Goal: Task Accomplishment & Management: Use online tool/utility

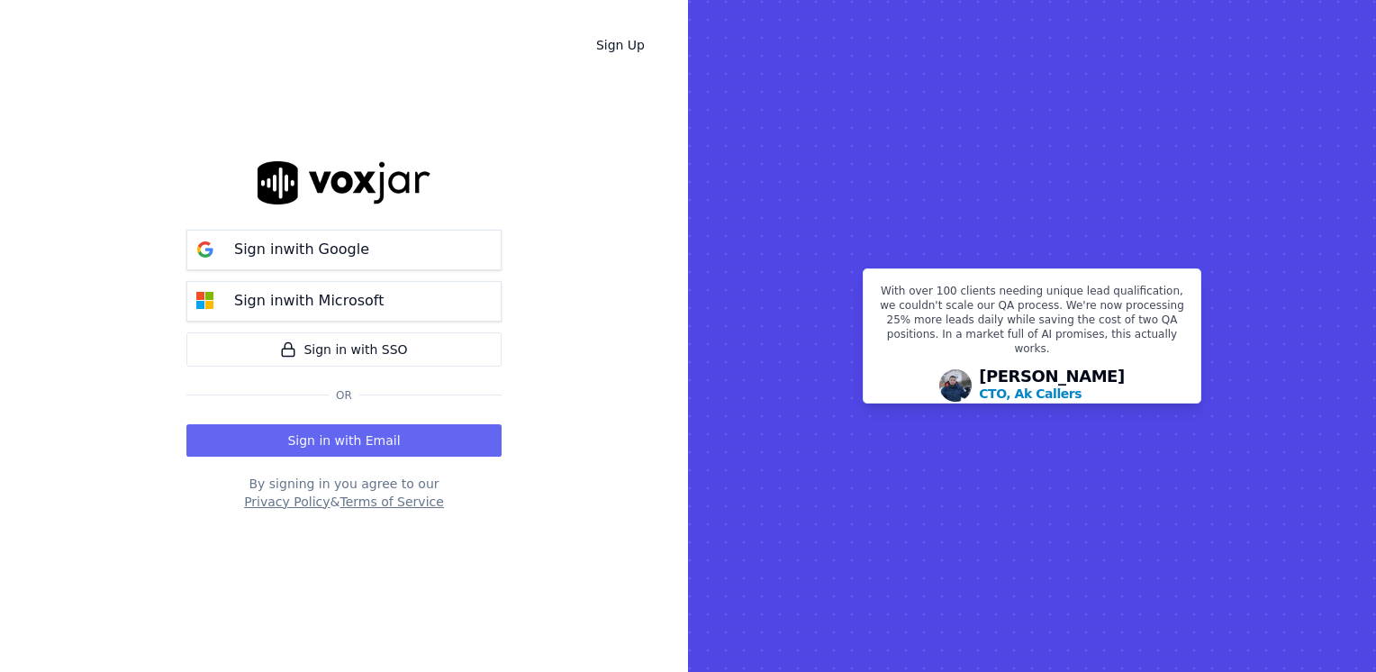
click at [350, 445] on button "Sign in with Email" at bounding box center [343, 440] width 315 height 32
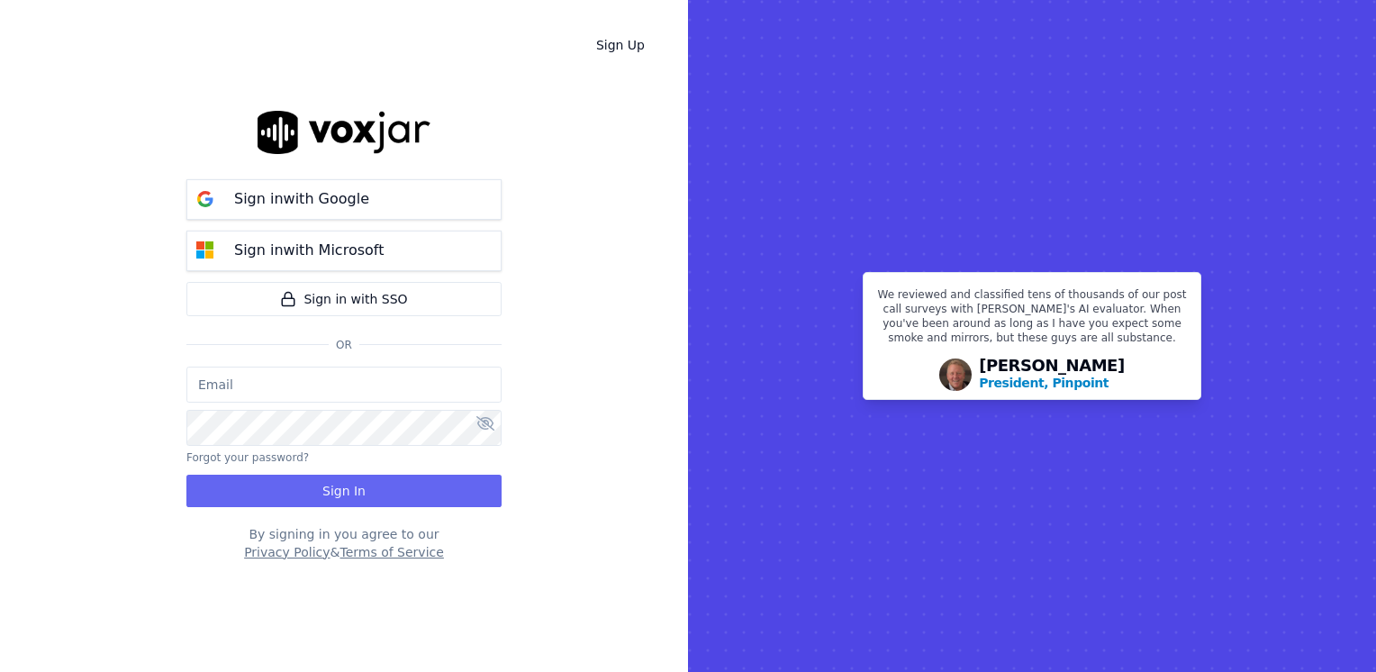
click at [276, 380] on input "email" at bounding box center [343, 385] width 315 height 36
paste input "[EMAIL_ADDRESS][DOMAIN_NAME]"
type input "[EMAIL_ADDRESS][DOMAIN_NAME]"
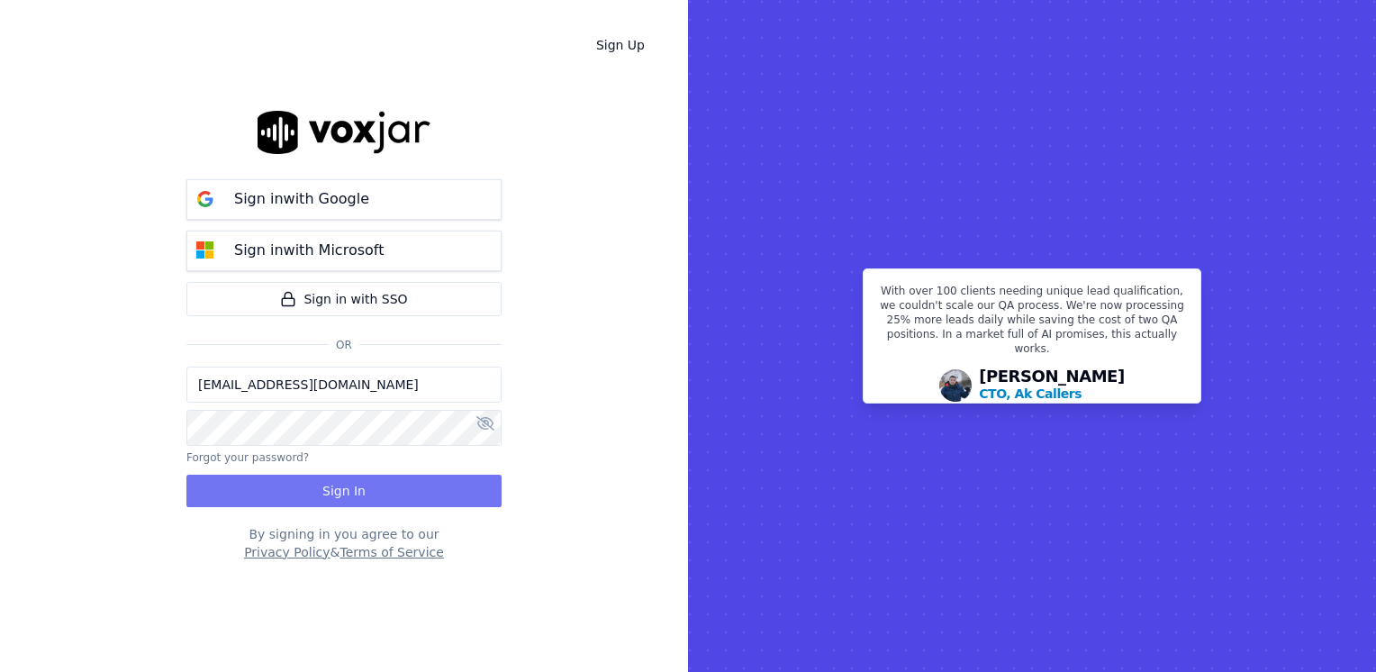
click at [388, 488] on button "Sign In" at bounding box center [343, 491] width 315 height 32
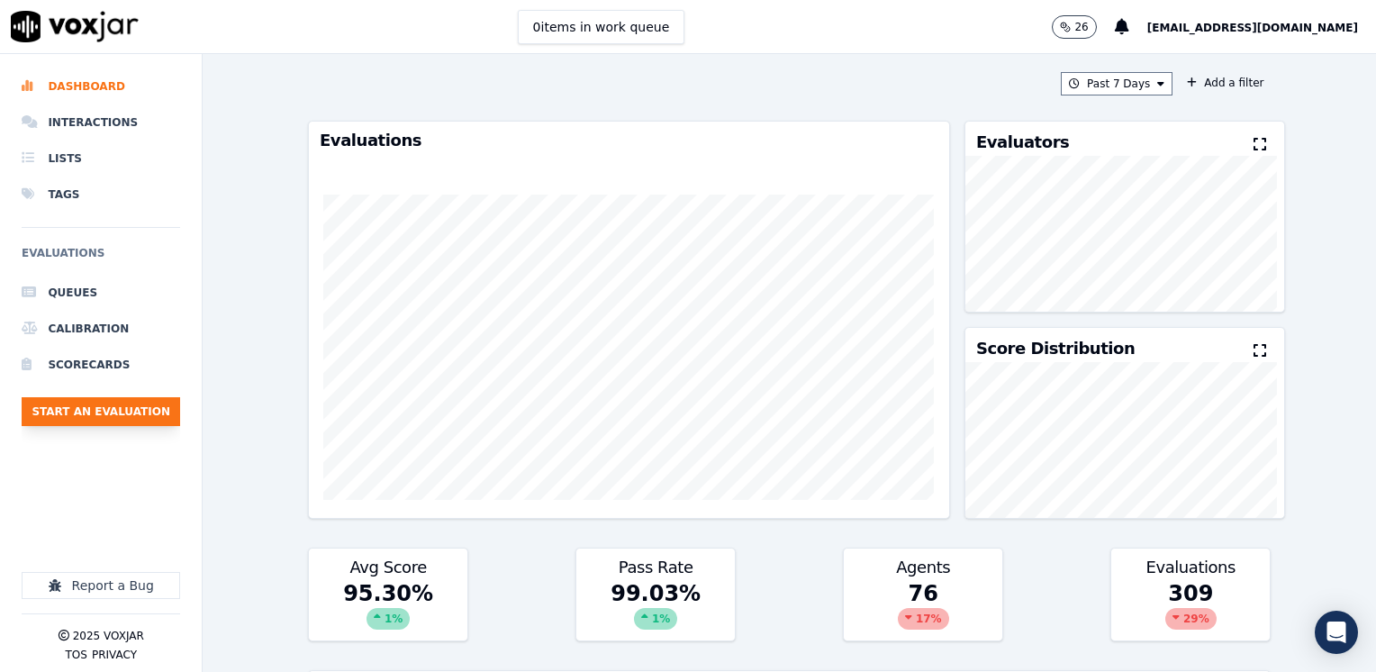
click at [98, 405] on button "Start an Evaluation" at bounding box center [101, 411] width 158 height 29
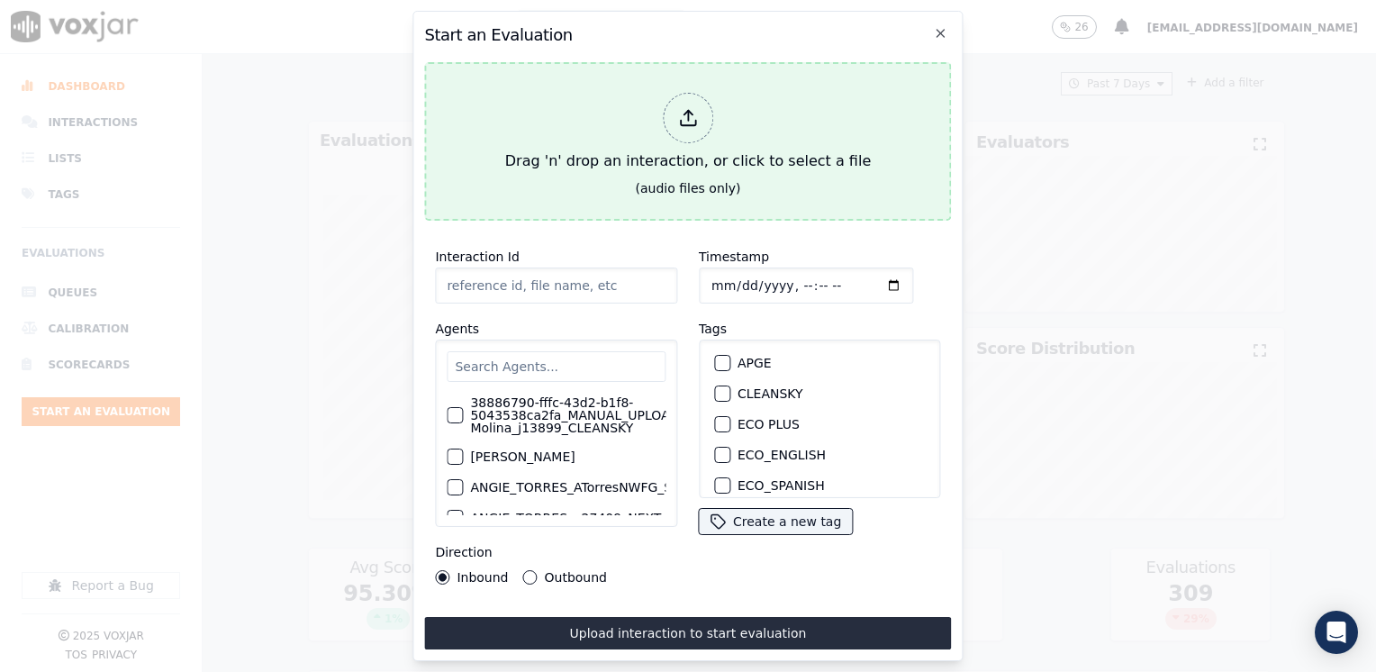
click at [684, 108] on icon at bounding box center [688, 118] width 20 height 20
type input "20250815-120832_2019855096-YERALDIN DIAS 2 all.mp3"
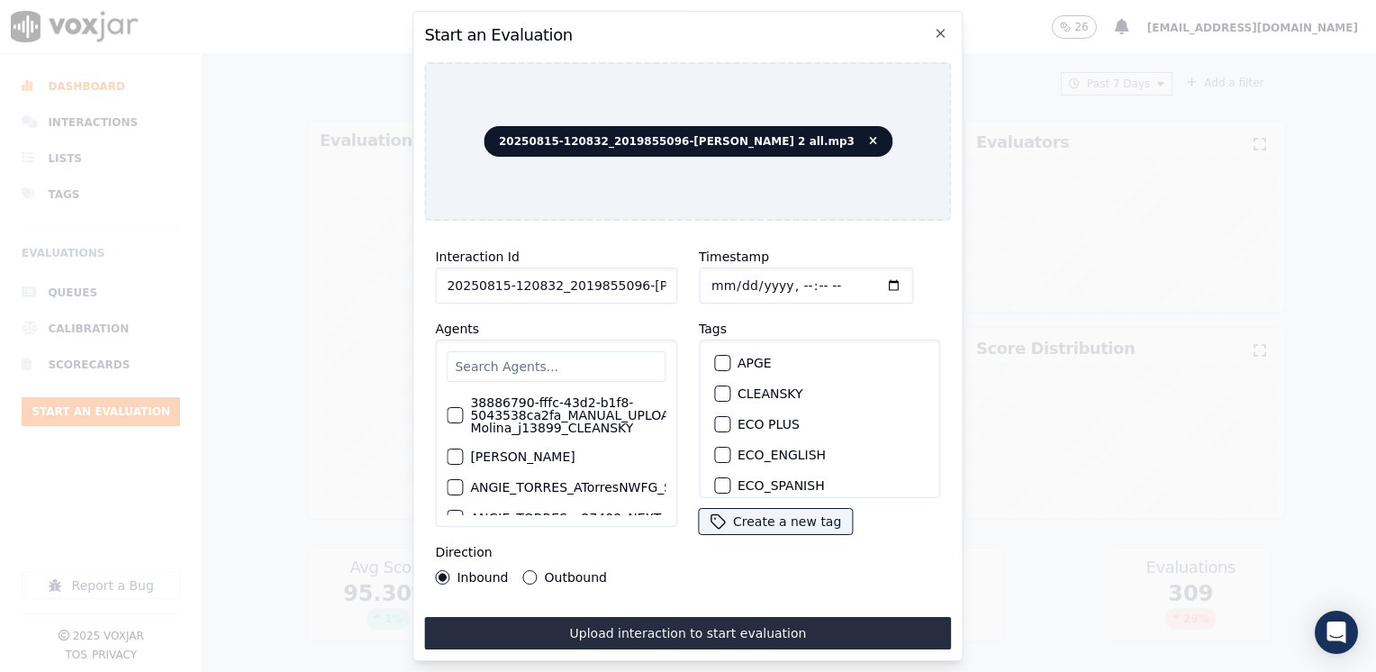
click at [555, 368] on input "text" at bounding box center [556, 366] width 219 height 31
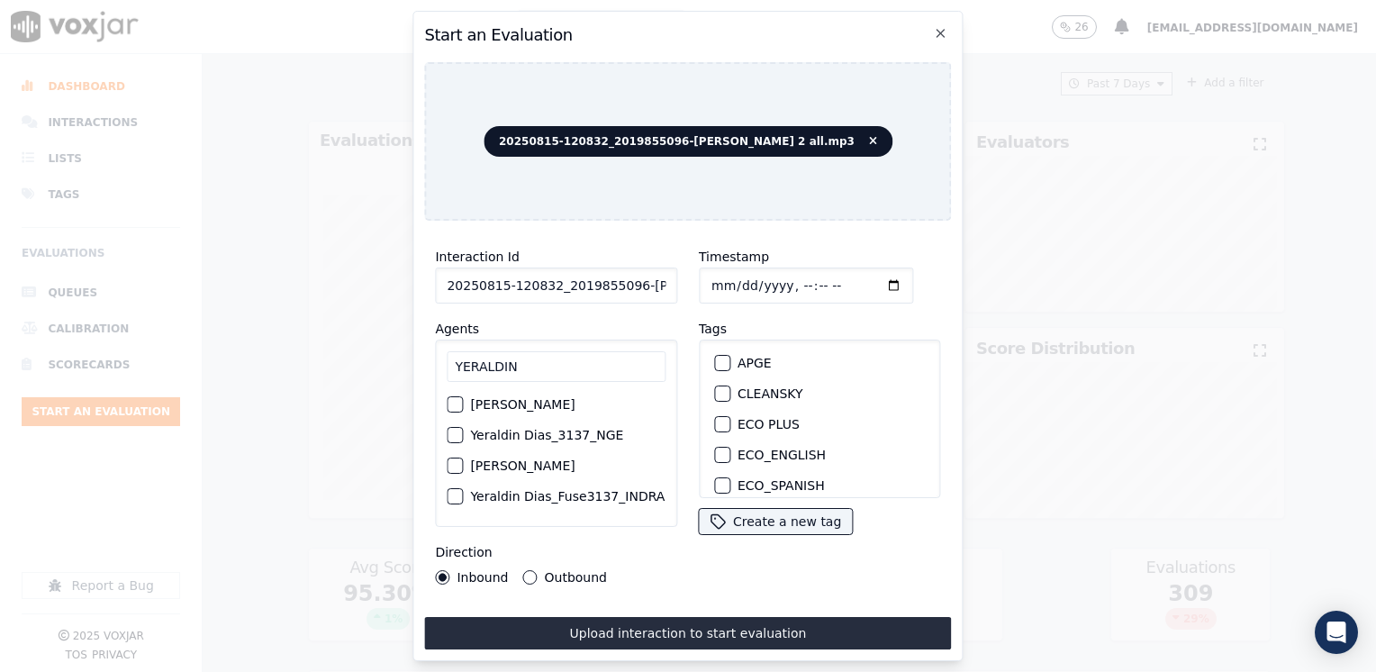
type input "YERALDIN"
click at [454, 438] on div "button" at bounding box center [454, 435] width 13 height 13
click at [719, 421] on div "button" at bounding box center [721, 427] width 13 height 13
click at [866, 279] on input "Timestamp" at bounding box center [806, 285] width 214 height 36
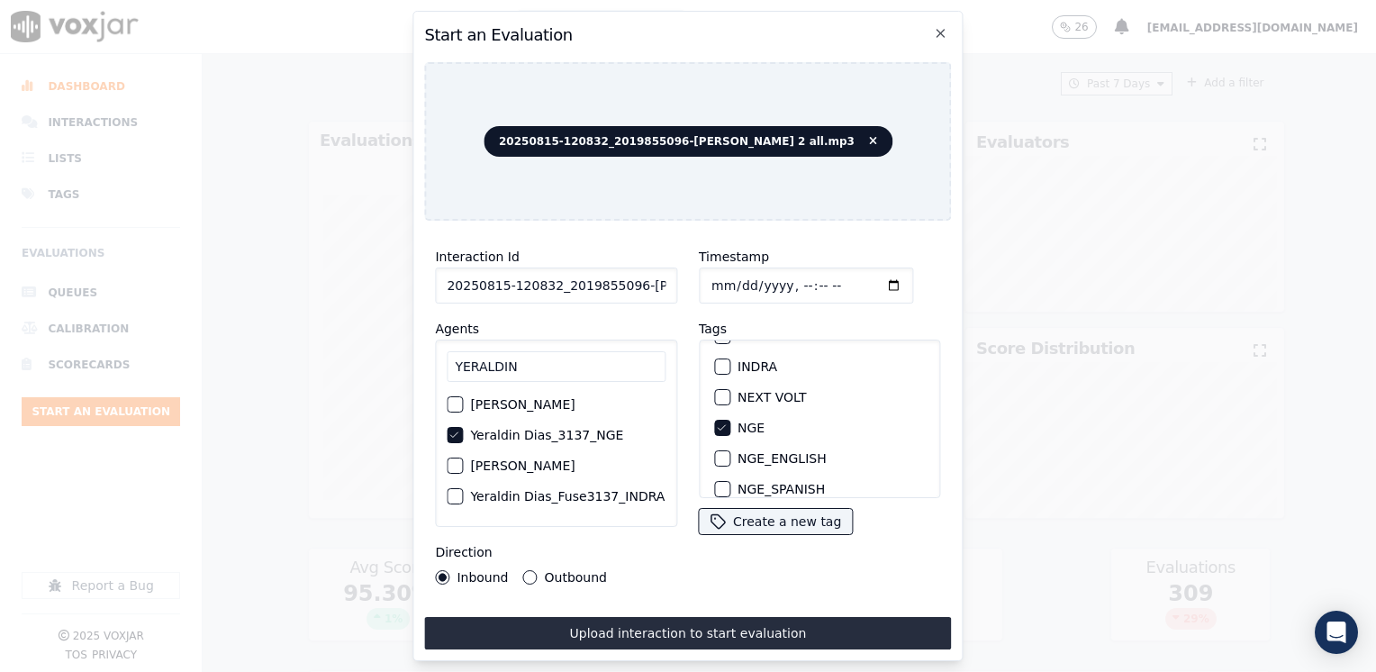
click at [858, 279] on input "Timestamp" at bounding box center [806, 285] width 214 height 36
type input "2025-08-15T18:46"
click at [576, 548] on div "Direction Inbound Outbound" at bounding box center [556, 562] width 242 height 43
click at [524, 570] on button "Outbound" at bounding box center [530, 577] width 14 height 14
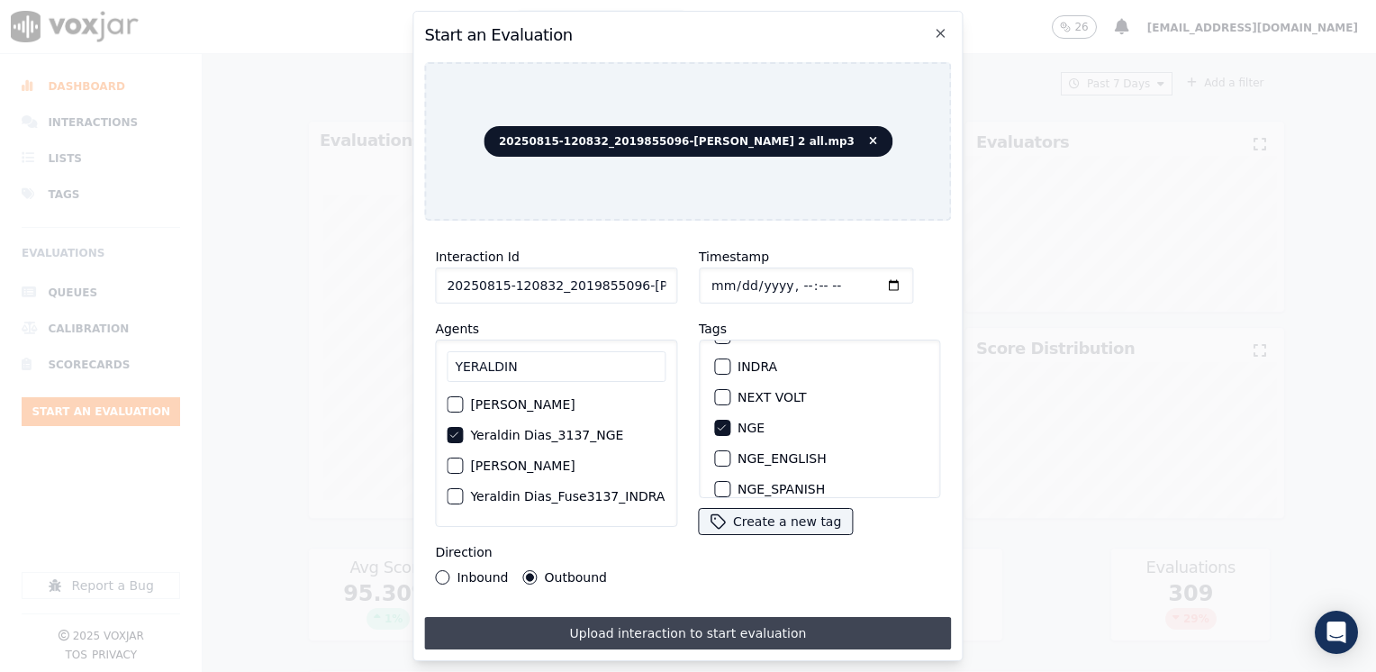
click at [730, 623] on button "Upload interaction to start evaluation" at bounding box center [687, 633] width 527 height 32
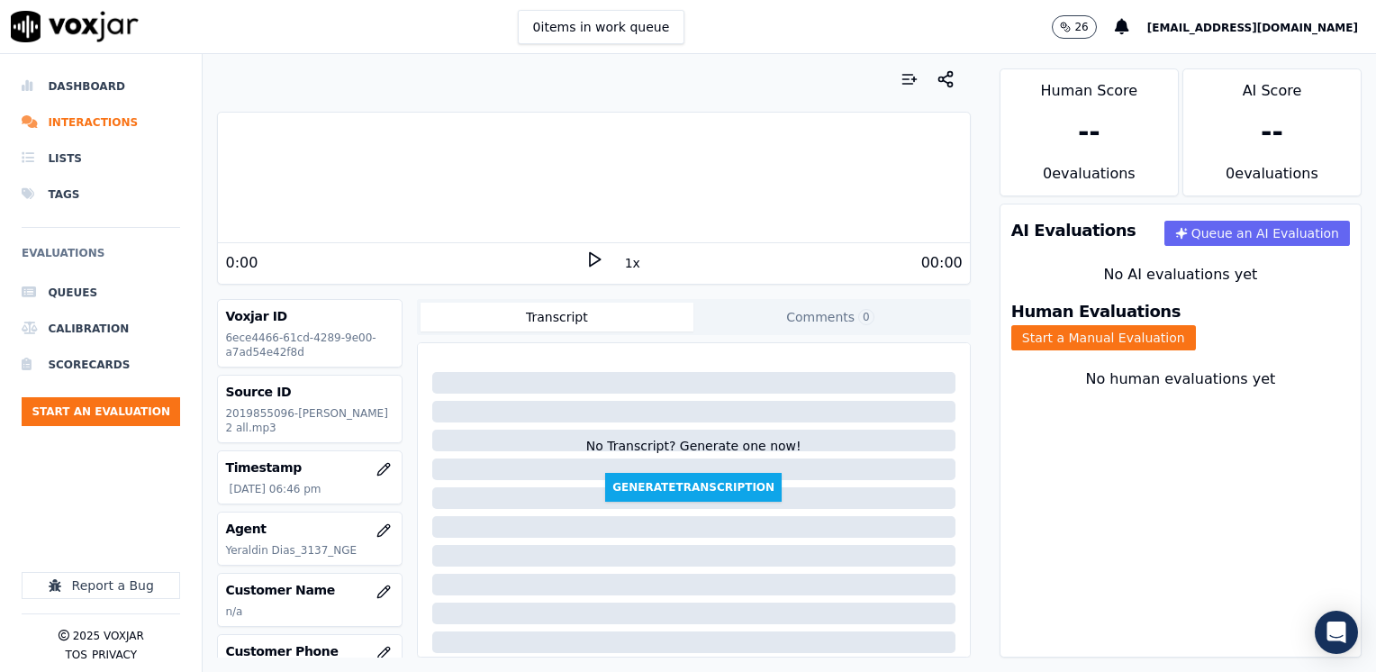
click at [588, 249] on div "0:00 1x 00:00" at bounding box center [593, 262] width 751 height 39
click at [590, 255] on polygon at bounding box center [595, 260] width 11 height 14
click at [590, 255] on rect at bounding box center [591, 259] width 3 height 12
click at [590, 258] on polygon at bounding box center [595, 260] width 11 height 14
click at [590, 259] on rect at bounding box center [591, 259] width 3 height 12
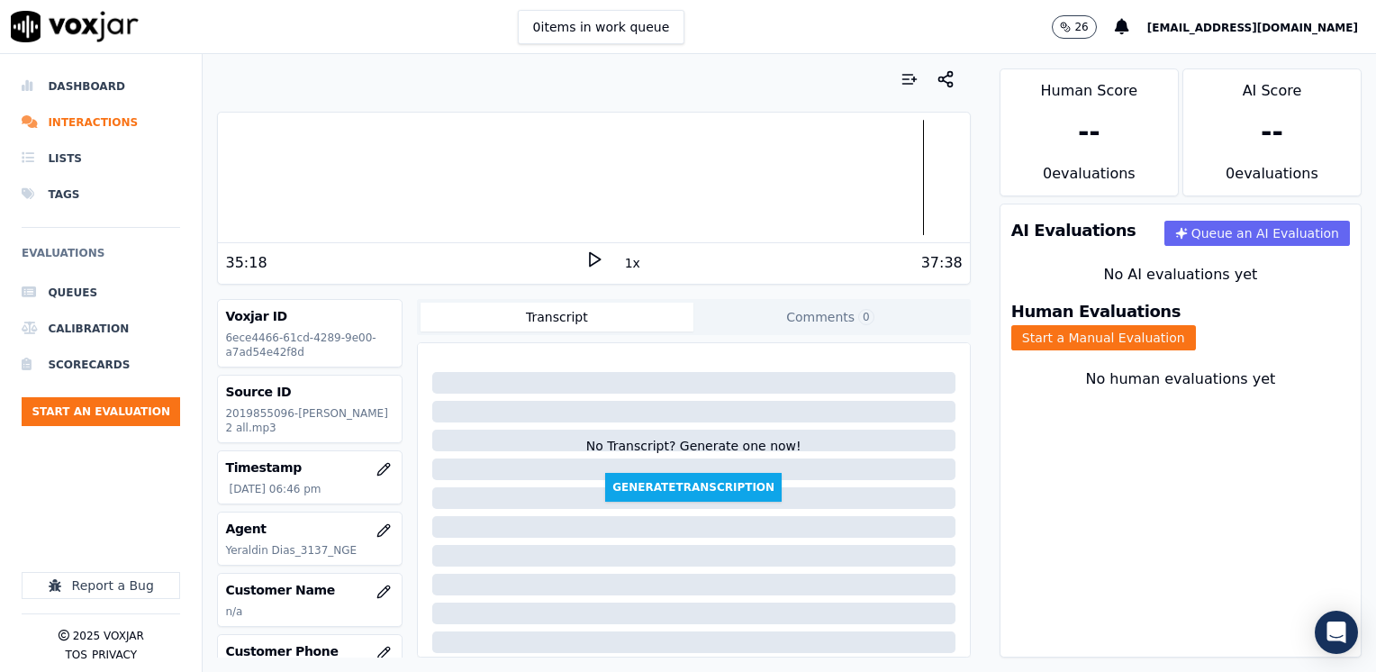
scroll to position [90, 0]
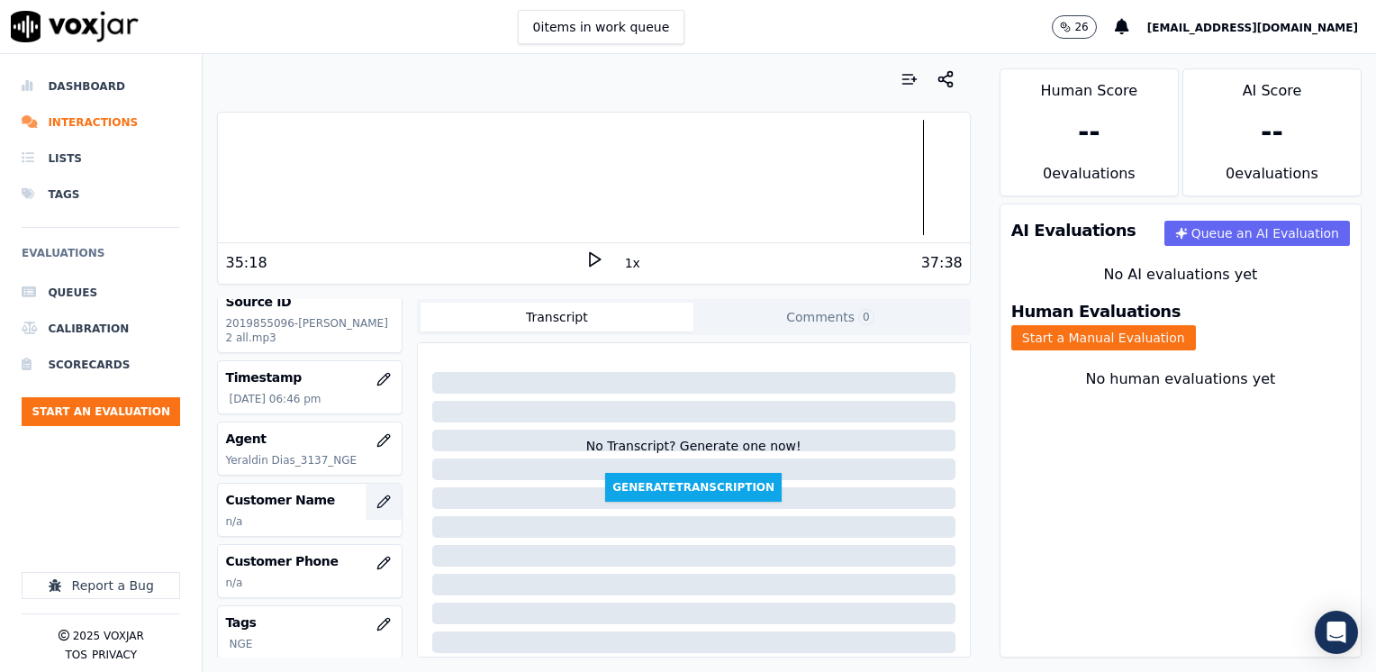
click at [377, 496] on icon "button" at bounding box center [383, 501] width 12 height 12
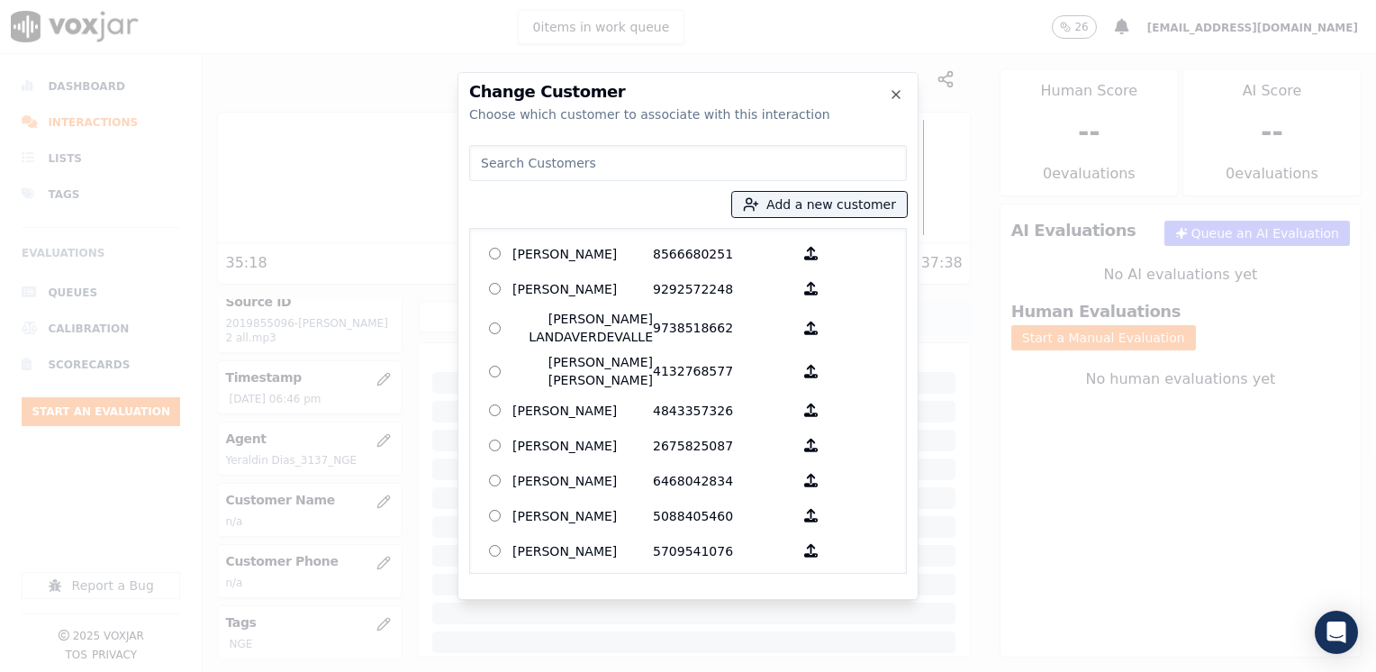
click at [674, 152] on input at bounding box center [688, 163] width 438 height 36
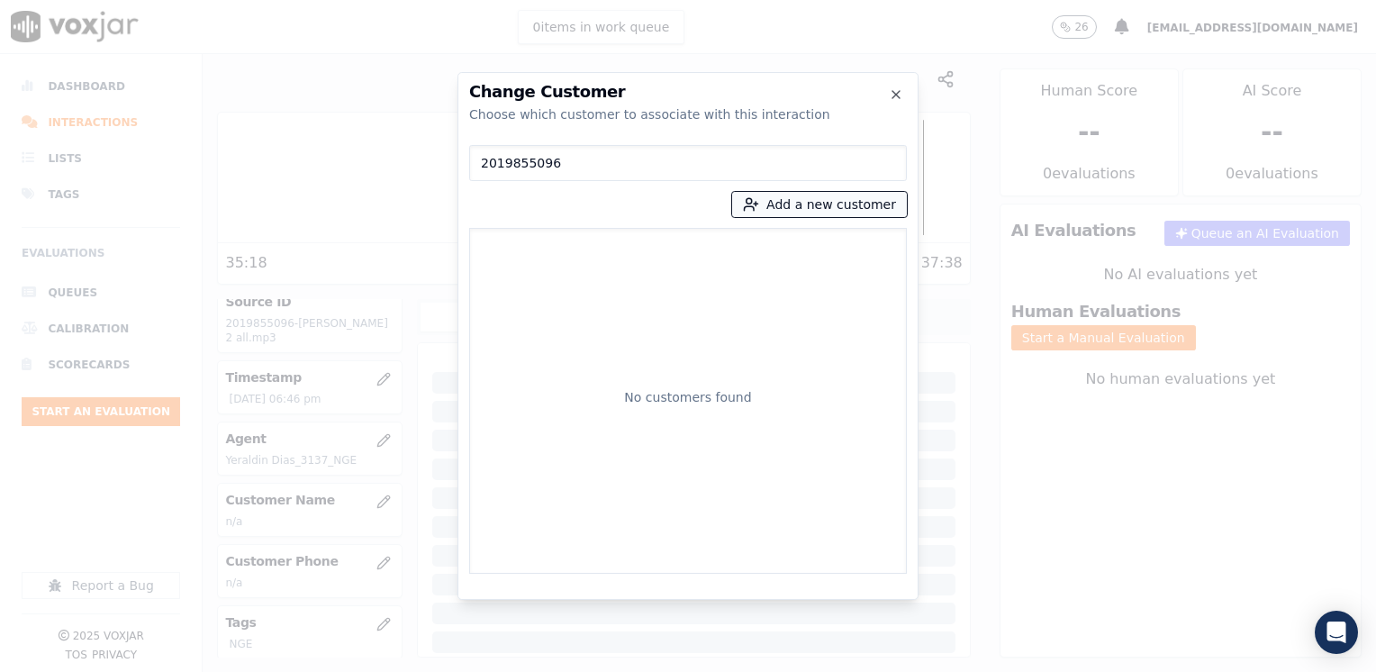
type input "2019855096"
click at [864, 208] on button "Add a new customer" at bounding box center [819, 204] width 175 height 25
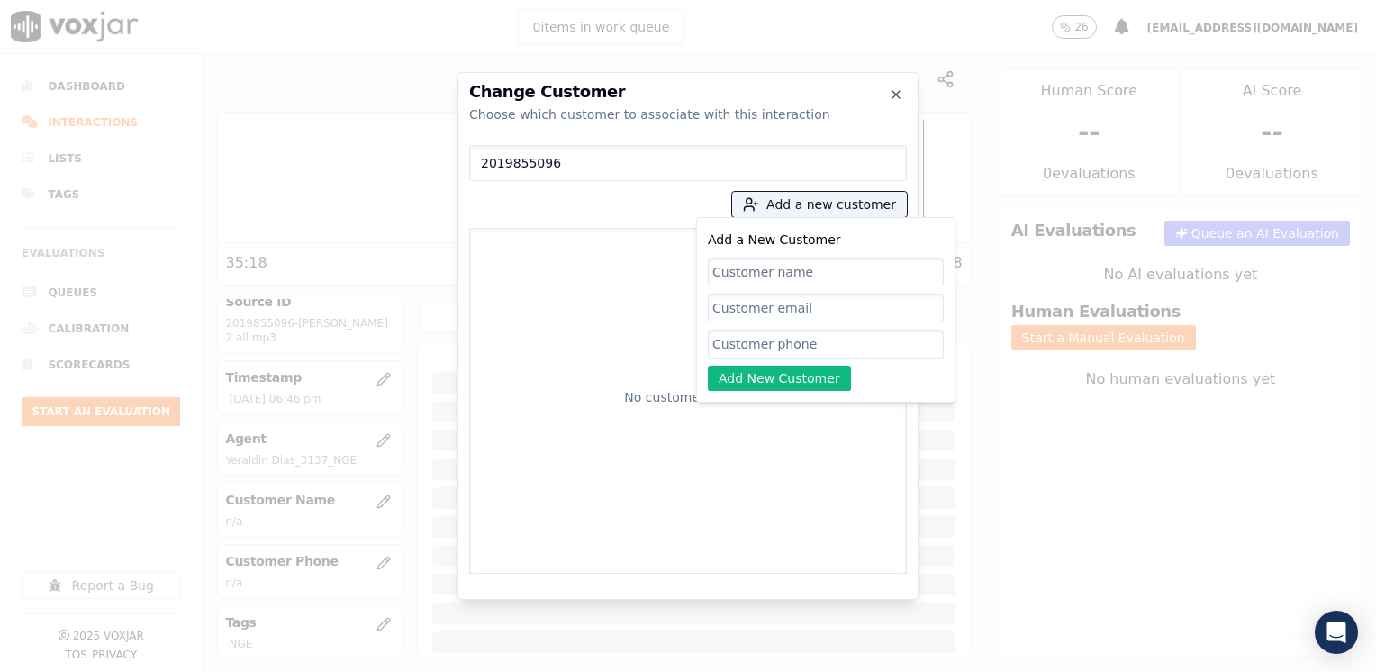
click at [773, 347] on input "Add a New Customer" at bounding box center [826, 344] width 236 height 29
paste input "2019855096"
type input "2019855096"
click at [807, 261] on input "Add a New Customer" at bounding box center [826, 272] width 236 height 29
paste input "Paola Pintado"
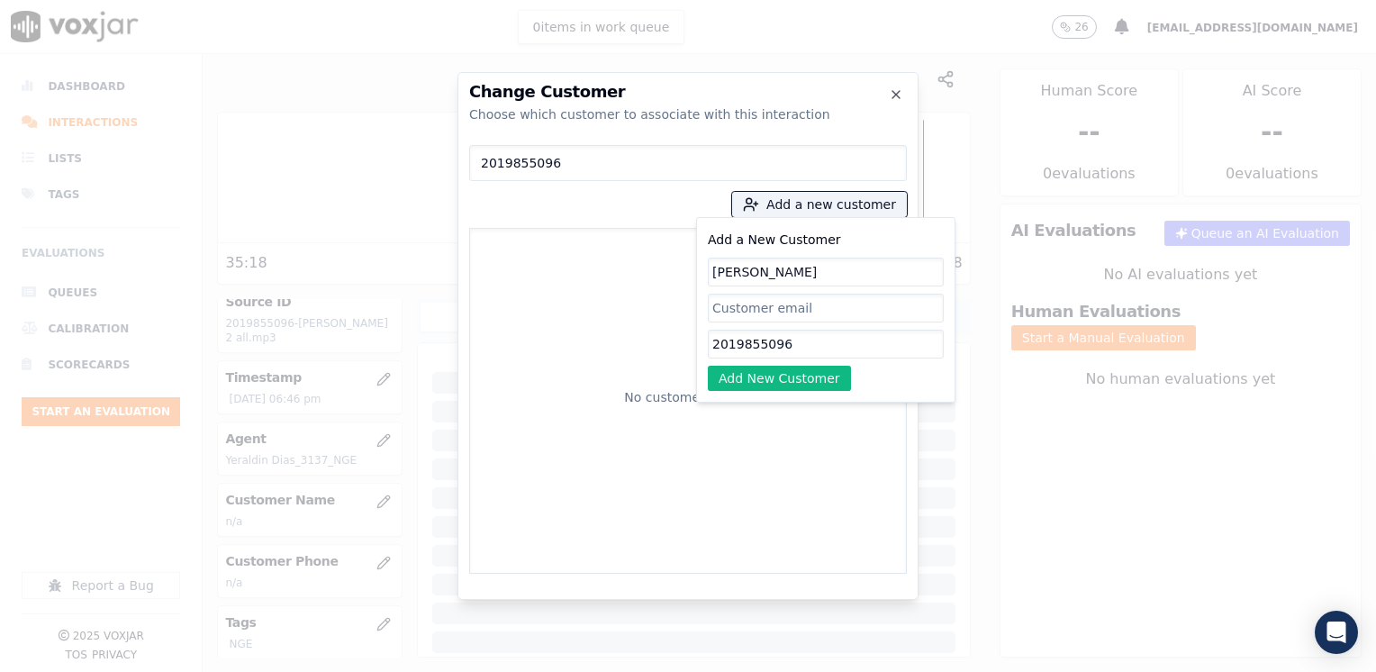
type input "Paola Pintado"
click at [802, 391] on div "Add a New Customer Paola Pintado 2019855096 Add New Customer" at bounding box center [825, 310] width 259 height 186
click at [783, 378] on button "Add New Customer" at bounding box center [779, 378] width 143 height 25
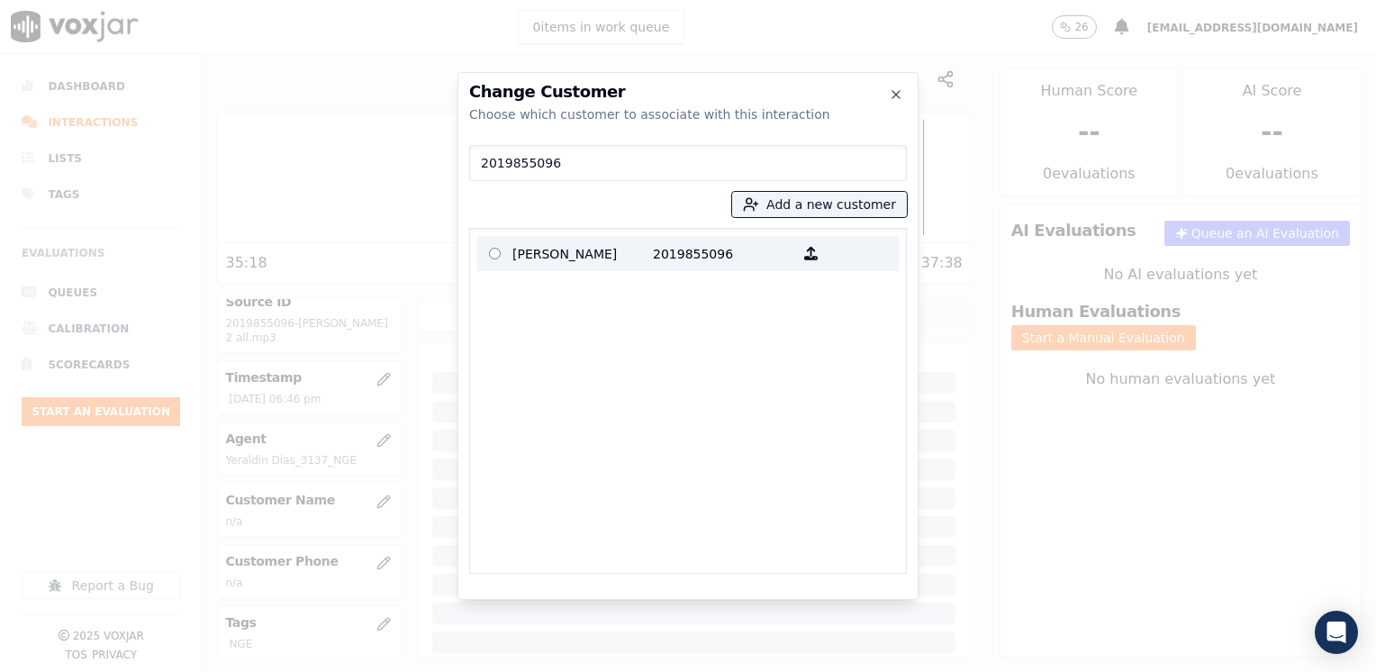
drag, startPoint x: 587, startPoint y: 246, endPoint x: 593, endPoint y: 258, distance: 12.9
click at [587, 246] on p "Paola Pintado" at bounding box center [582, 254] width 140 height 28
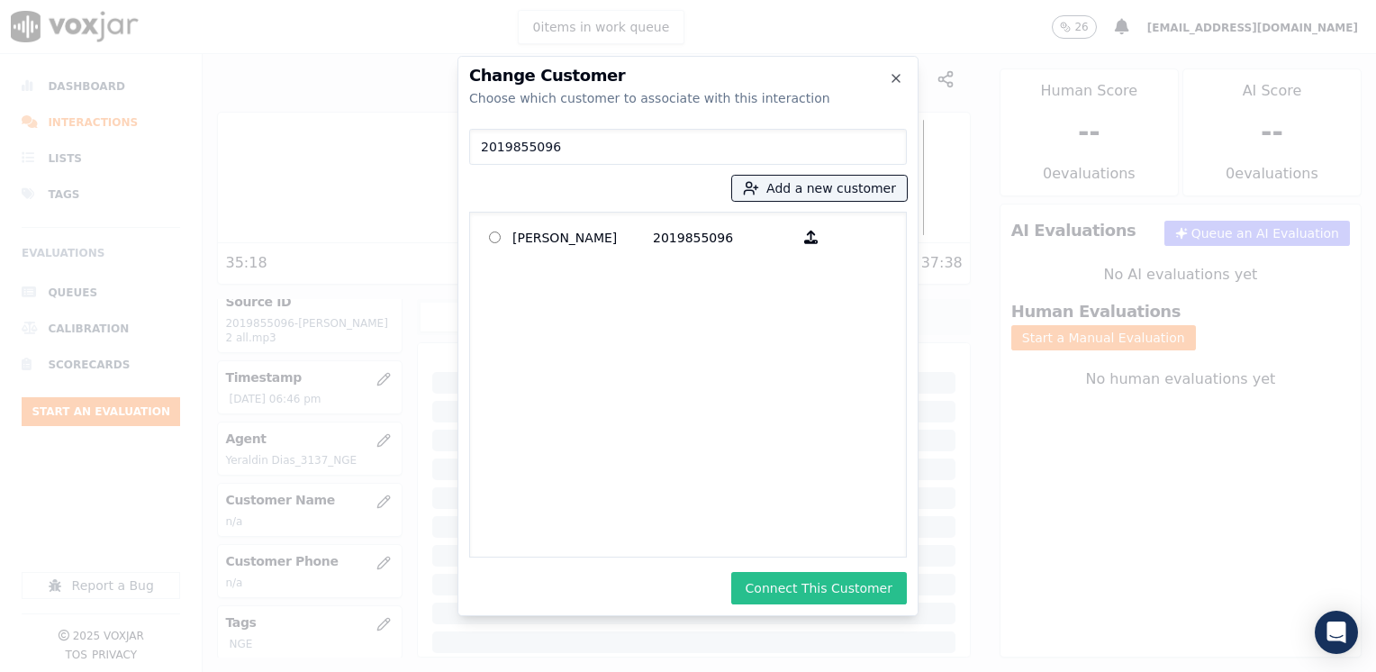
drag, startPoint x: 846, startPoint y: 579, endPoint x: 725, endPoint y: 671, distance: 152.4
click at [845, 579] on button "Connect This Customer" at bounding box center [819, 588] width 176 height 32
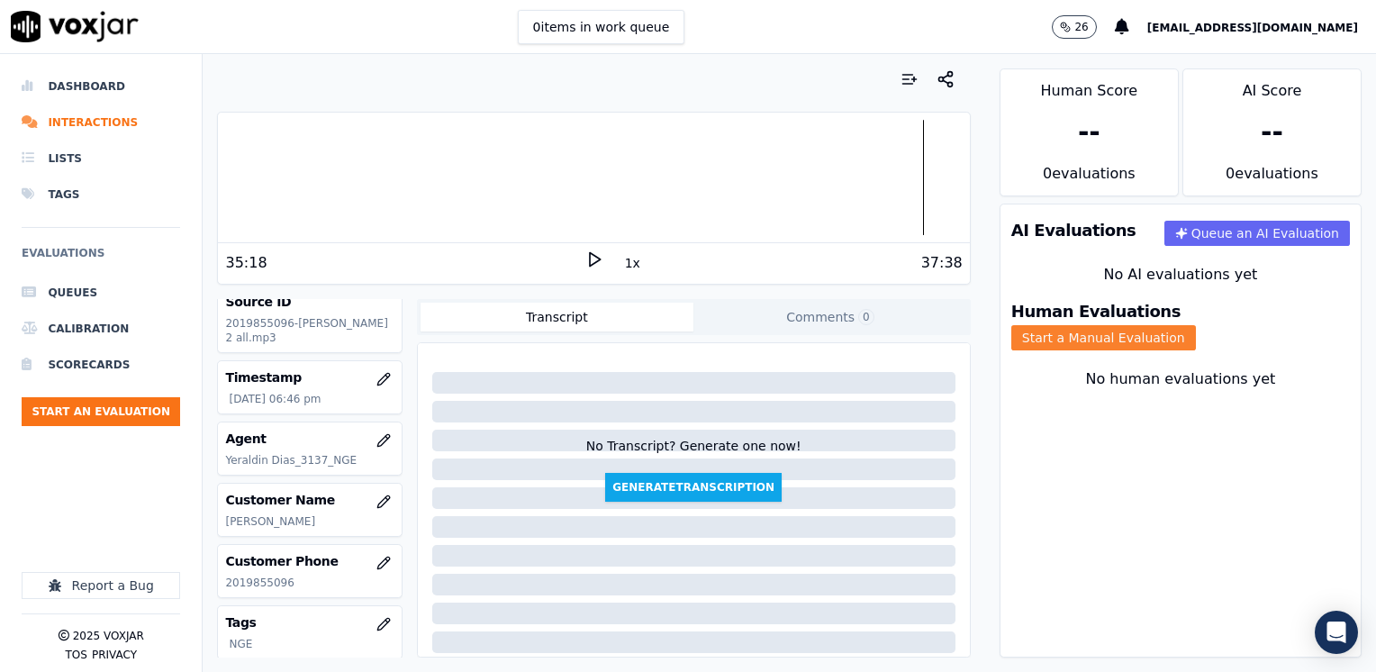
click at [1196, 325] on button "Start a Manual Evaluation" at bounding box center [1103, 337] width 185 height 25
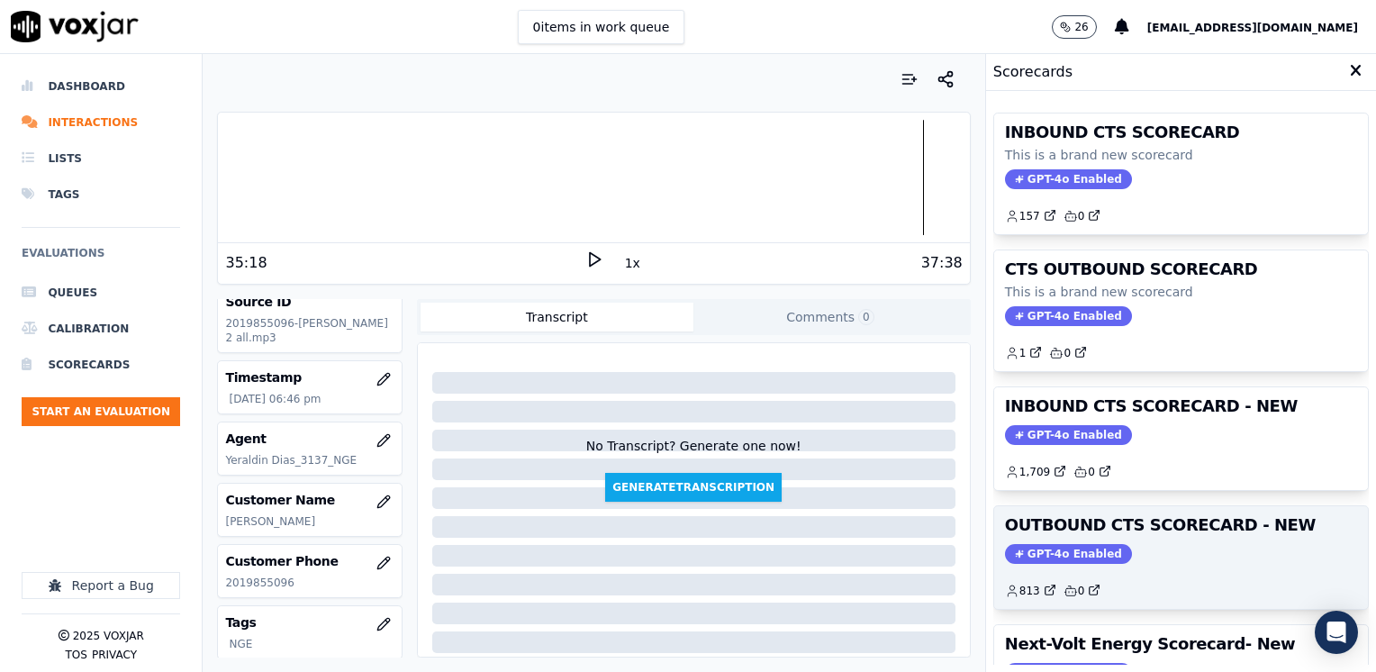
click at [1073, 557] on span "GPT-4o Enabled" at bounding box center [1068, 554] width 127 height 20
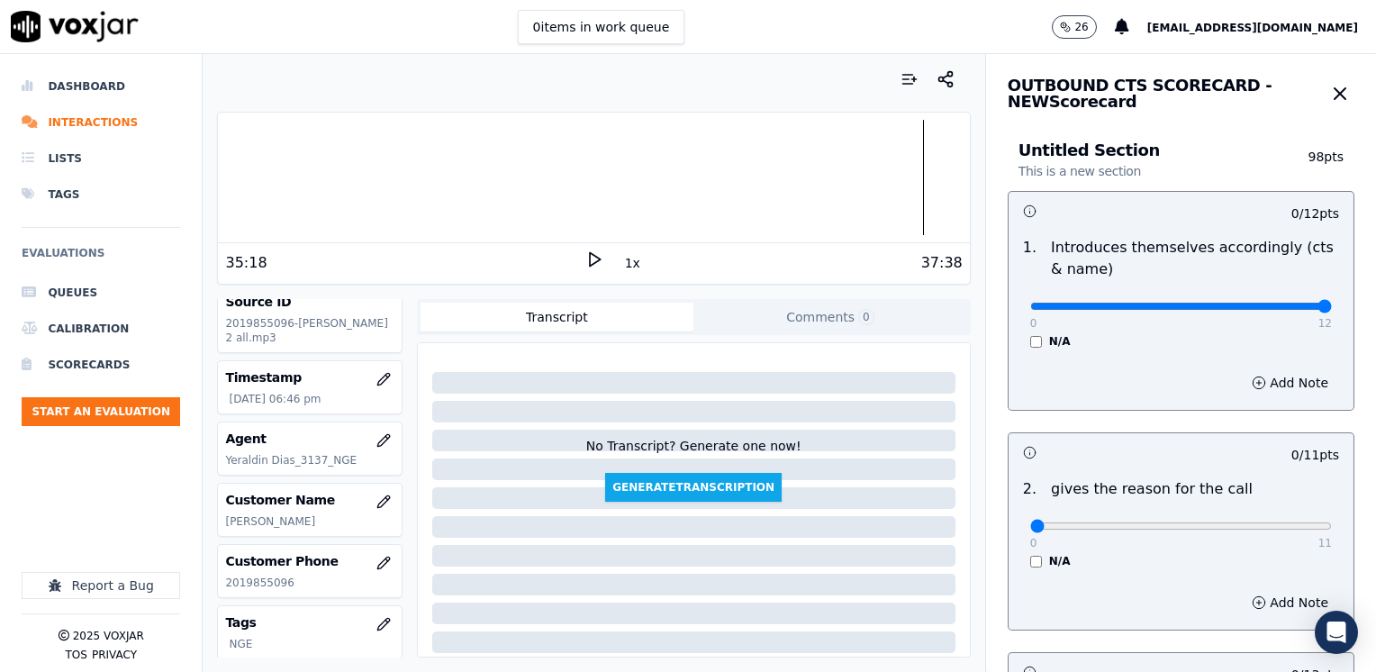
drag, startPoint x: 1022, startPoint y: 312, endPoint x: 1379, endPoint y: 385, distance: 364.0
type input "12"
click at [1332, 310] on input "range" at bounding box center [1181, 306] width 302 height 7
drag, startPoint x: 1017, startPoint y: 528, endPoint x: 1379, endPoint y: 530, distance: 362.0
type input "11"
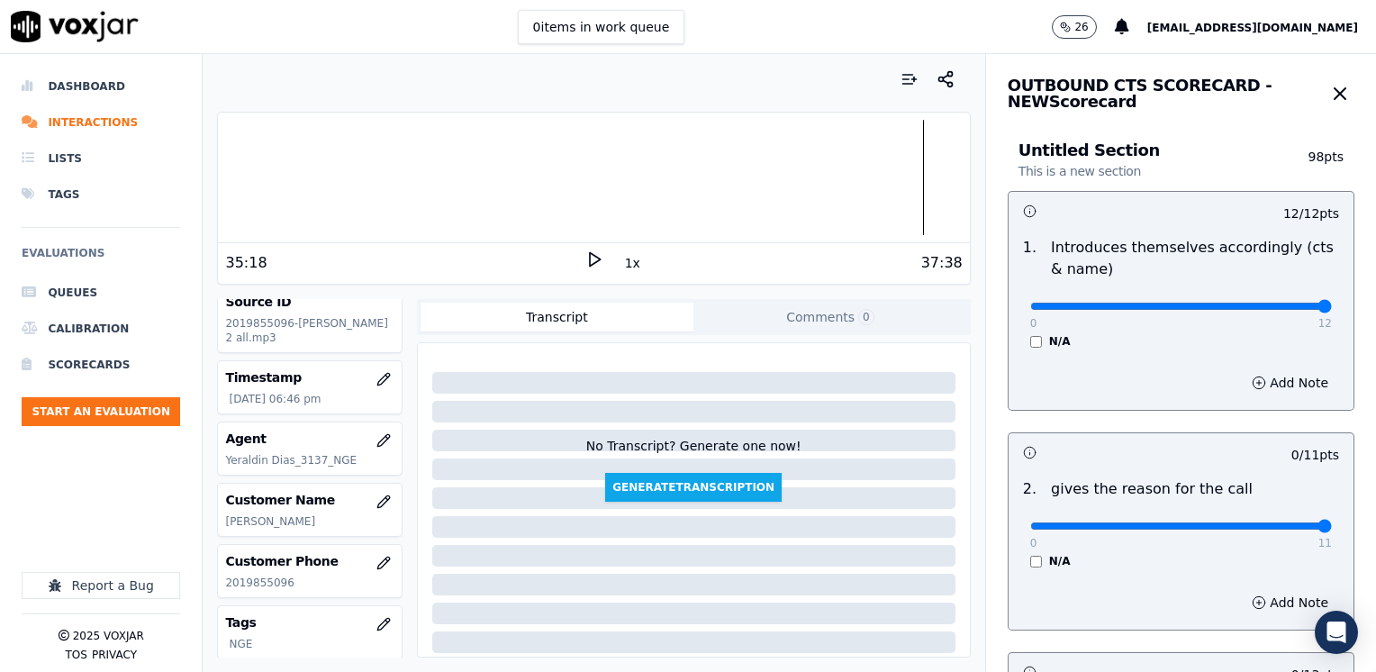
click at [1332, 310] on input "range" at bounding box center [1181, 306] width 302 height 7
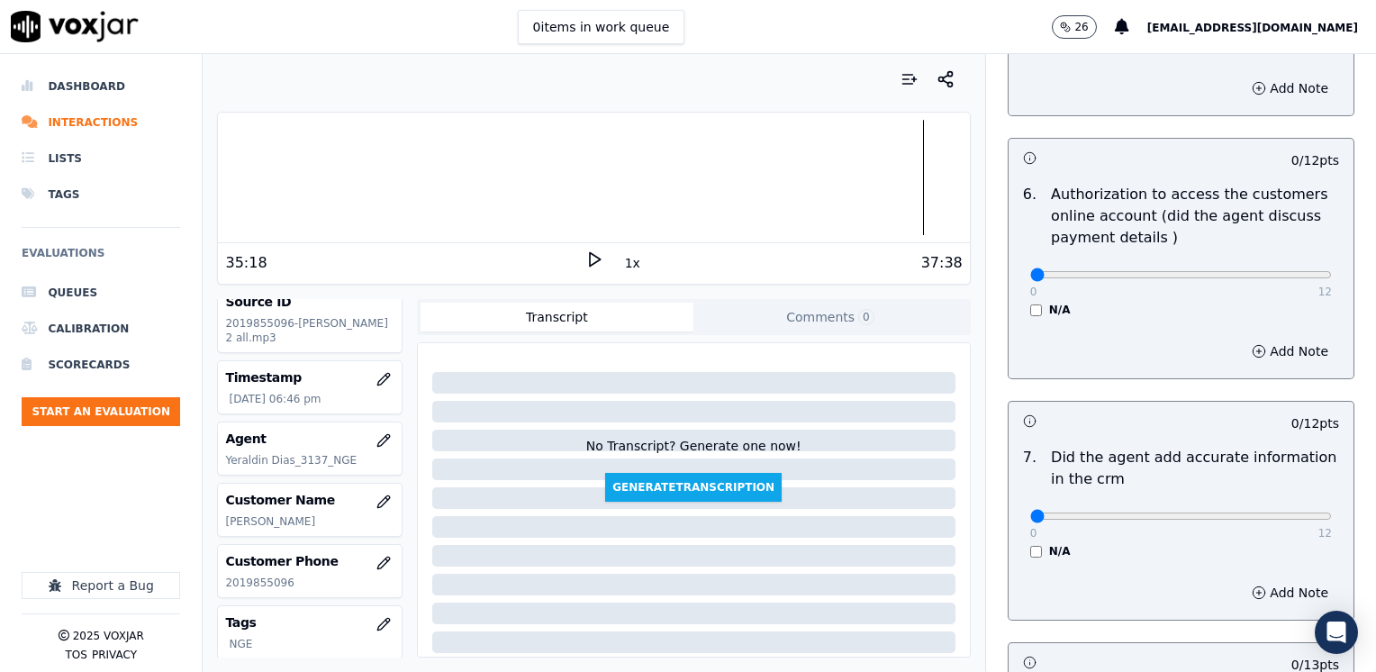
scroll to position [1574, 0]
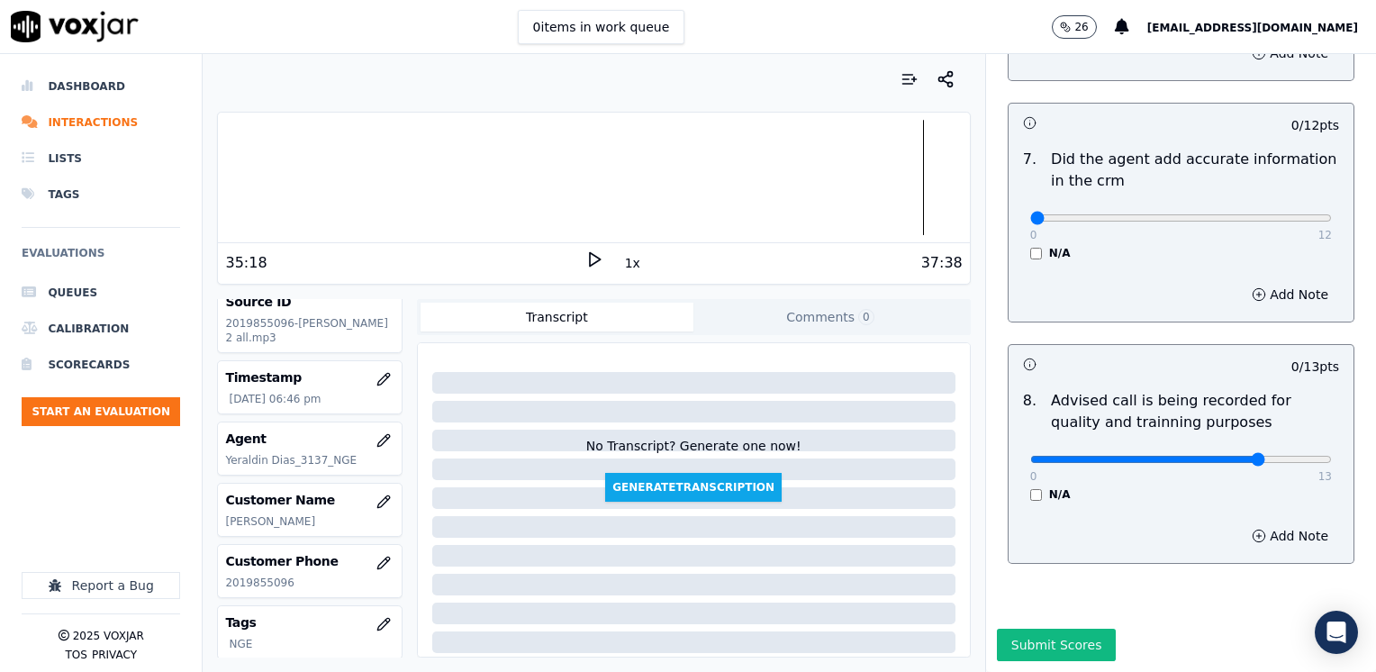
type input "10"
drag, startPoint x: 1017, startPoint y: 181, endPoint x: 1379, endPoint y: 272, distance: 373.3
type input "12"
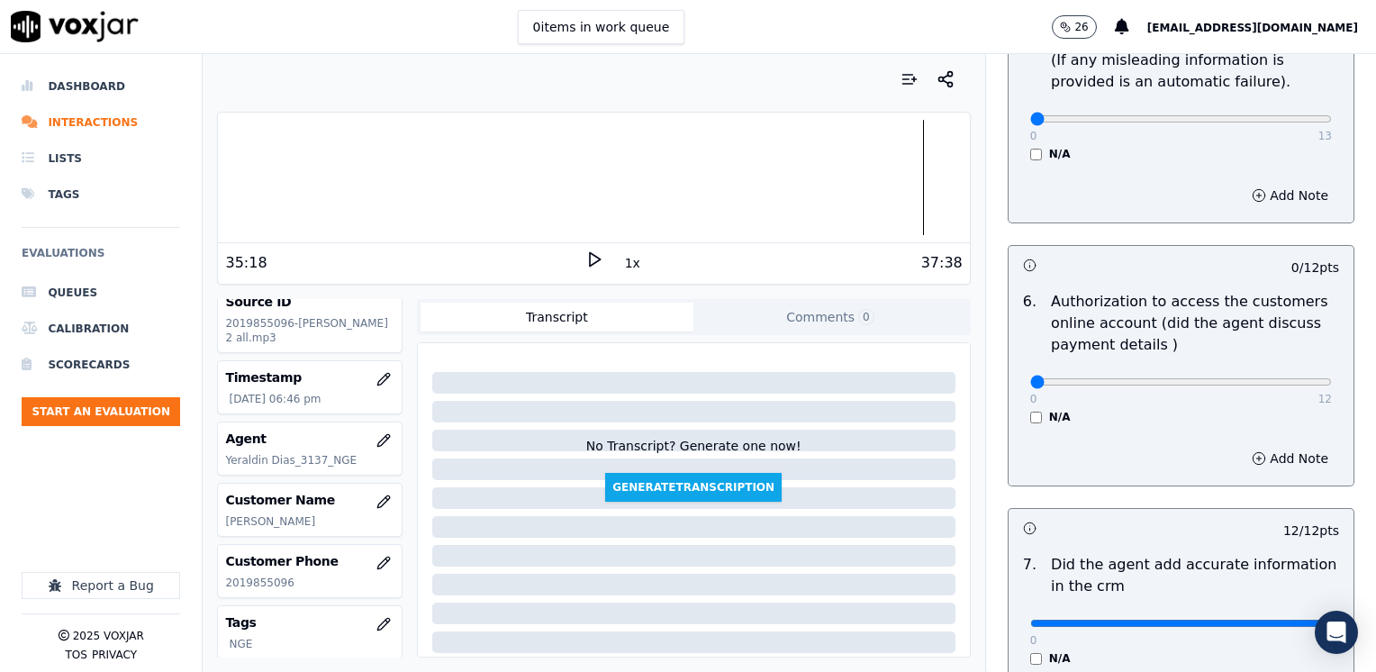
scroll to position [1034, 0]
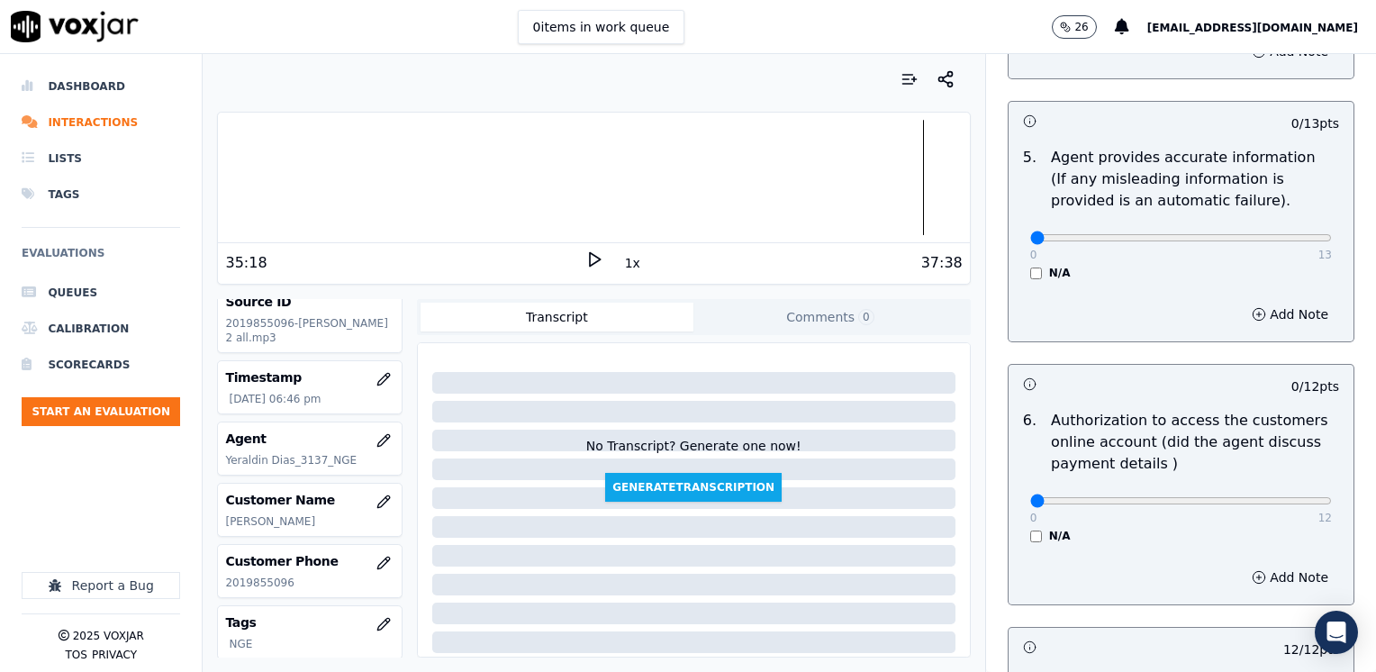
click at [1030, 529] on div "N/A" at bounding box center [1181, 536] width 302 height 14
click at [1030, 511] on p "0" at bounding box center [1033, 518] width 7 height 14
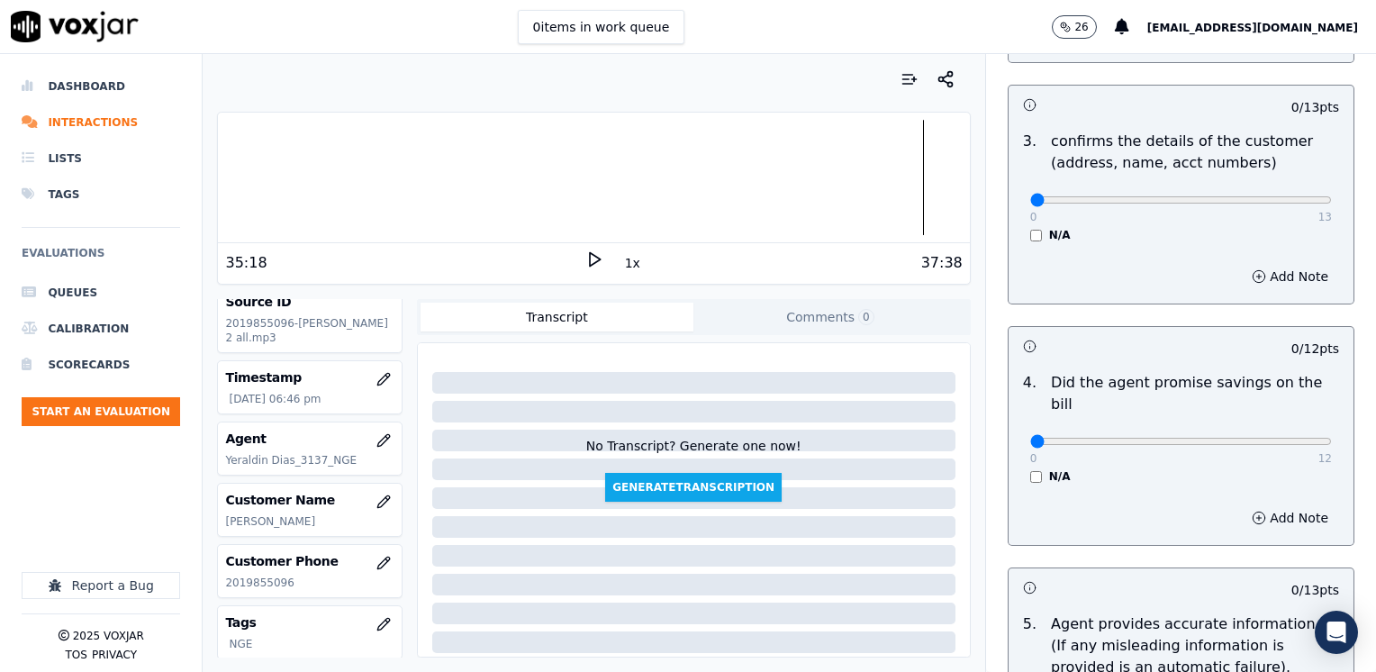
scroll to position [403, 0]
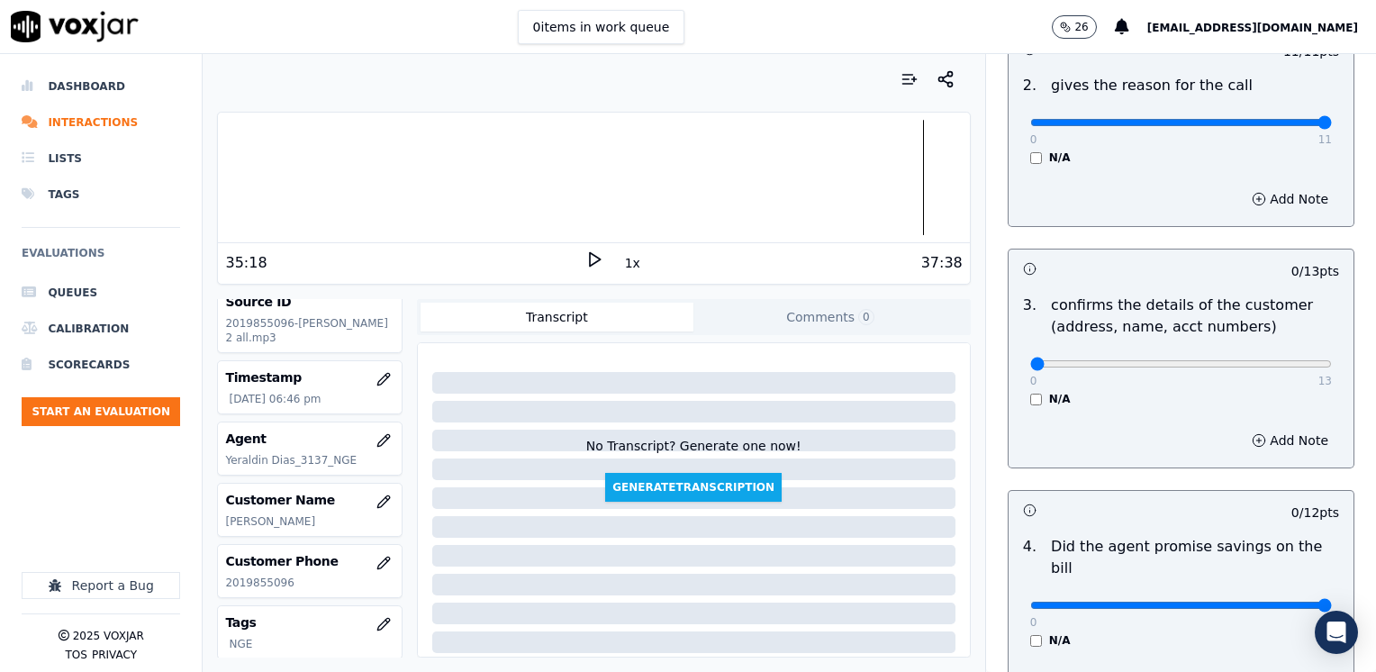
drag, startPoint x: 1023, startPoint y: 580, endPoint x: 1379, endPoint y: 599, distance: 356.2
type input "12"
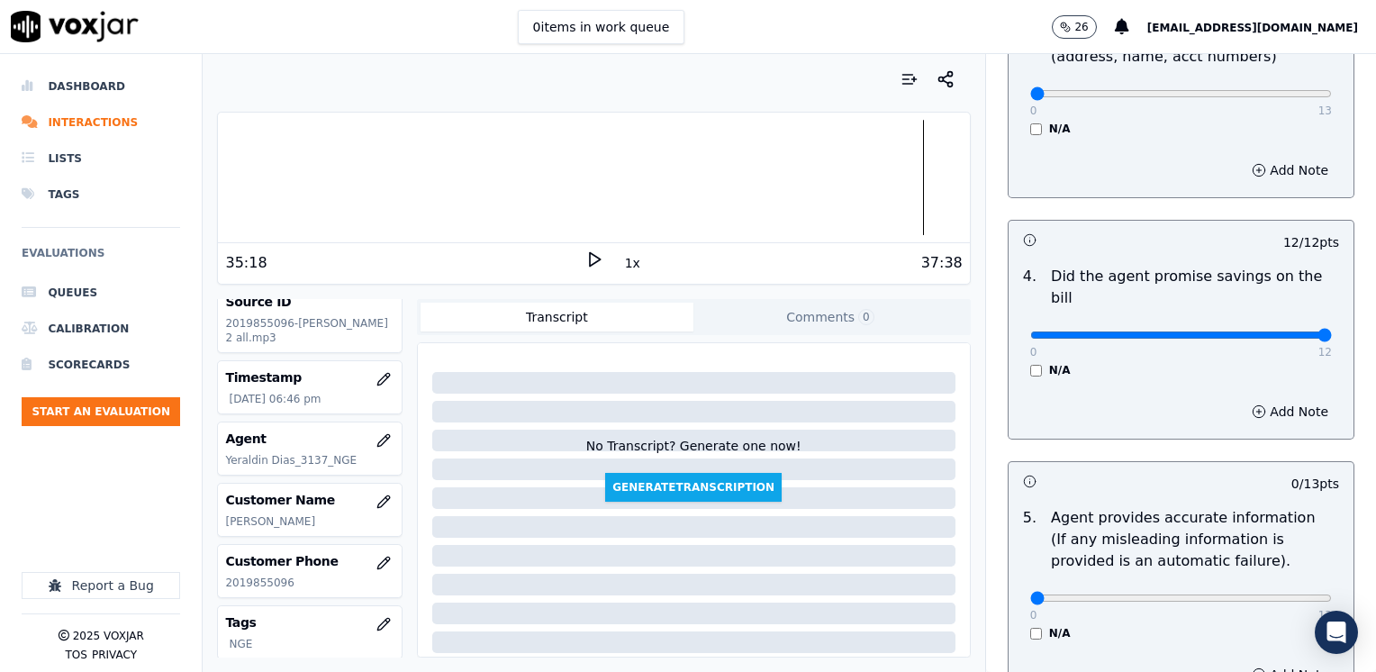
click at [1113, 363] on div "N/A" at bounding box center [1181, 370] width 302 height 14
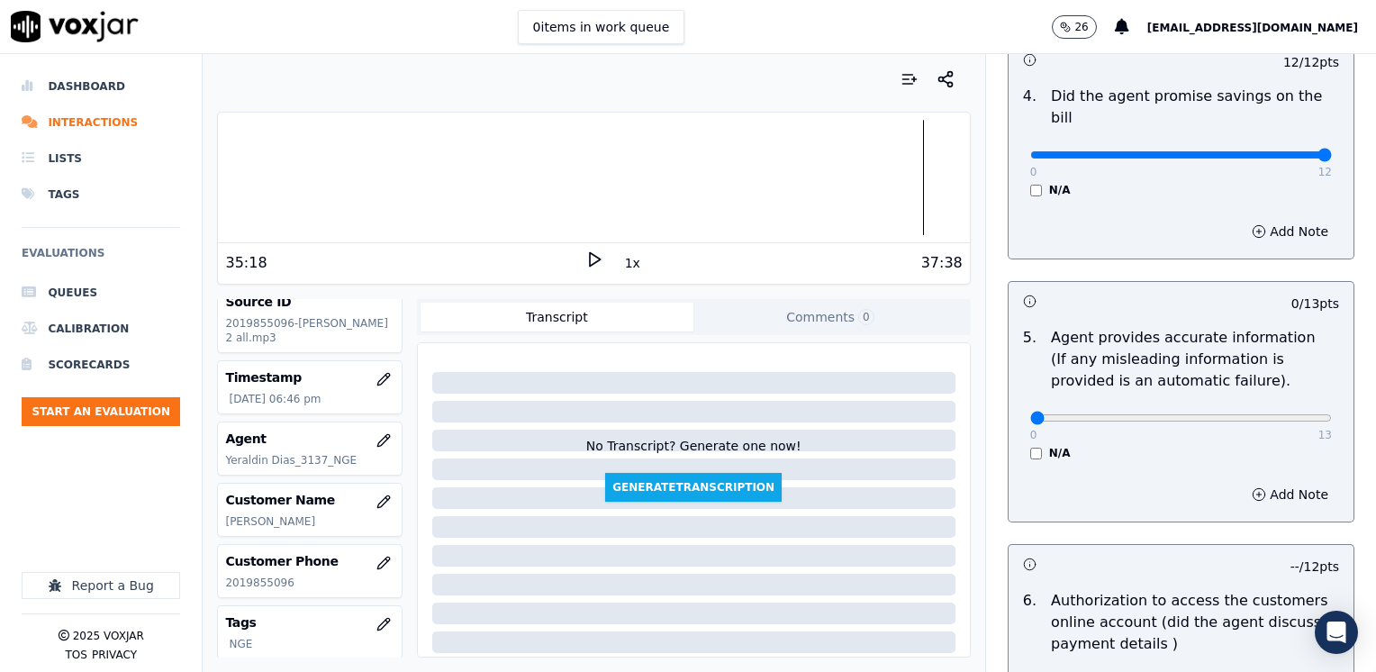
scroll to position [493, 0]
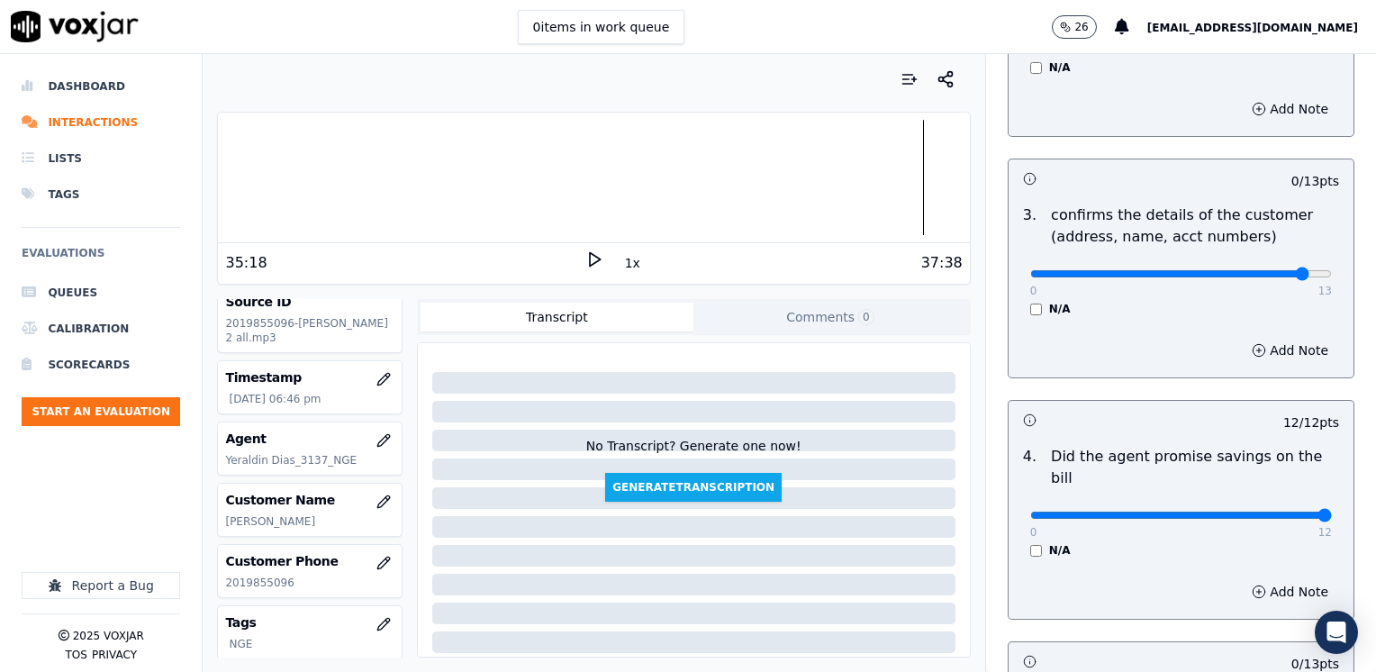
type input "12"
click at [1260, 342] on button "Add Note" at bounding box center [1290, 350] width 98 height 25
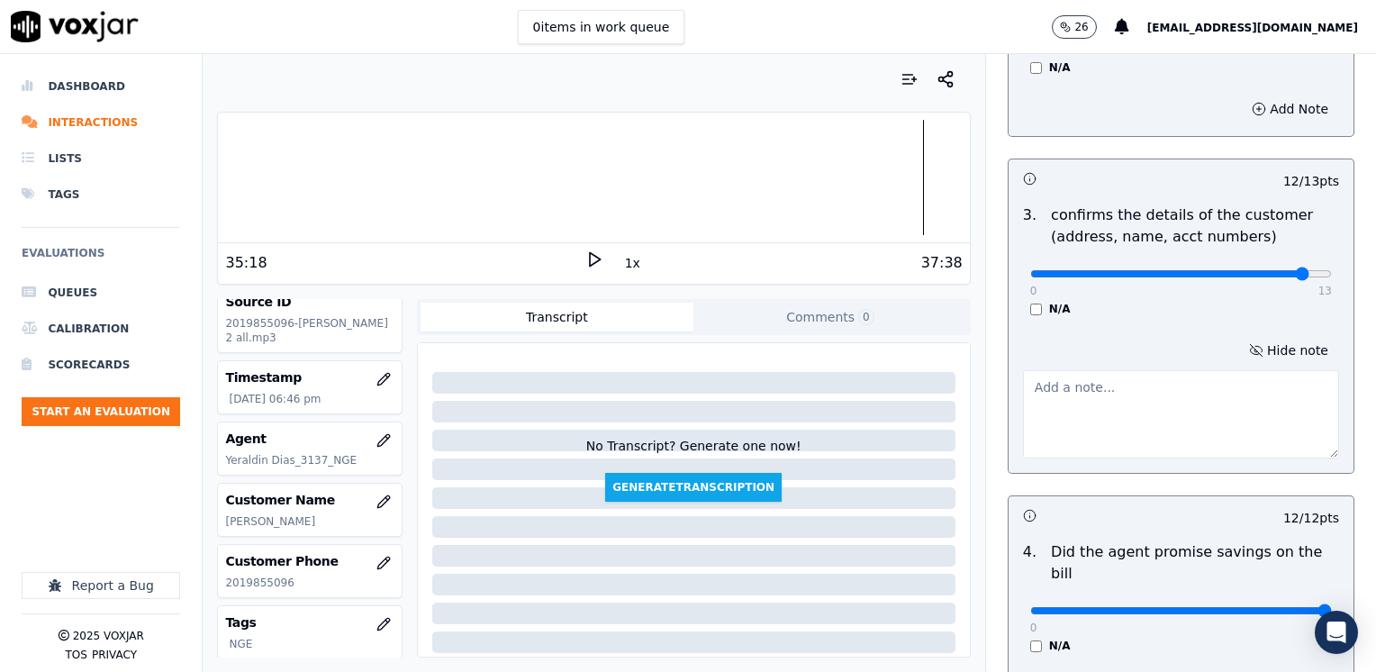
click at [1155, 409] on textarea at bounding box center [1181, 414] width 316 height 88
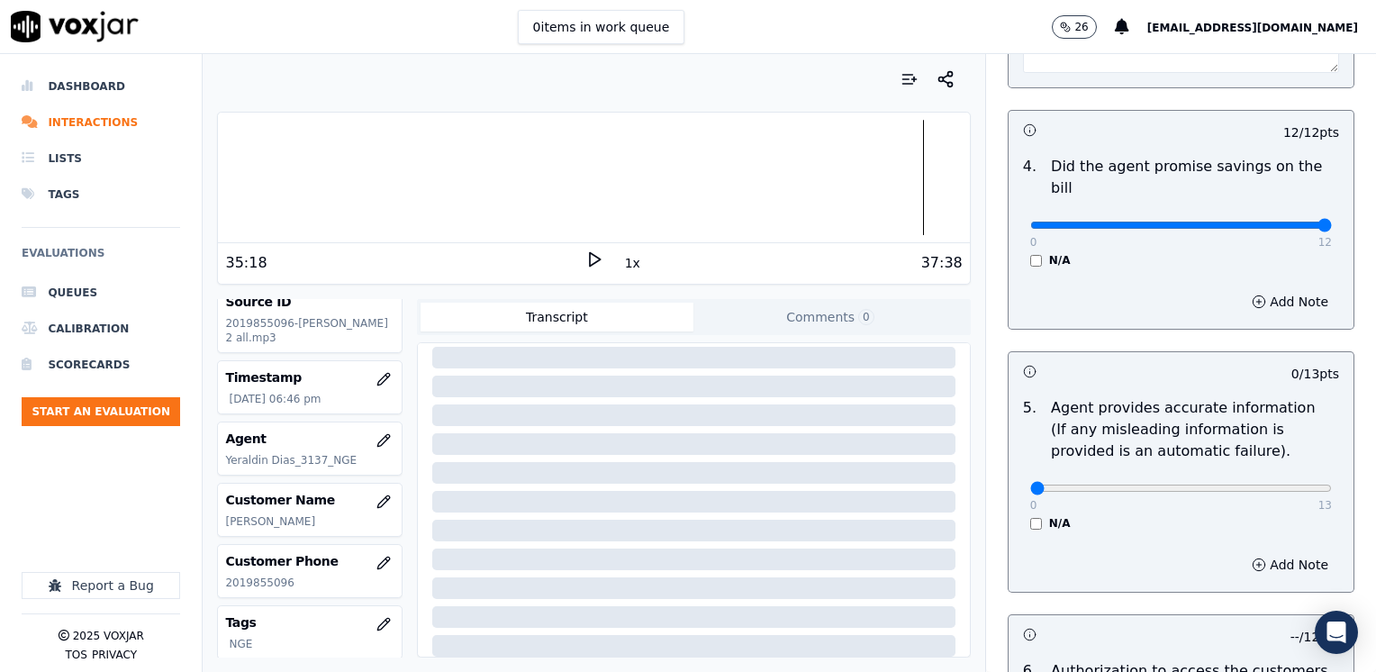
scroll to position [944, 0]
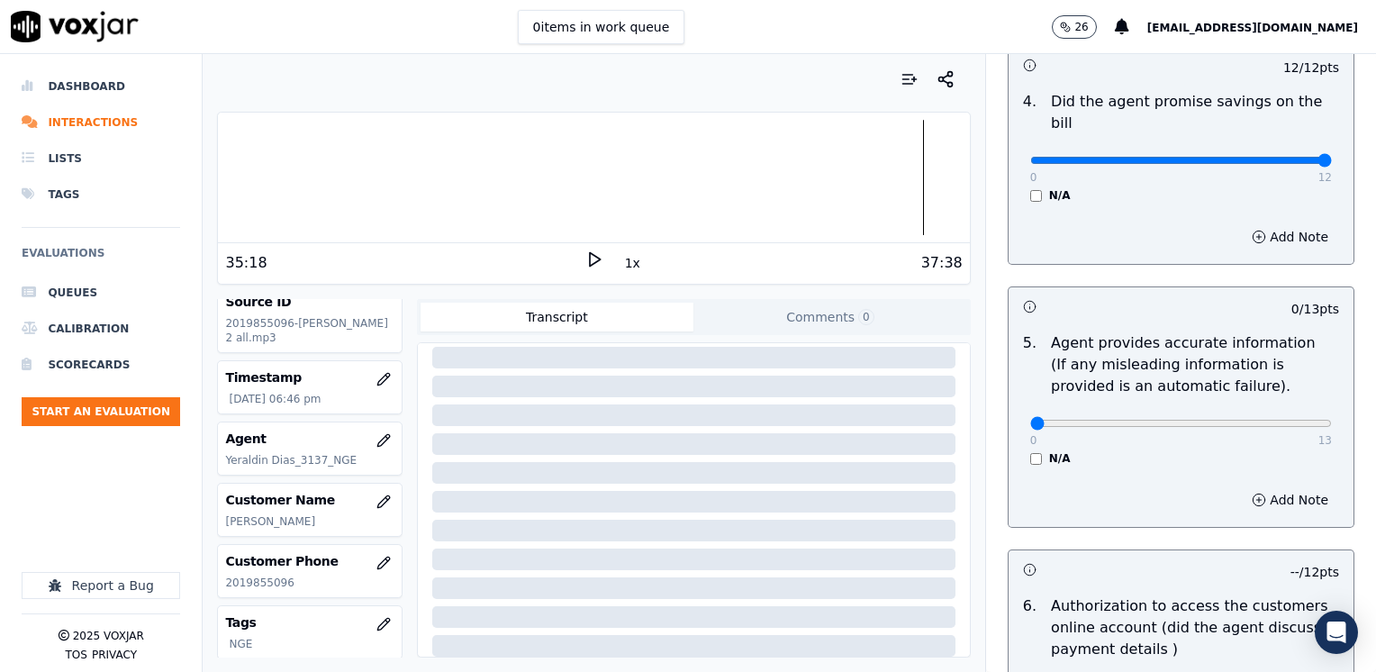
type textarea "Make sure to confirm full service address, the name as it appears on the bill, …"
drag, startPoint x: 1012, startPoint y: 399, endPoint x: 1379, endPoint y: 412, distance: 366.7
type input "13"
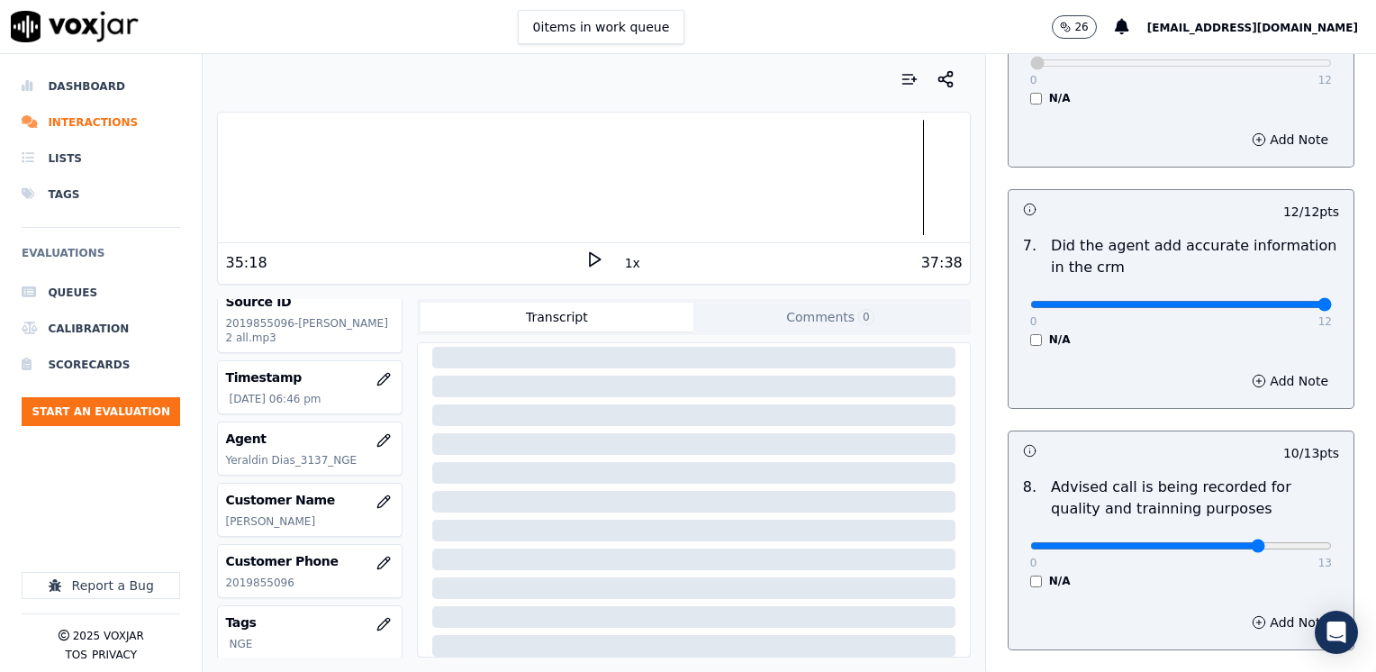
scroll to position [1669, 0]
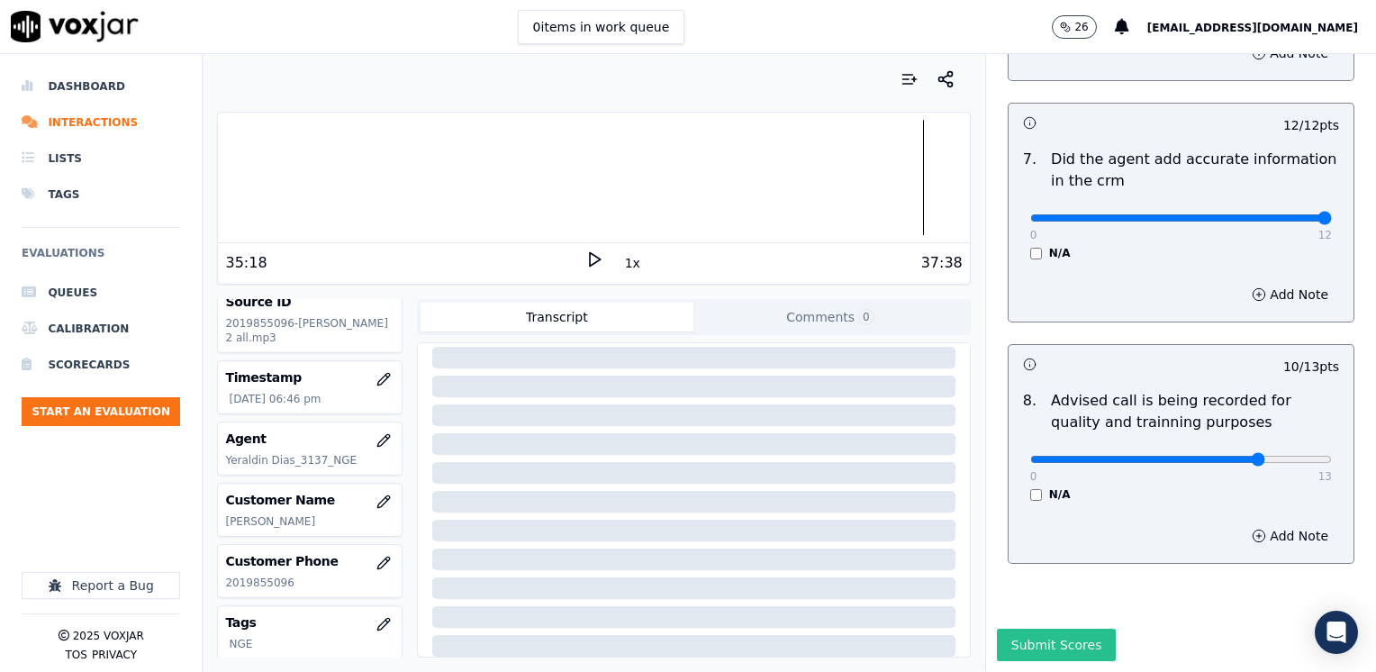
click at [1036, 629] on button "Submit Scores" at bounding box center [1057, 645] width 120 height 32
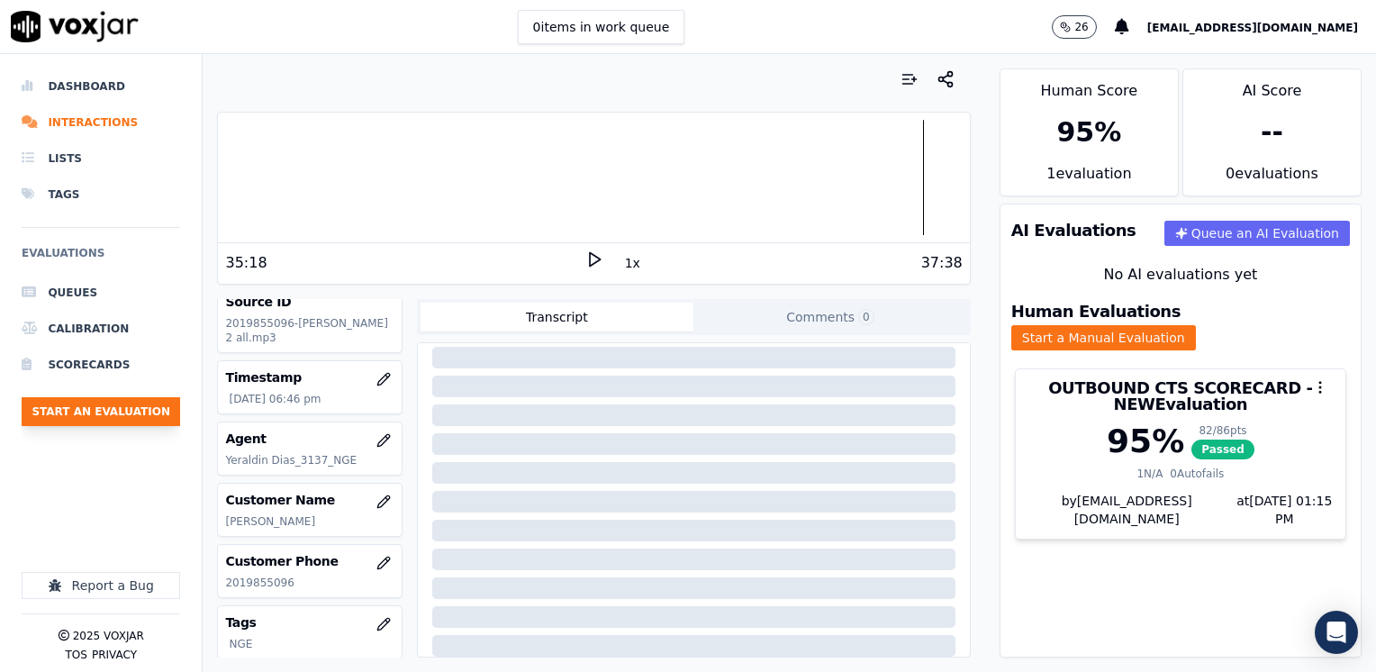
click at [90, 417] on button "Start an Evaluation" at bounding box center [101, 411] width 158 height 29
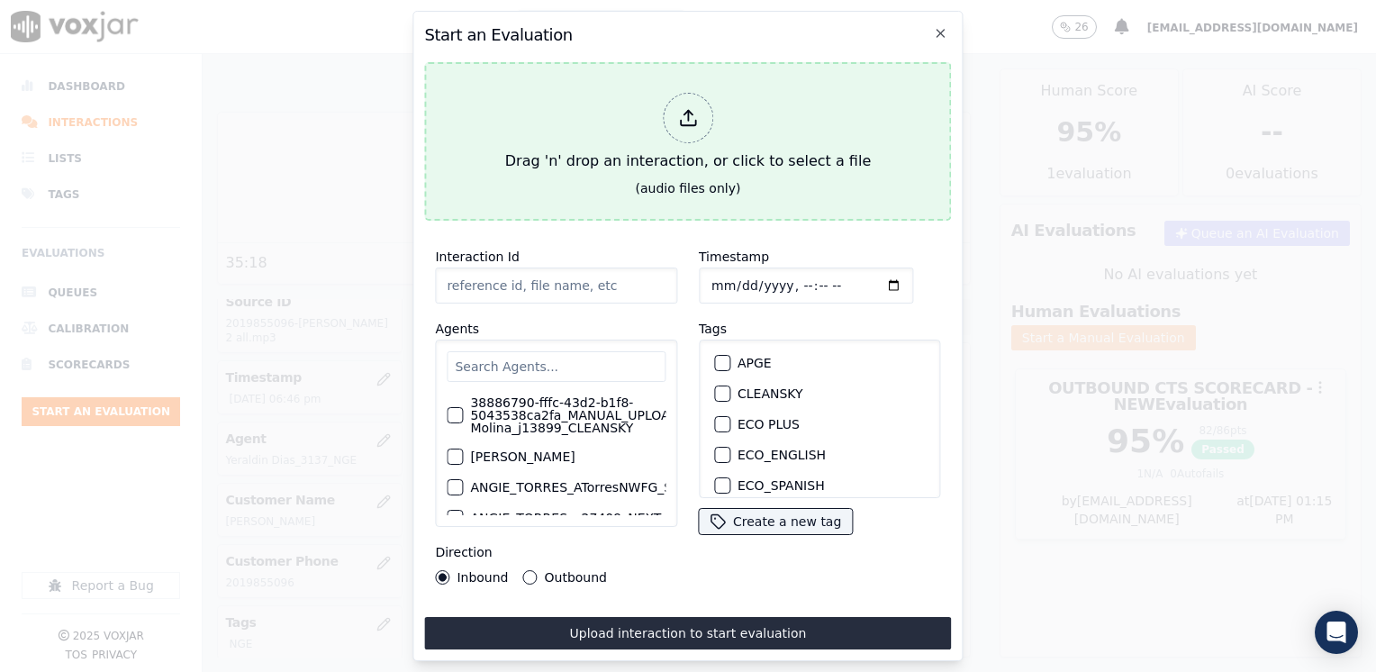
click at [689, 114] on icon at bounding box center [688, 118] width 20 height 20
type input "20250815-104913_6109837766-WILFER RODRIGUEZ all.mp3"
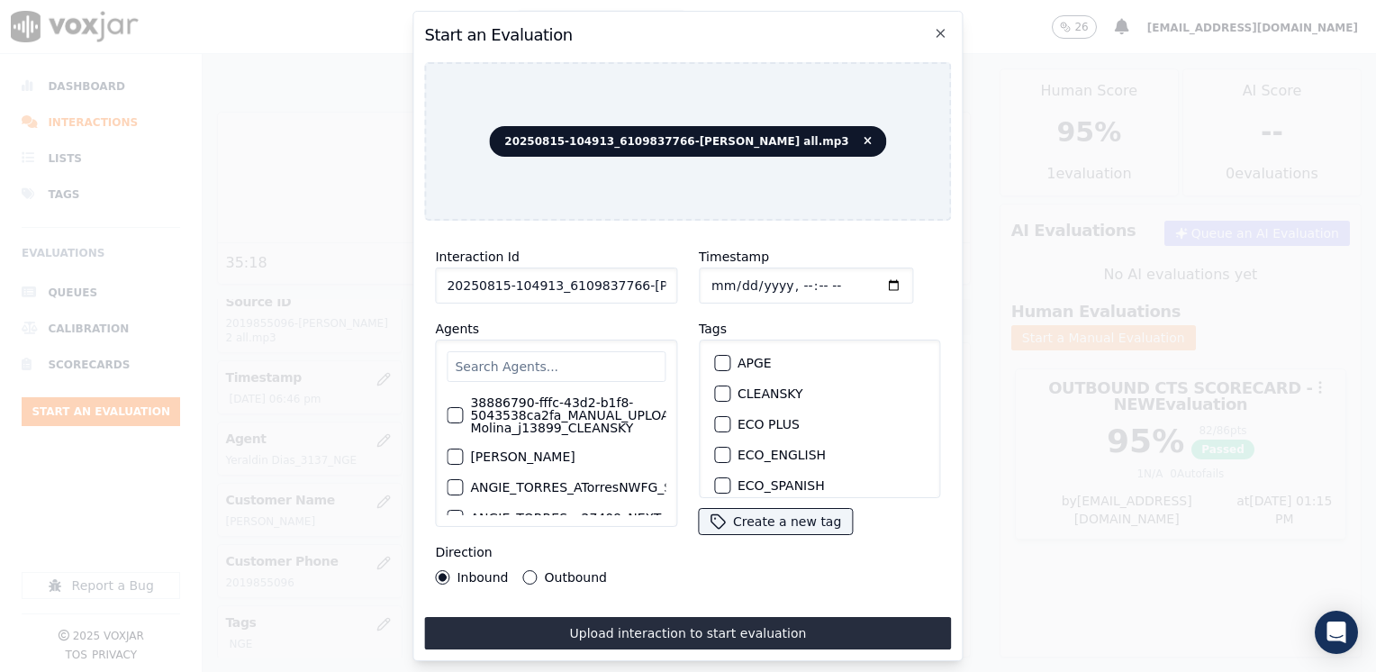
click at [588, 351] on input "text" at bounding box center [556, 366] width 219 height 31
click at [527, 373] on input "text" at bounding box center [556, 366] width 219 height 31
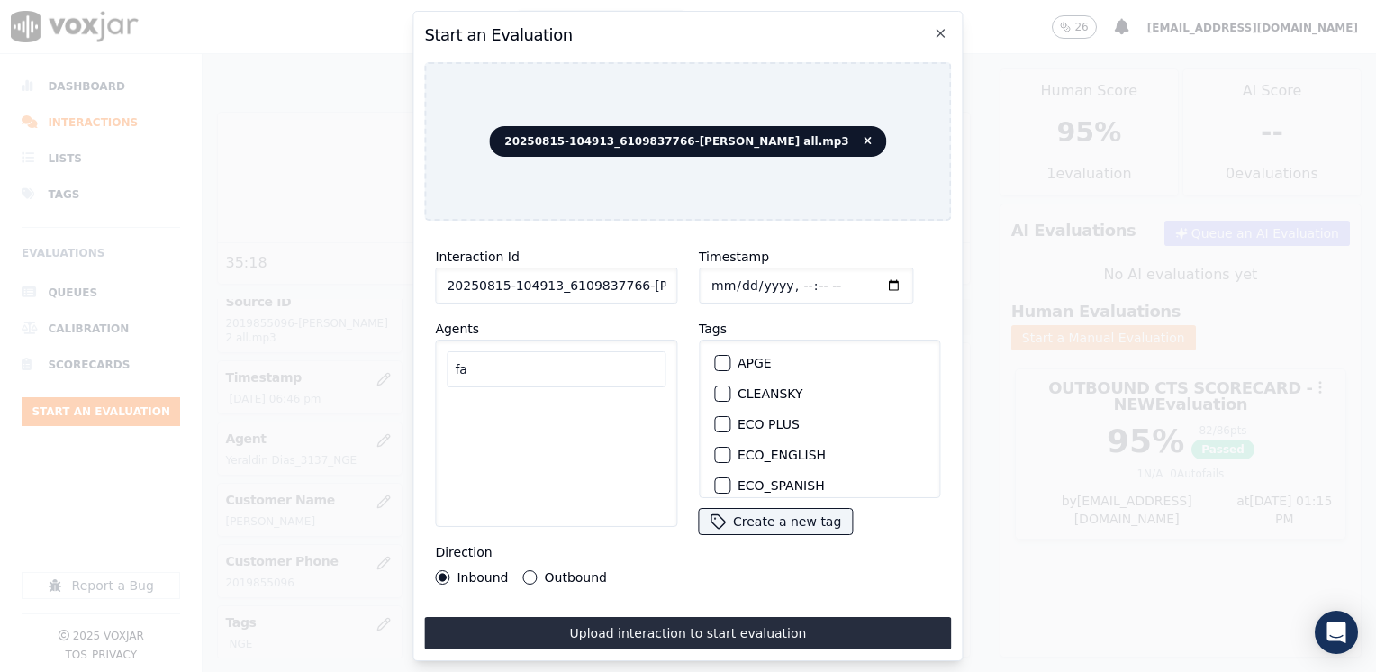
type input "f"
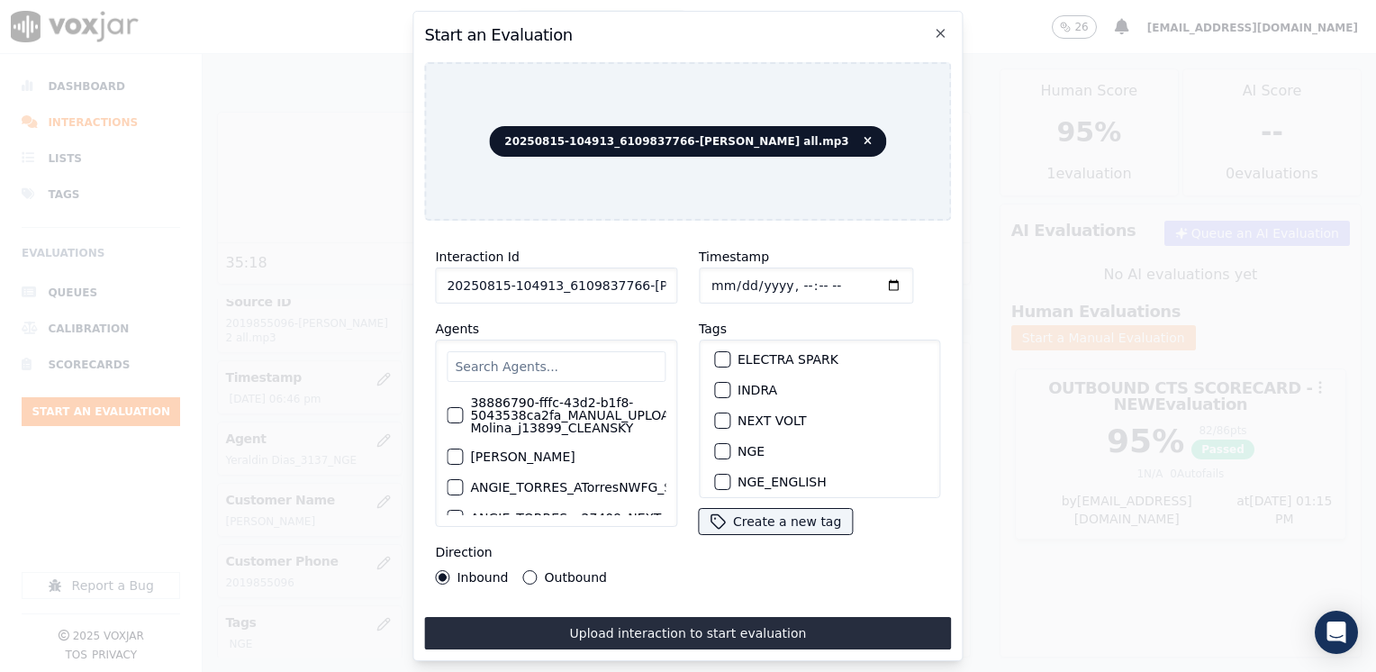
scroll to position [180, 0]
click at [719, 421] on div "button" at bounding box center [721, 427] width 13 height 13
click at [870, 275] on input "Timestamp" at bounding box center [806, 285] width 214 height 36
type input "2025-08-15T19:15"
drag, startPoint x: 533, startPoint y: 567, endPoint x: 556, endPoint y: 574, distance: 23.4
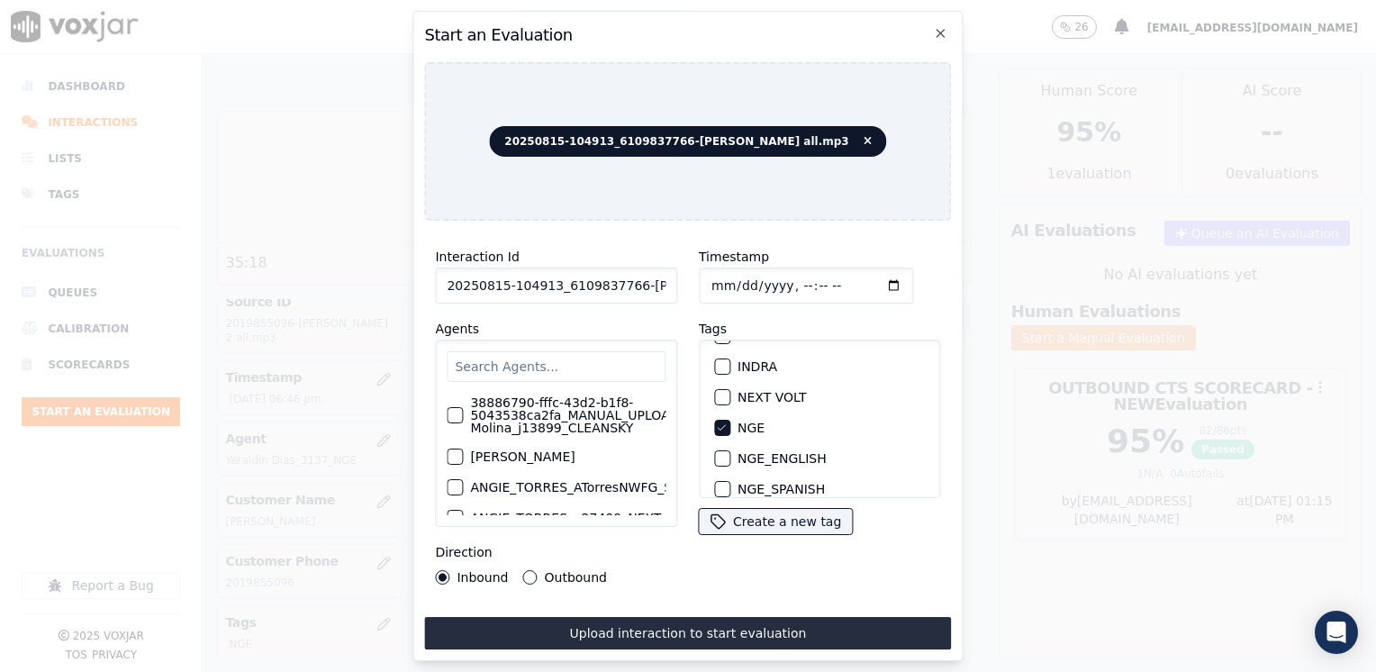
click at [533, 570] on button "Outbound" at bounding box center [530, 577] width 14 height 14
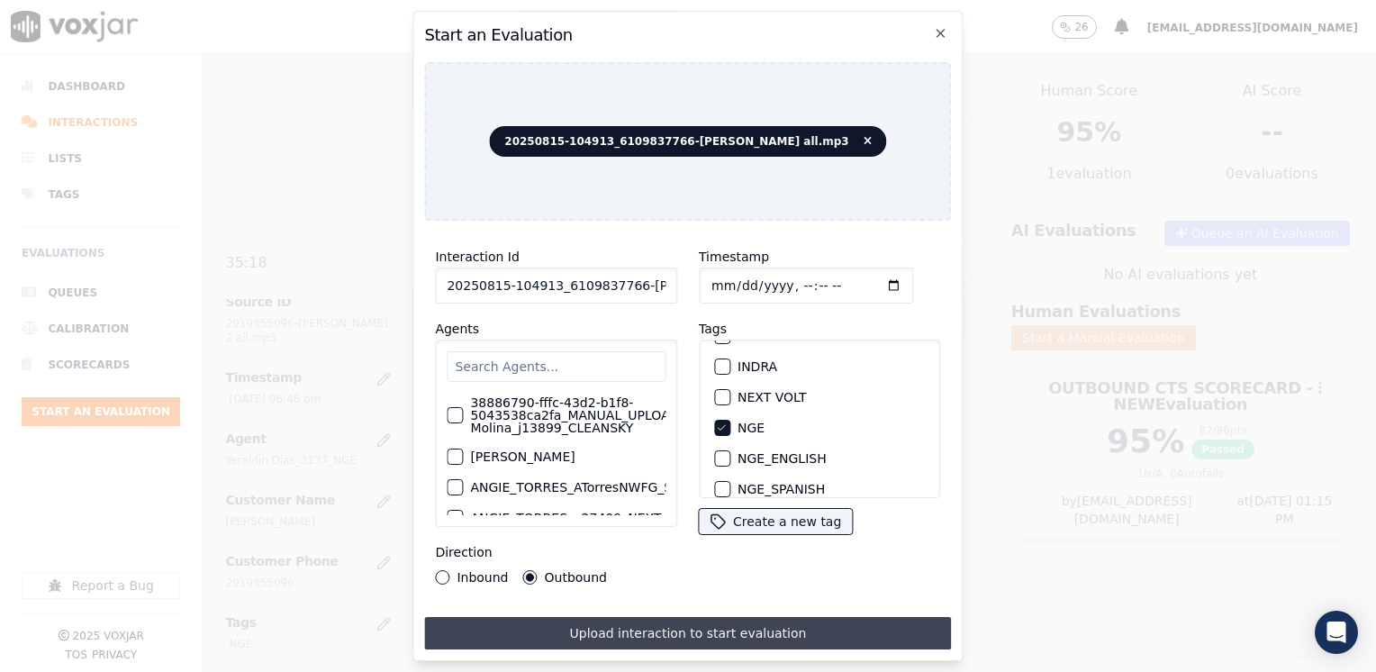
click at [720, 625] on button "Upload interaction to start evaluation" at bounding box center [687, 633] width 527 height 32
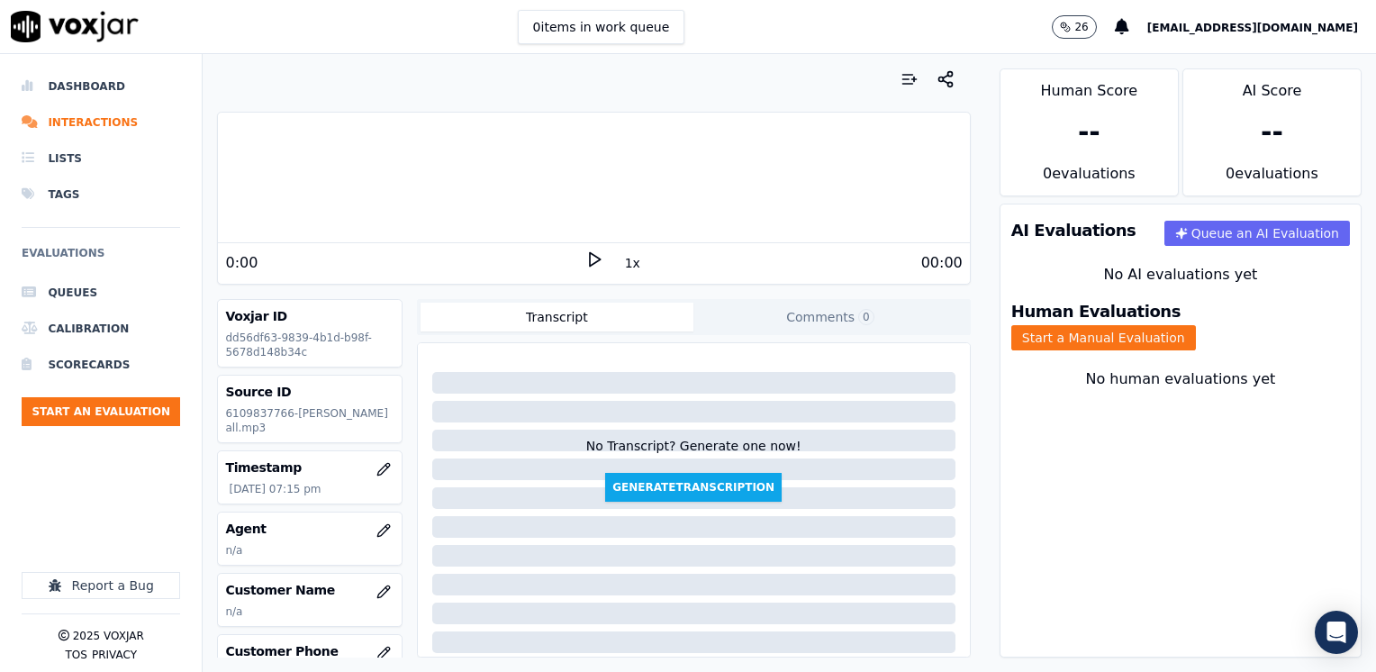
click at [590, 254] on polygon at bounding box center [595, 260] width 11 height 14
click at [585, 254] on icon at bounding box center [594, 259] width 18 height 18
click at [377, 526] on button "button" at bounding box center [384, 530] width 36 height 36
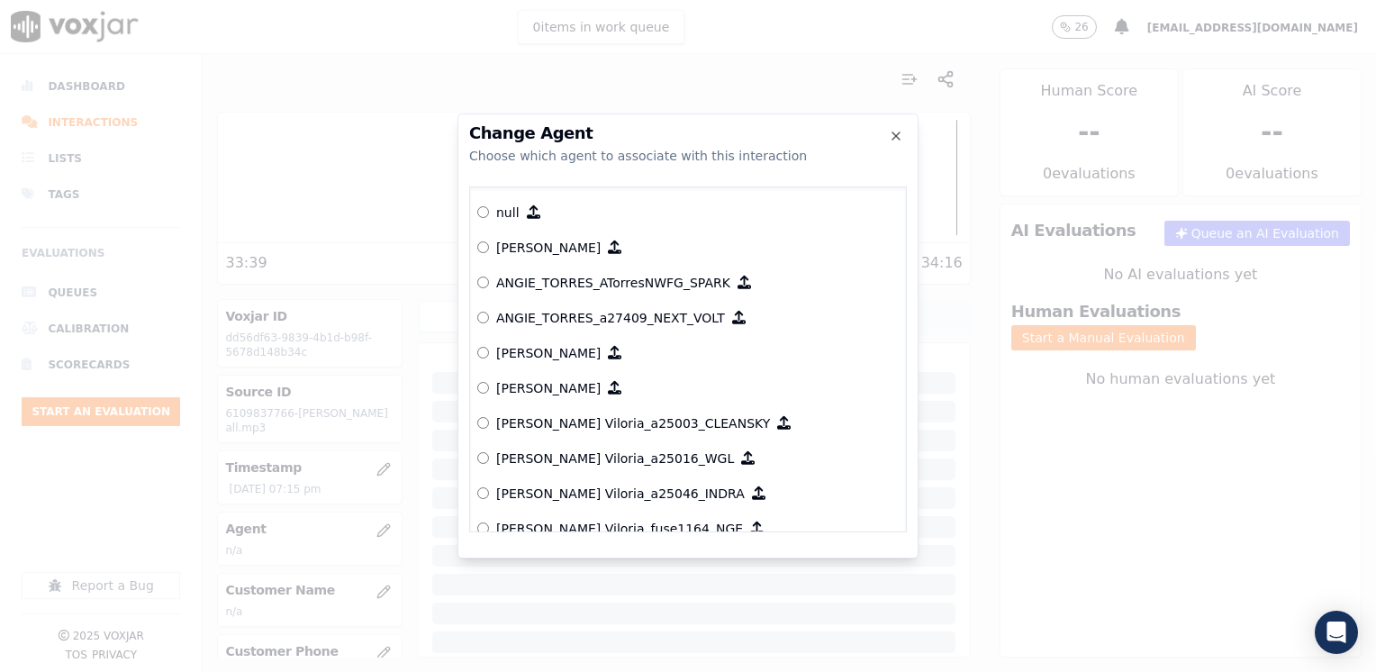
click at [364, 586] on div at bounding box center [688, 336] width 1376 height 672
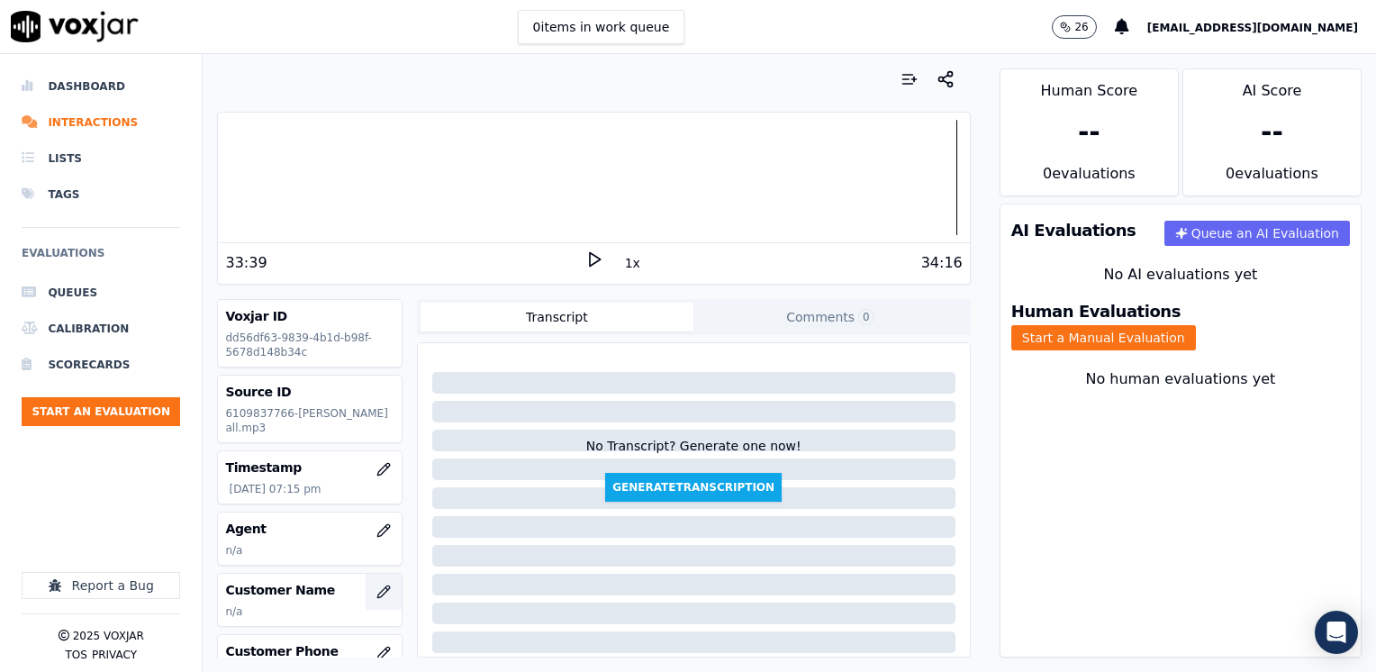
click at [376, 590] on icon "button" at bounding box center [383, 591] width 14 height 14
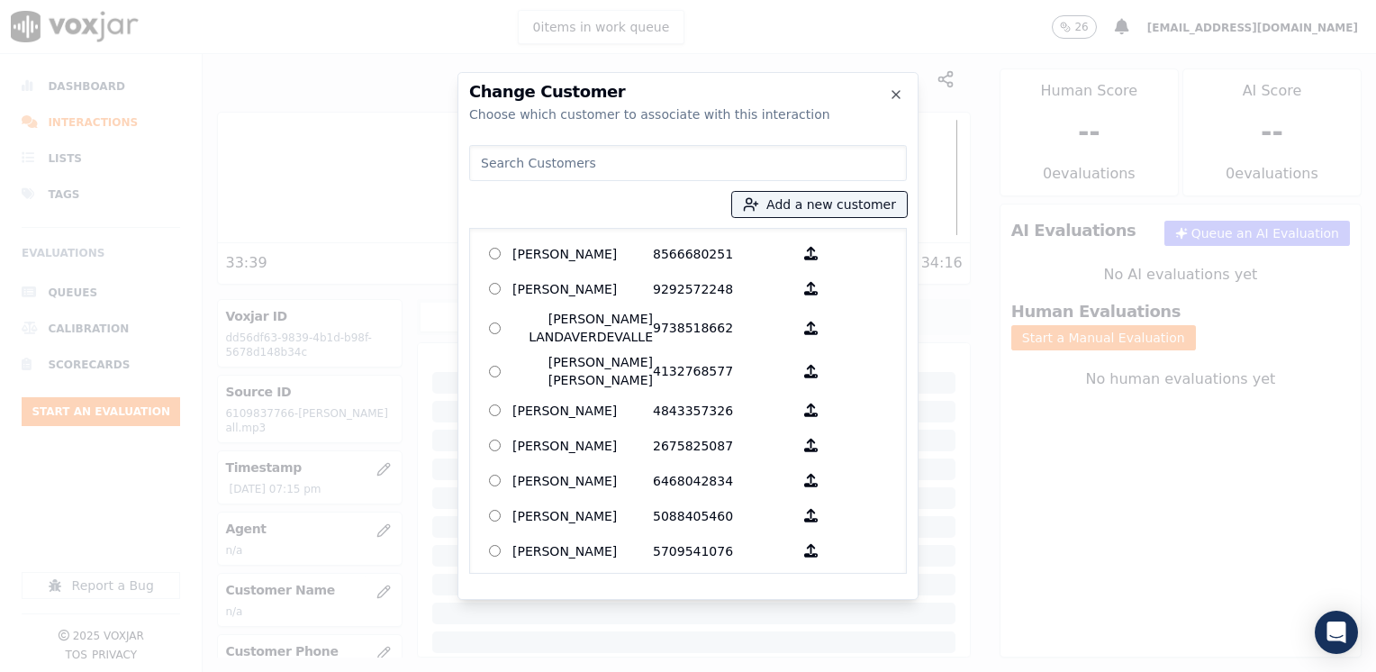
click at [663, 169] on input at bounding box center [688, 163] width 438 height 36
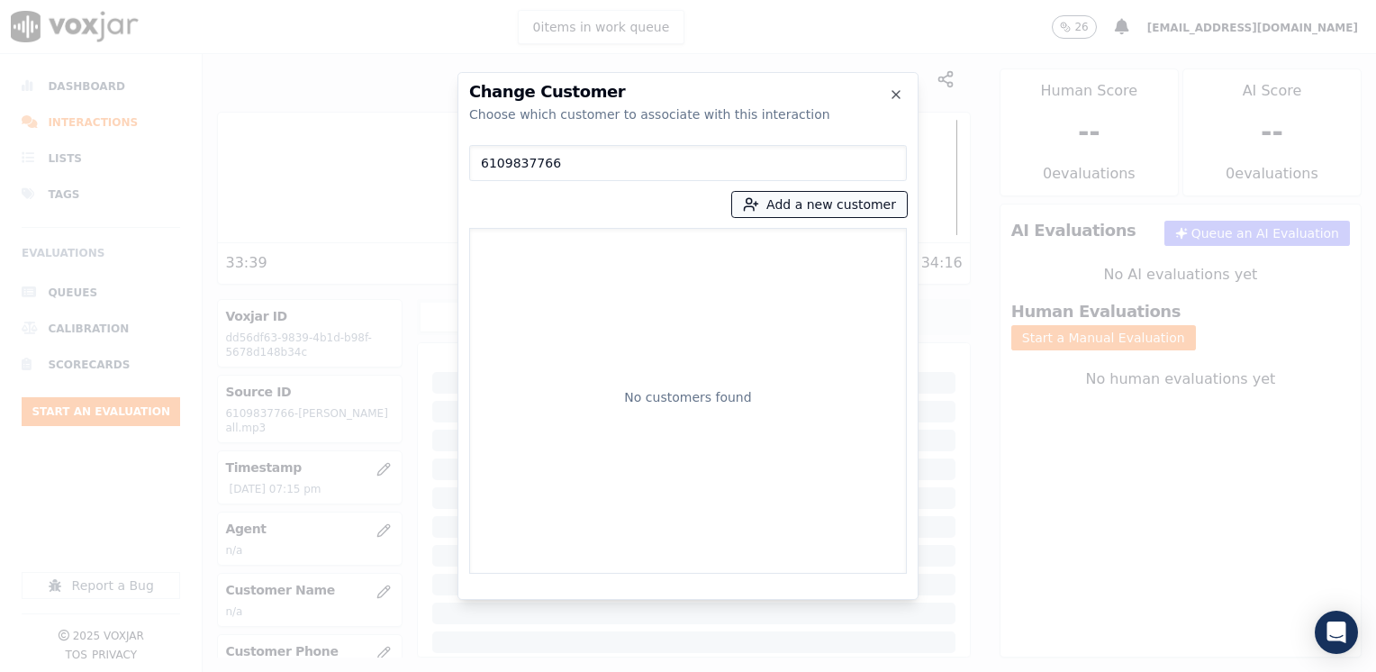
type input "6109837766"
click at [819, 198] on button "Add a new customer" at bounding box center [819, 204] width 175 height 25
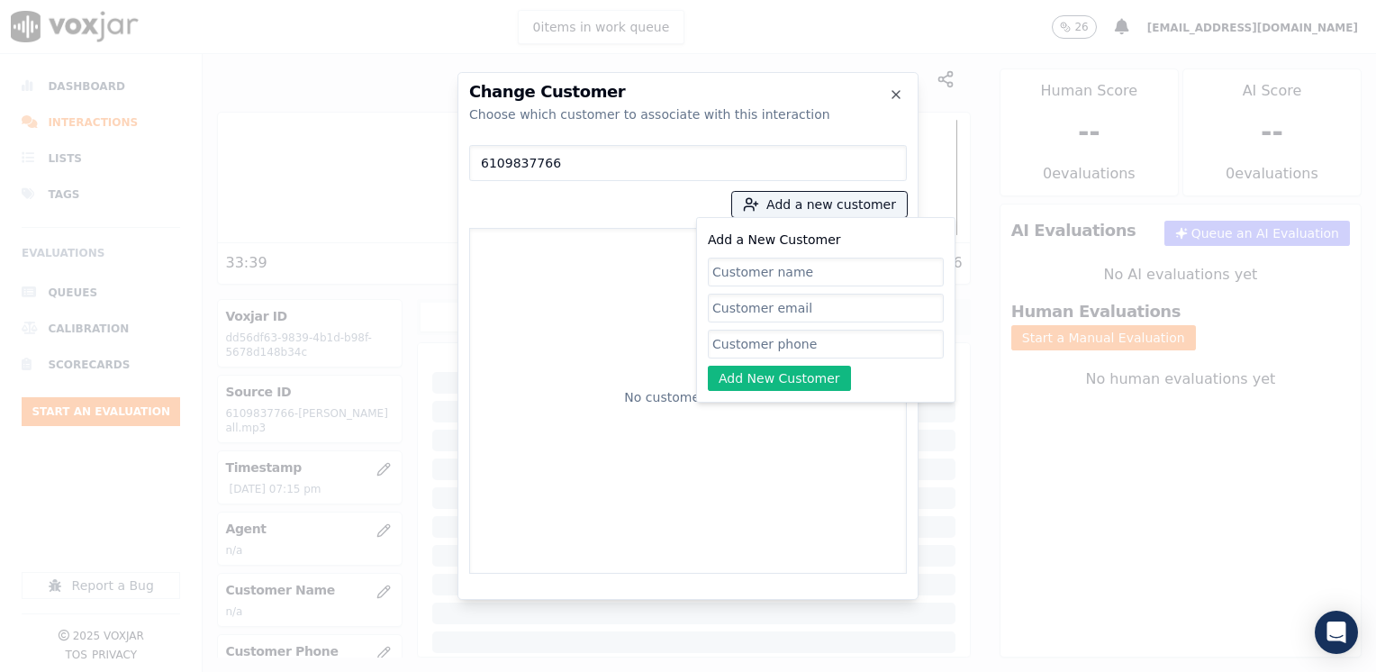
click at [733, 332] on input "Add a New Customer" at bounding box center [826, 344] width 236 height 29
paste input "6109837766"
type input "6109837766"
click at [833, 266] on input "Add a New Customer" at bounding box center [826, 272] width 236 height 29
paste input "Luisa Barrios"
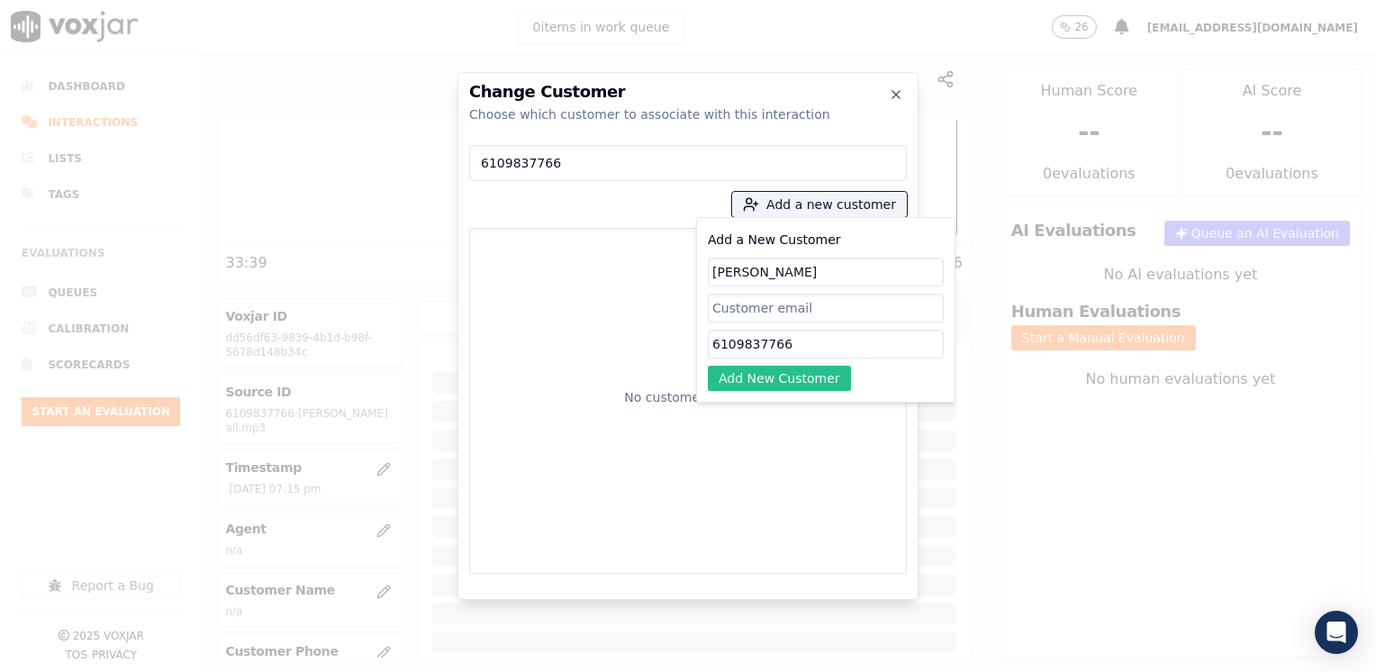
type input "Luisa Barrios"
click at [791, 383] on button "Add New Customer" at bounding box center [779, 378] width 143 height 25
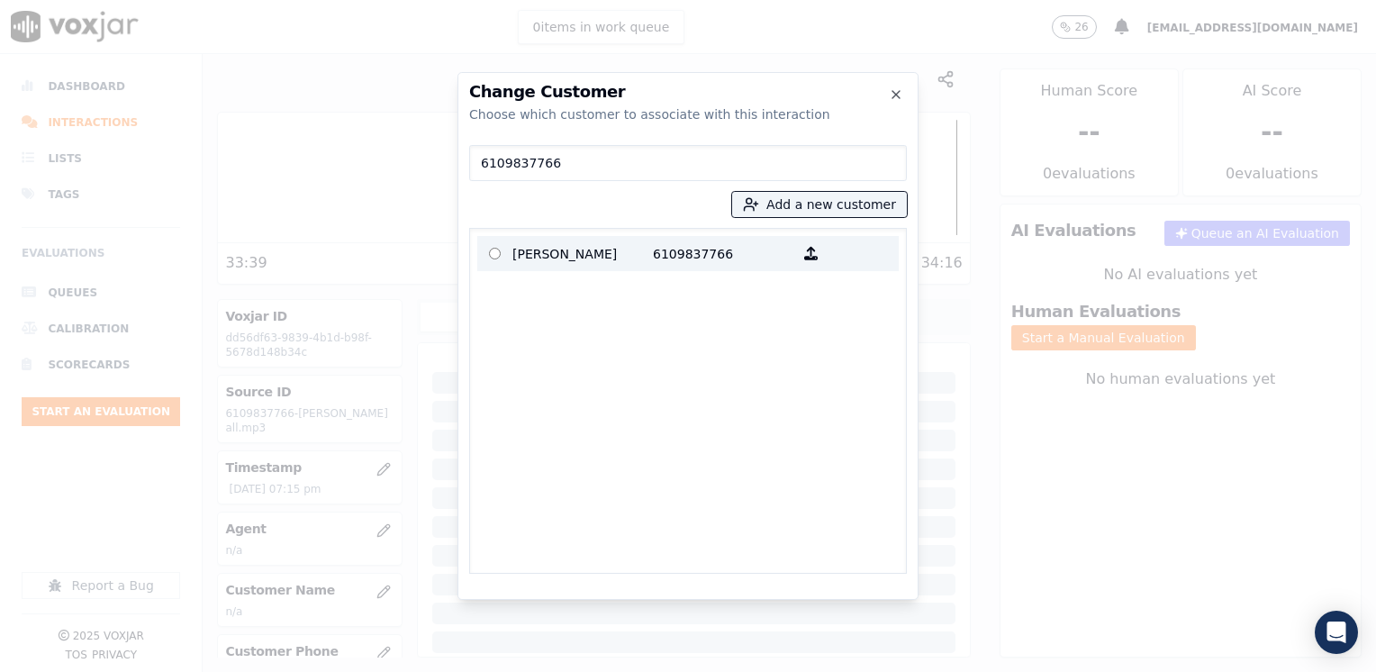
click at [680, 250] on p "6109837766" at bounding box center [723, 254] width 140 height 28
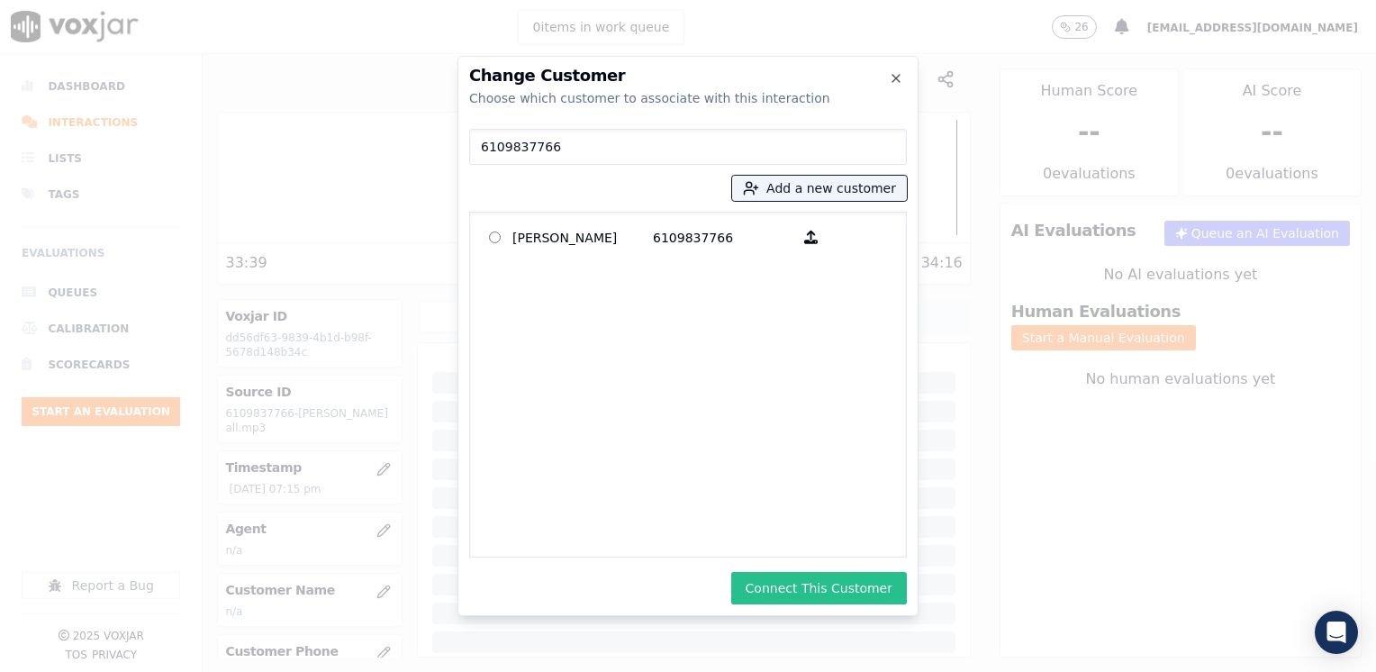
click at [821, 582] on button "Connect This Customer" at bounding box center [819, 588] width 176 height 32
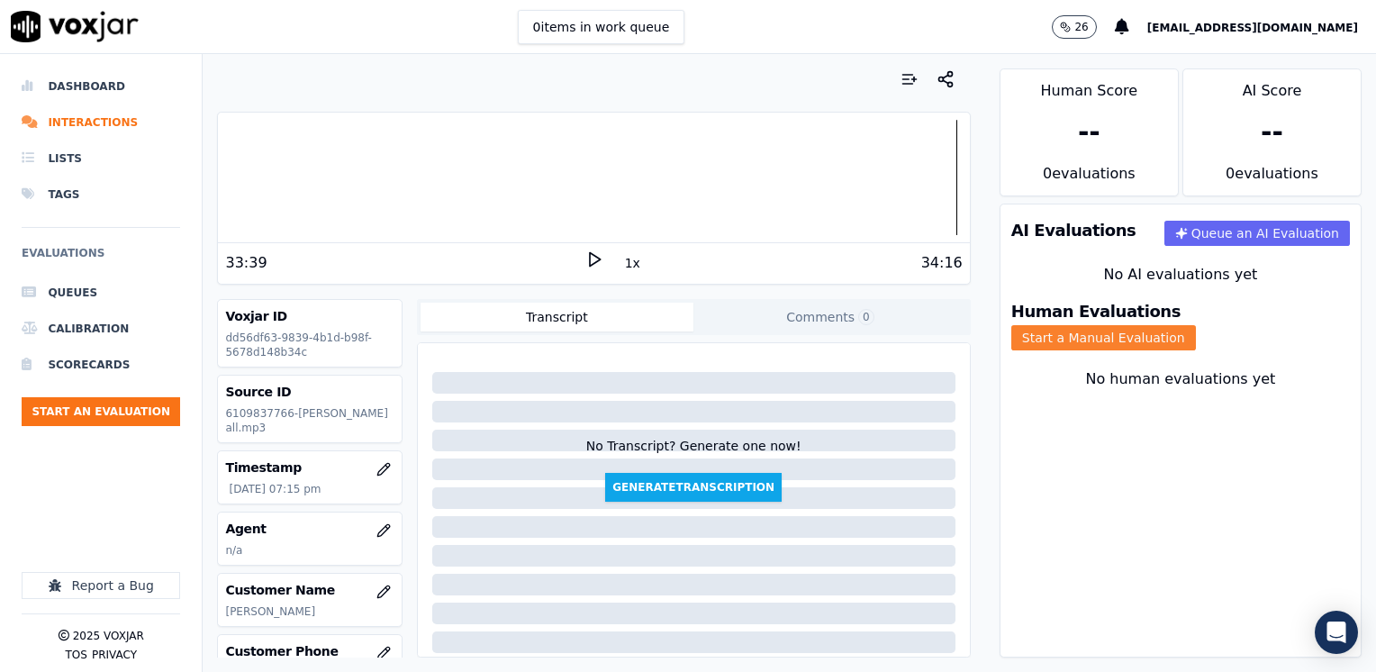
click at [1196, 325] on button "Start a Manual Evaluation" at bounding box center [1103, 337] width 185 height 25
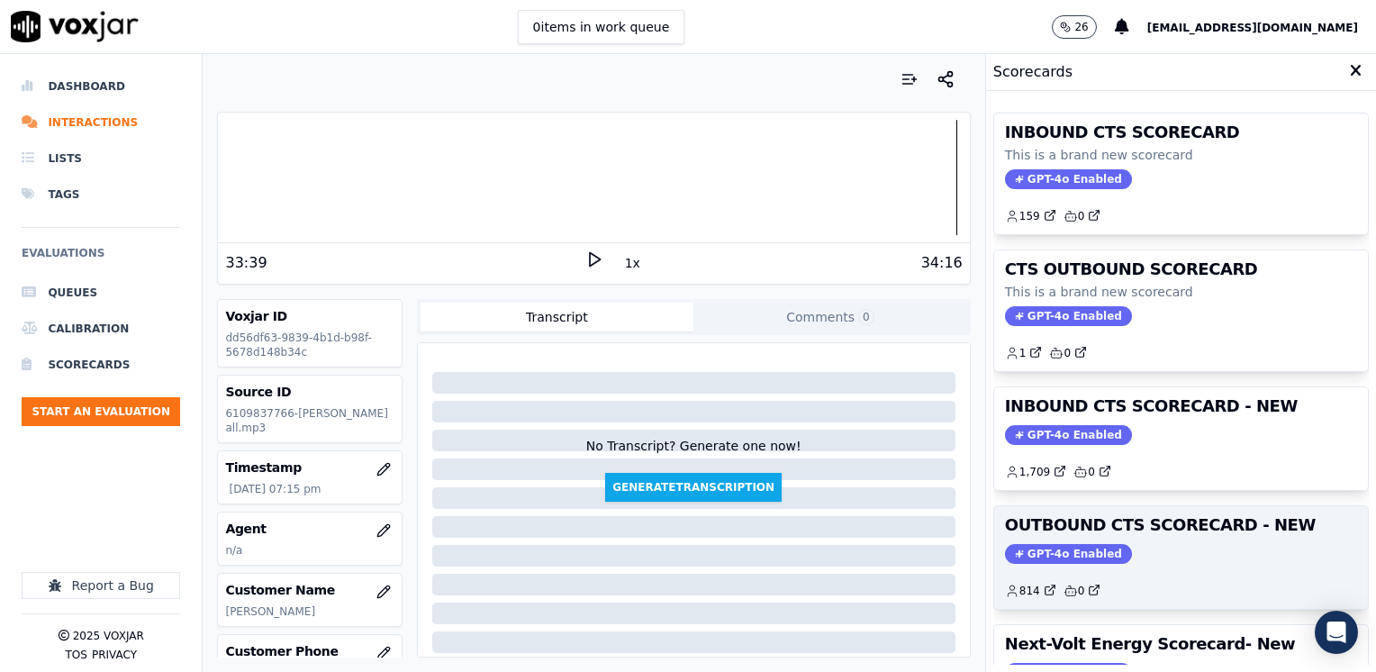
click at [1044, 553] on span "GPT-4o Enabled" at bounding box center [1068, 554] width 127 height 20
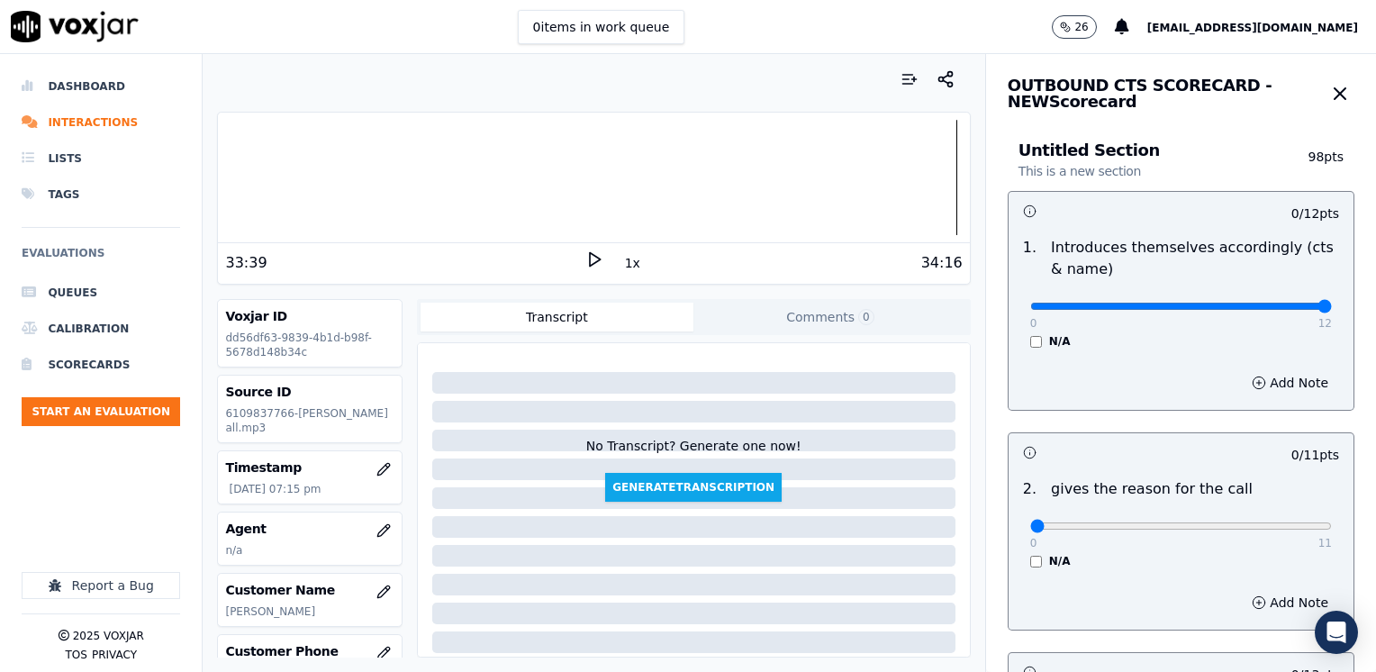
drag, startPoint x: 1018, startPoint y: 304, endPoint x: 1375, endPoint y: 304, distance: 357.5
type input "12"
click at [1332, 304] on input "range" at bounding box center [1181, 306] width 302 height 7
drag, startPoint x: 1012, startPoint y: 523, endPoint x: 1340, endPoint y: 576, distance: 332.1
type input "11"
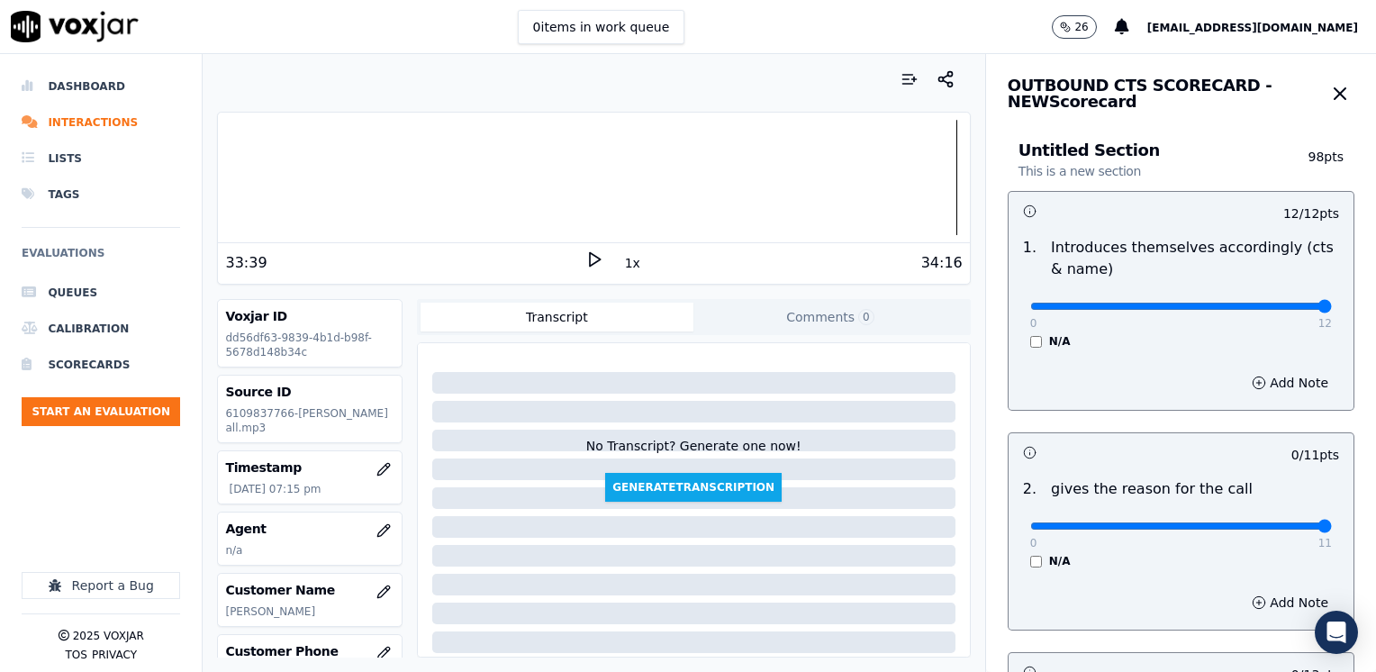
click at [1332, 310] on input "range" at bounding box center [1181, 306] width 302 height 7
click at [1264, 384] on button "Add Note" at bounding box center [1290, 382] width 98 height 25
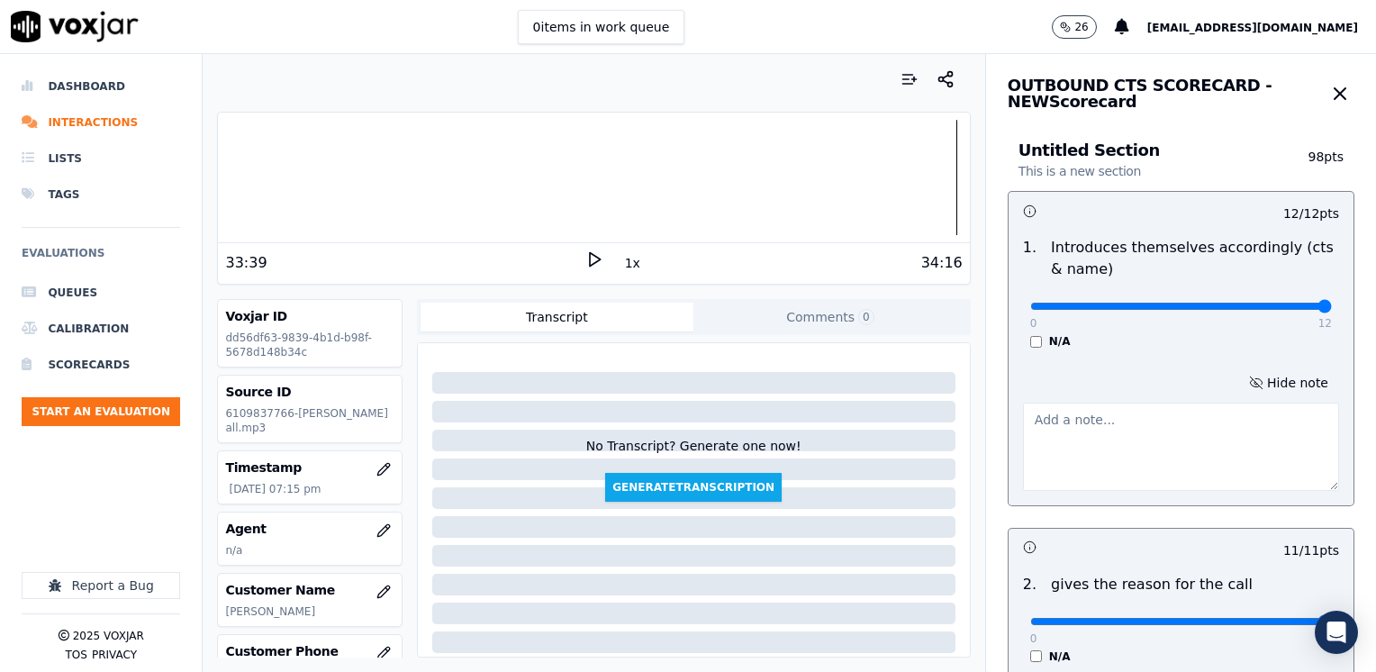
click at [1072, 448] on textarea at bounding box center [1181, 447] width 316 height 88
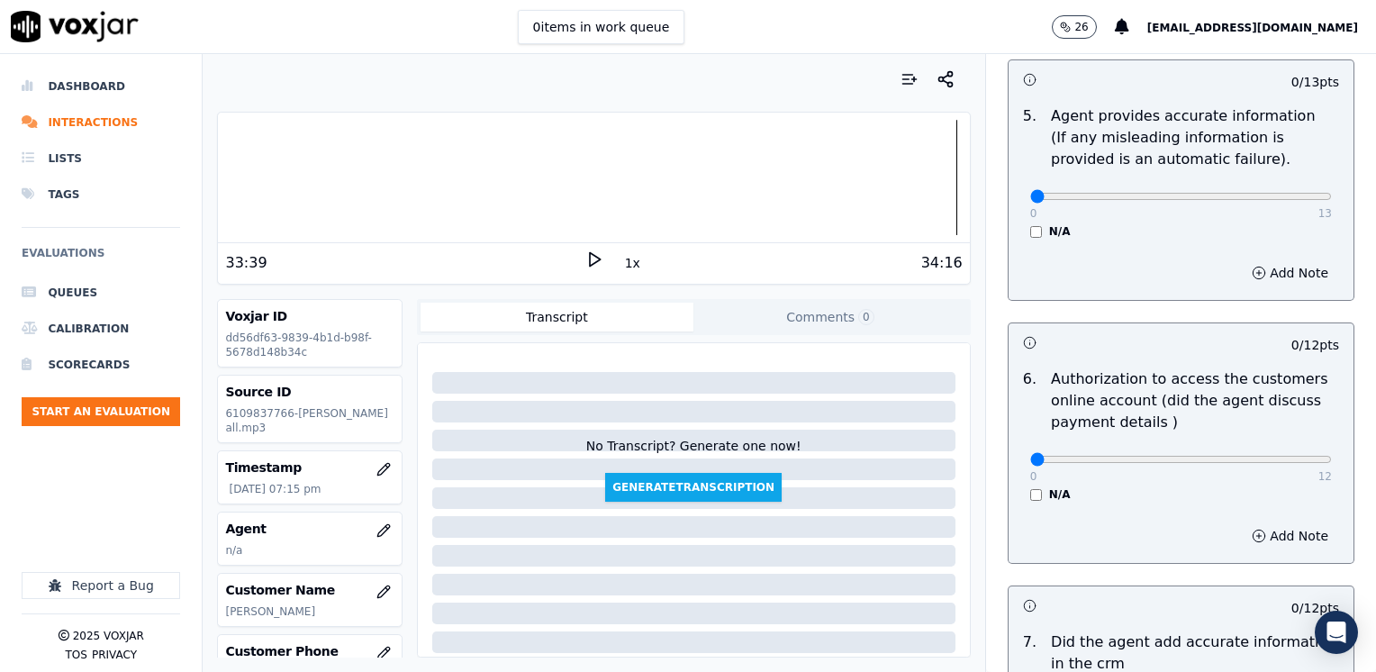
scroll to position [1669, 0]
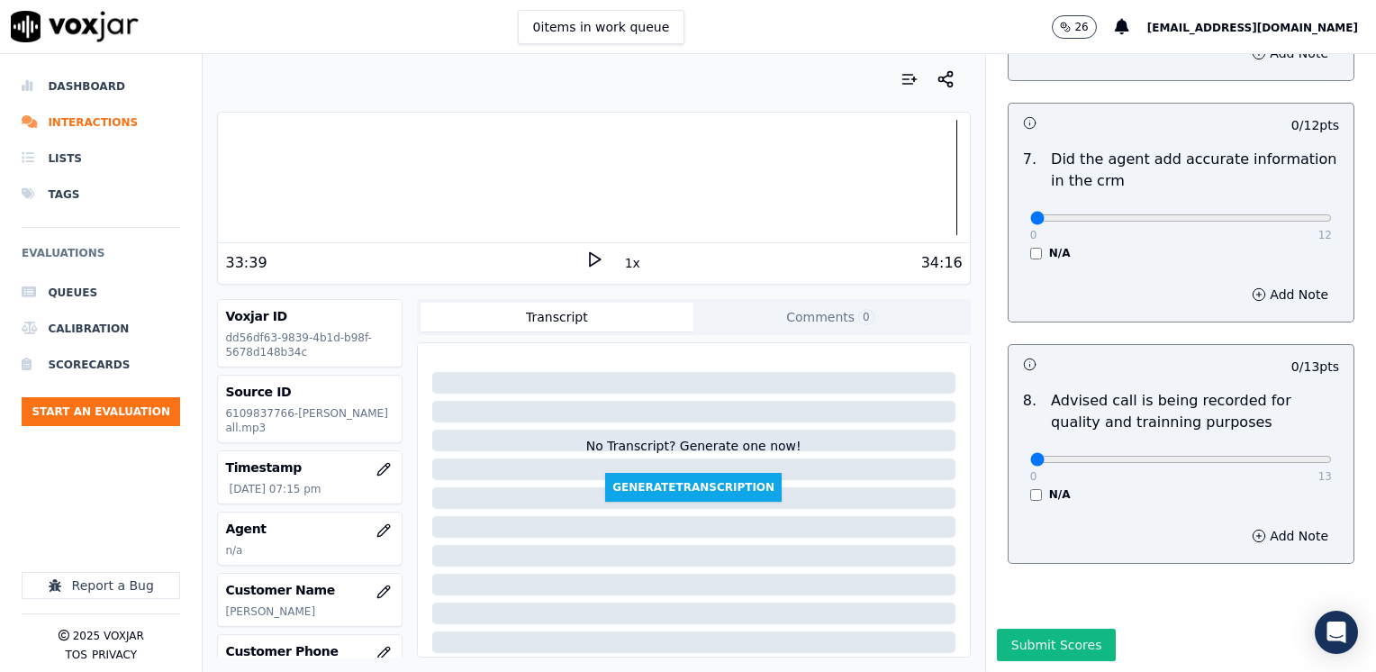
type textarea "Faviana Garcia"
type input "10"
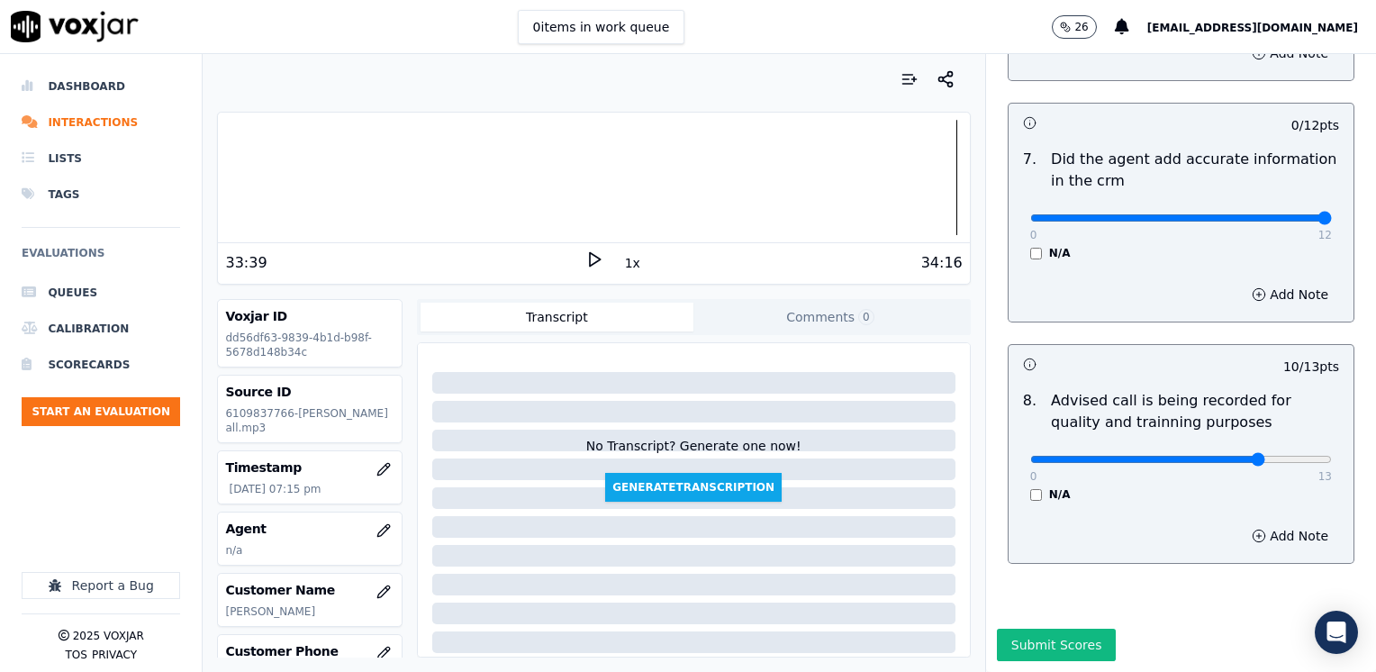
drag, startPoint x: 1017, startPoint y: 176, endPoint x: 1379, endPoint y: 169, distance: 362.1
type input "12"
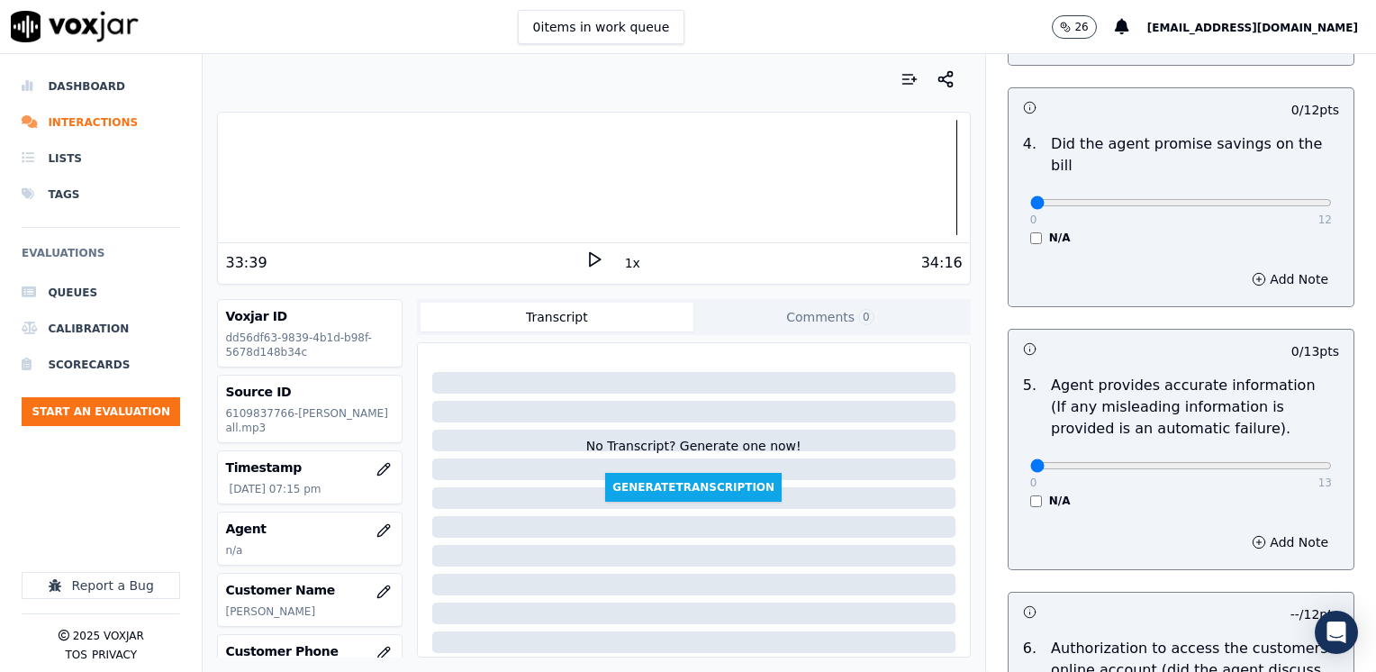
scroll to position [768, 0]
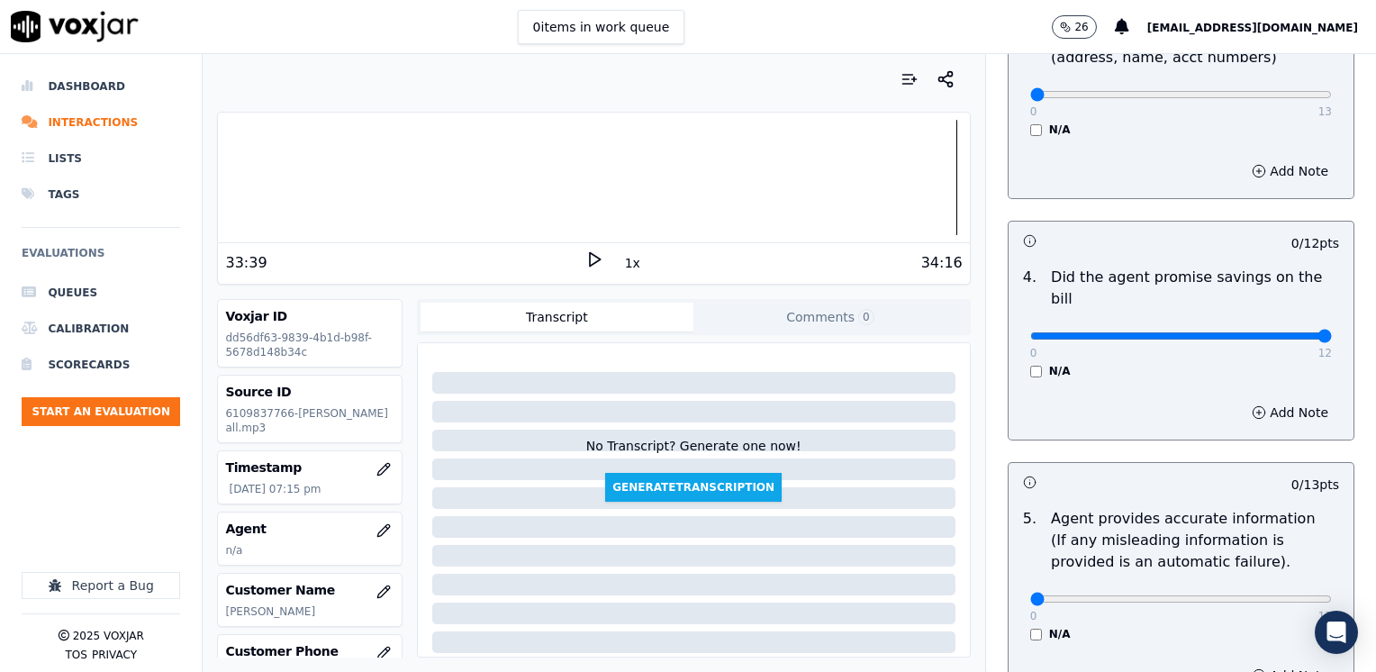
drag, startPoint x: 1018, startPoint y: 312, endPoint x: 1379, endPoint y: 326, distance: 361.4
type input "12"
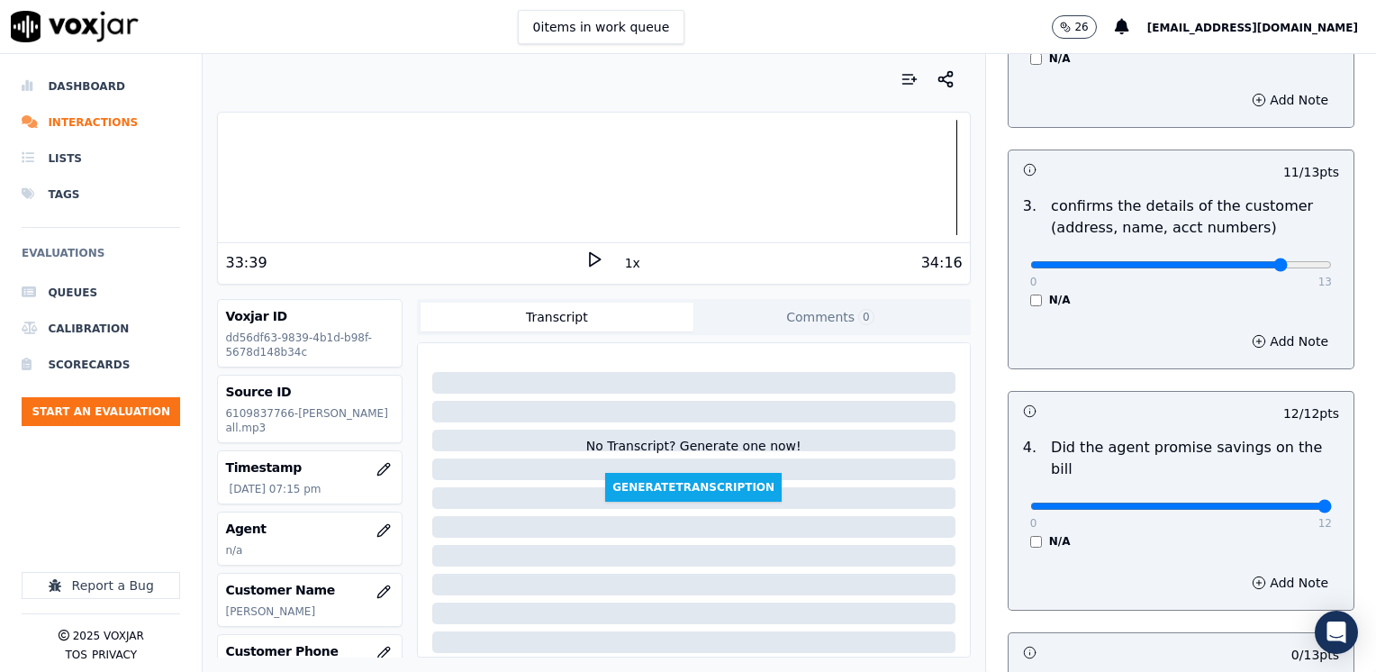
scroll to position [588, 0]
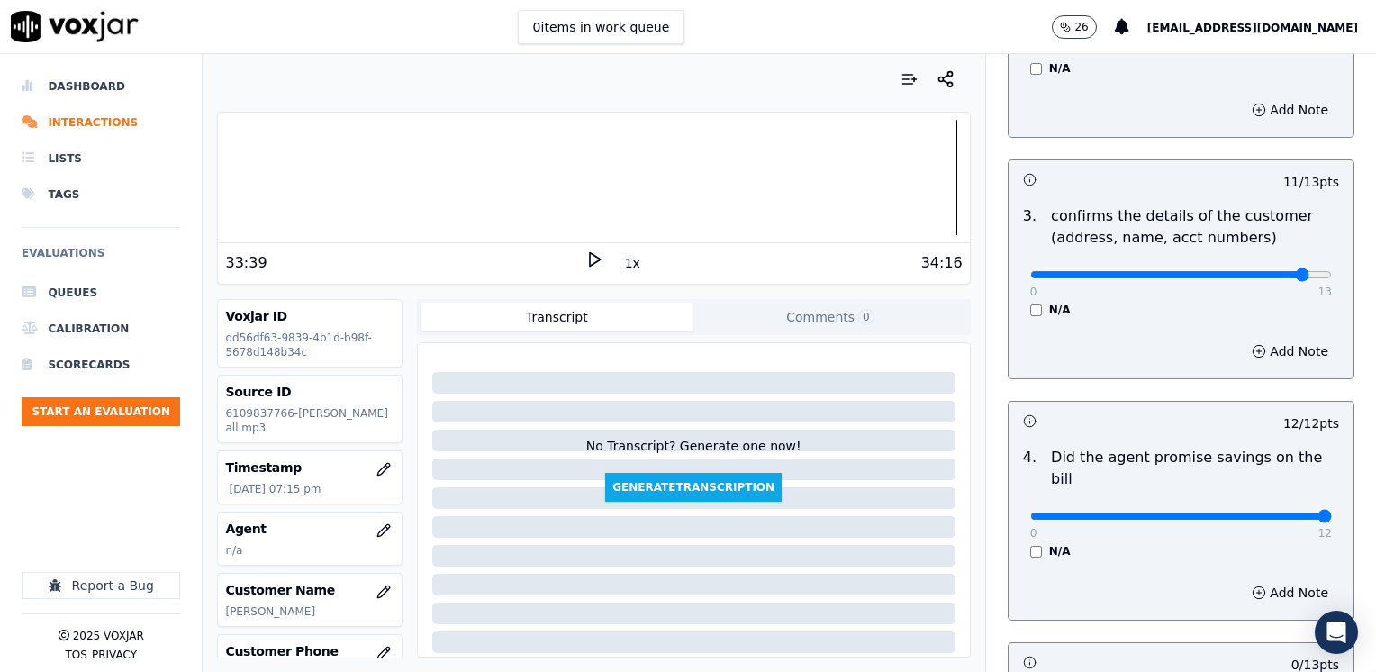
type input "12"
click at [1260, 364] on div "Add Note" at bounding box center [1181, 351] width 345 height 54
click at [1259, 350] on button "Add Note" at bounding box center [1290, 351] width 98 height 25
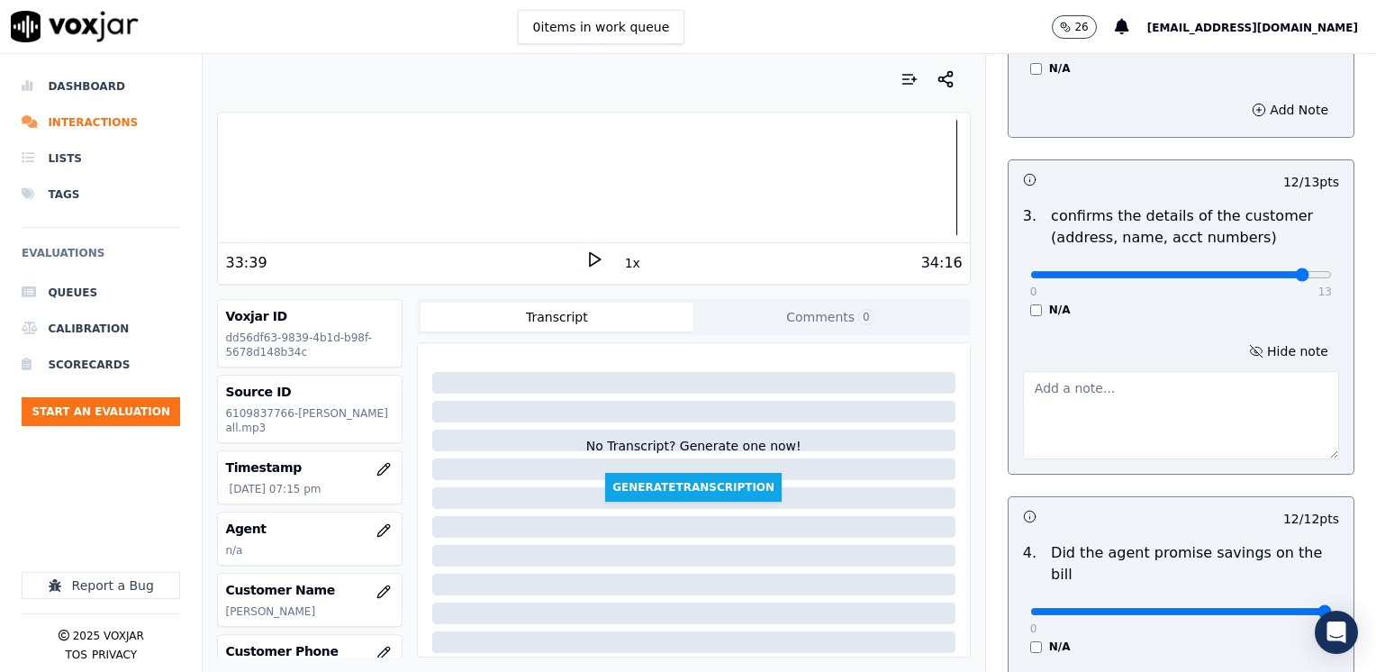
click at [1113, 391] on textarea at bounding box center [1181, 415] width 316 height 88
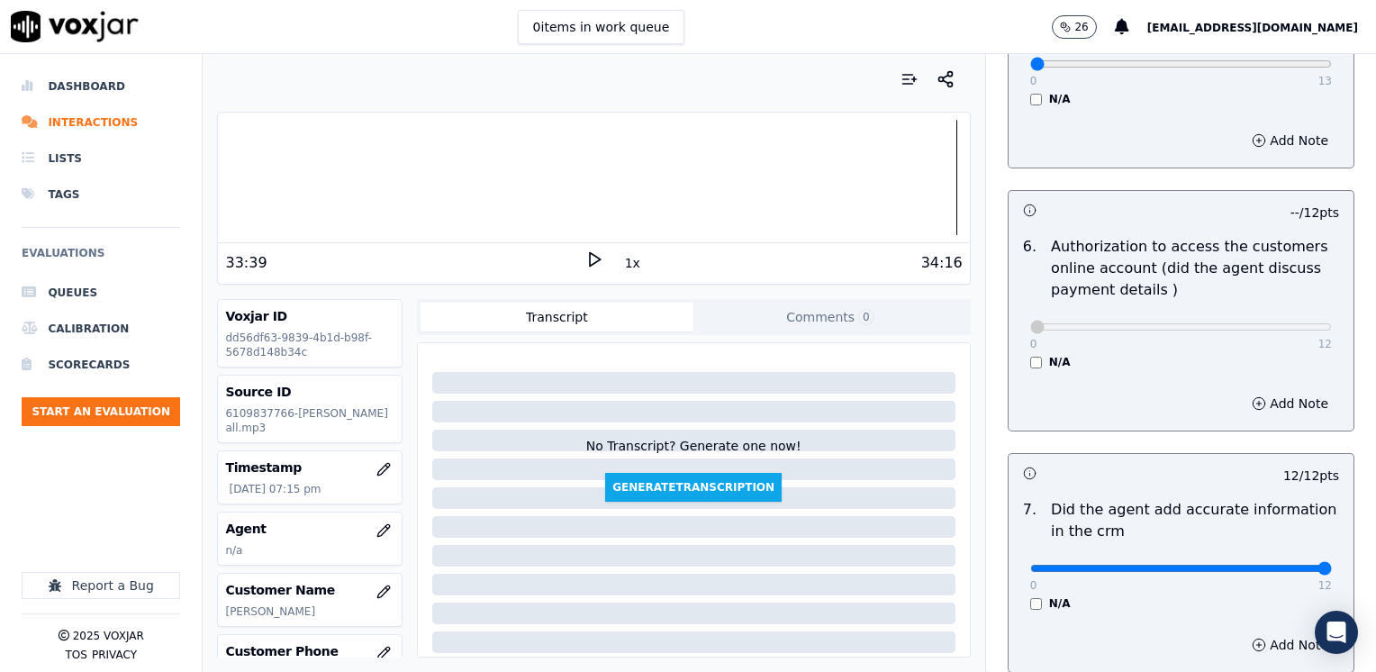
scroll to position [1128, 0]
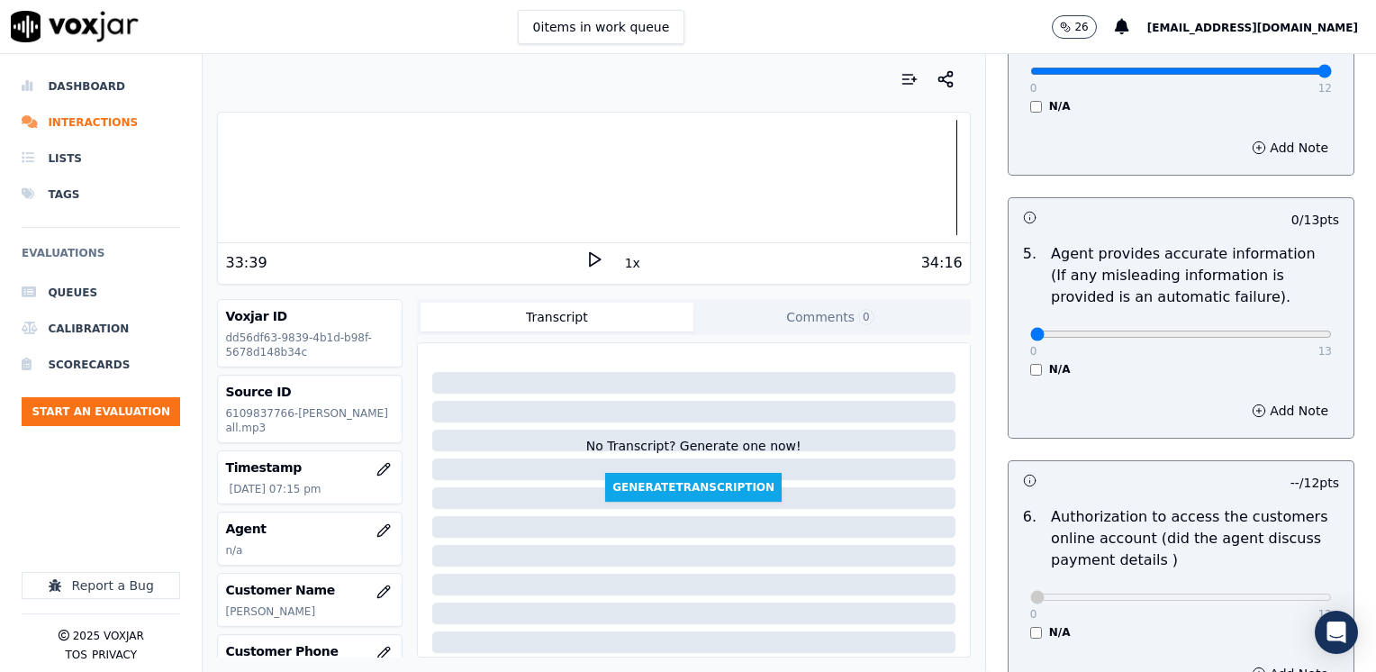
type textarea "Make sure to confirm full service address and the name as it appears on the bil…"
drag, startPoint x: 1027, startPoint y: 311, endPoint x: 1379, endPoint y: 319, distance: 352.2
type input "13"
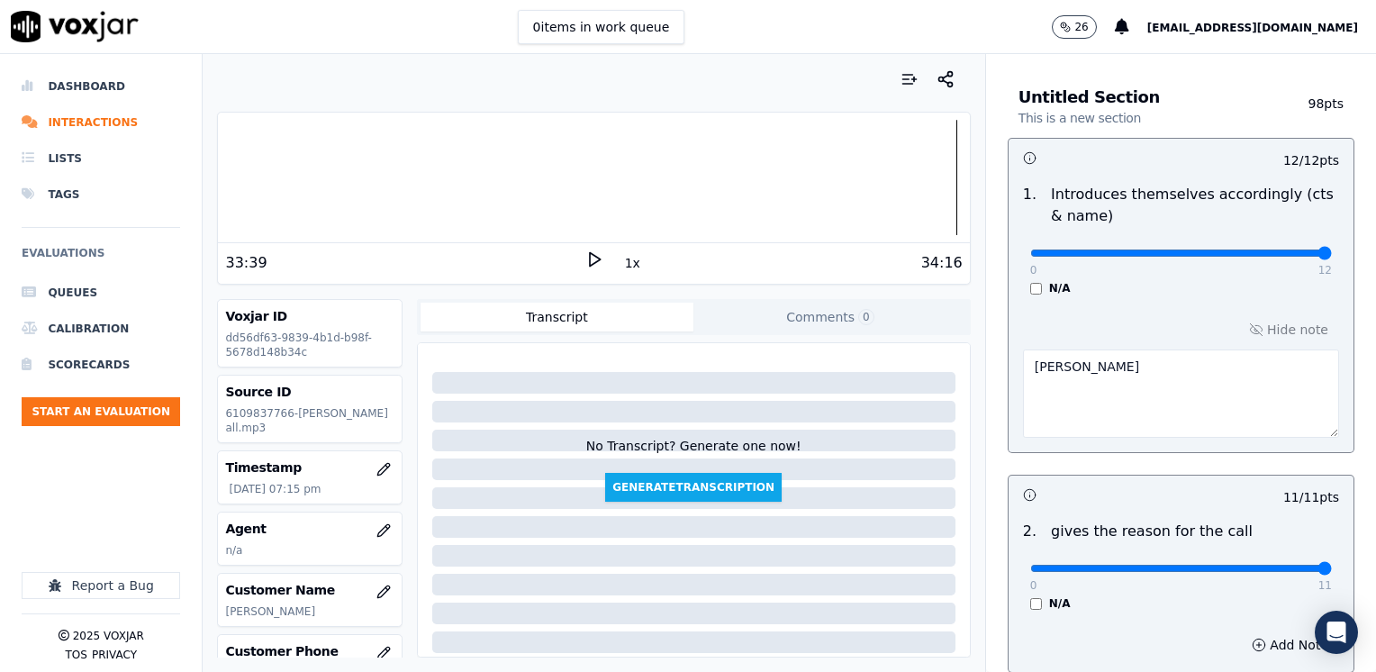
scroll to position [0, 0]
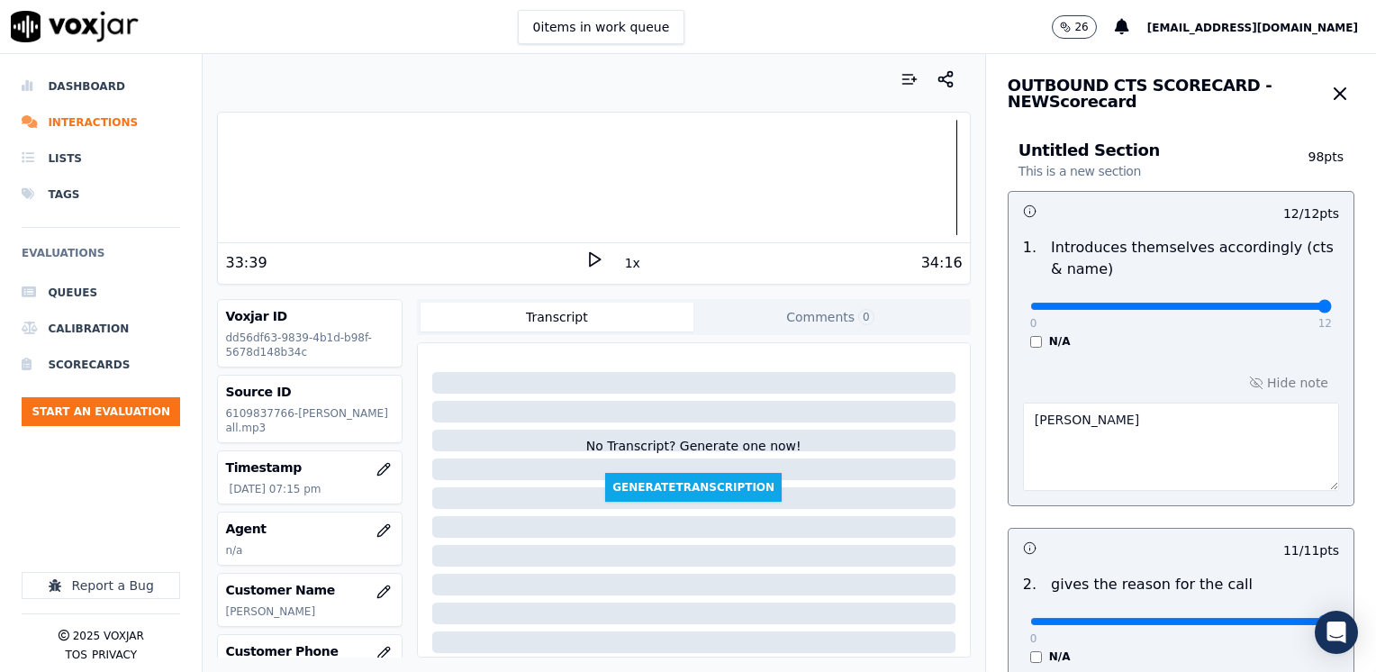
click at [1023, 417] on textarea "Faviana Garcia" at bounding box center [1181, 447] width 316 height 88
click at [1199, 432] on textarea "Agent, Faviana Garcia" at bounding box center [1181, 447] width 316 height 88
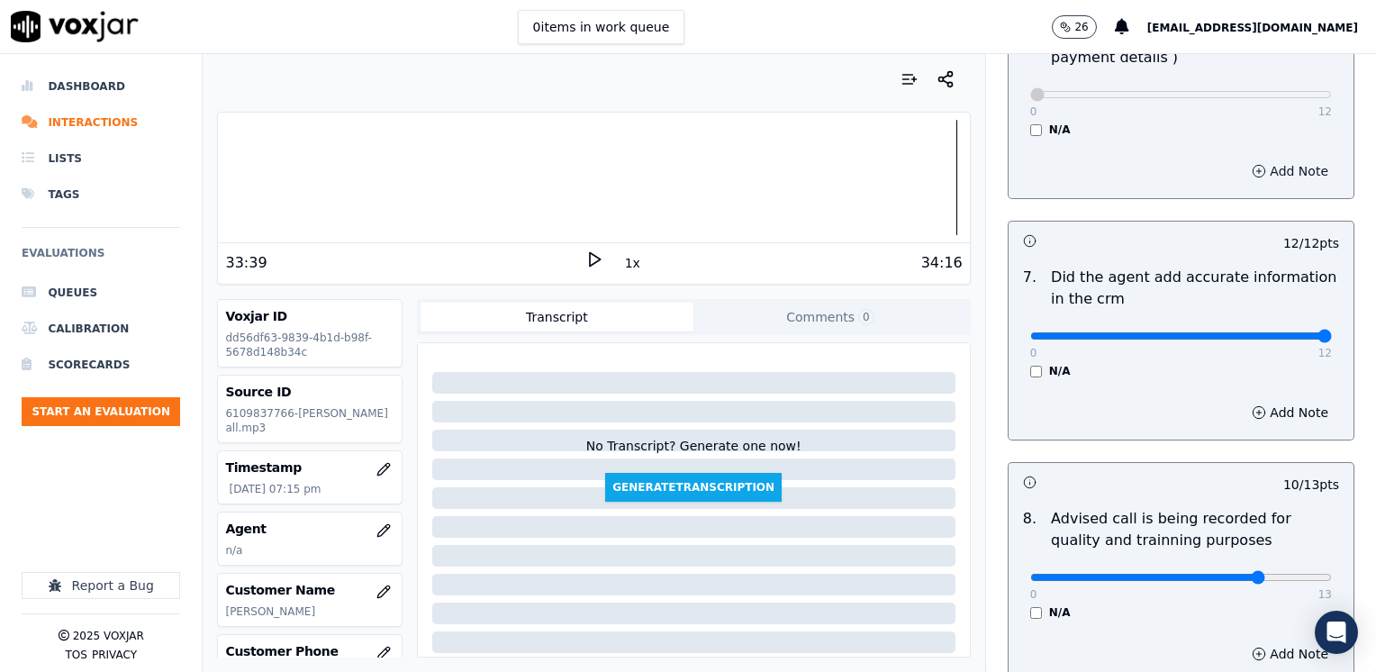
scroll to position [1764, 0]
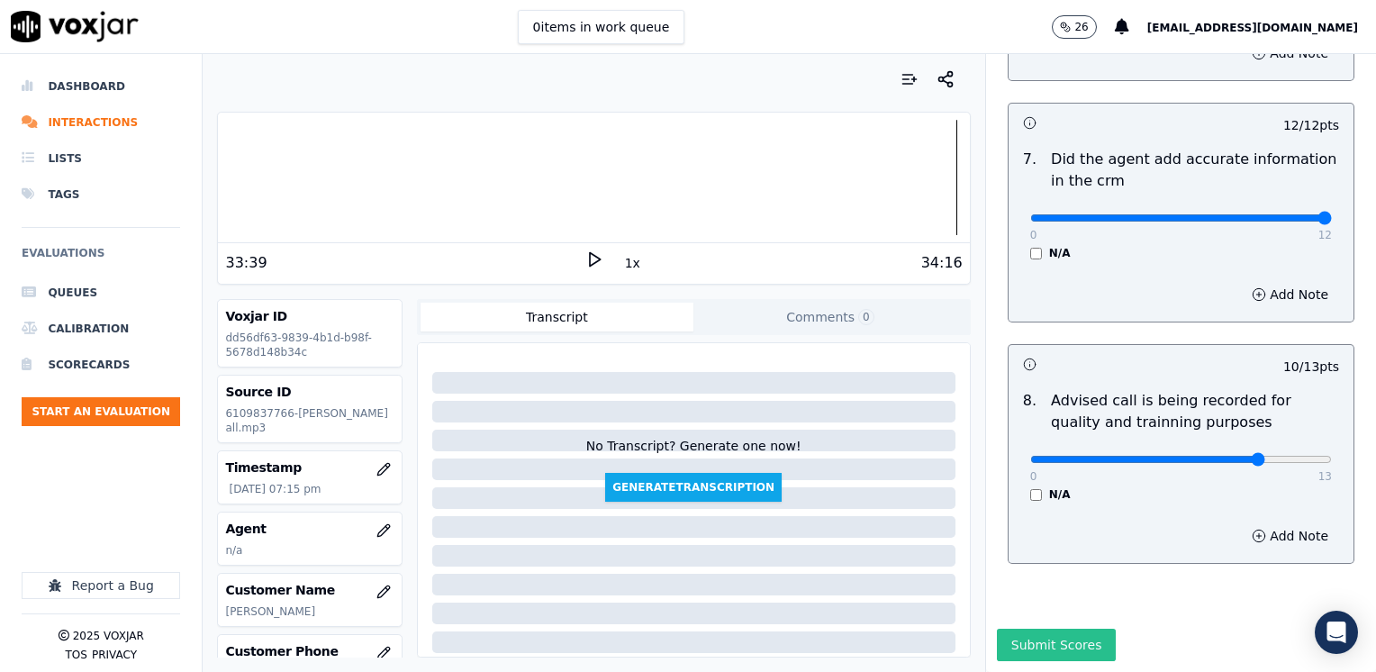
type textarea "Agent, Faviana Garcia"
click at [1052, 629] on button "Submit Scores" at bounding box center [1057, 645] width 120 height 32
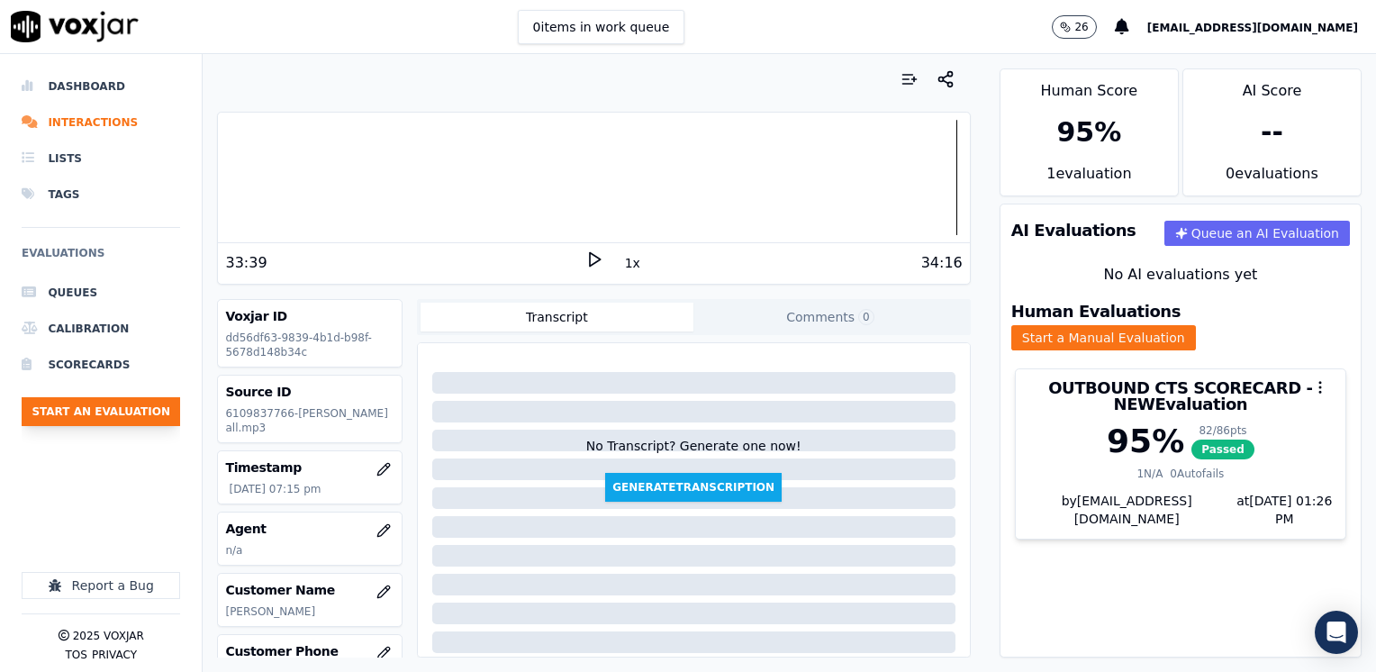
click at [122, 411] on button "Start an Evaluation" at bounding box center [101, 411] width 158 height 29
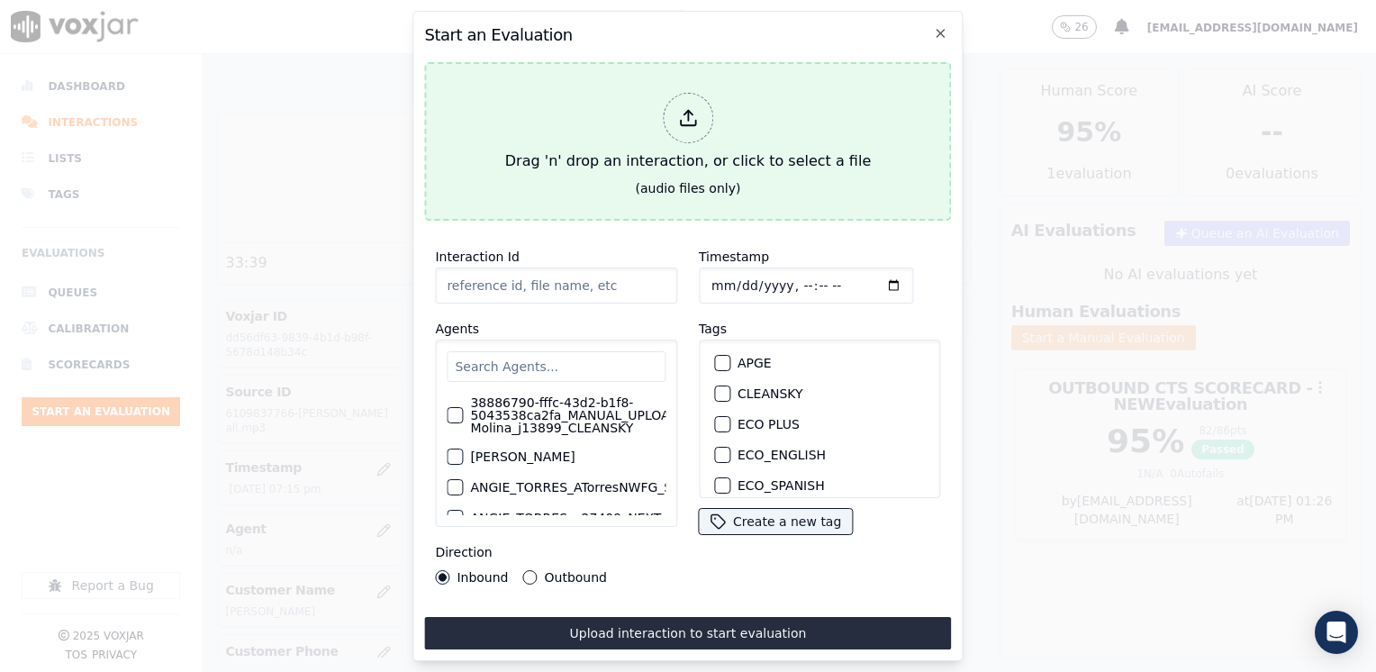
click at [688, 99] on div at bounding box center [688, 118] width 50 height 50
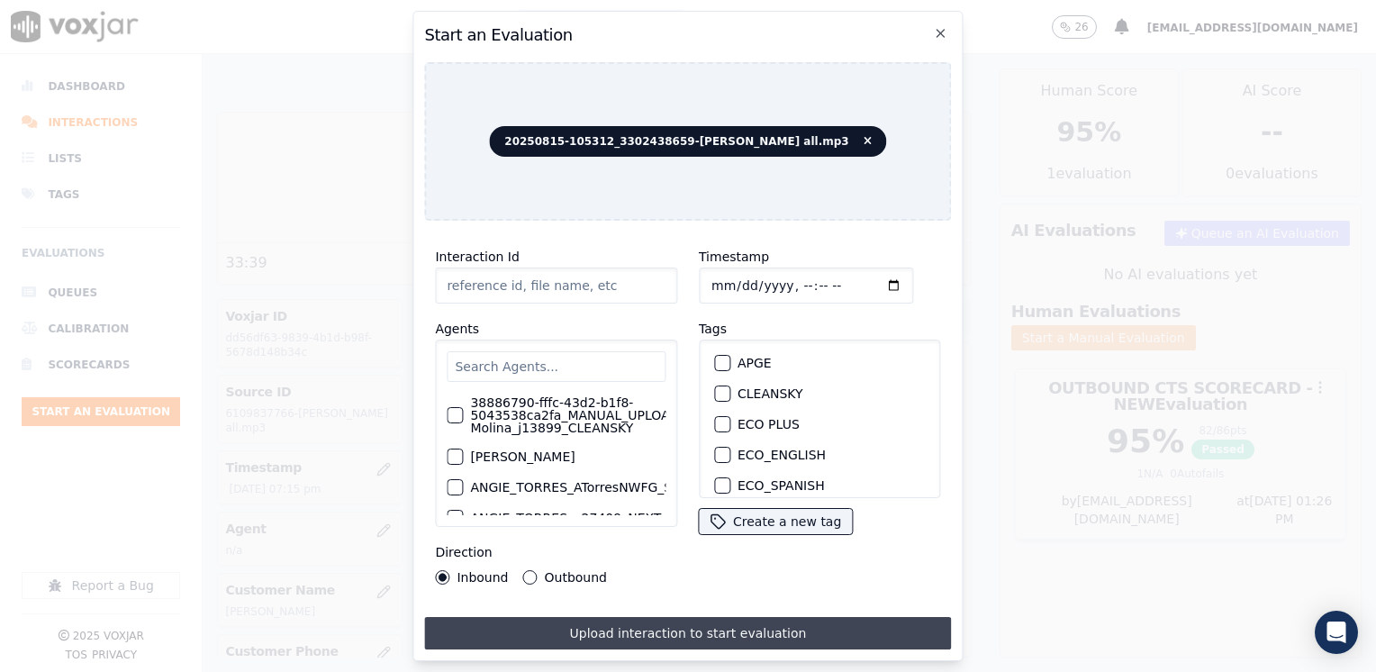
type input "20250815-105312_3302438659-LUIS MERCADO all.mp3"
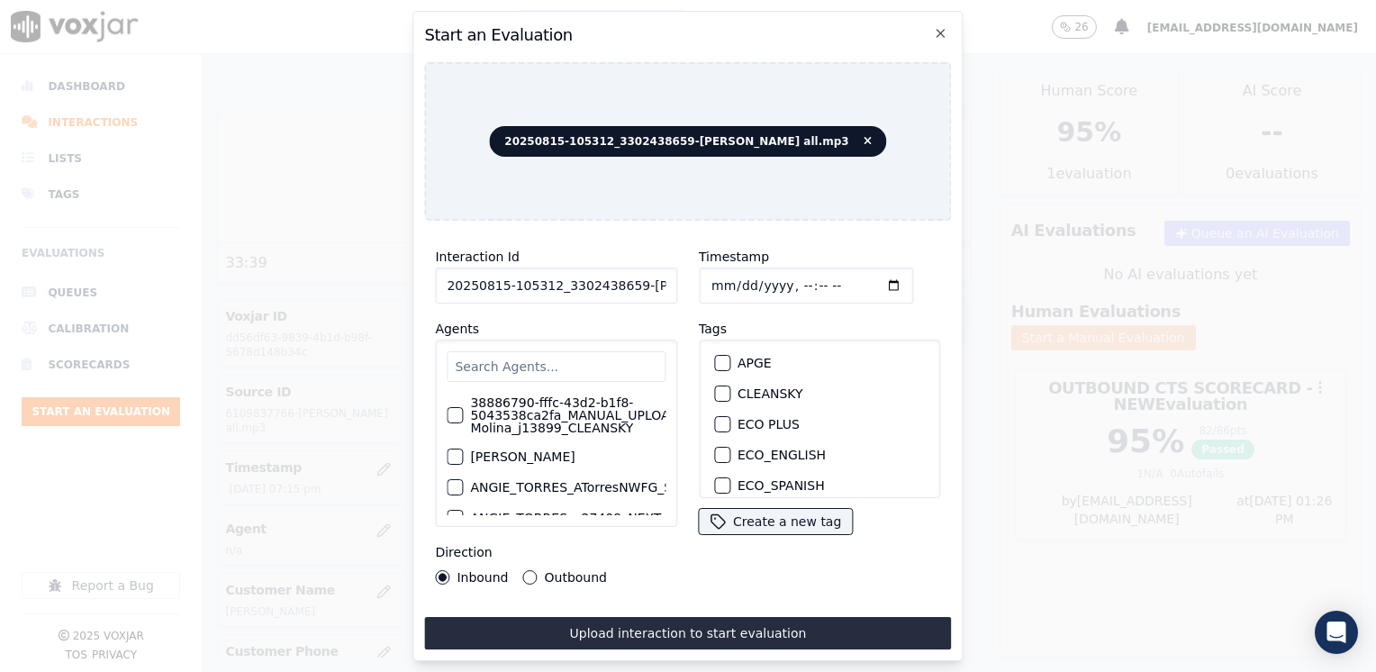
click at [564, 352] on input "text" at bounding box center [556, 366] width 219 height 31
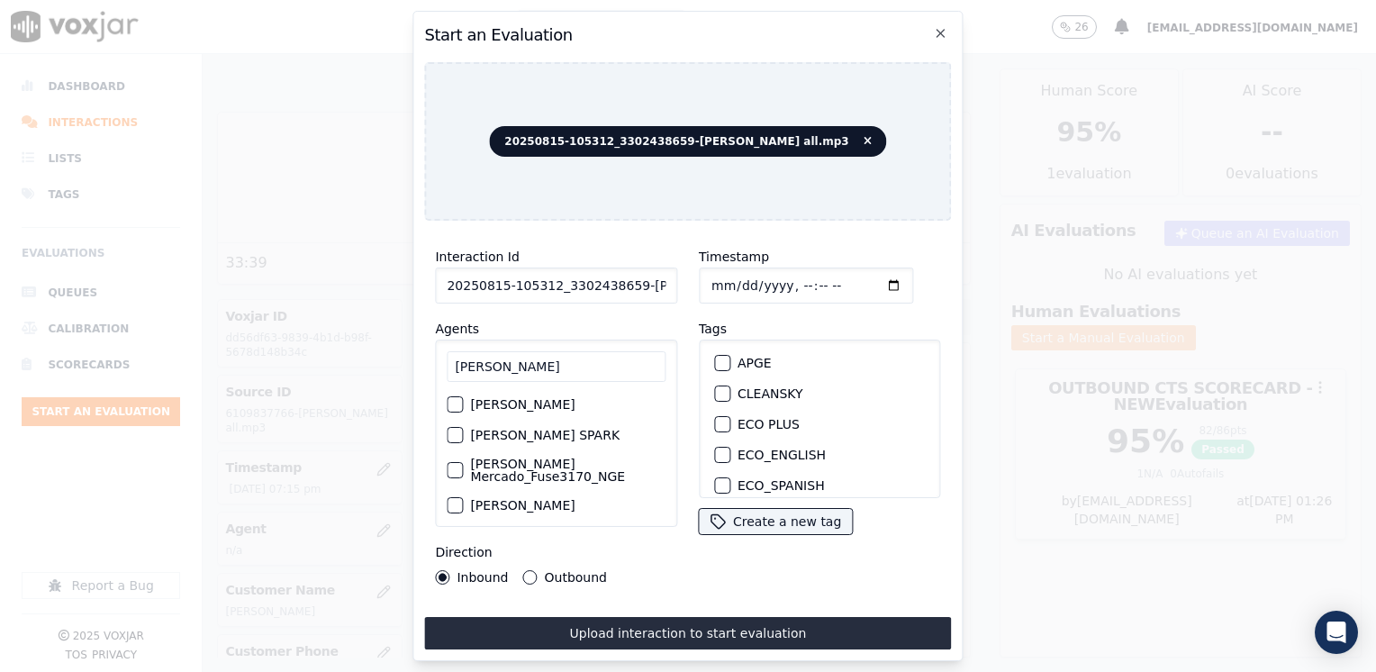
type input "luis mer"
click at [455, 464] on div "button" at bounding box center [454, 470] width 13 height 13
click at [721, 420] on button "NGE" at bounding box center [722, 428] width 16 height 16
click at [867, 276] on input "Timestamp" at bounding box center [806, 285] width 214 height 36
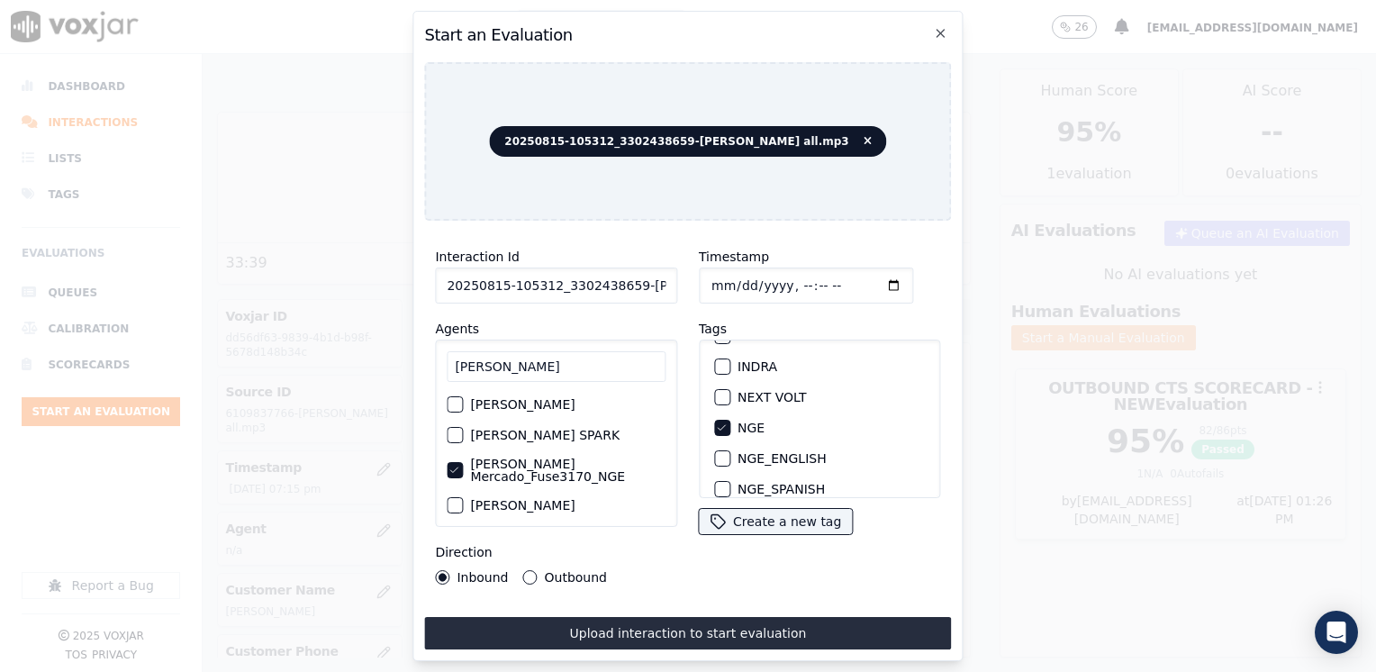
click at [857, 280] on input "Timestamp" at bounding box center [806, 285] width 214 height 36
type input "2025-08-15T19:26"
click at [629, 582] on div "Interaction Id 20250815-105312_3302438659-LUIS MERCADO all.mp3 Agents luis mer …" at bounding box center [556, 415] width 264 height 360
click at [515, 570] on div "Inbound Outbound" at bounding box center [521, 577] width 172 height 14
click at [518, 576] on div "Inbound Outbound" at bounding box center [521, 577] width 172 height 14
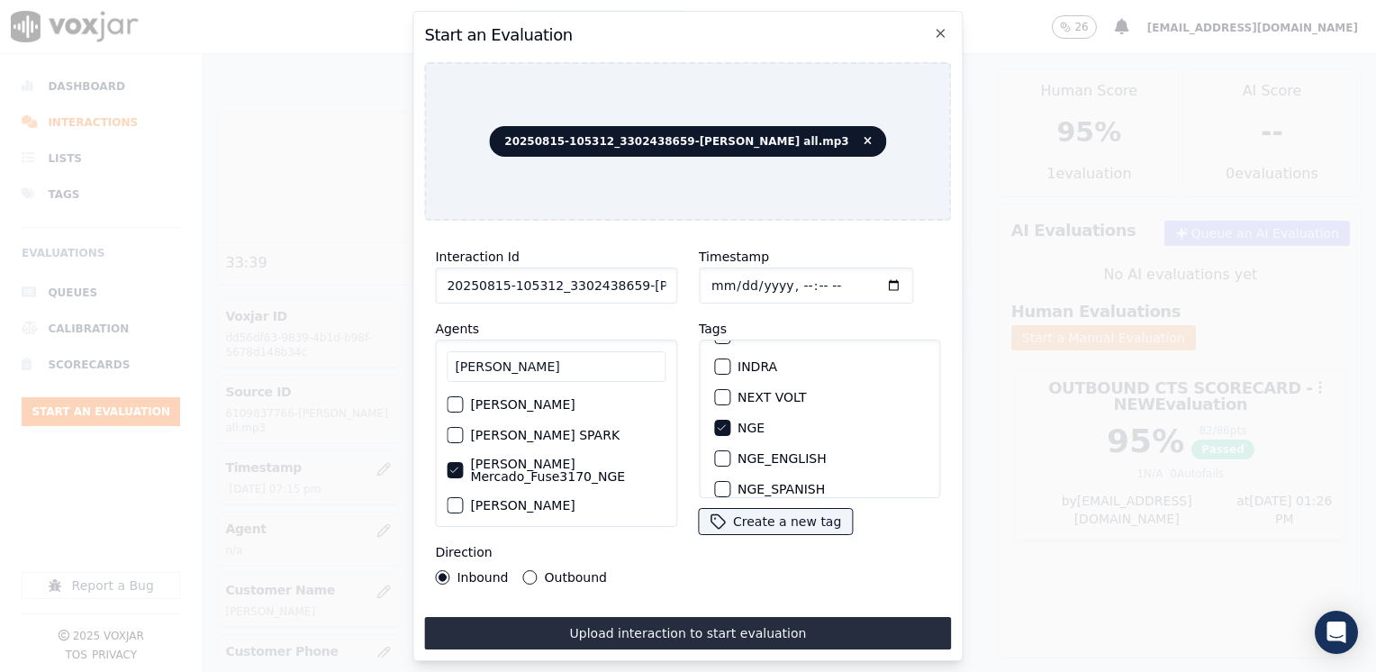
click at [532, 571] on button "Outbound" at bounding box center [530, 577] width 14 height 14
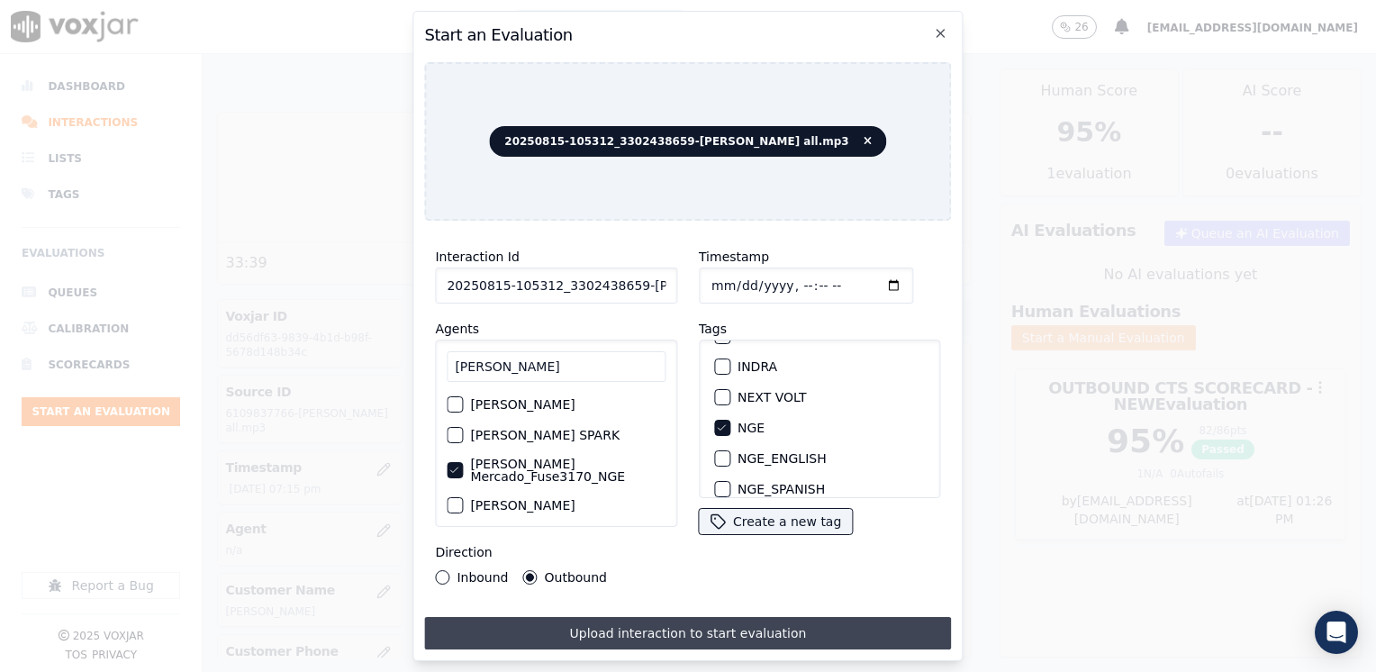
click at [724, 626] on button "Upload interaction to start evaluation" at bounding box center [687, 633] width 527 height 32
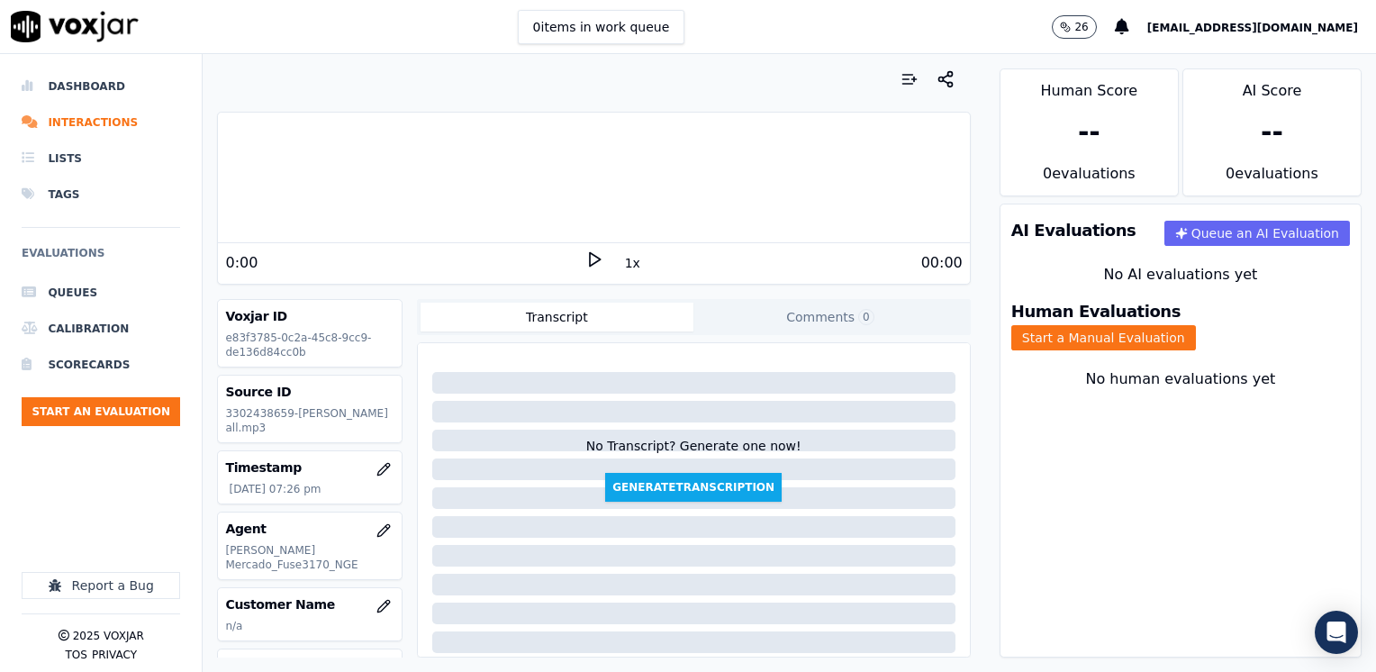
click at [590, 258] on polygon at bounding box center [595, 260] width 11 height 14
click at [585, 267] on icon at bounding box center [594, 259] width 18 height 18
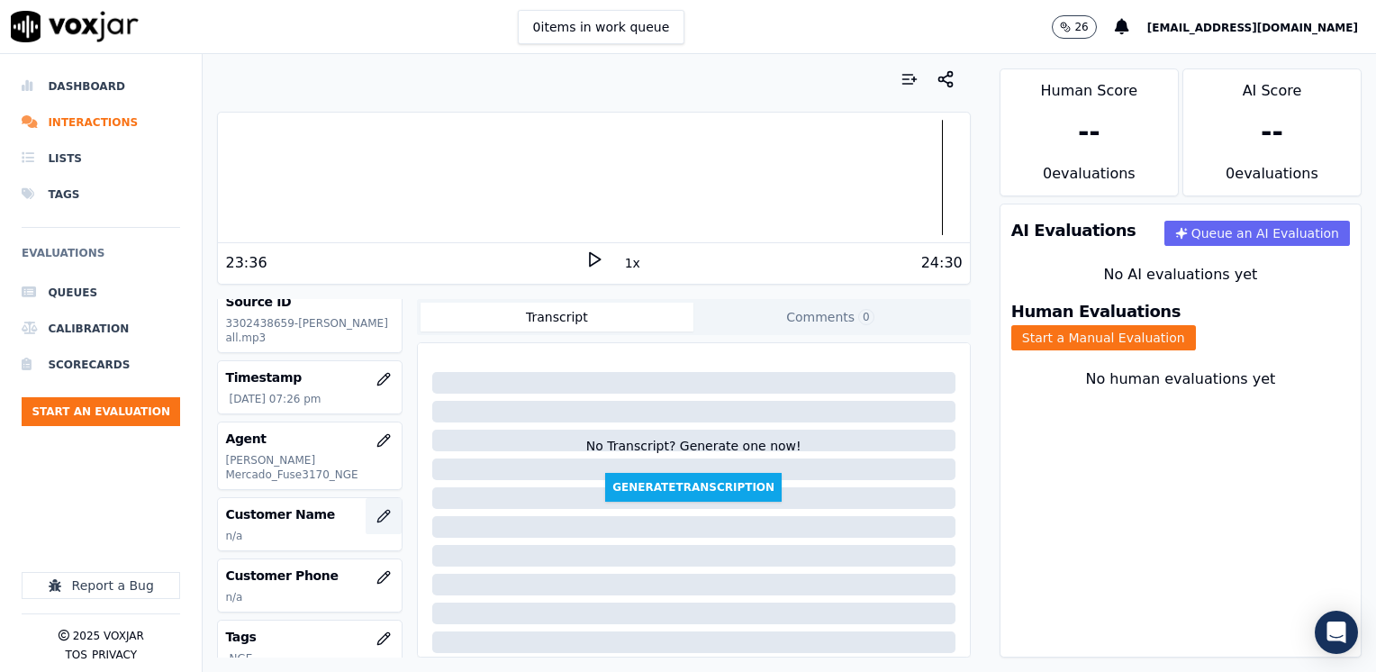
click at [376, 509] on icon "button" at bounding box center [383, 516] width 14 height 14
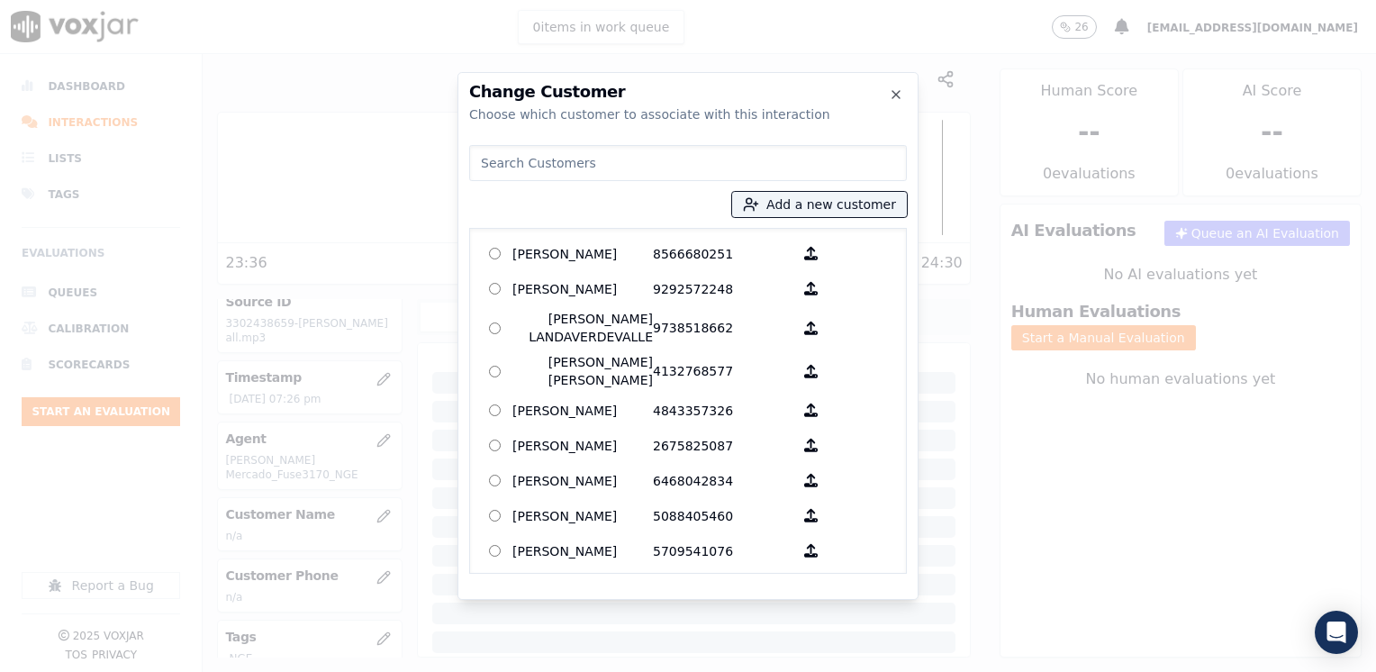
click at [771, 160] on input at bounding box center [688, 163] width 438 height 36
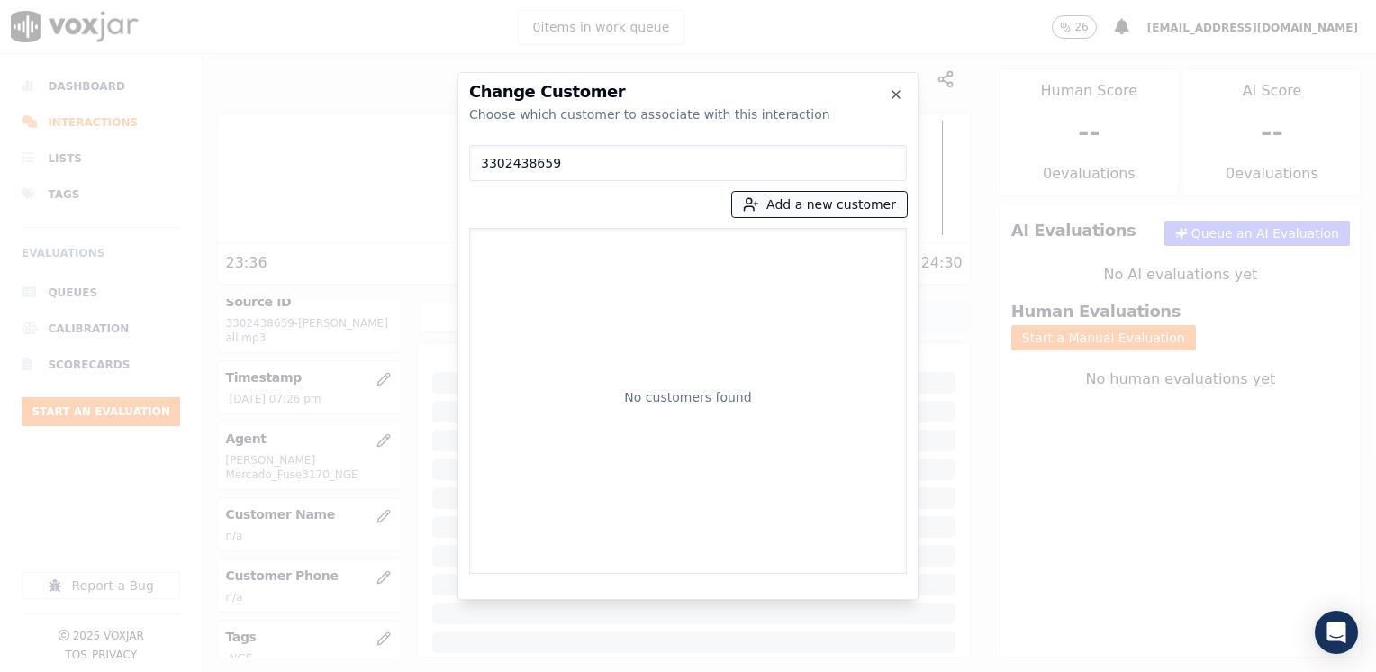
type input "3302438659"
click at [821, 201] on button "Add a new customer" at bounding box center [819, 204] width 175 height 25
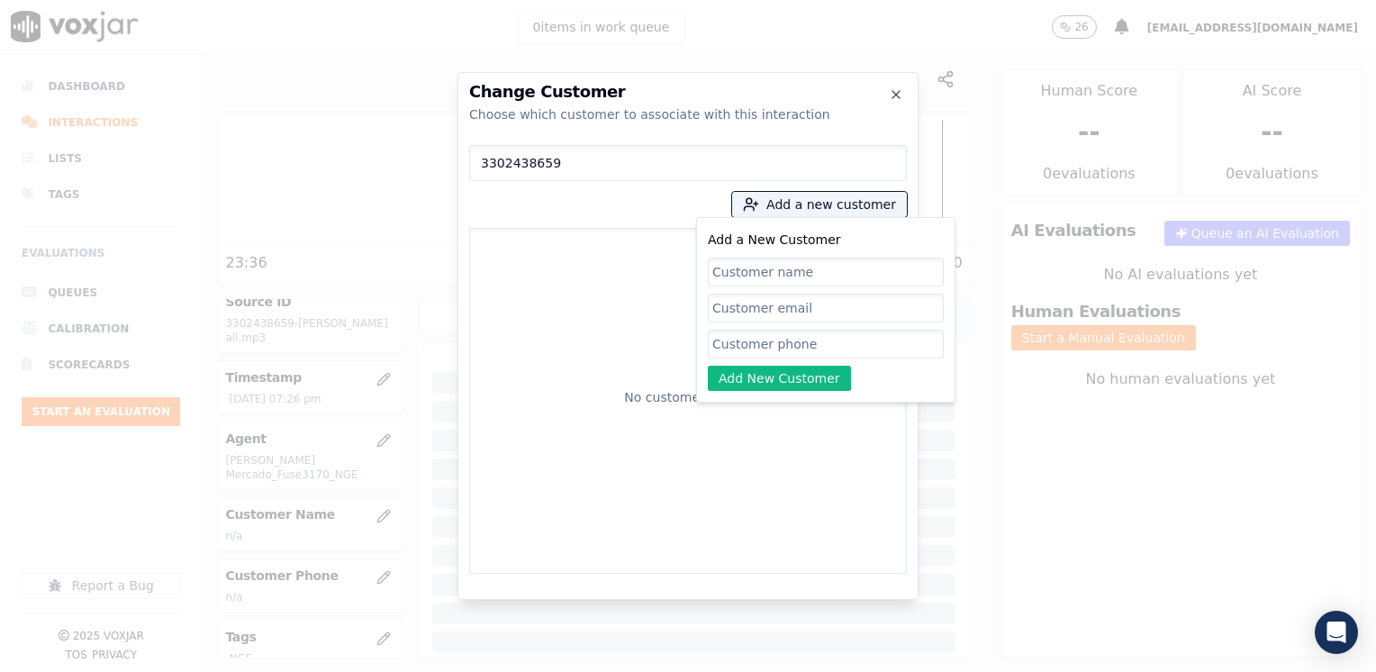
click at [812, 342] on input "Add a New Customer" at bounding box center [826, 344] width 236 height 29
paste input "3302438659"
type input "3302438659"
drag, startPoint x: 779, startPoint y: 274, endPoint x: 780, endPoint y: 265, distance: 9.1
click at [780, 272] on input "Add a New Customer" at bounding box center [826, 272] width 236 height 29
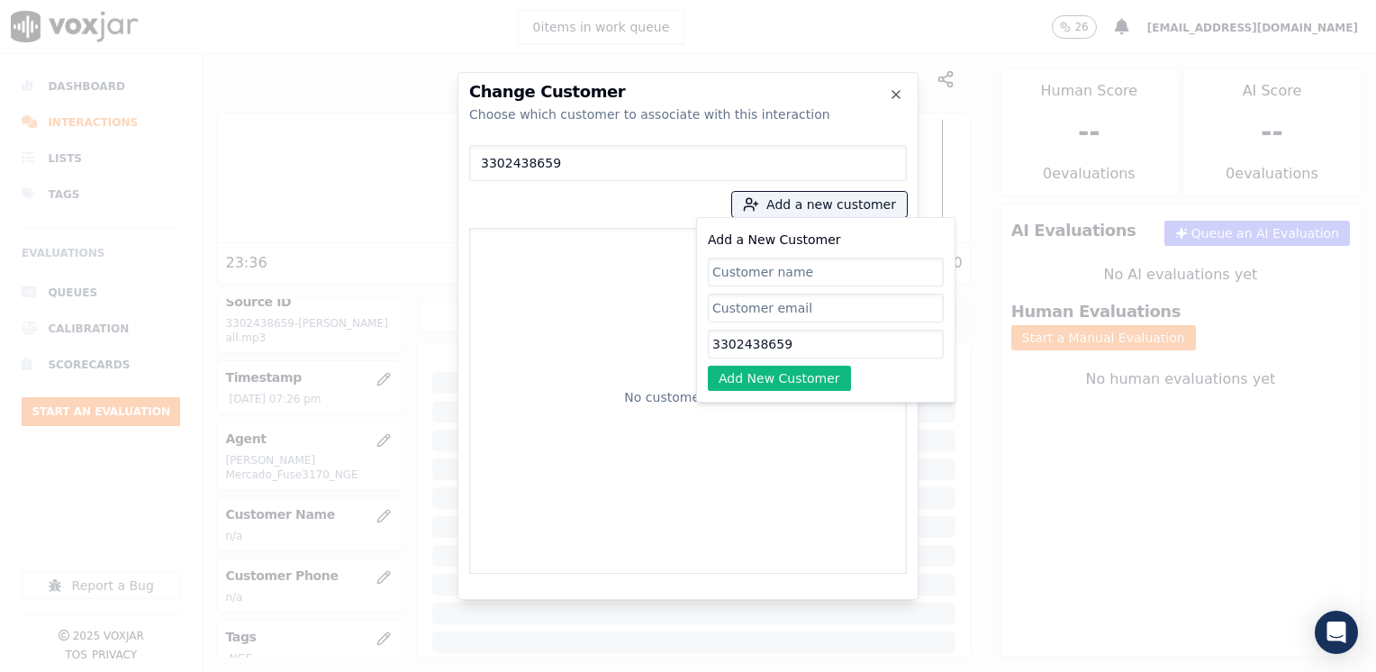
paste input "Rosa Brito"
click at [779, 391] on div "Add a New Customer Rosa Brito 3302438659 Add New Customer" at bounding box center [825, 310] width 259 height 186
click at [756, 373] on button "Add New Customer" at bounding box center [779, 378] width 143 height 25
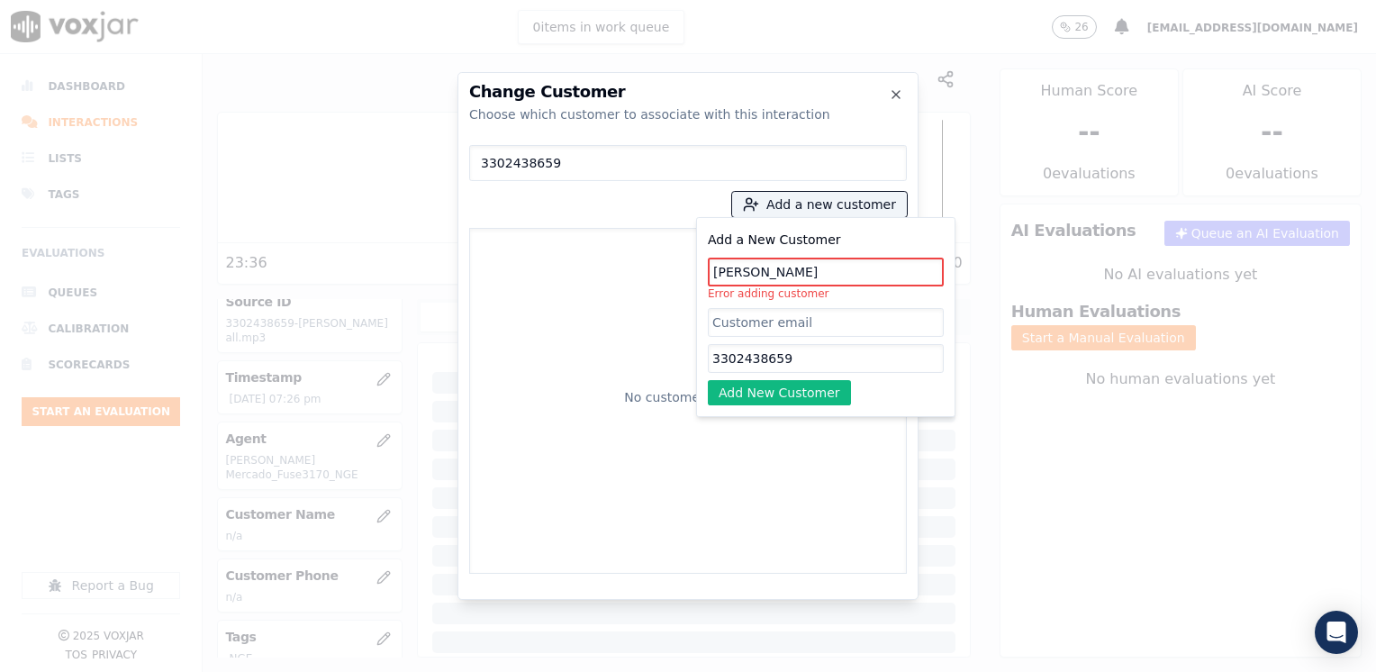
click at [796, 269] on input "Rosa Brito" at bounding box center [826, 272] width 236 height 29
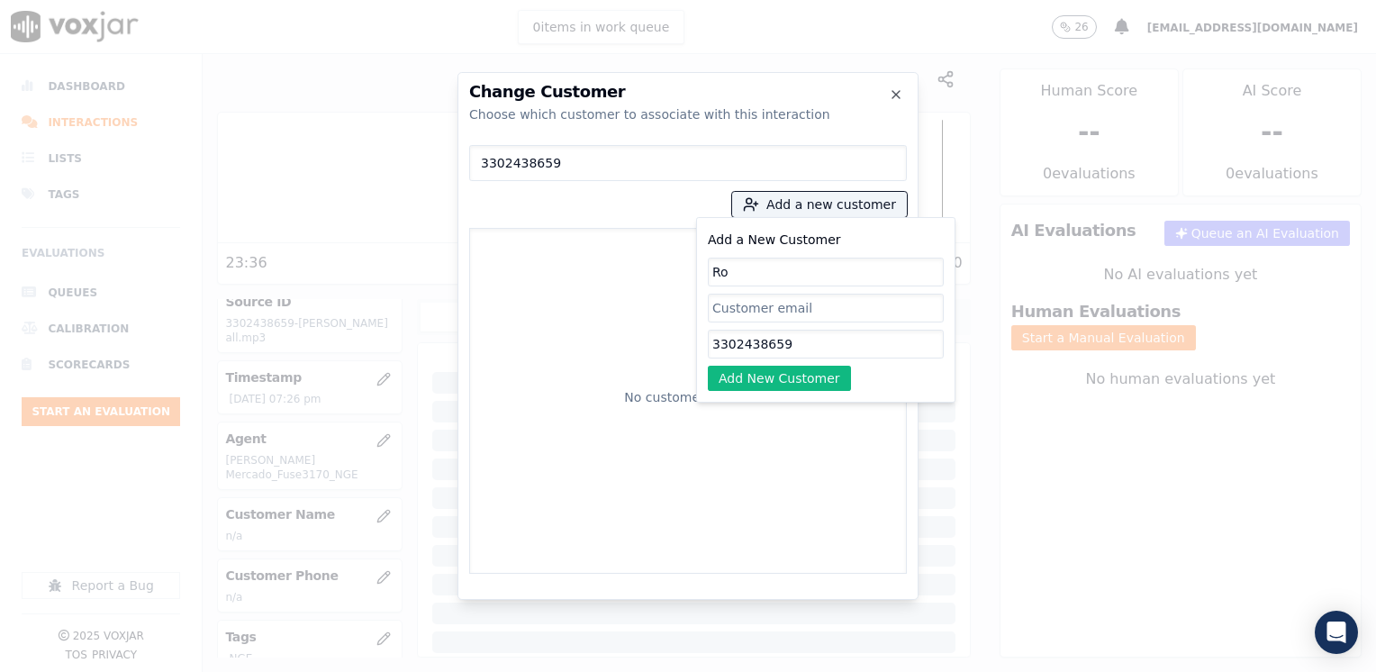
type input "R"
click at [778, 376] on button "Add New Customer" at bounding box center [779, 378] width 143 height 25
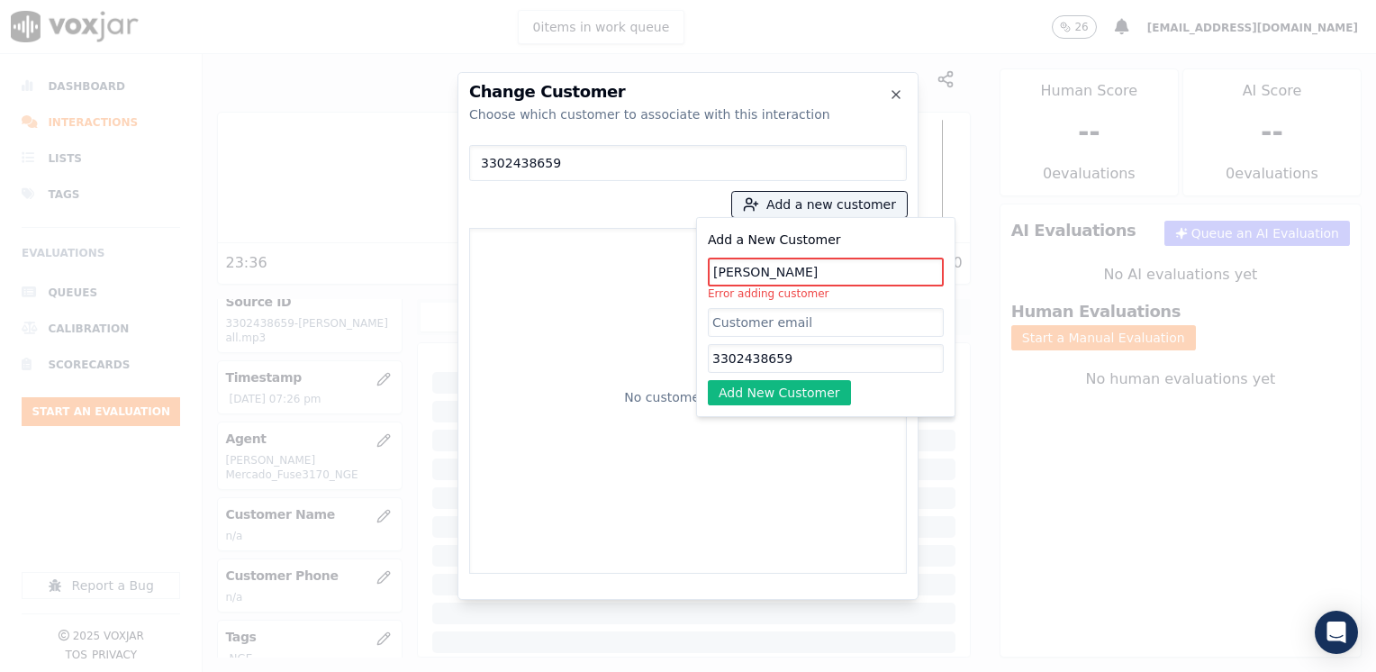
click at [742, 265] on input "Rosa Brito" at bounding box center [826, 272] width 236 height 29
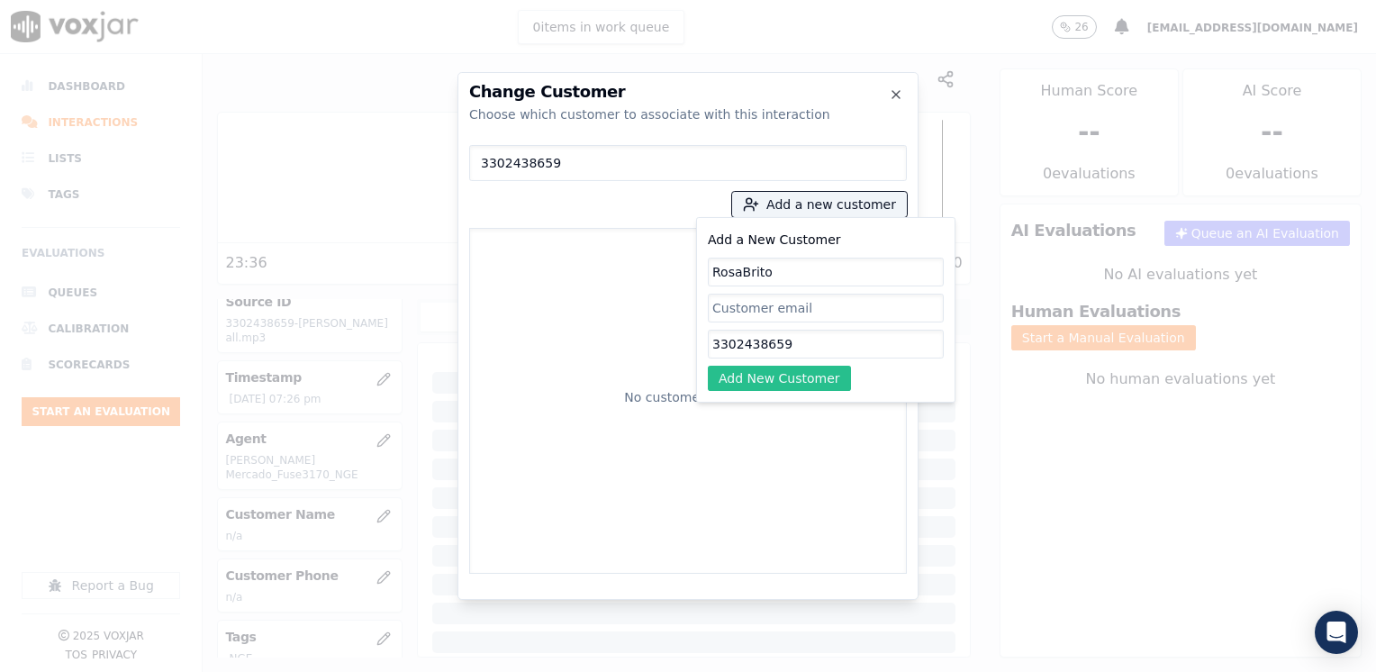
type input "RosaBrito"
click at [768, 383] on button "Add New Customer" at bounding box center [779, 378] width 143 height 25
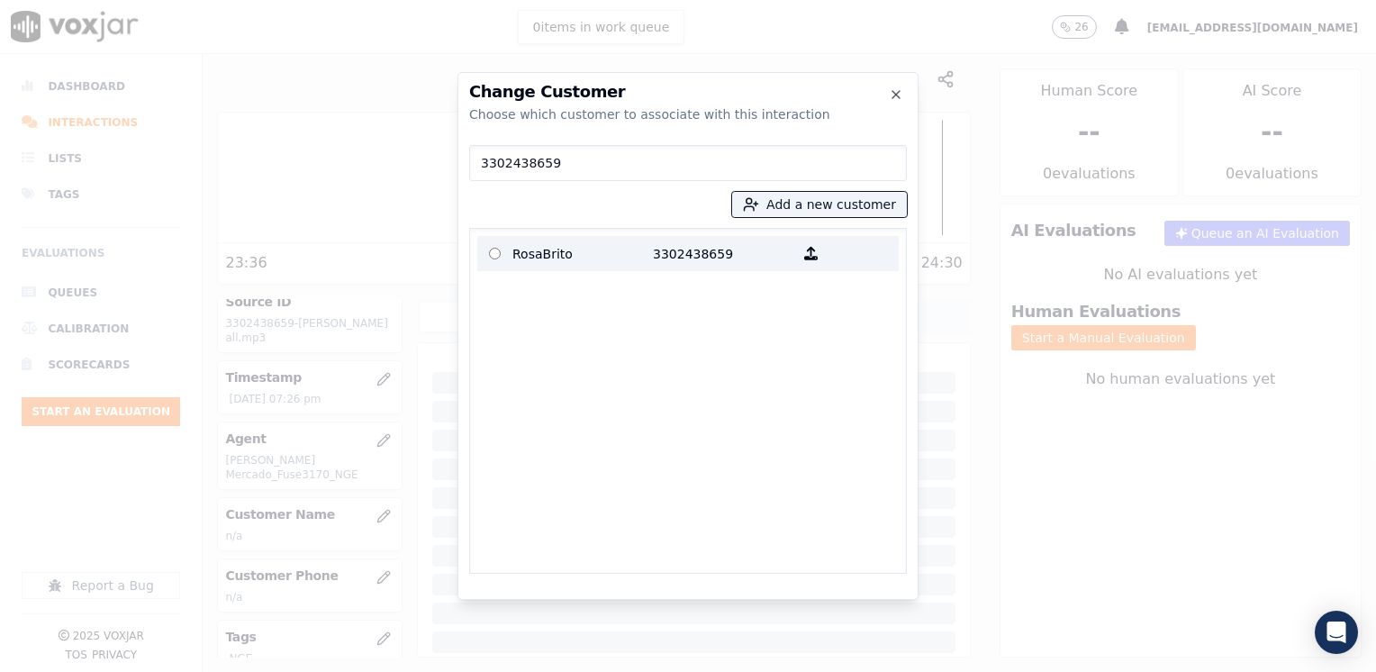
click at [627, 258] on p "RosaBrito" at bounding box center [582, 254] width 140 height 28
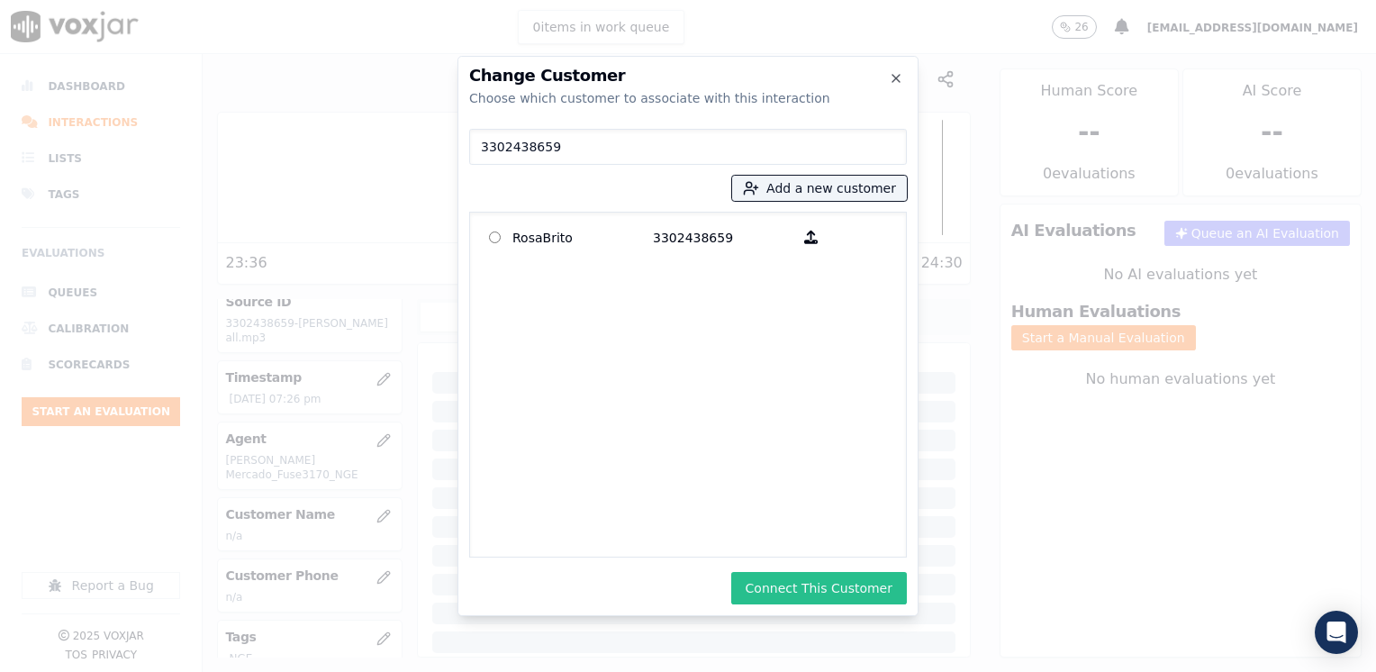
click at [814, 586] on button "Connect This Customer" at bounding box center [819, 588] width 176 height 32
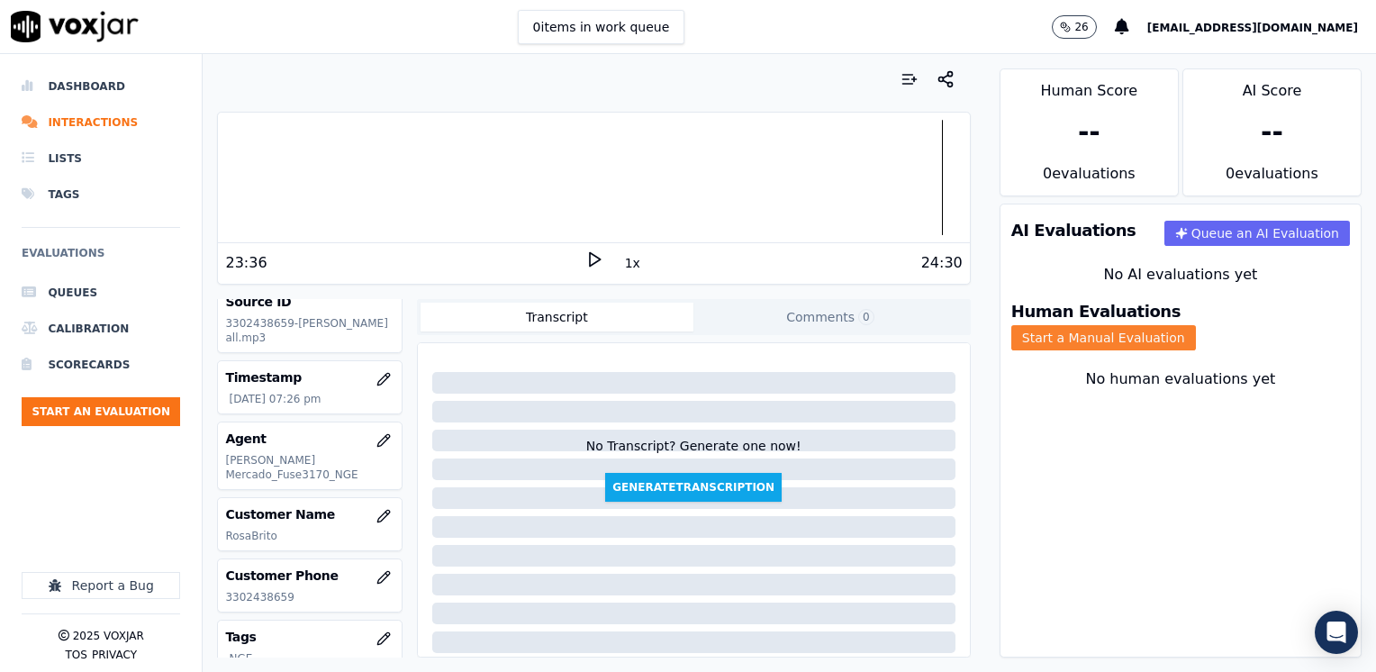
click at [1196, 325] on button "Start a Manual Evaluation" at bounding box center [1103, 337] width 185 height 25
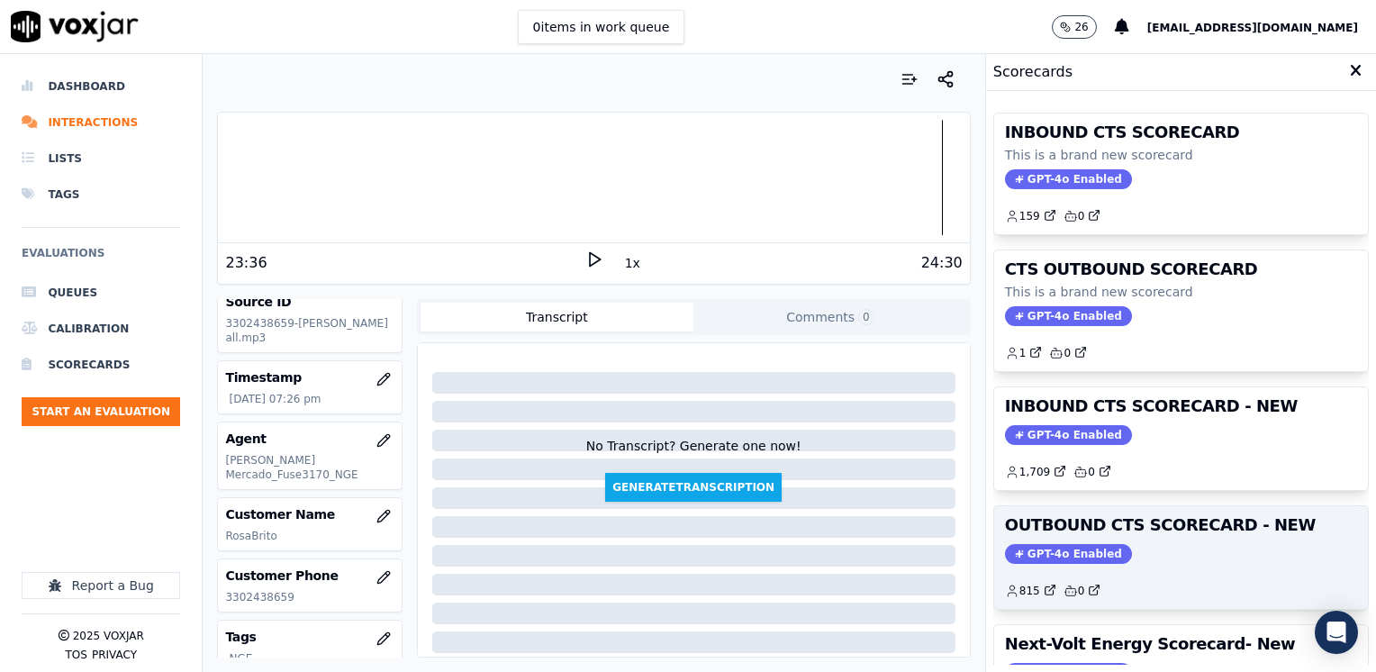
click at [1048, 544] on span "GPT-4o Enabled" at bounding box center [1068, 554] width 127 height 20
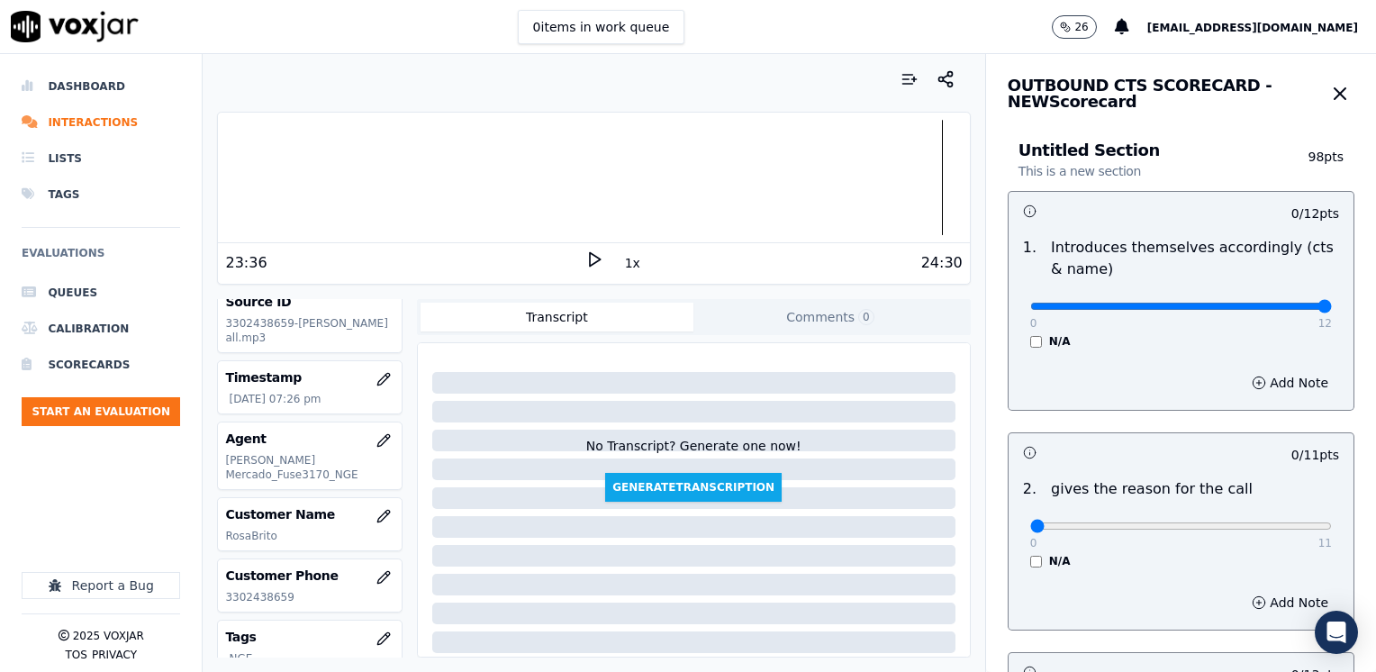
drag, startPoint x: 1013, startPoint y: 310, endPoint x: 1379, endPoint y: 311, distance: 365.6
type input "12"
click at [1332, 310] on input "range" at bounding box center [1181, 306] width 302 height 7
drag, startPoint x: 1016, startPoint y: 528, endPoint x: 1375, endPoint y: 516, distance: 359.5
type input "11"
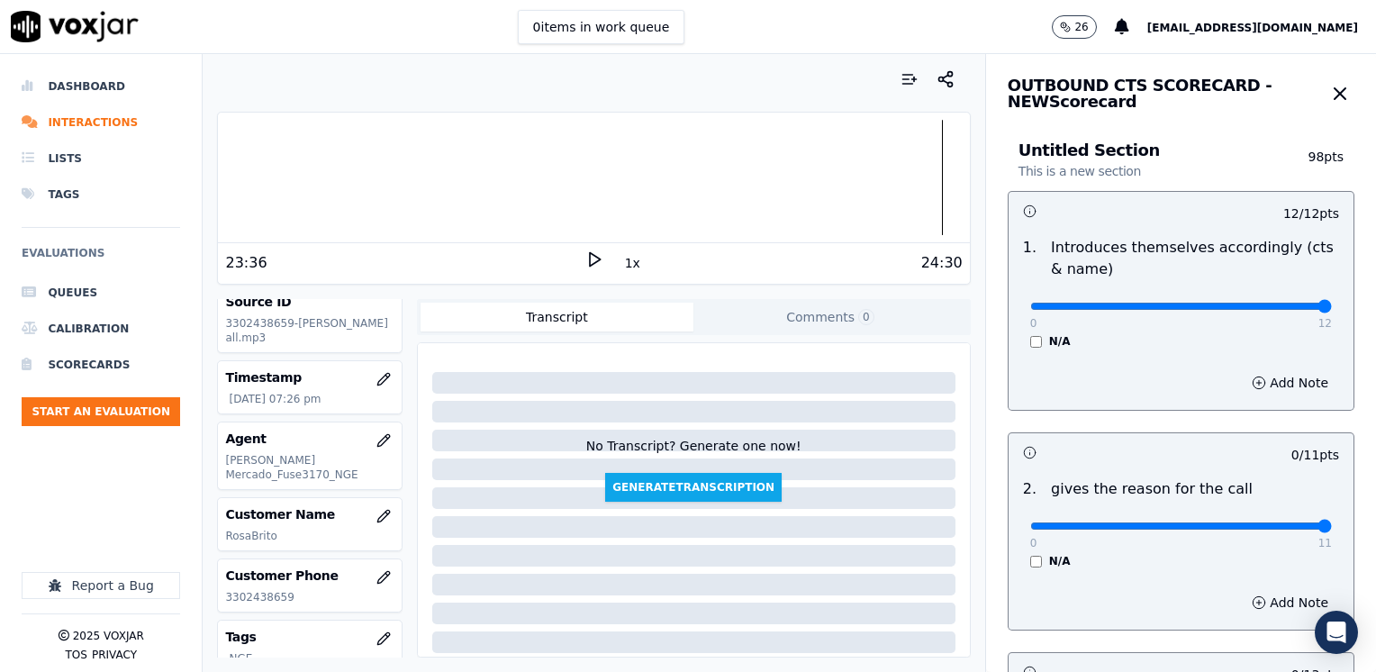
click at [1332, 310] on input "range" at bounding box center [1181, 306] width 302 height 7
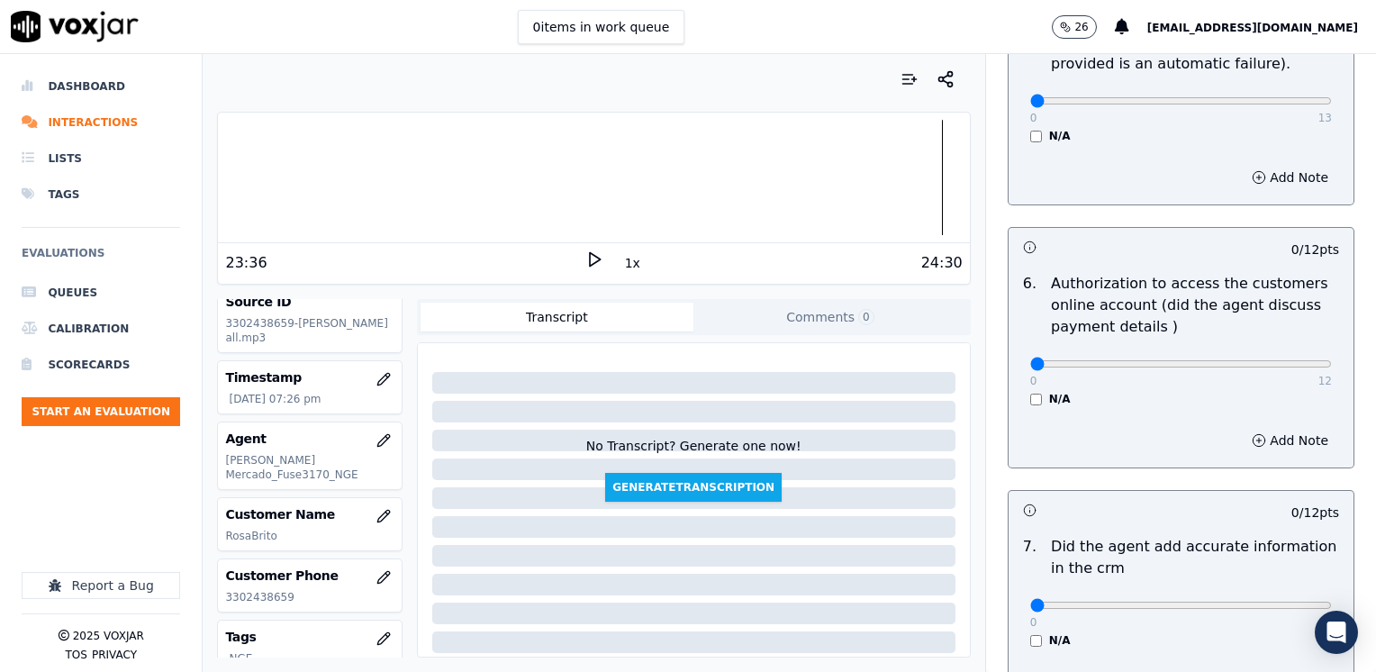
scroll to position [1574, 0]
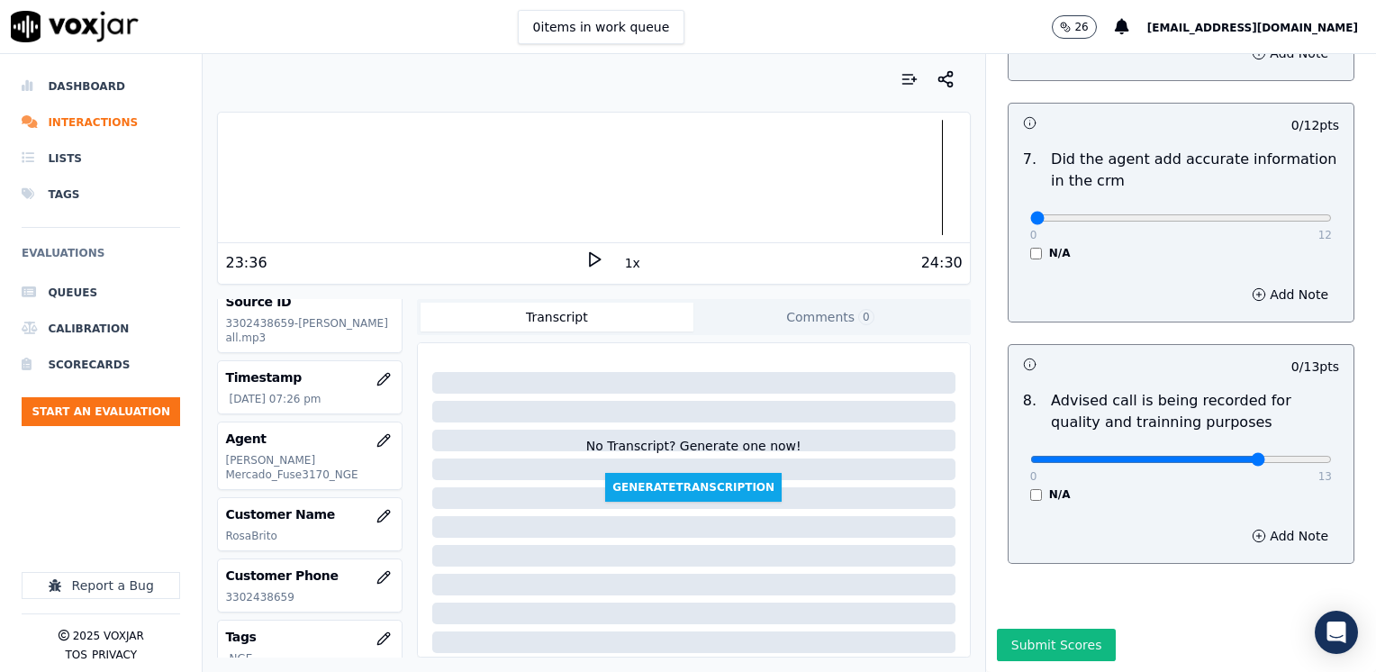
type input "10"
drag, startPoint x: 1012, startPoint y: 182, endPoint x: 1375, endPoint y: 184, distance: 362.9
type input "12"
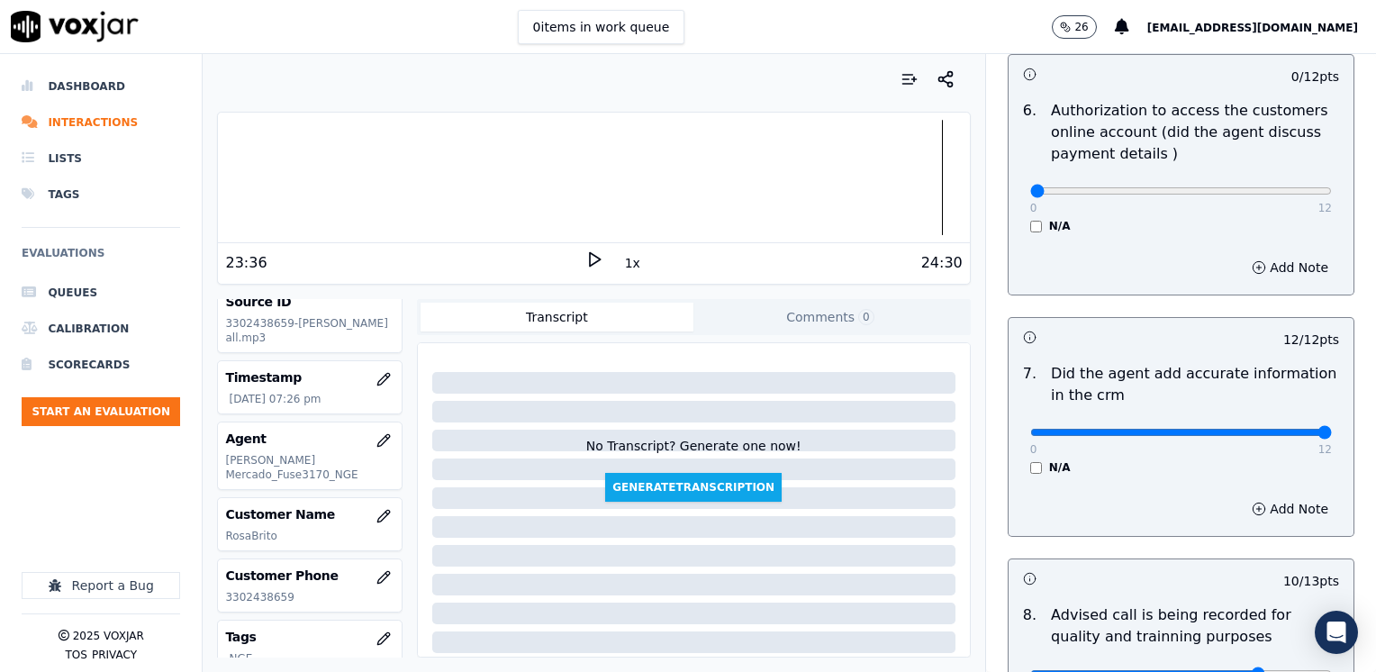
scroll to position [1124, 0]
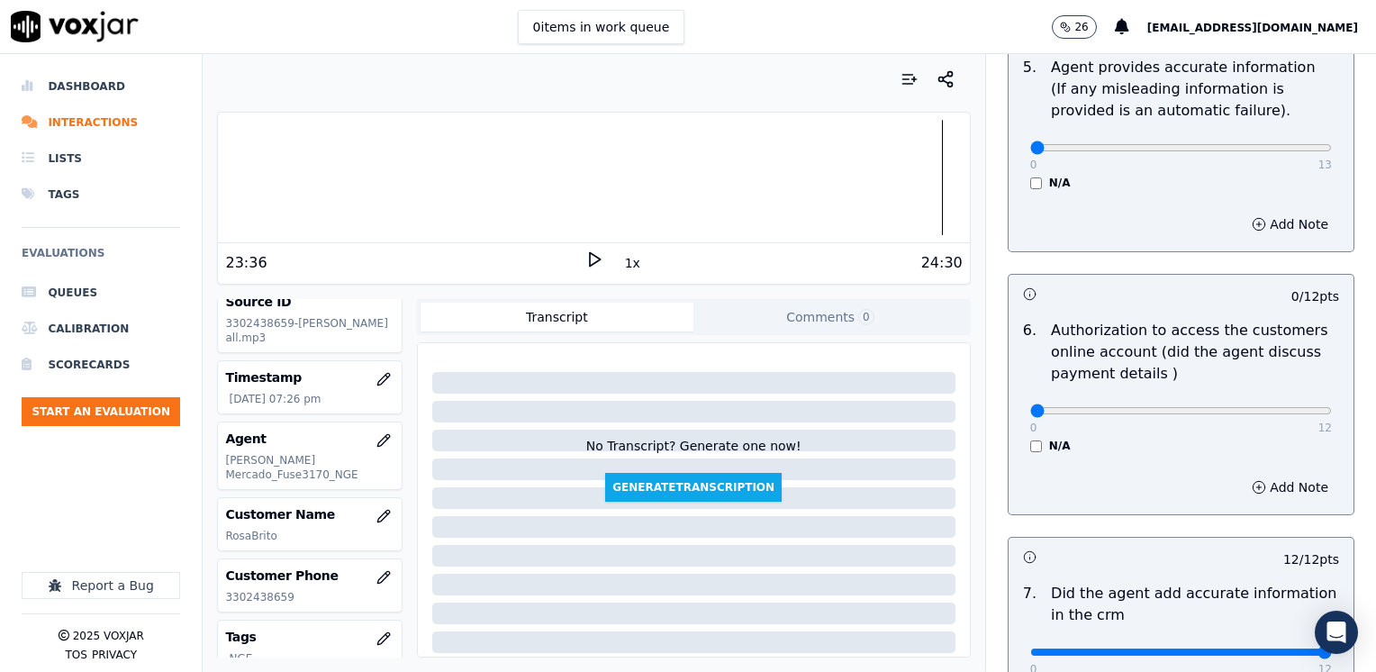
click at [1015, 434] on div "6 . Authorization to access the customers online account (did the agent discuss…" at bounding box center [1181, 386] width 345 height 148
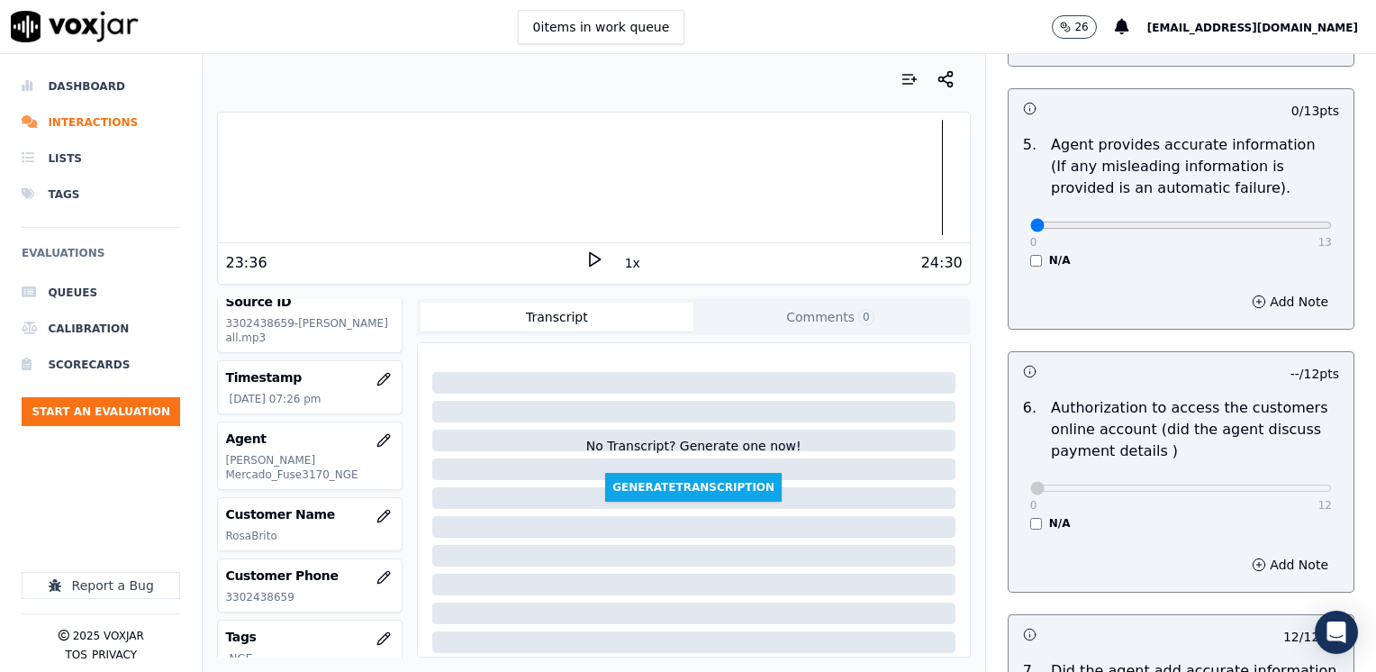
scroll to position [764, 0]
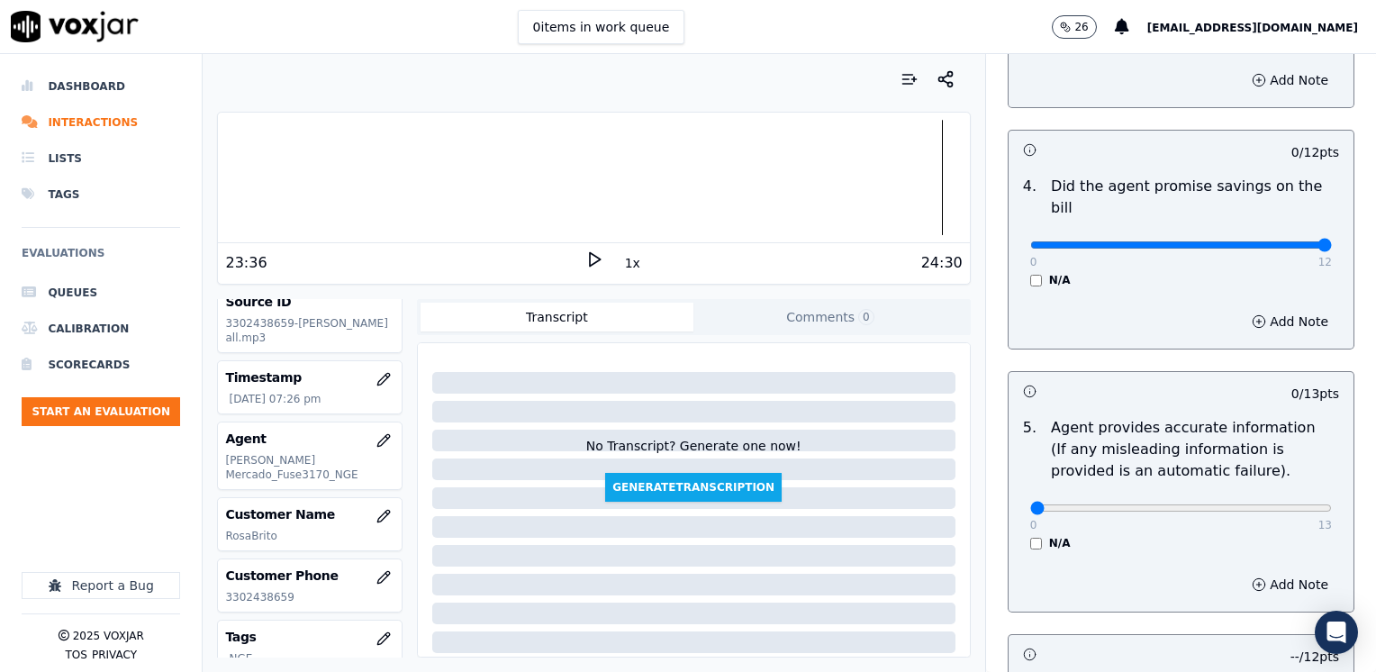
drag, startPoint x: 1016, startPoint y: 221, endPoint x: 1375, endPoint y: 262, distance: 361.7
type input "12"
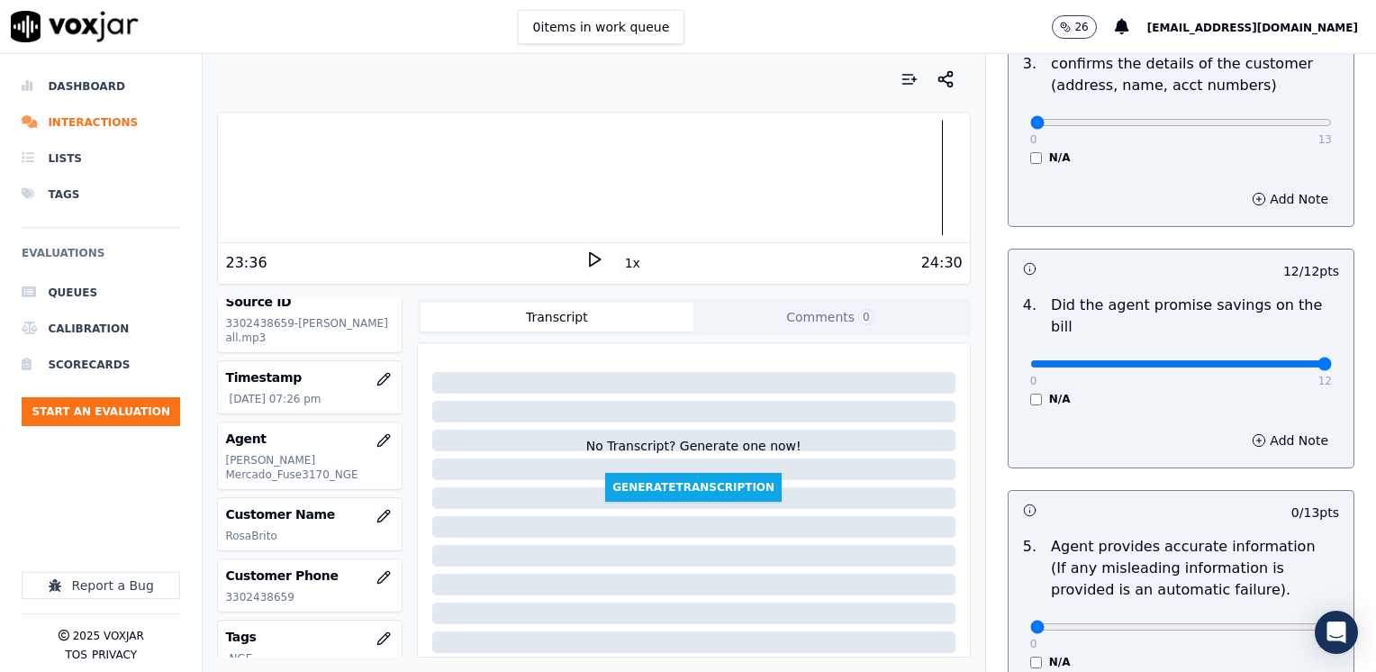
scroll to position [493, 0]
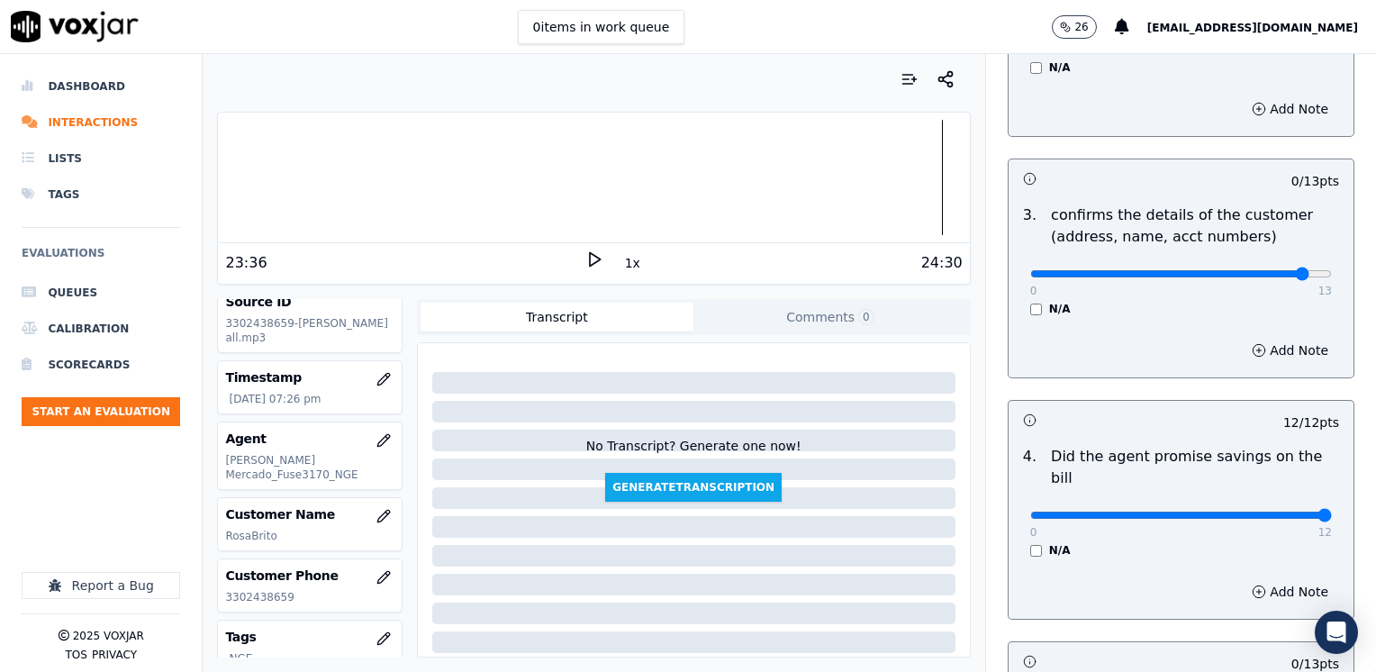
drag, startPoint x: 1255, startPoint y: 269, endPoint x: 1374, endPoint y: 276, distance: 119.0
type input "13"
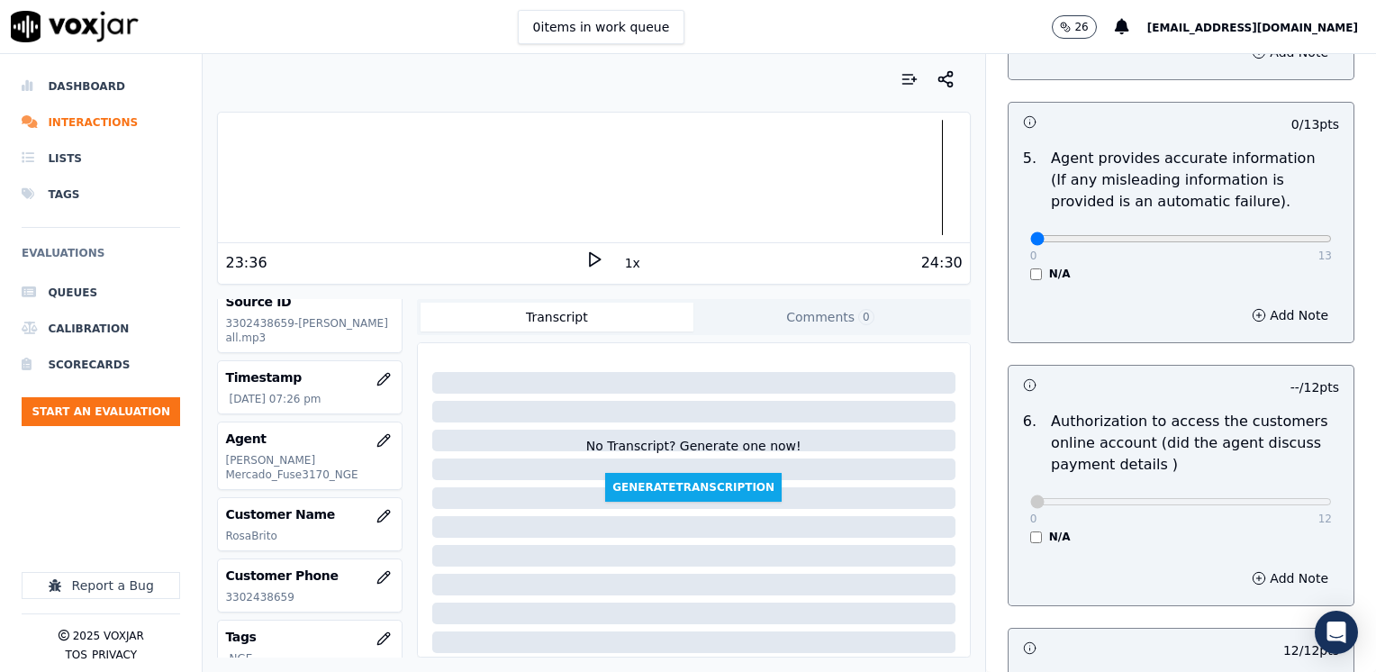
scroll to position [1034, 0]
drag, startPoint x: 1019, startPoint y: 217, endPoint x: 1379, endPoint y: 428, distance: 416.5
type input "13"
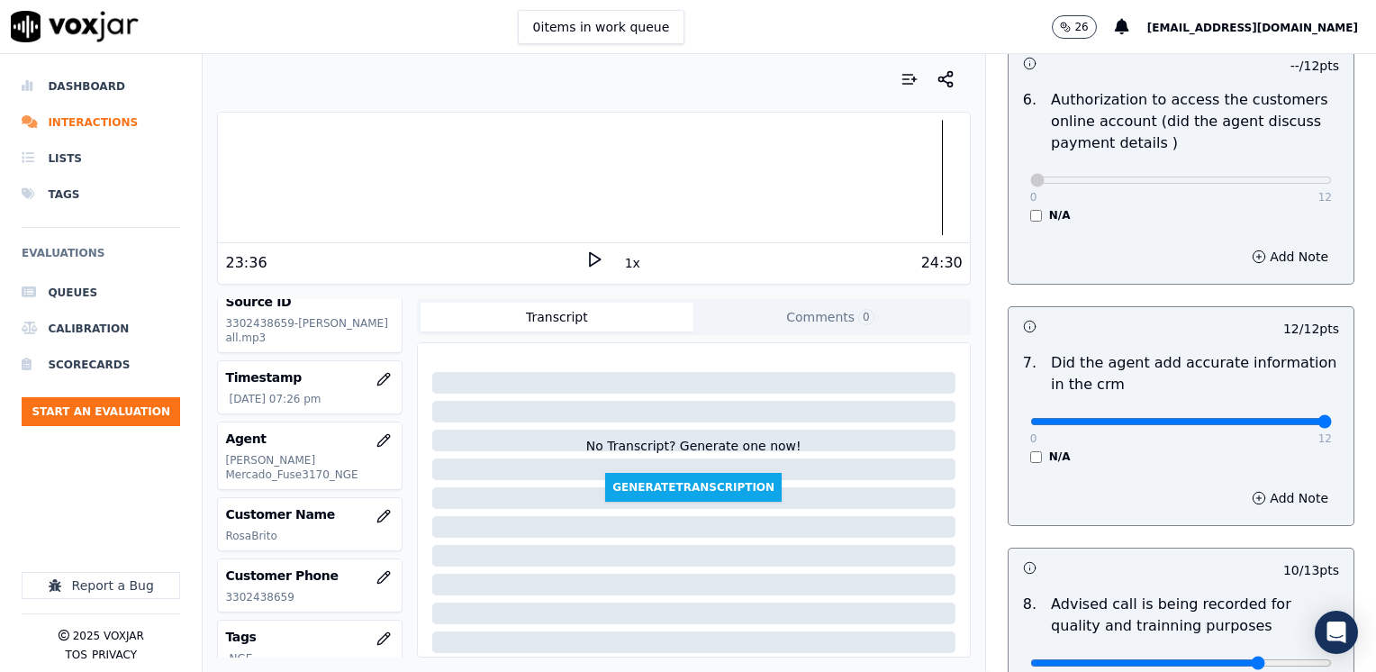
scroll to position [1574, 0]
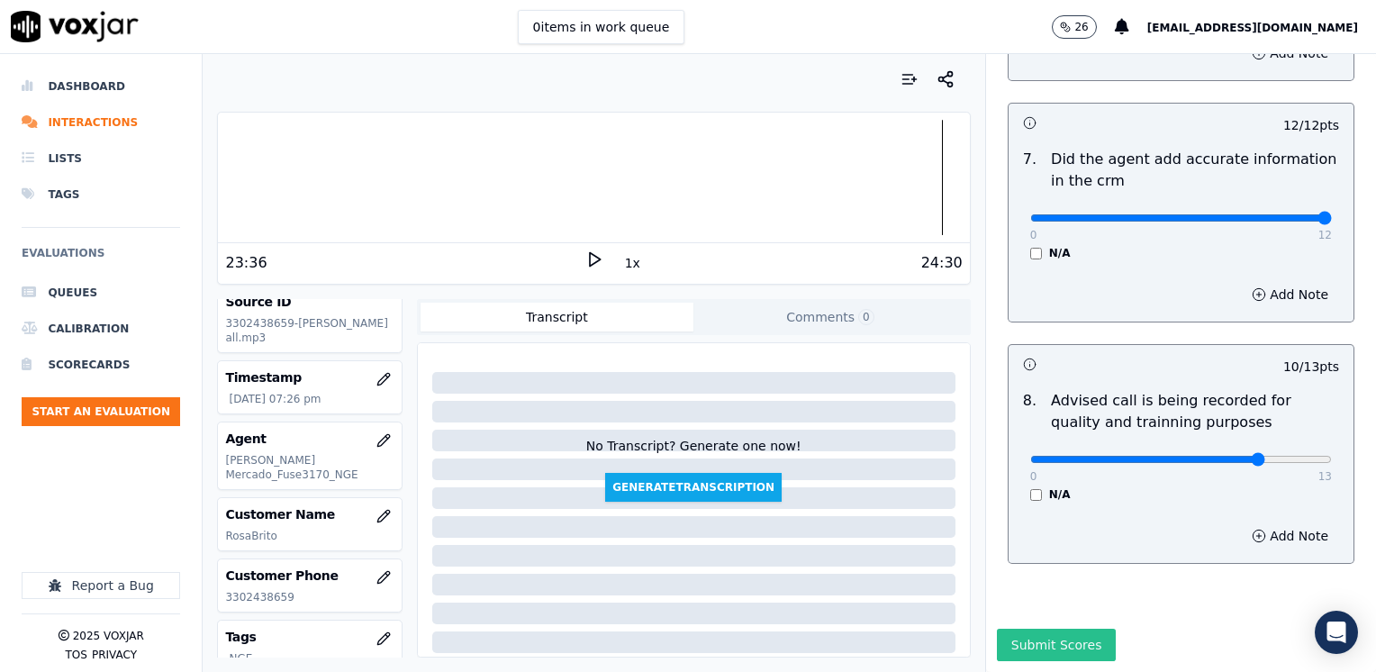
click at [1034, 629] on button "Submit Scores" at bounding box center [1057, 645] width 120 height 32
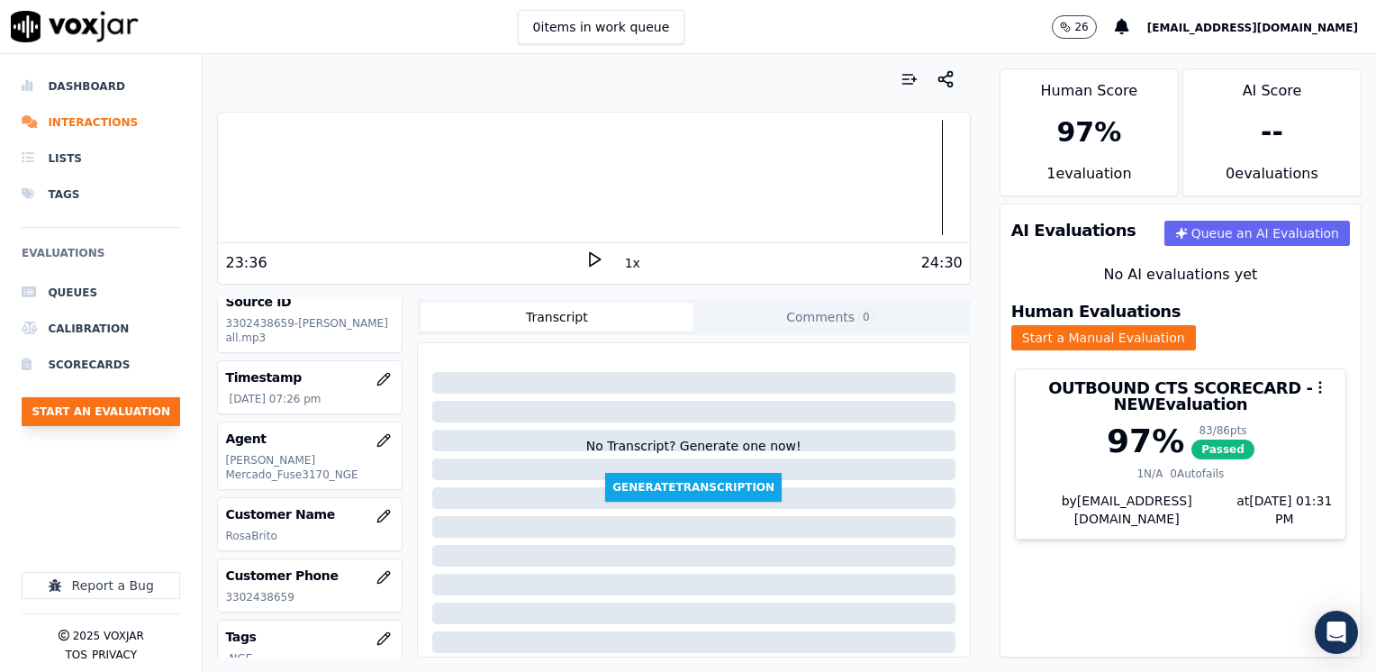
click at [124, 415] on button "Start an Evaluation" at bounding box center [101, 411] width 158 height 29
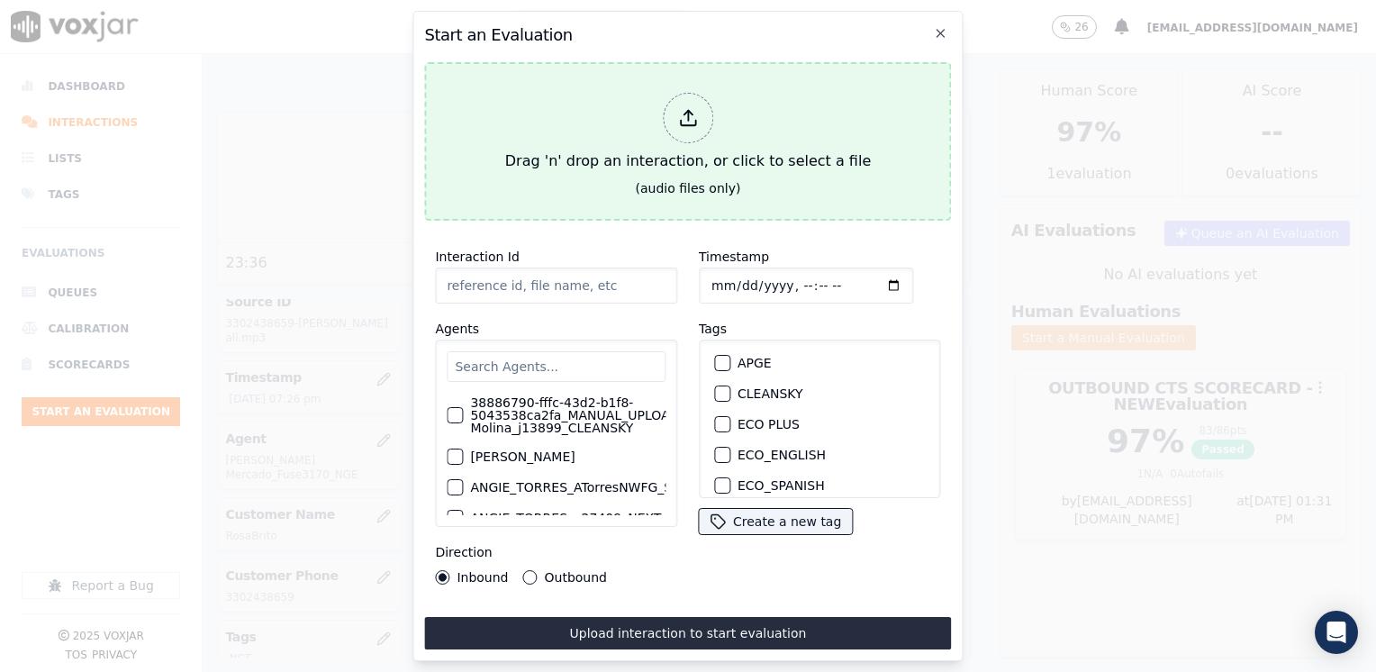
click at [685, 108] on icon at bounding box center [688, 118] width 20 height 20
type input "20250815-150916_9172457151-HERNANDO OSORIO all.mp3"
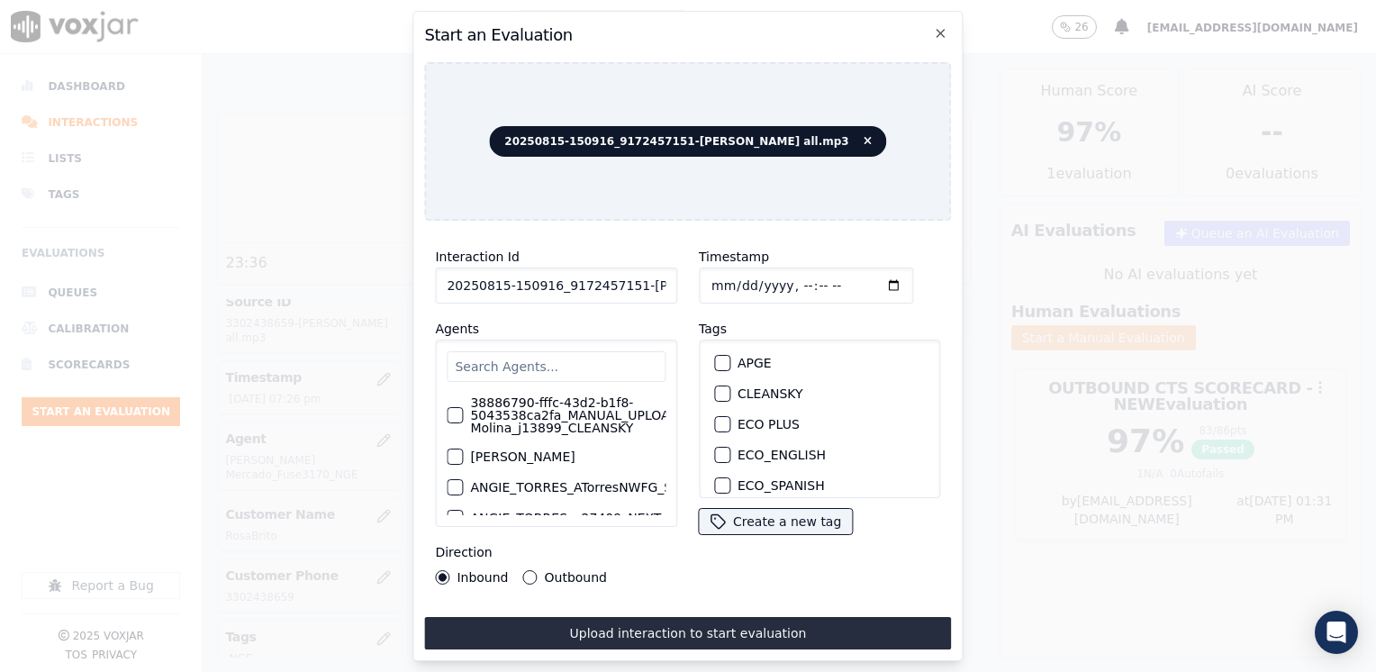
click at [548, 356] on input "text" at bounding box center [556, 366] width 219 height 31
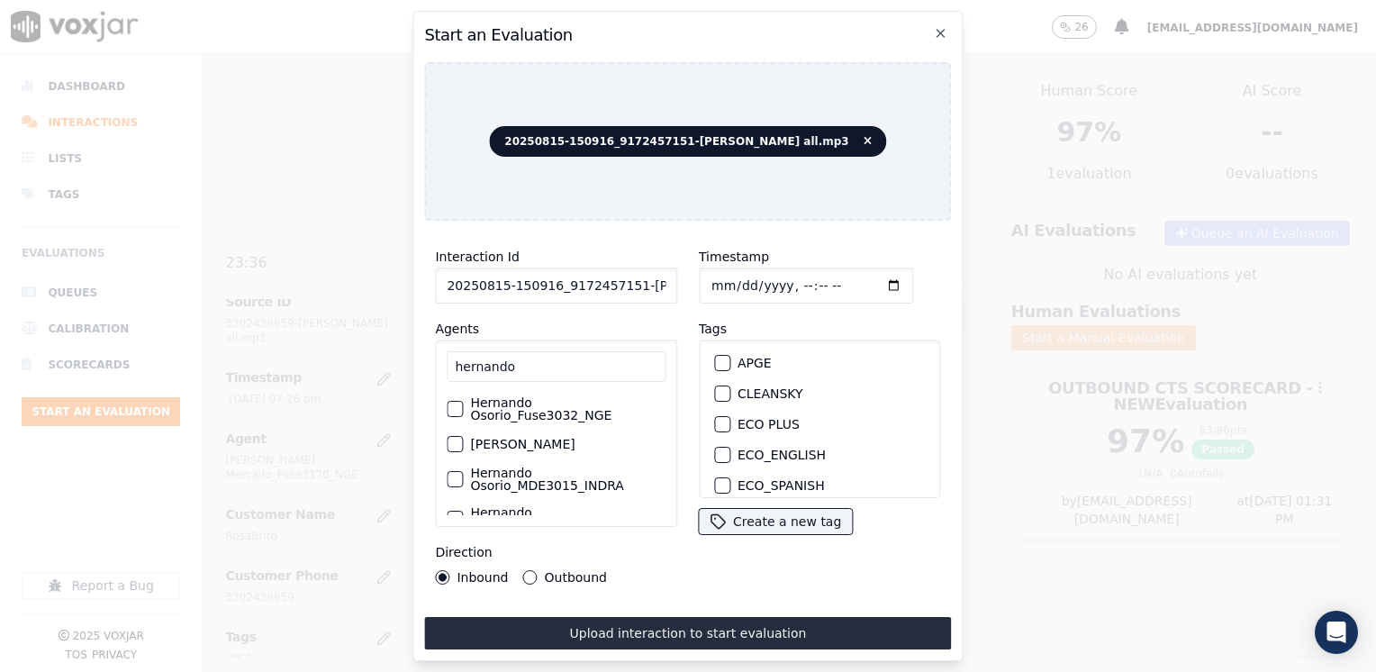
type input "hernando"
click at [458, 403] on div "button" at bounding box center [454, 409] width 13 height 13
click at [715, 421] on div "button" at bounding box center [721, 427] width 13 height 13
click at [872, 275] on input "Timestamp" at bounding box center [806, 285] width 214 height 36
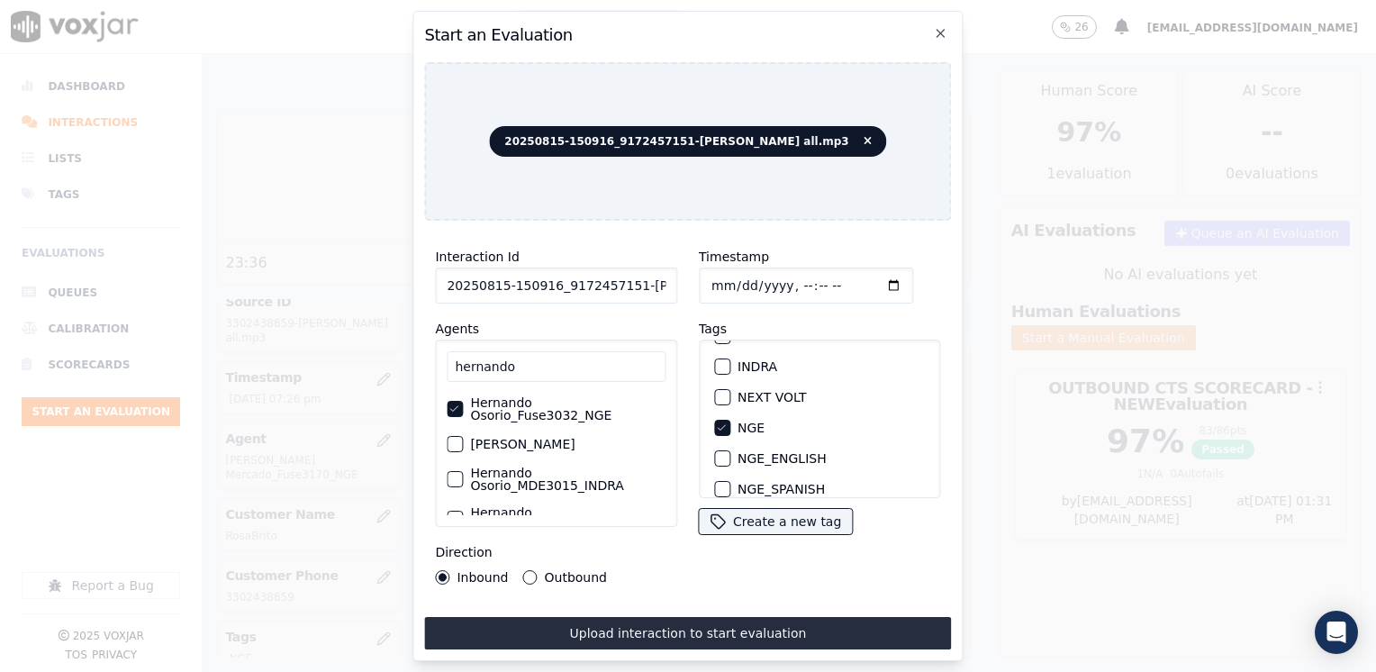
type input "2025-08-15T19:31"
click at [539, 573] on div "Outbound" at bounding box center [565, 577] width 84 height 14
click at [526, 574] on button "Outbound" at bounding box center [530, 577] width 14 height 14
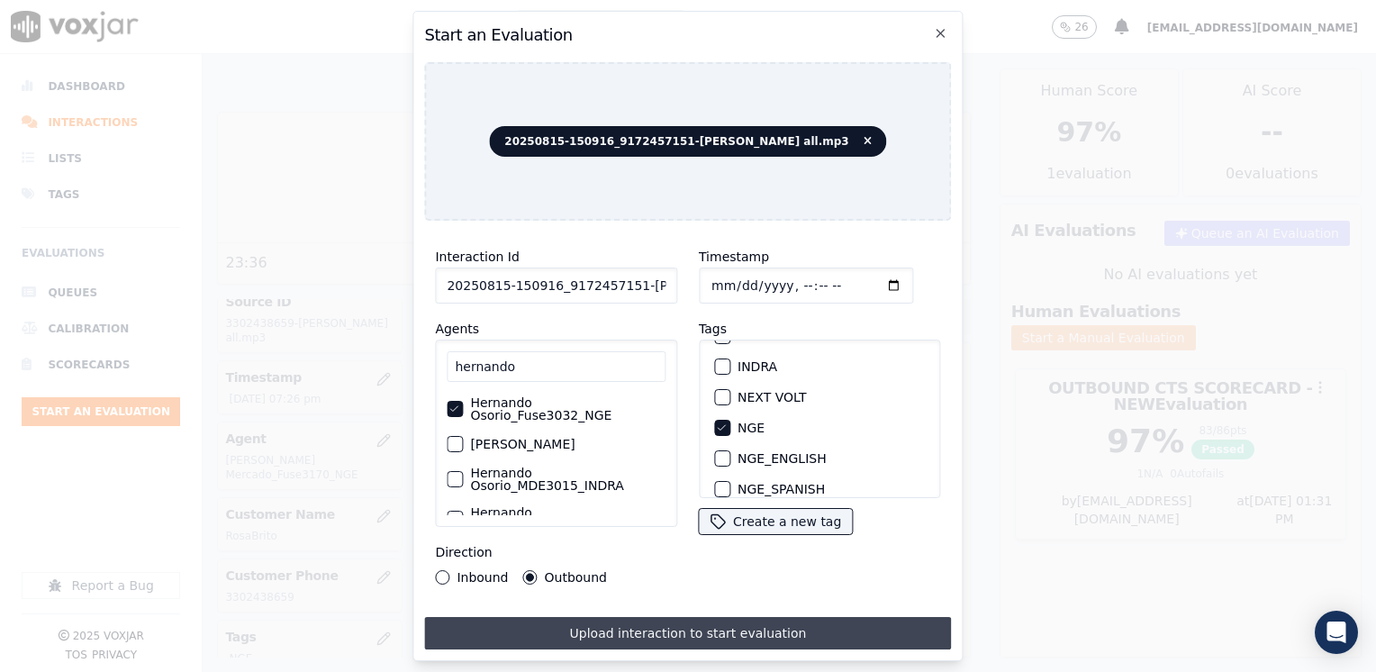
click at [711, 626] on button "Upload interaction to start evaluation" at bounding box center [687, 633] width 527 height 32
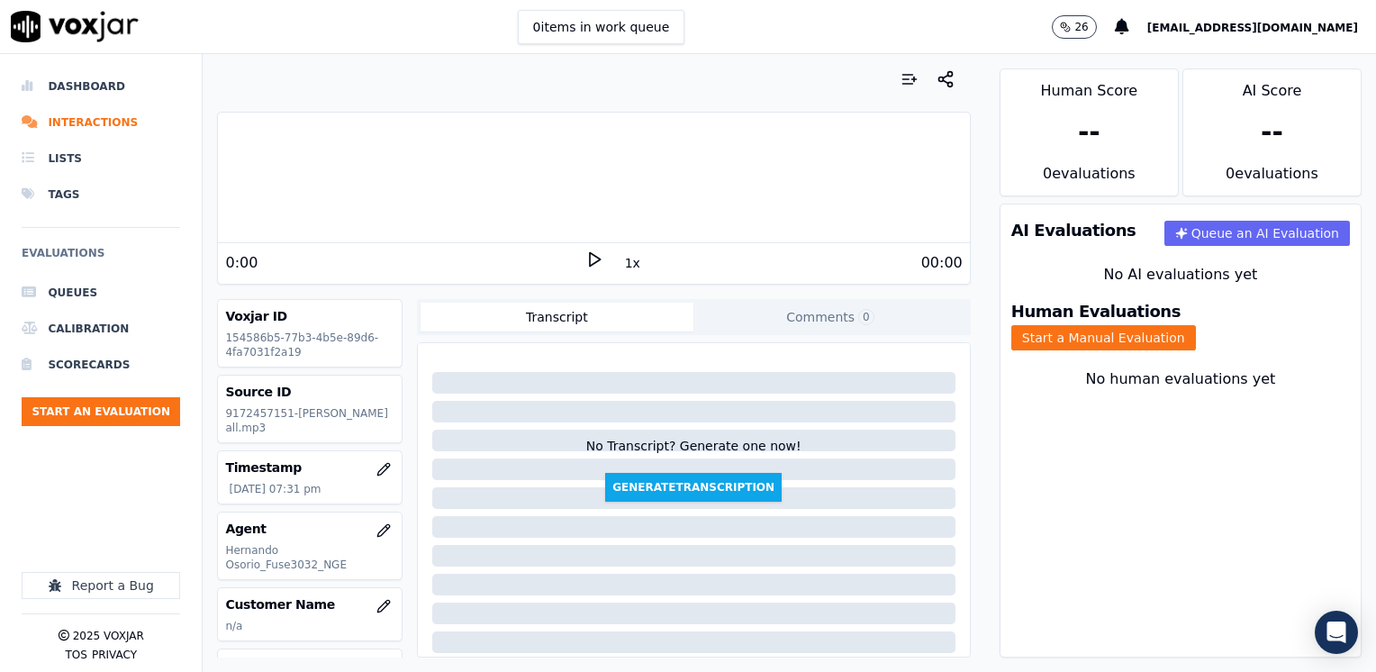
click at [585, 264] on icon at bounding box center [594, 259] width 18 height 18
click at [595, 264] on rect at bounding box center [596, 259] width 3 height 12
click at [590, 255] on polygon at bounding box center [595, 260] width 11 height 14
click at [585, 255] on icon at bounding box center [594, 259] width 18 height 18
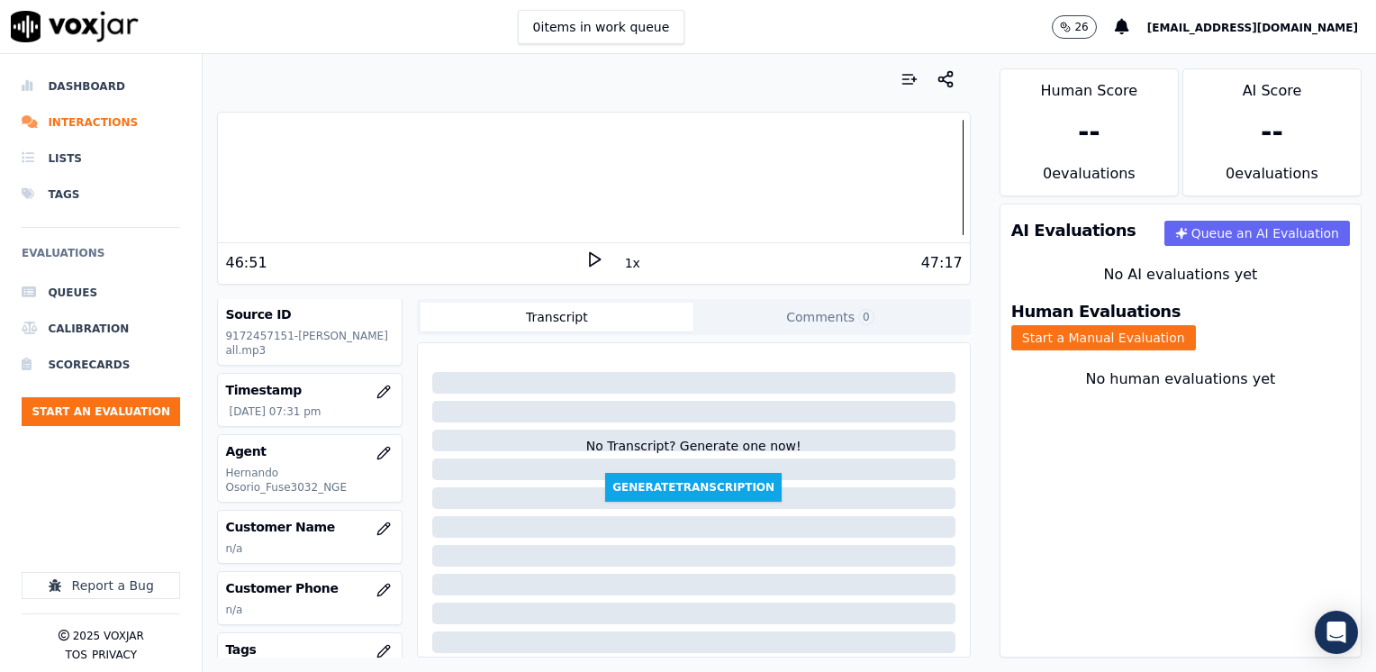
scroll to position [180, 0]
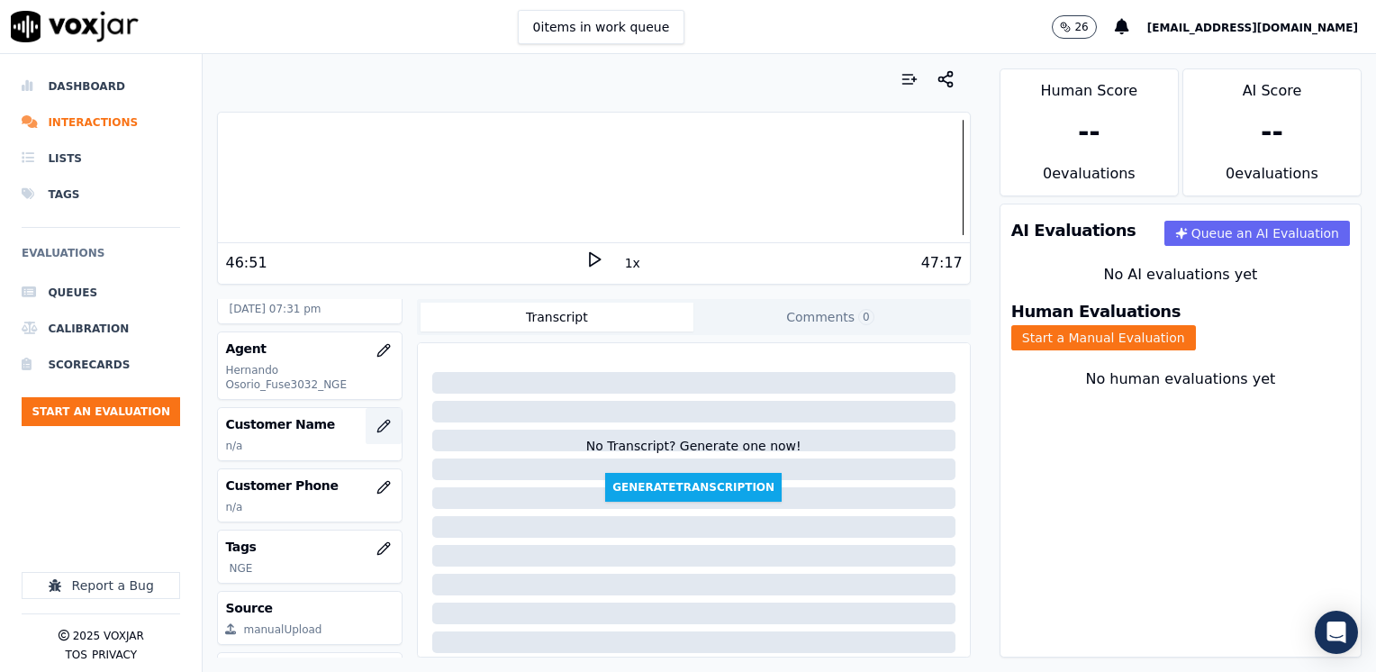
click at [376, 429] on icon "button" at bounding box center [383, 426] width 14 height 14
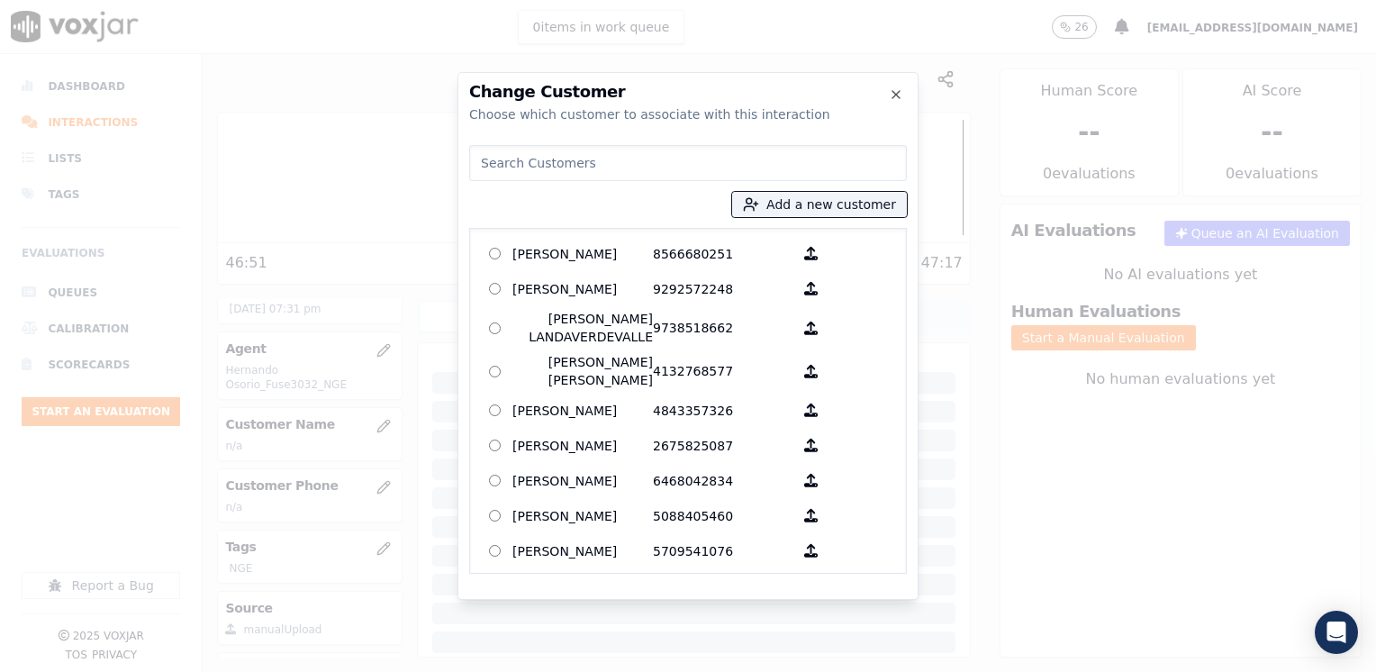
click at [699, 157] on input at bounding box center [688, 163] width 438 height 36
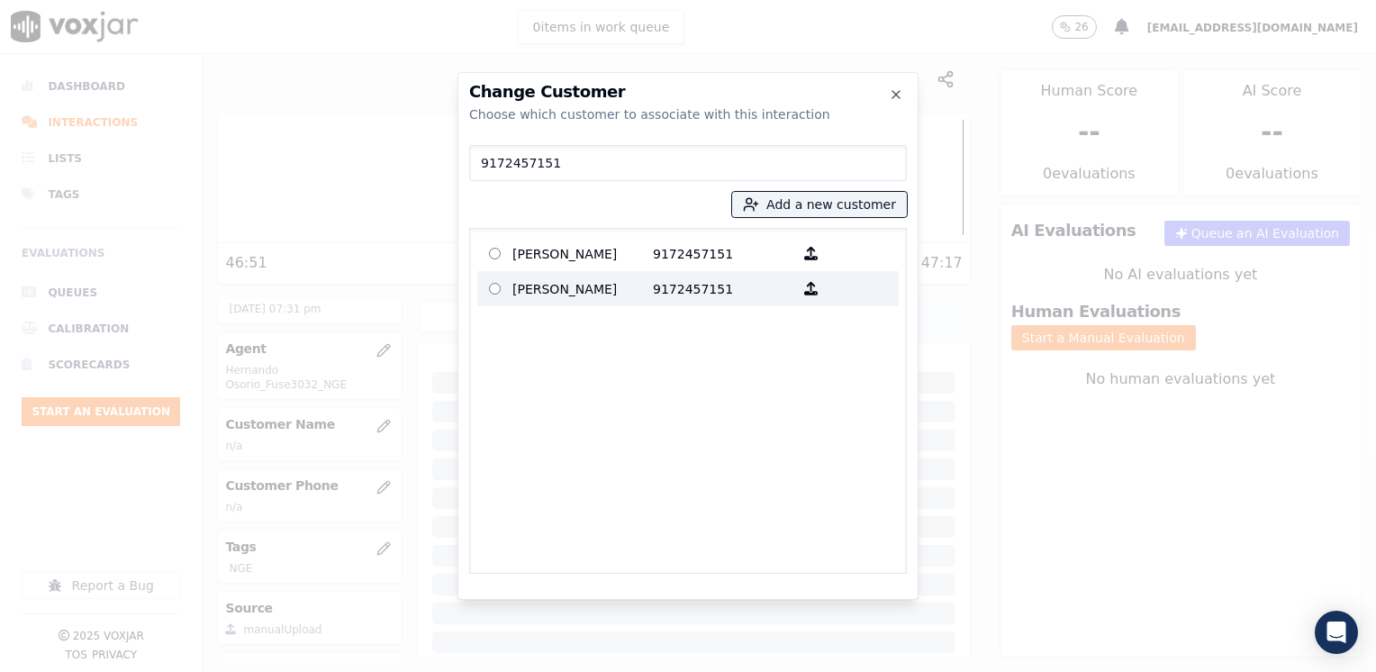
type input "9172457151"
click at [602, 283] on p "Damari Elizarraga" at bounding box center [582, 289] width 140 height 28
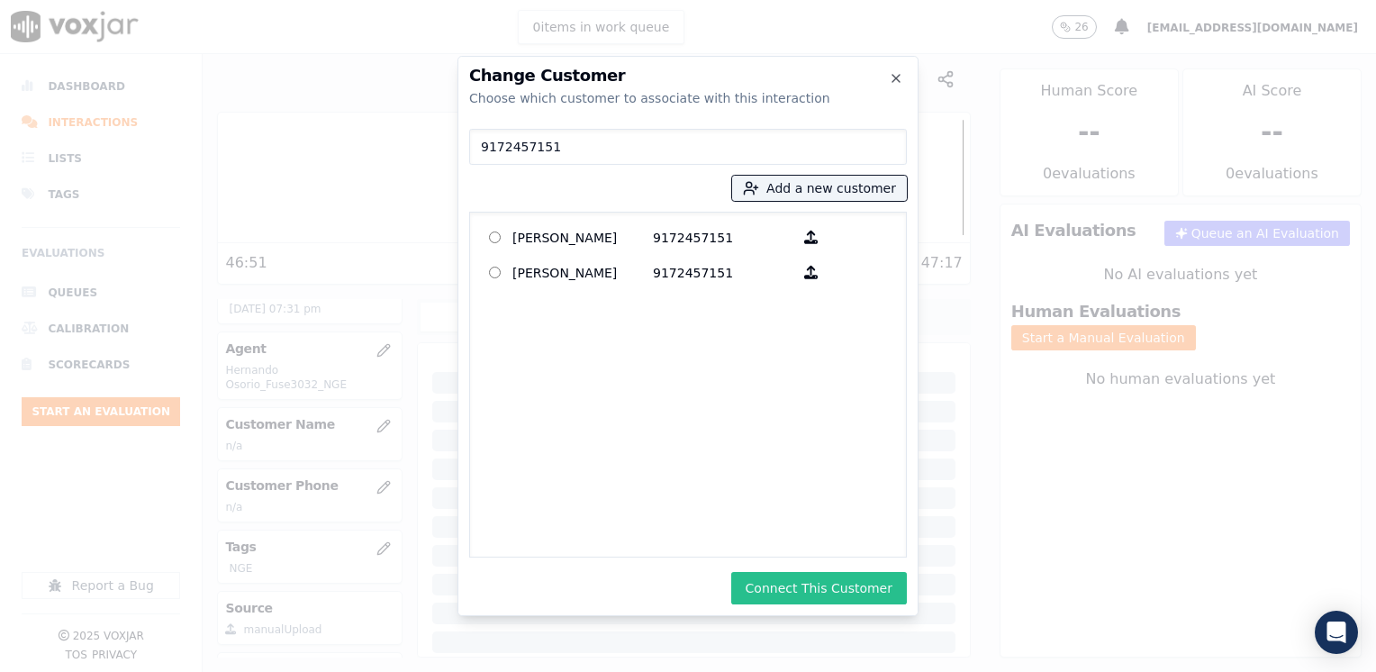
click at [847, 594] on button "Connect This Customer" at bounding box center [819, 588] width 176 height 32
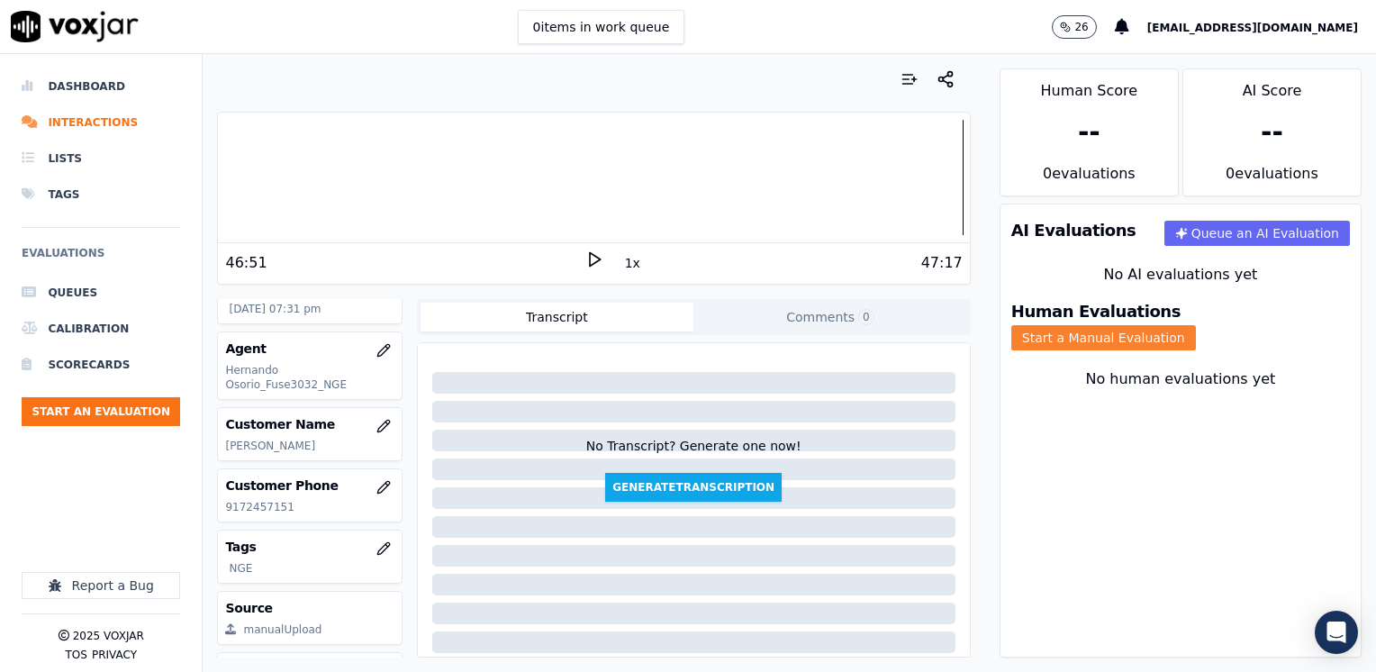
click at [1196, 325] on button "Start a Manual Evaluation" at bounding box center [1103, 337] width 185 height 25
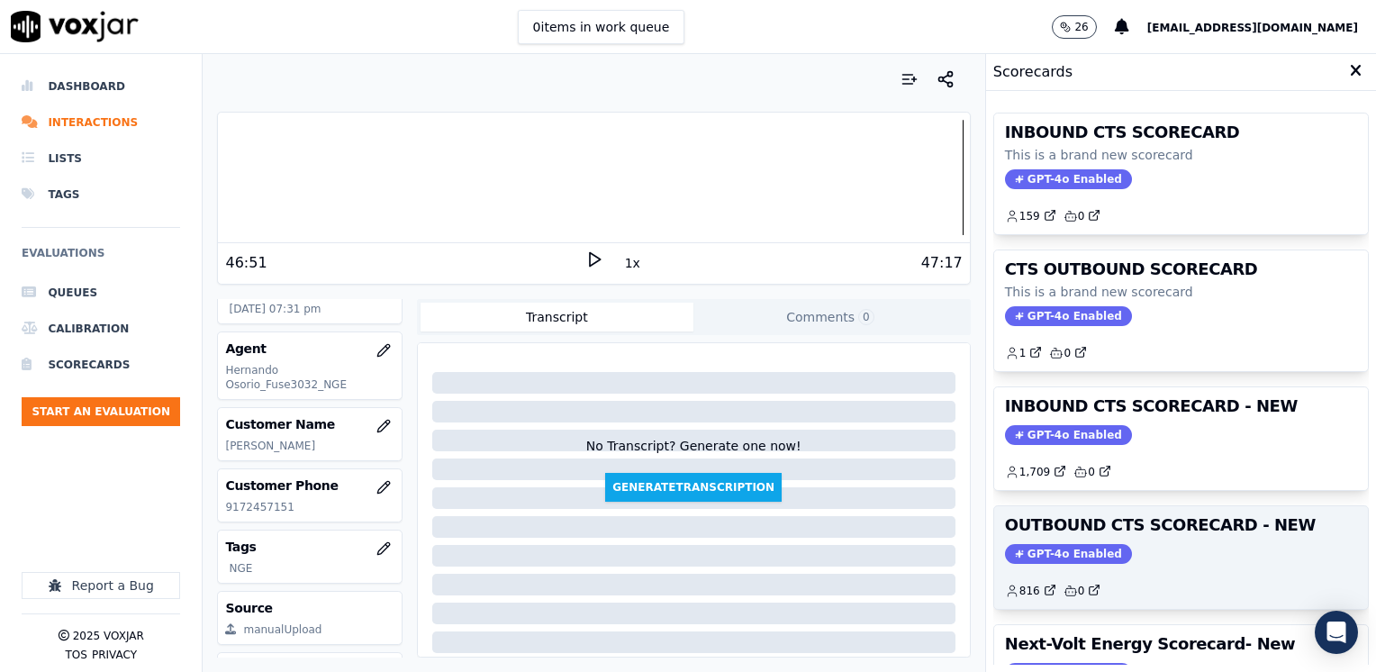
click at [1064, 555] on span "GPT-4o Enabled" at bounding box center [1068, 554] width 127 height 20
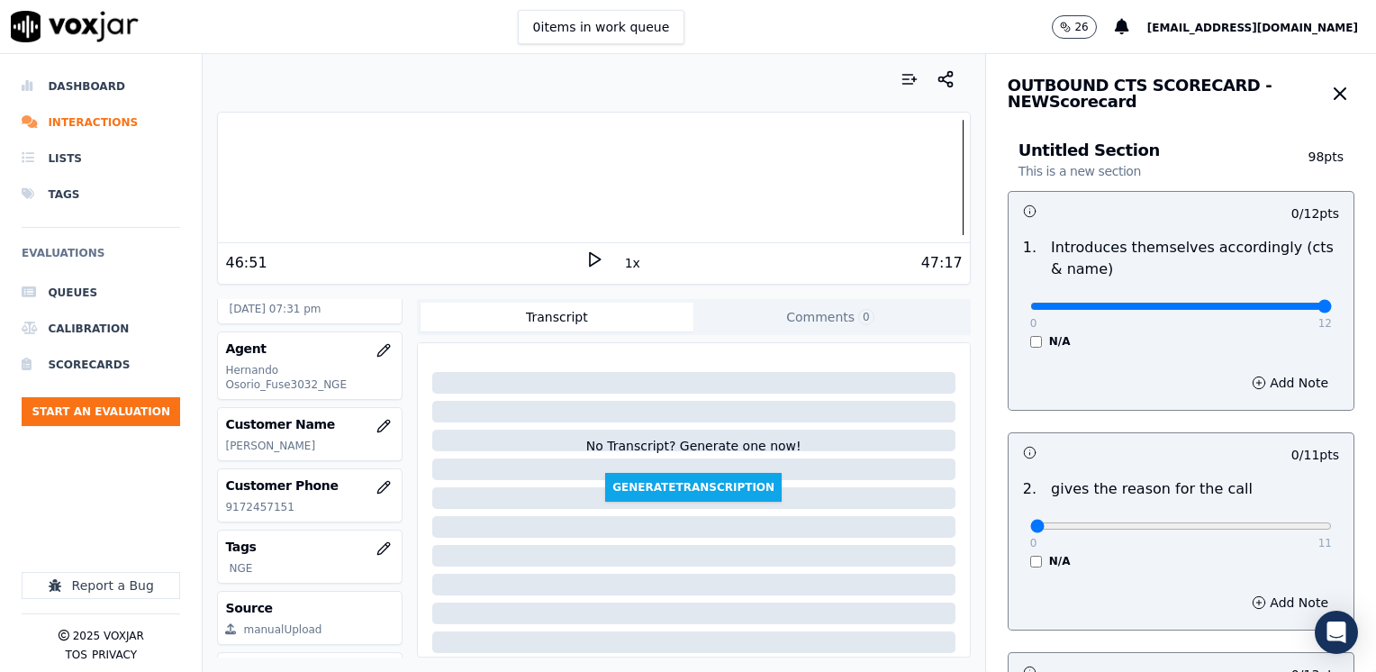
drag, startPoint x: 1019, startPoint y: 304, endPoint x: 1379, endPoint y: 314, distance: 359.4
type input "12"
click at [1332, 310] on input "range" at bounding box center [1181, 306] width 302 height 7
drag, startPoint x: 1016, startPoint y: 524, endPoint x: 1379, endPoint y: 535, distance: 363.1
type input "11"
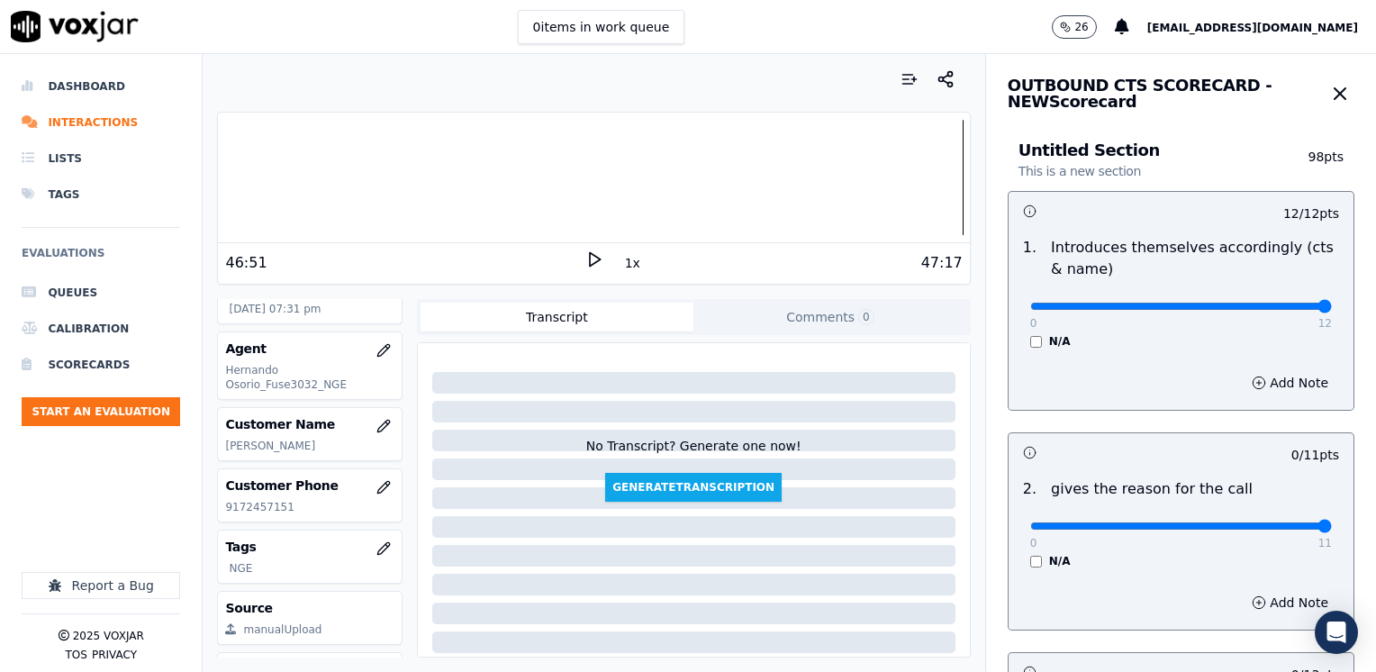
click at [1332, 310] on input "range" at bounding box center [1181, 306] width 302 height 7
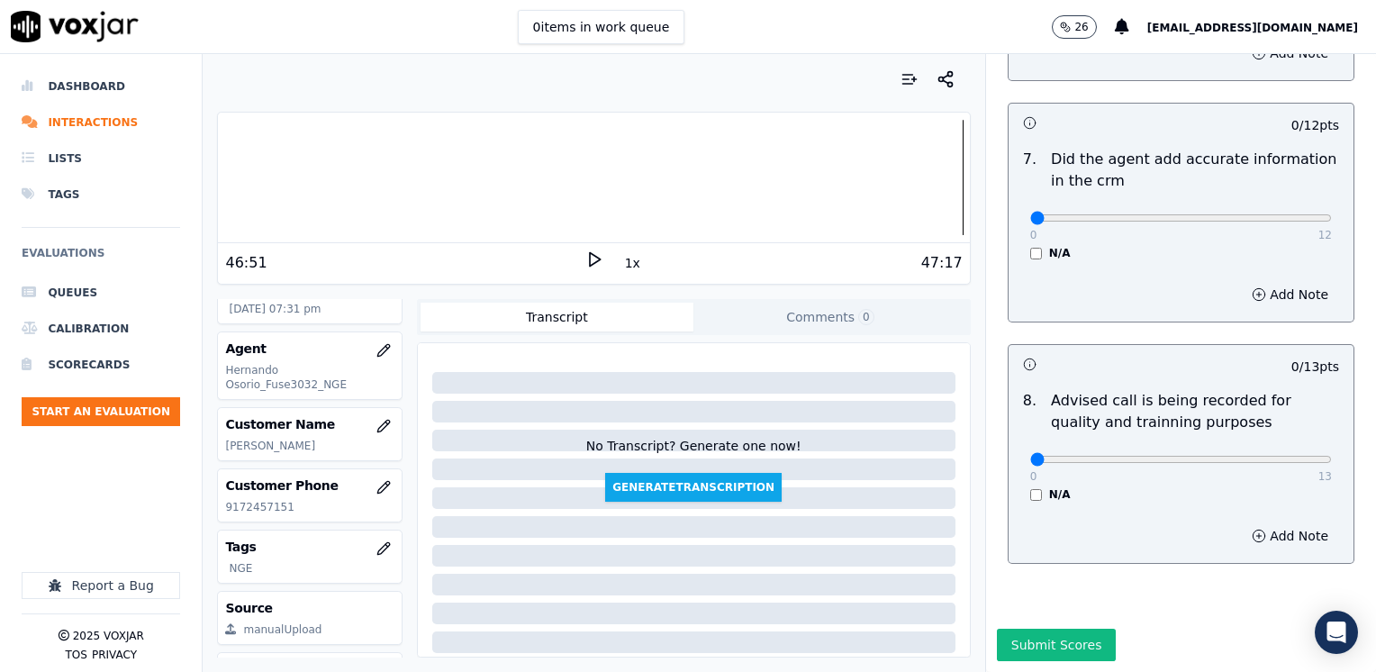
scroll to position [1574, 0]
click at [1238, 448] on div "0 13" at bounding box center [1181, 459] width 302 height 22
type input "10"
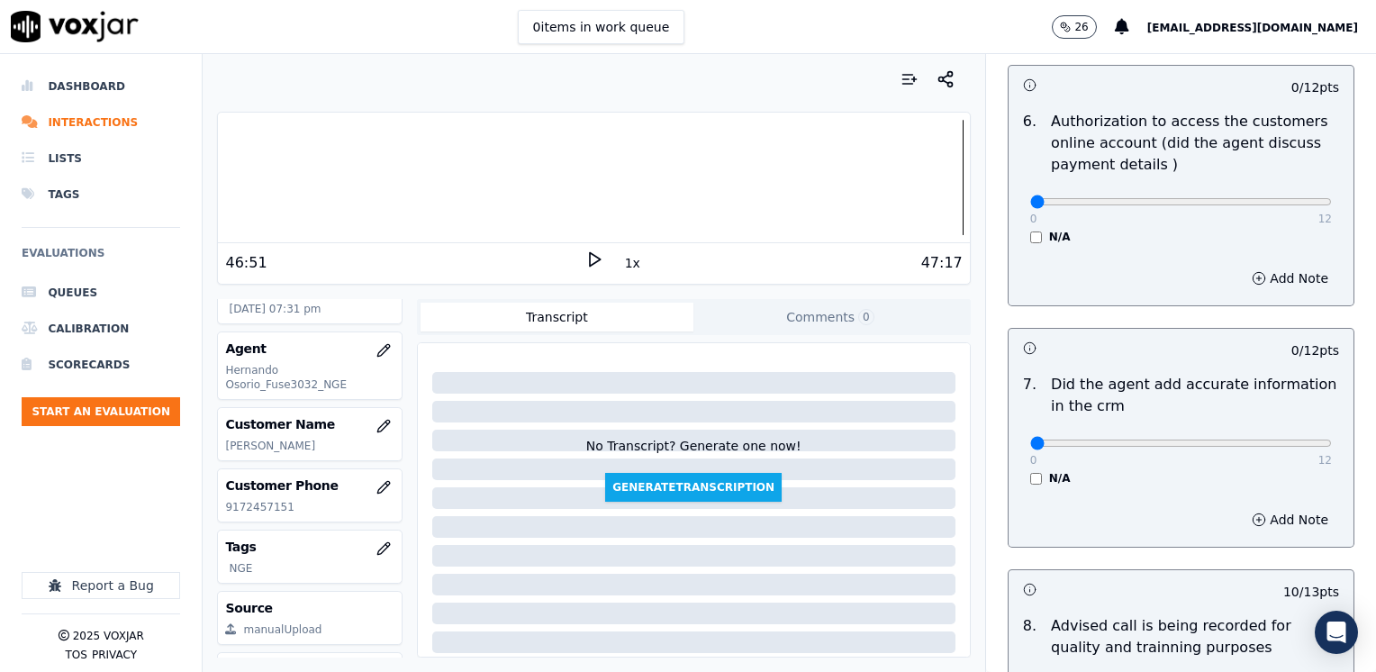
scroll to position [1304, 0]
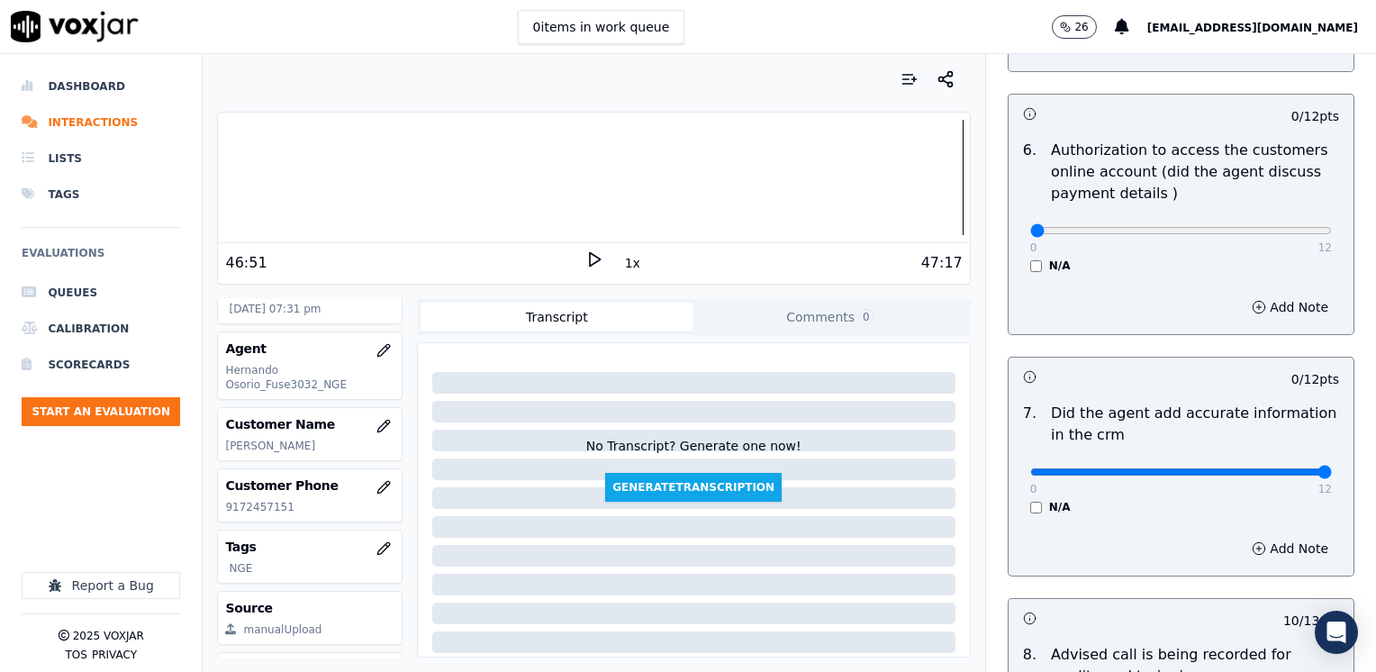
drag, startPoint x: 1018, startPoint y: 445, endPoint x: 1379, endPoint y: 539, distance: 372.2
type input "12"
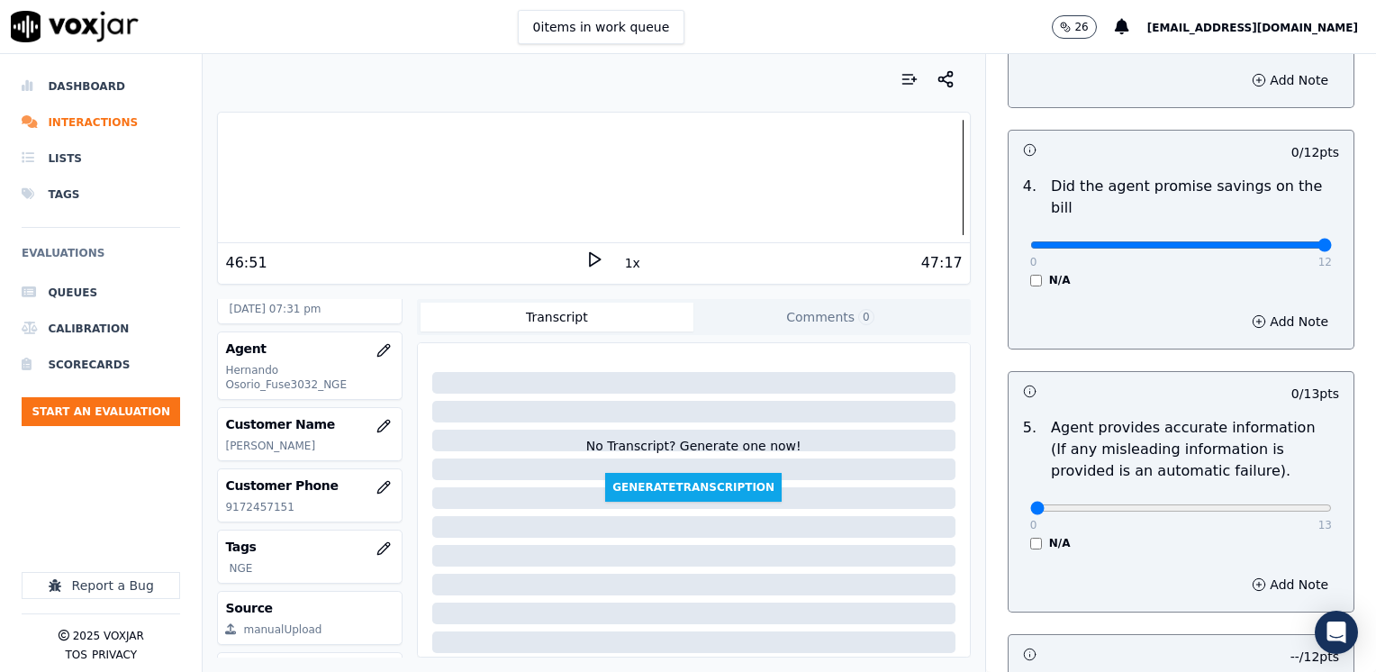
drag, startPoint x: 1023, startPoint y: 224, endPoint x: 1375, endPoint y: 258, distance: 353.8
type input "12"
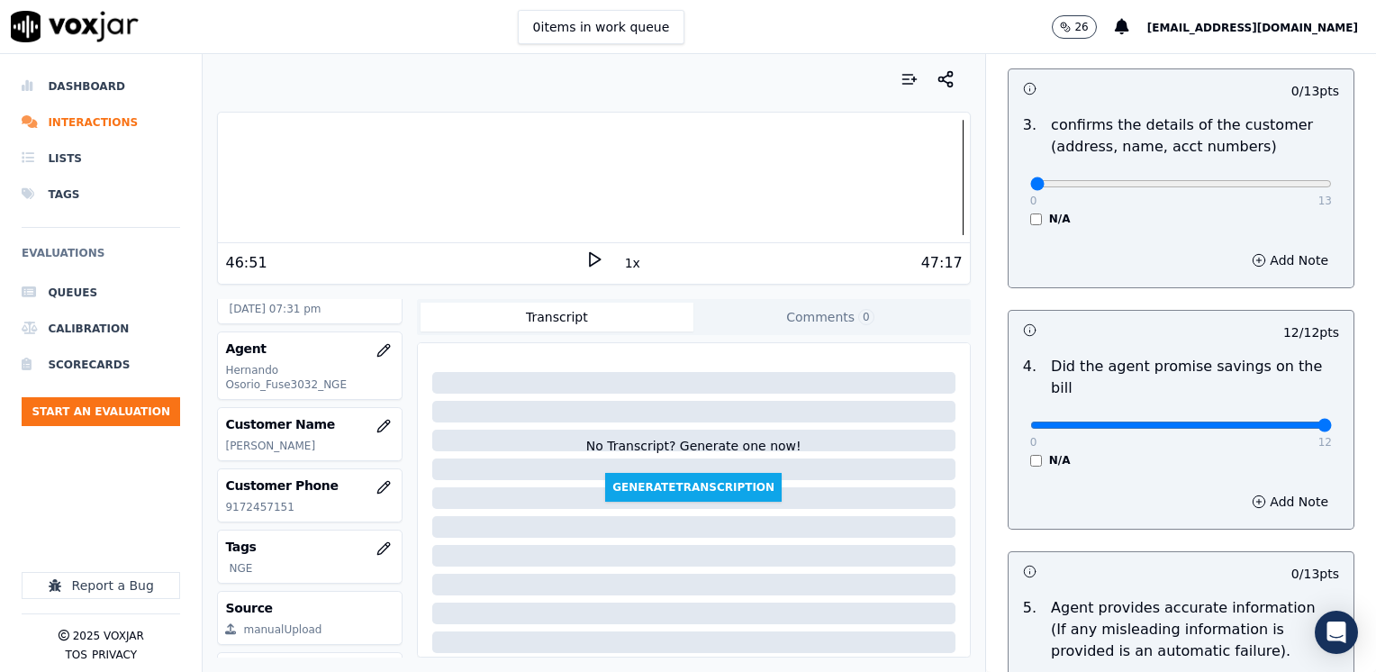
scroll to position [493, 0]
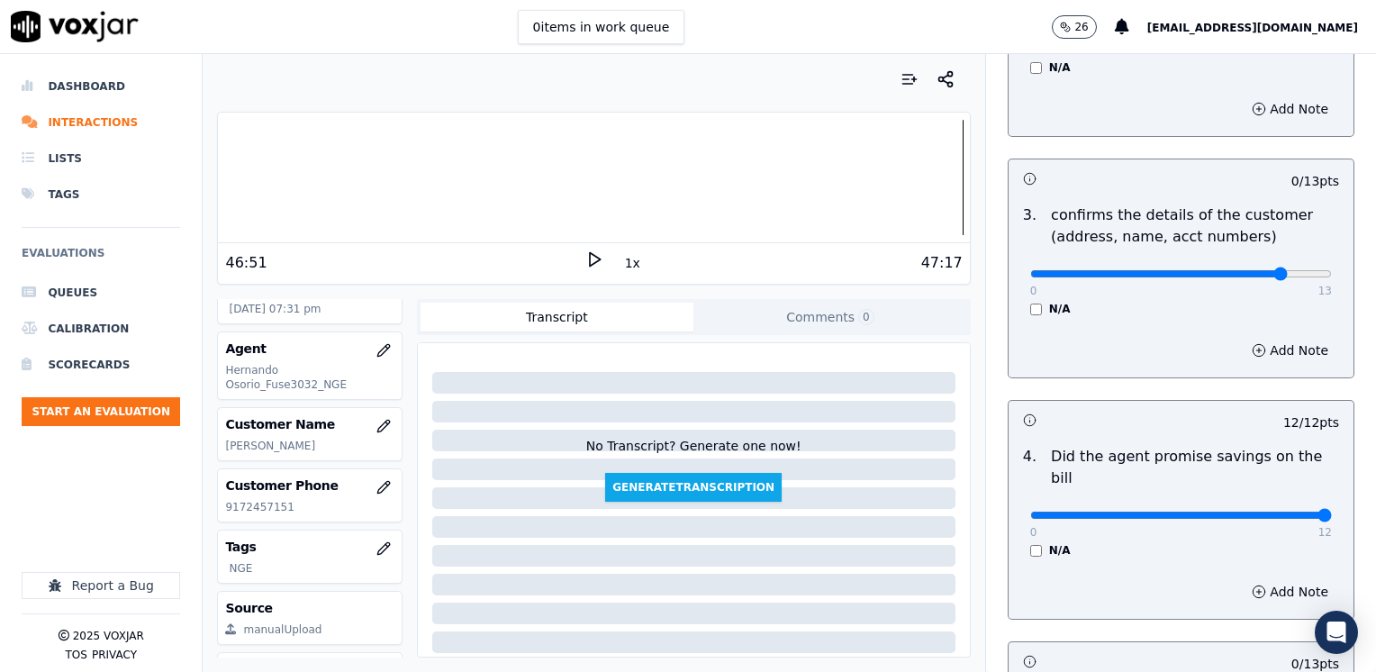
type input "12"
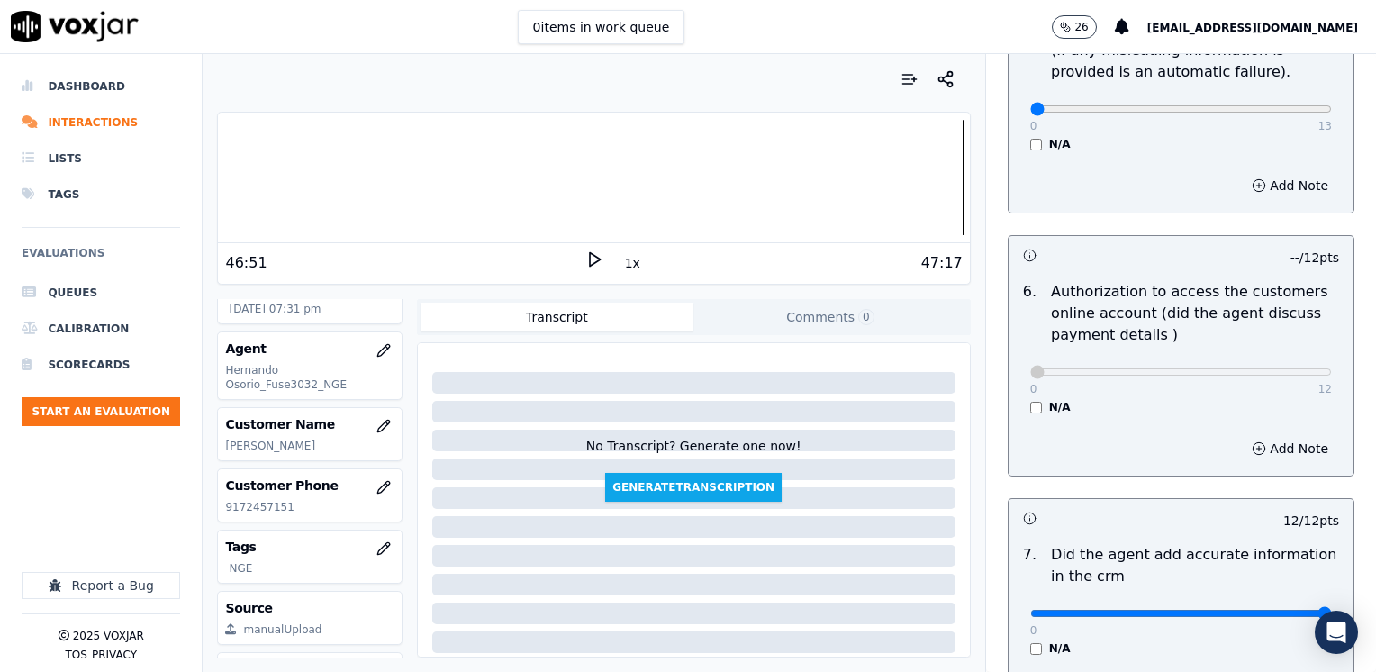
scroll to position [1034, 0]
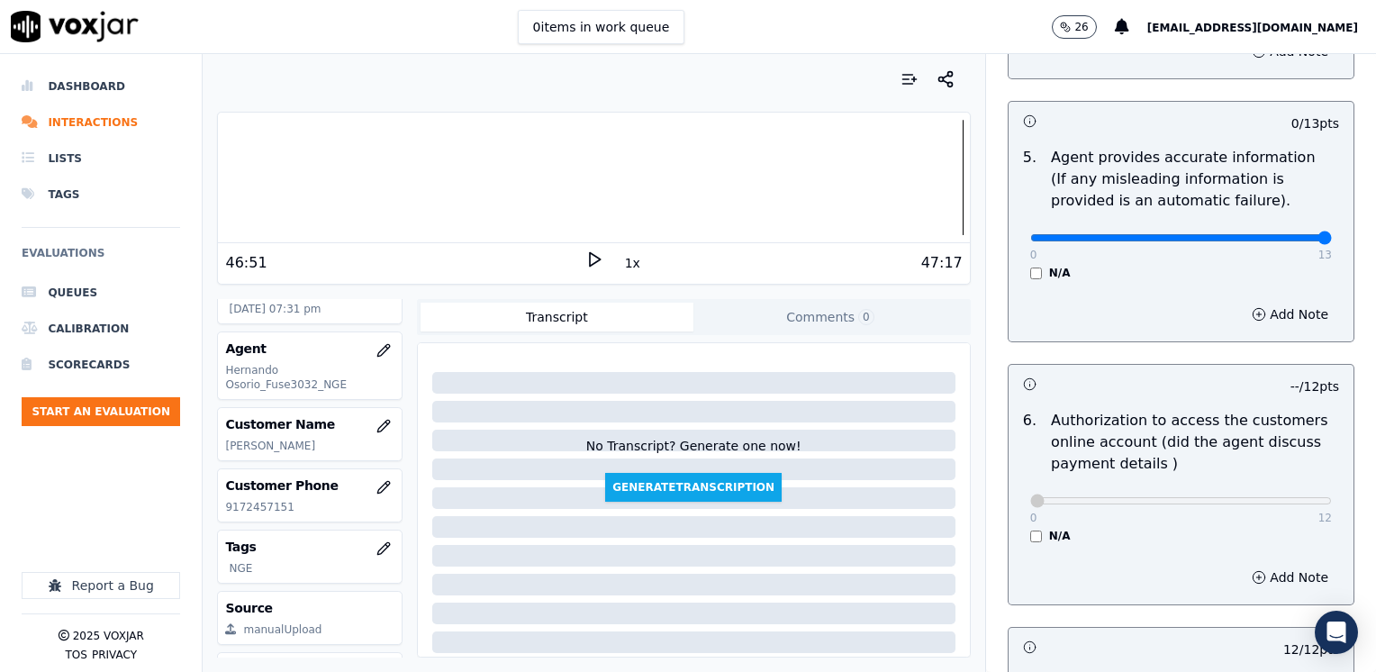
drag, startPoint x: 1019, startPoint y: 214, endPoint x: 1347, endPoint y: 412, distance: 383.0
type input "13"
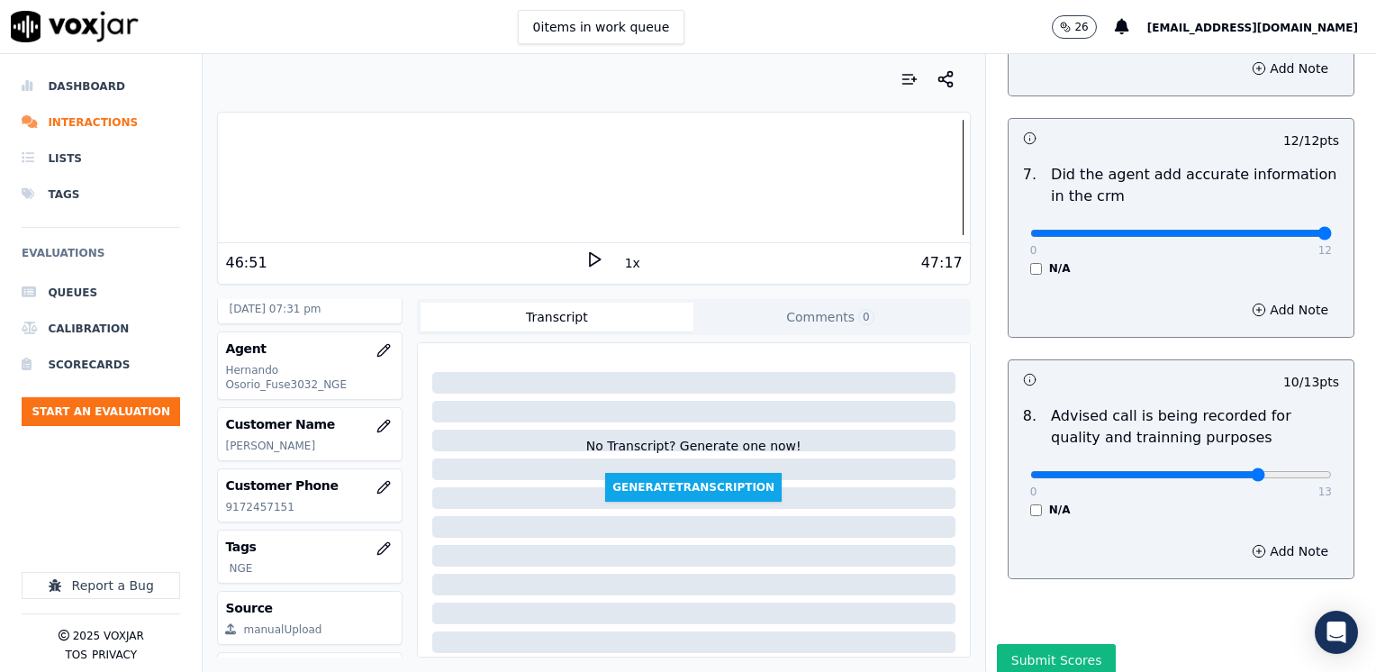
scroll to position [1574, 0]
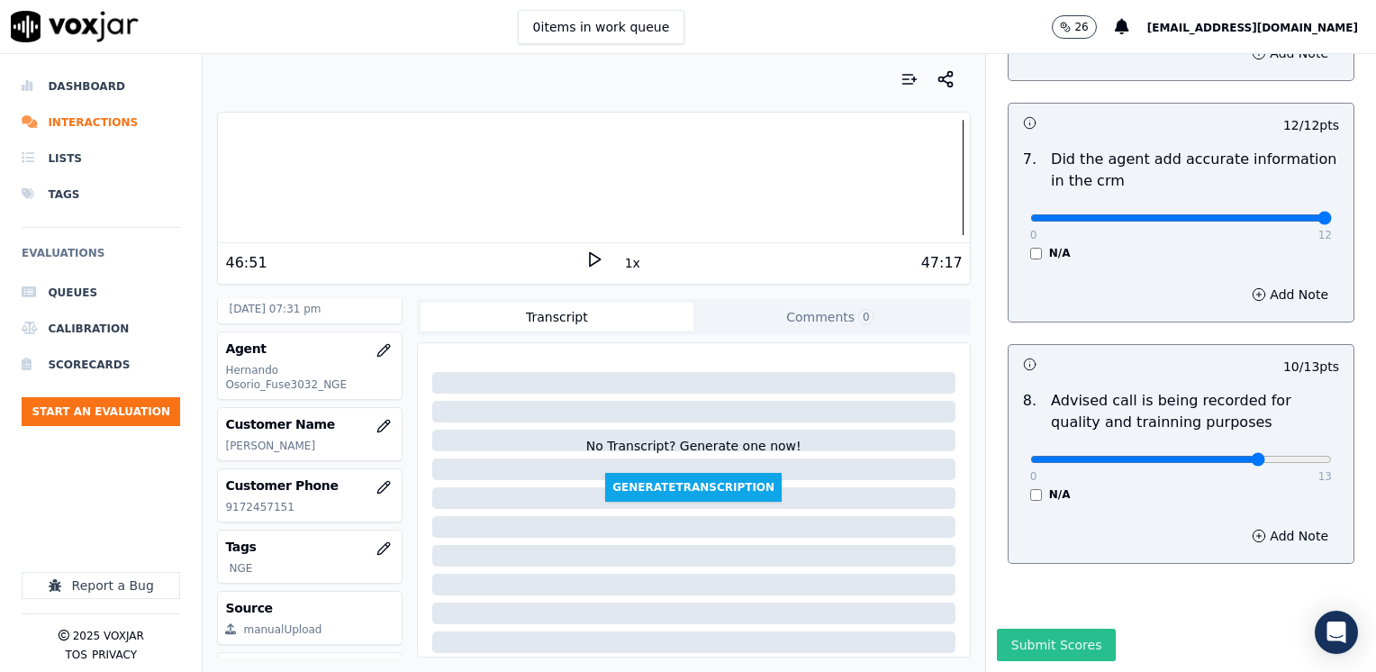
click at [1034, 629] on button "Submit Scores" at bounding box center [1057, 645] width 120 height 32
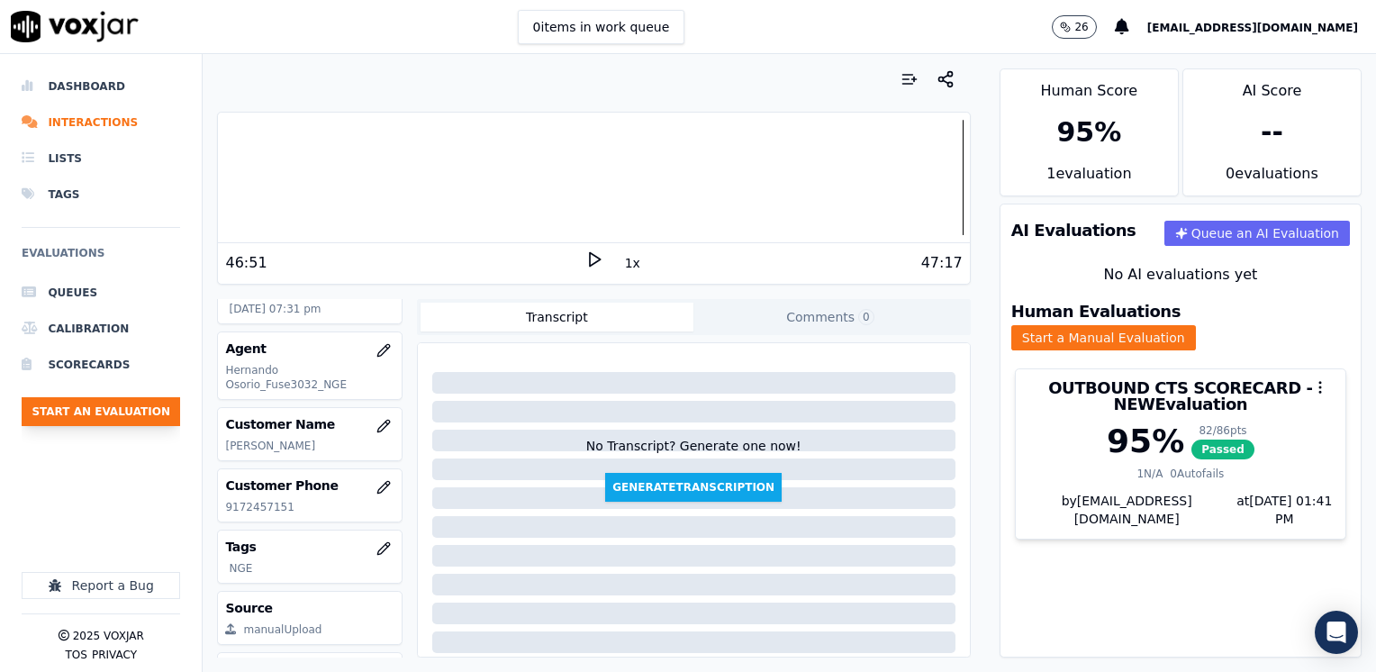
click at [127, 416] on button "Start an Evaluation" at bounding box center [101, 411] width 158 height 29
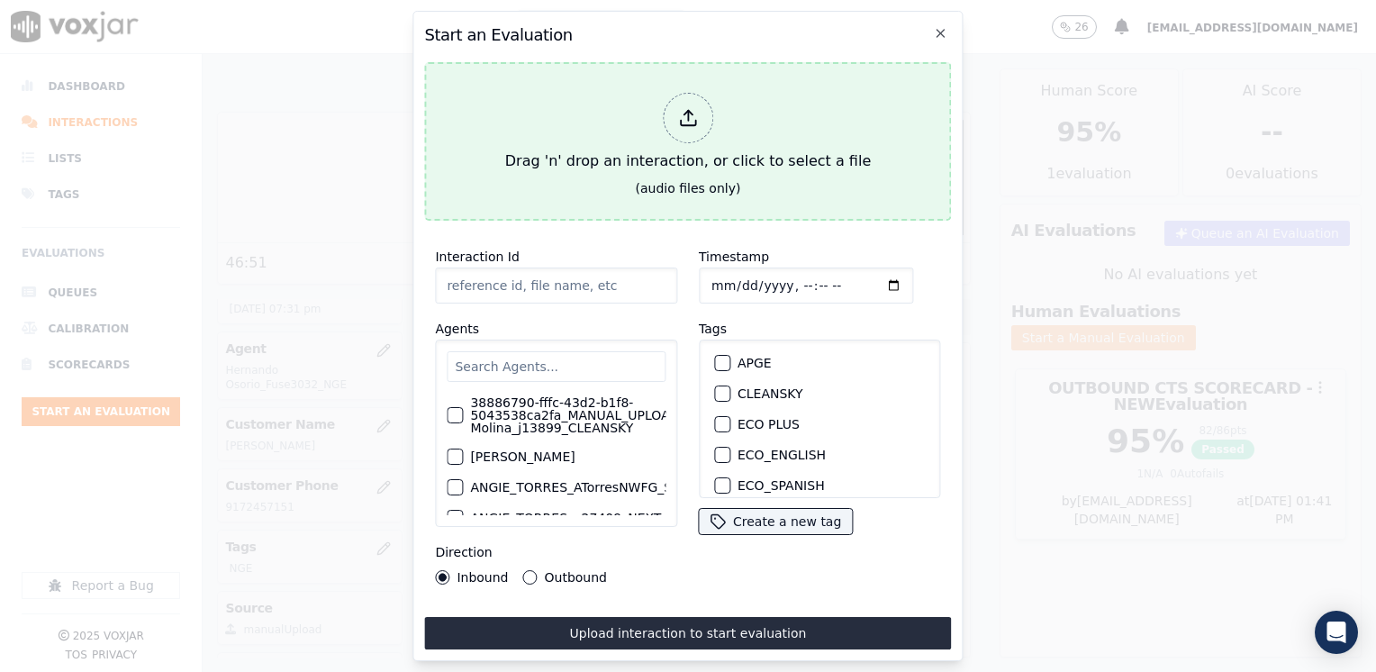
click at [684, 111] on polyline at bounding box center [687, 113] width 8 height 5
type input "20250815-165339_7814699335-ISABELLA ANGULO all.mp3"
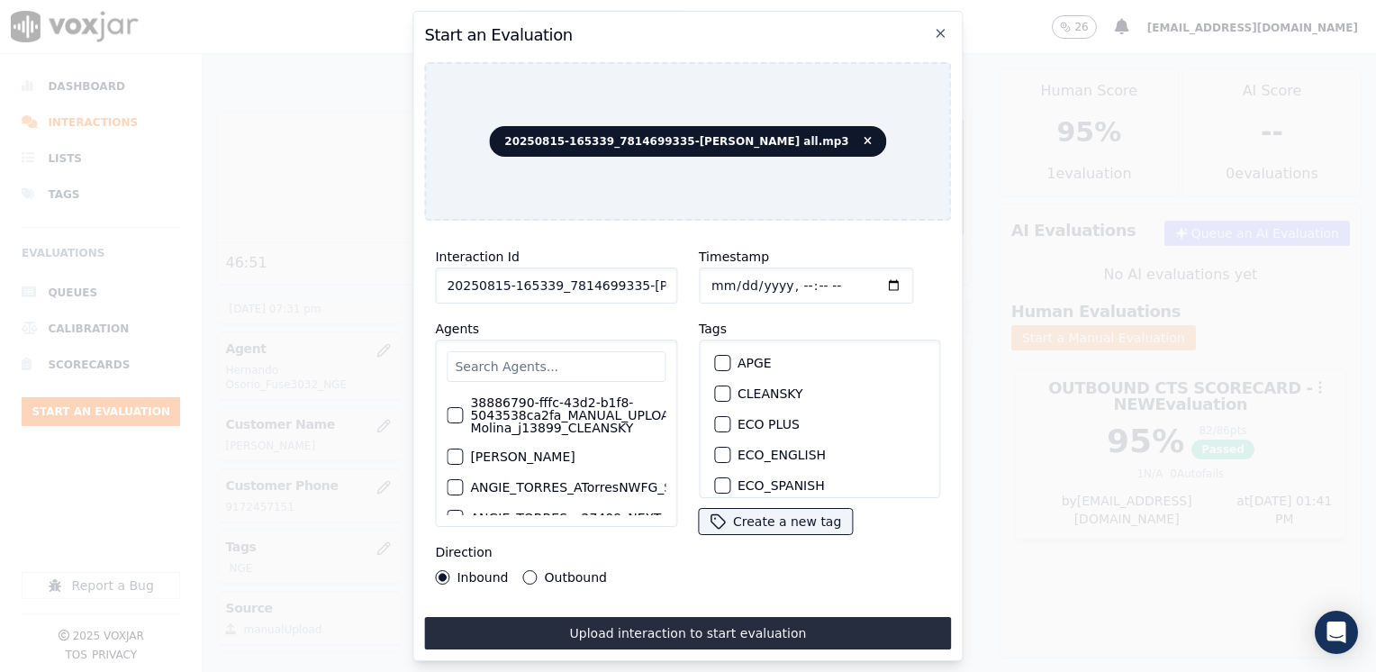
click at [947, 23] on h2 "Start an Evaluation" at bounding box center [687, 35] width 527 height 25
click at [943, 30] on icon "button" at bounding box center [940, 33] width 7 height 7
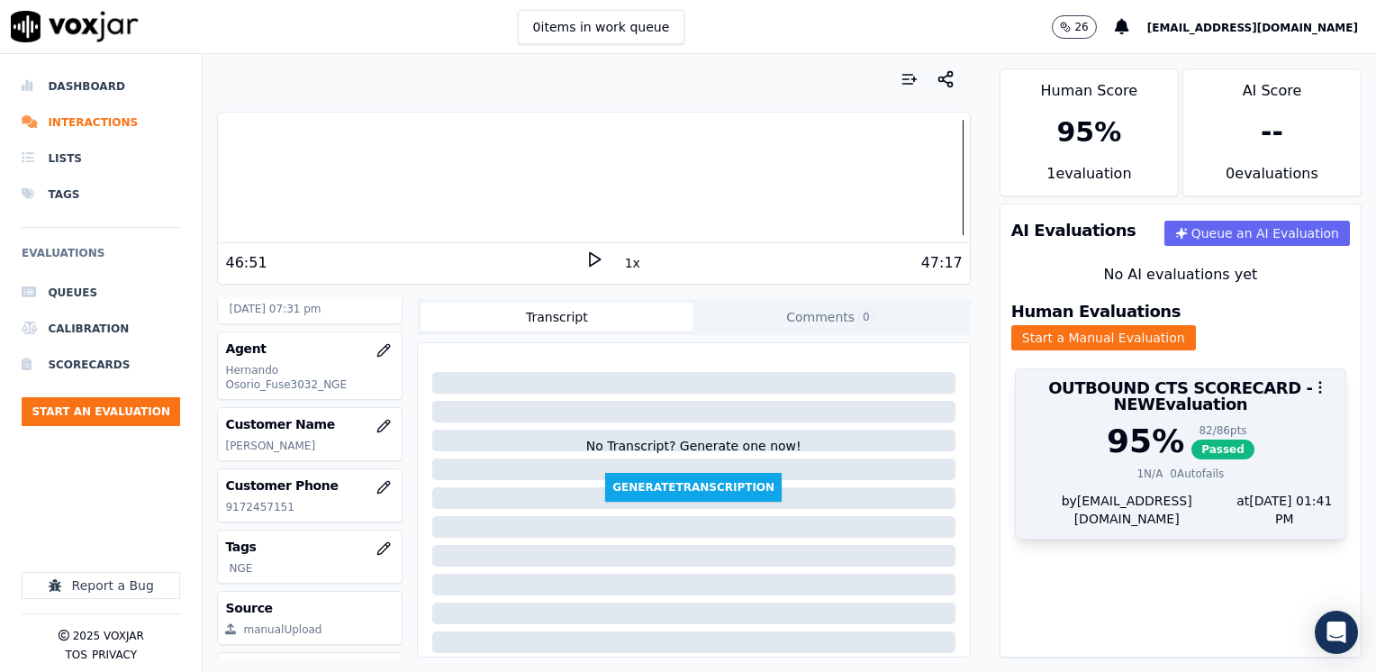
click at [1187, 369] on div at bounding box center [1181, 387] width 330 height 36
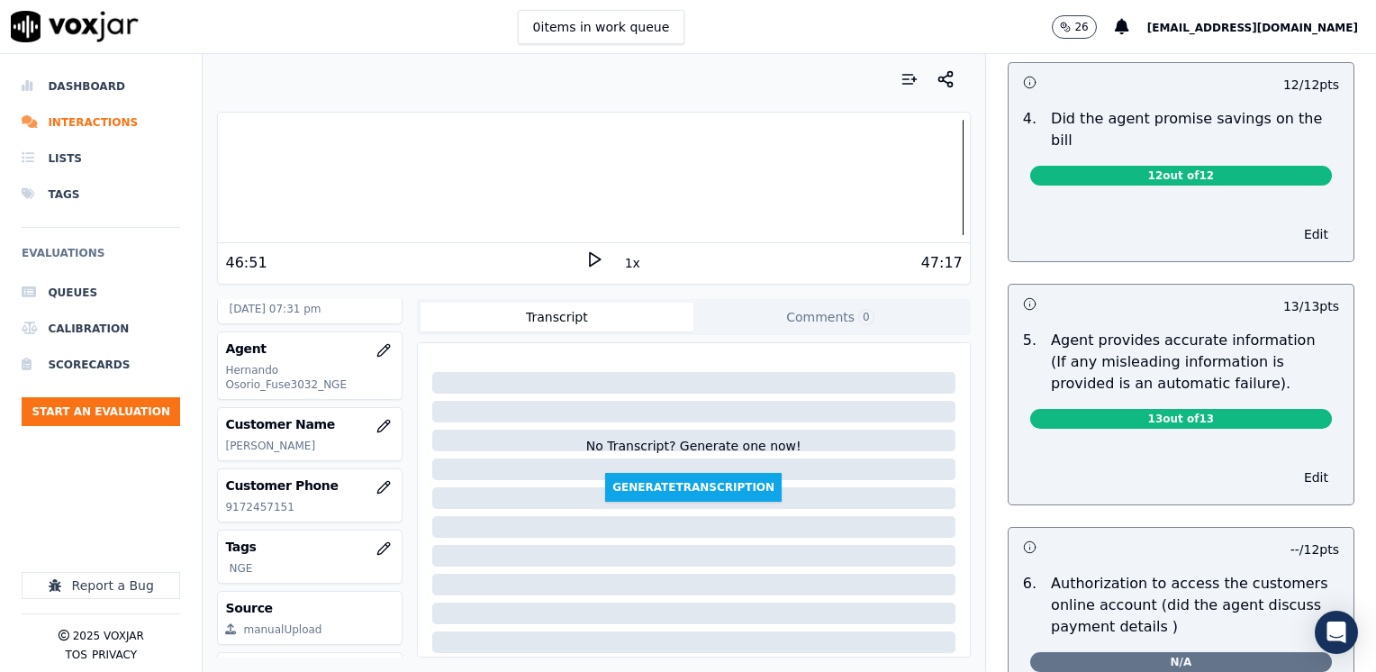
scroll to position [810, 0]
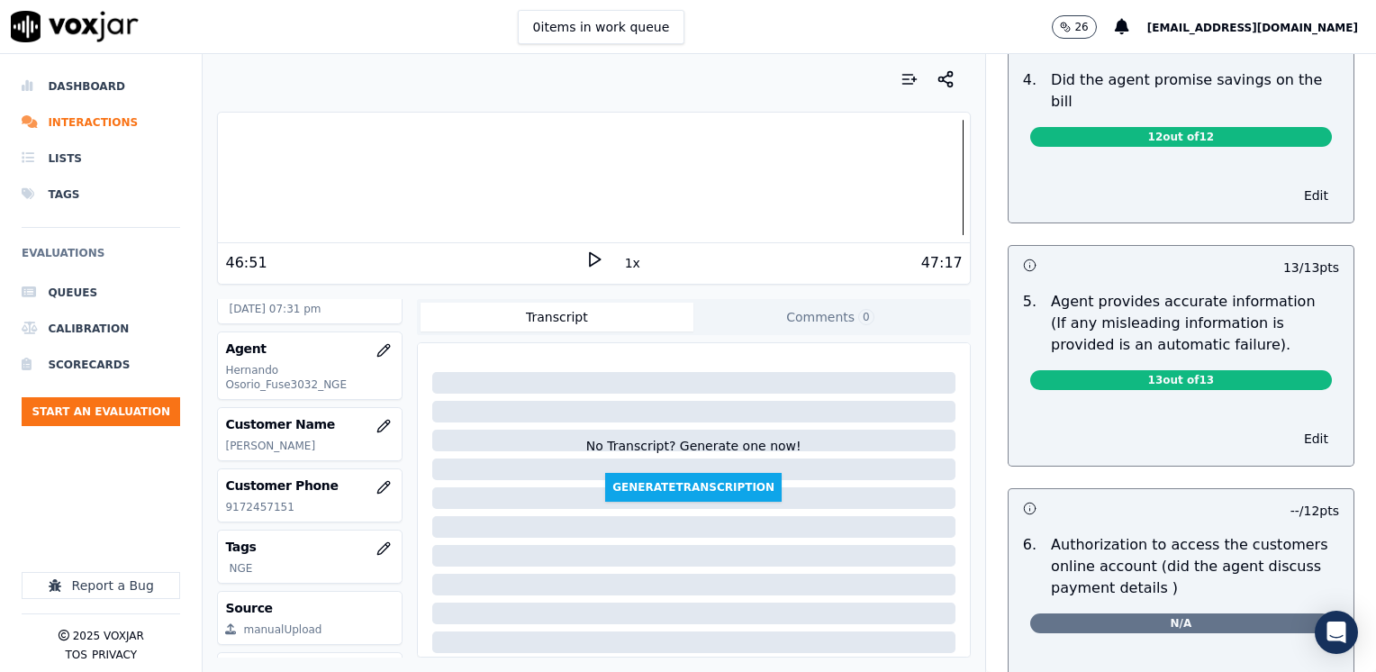
click at [1293, 426] on button "Edit" at bounding box center [1316, 438] width 46 height 25
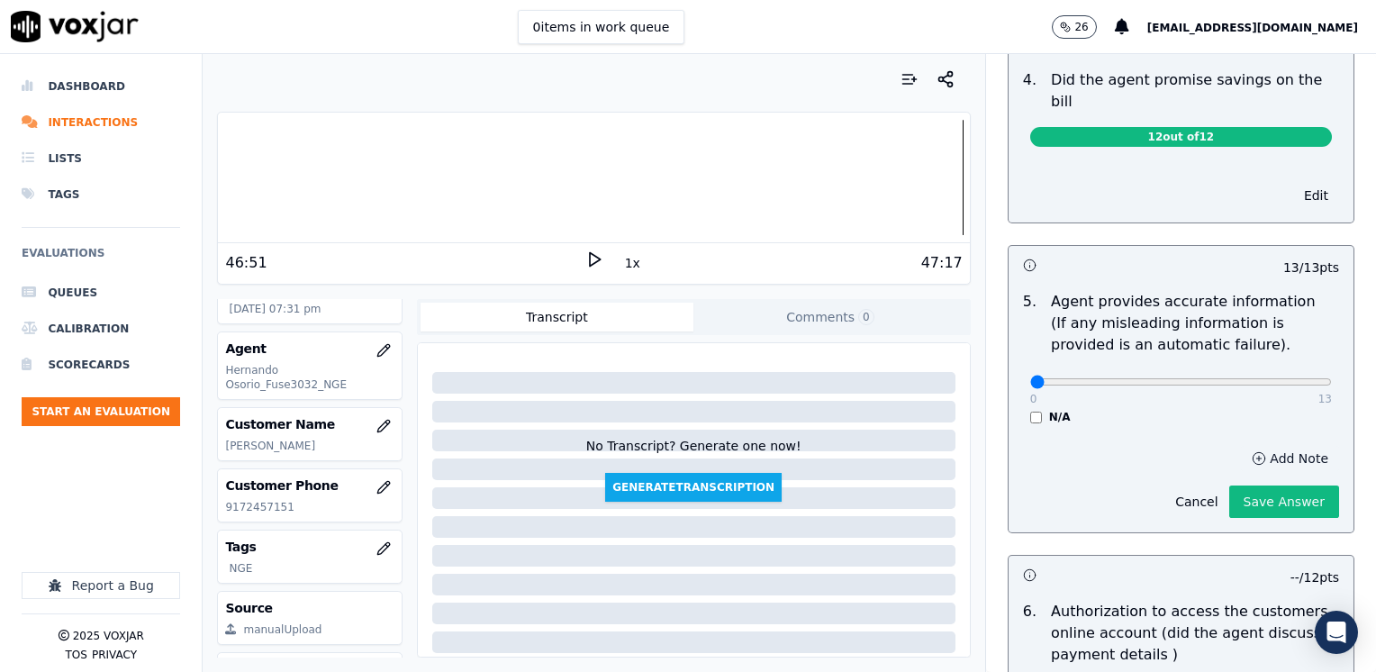
click at [1262, 446] on button "Add Note" at bounding box center [1290, 458] width 98 height 25
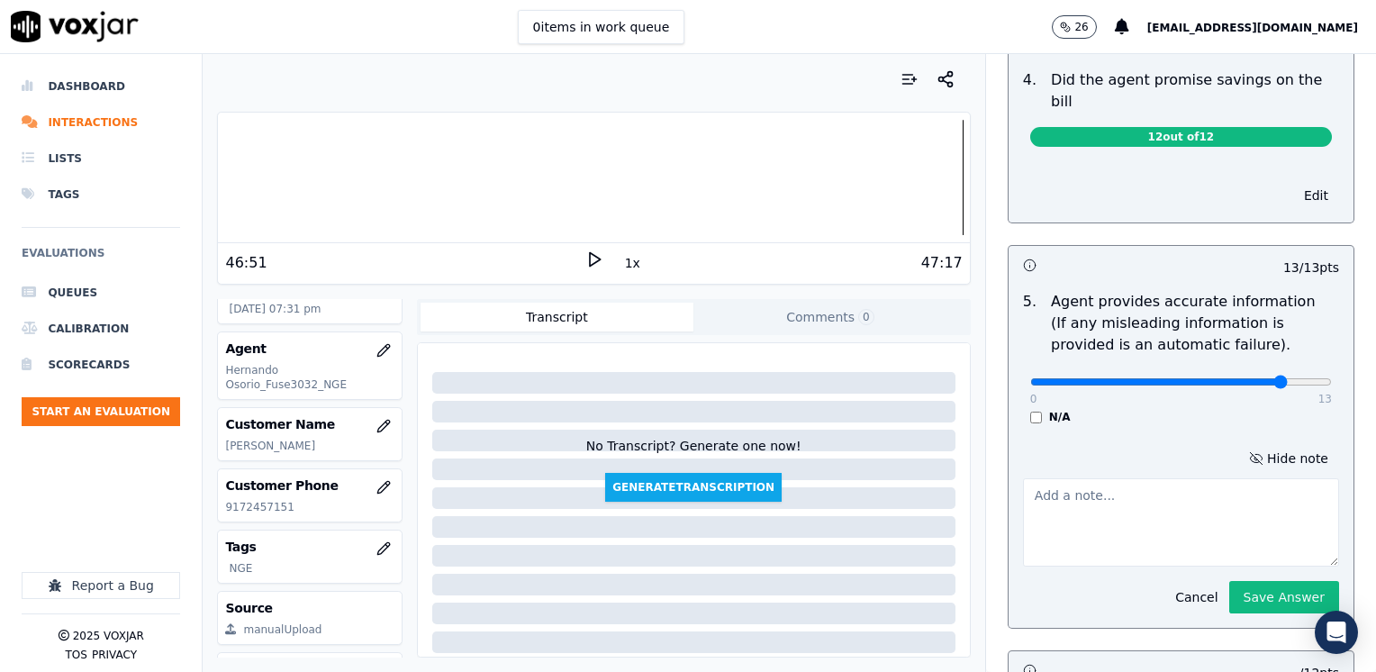
click at [1243, 378] on input "range" at bounding box center [1181, 381] width 302 height 7
type input "10"
click at [1217, 378] on input "range" at bounding box center [1181, 381] width 302 height 7
click at [1248, 446] on button "Hide note" at bounding box center [1288, 458] width 101 height 25
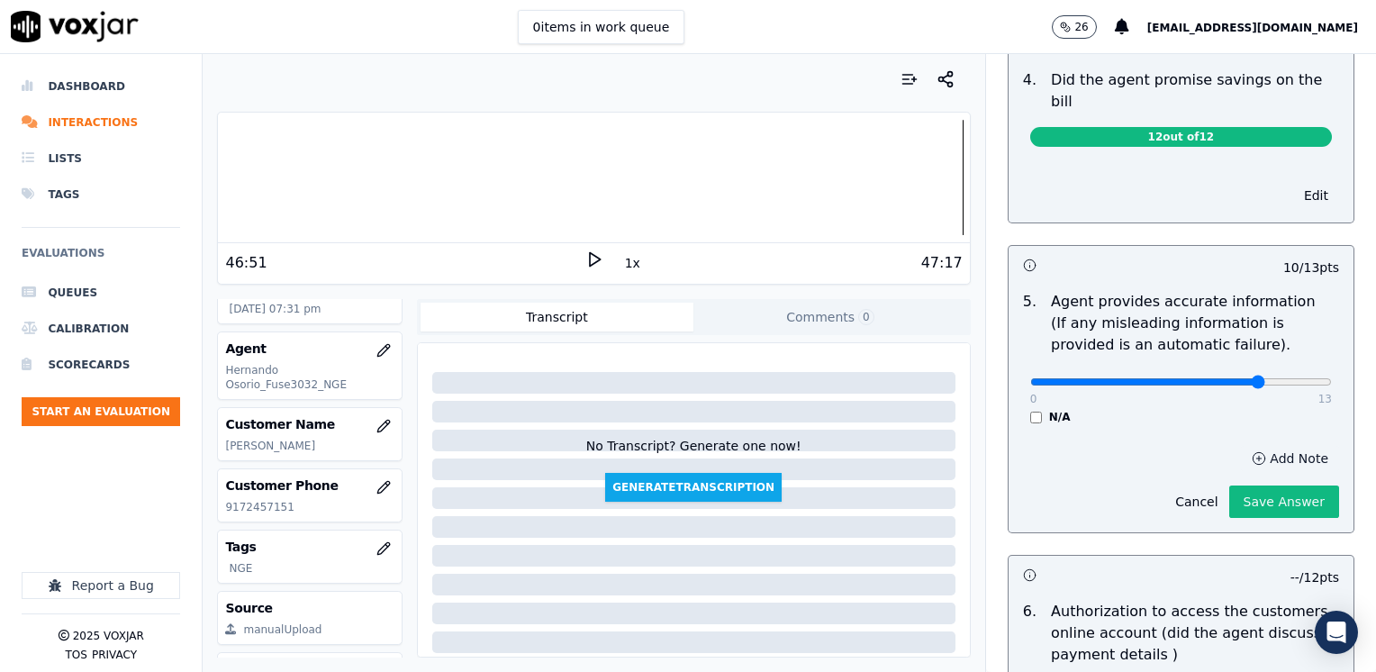
drag, startPoint x: 1255, startPoint y: 437, endPoint x: 1236, endPoint y: 441, distance: 19.4
click at [1254, 446] on button "Add Note" at bounding box center [1290, 458] width 98 height 25
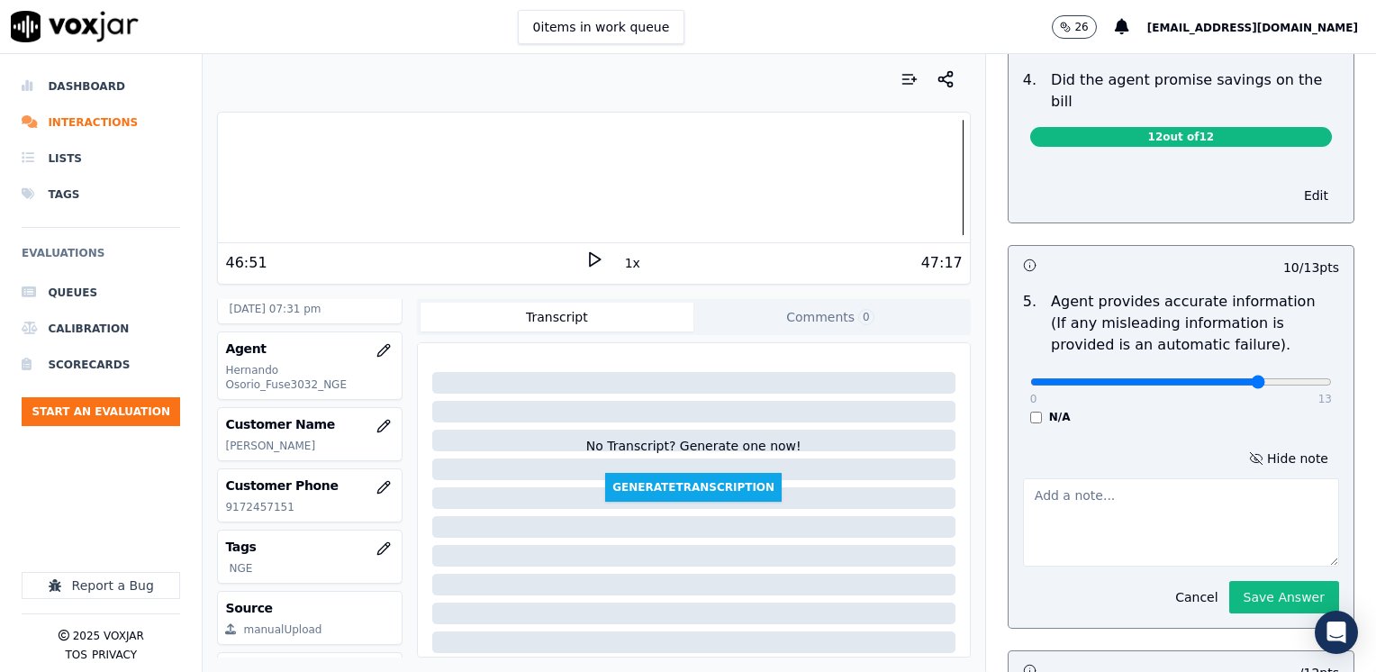
click at [1102, 483] on textarea at bounding box center [1181, 522] width 316 height 88
click at [1171, 478] on textarea "Agent talked bad about a previous agent who called this customer." at bounding box center [1181, 522] width 316 height 88
drag, startPoint x: 1185, startPoint y: 480, endPoint x: 1166, endPoint y: 495, distance: 24.3
click at [1166, 495] on textarea "Agent talked bad about a $50.00 that the agent who called this customer." at bounding box center [1181, 522] width 316 height 88
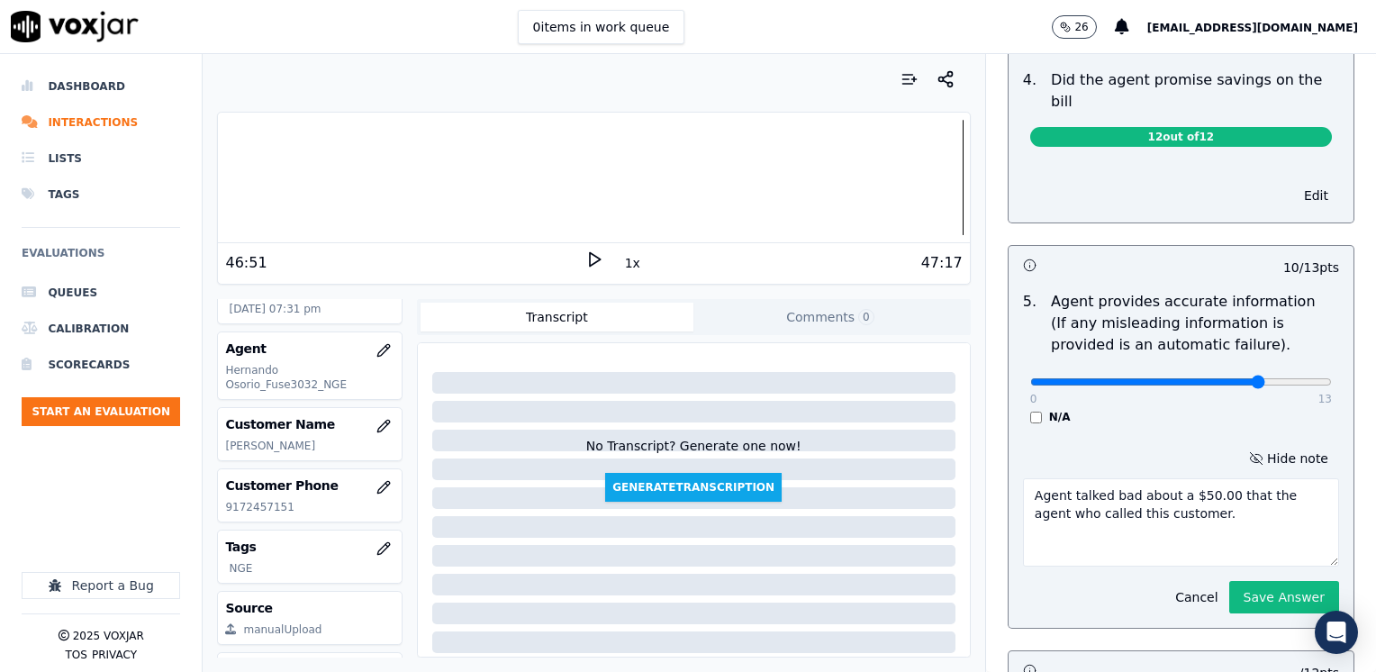
click at [1246, 478] on textarea "Agent talked bad about a $50.00 that the agent who called this customer." at bounding box center [1181, 522] width 316 height 88
drag, startPoint x: 1275, startPoint y: 484, endPoint x: 1130, endPoint y: 492, distance: 145.2
click at [1130, 492] on textarea "Agent talked bad about a $50.00 that the previous agent who called this custome…" at bounding box center [1181, 522] width 316 height 88
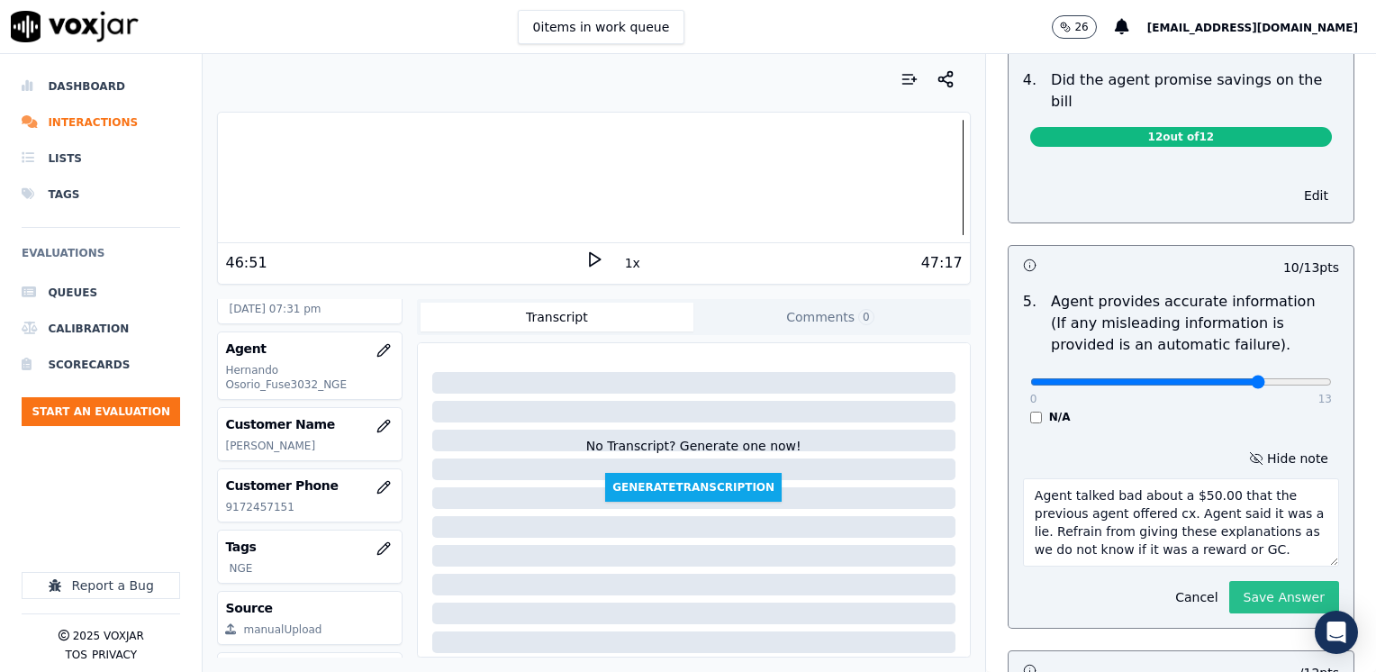
type textarea "Agent talked bad about a $50.00 that the previous agent offered cx. Agent said …"
click at [1272, 581] on button "Save Answer" at bounding box center [1284, 597] width 110 height 32
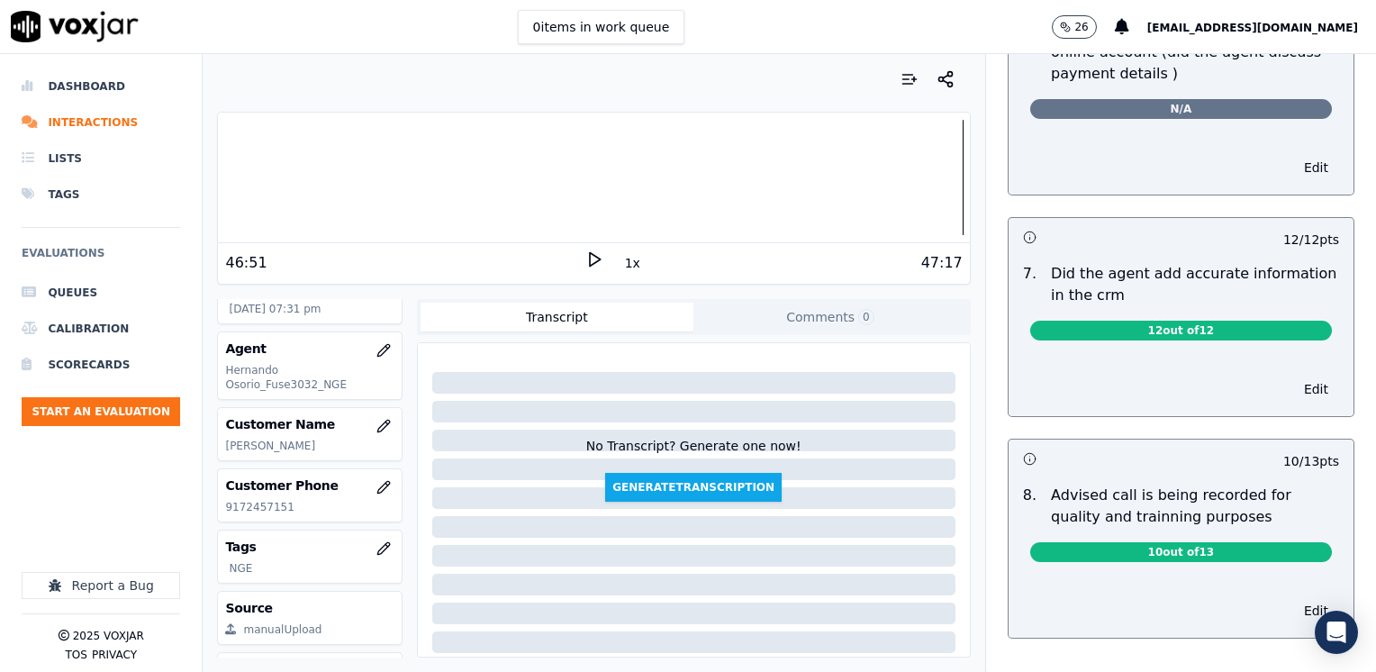
scroll to position [1542, 0]
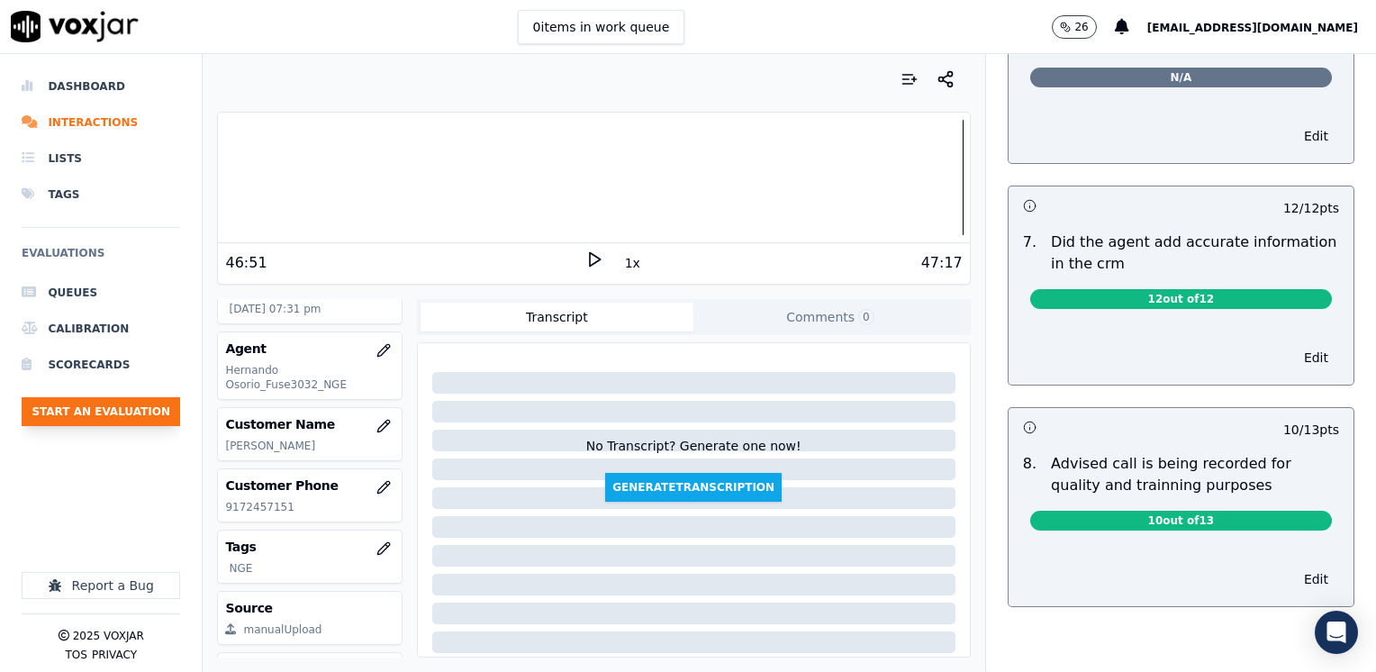
click at [104, 417] on button "Start an Evaluation" at bounding box center [101, 411] width 158 height 29
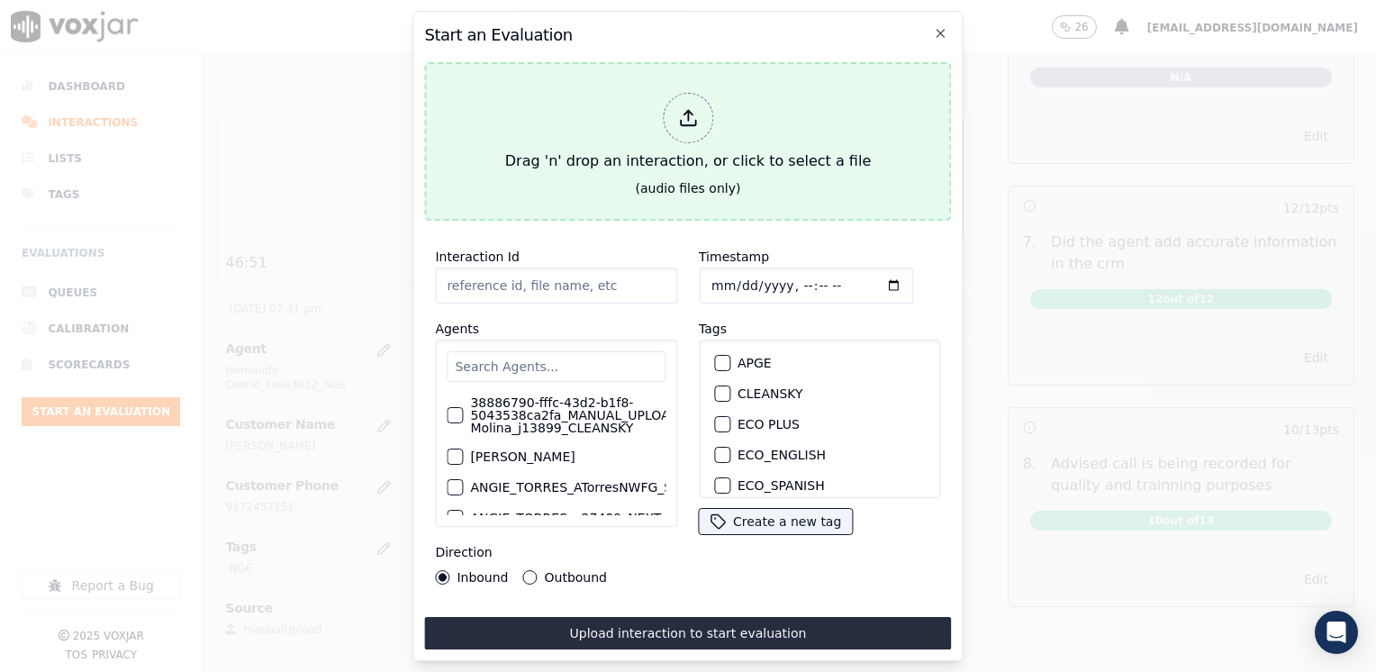
click at [679, 116] on icon at bounding box center [688, 118] width 20 height 20
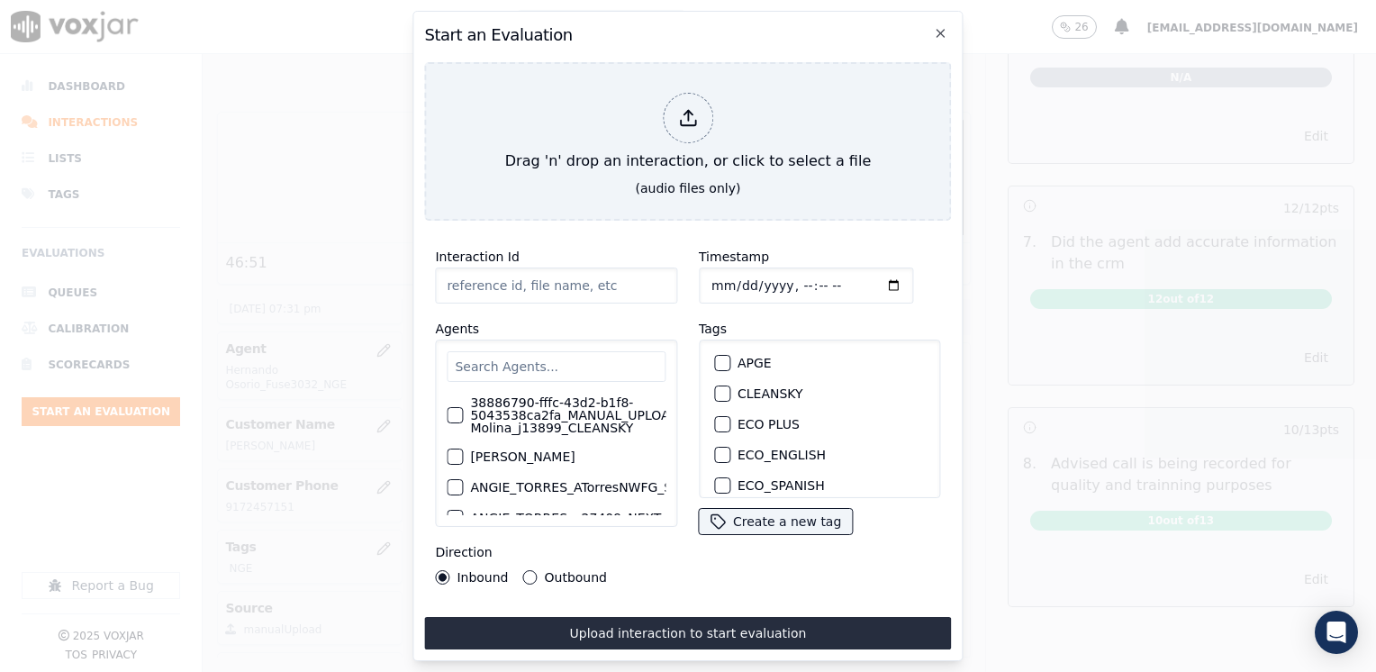
type input "20250815-165339_7814699335-ISABELLA ANGULO all.mp3"
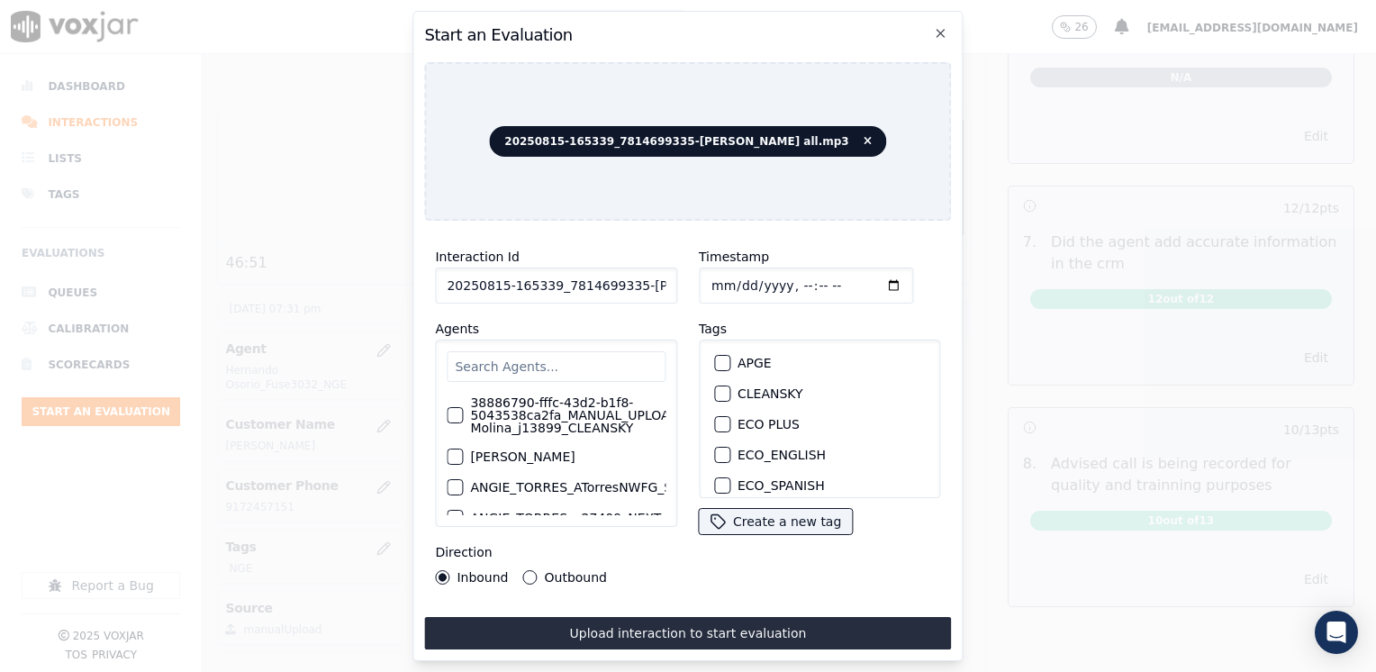
click at [593, 368] on input "text" at bounding box center [556, 366] width 219 height 31
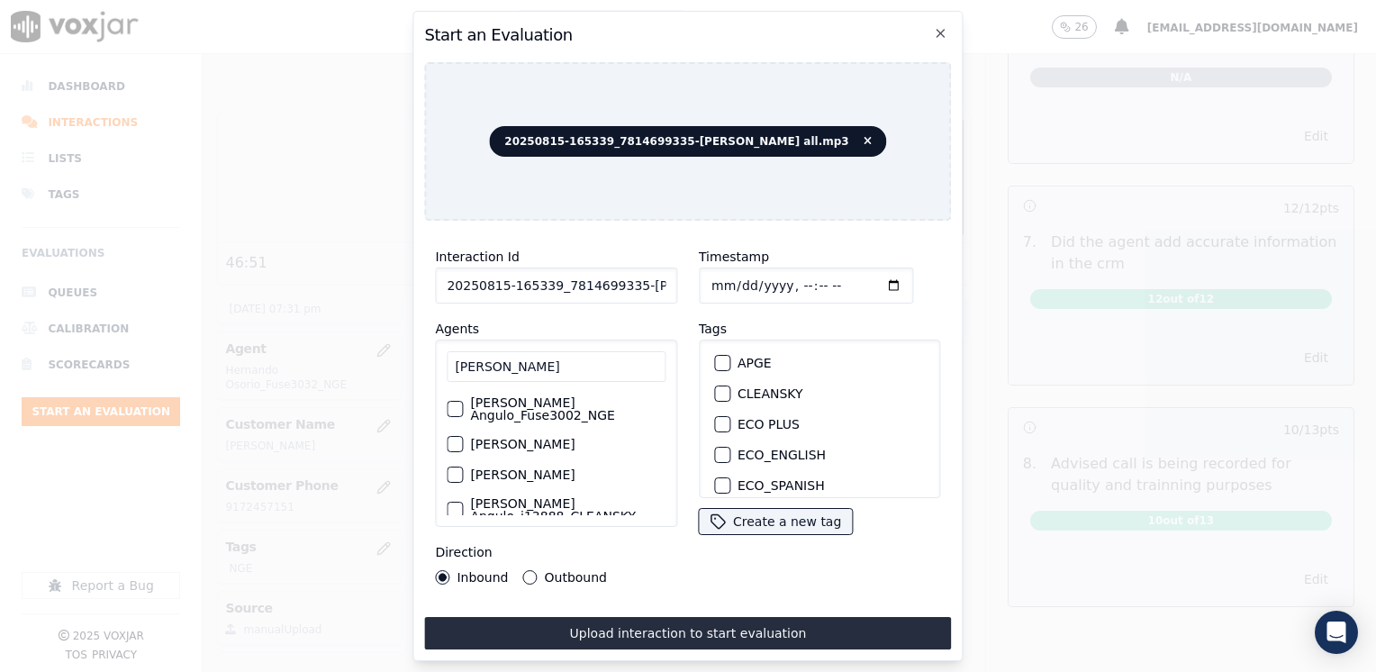
type input "isabell"
click at [486, 409] on label "Isabella Angulo_Fuse3002_NGE" at bounding box center [567, 408] width 195 height 25
click at [463, 409] on button "Isabella Angulo_Fuse3002_NGE" at bounding box center [455, 409] width 16 height 16
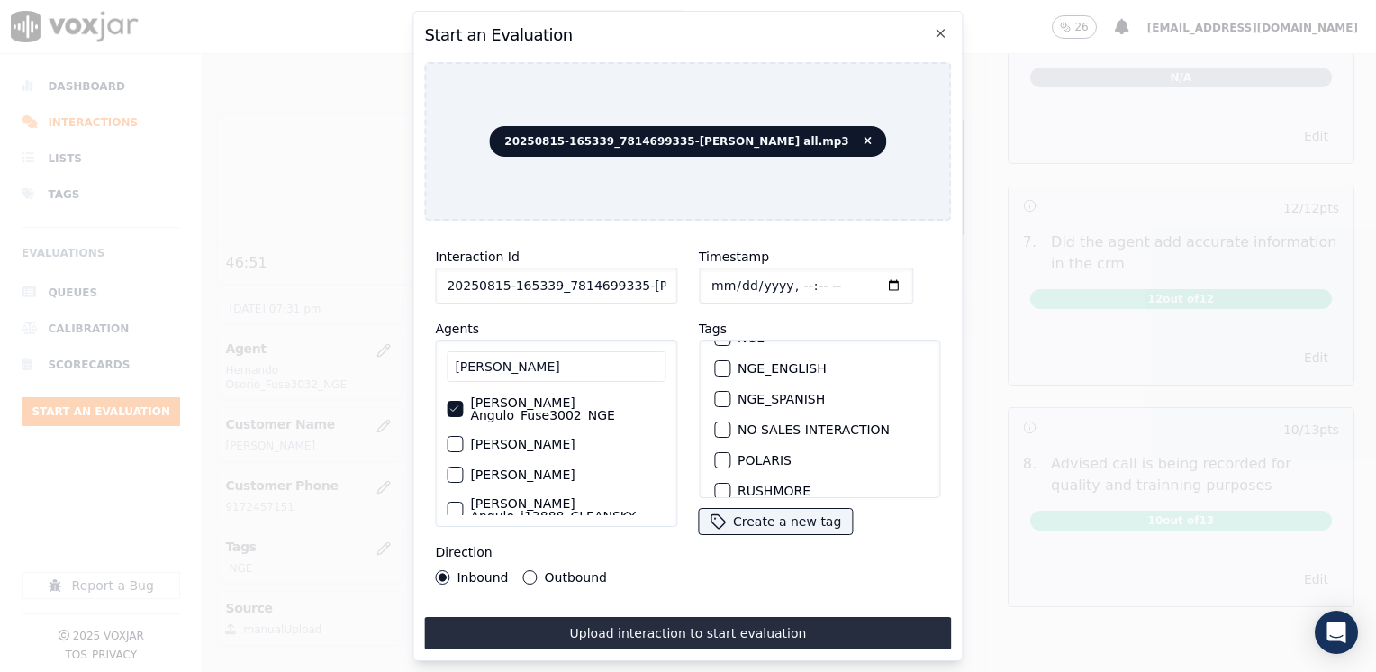
scroll to position [180, 0]
drag, startPoint x: 714, startPoint y: 416, endPoint x: 870, endPoint y: 312, distance: 187.6
click at [715, 421] on div "button" at bounding box center [721, 427] width 13 height 13
click at [861, 280] on input "Timestamp" at bounding box center [806, 285] width 214 height 36
type input "2025-08-15T19:44"
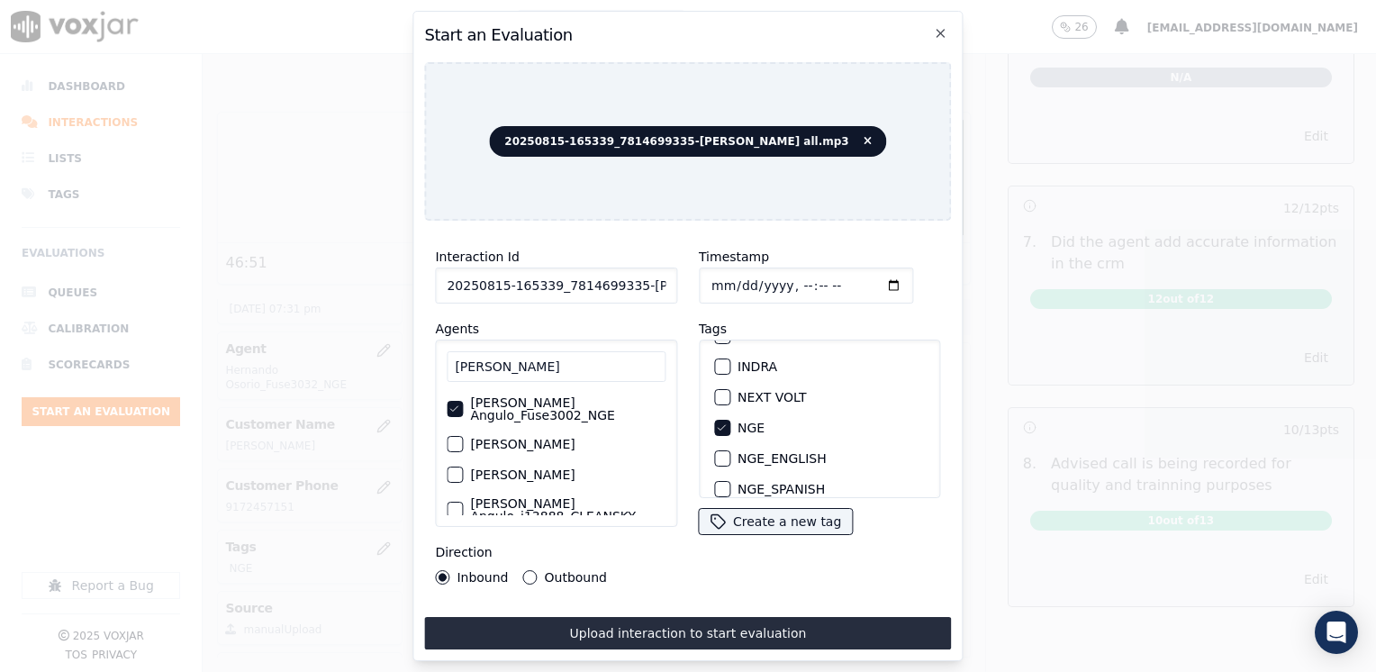
click at [527, 571] on button "Outbound" at bounding box center [530, 577] width 14 height 14
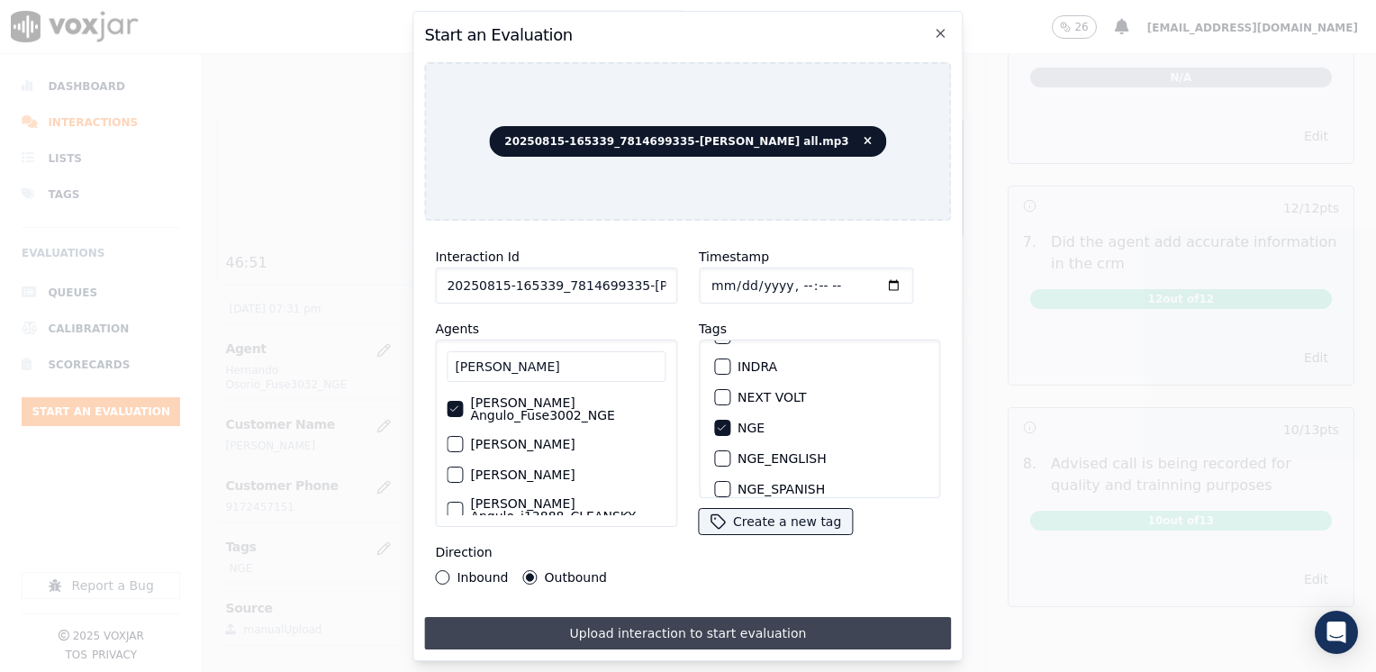
click at [783, 621] on button "Upload interaction to start evaluation" at bounding box center [687, 633] width 527 height 32
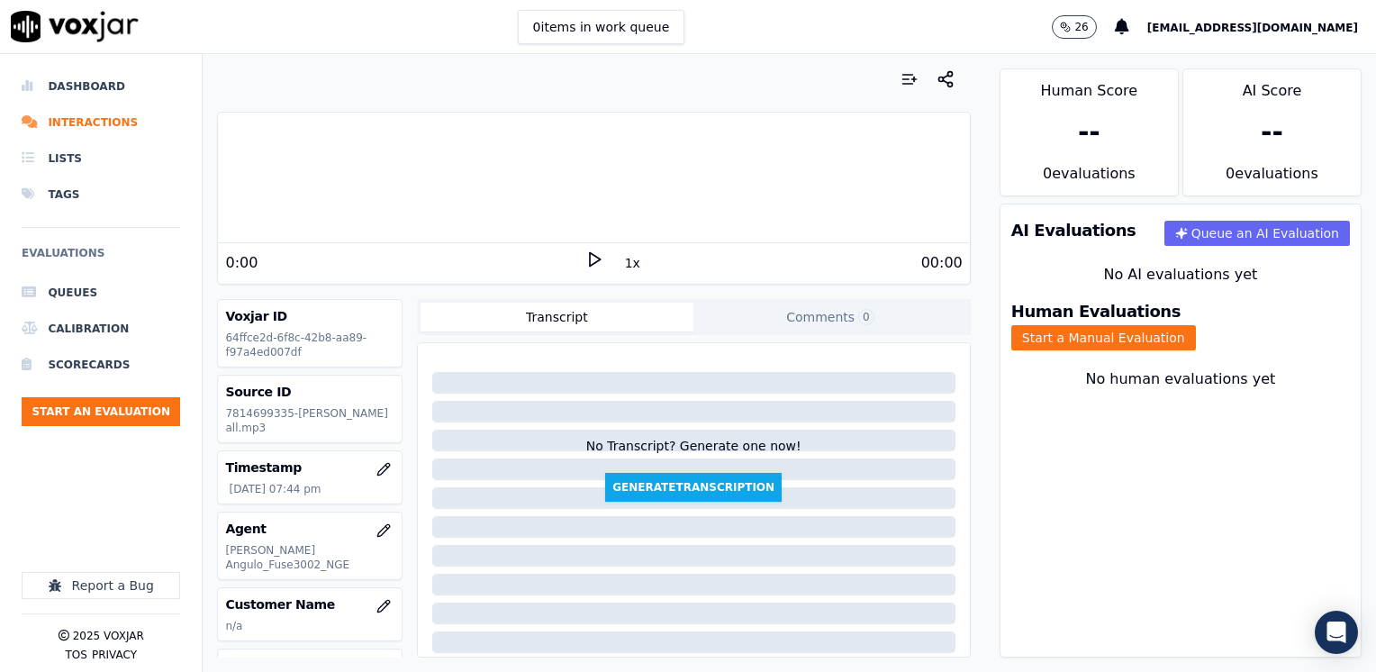
click at [585, 260] on icon at bounding box center [594, 259] width 18 height 18
click at [590, 260] on rect at bounding box center [591, 259] width 3 height 12
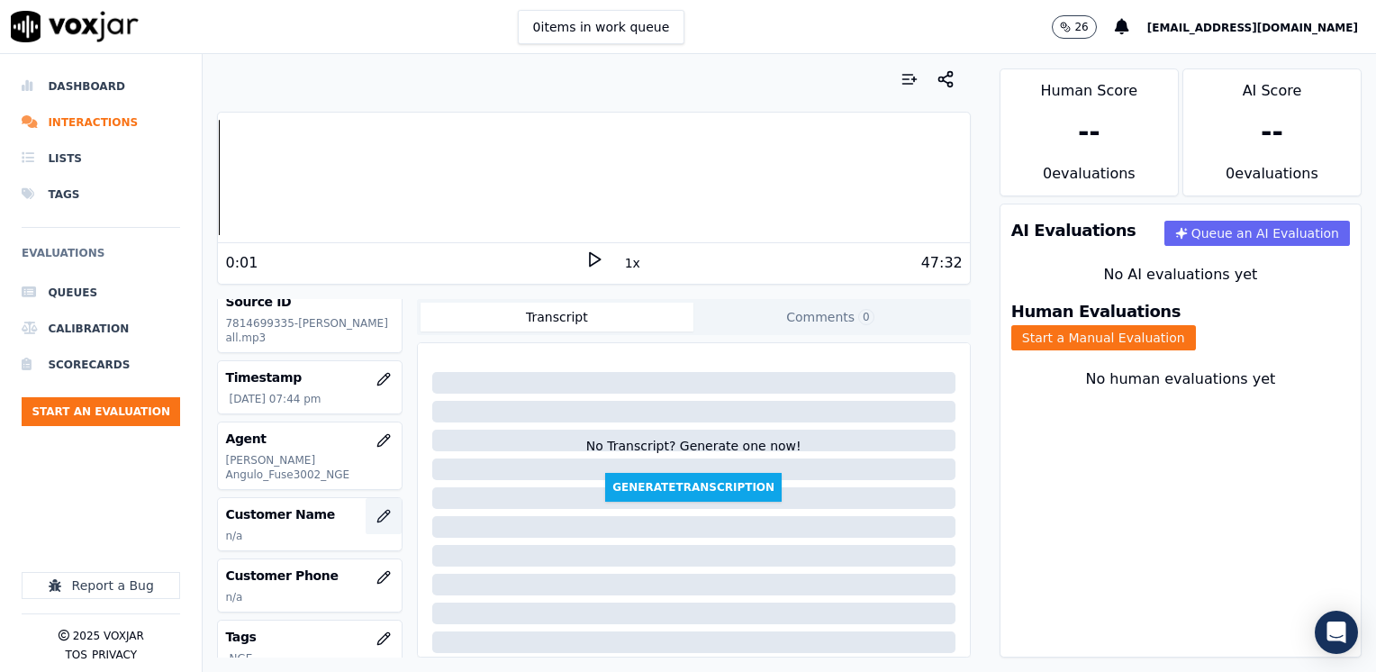
click at [366, 498] on button "button" at bounding box center [384, 516] width 36 height 36
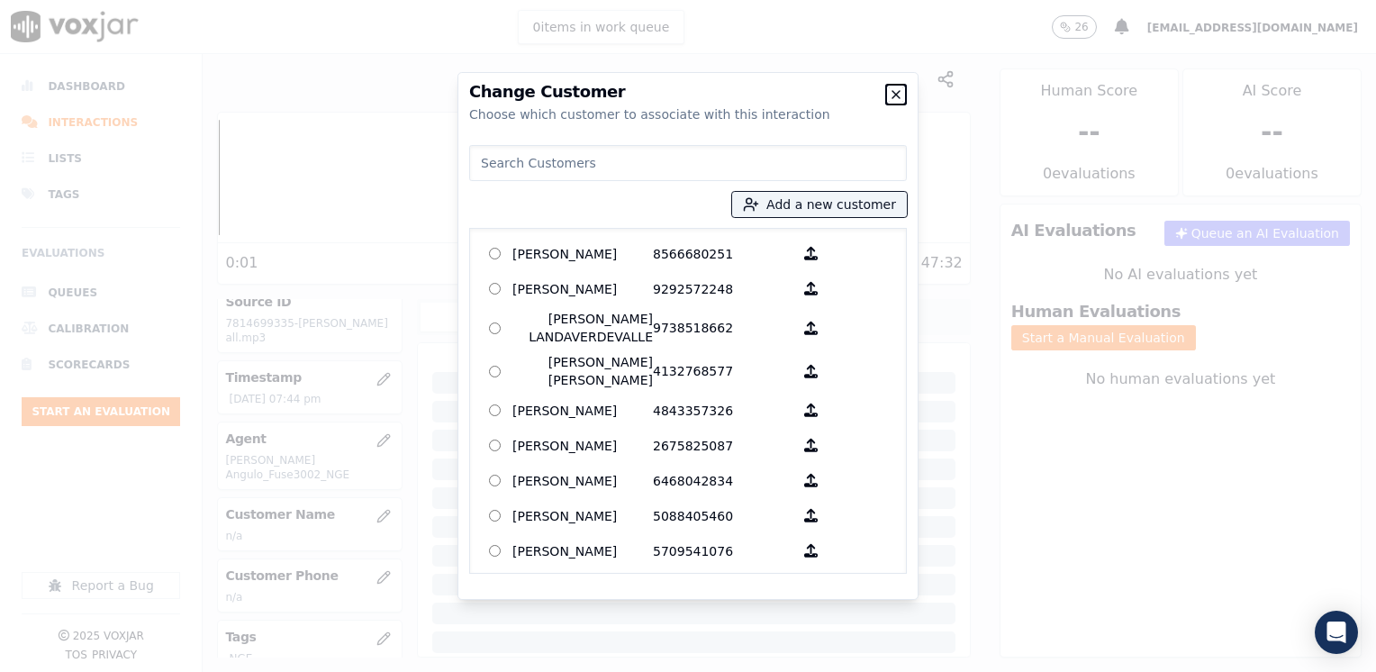
click at [895, 93] on icon "button" at bounding box center [895, 94] width 7 height 7
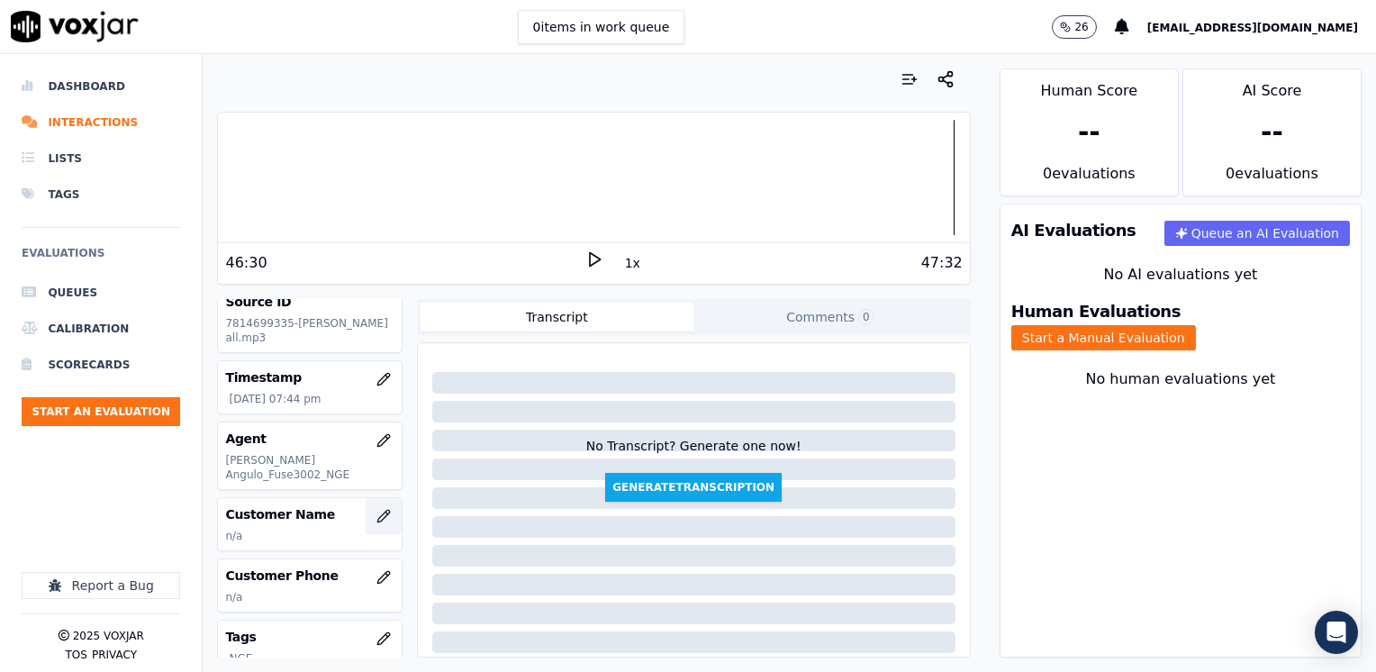
click at [376, 509] on icon "button" at bounding box center [383, 516] width 14 height 14
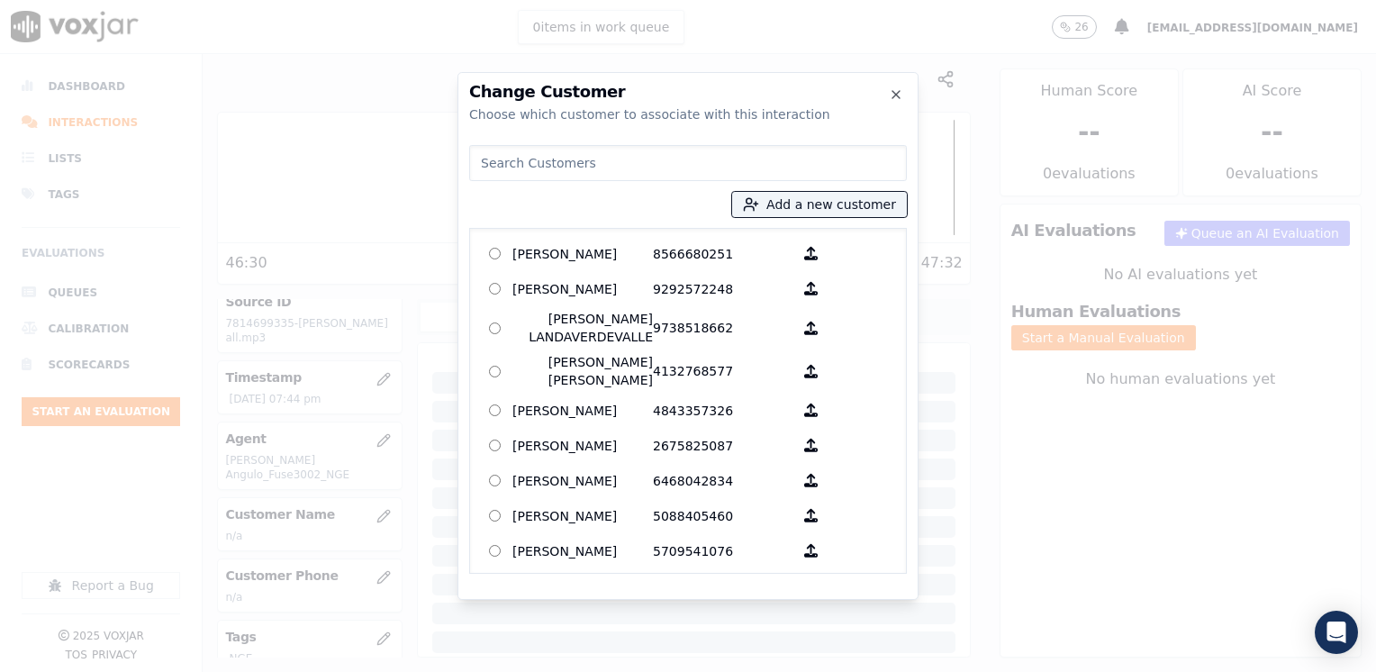
click at [665, 162] on input at bounding box center [688, 163] width 438 height 36
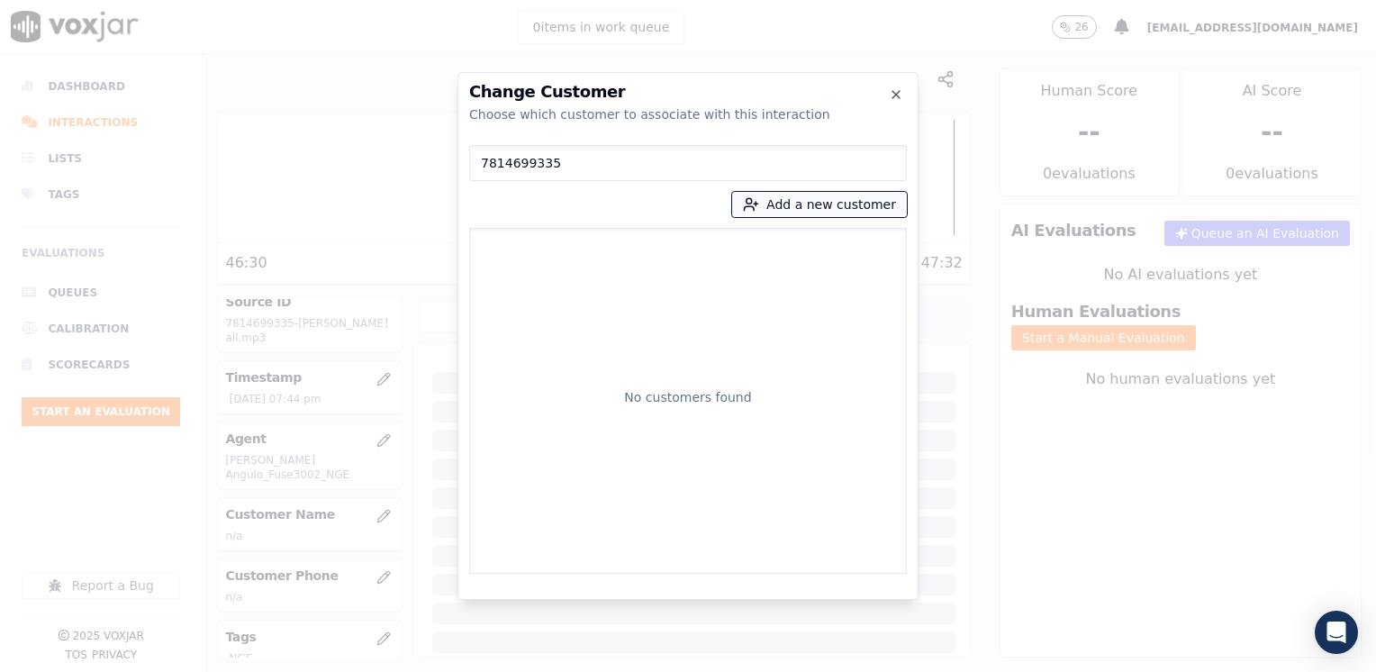
type input "7814699335"
click at [872, 202] on button "Add a new customer" at bounding box center [819, 204] width 175 height 25
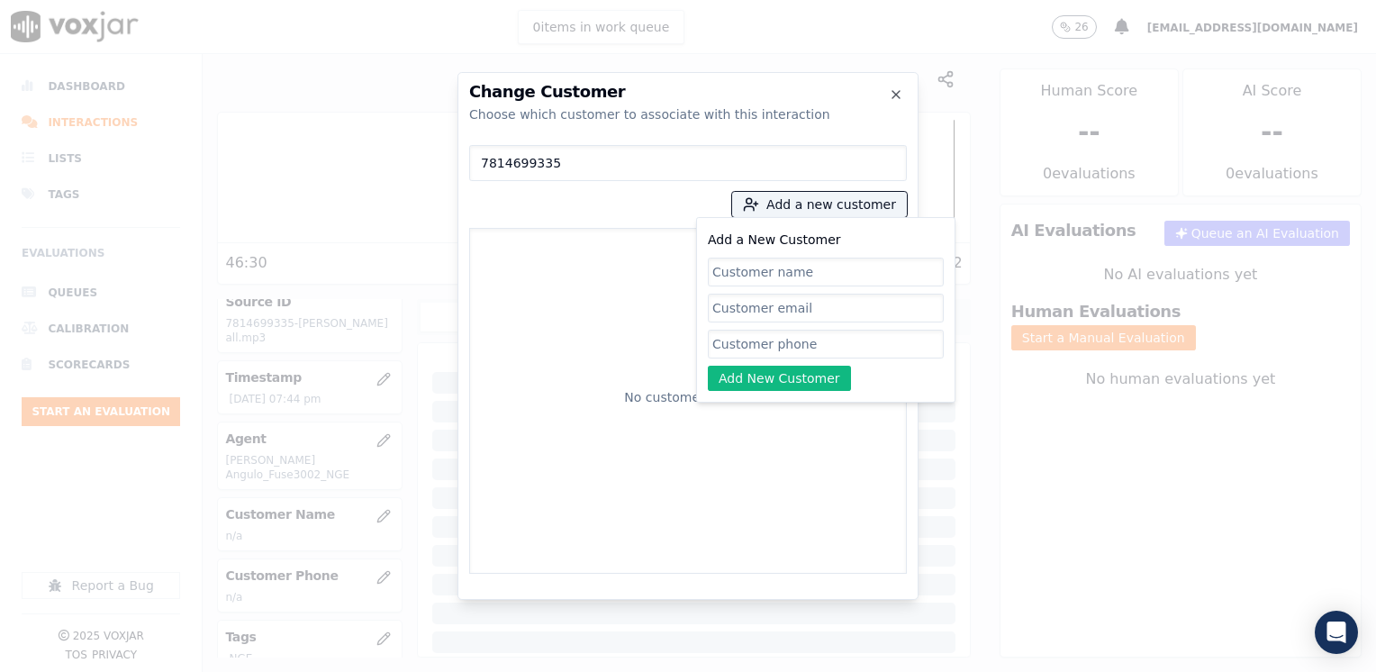
click at [777, 340] on input "Add a New Customer" at bounding box center [826, 344] width 236 height 29
paste input "7814699335"
type input "7814699335"
click at [818, 266] on input "Add a New Customer" at bounding box center [826, 272] width 236 height 29
paste input "Wilson Lopez"
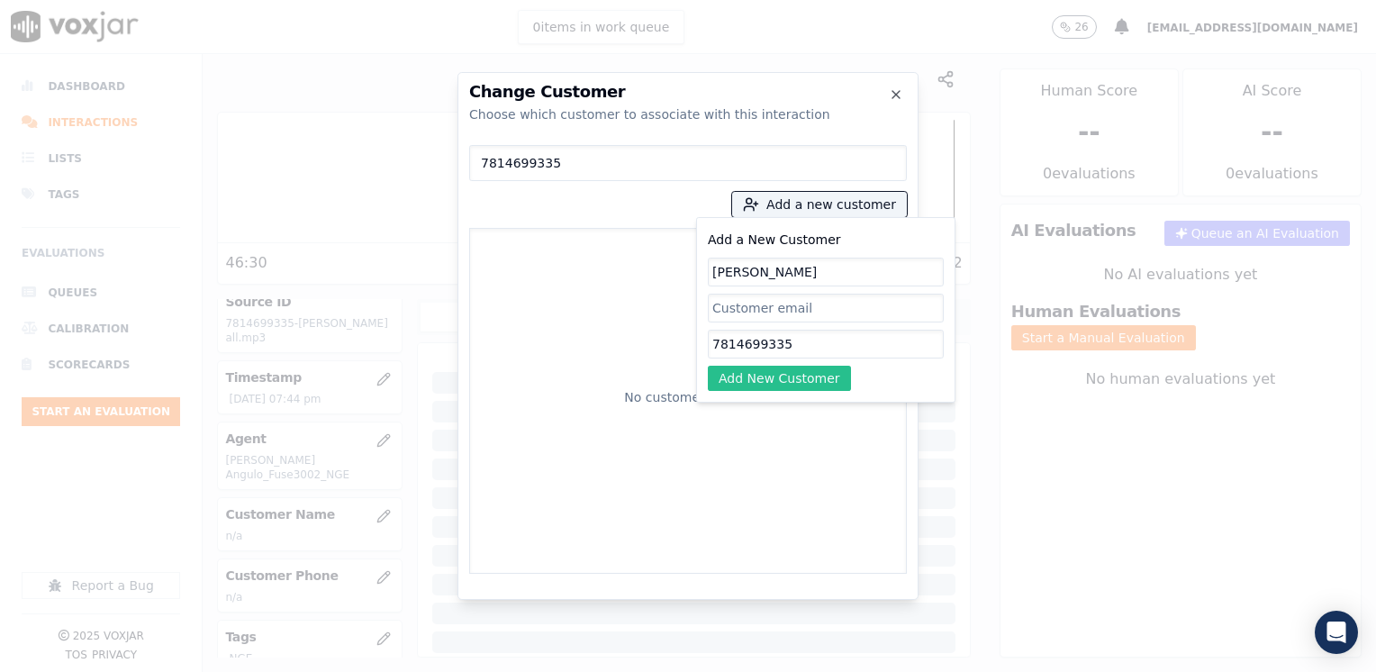
type input "Wilson Lopez"
click at [778, 382] on button "Add New Customer" at bounding box center [779, 378] width 143 height 25
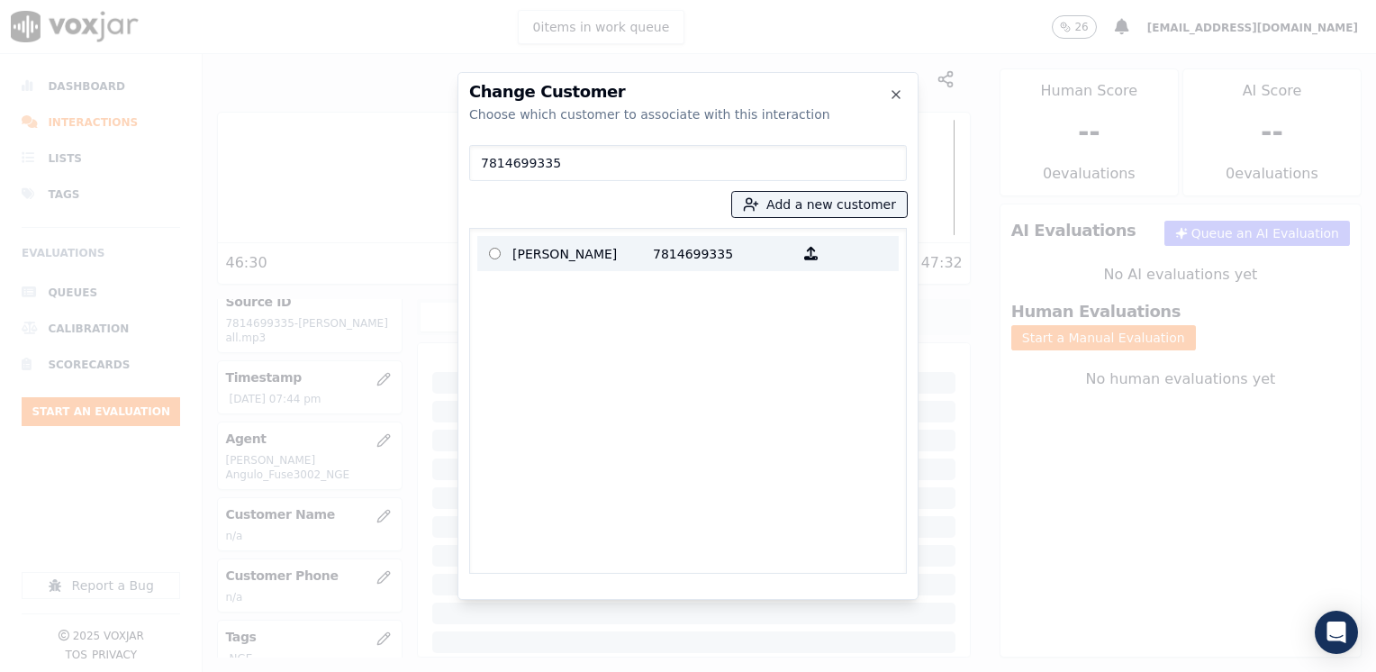
click at [617, 254] on p "Wilson Lopez" at bounding box center [582, 254] width 140 height 28
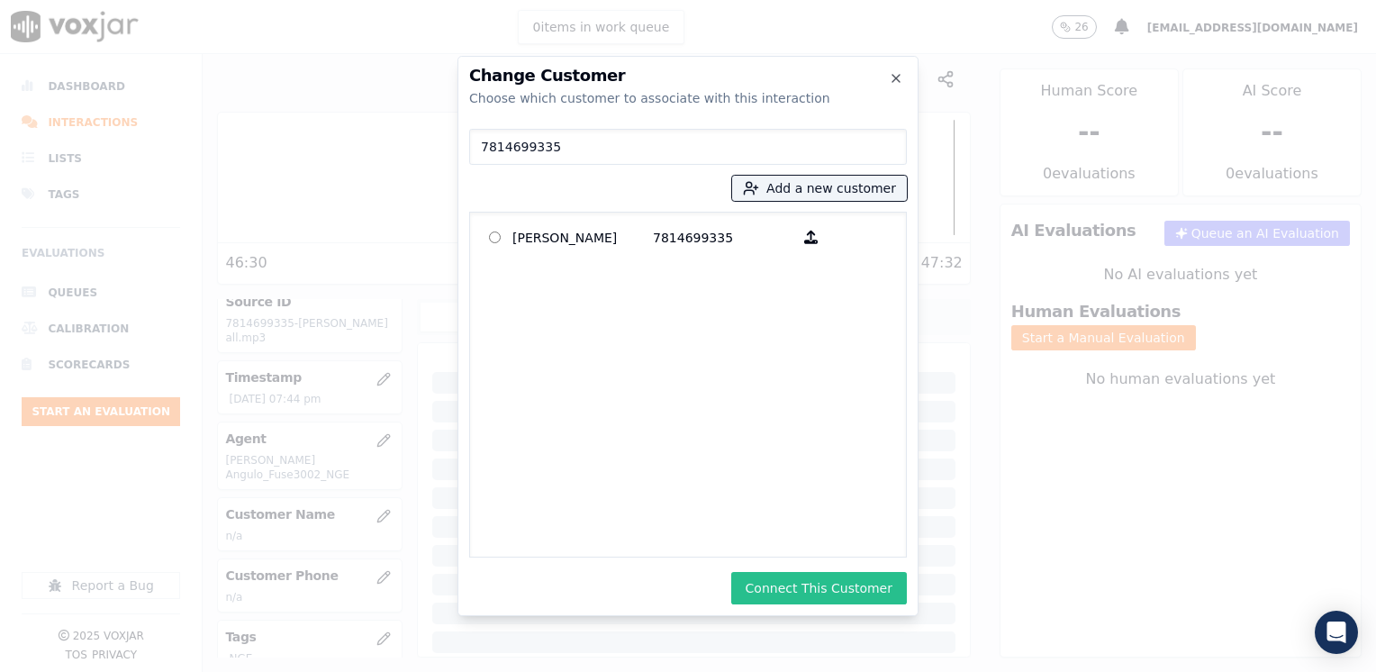
click at [826, 597] on button "Connect This Customer" at bounding box center [819, 588] width 176 height 32
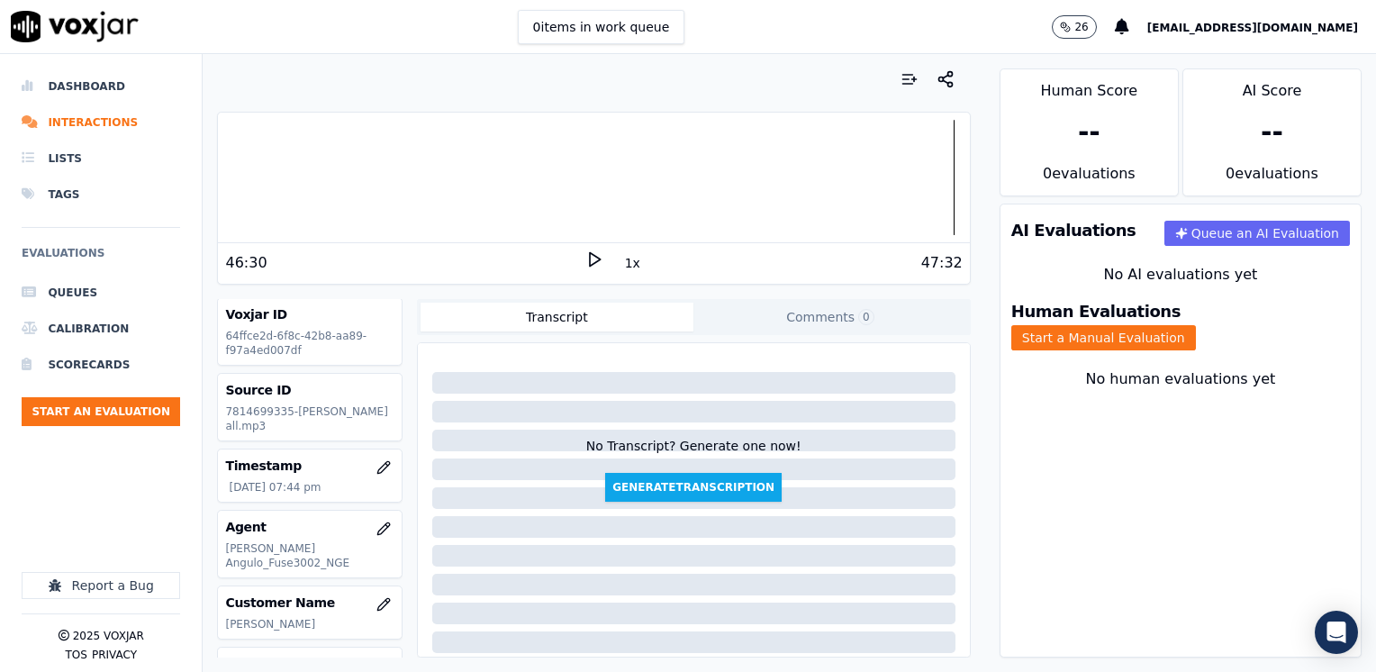
scroll to position [0, 0]
click at [1196, 325] on button "Start a Manual Evaluation" at bounding box center [1103, 337] width 185 height 25
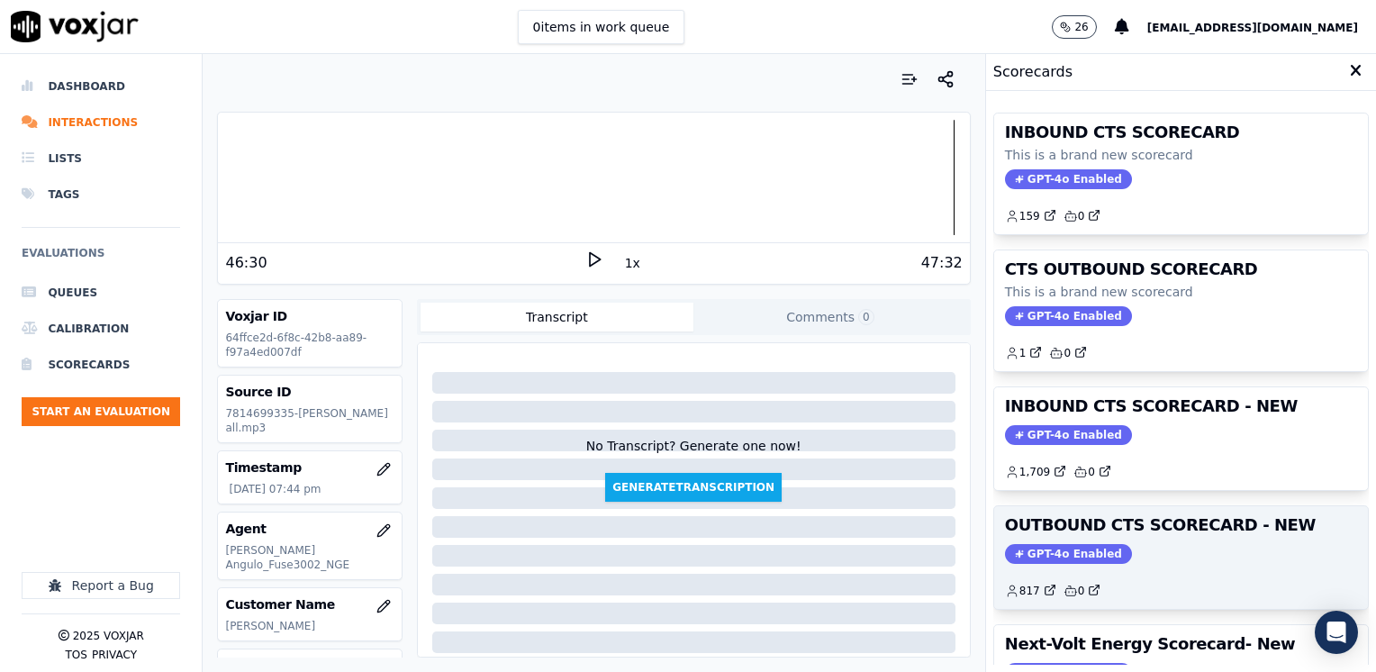
click at [1059, 552] on span "GPT-4o Enabled" at bounding box center [1068, 554] width 127 height 20
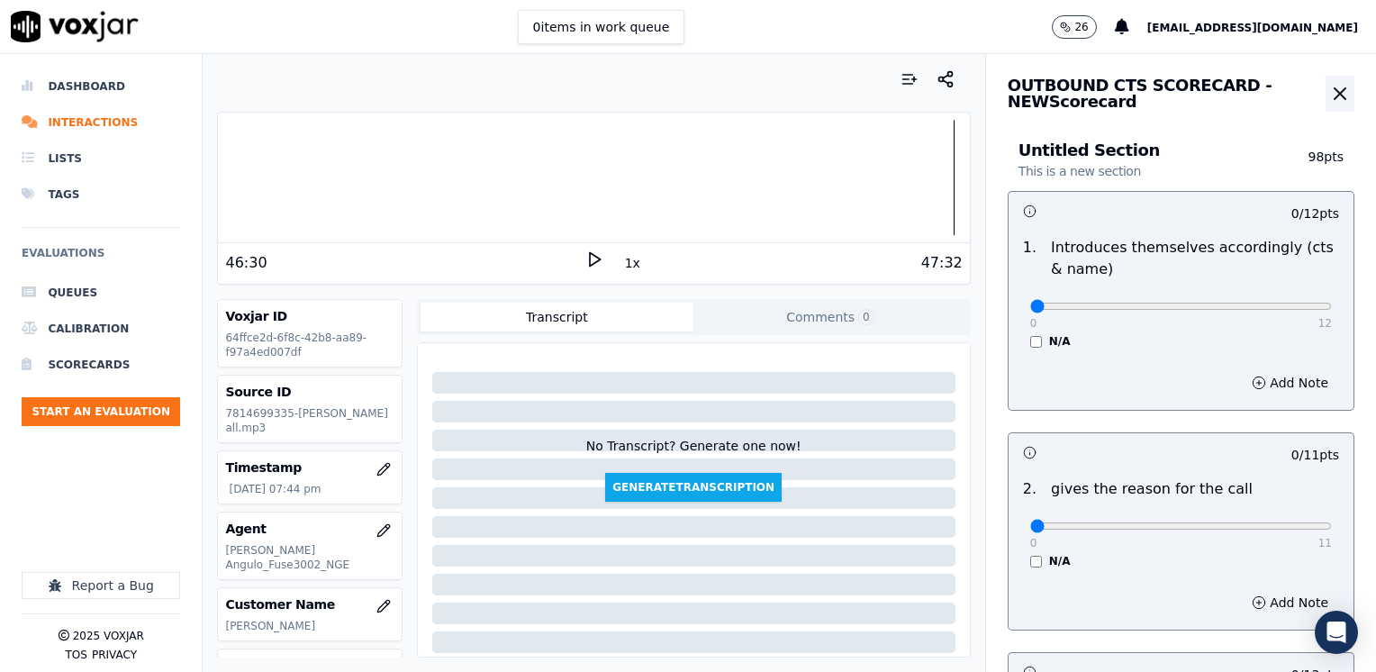
click at [1329, 88] on icon "button" at bounding box center [1340, 94] width 22 height 22
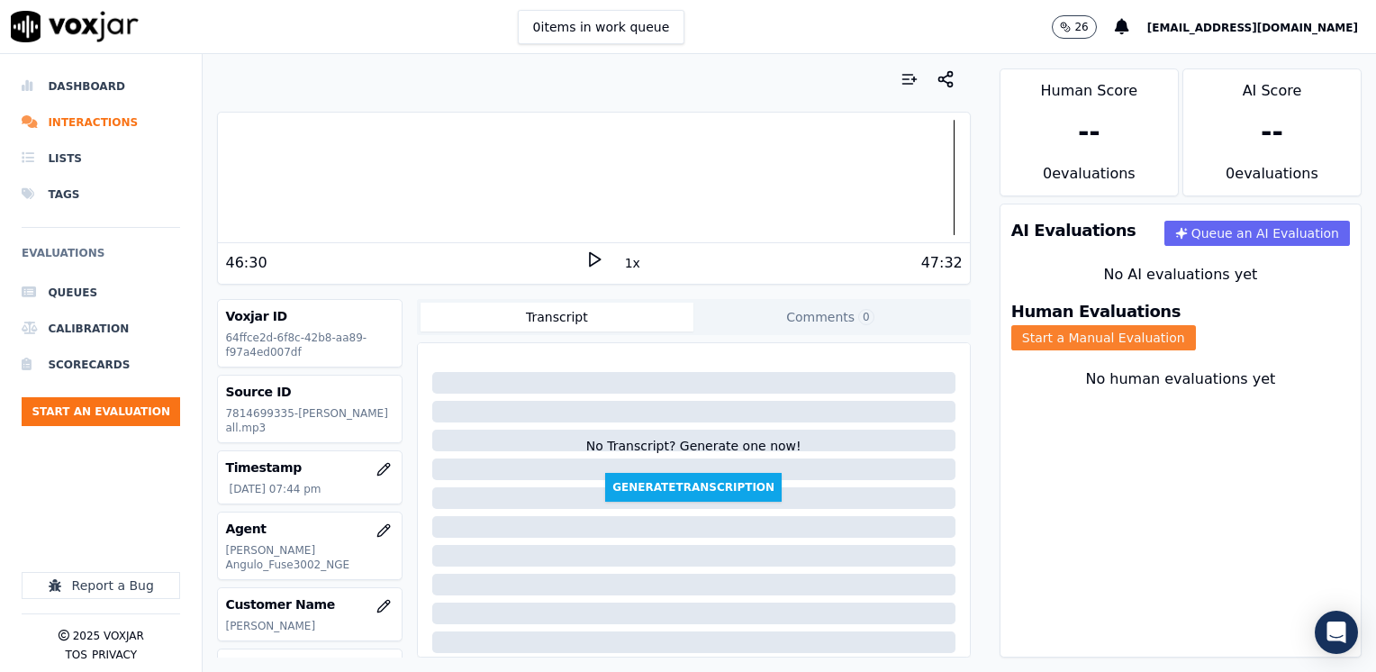
click at [1184, 325] on button "Start a Manual Evaluation" at bounding box center [1103, 337] width 185 height 25
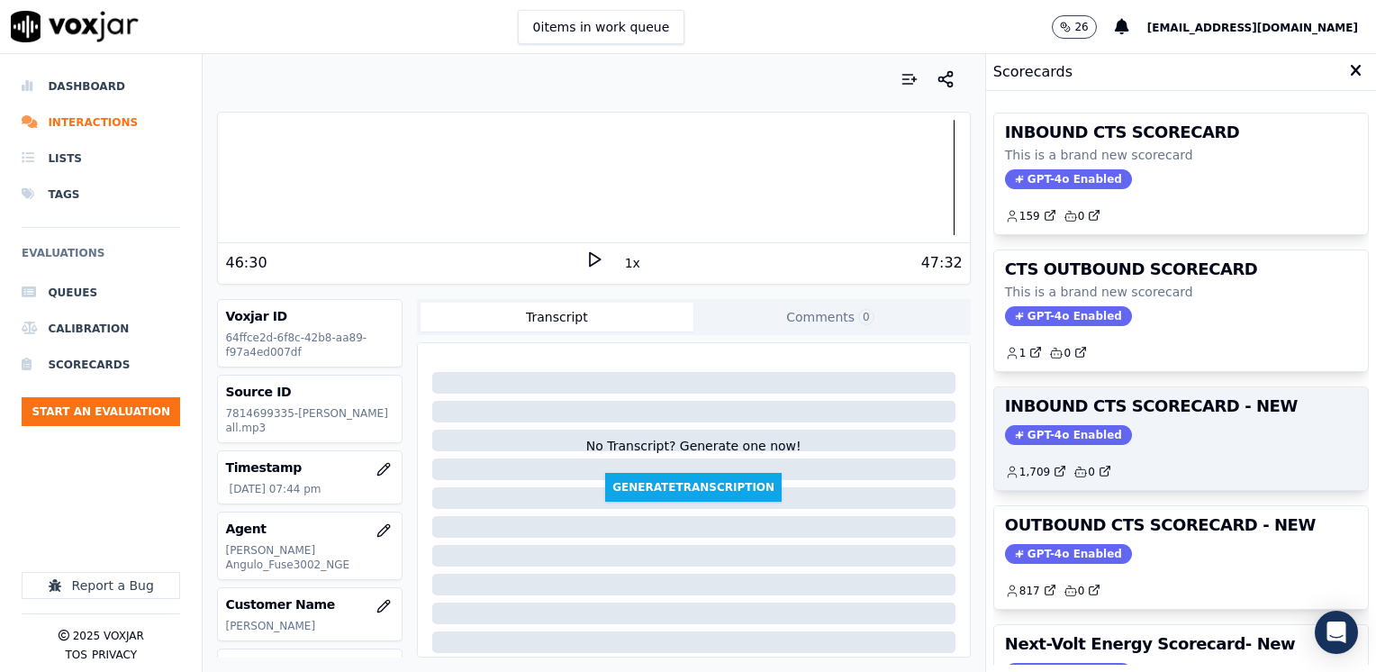
click at [1048, 433] on span "GPT-4o Enabled" at bounding box center [1068, 435] width 127 height 20
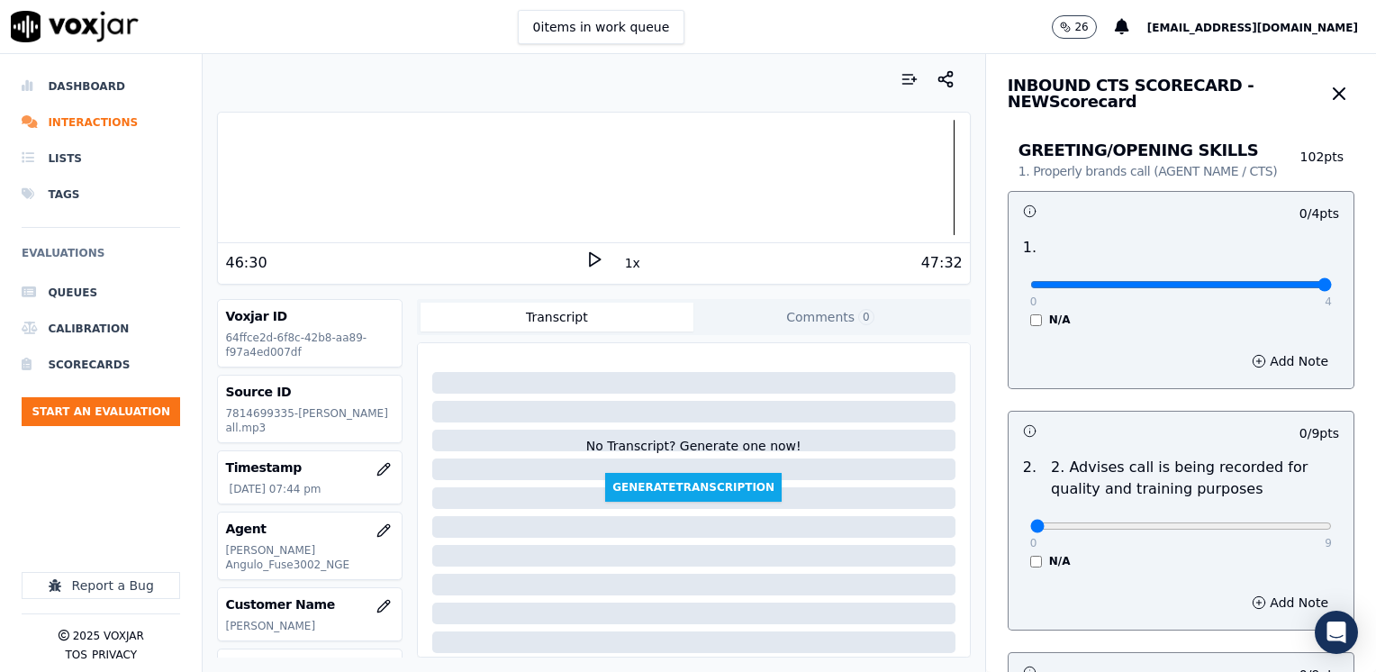
drag, startPoint x: 1012, startPoint y: 289, endPoint x: 1375, endPoint y: 351, distance: 368.2
type input "4"
click at [1332, 288] on input "range" at bounding box center [1181, 284] width 302 height 7
drag, startPoint x: 1012, startPoint y: 530, endPoint x: 1335, endPoint y: 496, distance: 324.2
type input "9"
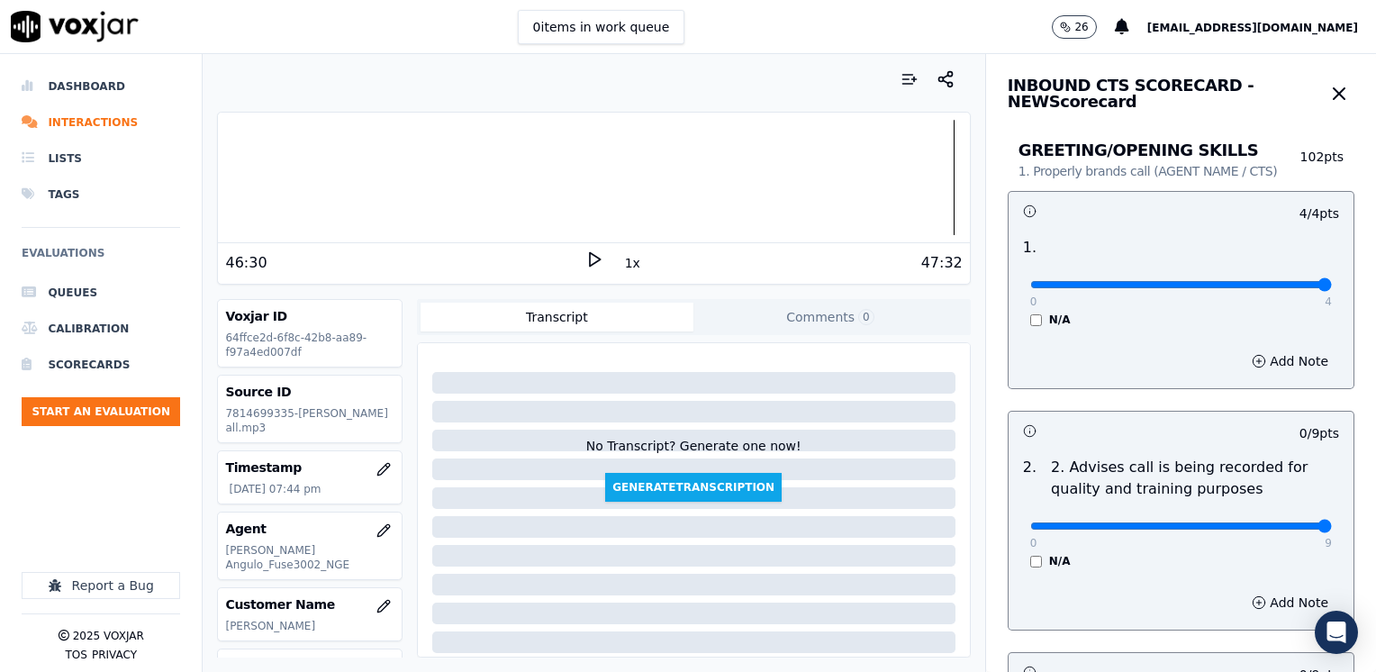
click at [1332, 288] on input "range" at bounding box center [1181, 284] width 302 height 7
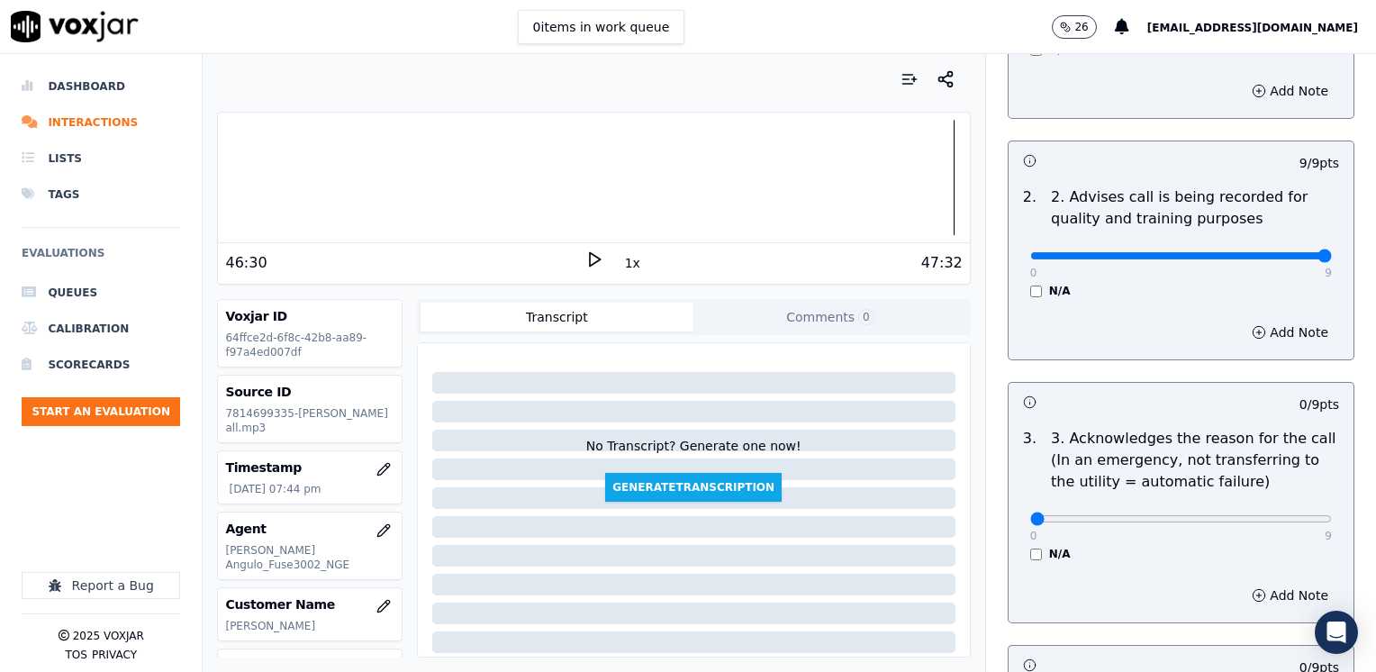
scroll to position [450, 0]
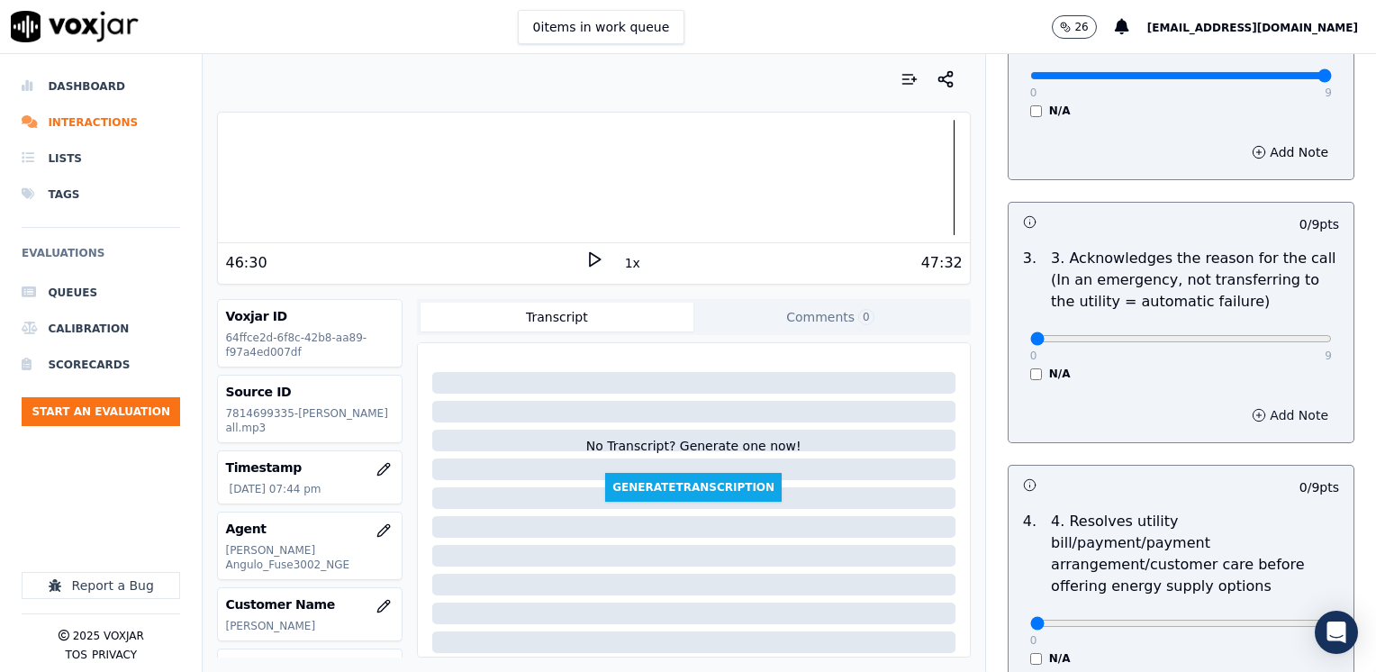
click at [1258, 423] on button "Add Note" at bounding box center [1290, 415] width 98 height 25
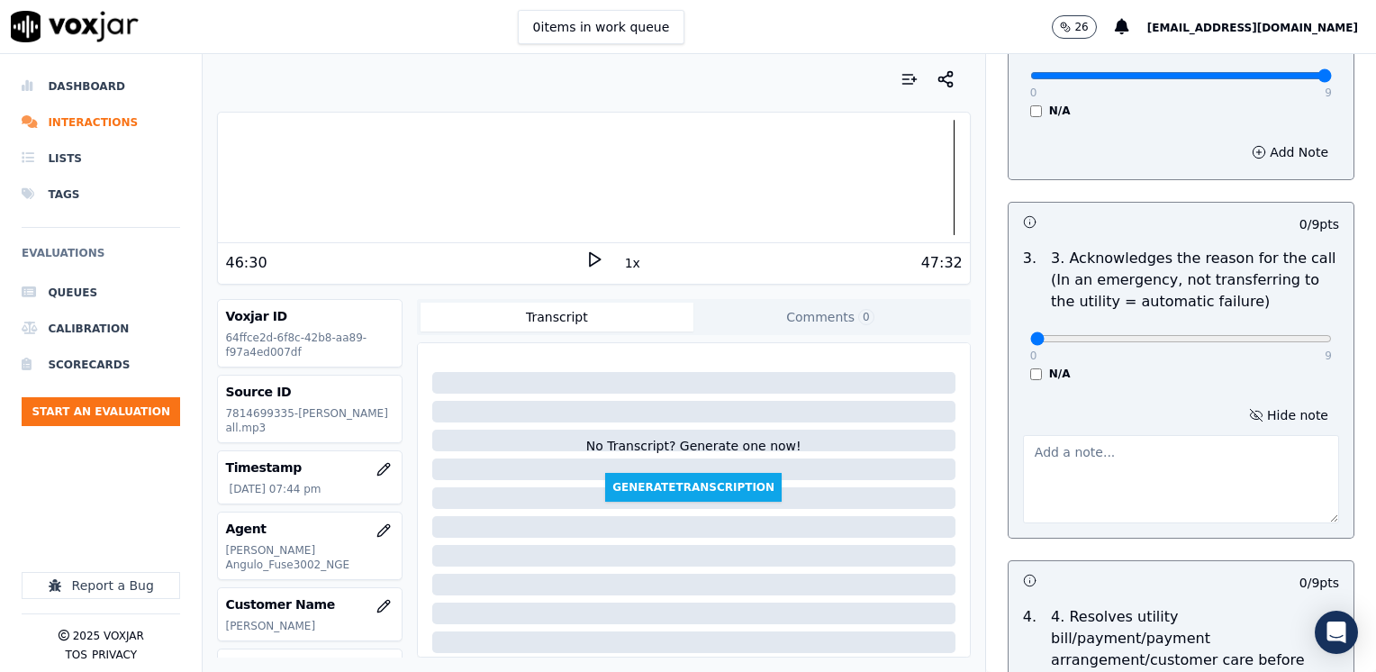
drag, startPoint x: 1019, startPoint y: 340, endPoint x: 1379, endPoint y: 386, distance: 362.2
type input "9"
click at [1038, 466] on textarea at bounding box center [1181, 479] width 316 height 88
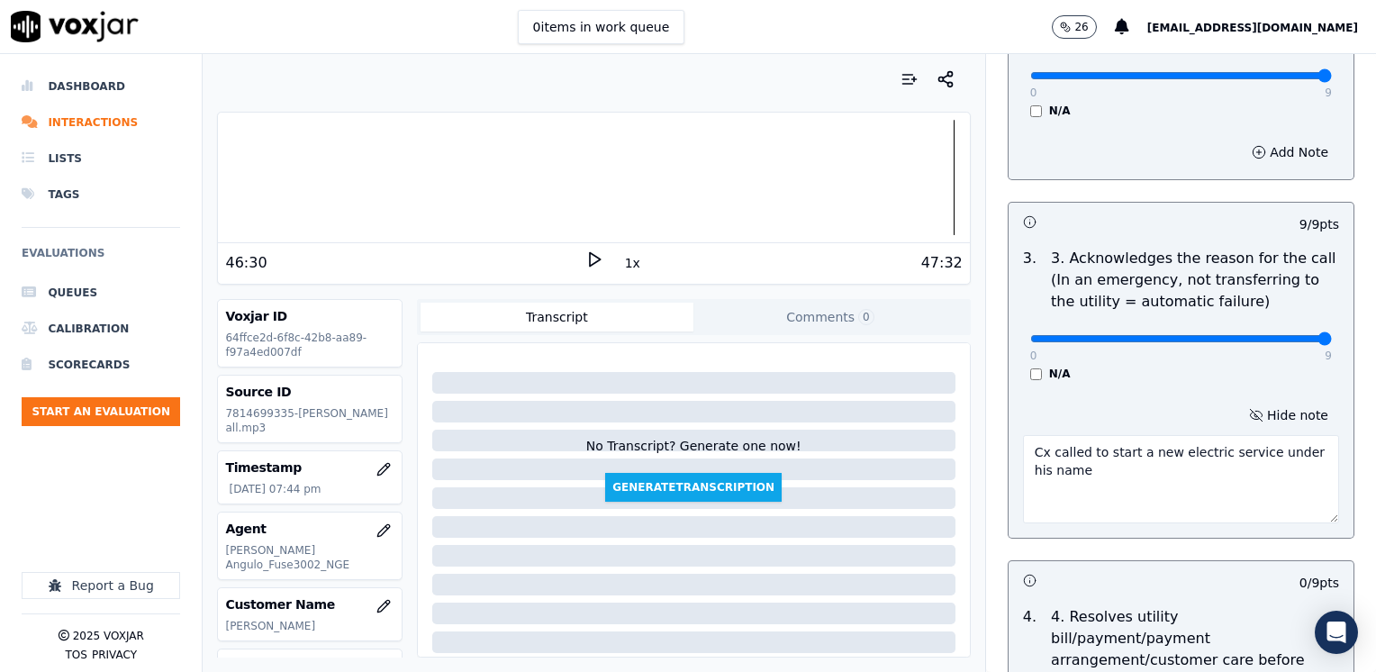
type textarea "Cx called to start a new electric service under his name"
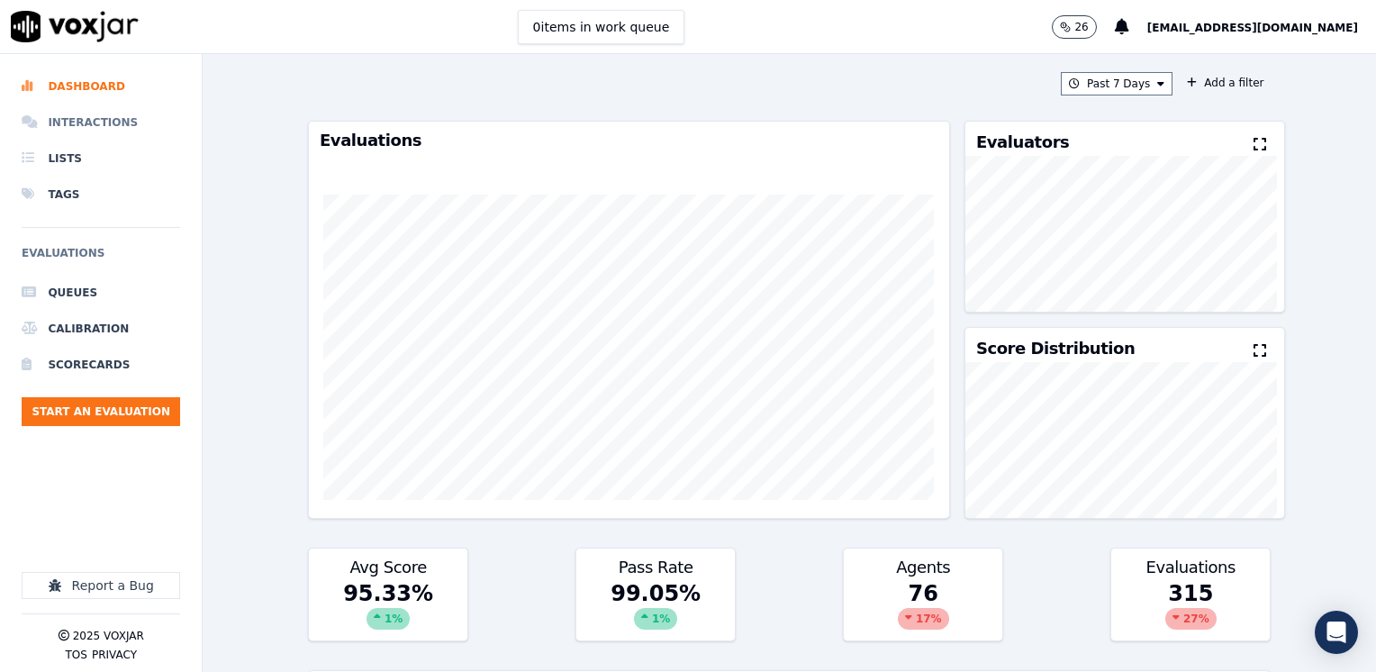
click at [96, 113] on li "Interactions" at bounding box center [101, 122] width 158 height 36
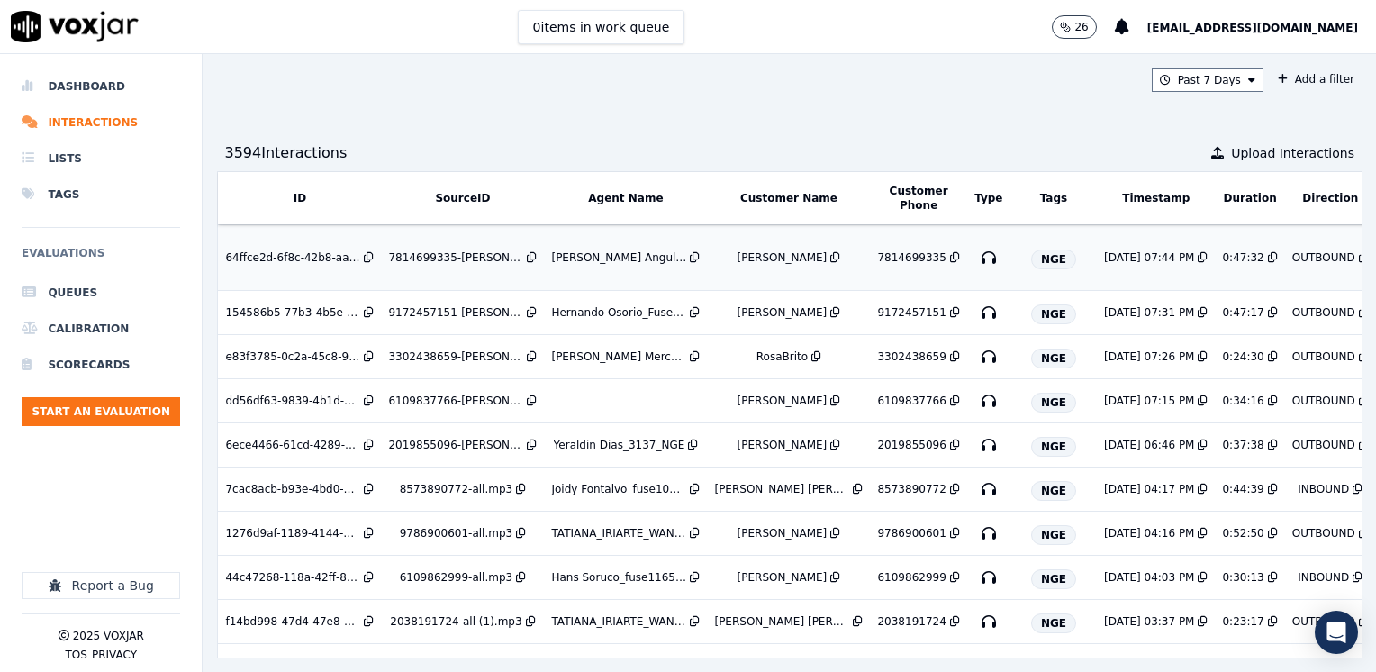
click at [756, 261] on div "Wilson Lopez" at bounding box center [783, 257] width 90 height 14
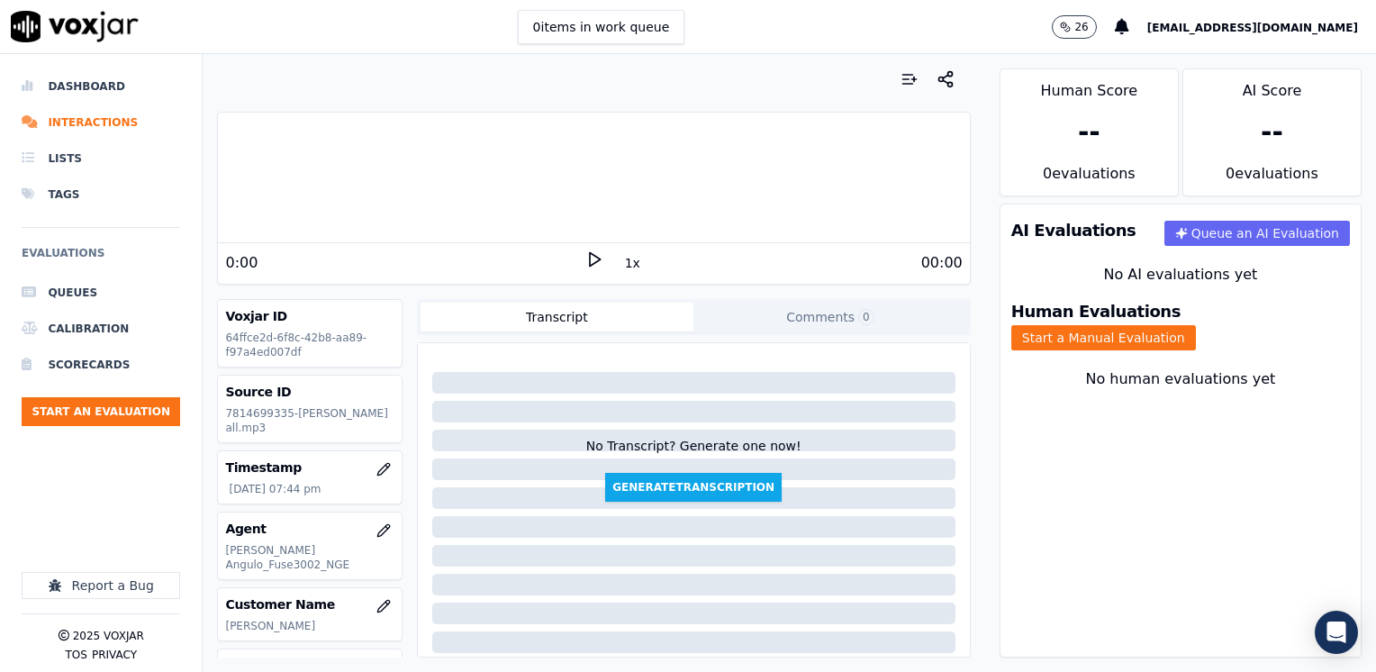
click at [588, 261] on icon at bounding box center [594, 259] width 18 height 18
click at [595, 260] on rect at bounding box center [596, 259] width 3 height 12
click at [1196, 325] on button "Start a Manual Evaluation" at bounding box center [1103, 337] width 185 height 25
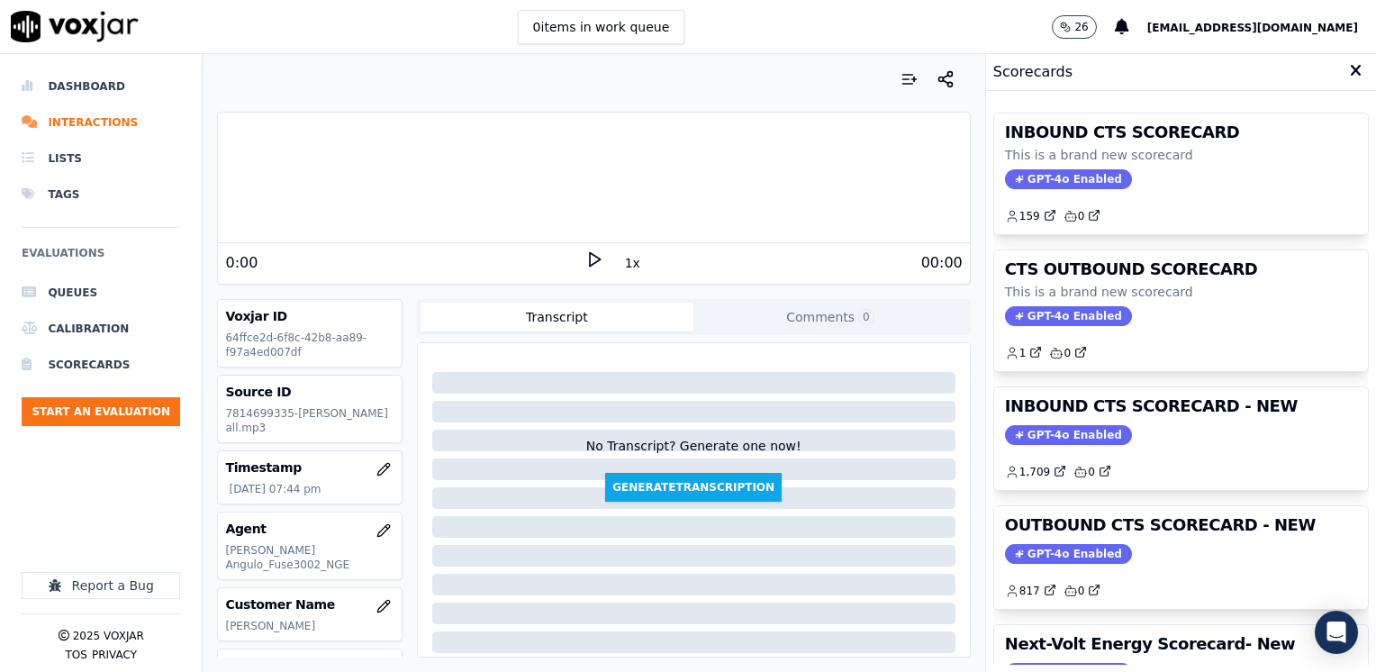
click at [1059, 442] on div "INBOUND CTS SCORECARD - NEW GPT-4o Enabled 1,709 0" at bounding box center [1181, 438] width 374 height 103
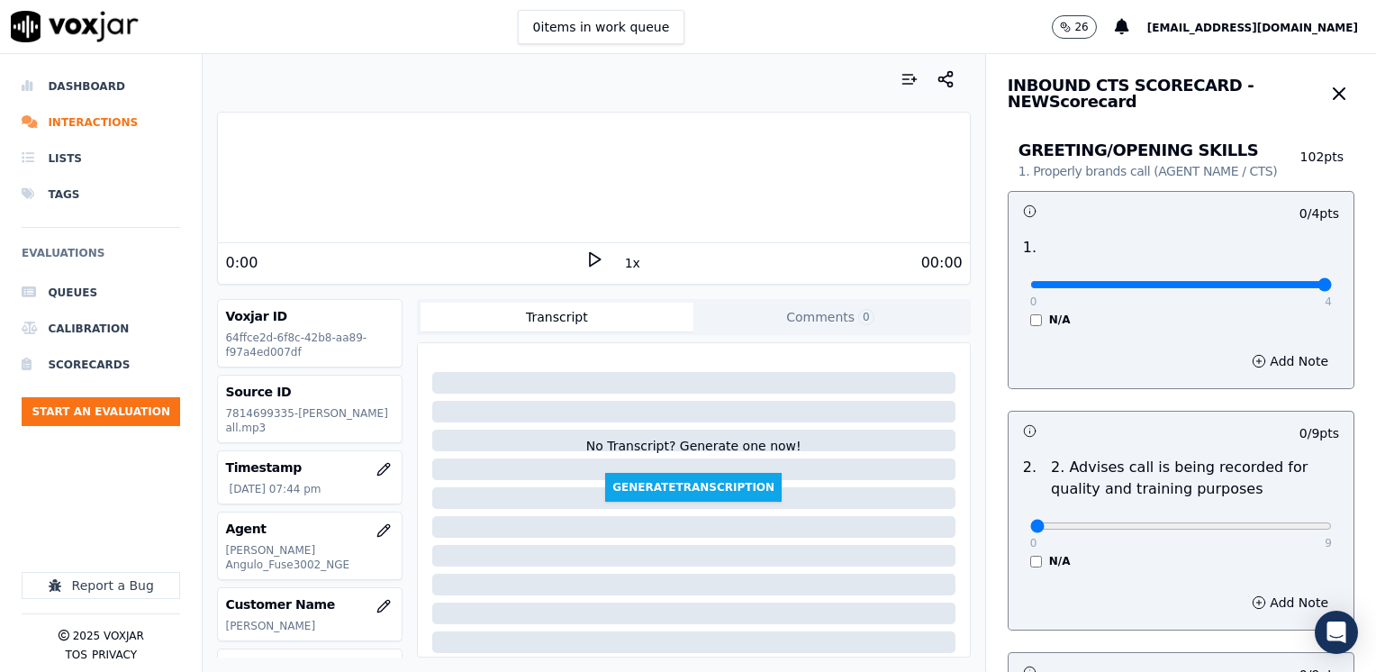
drag, startPoint x: 1017, startPoint y: 286, endPoint x: 1055, endPoint y: 589, distance: 305.0
type input "4"
click at [1332, 288] on input "range" at bounding box center [1181, 284] width 302 height 7
drag, startPoint x: 1012, startPoint y: 524, endPoint x: 1379, endPoint y: 525, distance: 366.5
type input "9"
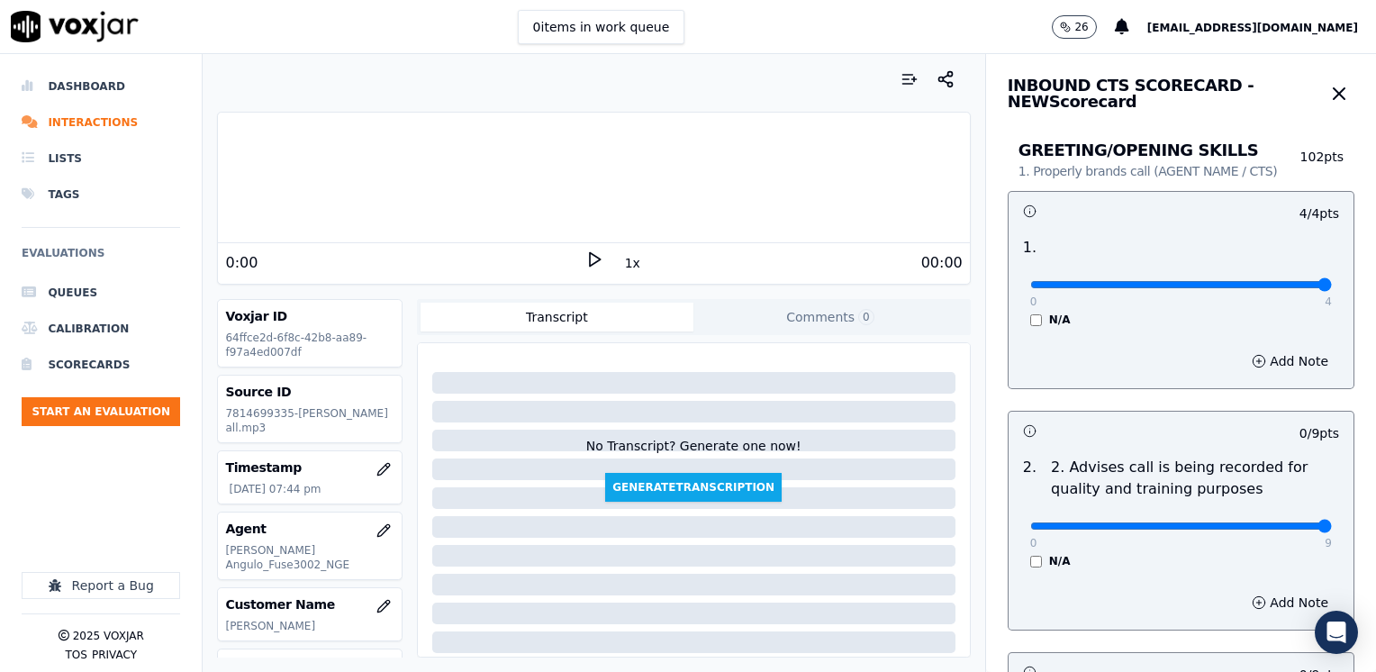
click at [1332, 288] on input "range" at bounding box center [1181, 284] width 302 height 7
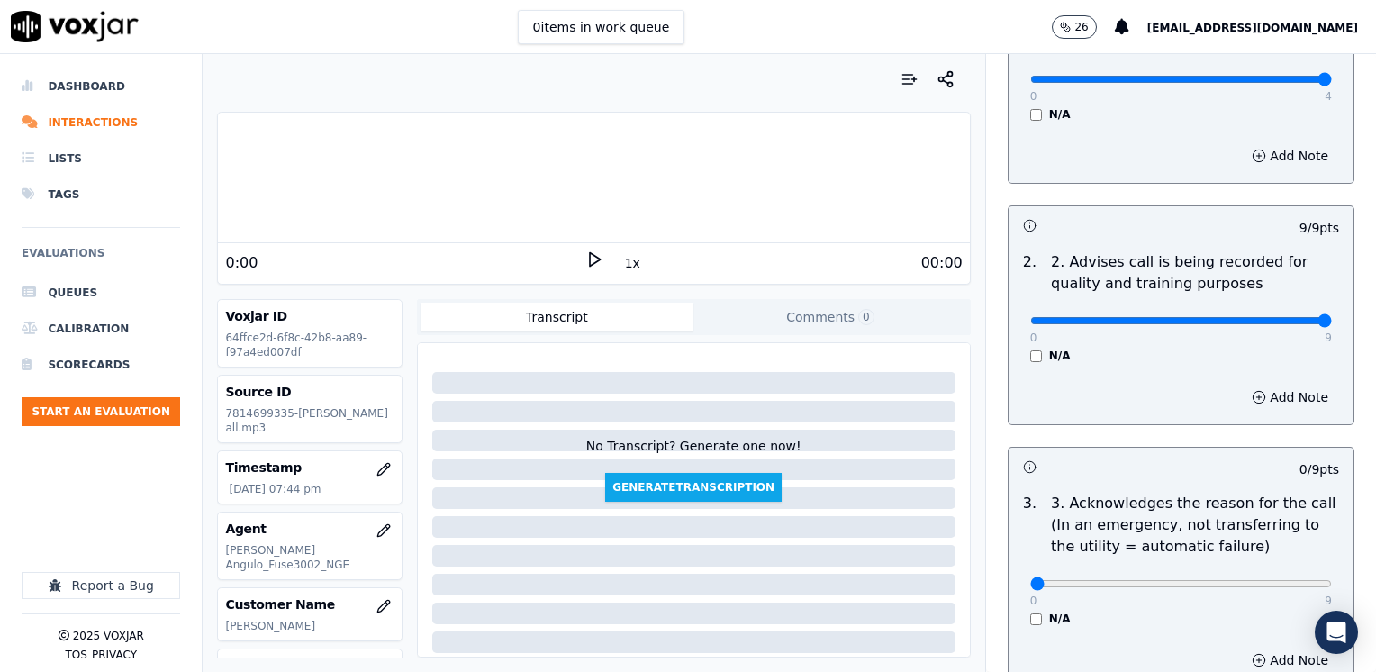
scroll to position [450, 0]
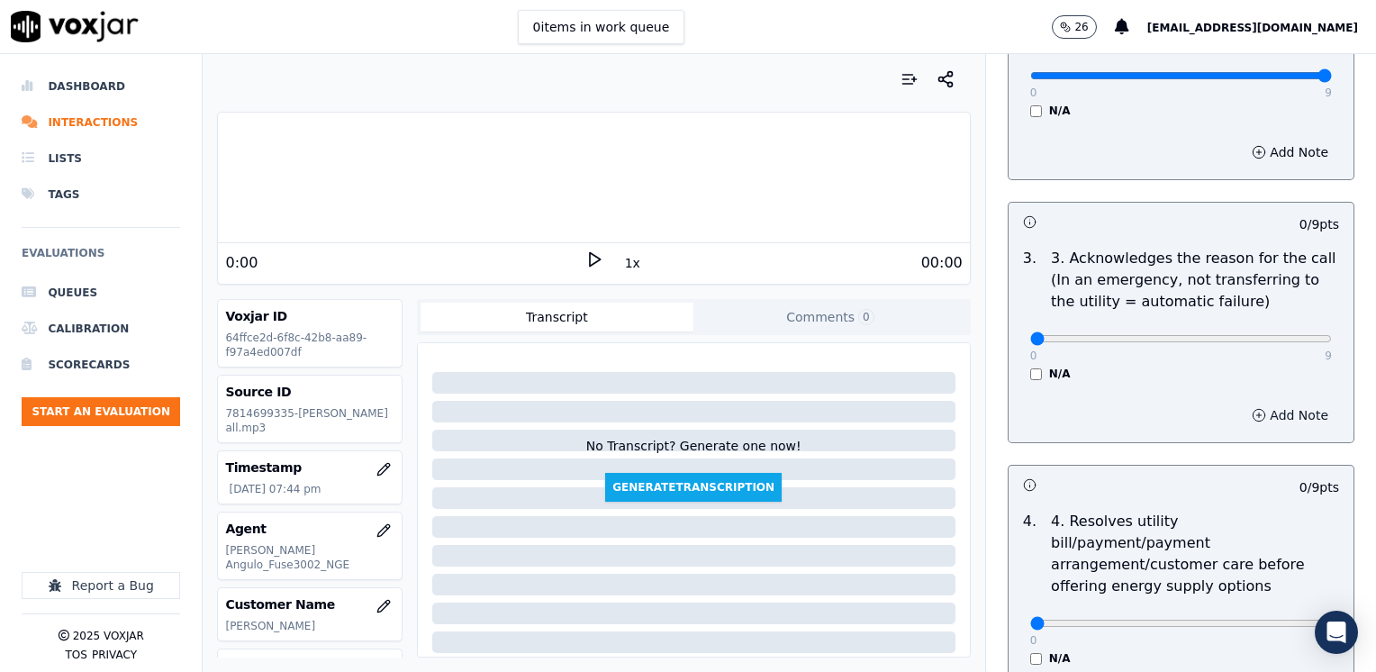
click at [1264, 413] on button "Add Note" at bounding box center [1290, 415] width 98 height 25
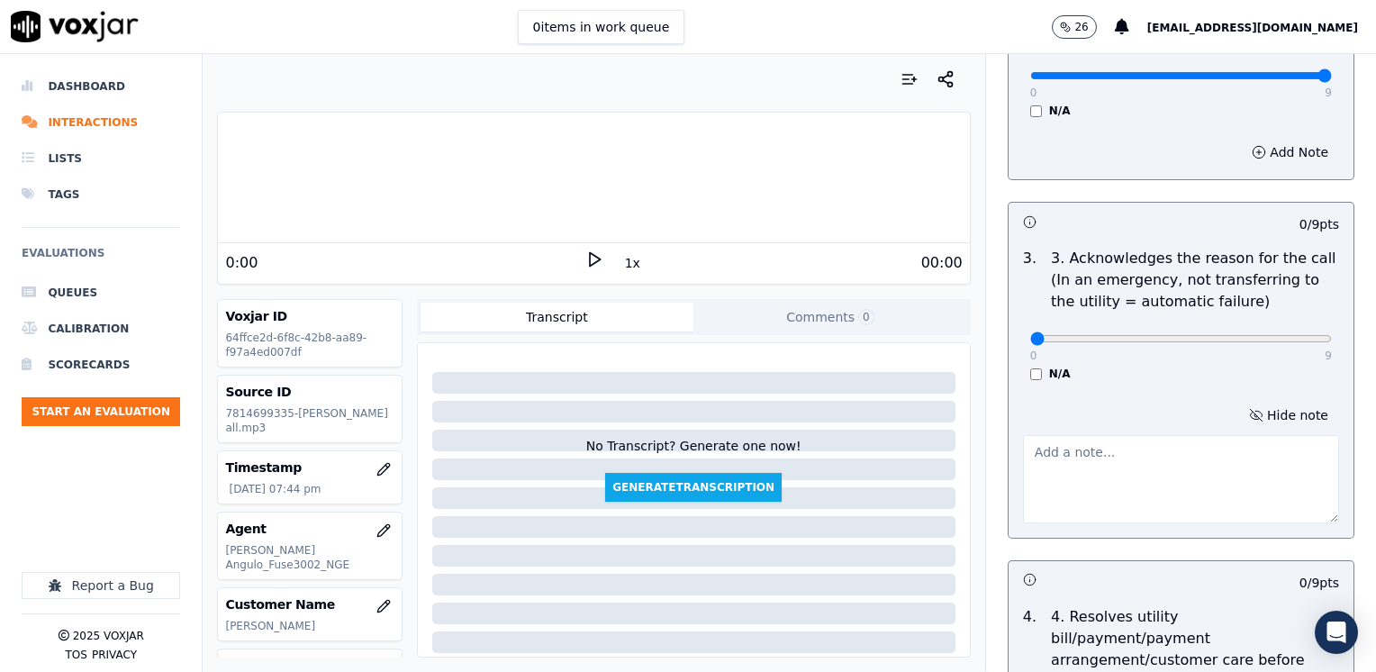
drag, startPoint x: 1115, startPoint y: 415, endPoint x: 1115, endPoint y: 445, distance: 29.7
click at [1115, 420] on div "Hide note" at bounding box center [1181, 462] width 345 height 149
click at [1100, 477] on textarea at bounding box center [1181, 479] width 316 height 88
type textarea "Cx called to start a new gas service under his name"
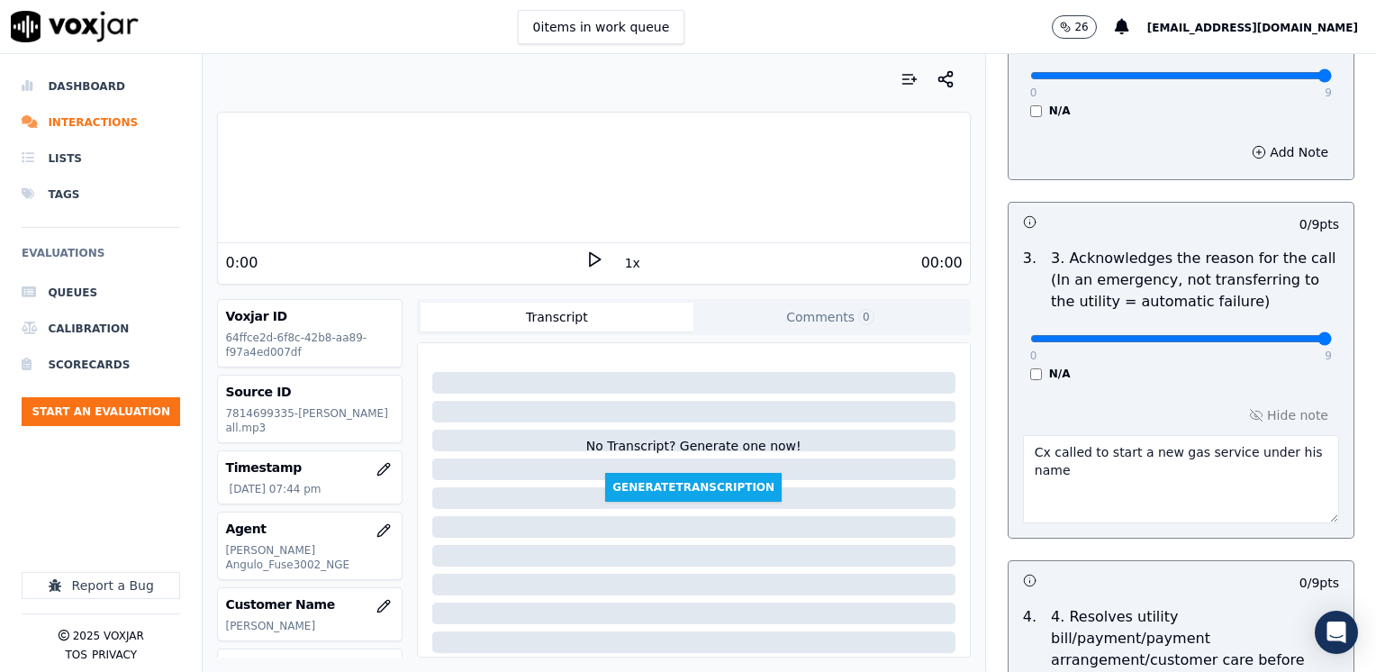
drag, startPoint x: 1022, startPoint y: 337, endPoint x: 1379, endPoint y: 358, distance: 357.3
type input "9"
click at [588, 251] on icon at bounding box center [594, 259] width 18 height 18
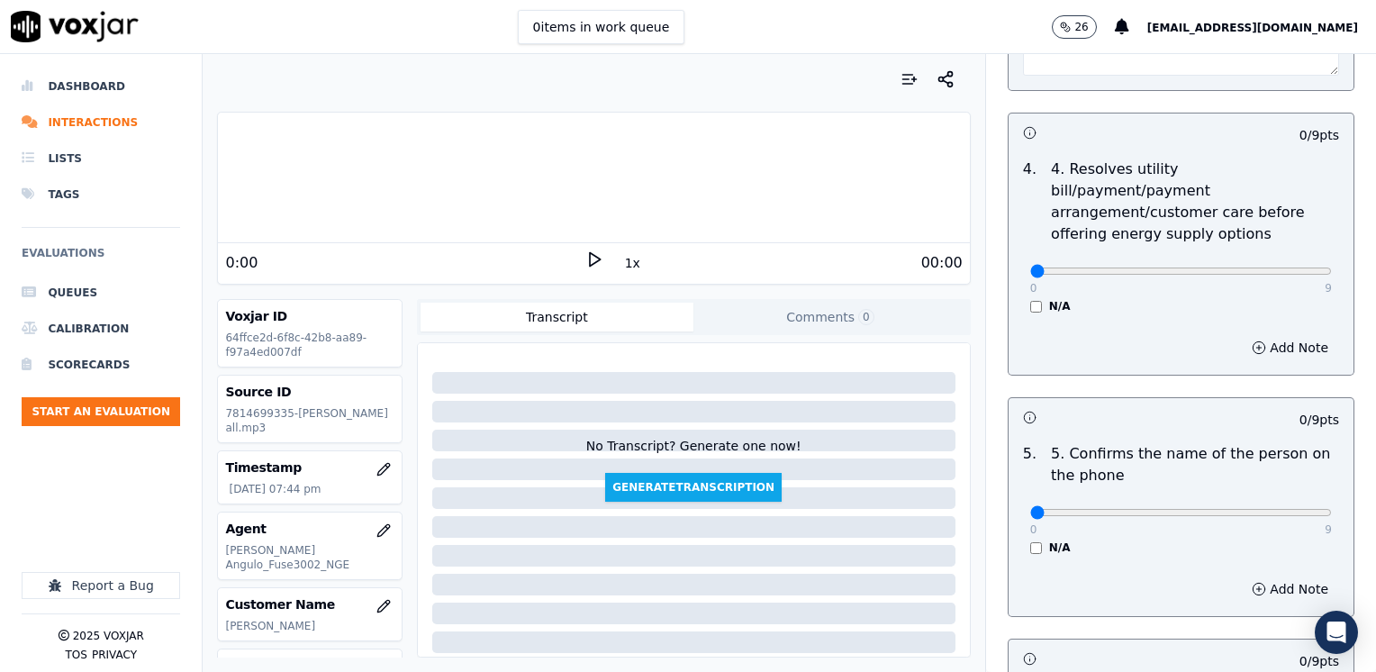
scroll to position [901, 0]
drag, startPoint x: 1020, startPoint y: 488, endPoint x: 1375, endPoint y: 477, distance: 355.0
type input "9"
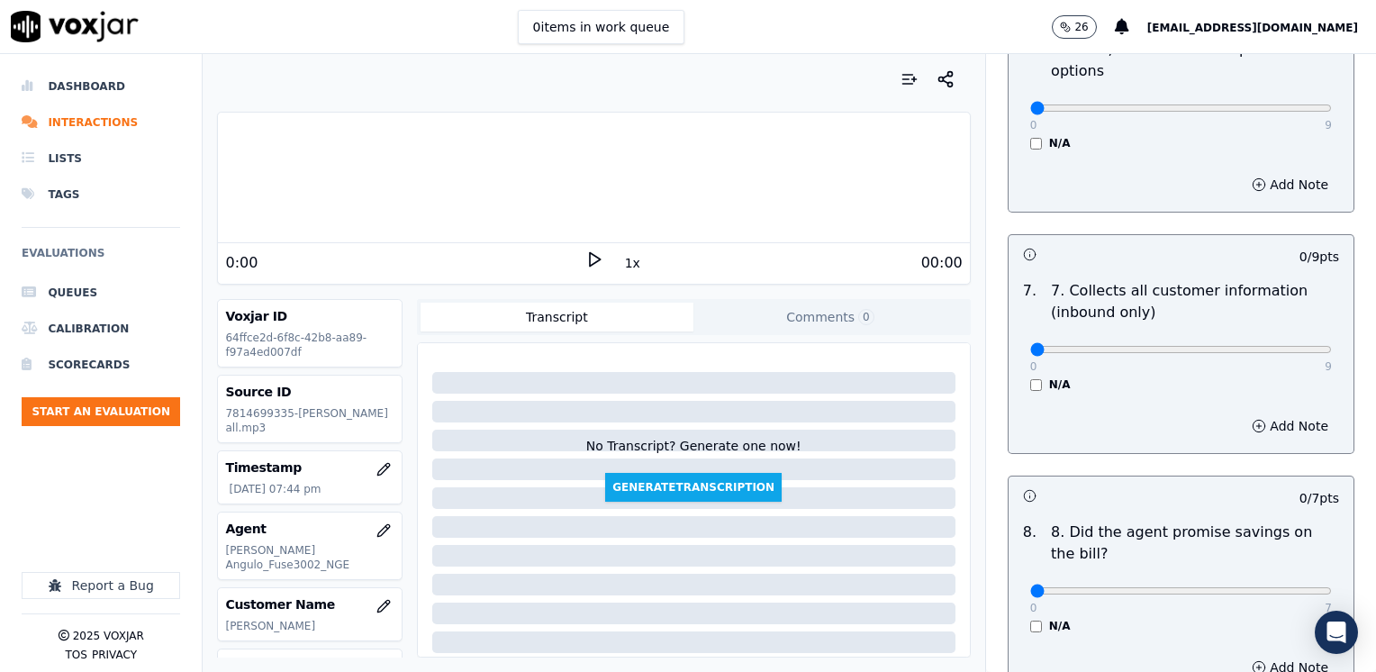
scroll to position [1801, 0]
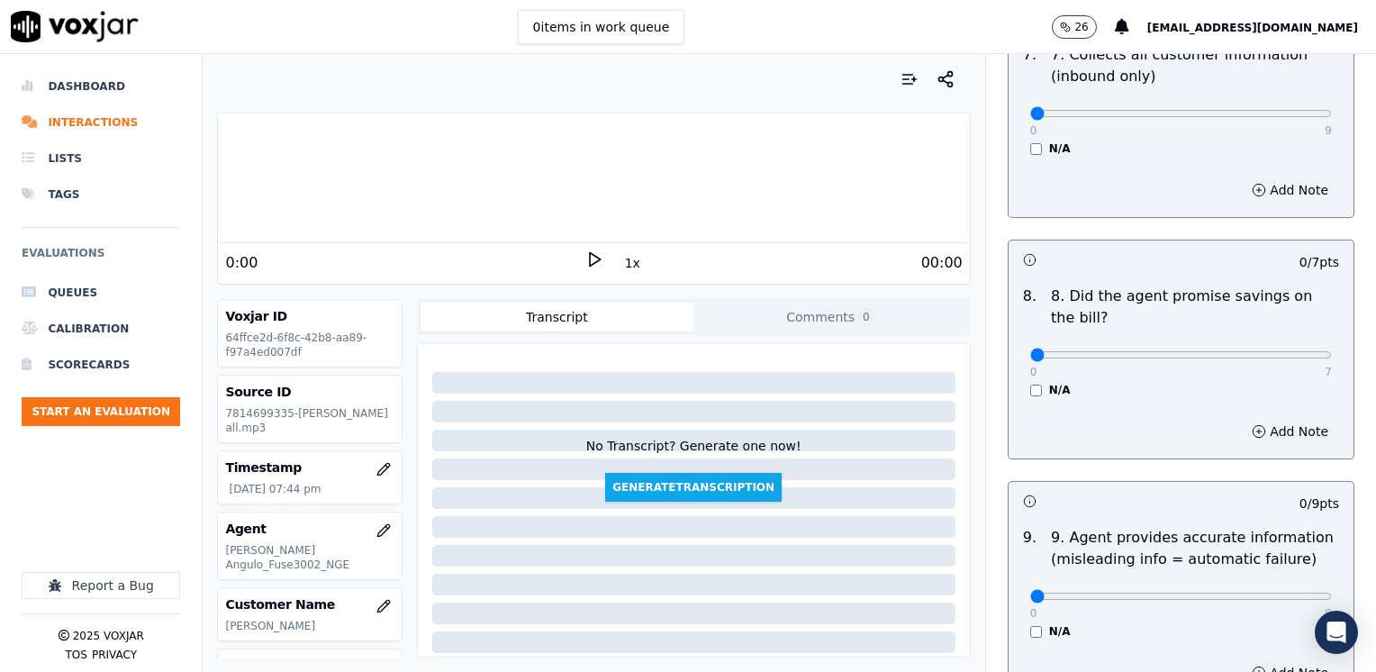
click at [1030, 383] on div "N/A" at bounding box center [1181, 390] width 302 height 14
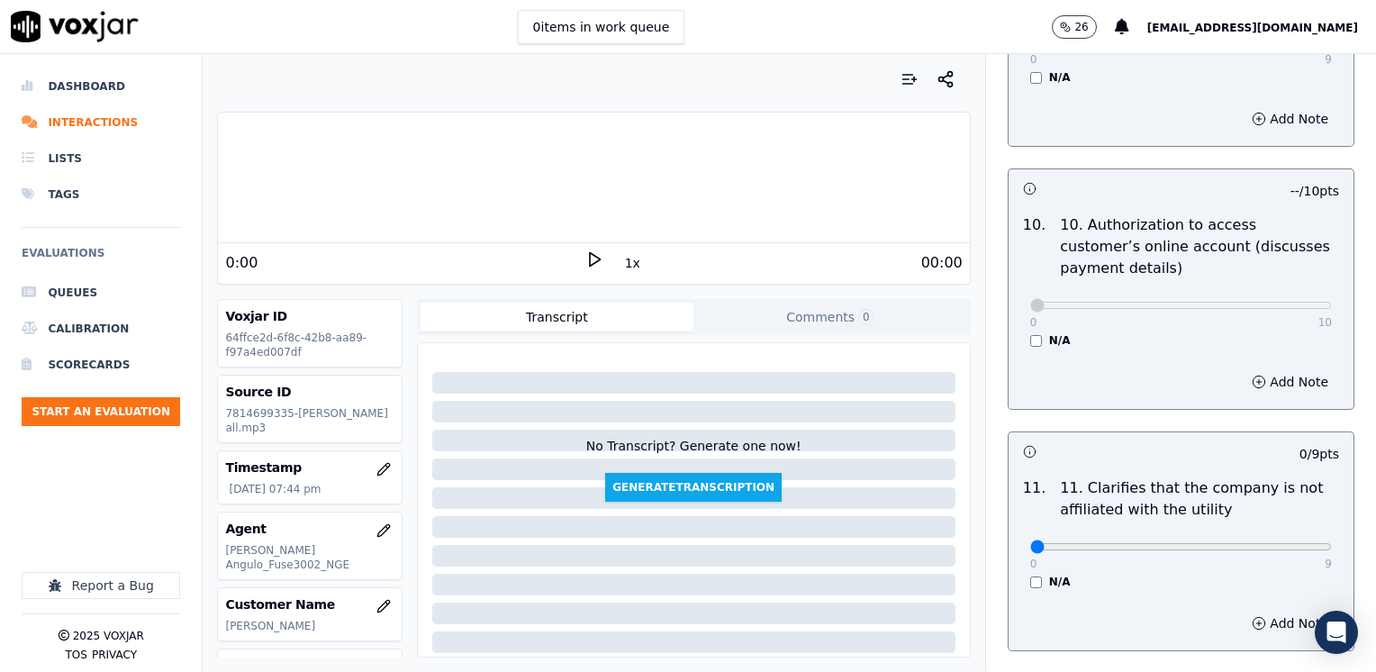
scroll to position [2431, 0]
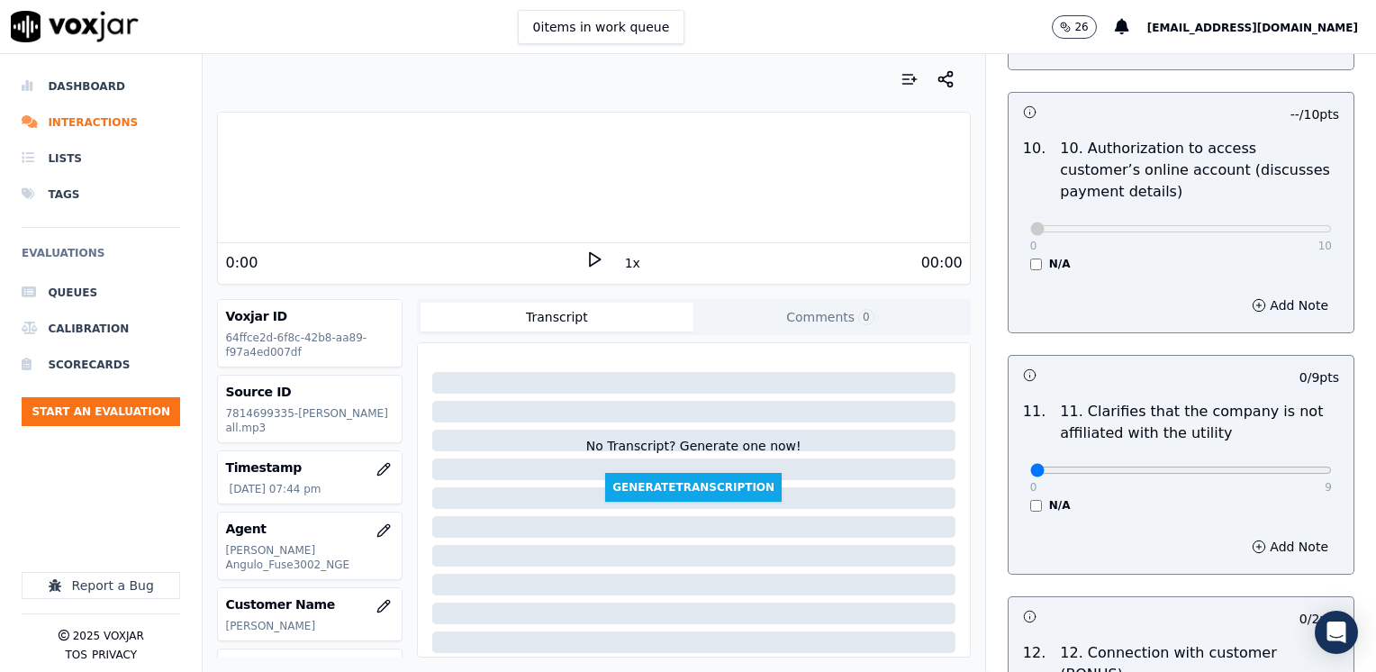
click at [571, 259] on div "0:00" at bounding box center [404, 263] width 359 height 22
click at [585, 258] on icon at bounding box center [594, 259] width 18 height 18
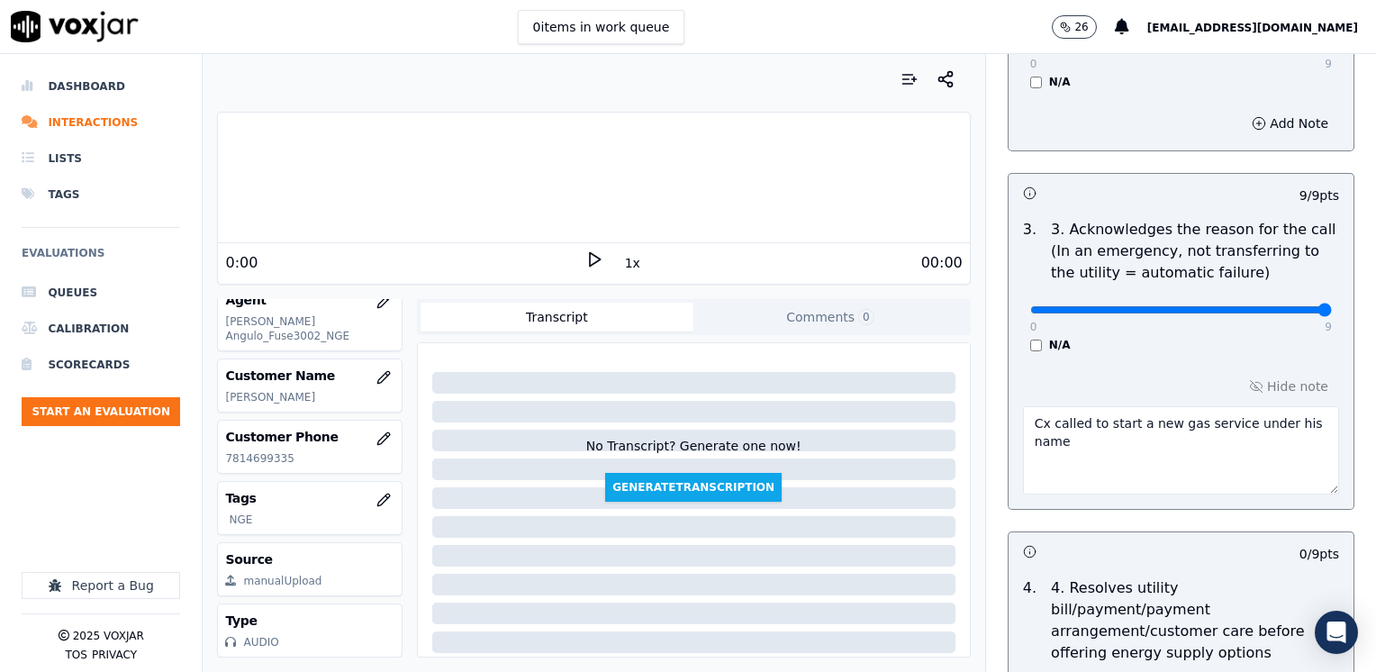
scroll to position [540, 0]
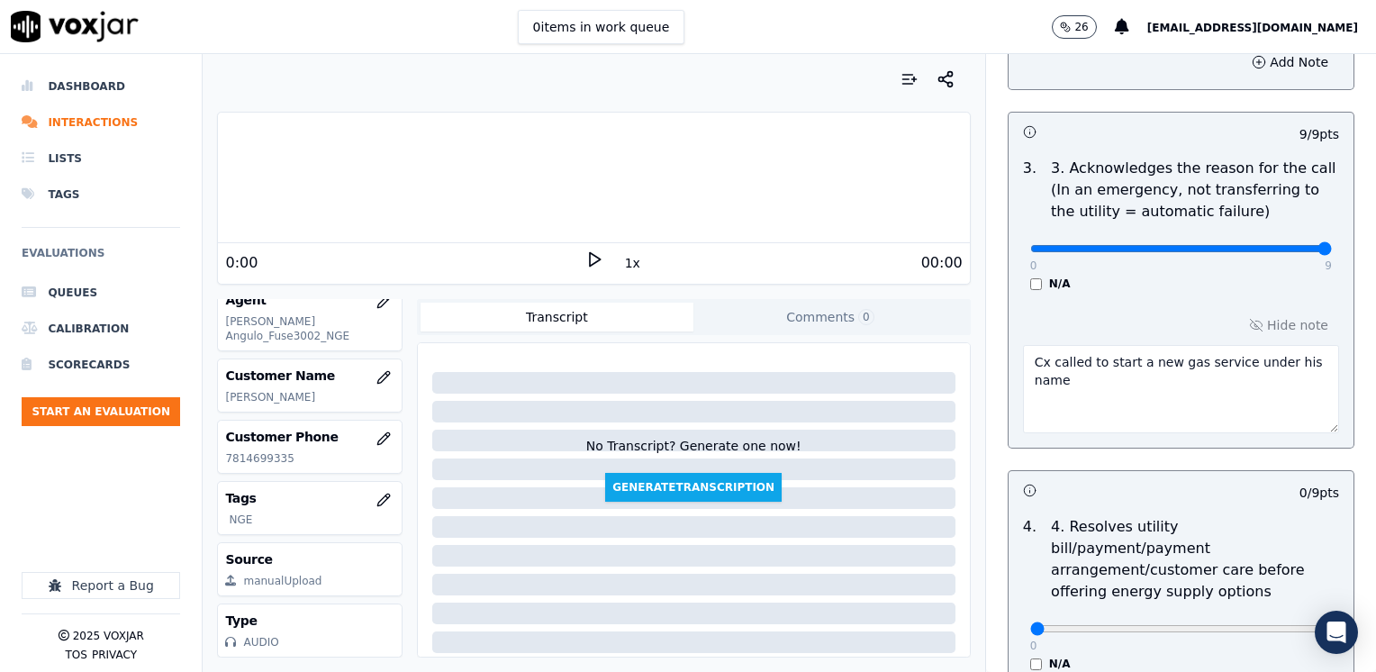
click at [1154, 358] on textarea "Cx called to start a new gas service under his name" at bounding box center [1181, 389] width 316 height 88
type textarea "Cx called to start a new electric service under his name"
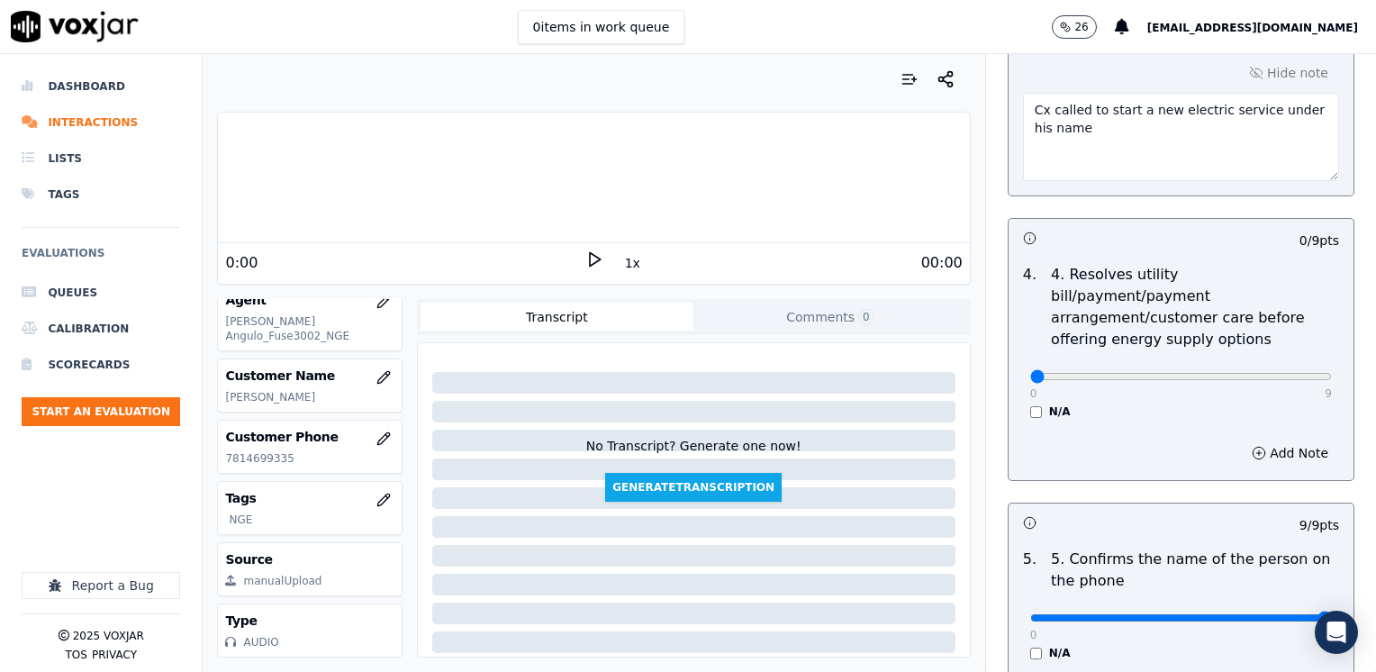
scroll to position [810, 0]
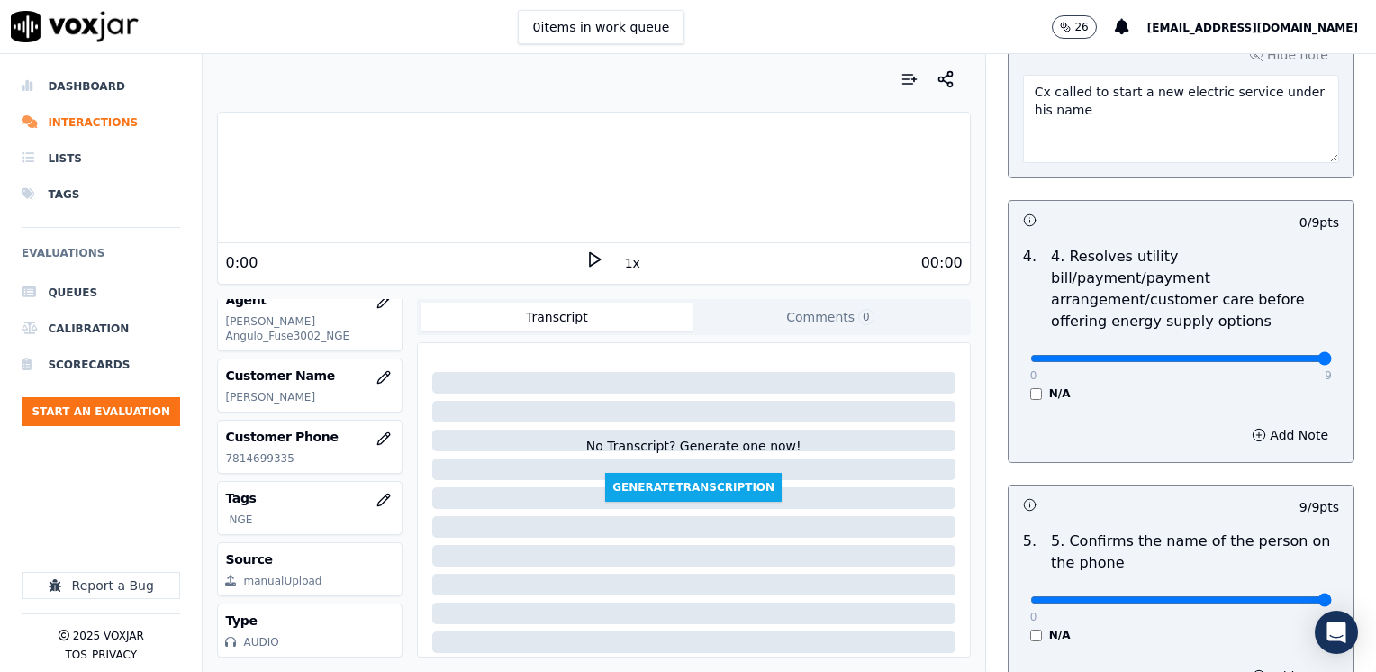
drag, startPoint x: 1096, startPoint y: 333, endPoint x: 1379, endPoint y: 317, distance: 283.2
type input "9"
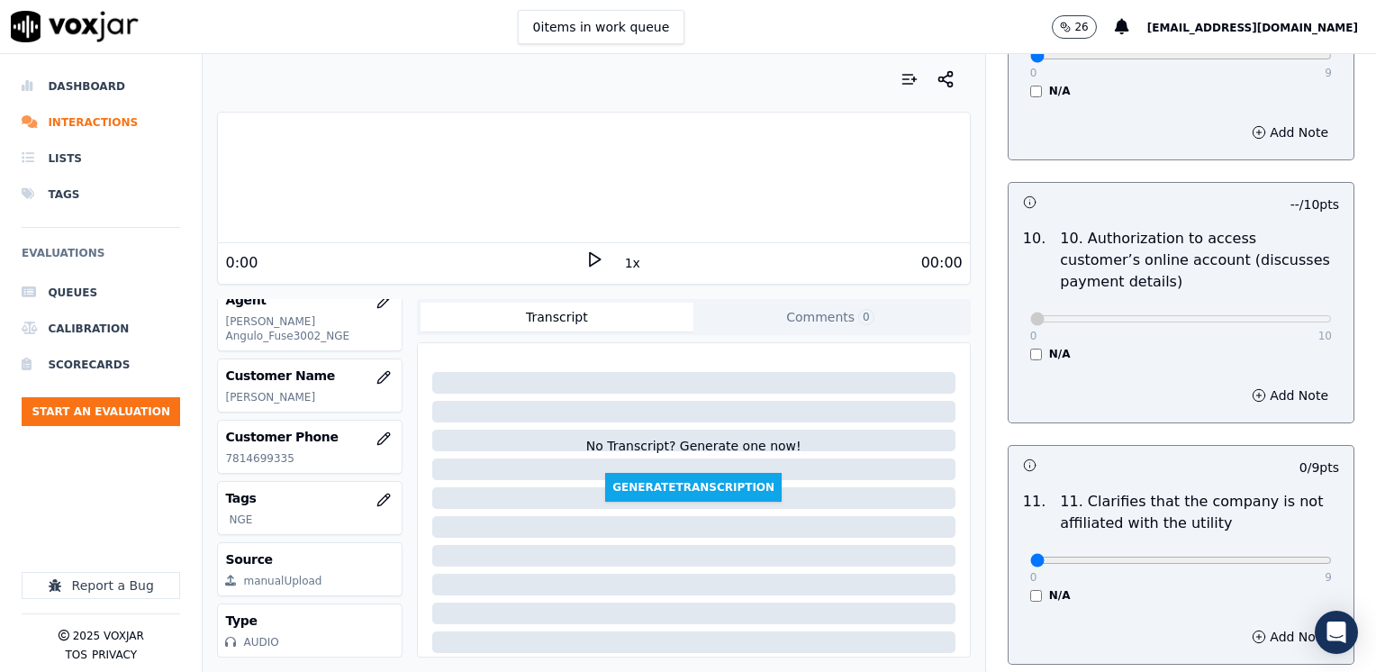
scroll to position [2702, 0]
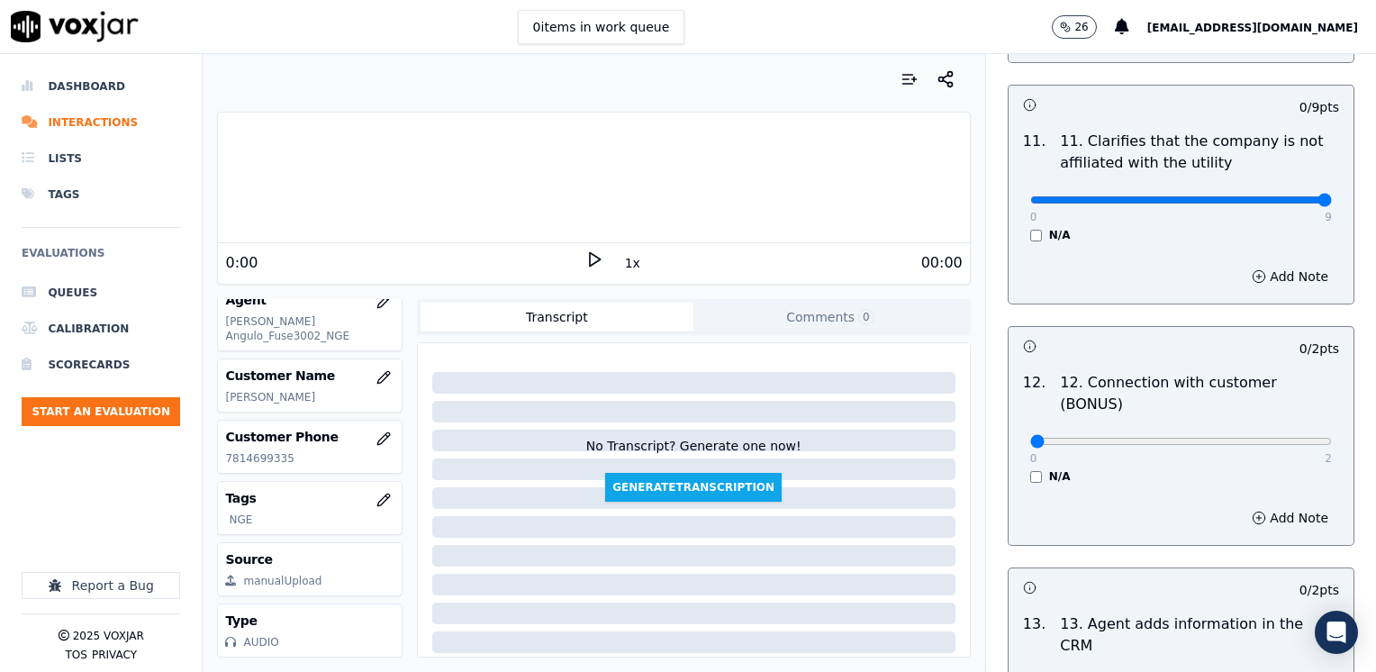
drag, startPoint x: 1020, startPoint y: 157, endPoint x: 1379, endPoint y: 154, distance: 358.4
type input "9"
drag, startPoint x: 1021, startPoint y: 371, endPoint x: 1379, endPoint y: 373, distance: 357.5
type input "2"
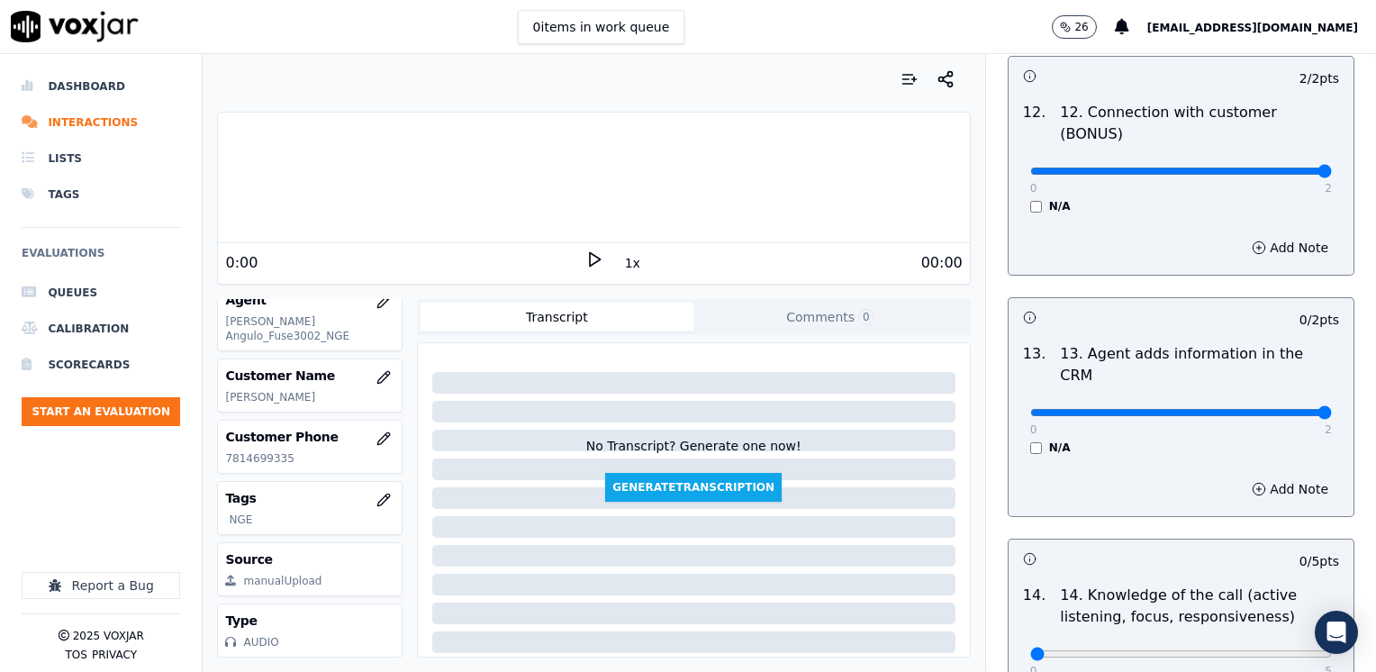
drag, startPoint x: 1018, startPoint y: 323, endPoint x: 1379, endPoint y: 335, distance: 360.4
type input "2"
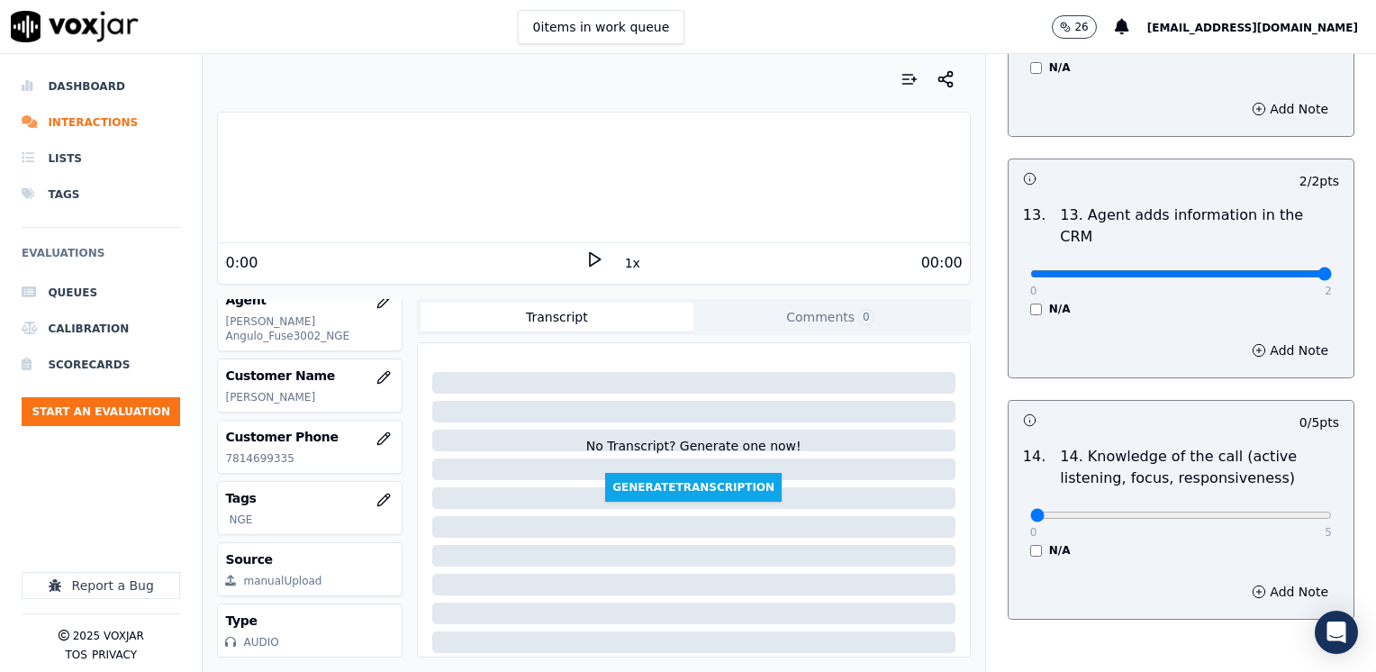
scroll to position [3115, 0]
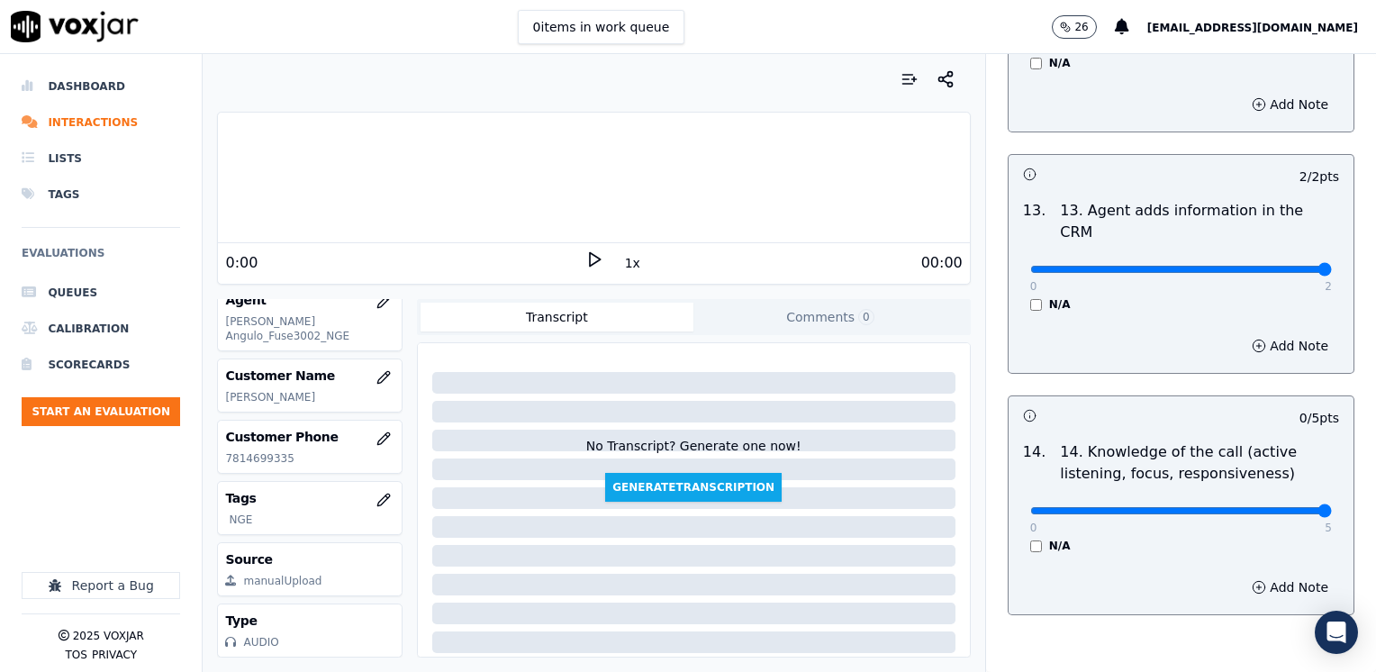
drag, startPoint x: 1025, startPoint y: 416, endPoint x: 1379, endPoint y: 427, distance: 354.1
type input "5"
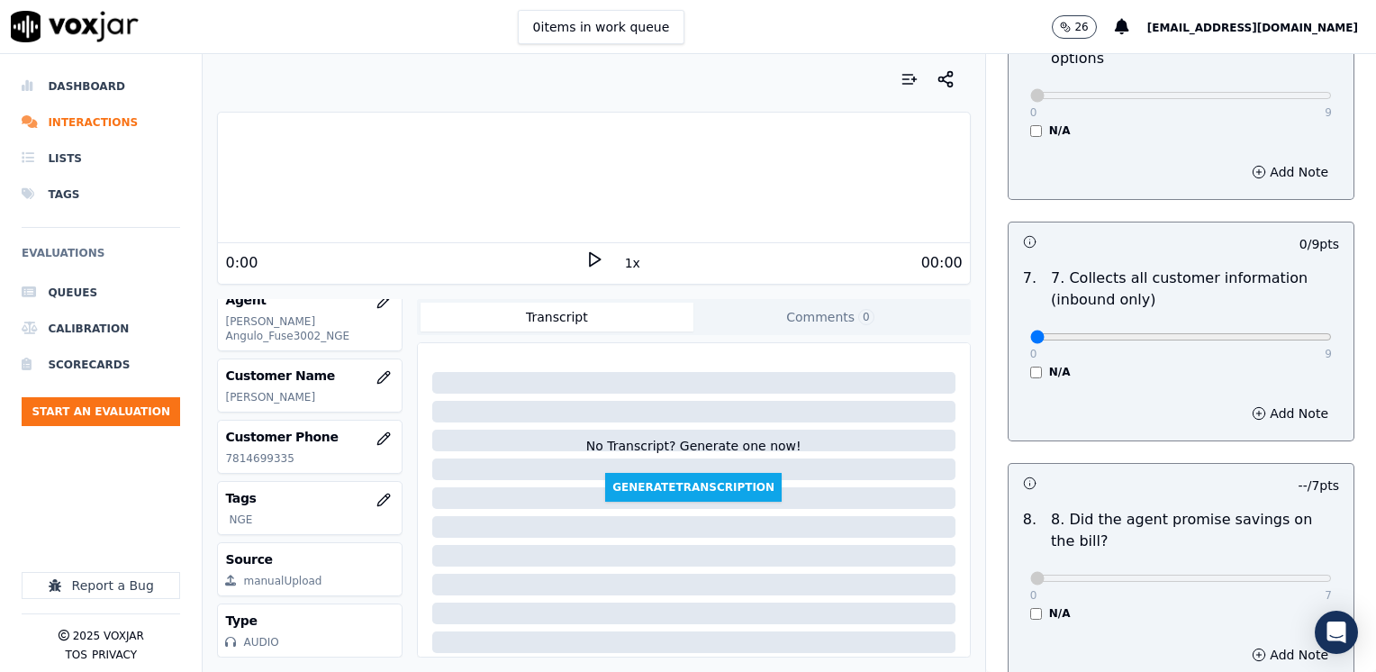
scroll to position [1584, 0]
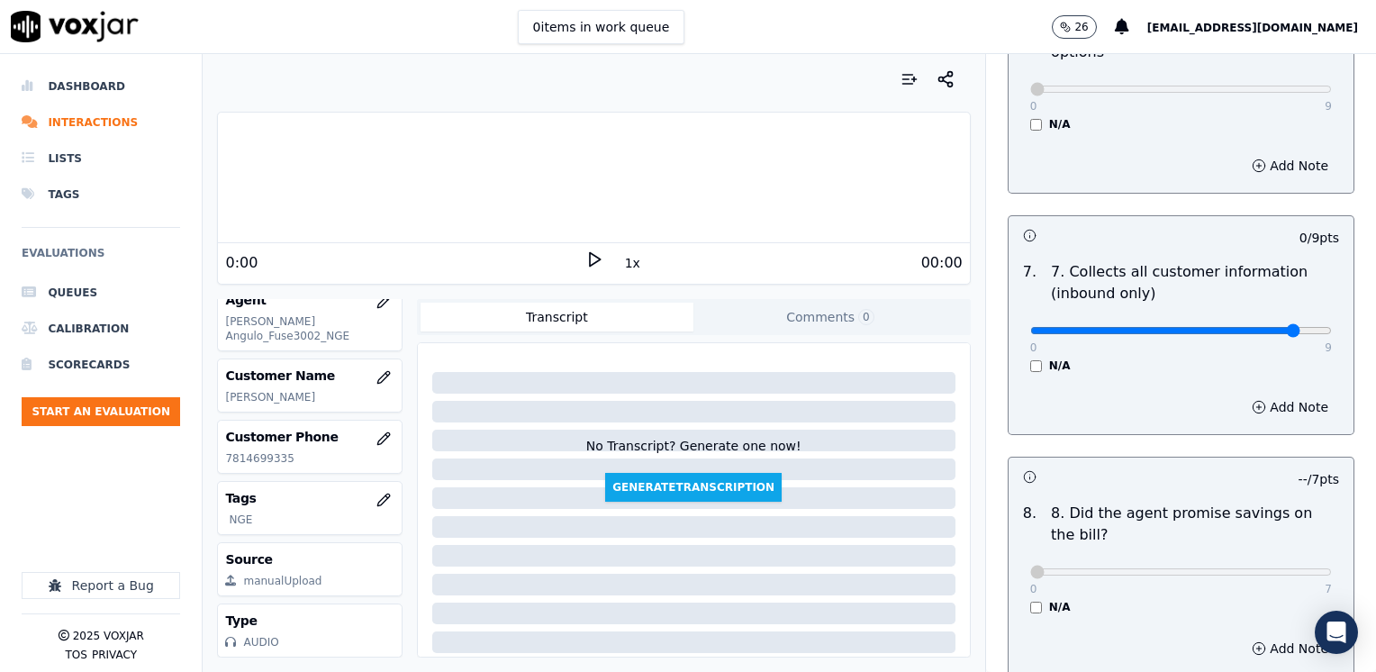
click at [1257, 394] on button "Add Note" at bounding box center [1290, 406] width 98 height 25
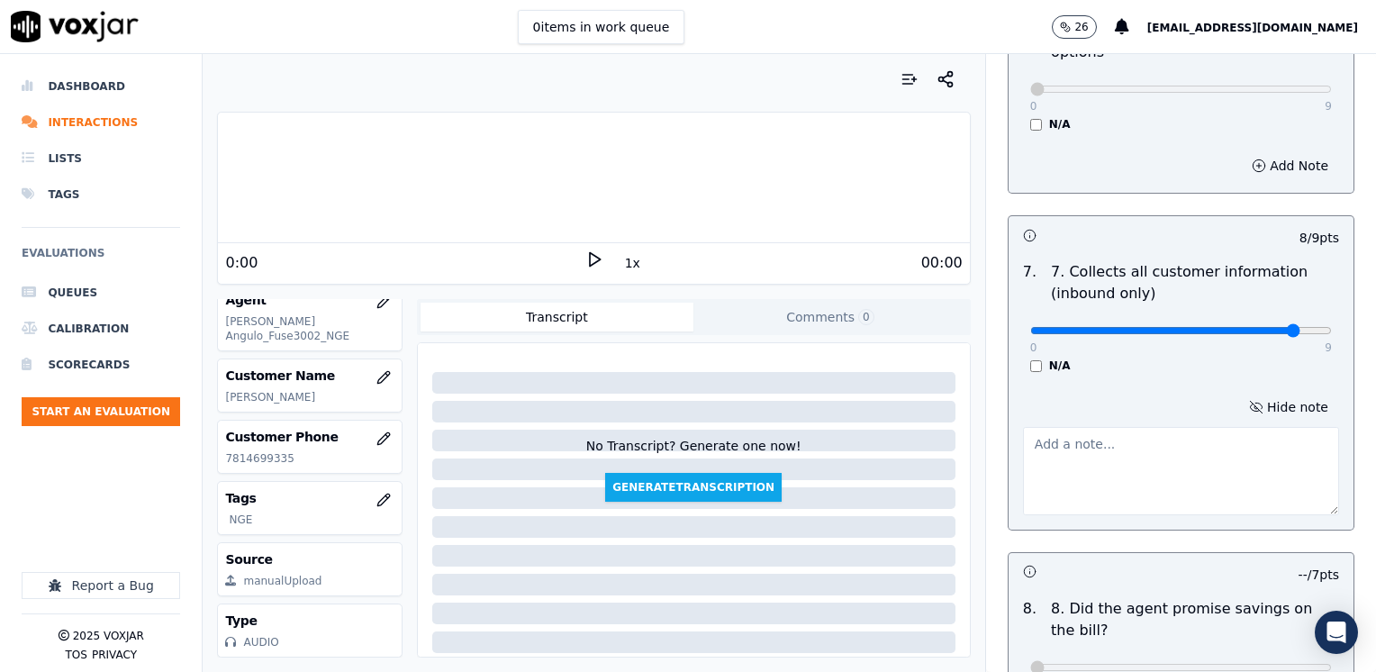
click at [1132, 439] on textarea at bounding box center [1181, 471] width 316 height 88
drag, startPoint x: 1252, startPoint y: 285, endPoint x: 1360, endPoint y: 348, distance: 125.6
type input "9"
click at [1264, 394] on button "Hide note" at bounding box center [1288, 406] width 101 height 25
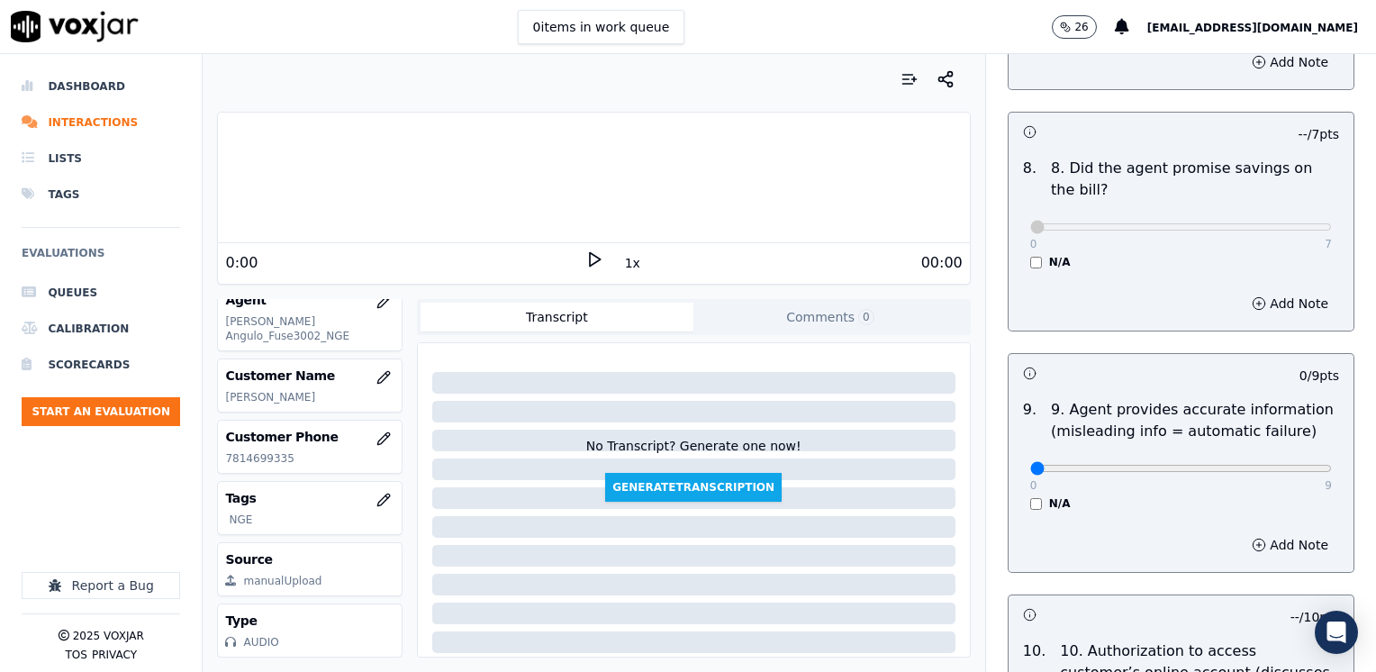
scroll to position [1854, 0]
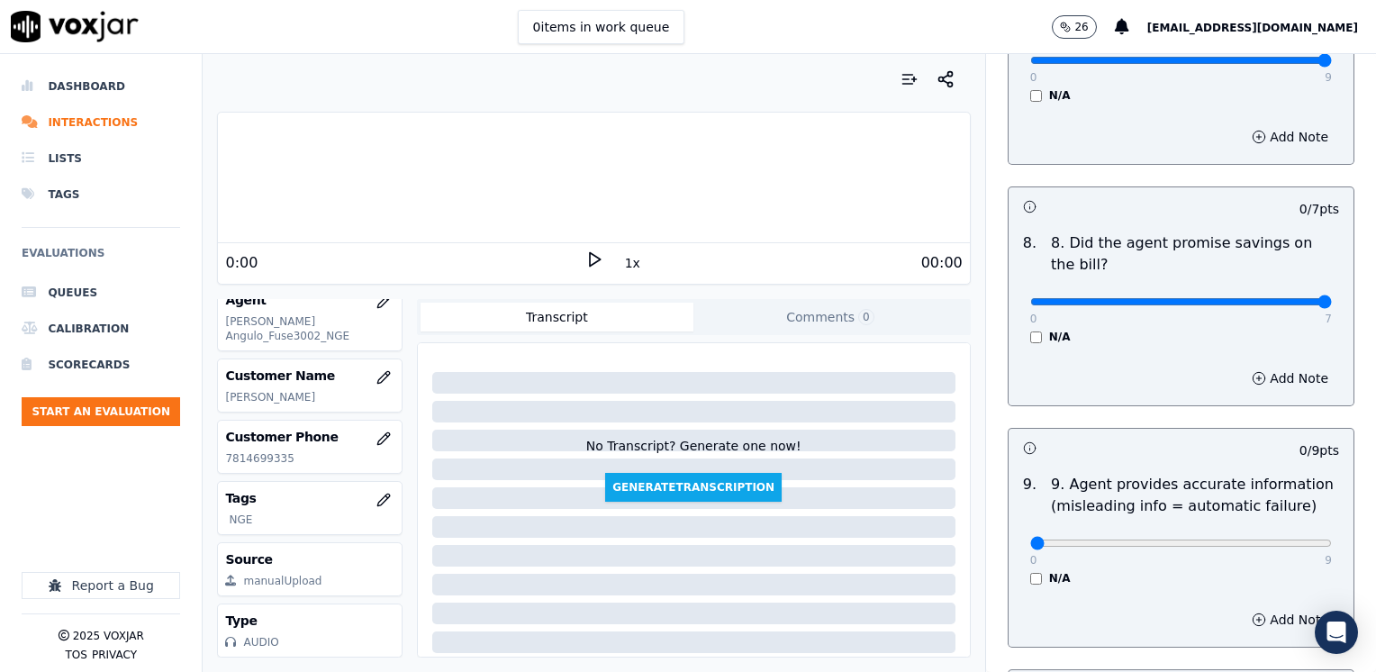
drag, startPoint x: 1016, startPoint y: 257, endPoint x: 1379, endPoint y: 243, distance: 363.2
type input "7"
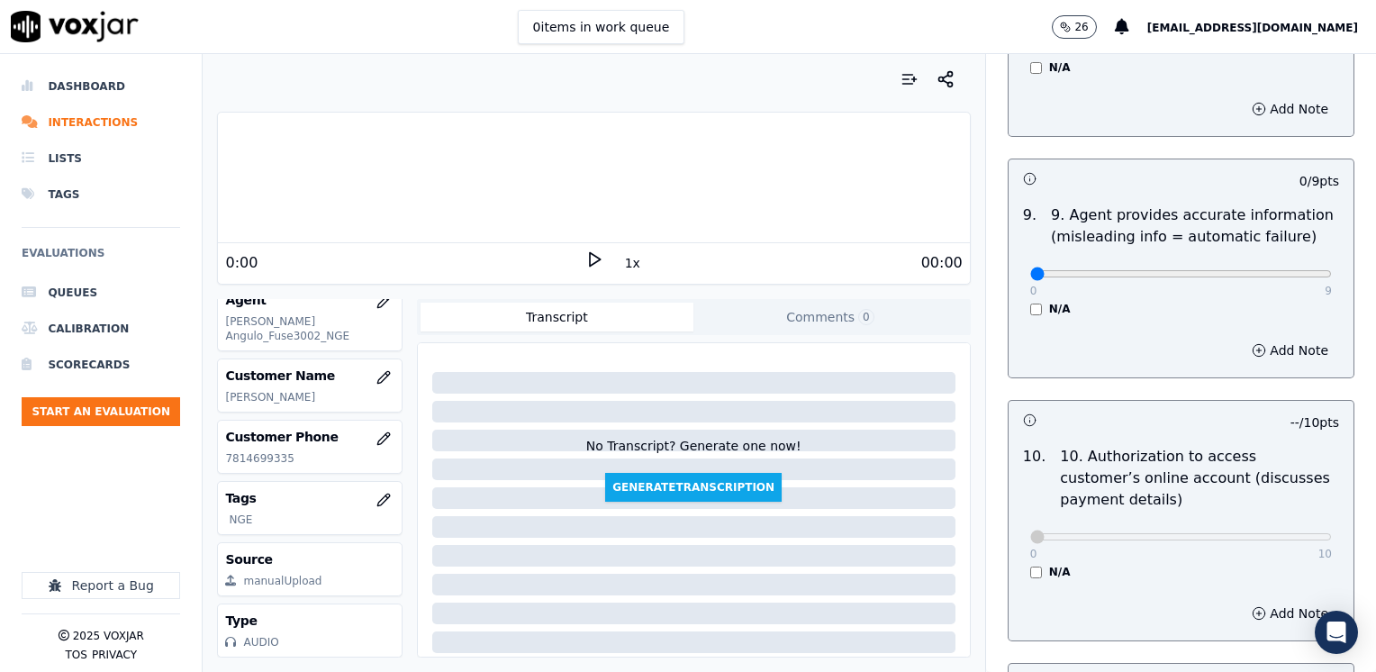
scroll to position [2124, 0]
drag, startPoint x: 1018, startPoint y: 231, endPoint x: 1379, endPoint y: 220, distance: 360.4
type input "9"
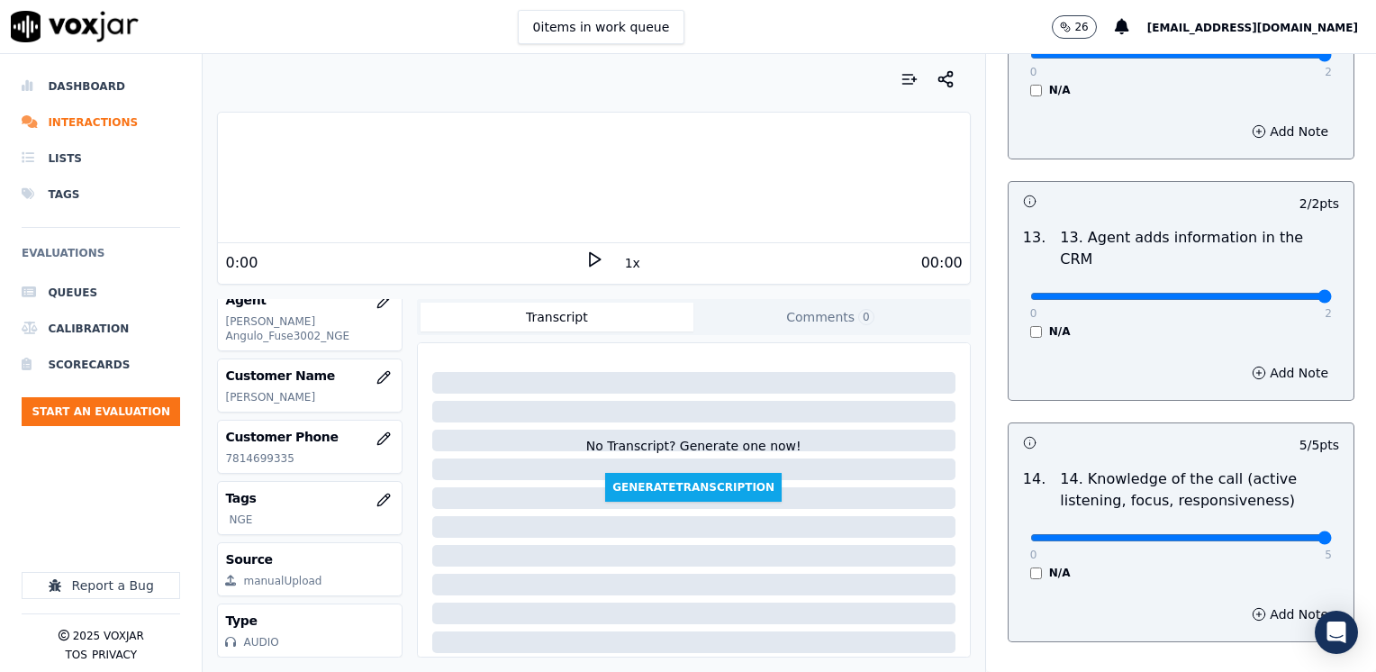
scroll to position [3115, 0]
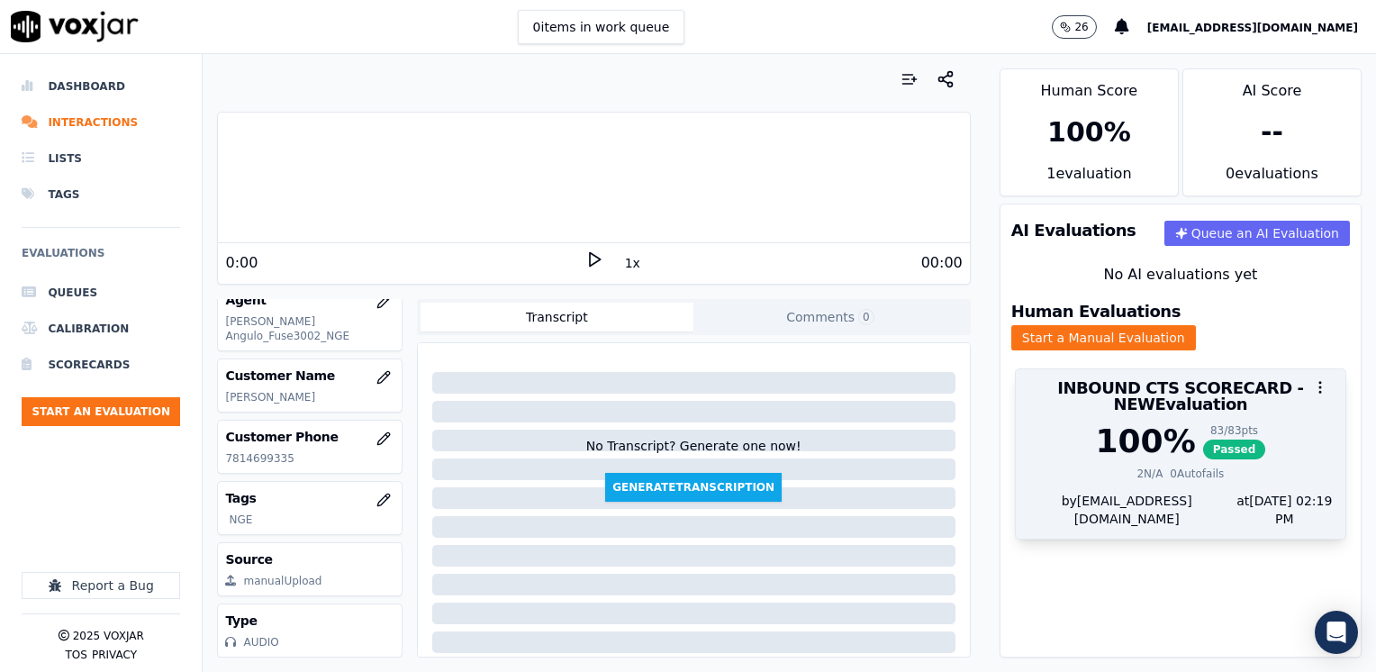
click at [1203, 439] on span "Passed" at bounding box center [1234, 449] width 63 height 20
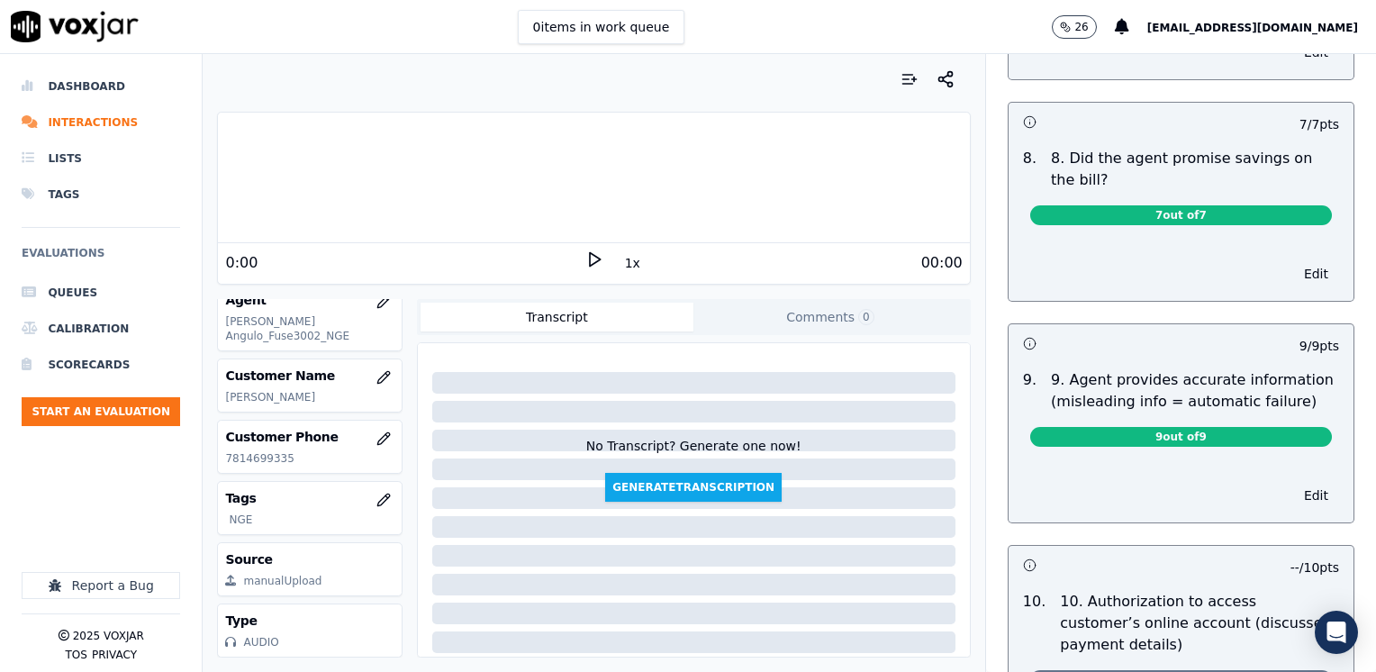
scroll to position [1801, 0]
click at [1293, 482] on button "Edit" at bounding box center [1316, 494] width 46 height 25
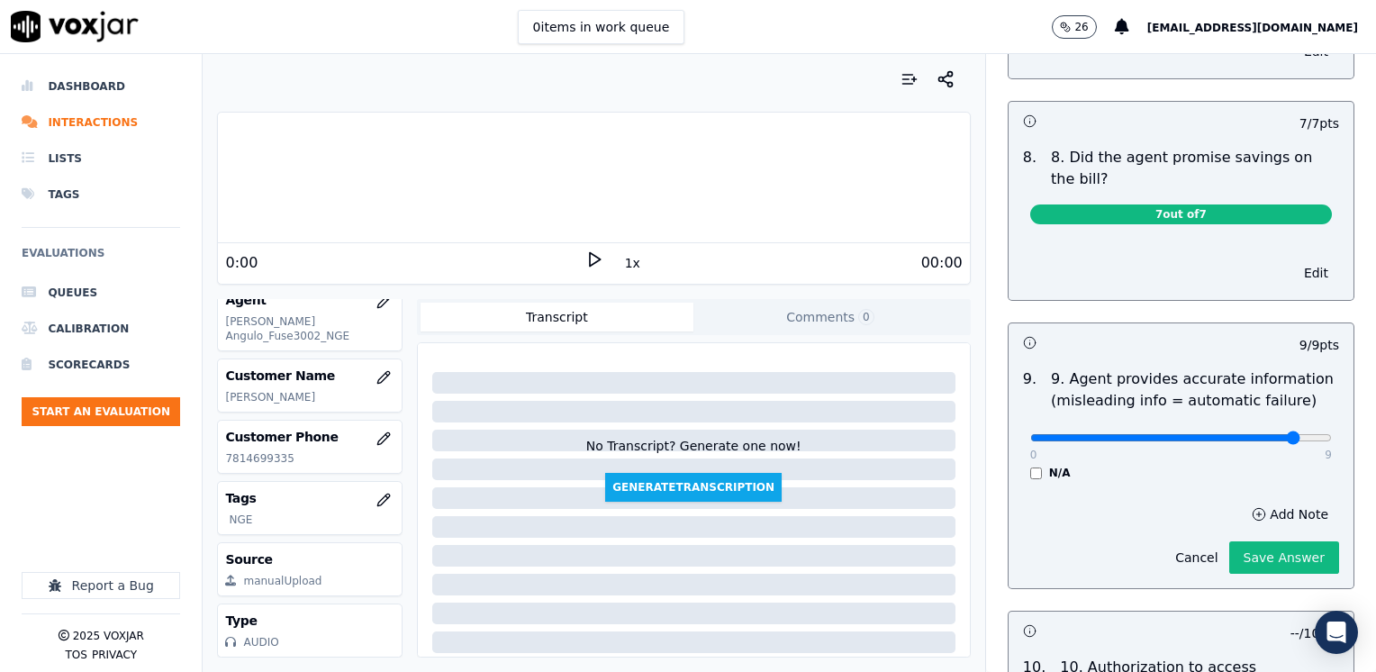
type input "8"
click at [1253, 434] on input "range" at bounding box center [1181, 437] width 302 height 7
click at [1246, 502] on button "Add Note" at bounding box center [1290, 514] width 98 height 25
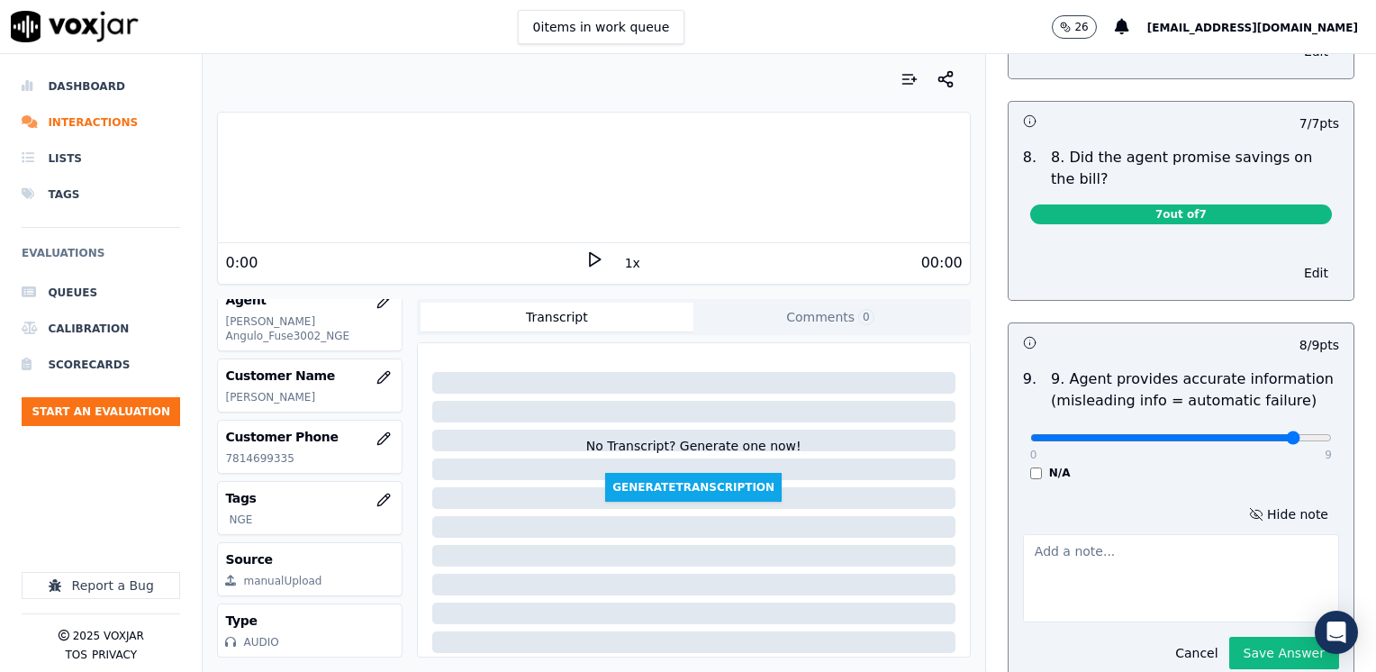
click at [1141, 539] on textarea at bounding box center [1181, 578] width 316 height 88
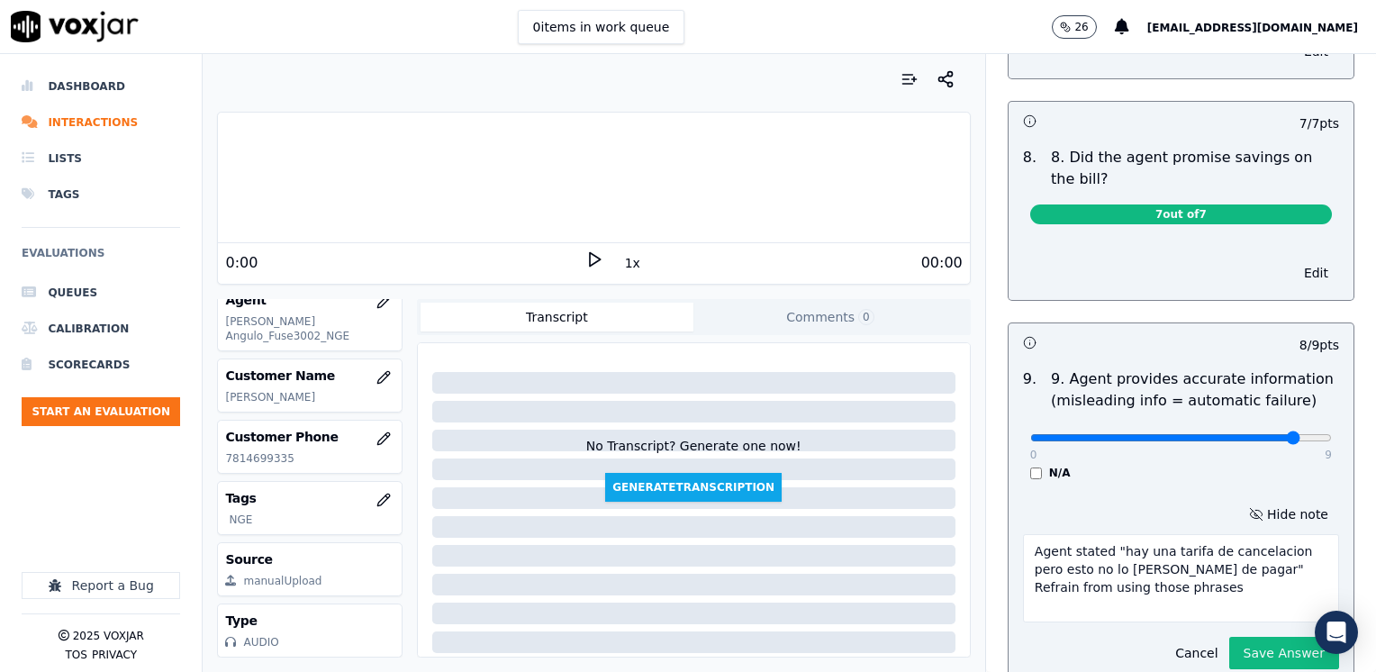
type textarea "Agent stated "hay una tarifa de cancelacion pero esto no lo debes de pagar" Ref…"
type input "7"
click at [1232, 434] on input "range" at bounding box center [1181, 437] width 302 height 7
click at [1245, 637] on button "Save Answer" at bounding box center [1284, 653] width 110 height 32
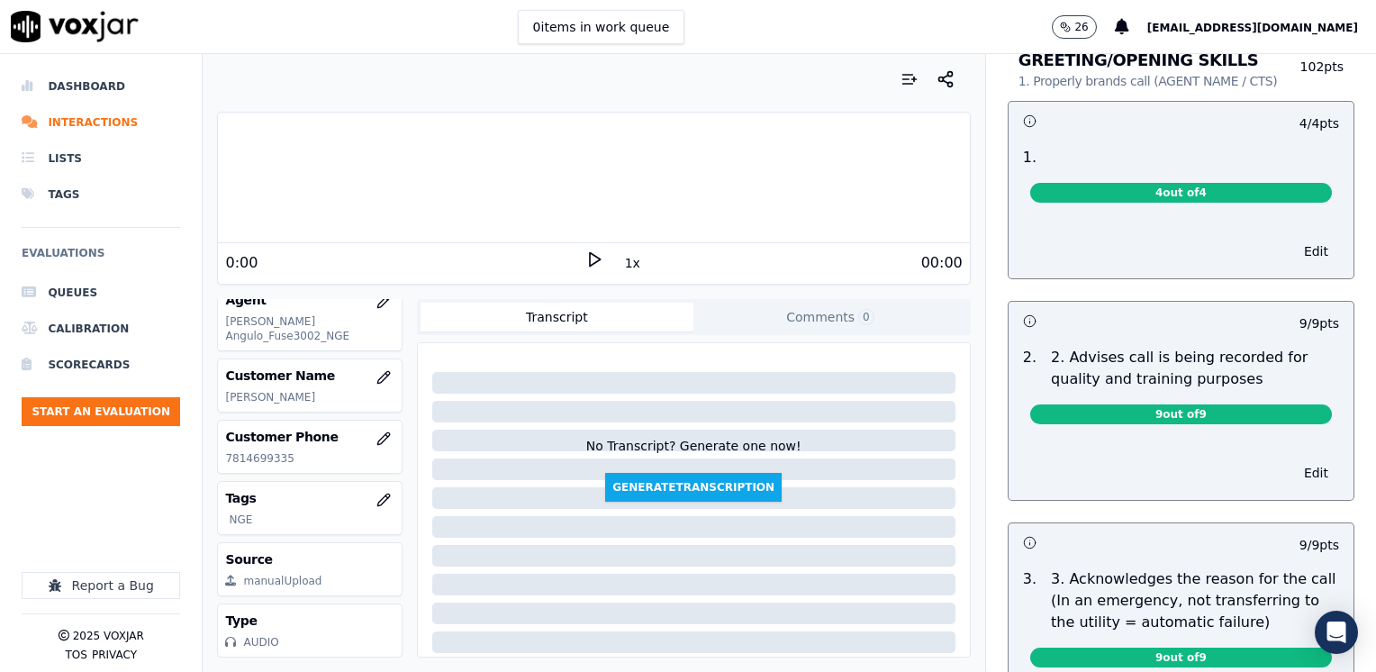
scroll to position [0, 0]
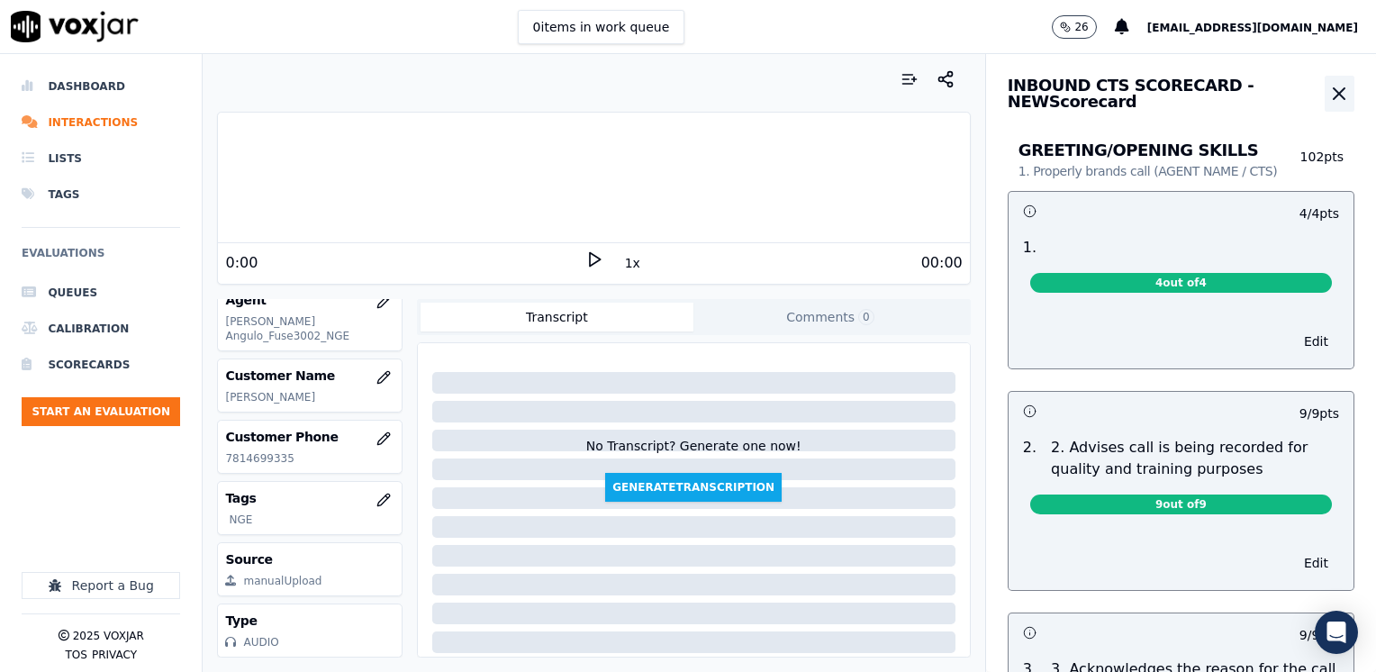
click at [1334, 99] on icon "button" at bounding box center [1339, 93] width 11 height 11
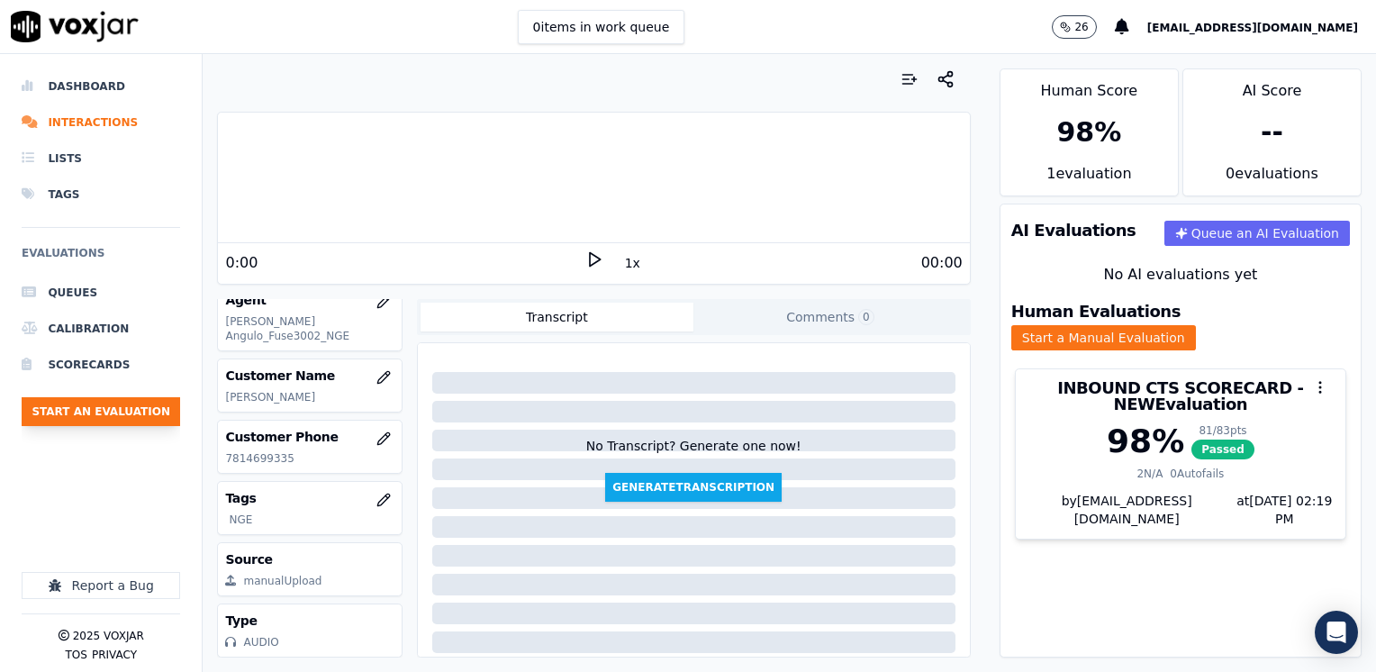
click at [141, 412] on button "Start an Evaluation" at bounding box center [101, 411] width 158 height 29
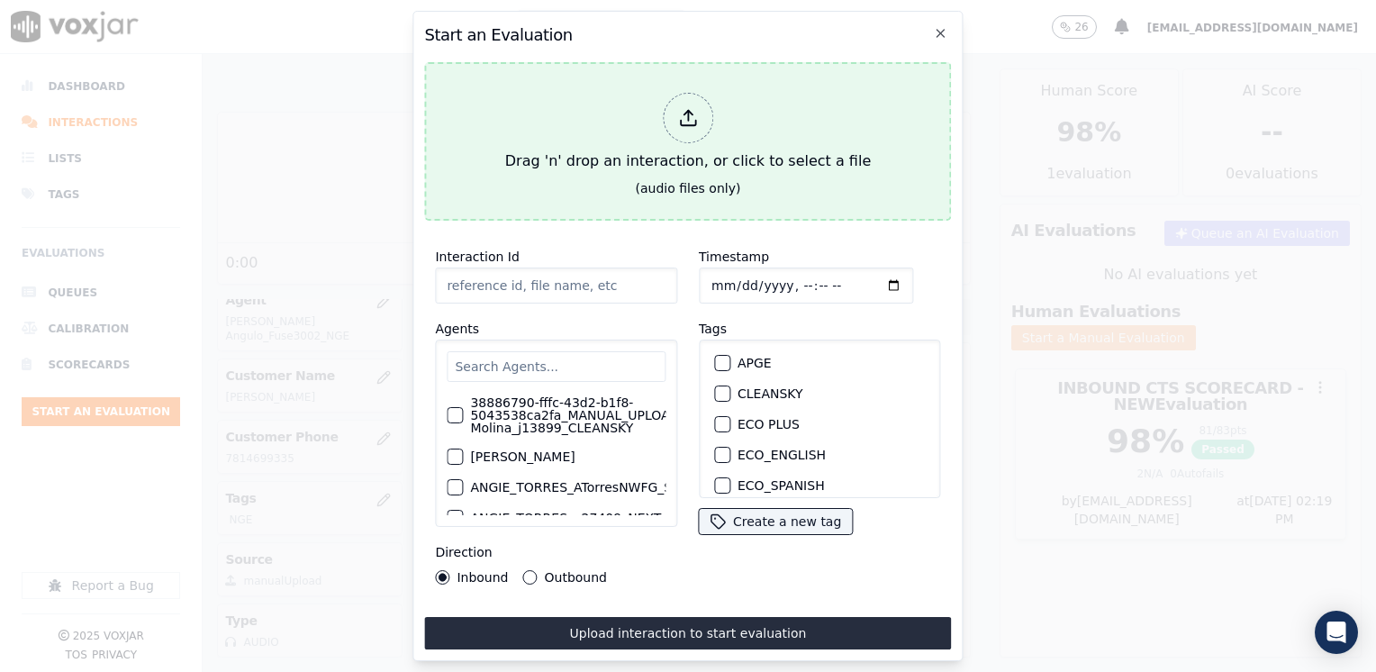
click at [692, 108] on icon at bounding box center [688, 118] width 20 height 20
type input "20250815-171213_6179592631-JULINA MOLINA all.mp3"
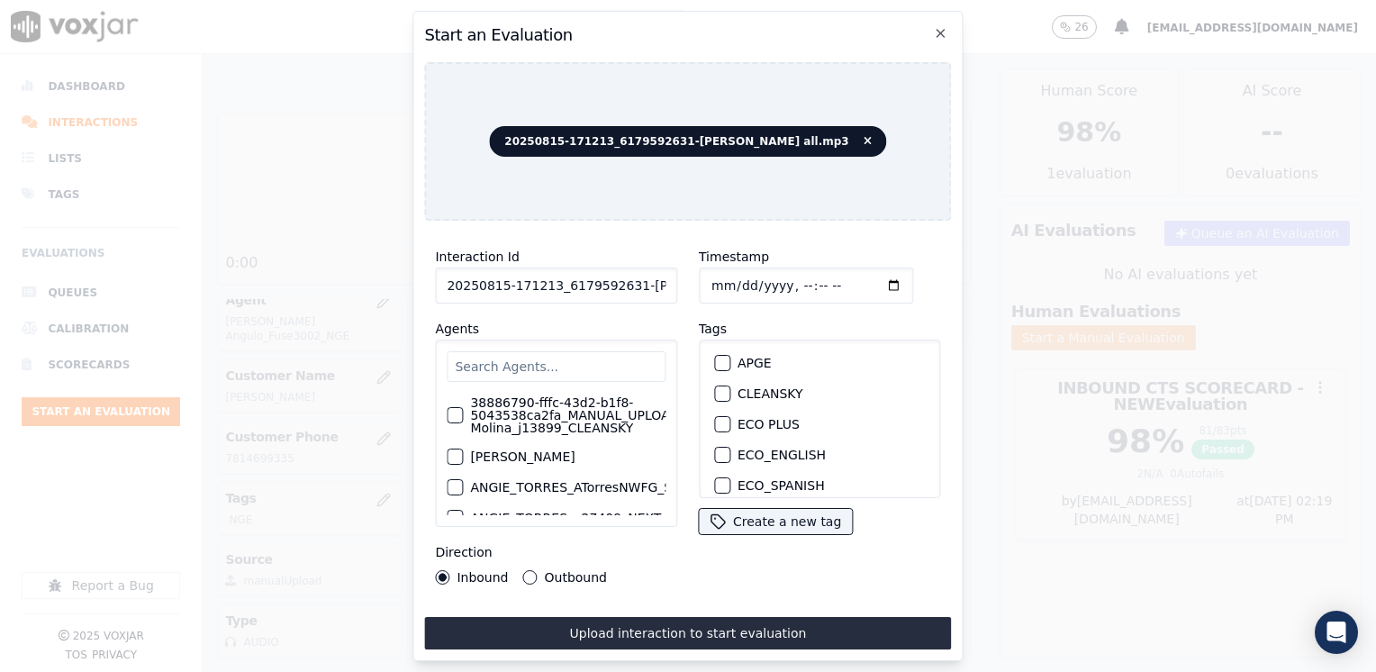
click at [538, 355] on input "text" at bounding box center [556, 366] width 219 height 31
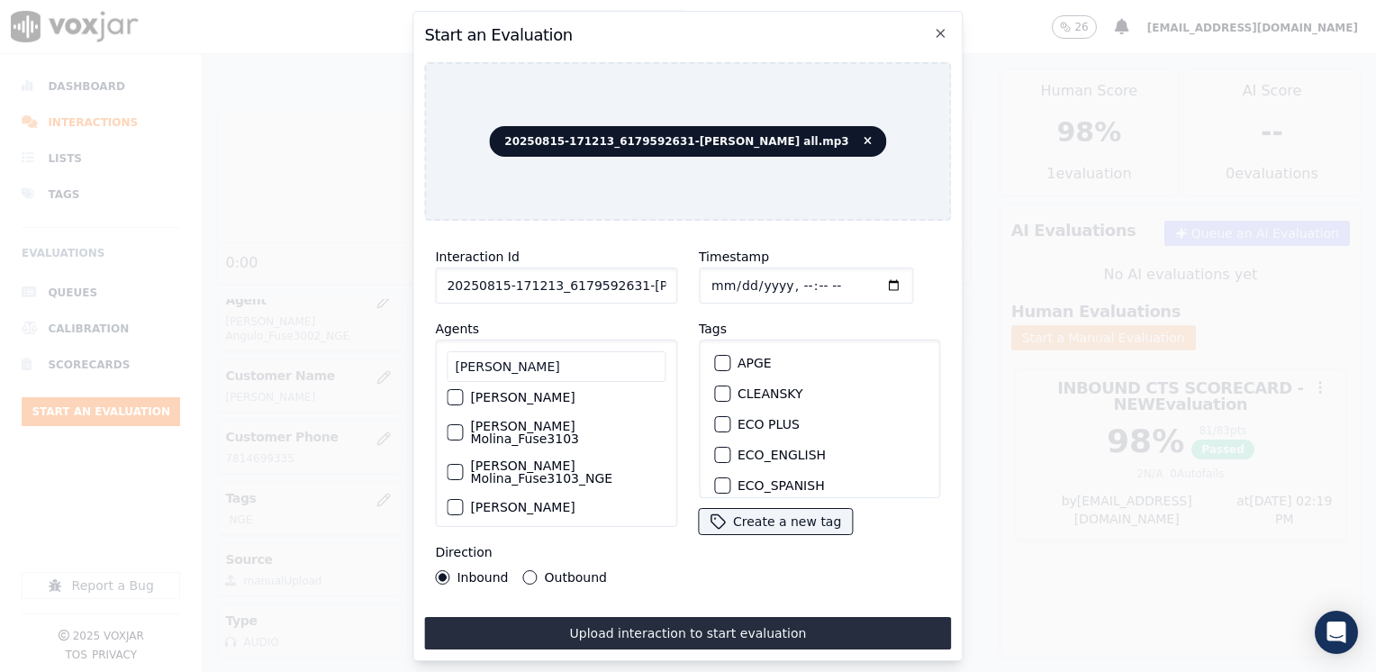
type input "juliana"
click at [454, 466] on div "button" at bounding box center [454, 472] width 13 height 13
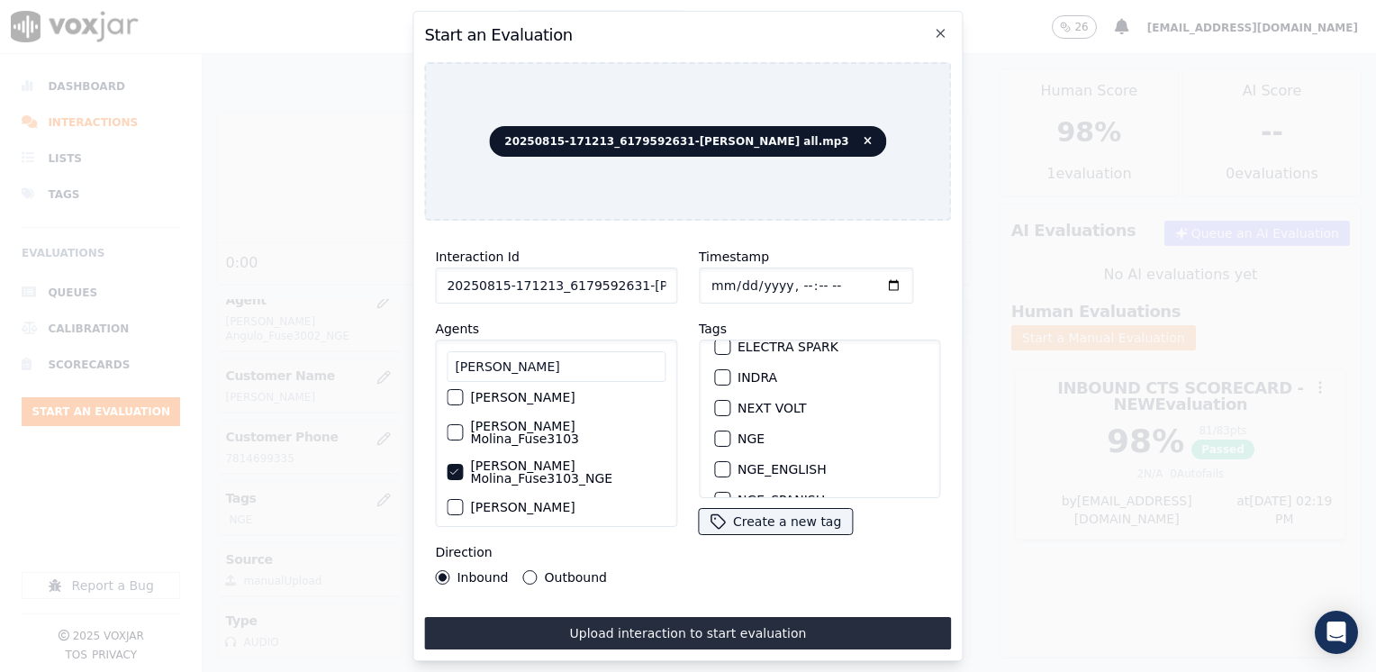
scroll to position [180, 0]
click at [717, 421] on div "button" at bounding box center [721, 427] width 13 height 13
click at [868, 279] on input "Timestamp" at bounding box center [806, 285] width 214 height 36
type input "2025-08-15T20:20"
drag, startPoint x: 522, startPoint y: 572, endPoint x: 583, endPoint y: 600, distance: 66.5
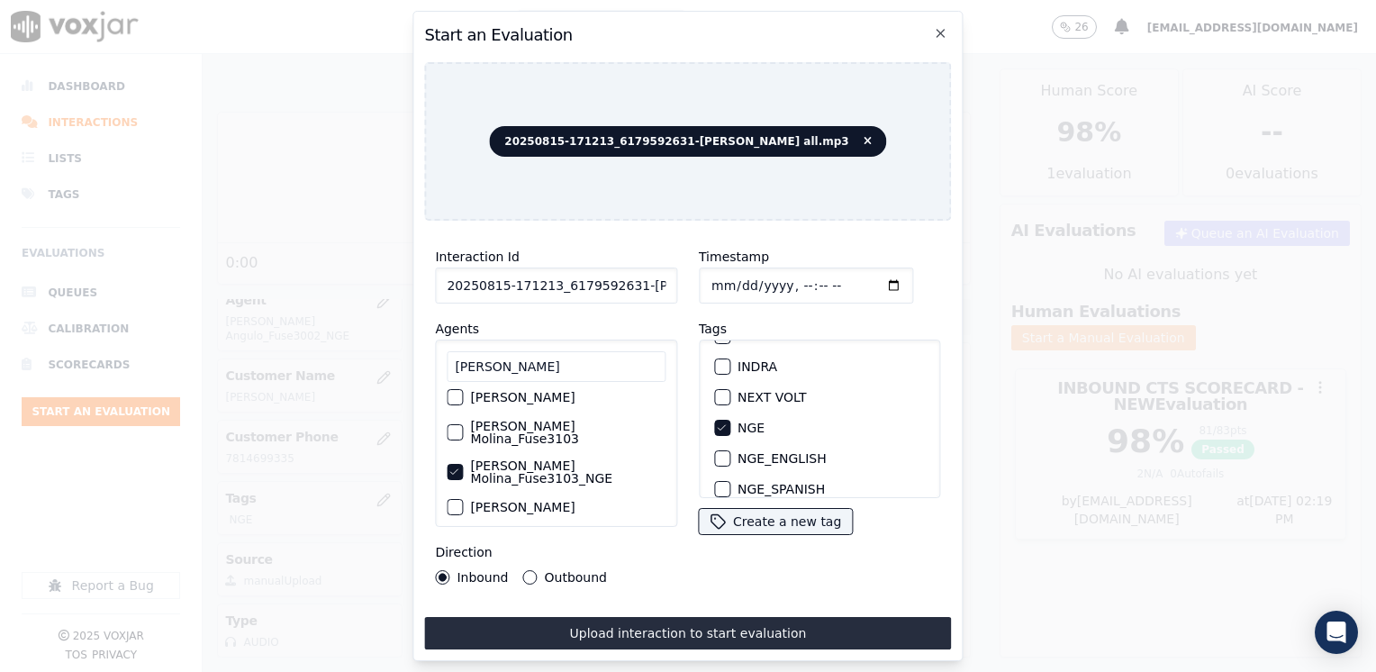
click at [523, 572] on button "Outbound" at bounding box center [530, 577] width 14 height 14
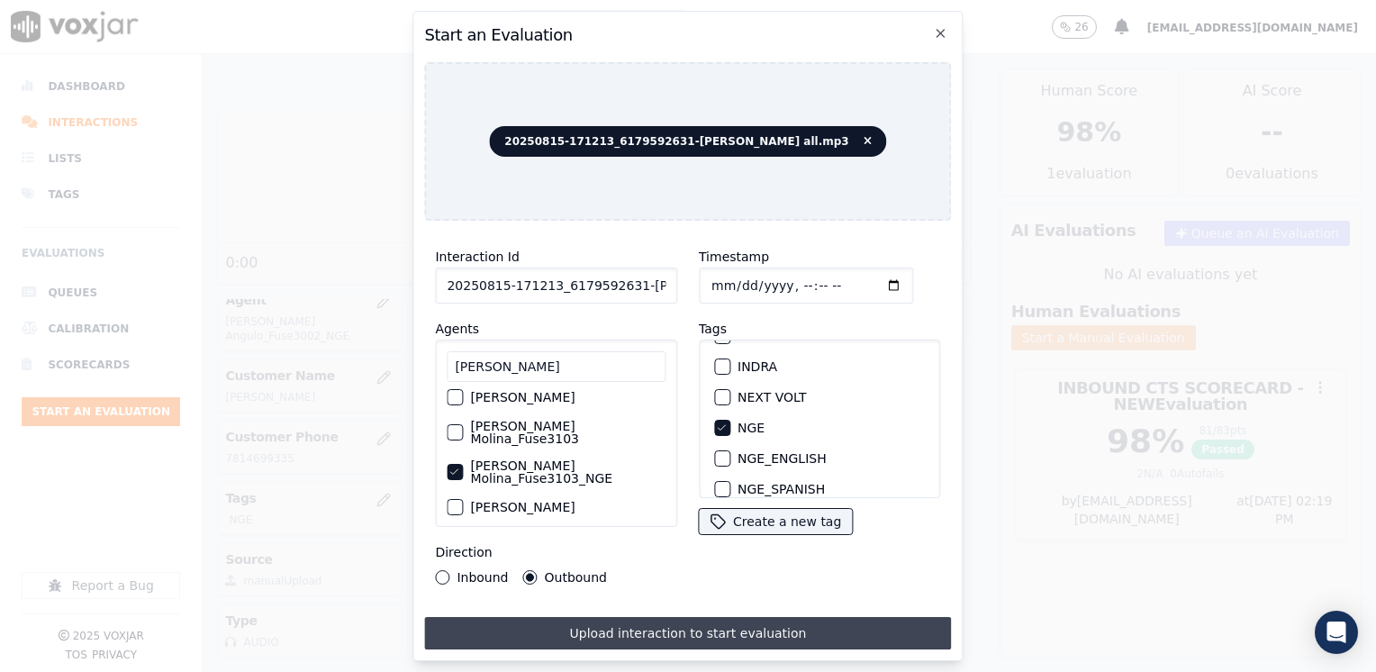
click at [732, 617] on button "Upload interaction to start evaluation" at bounding box center [687, 633] width 527 height 32
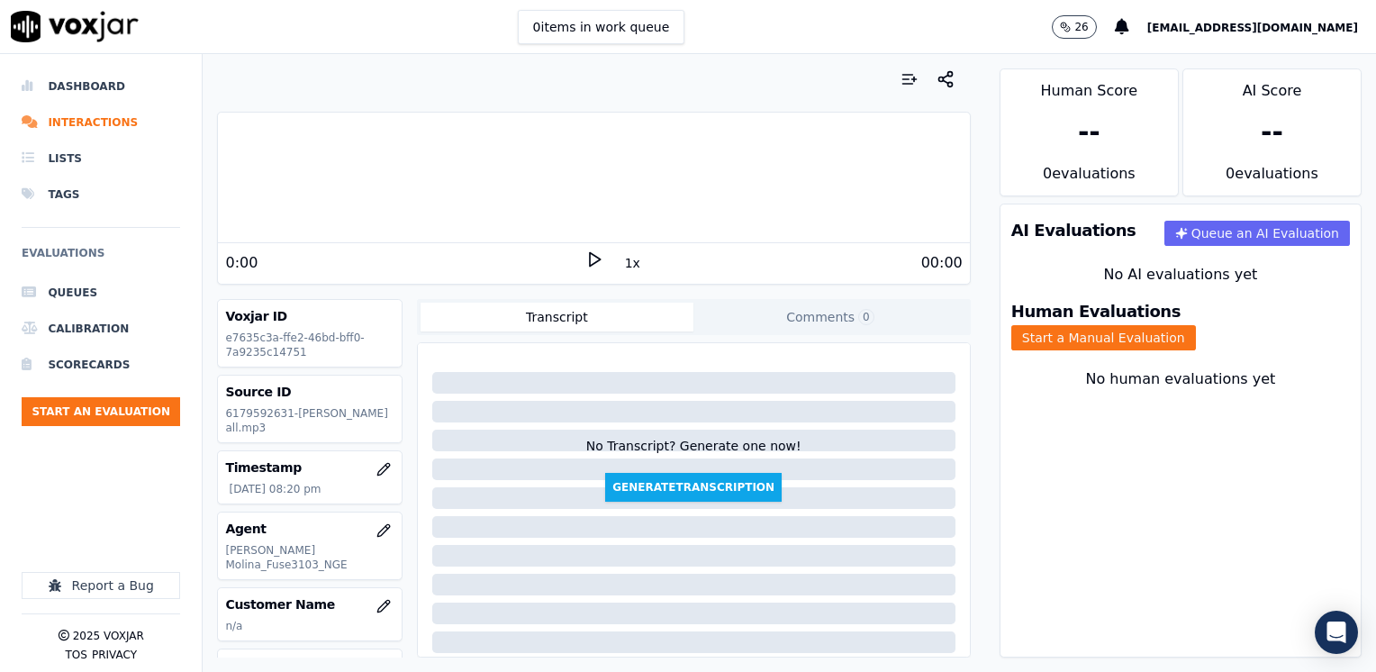
click at [591, 257] on icon at bounding box center [594, 259] width 18 height 18
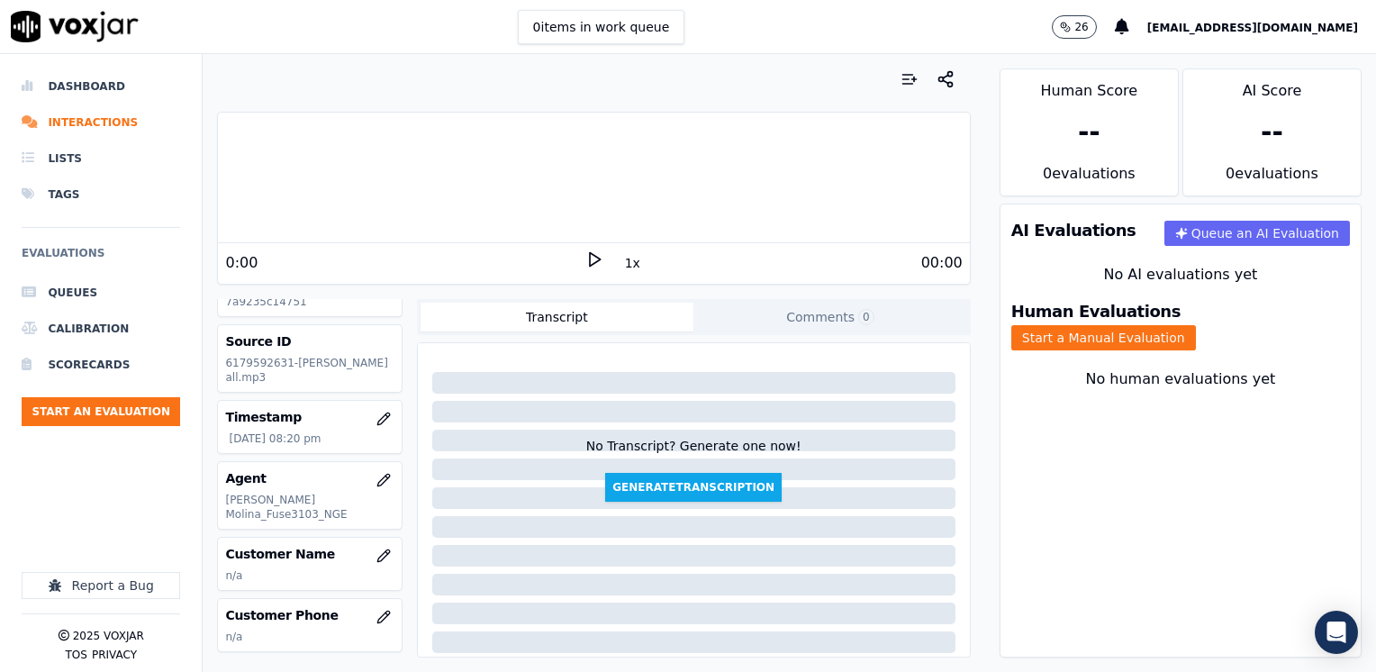
scroll to position [180, 0]
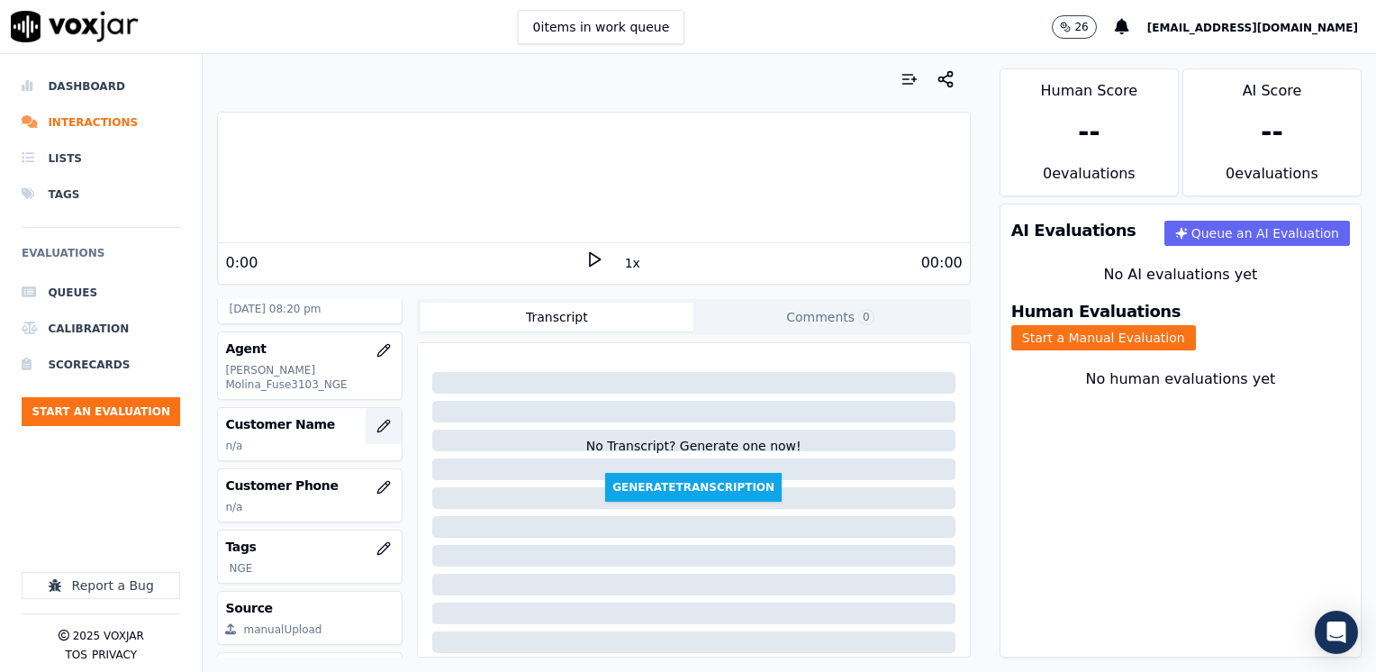
click at [376, 419] on icon "button" at bounding box center [383, 426] width 14 height 14
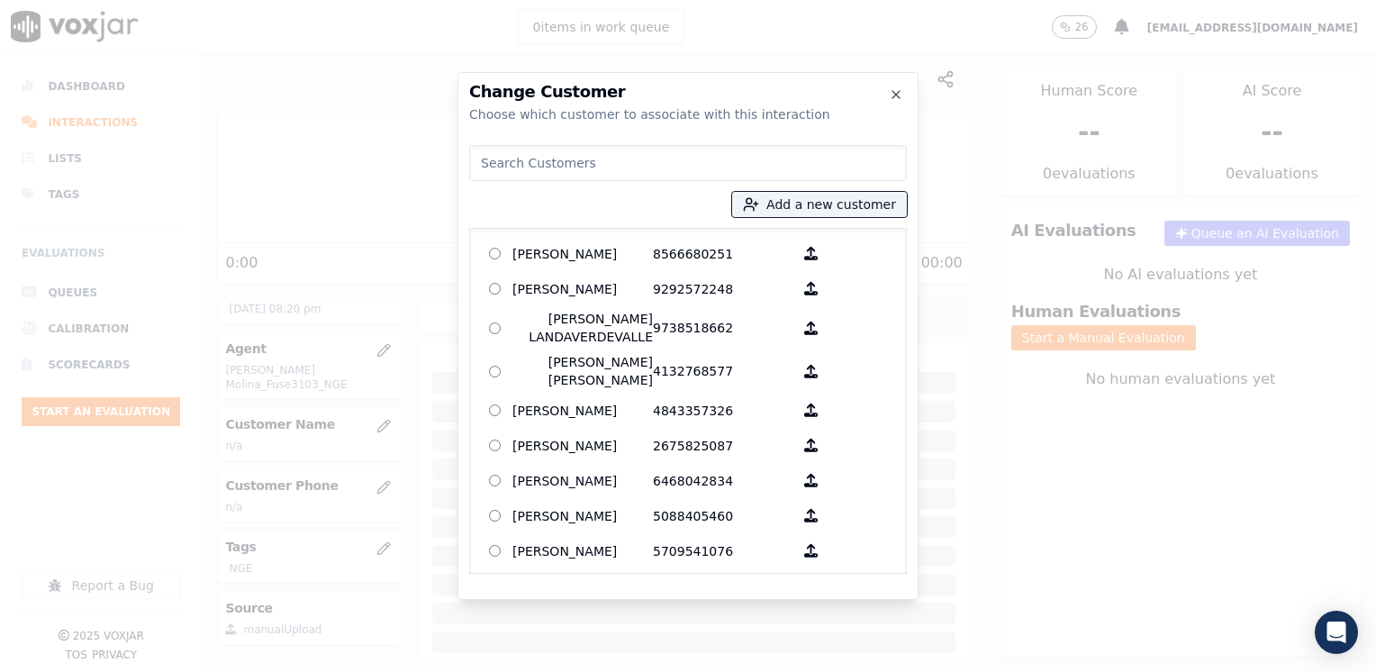
click at [706, 153] on input at bounding box center [688, 163] width 438 height 36
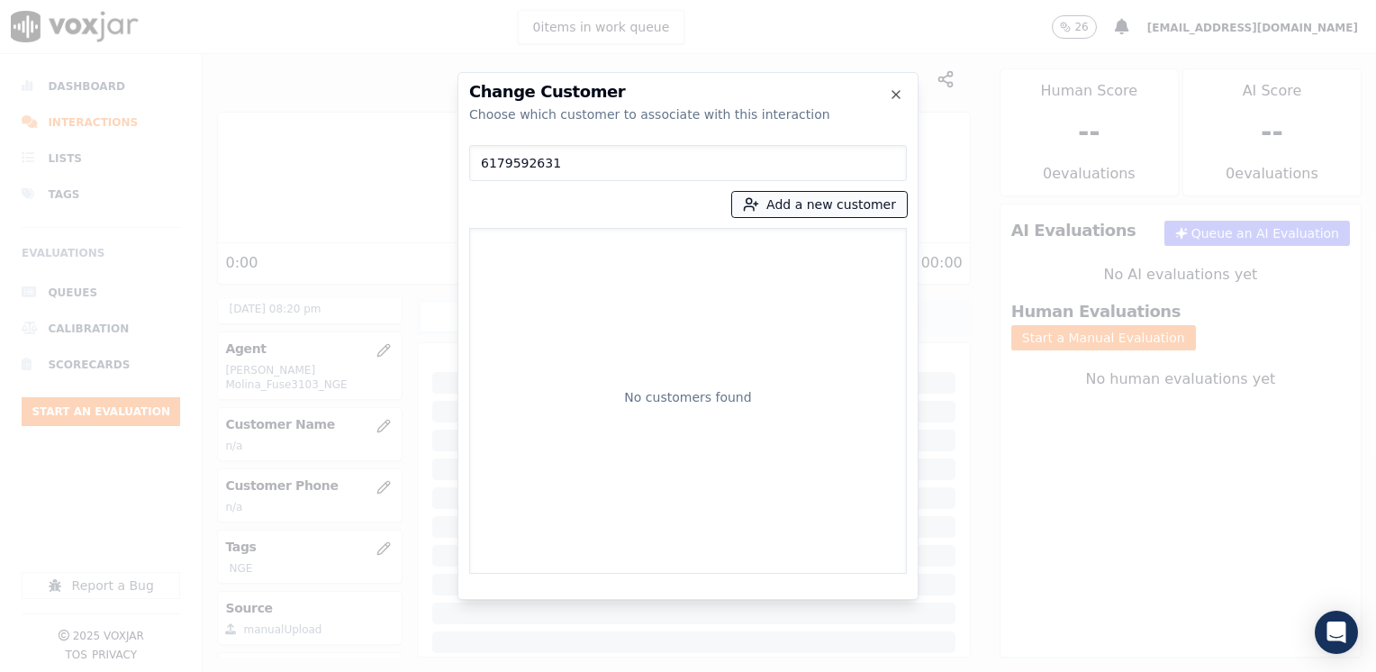
type input "6179592631"
click at [832, 204] on button "Add a new customer" at bounding box center [819, 204] width 175 height 25
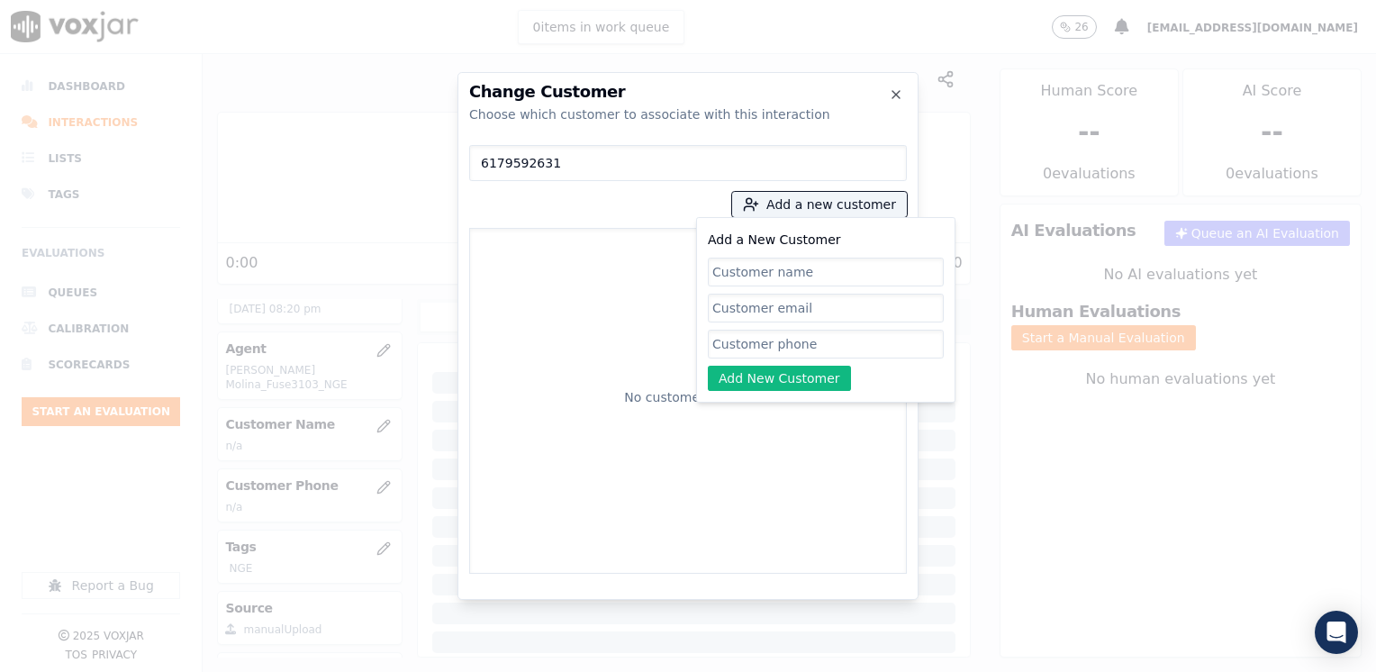
click at [771, 348] on input "Add a New Customer" at bounding box center [826, 344] width 236 height 29
paste input "6179592631"
type input "6179592631"
click at [828, 266] on input "Add a New Customer" at bounding box center [826, 272] width 236 height 29
paste input "Gustavo Chavarria"
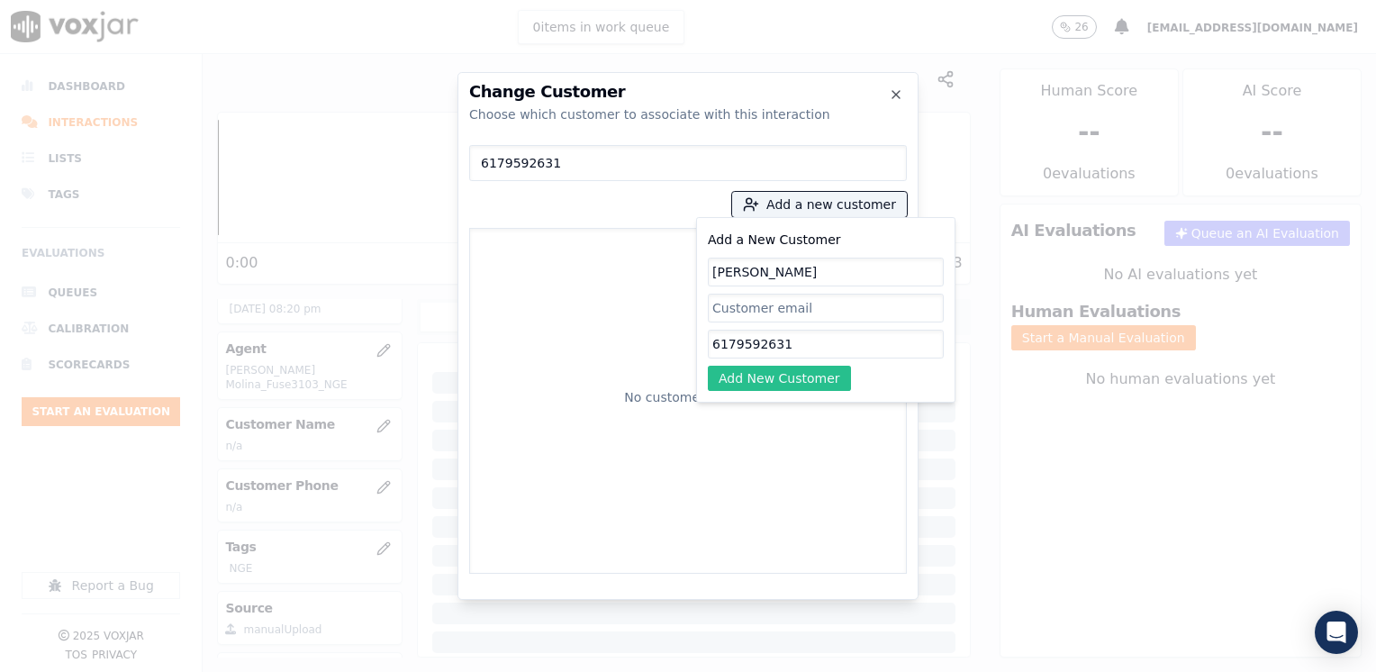
type input "Gustavo Chavarria"
click at [808, 385] on button "Add New Customer" at bounding box center [779, 378] width 143 height 25
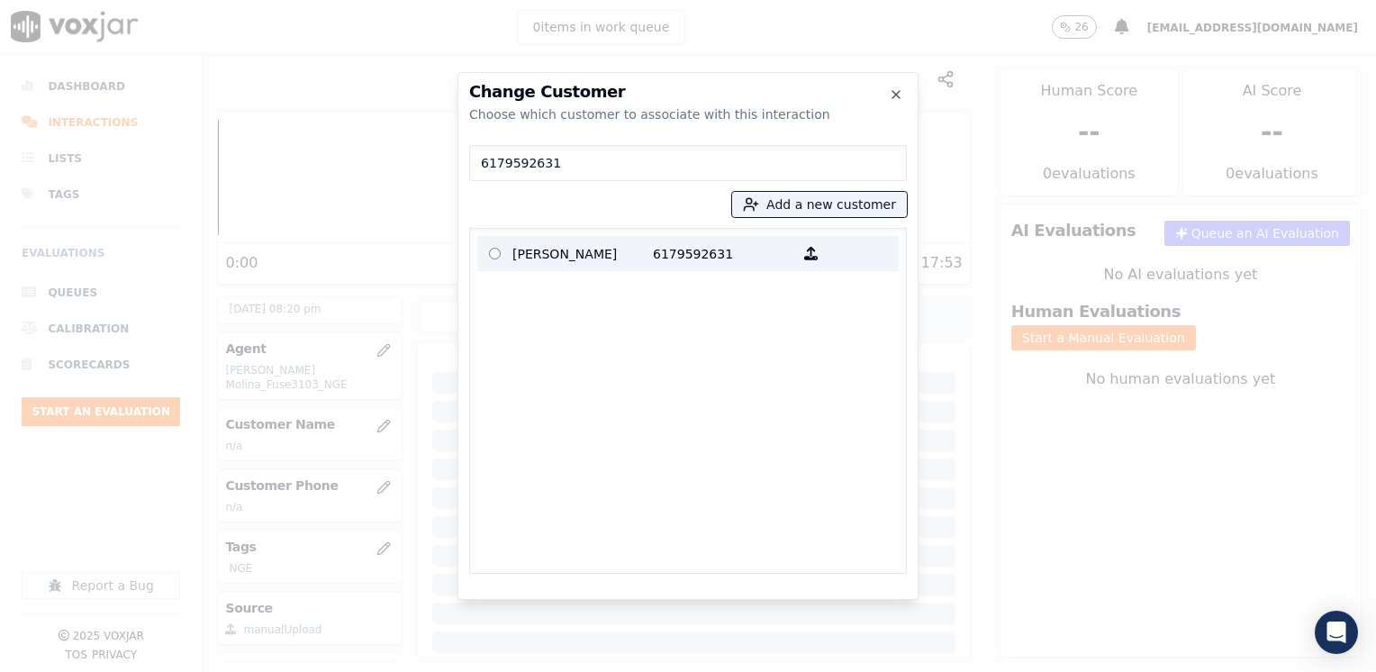
click at [642, 250] on p "Gustavo Chavarria" at bounding box center [582, 254] width 140 height 28
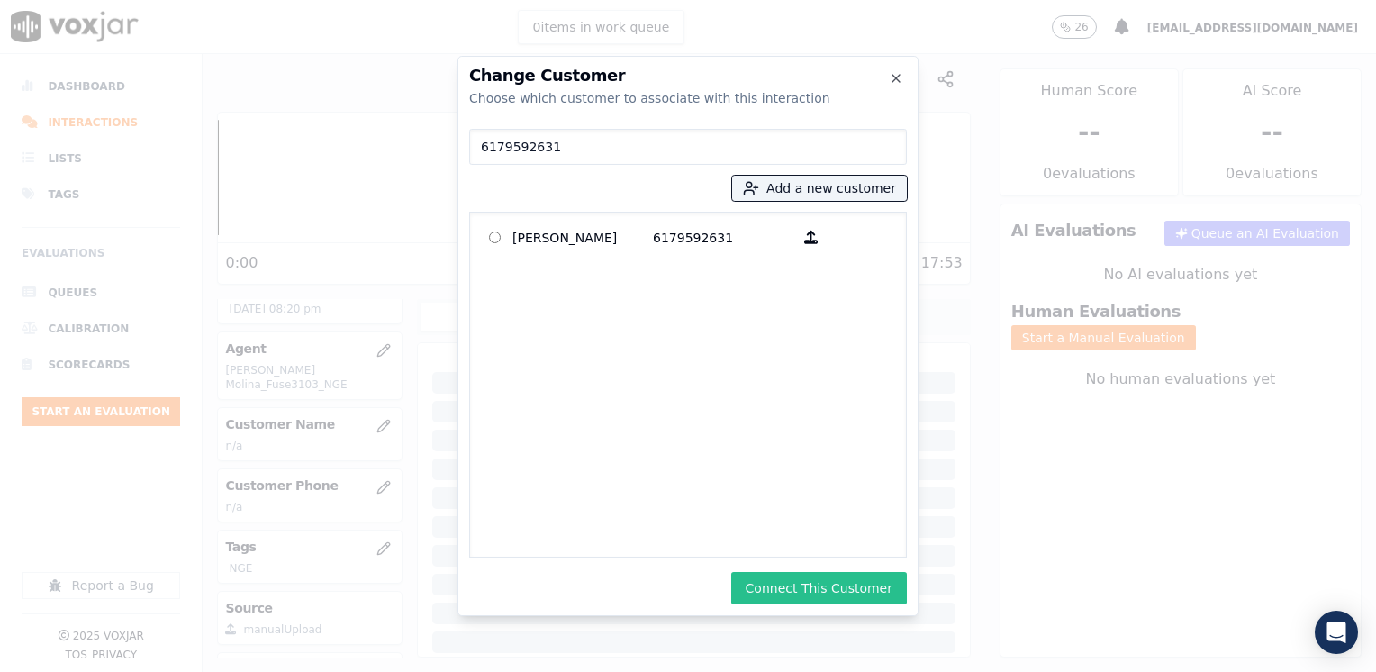
click at [845, 603] on button "Connect This Customer" at bounding box center [819, 588] width 176 height 32
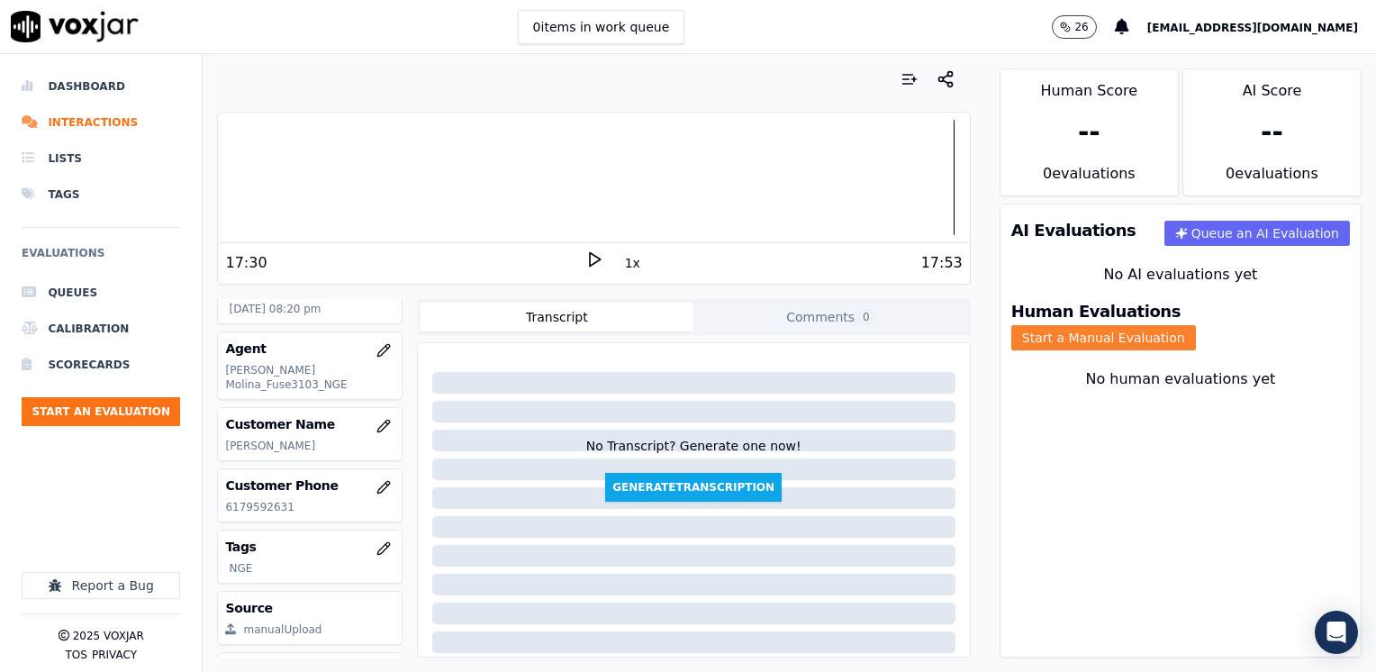
click at [1196, 325] on button "Start a Manual Evaluation" at bounding box center [1103, 337] width 185 height 25
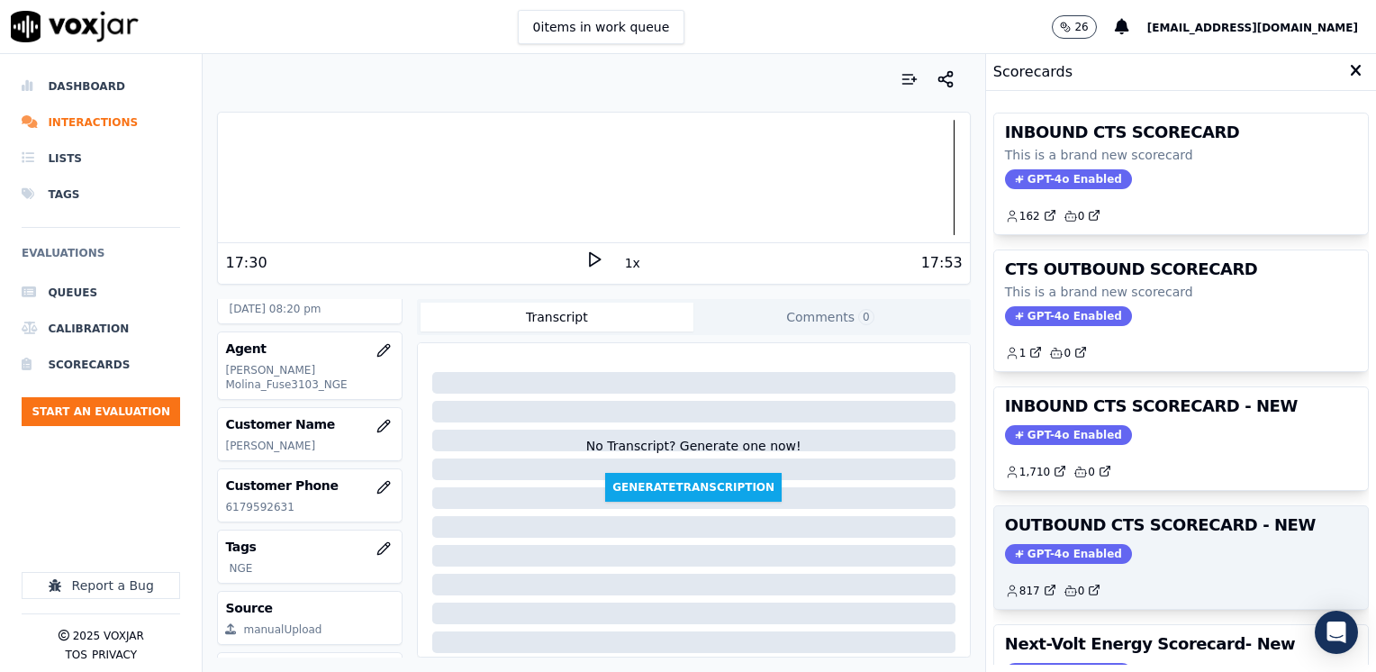
click at [1034, 547] on span "GPT-4o Enabled" at bounding box center [1068, 554] width 127 height 20
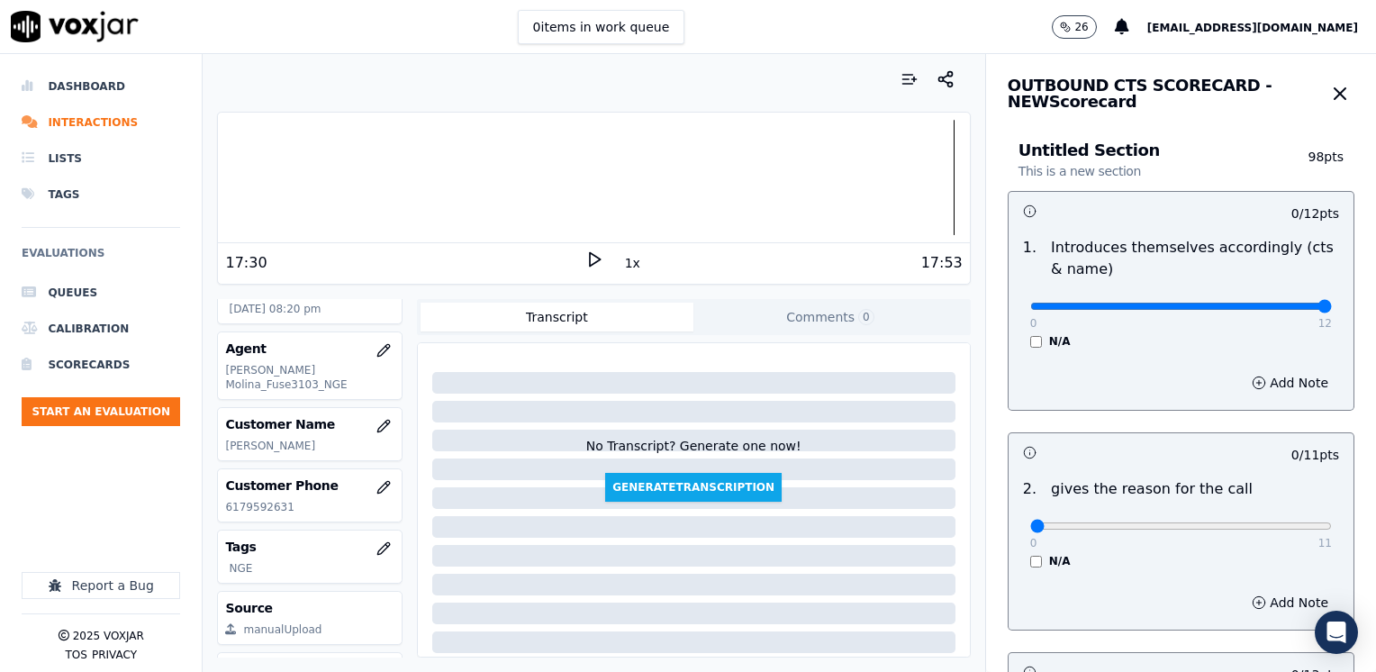
drag, startPoint x: 1023, startPoint y: 303, endPoint x: 1379, endPoint y: 329, distance: 356.6
type input "12"
click at [1332, 310] on input "range" at bounding box center [1181, 306] width 302 height 7
drag, startPoint x: 1017, startPoint y: 525, endPoint x: 1379, endPoint y: 525, distance: 362.0
type input "11"
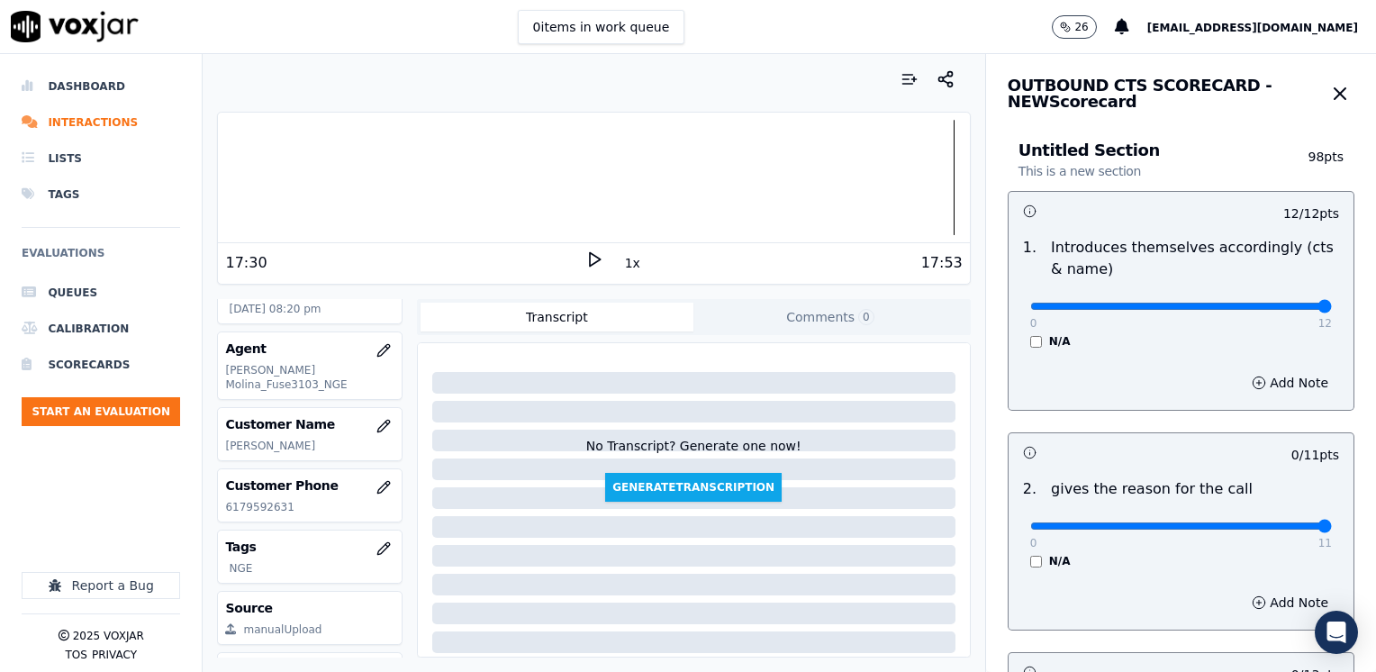
click at [1332, 310] on input "range" at bounding box center [1181, 306] width 302 height 7
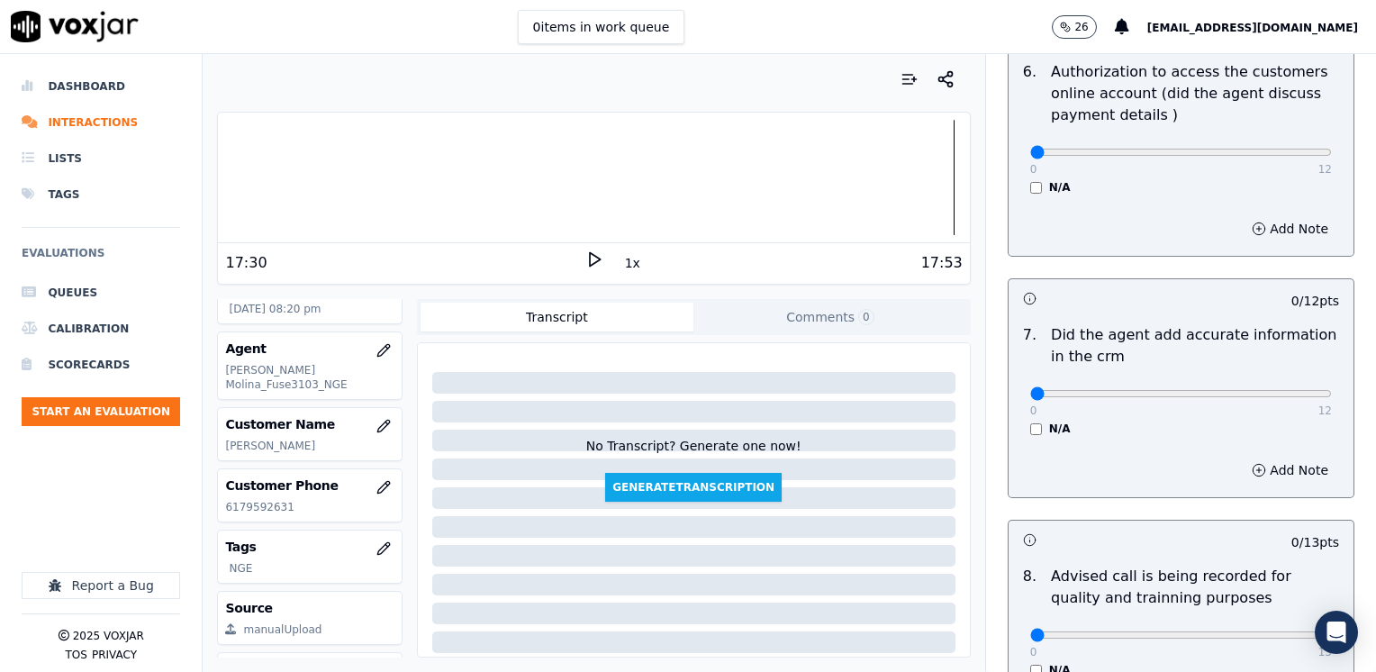
scroll to position [1574, 0]
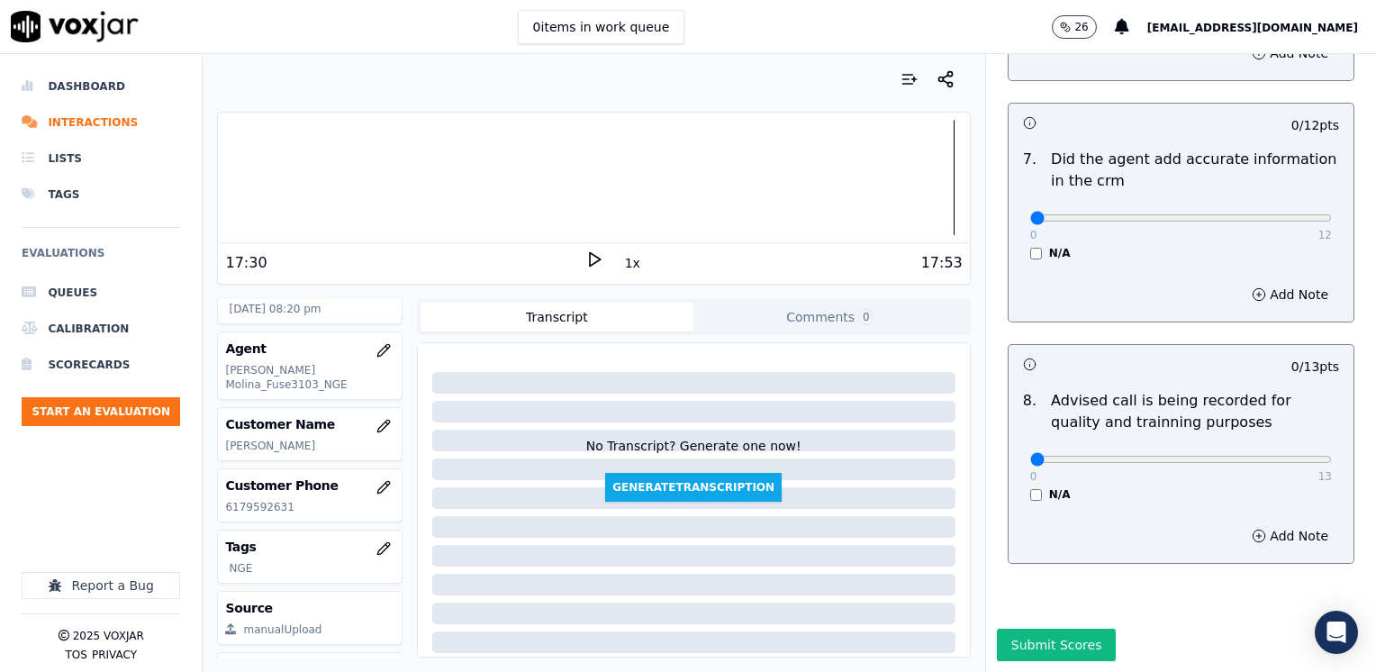
click at [1232, 433] on div "0 13 N/A" at bounding box center [1181, 467] width 330 height 68
type input "10"
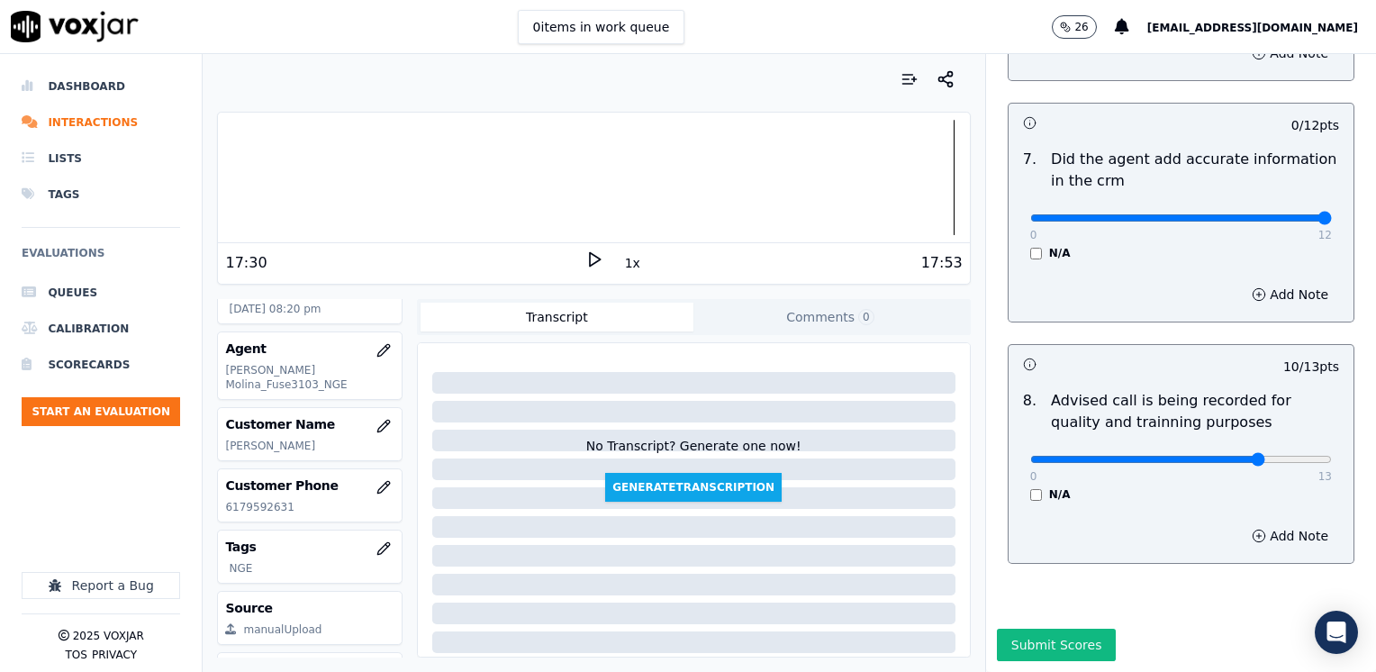
drag, startPoint x: 1037, startPoint y: 183, endPoint x: 1379, endPoint y: 183, distance: 341.3
type input "12"
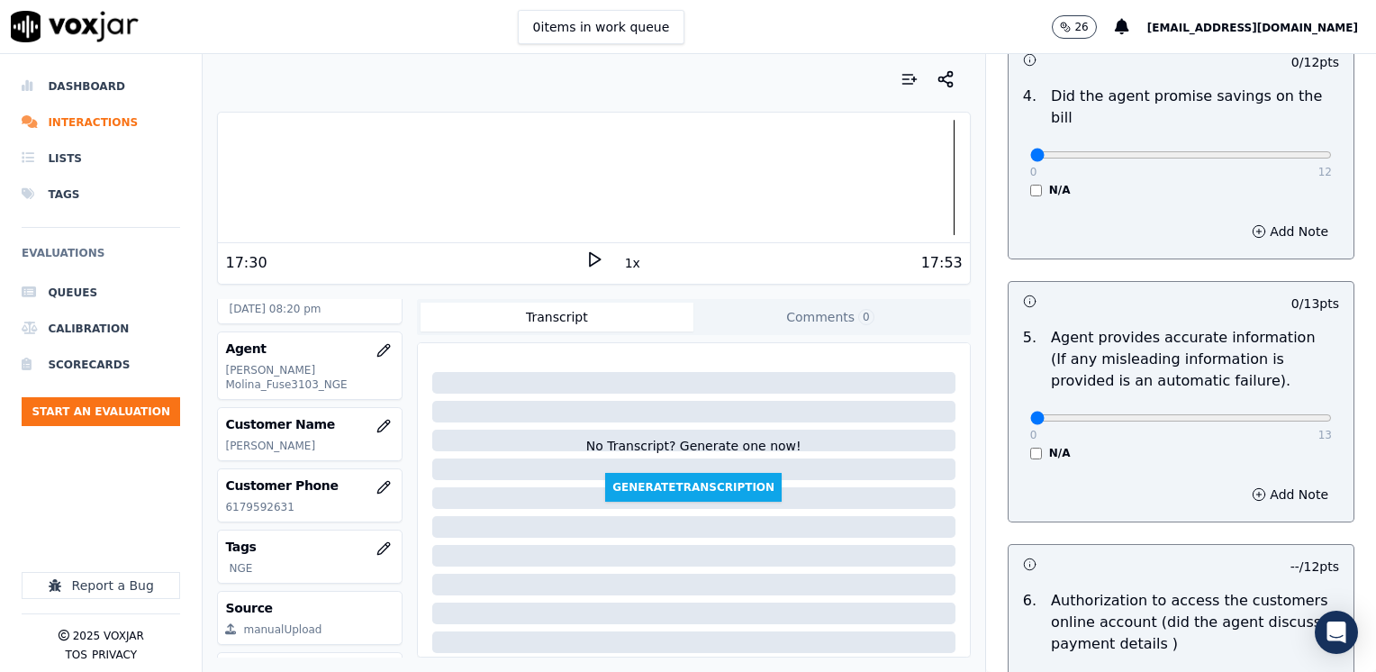
scroll to position [674, 0]
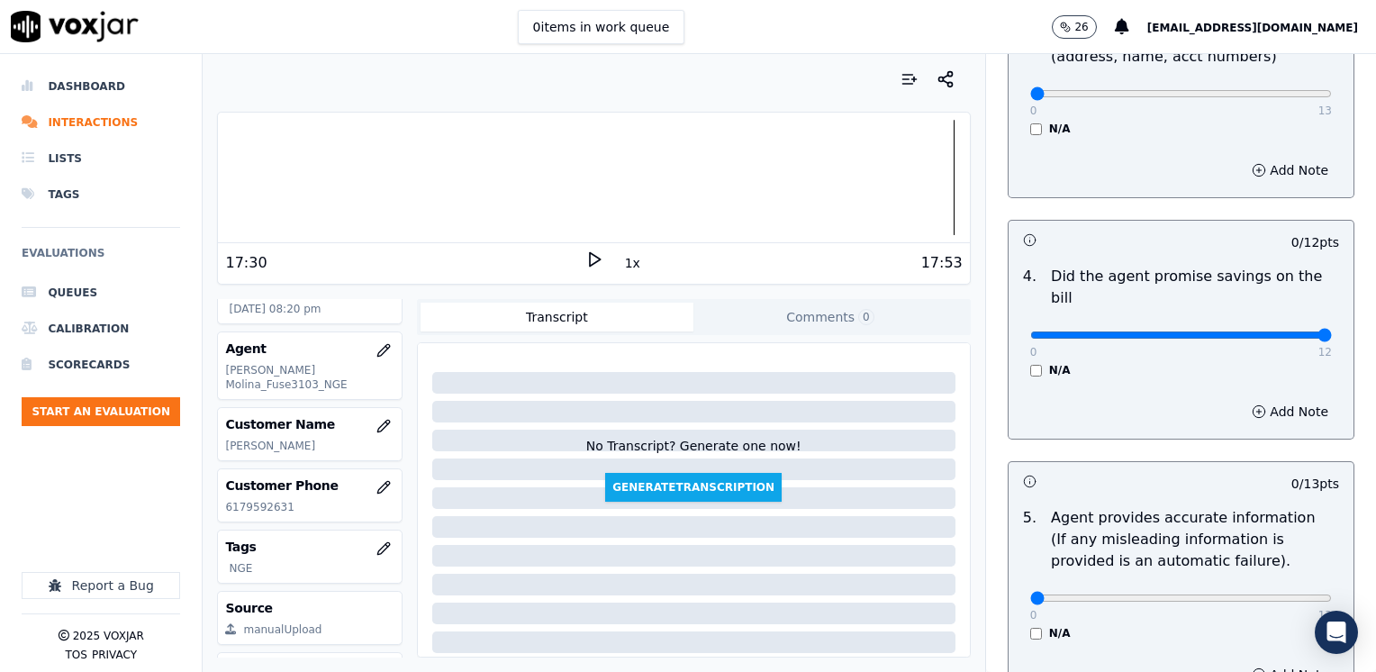
drag, startPoint x: 1023, startPoint y: 310, endPoint x: 1379, endPoint y: 345, distance: 357.4
type input "12"
click at [1077, 254] on div "12 / 12 pts" at bounding box center [1181, 240] width 345 height 38
drag, startPoint x: 1020, startPoint y: 94, endPoint x: 1379, endPoint y: 146, distance: 362.2
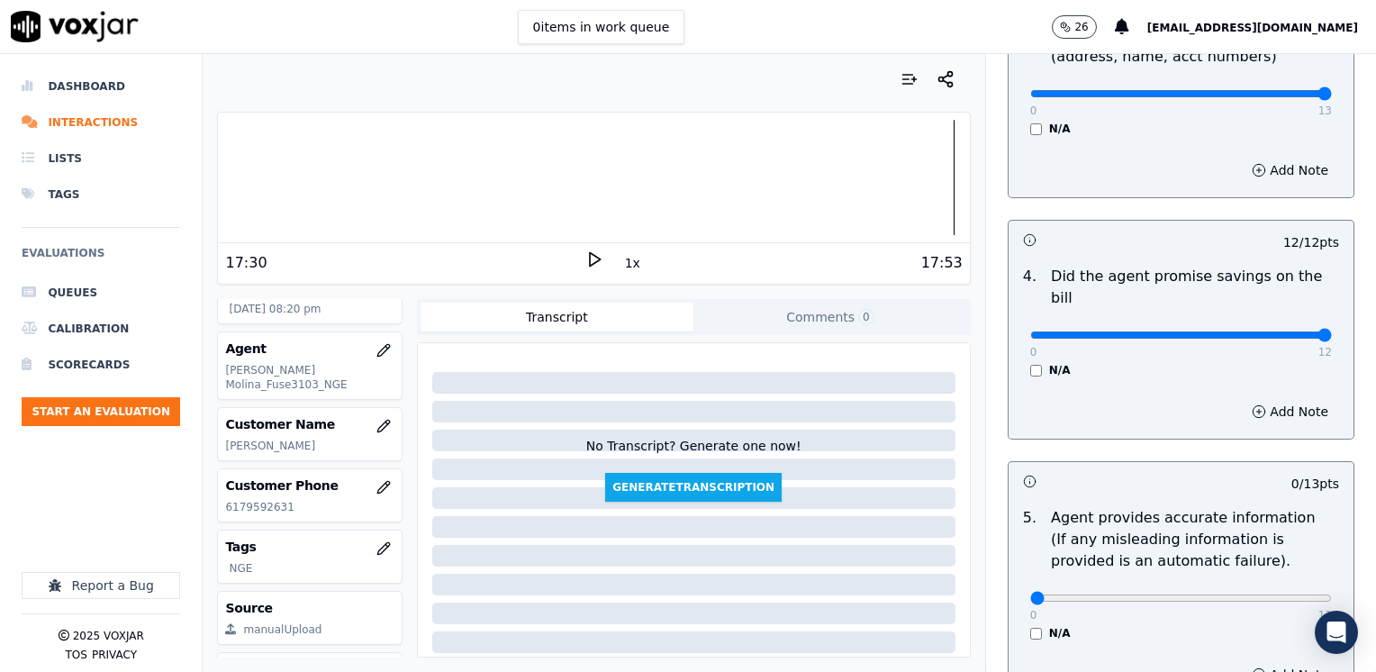
type input "13"
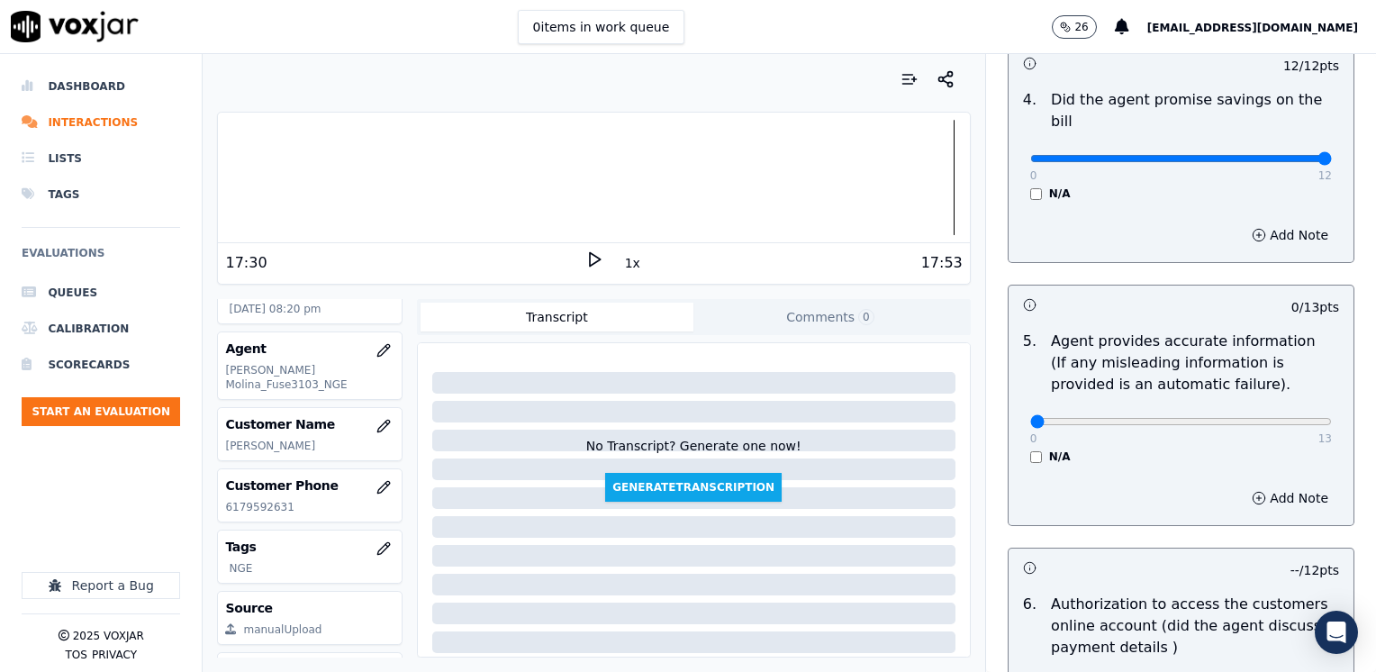
scroll to position [854, 0]
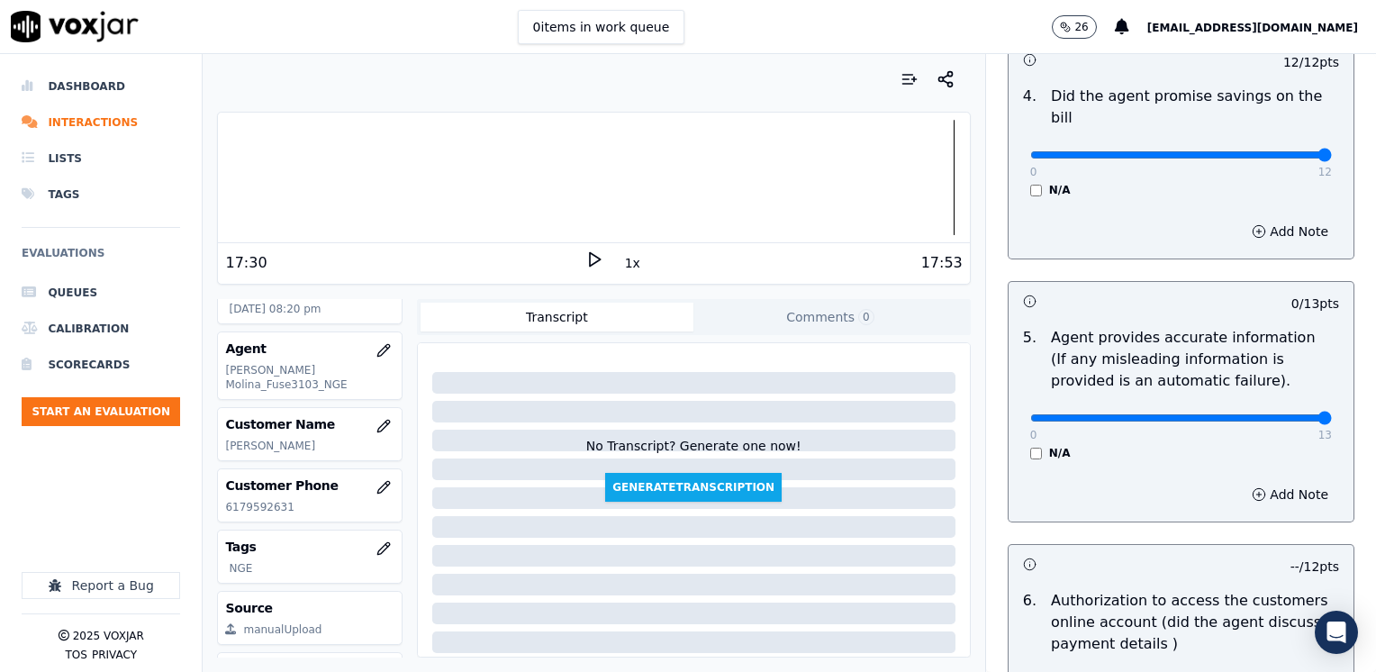
drag, startPoint x: 1016, startPoint y: 396, endPoint x: 1379, endPoint y: 396, distance: 362.9
type input "13"
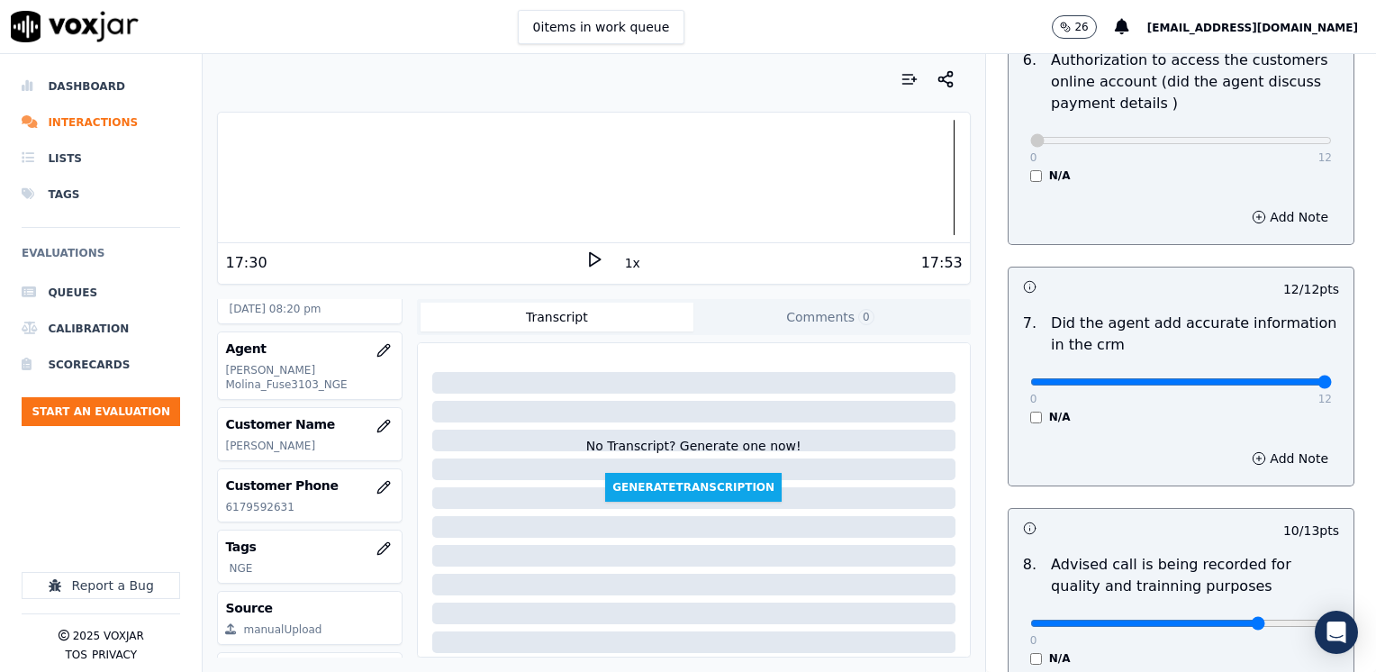
scroll to position [1574, 0]
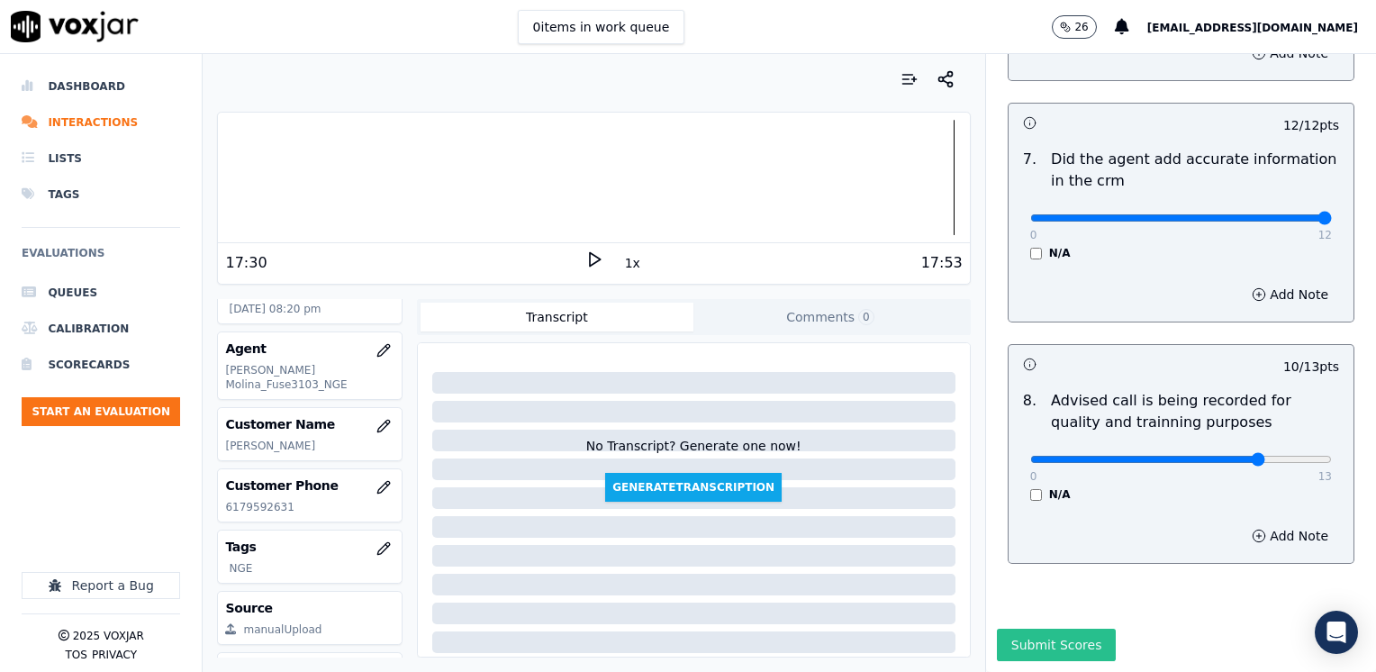
click at [1039, 629] on button "Submit Scores" at bounding box center [1057, 645] width 120 height 32
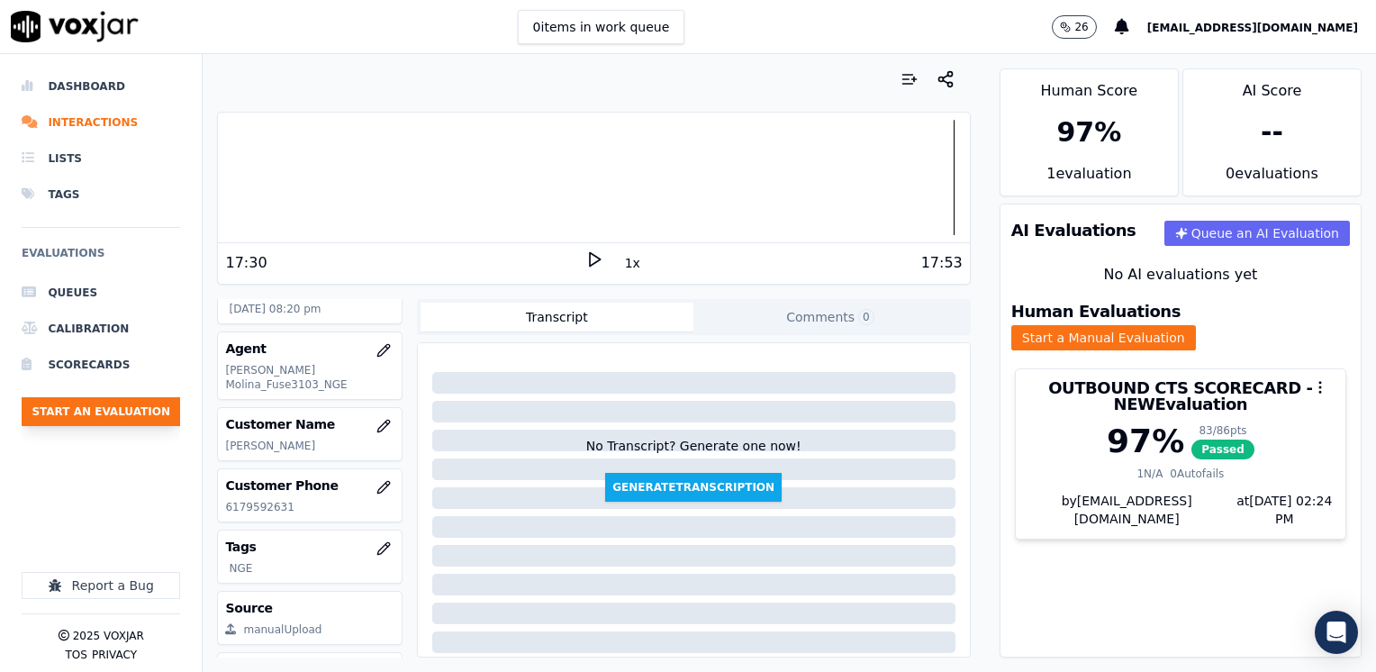
click at [123, 403] on button "Start an Evaluation" at bounding box center [101, 411] width 158 height 29
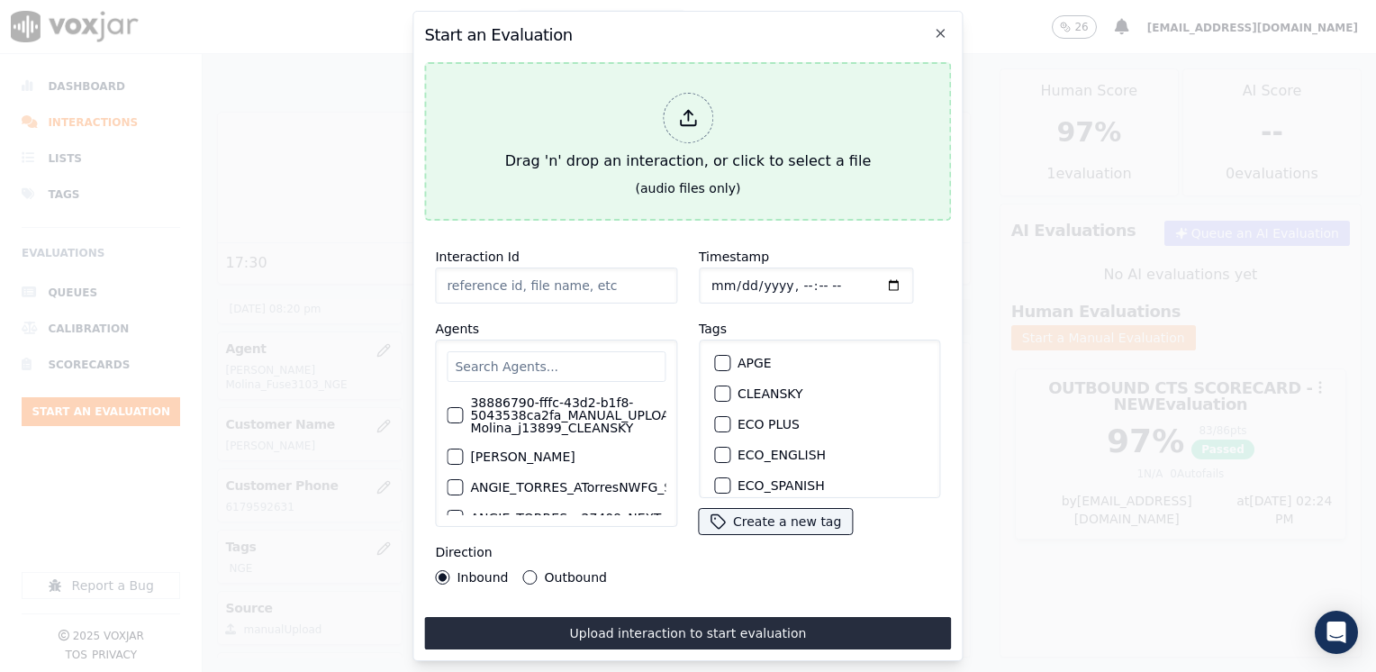
click at [692, 99] on div at bounding box center [688, 118] width 50 height 50
click at [699, 120] on div at bounding box center [688, 118] width 50 height 50
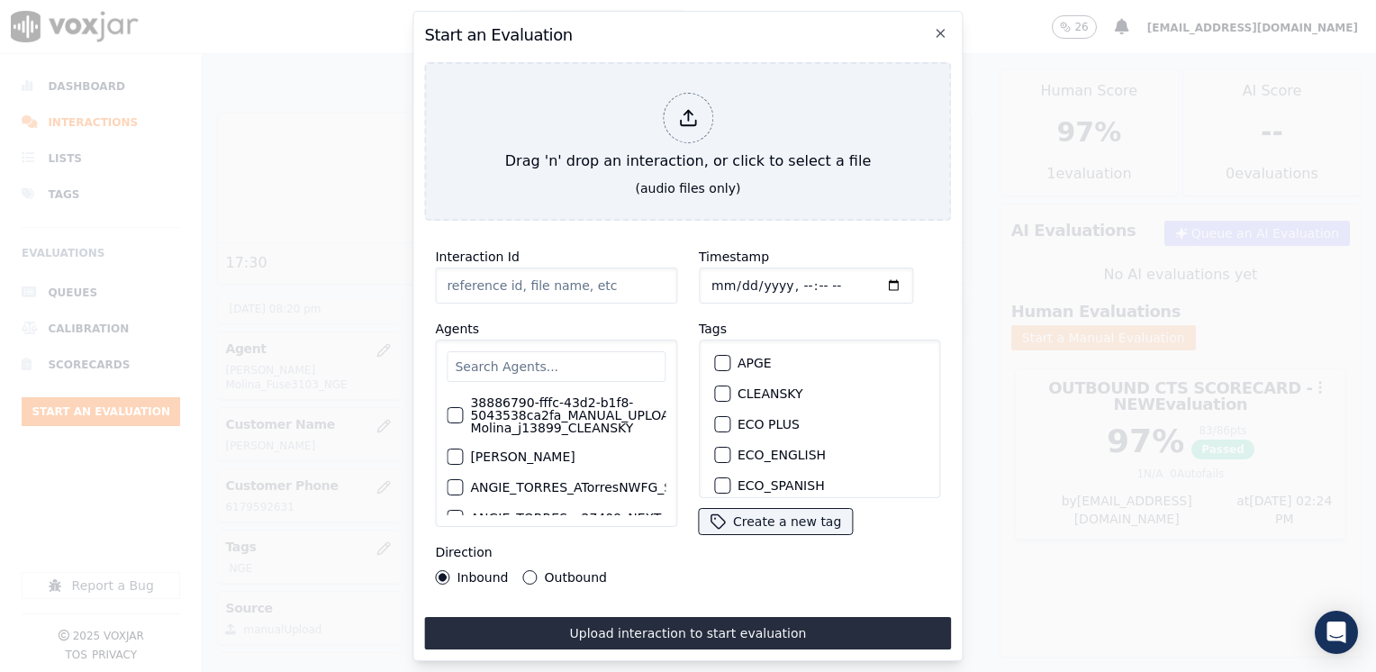
type input "20250815-112953_3309046292-VALENTINA COSSIO all.mp3"
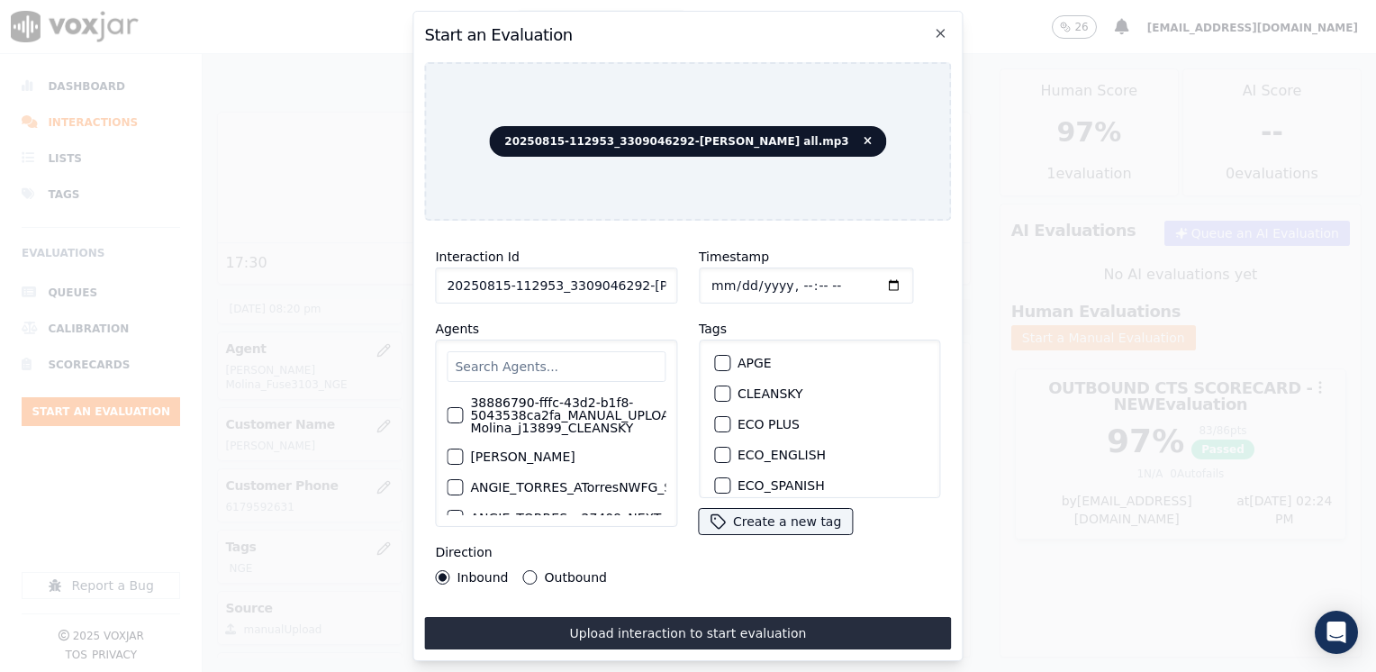
click at [550, 351] on input "text" at bounding box center [556, 366] width 219 height 31
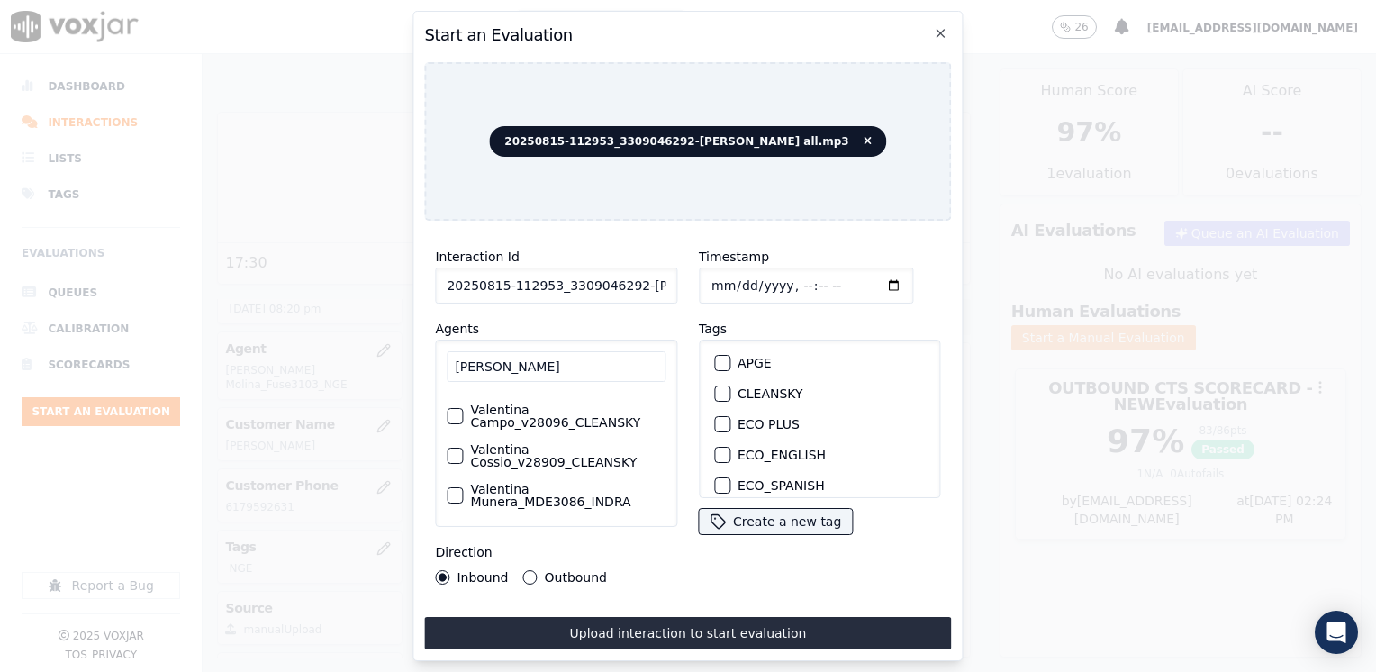
scroll to position [0, 0]
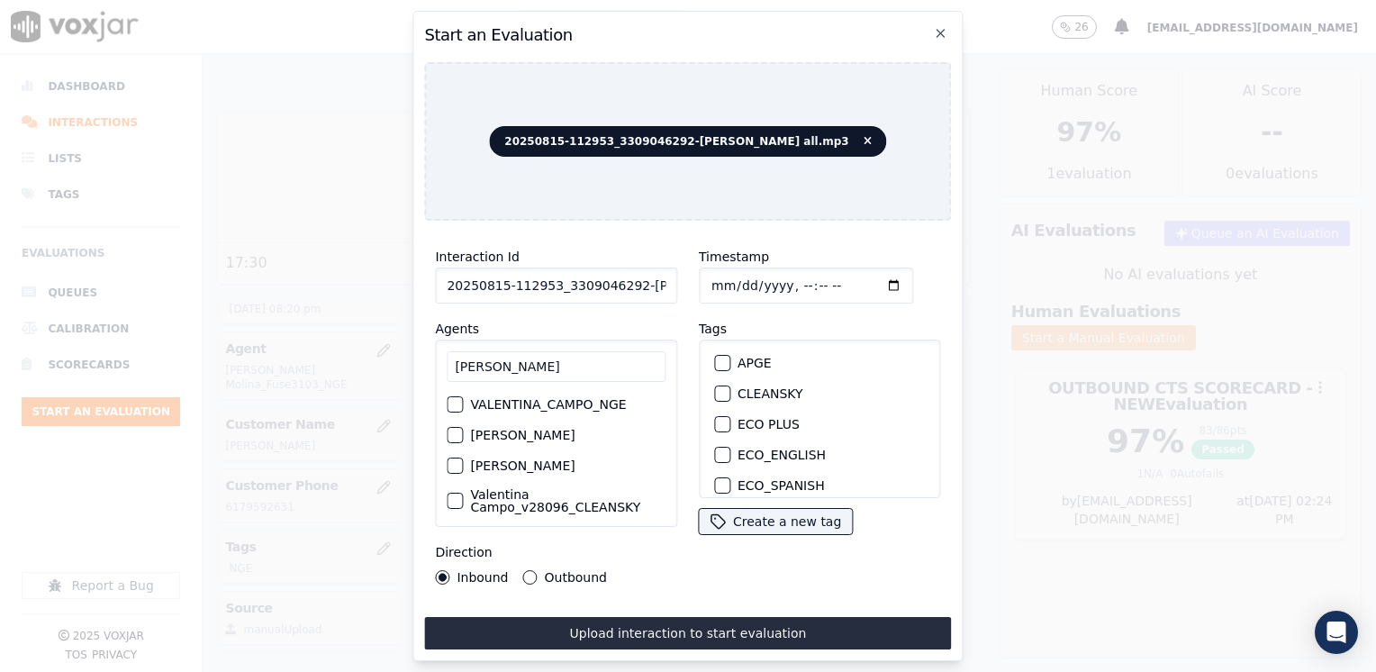
drag, startPoint x: 526, startPoint y: 355, endPoint x: 95, endPoint y: 355, distance: 430.4
click at [95, 671] on div "Start an Evaluation 20250815-112953_3309046292-VALENTINA COSSIO all.mp3 Interac…" at bounding box center [688, 672] width 1376 height 0
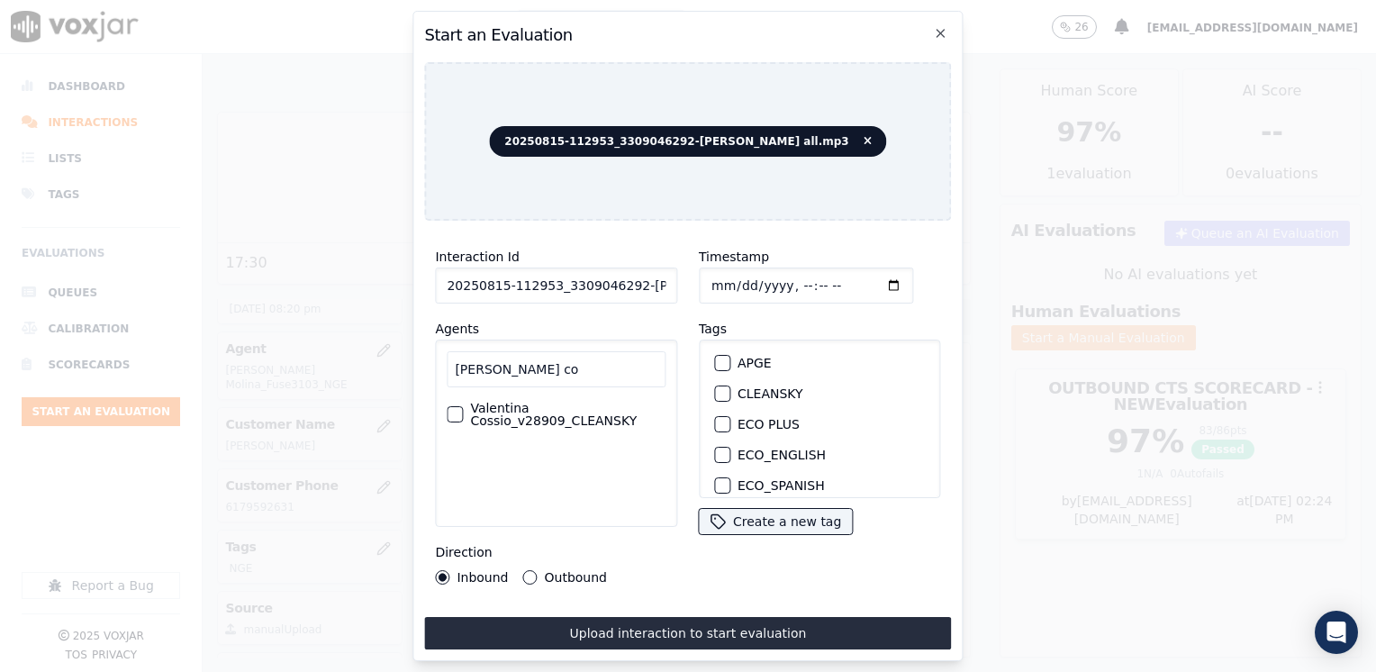
type input "valentina co"
click at [519, 405] on label "Valentina Cossio_v28909_CLEANSKY" at bounding box center [567, 414] width 195 height 25
click at [463, 406] on button "Valentina Cossio_v28909_CLEANSKY" at bounding box center [455, 414] width 16 height 16
click at [719, 388] on div "button" at bounding box center [721, 393] width 13 height 13
click at [864, 283] on input "Timestamp" at bounding box center [806, 285] width 214 height 36
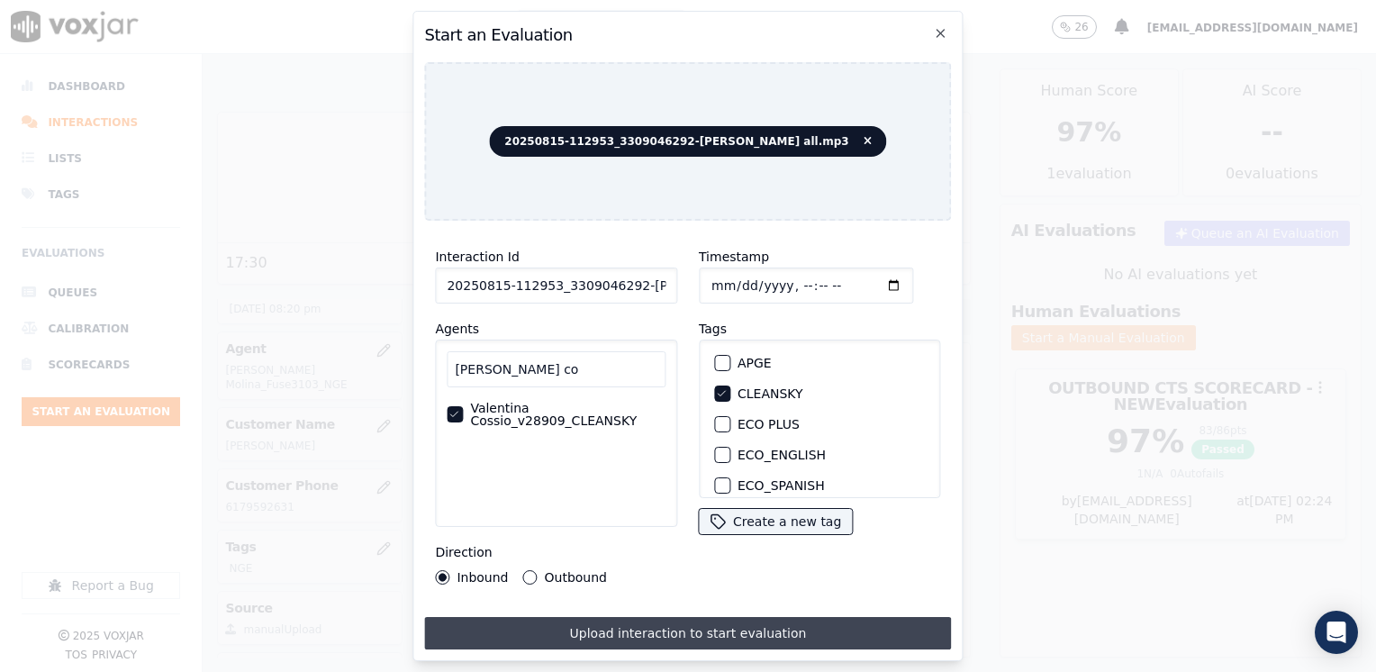
type input "2025-08-15T20:24"
click at [656, 627] on button "Upload interaction to start evaluation" at bounding box center [687, 633] width 527 height 32
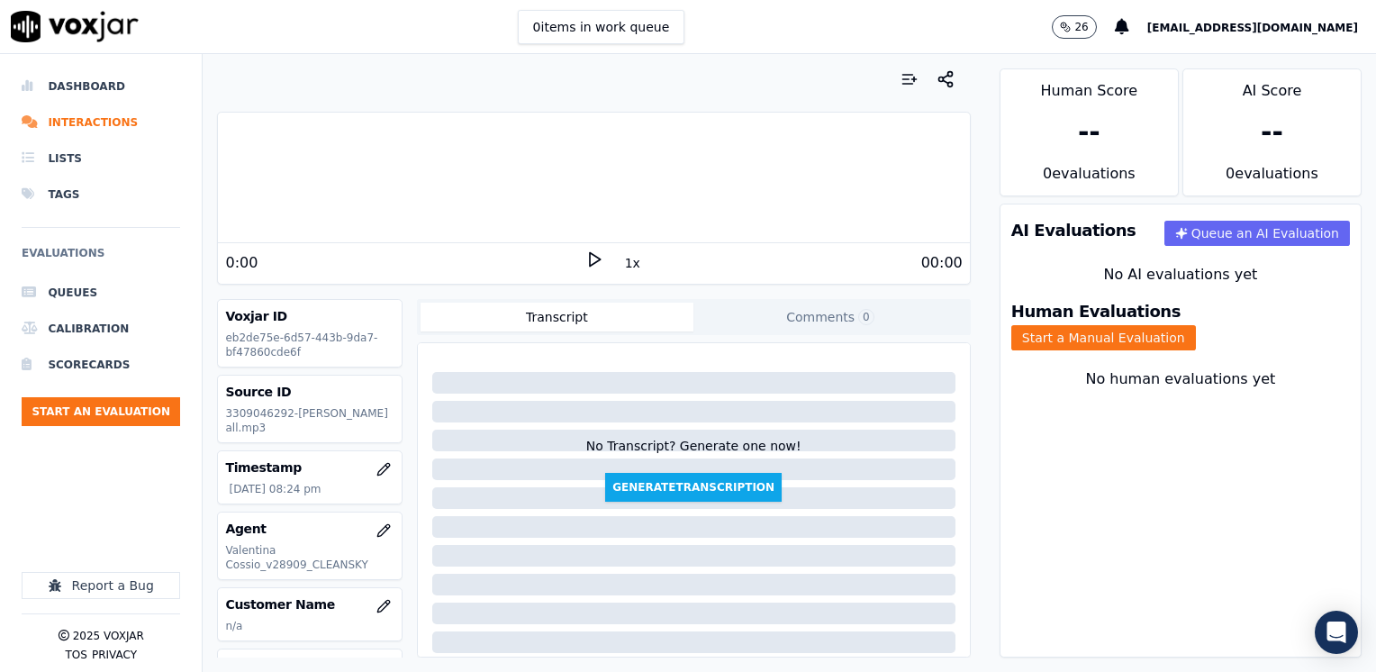
click at [585, 260] on icon at bounding box center [594, 259] width 18 height 18
click at [362, 425] on p "3309046292-VALENTINA COSSIO all.mp3" at bounding box center [309, 420] width 168 height 29
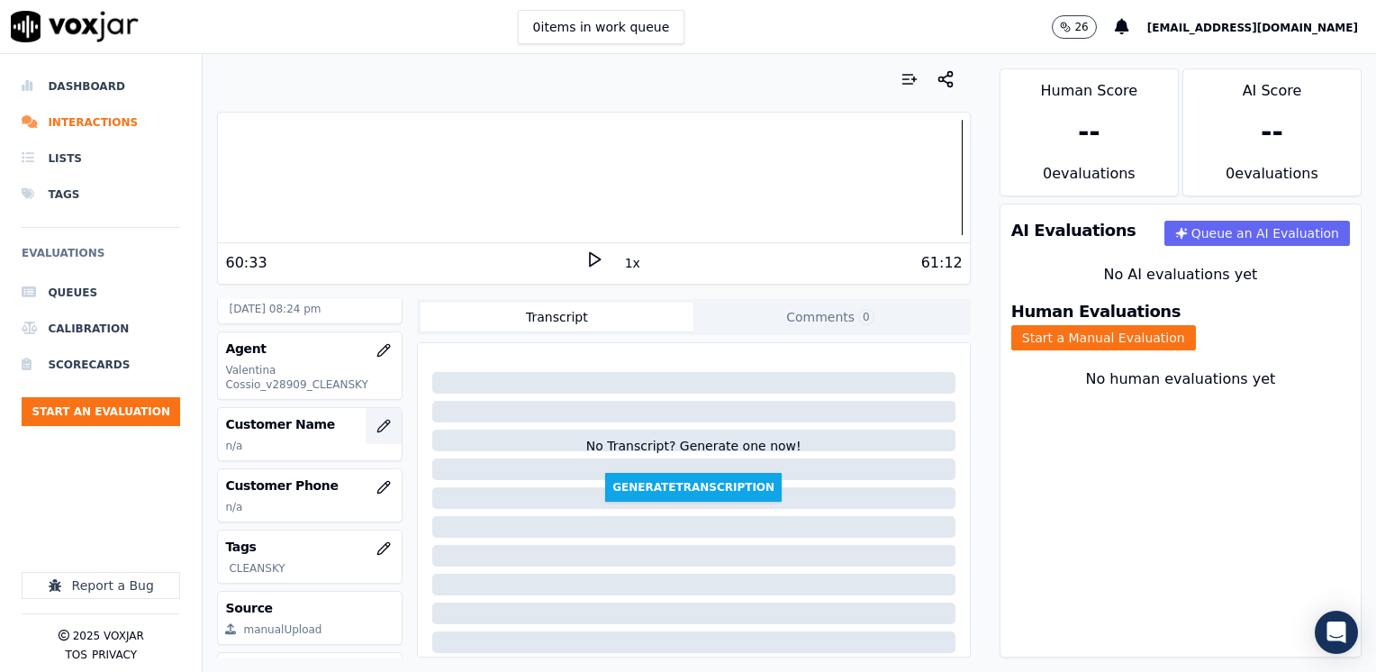
click at [376, 419] on icon "button" at bounding box center [383, 426] width 14 height 14
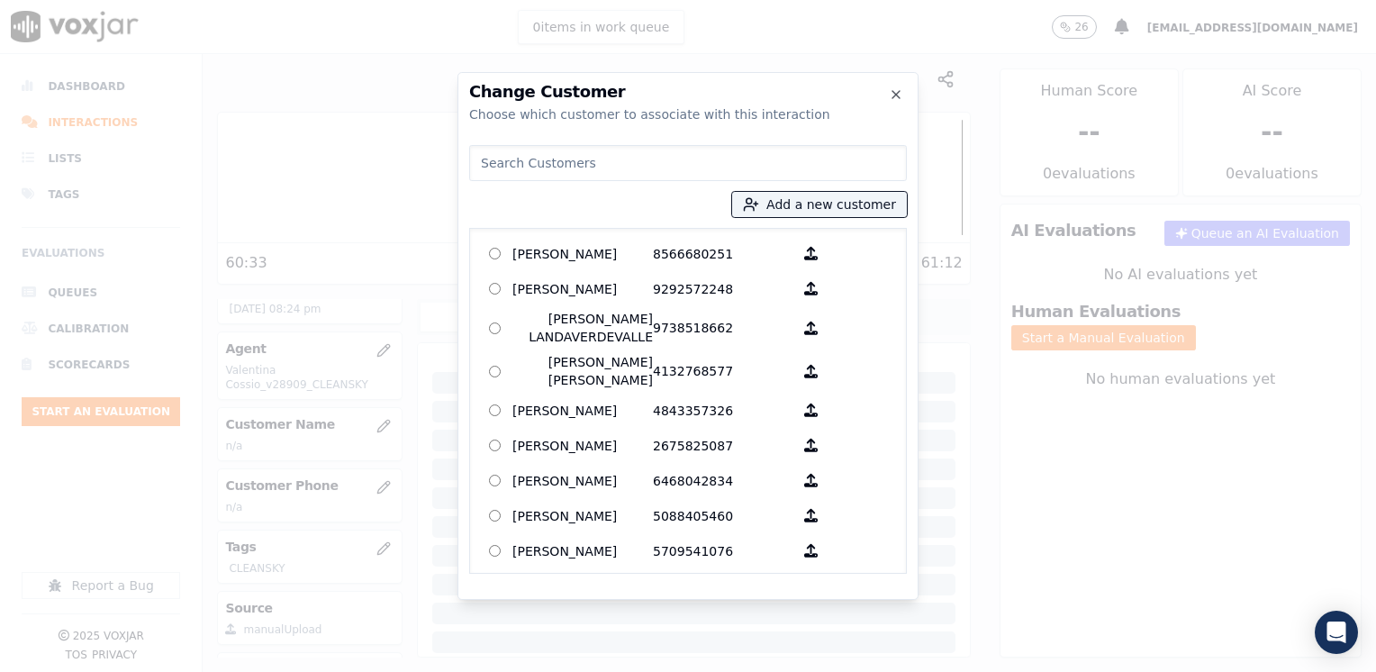
click at [742, 173] on input at bounding box center [688, 163] width 438 height 36
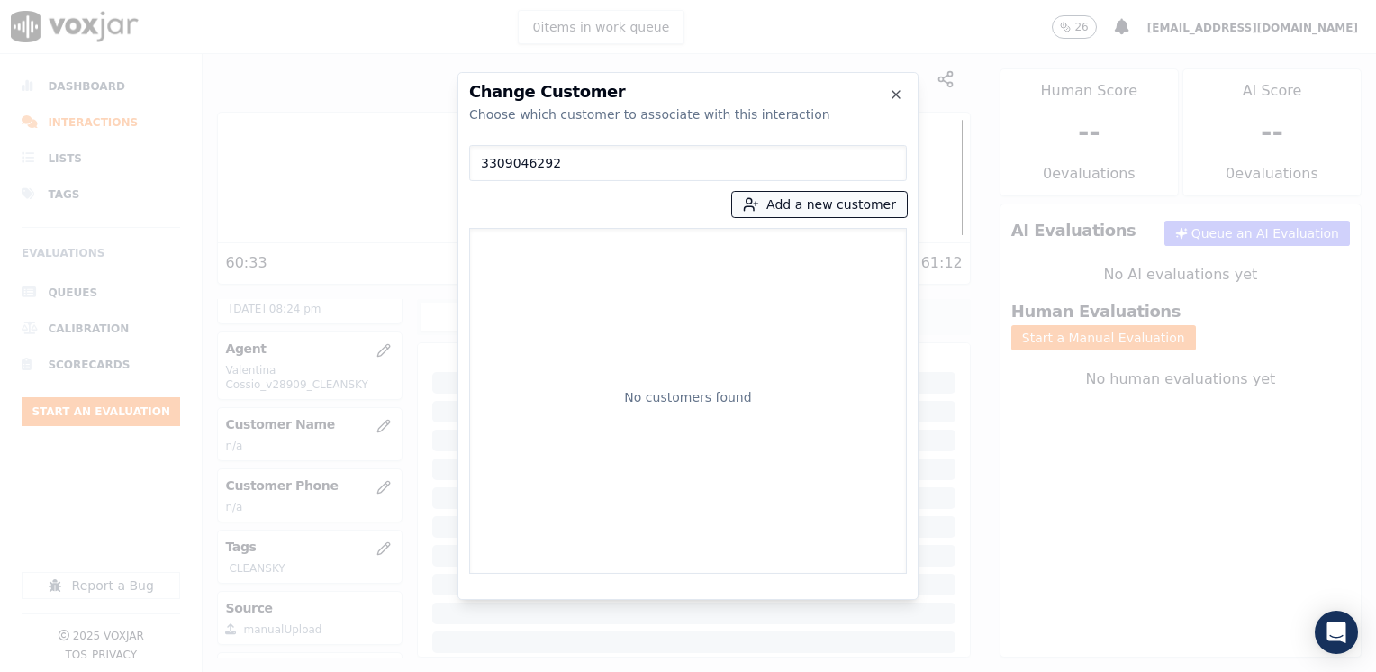
type input "3309046292"
click at [846, 200] on button "Add a new customer" at bounding box center [819, 204] width 175 height 25
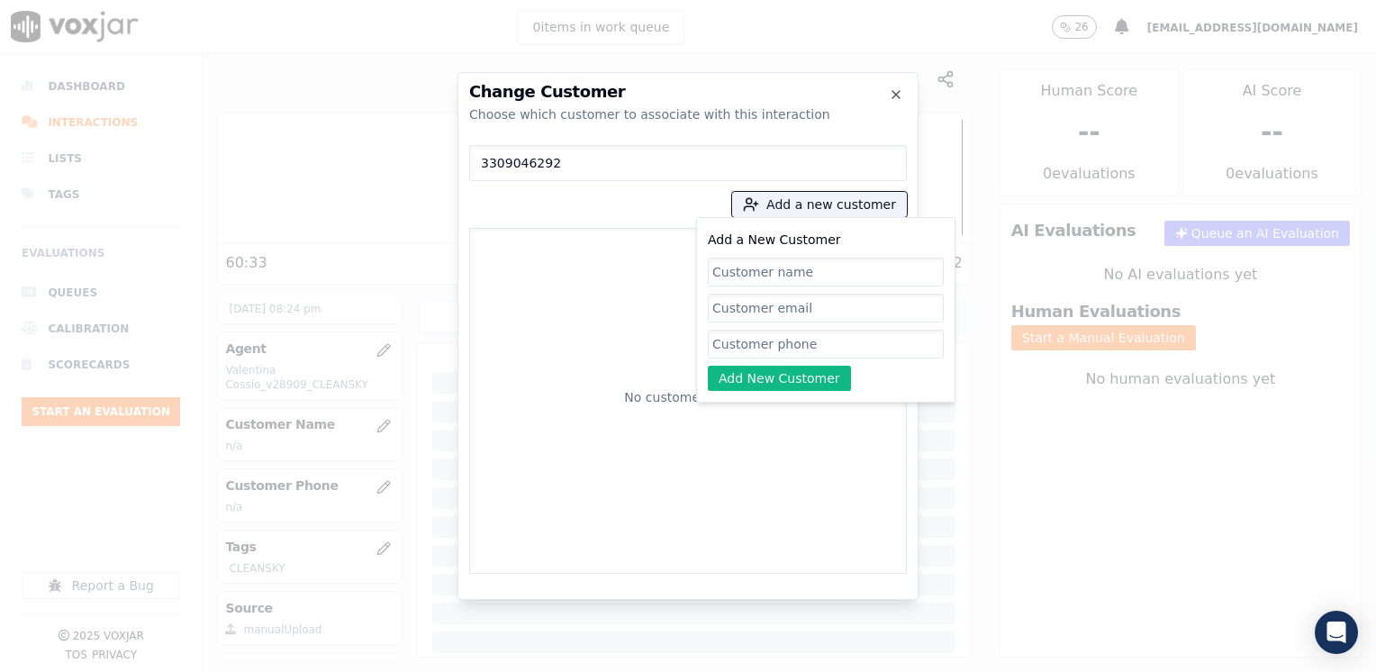
click at [796, 348] on input "Add a New Customer" at bounding box center [826, 344] width 236 height 29
paste input "3309046292"
type input "3309046292"
click at [817, 272] on input "Add a New Customer" at bounding box center [826, 272] width 236 height 29
paste input "Jasmin Godinez Morales"
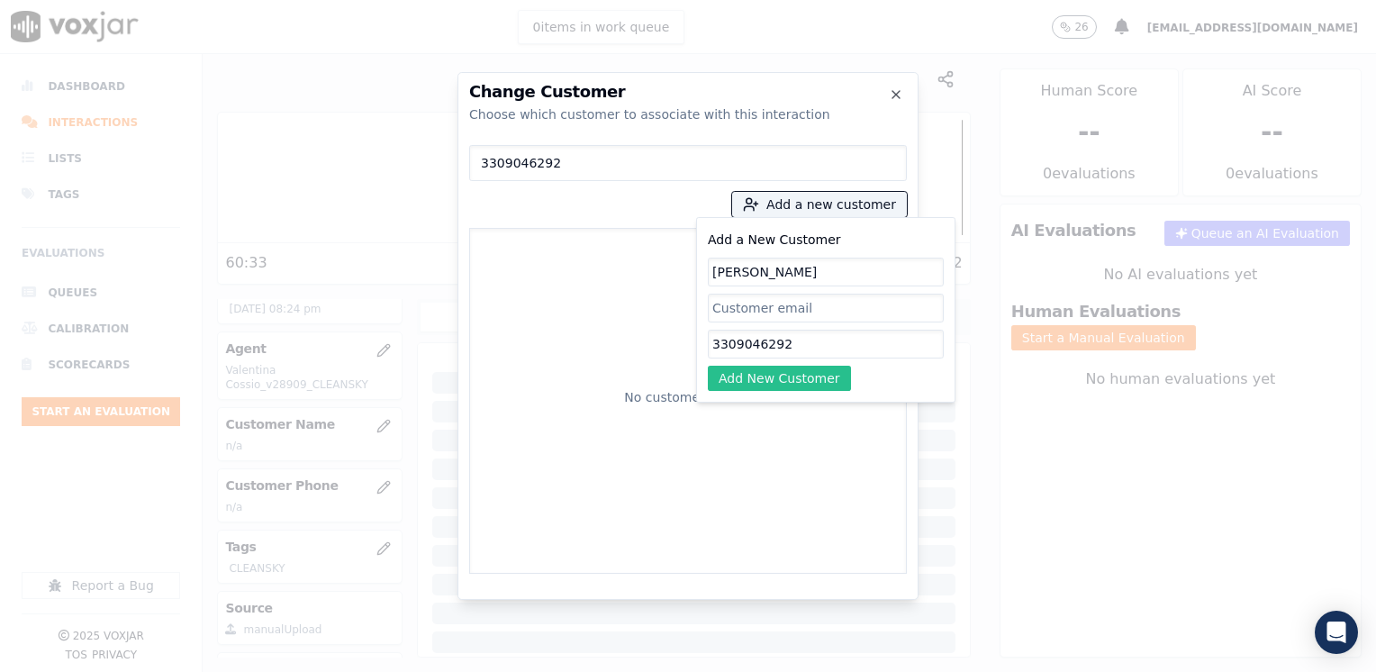
type input "Jasmin Godinez Morales"
click at [785, 372] on button "Add New Customer" at bounding box center [779, 378] width 143 height 25
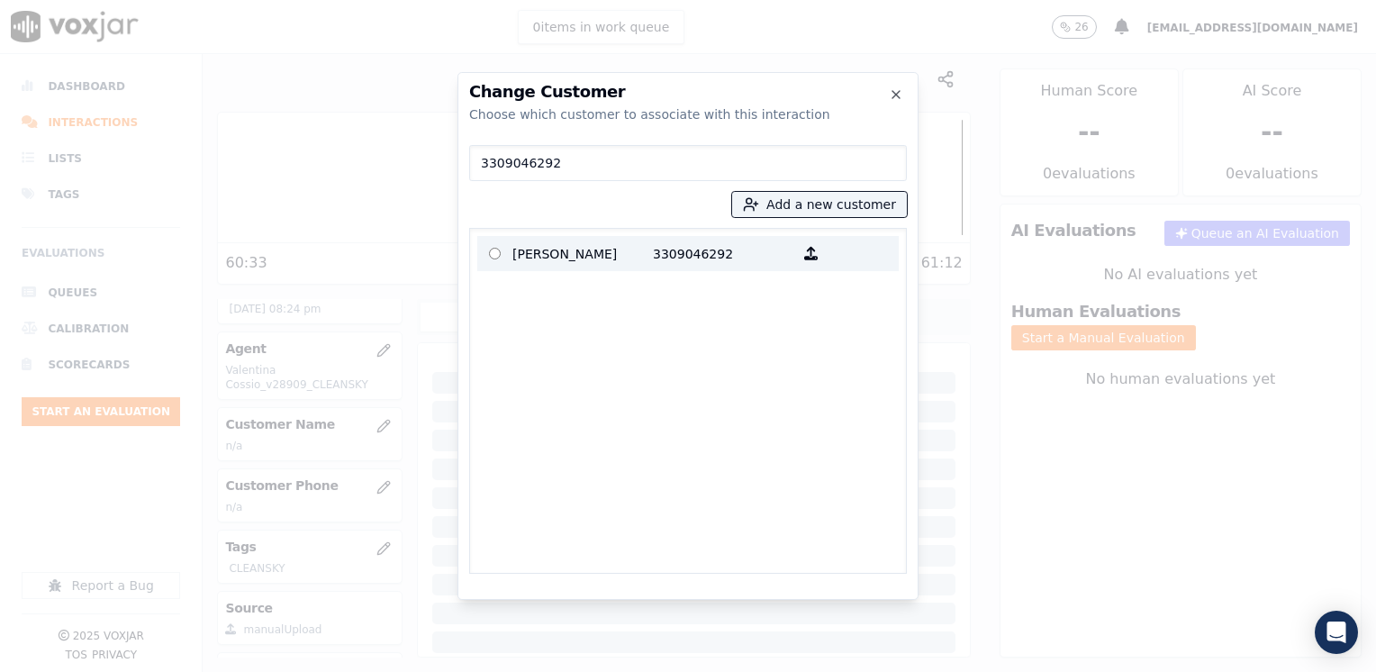
click at [641, 247] on p "Jasmin Godinez Morales" at bounding box center [582, 254] width 140 height 28
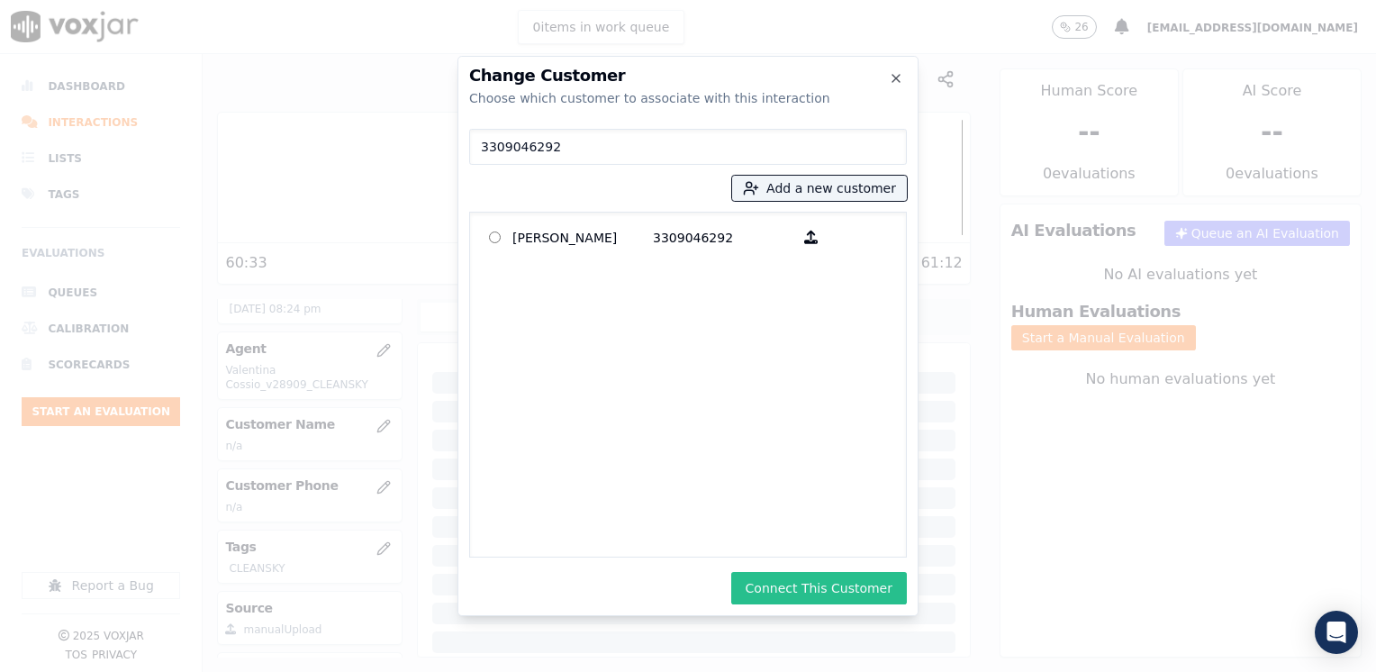
click at [872, 586] on button "Connect This Customer" at bounding box center [819, 588] width 176 height 32
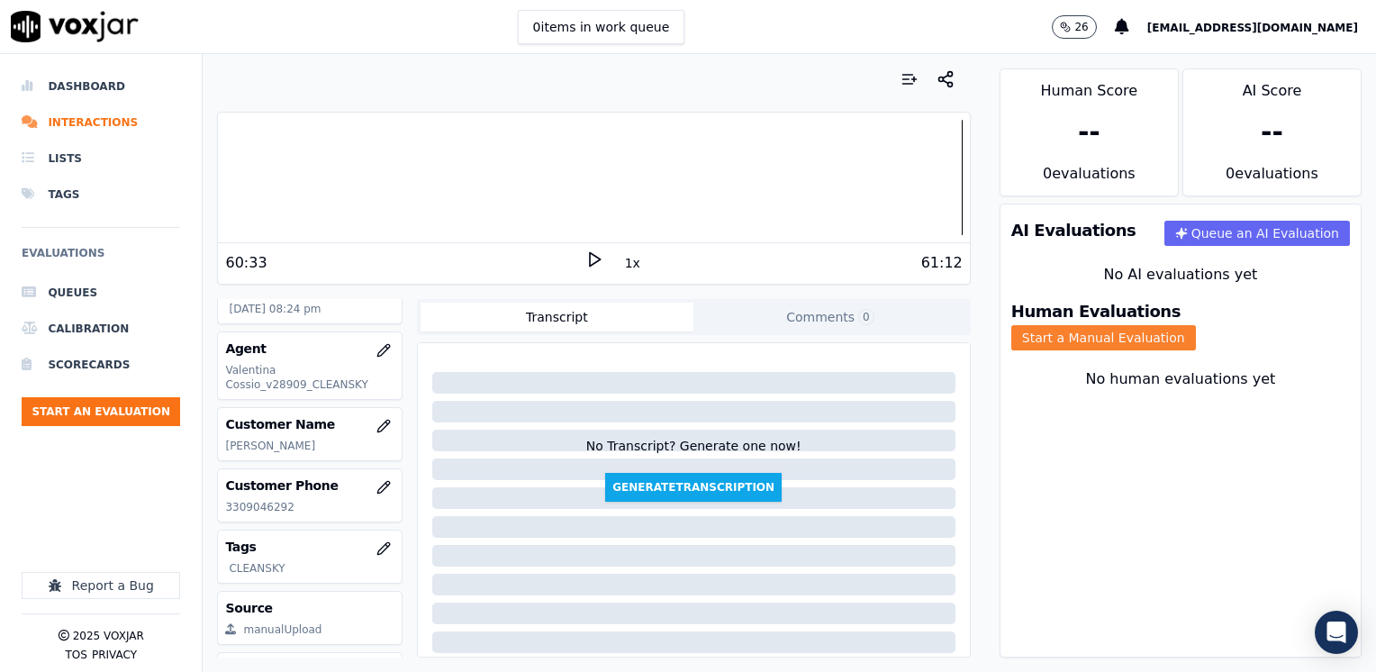
click at [1196, 325] on button "Start a Manual Evaluation" at bounding box center [1103, 337] width 185 height 25
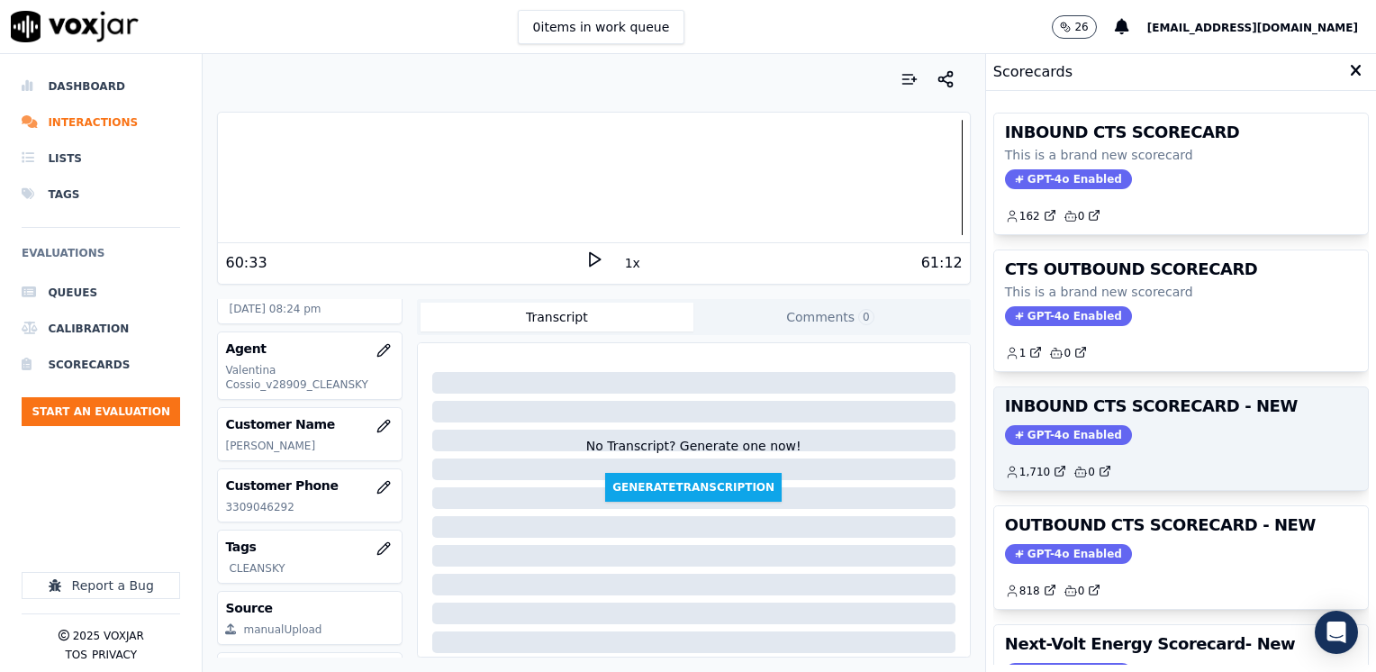
click at [1042, 418] on div "INBOUND CTS SCORECARD - NEW GPT-4o Enabled 1,710 0" at bounding box center [1181, 438] width 374 height 103
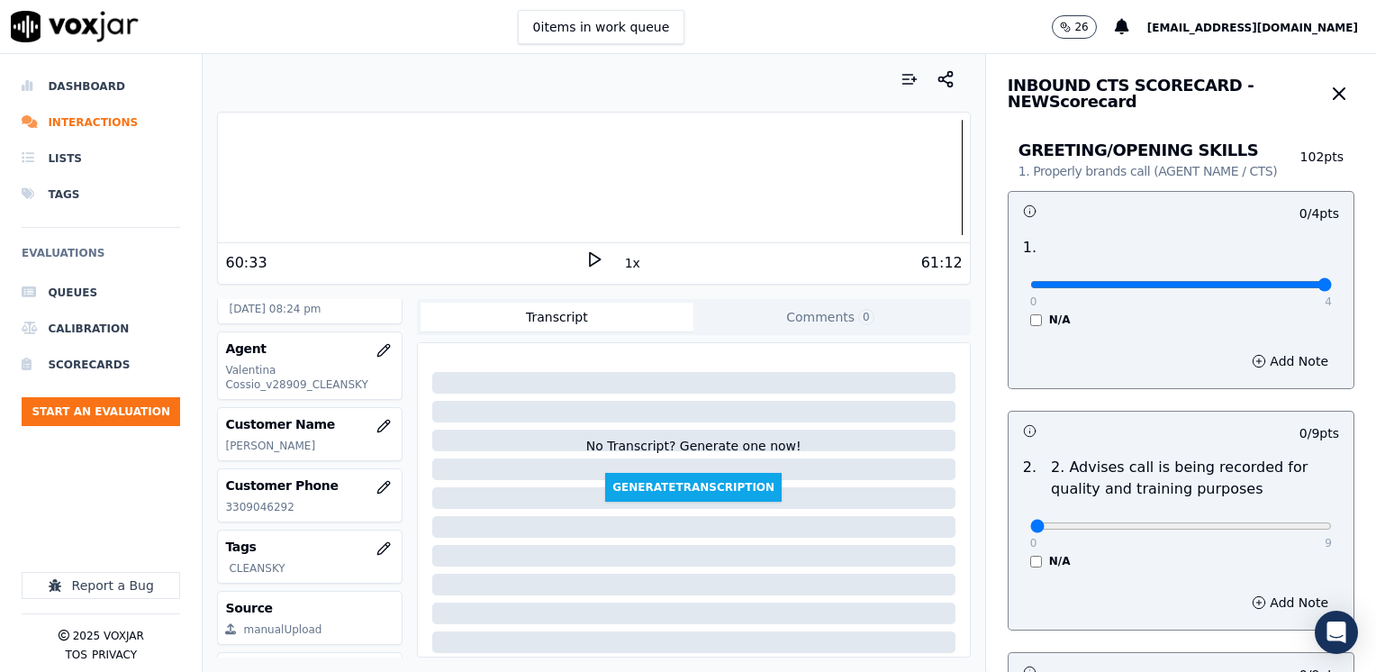
drag, startPoint x: 1020, startPoint y: 282, endPoint x: 1207, endPoint y: 358, distance: 201.5
type input "4"
click at [1332, 282] on input "range" at bounding box center [1181, 284] width 302 height 7
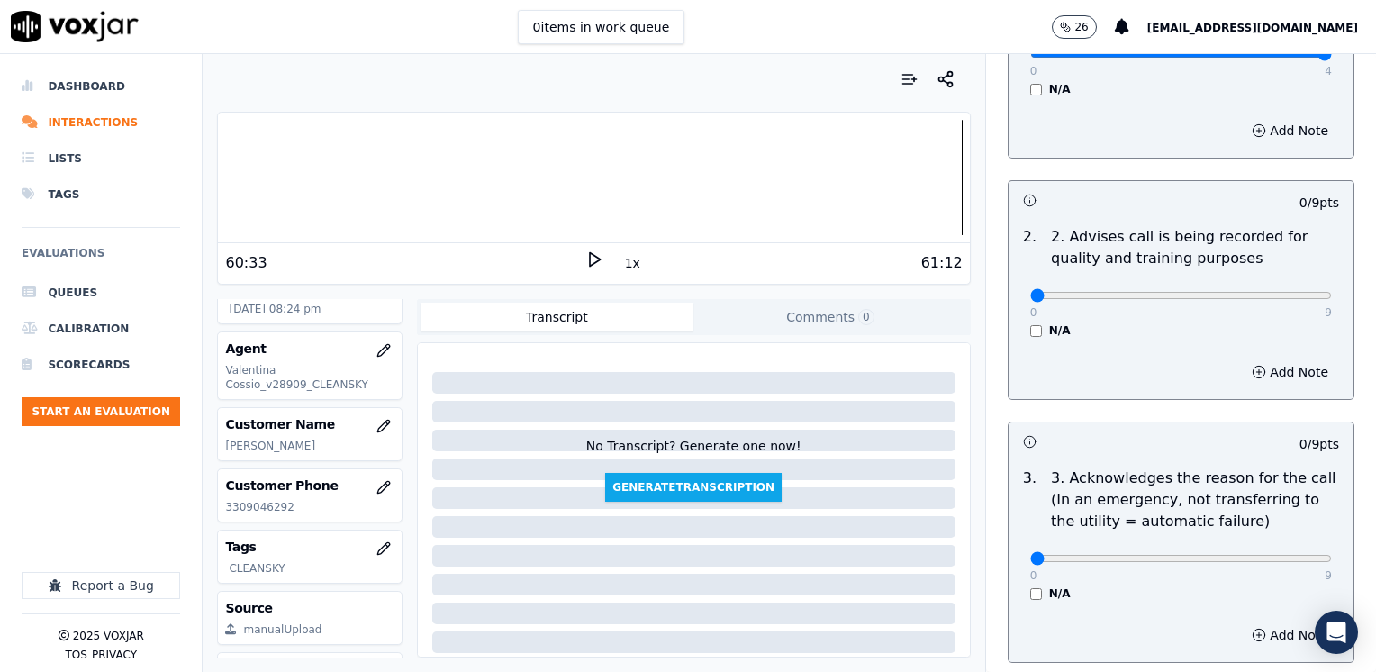
scroll to position [360, 0]
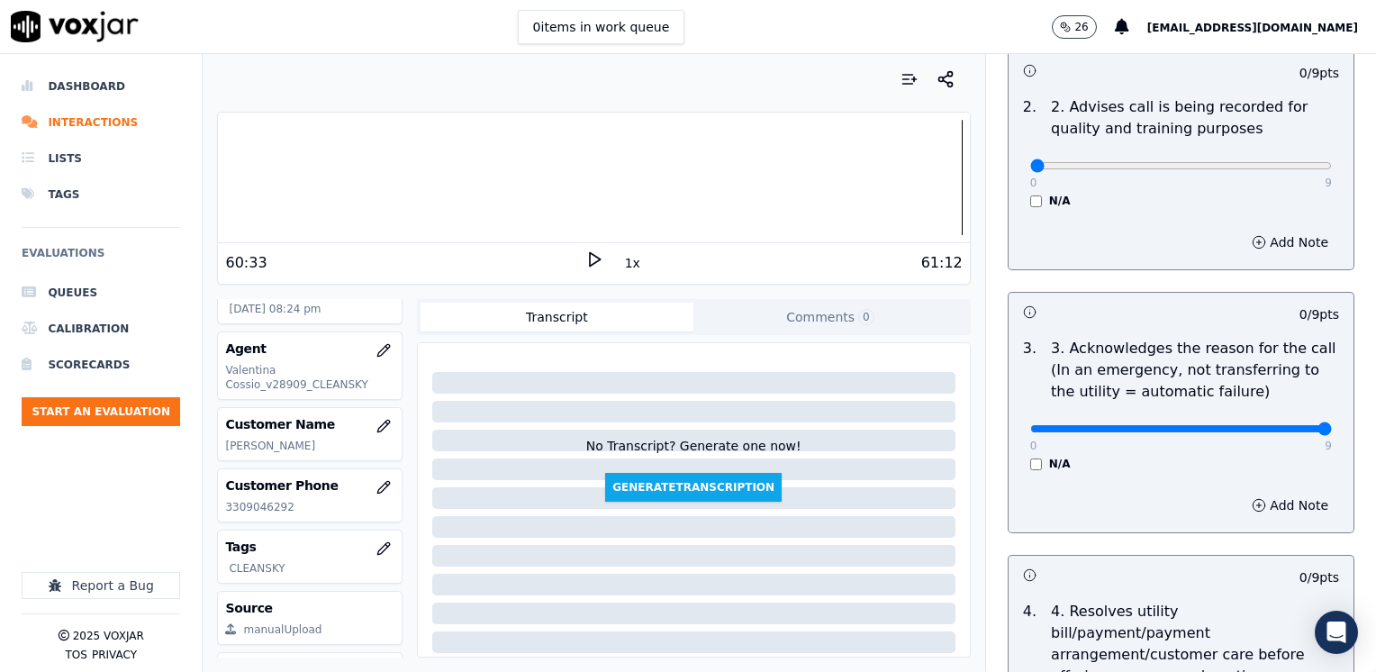
drag, startPoint x: 1012, startPoint y: 423, endPoint x: 1379, endPoint y: 374, distance: 369.8
type input "9"
click at [1284, 498] on button "Add Note" at bounding box center [1290, 505] width 98 height 25
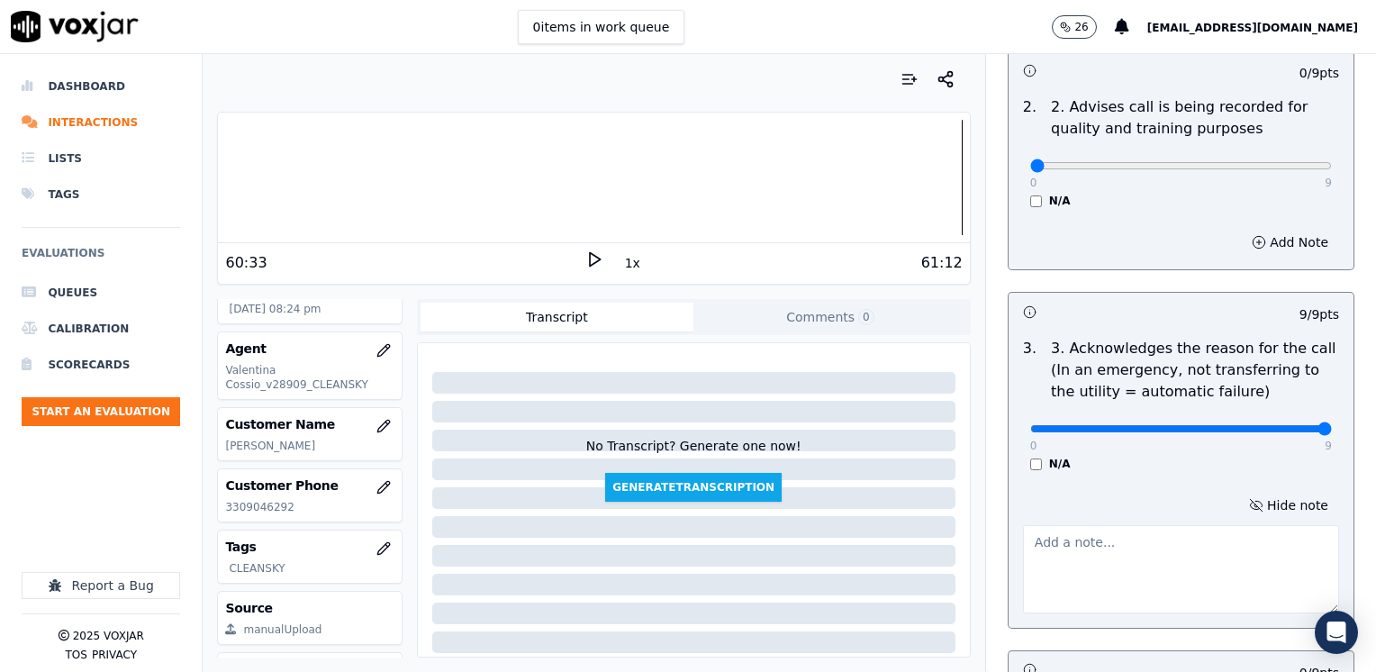
click at [1122, 512] on div "Hide note" at bounding box center [1181, 552] width 345 height 149
click at [1102, 568] on textarea at bounding box center [1181, 569] width 316 height 88
type textarea "Cx wants to start a new gas service at his residency"
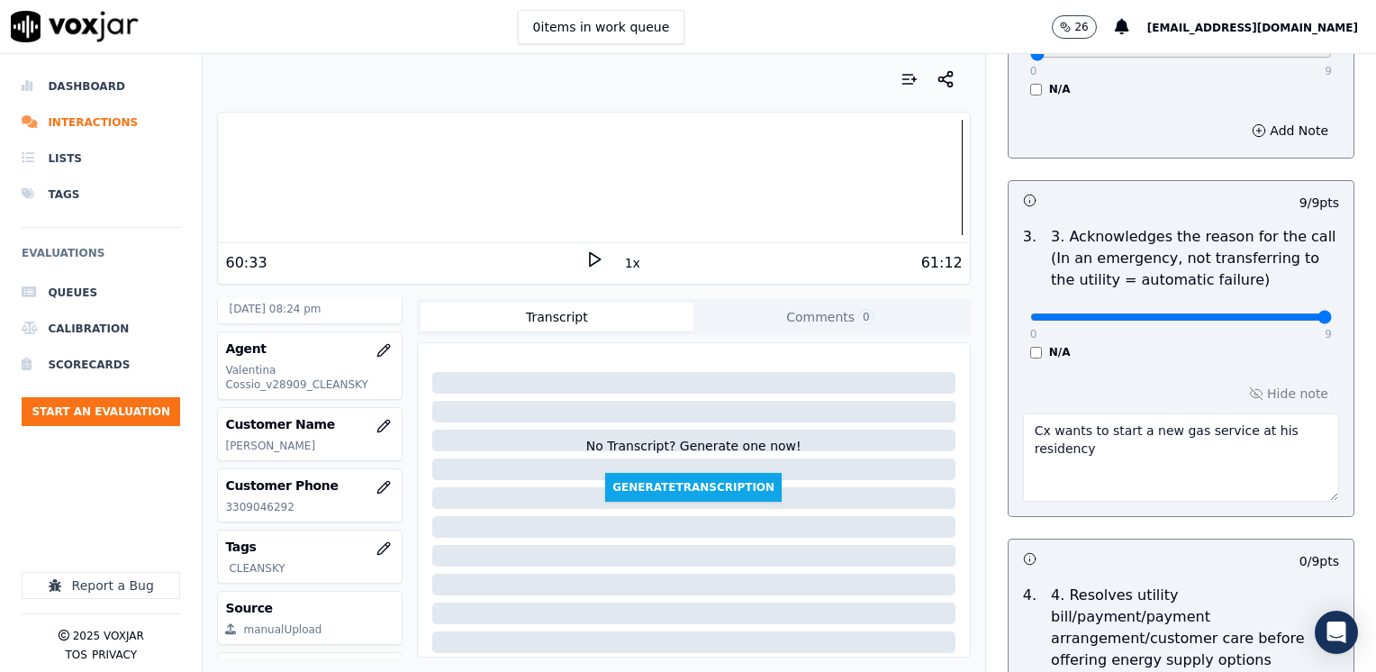
scroll to position [720, 0]
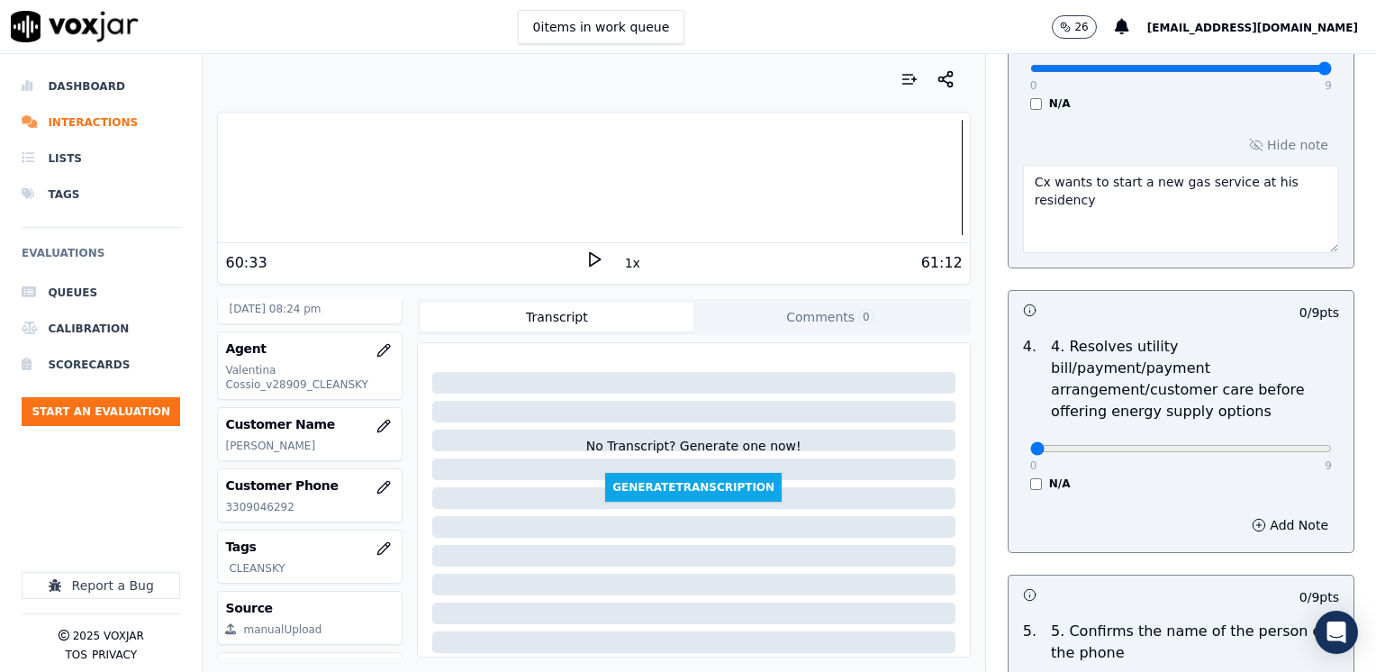
click at [1131, 340] on p "4. Resolves utility bill/payment/payment arrangement/customer care before offer…" at bounding box center [1195, 379] width 288 height 86
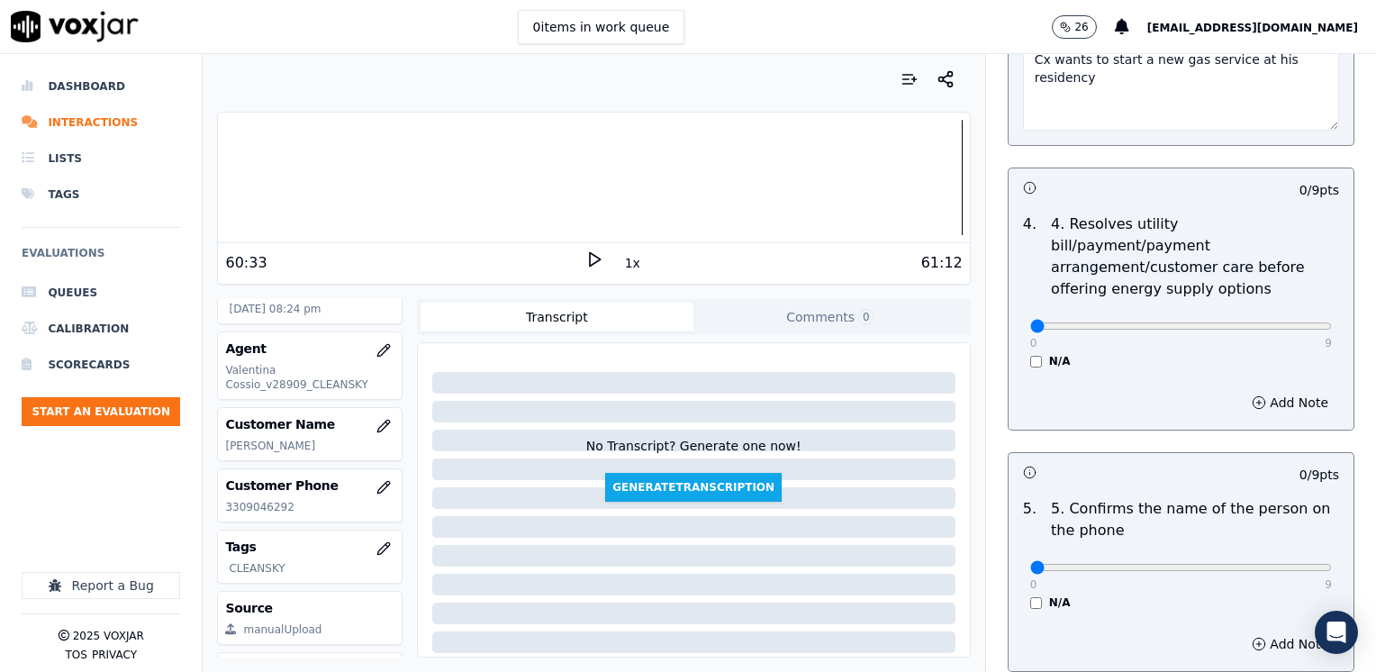
scroll to position [991, 0]
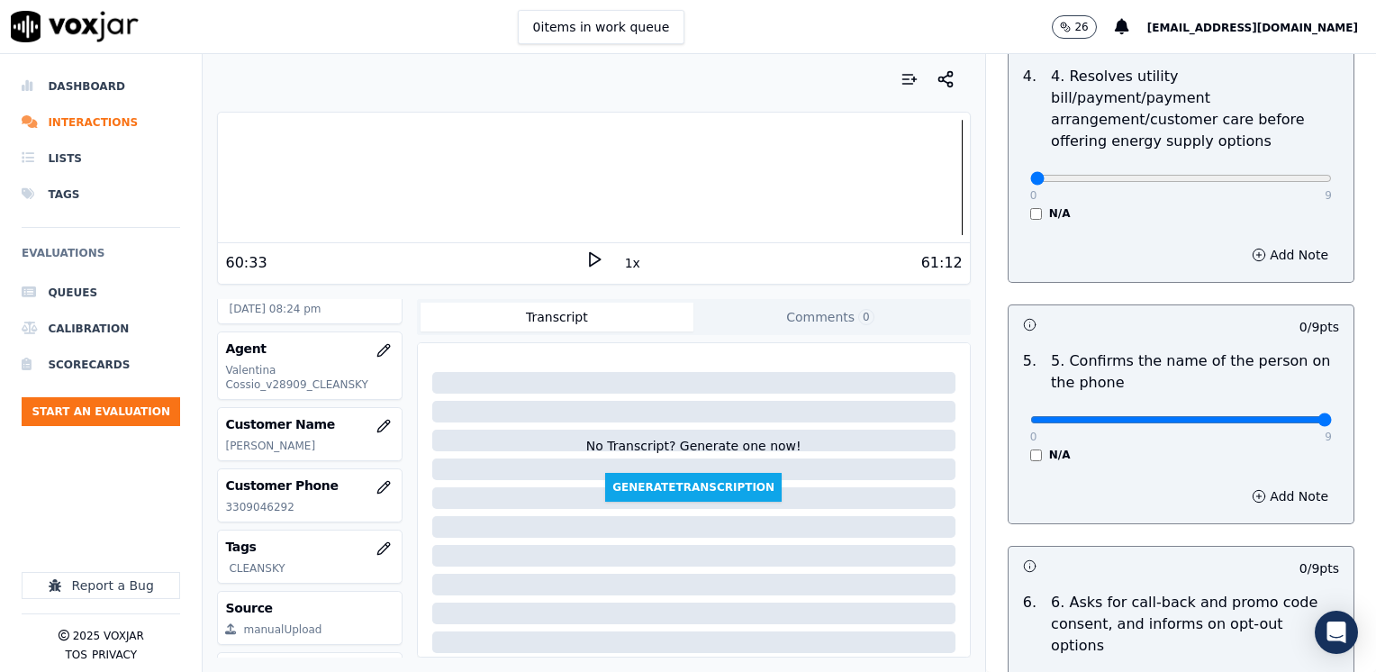
drag, startPoint x: 1019, startPoint y: 399, endPoint x: 1379, endPoint y: 380, distance: 359.8
type input "9"
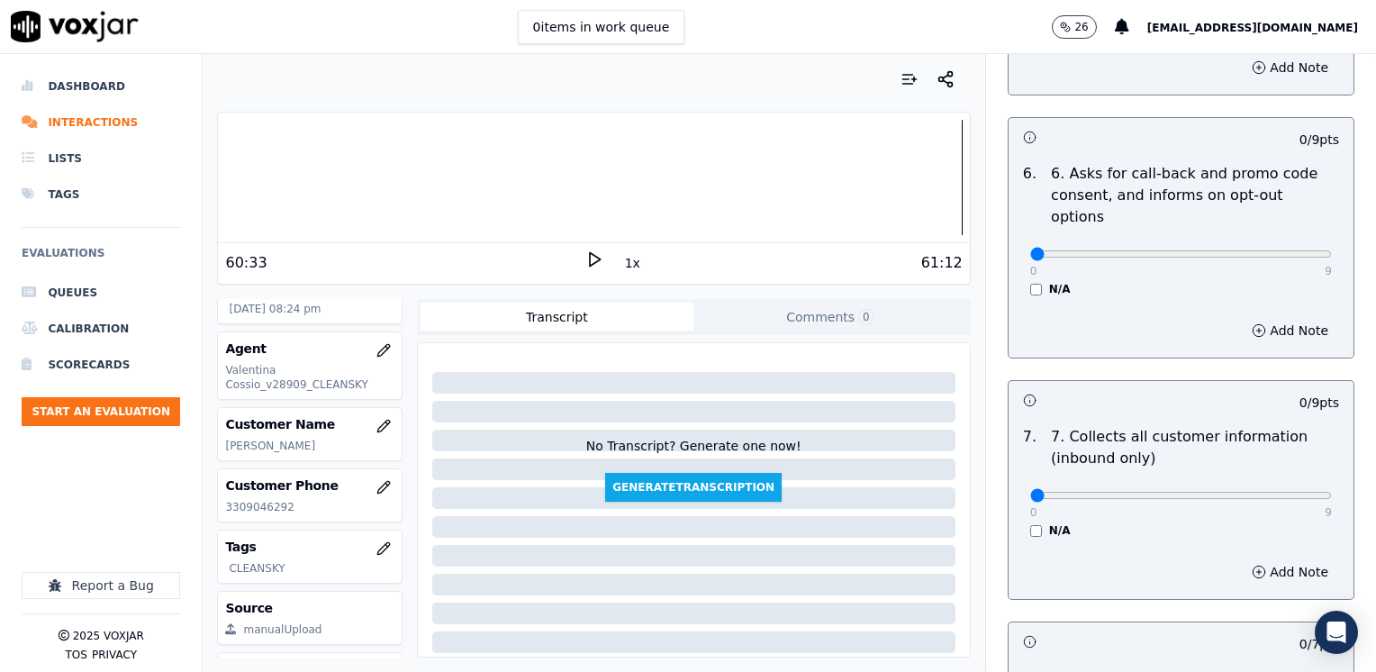
scroll to position [1441, 0]
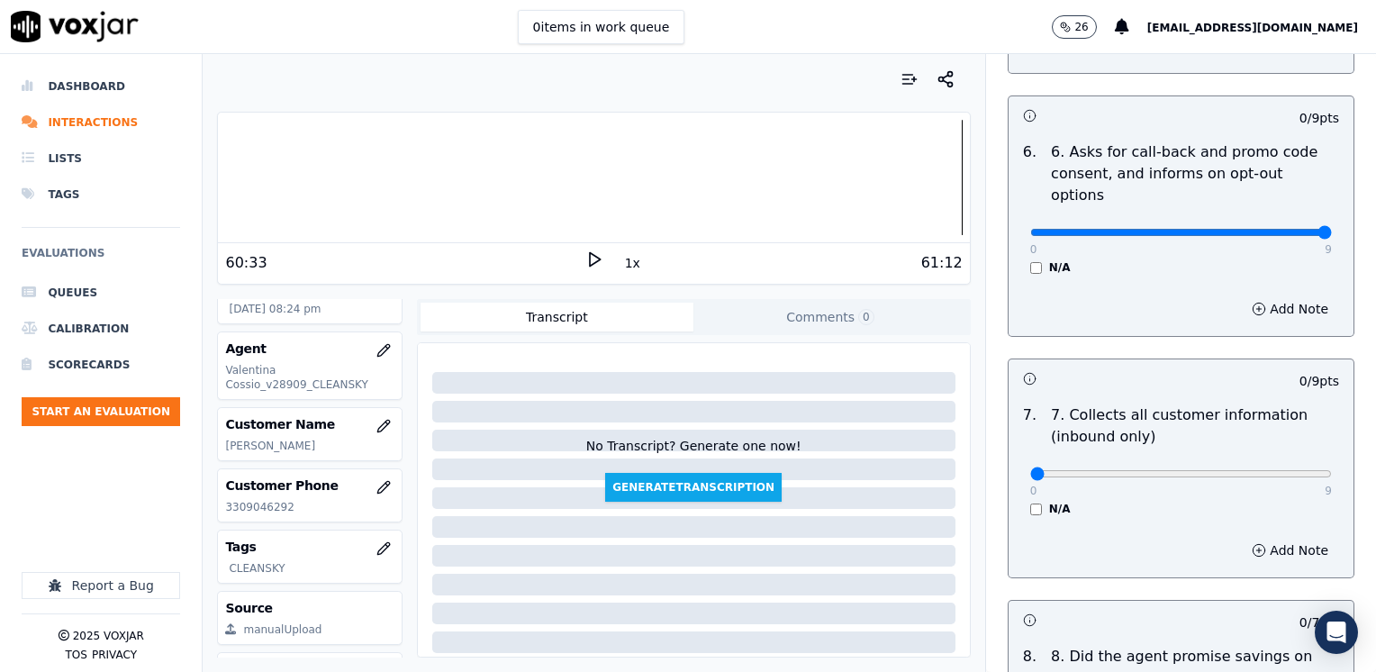
drag, startPoint x: 1018, startPoint y: 188, endPoint x: 1379, endPoint y: 186, distance: 361.1
type input "9"
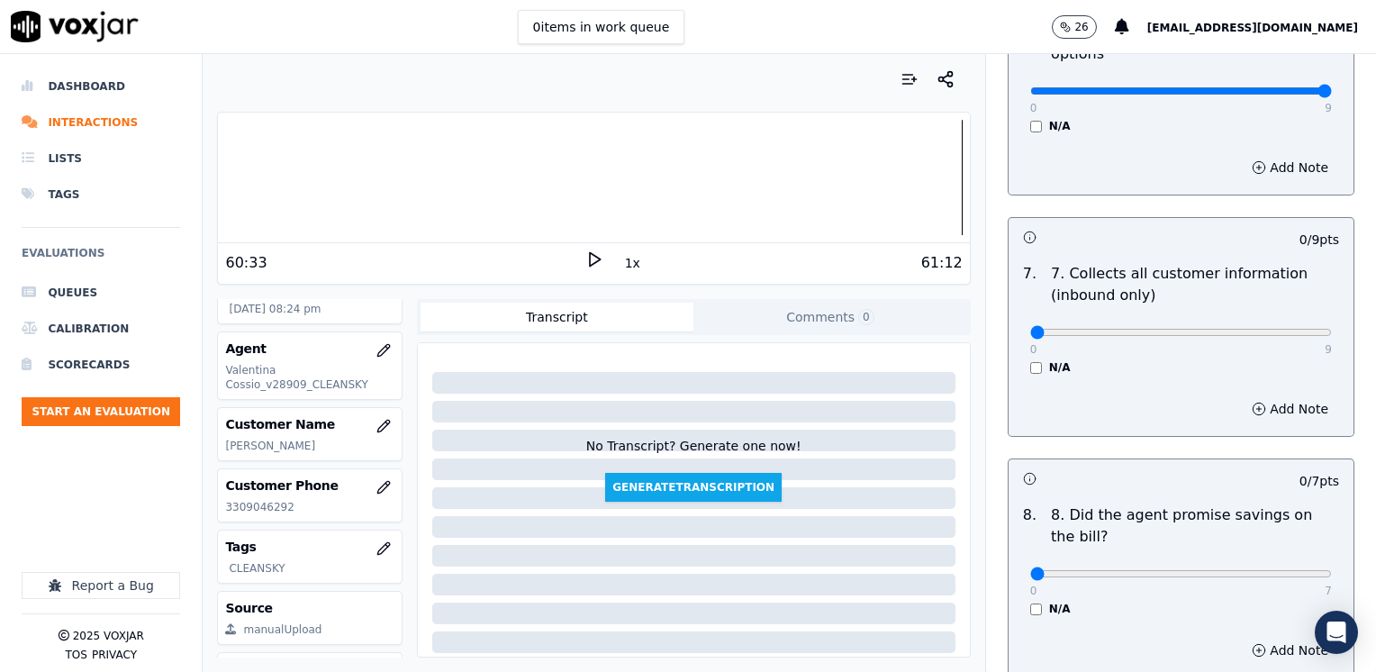
scroll to position [1711, 0]
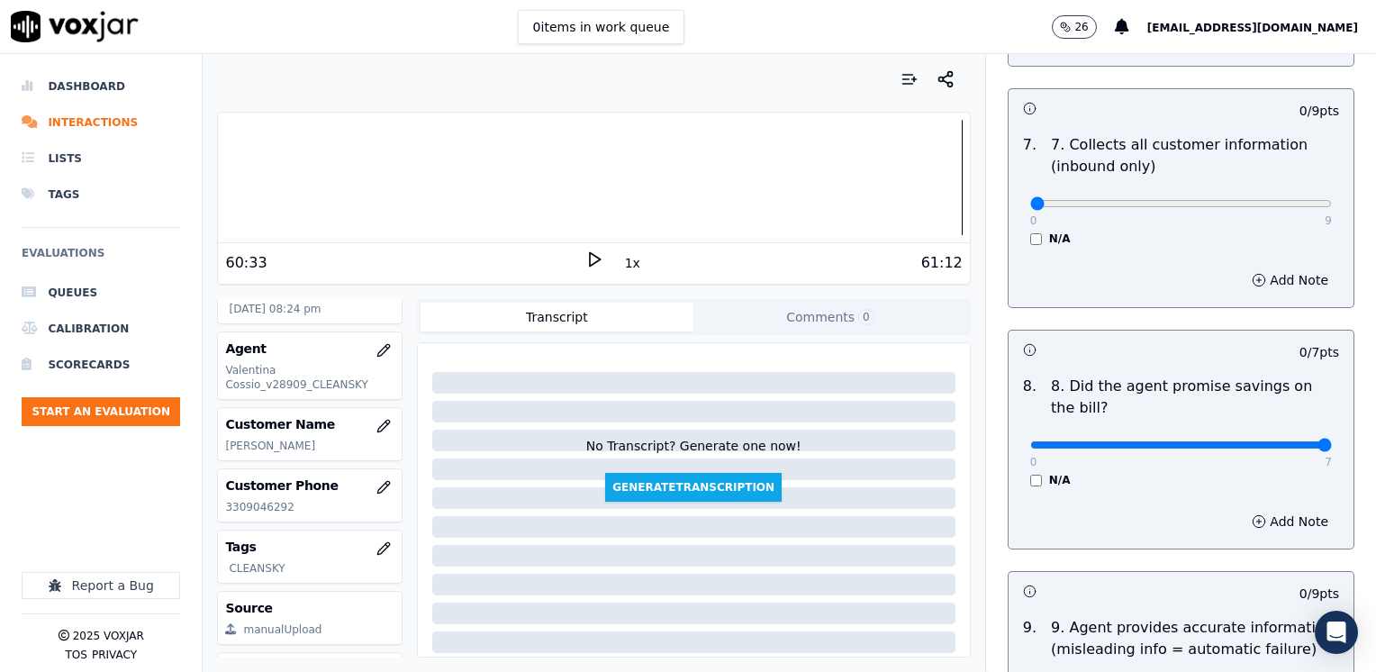
drag, startPoint x: 1021, startPoint y: 399, endPoint x: 1379, endPoint y: 399, distance: 357.5
type input "7"
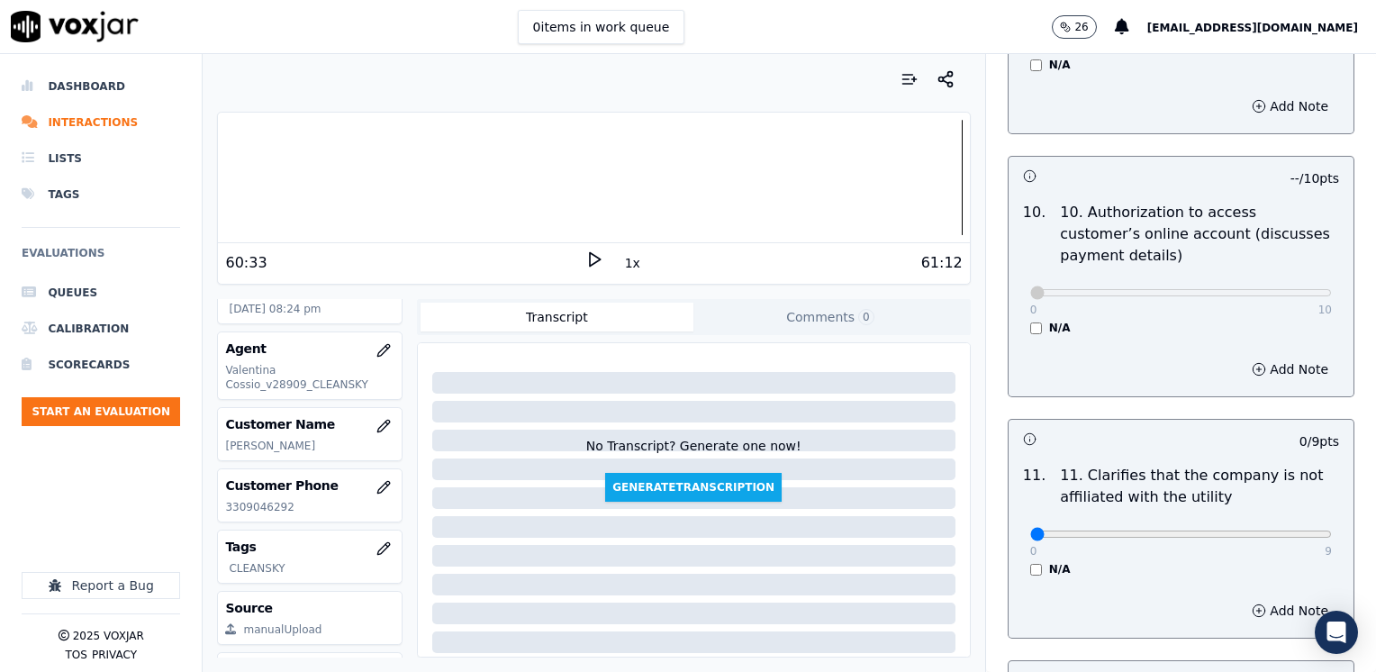
scroll to position [2521, 0]
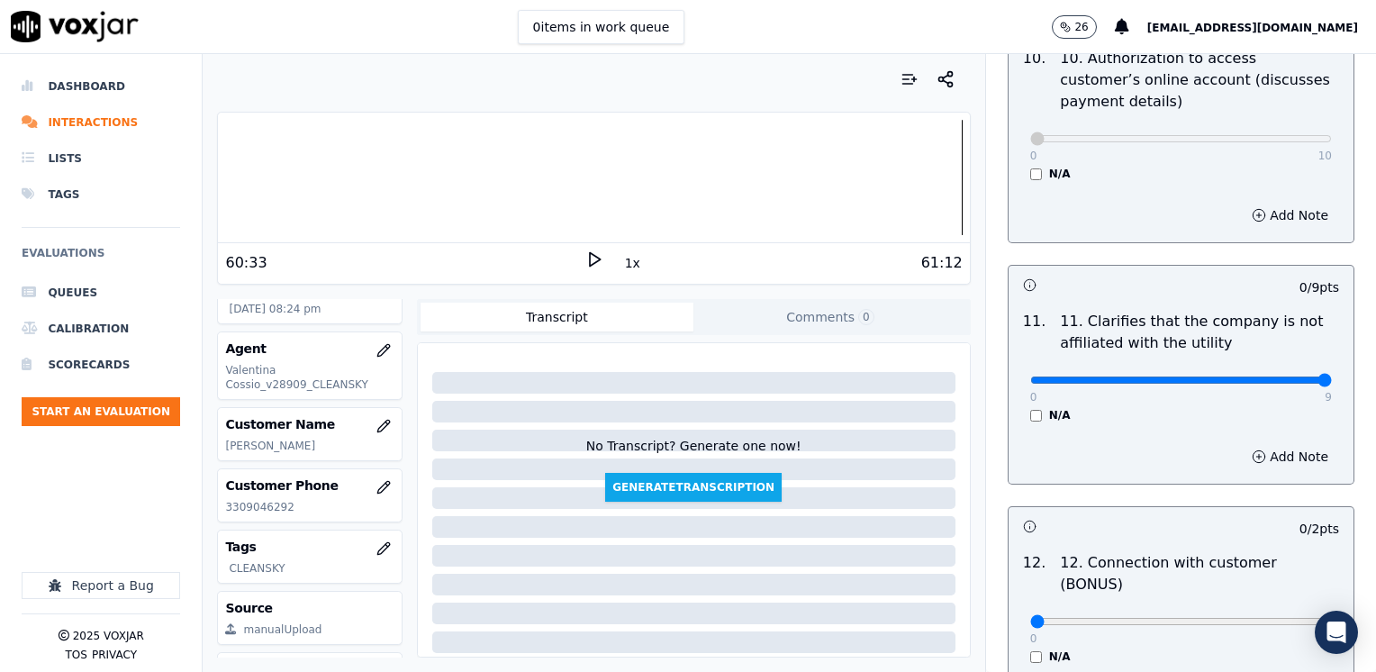
drag, startPoint x: 1019, startPoint y: 334, endPoint x: 1263, endPoint y: 448, distance: 269.5
type input "9"
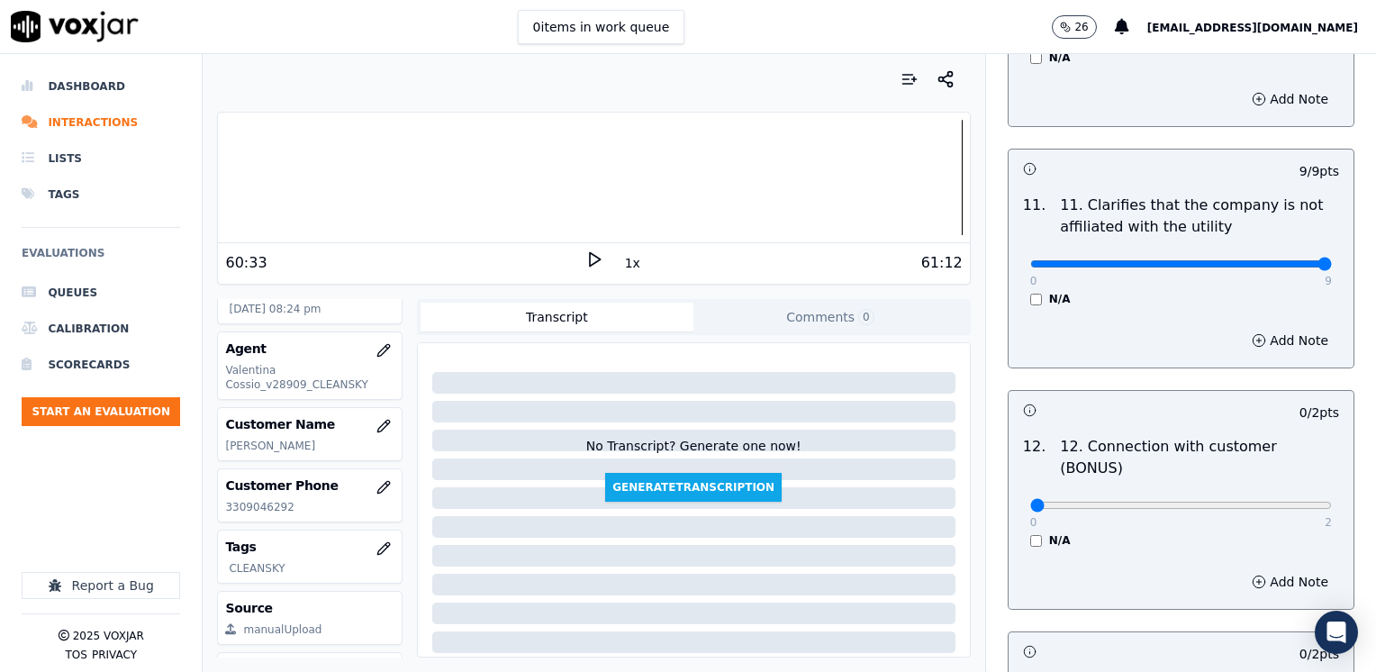
scroll to position [2882, 0]
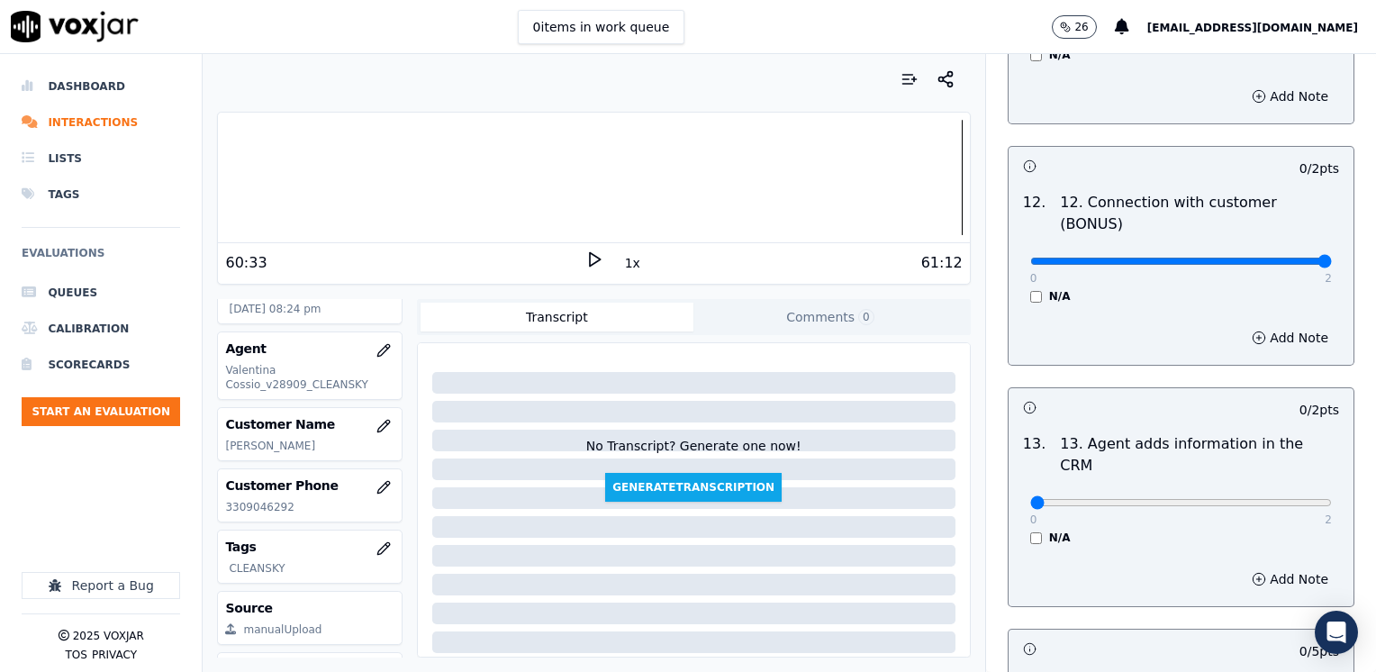
drag, startPoint x: 1022, startPoint y: 196, endPoint x: 1379, endPoint y: 233, distance: 358.5
type input "2"
drag, startPoint x: 1017, startPoint y: 411, endPoint x: 1379, endPoint y: 439, distance: 363.2
type input "2"
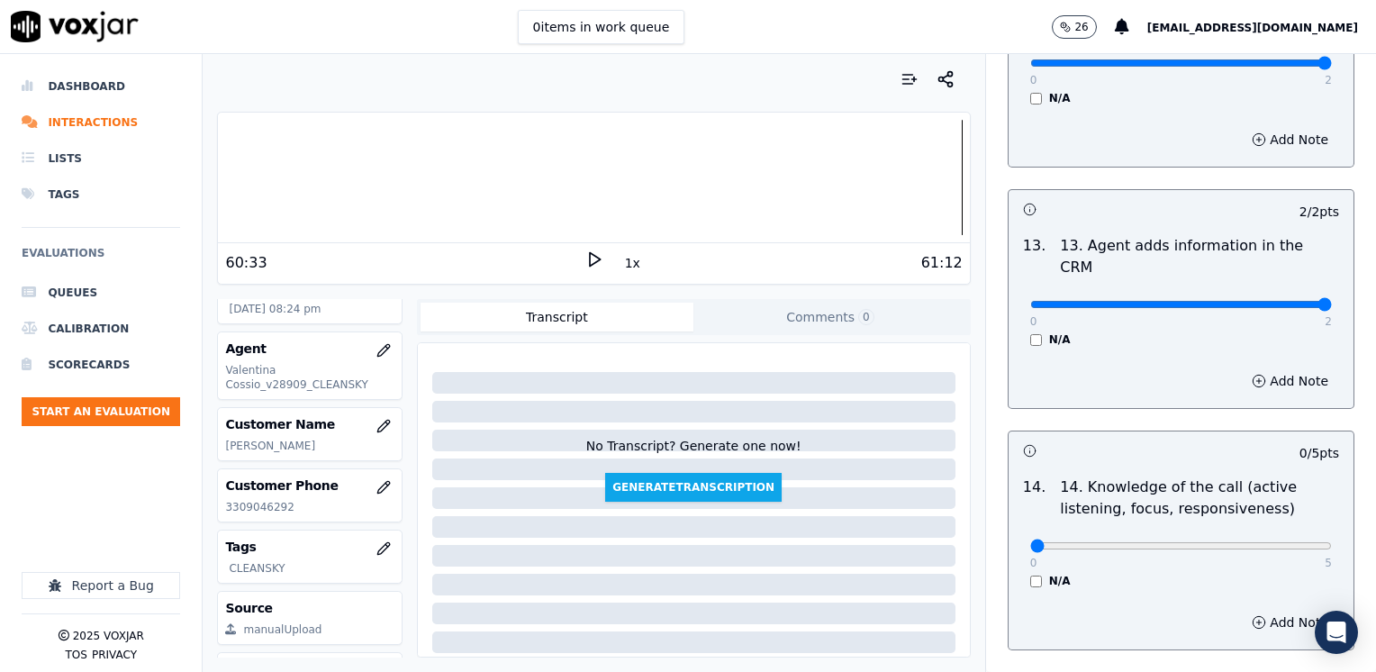
scroll to position [3115, 0]
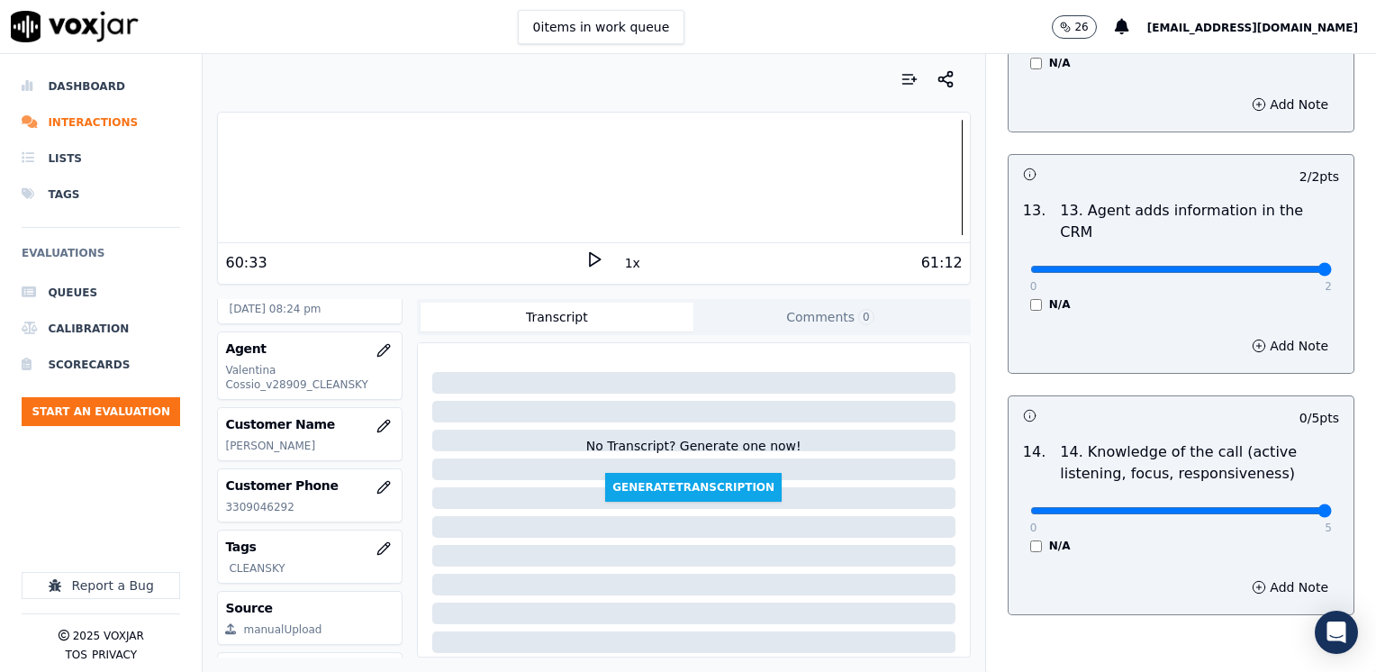
drag, startPoint x: 1017, startPoint y: 421, endPoint x: 1379, endPoint y: 423, distance: 362.0
type input "5"
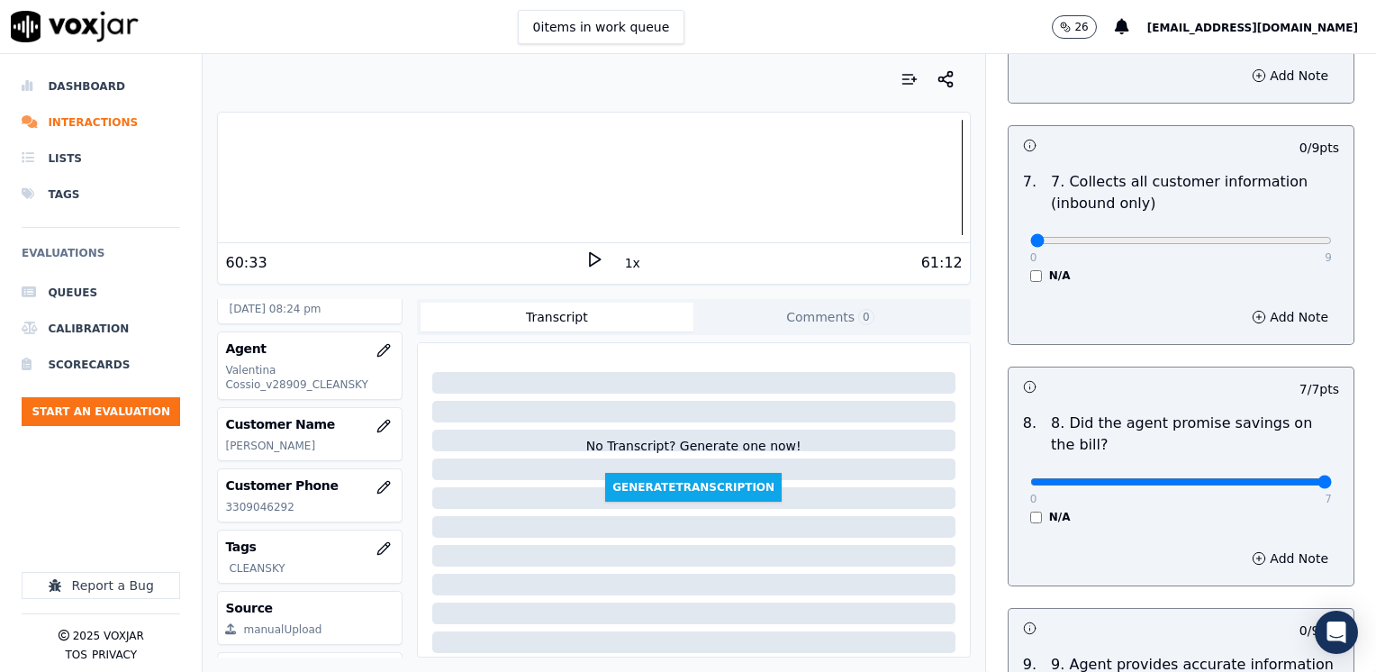
scroll to position [2124, 0]
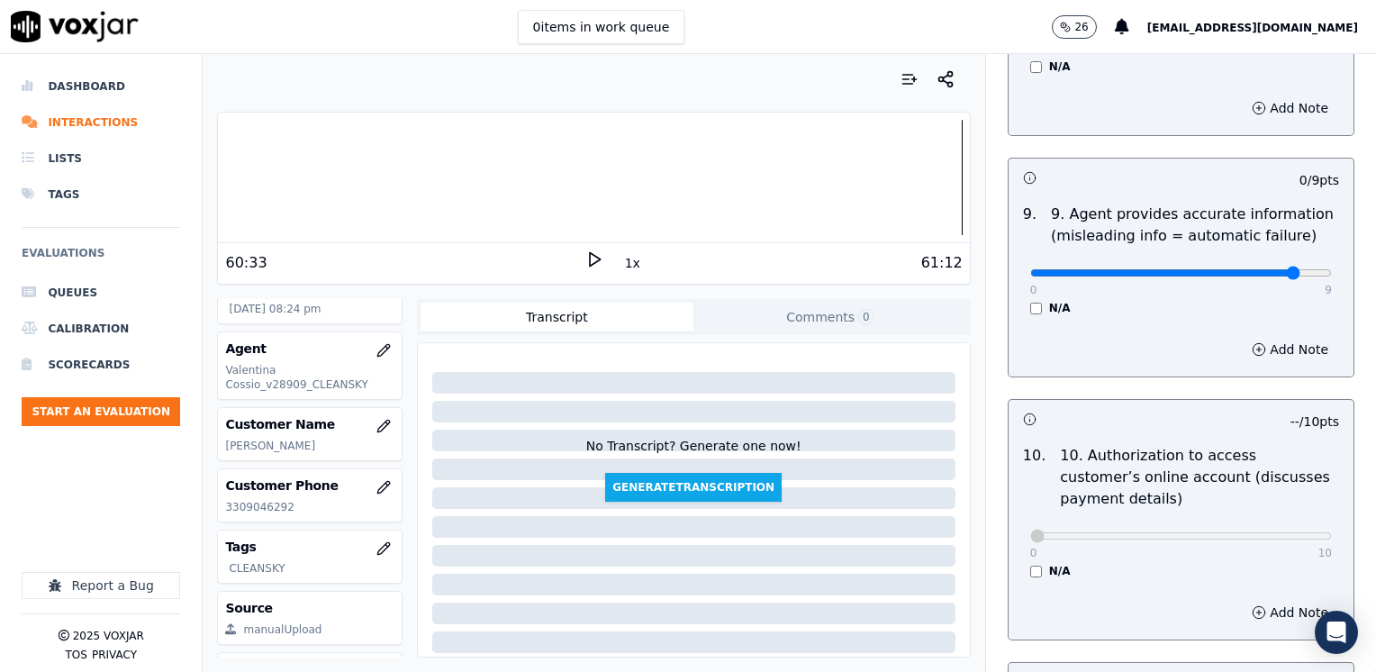
type input "8"
click at [1264, 337] on button "Add Note" at bounding box center [1290, 349] width 98 height 25
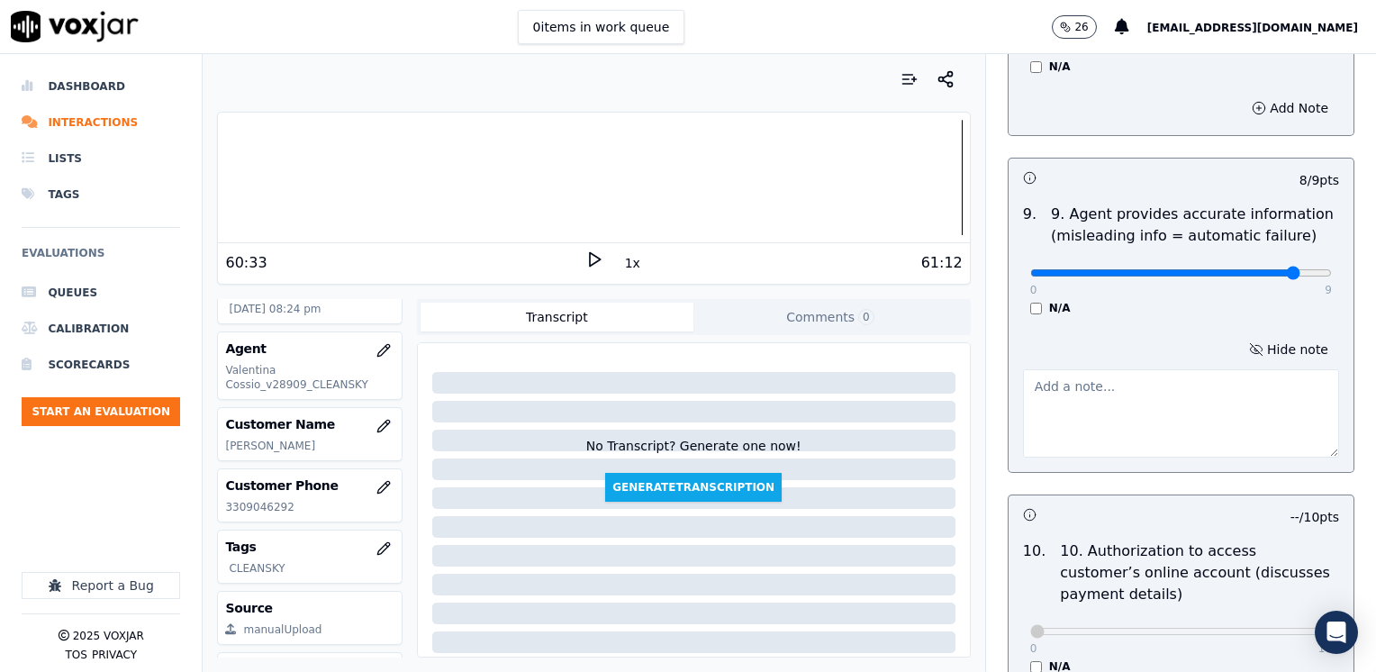
click at [1117, 394] on textarea at bounding box center [1181, 413] width 316 height 88
type textarea "Refrain from saying "el cual no lo va a pagar" referring to the cancellation fee"
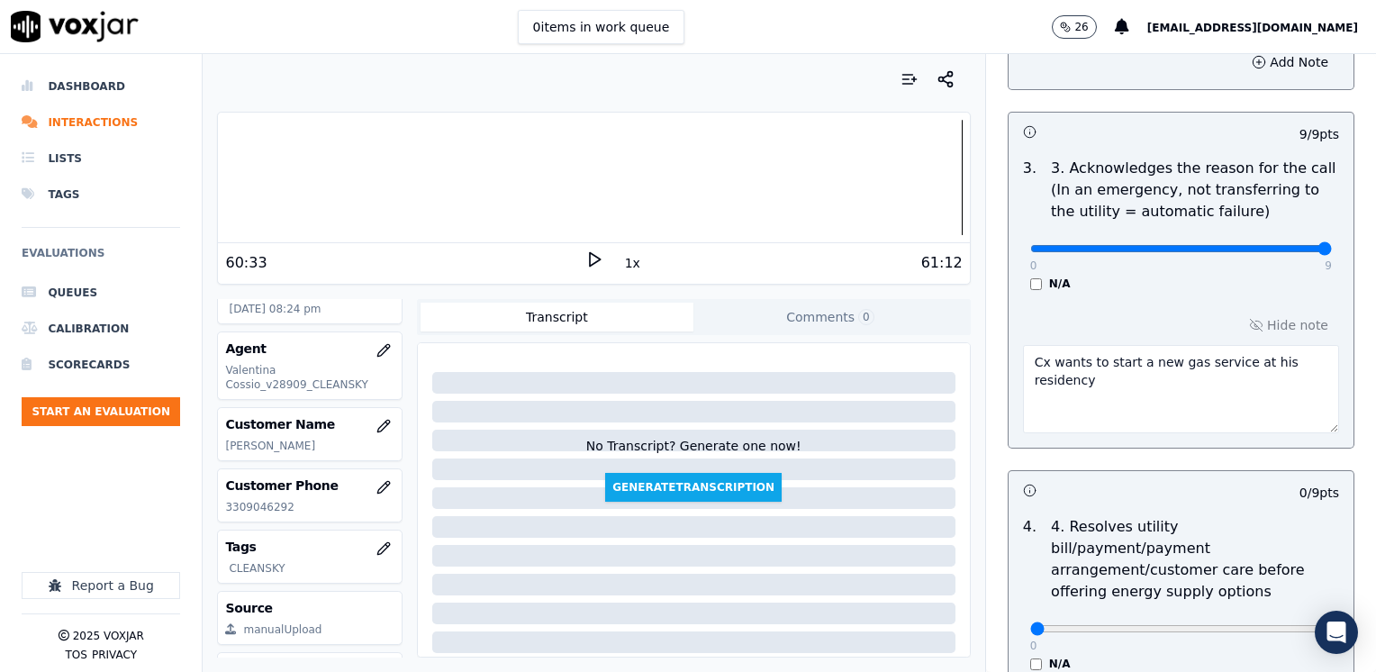
scroll to position [810, 0]
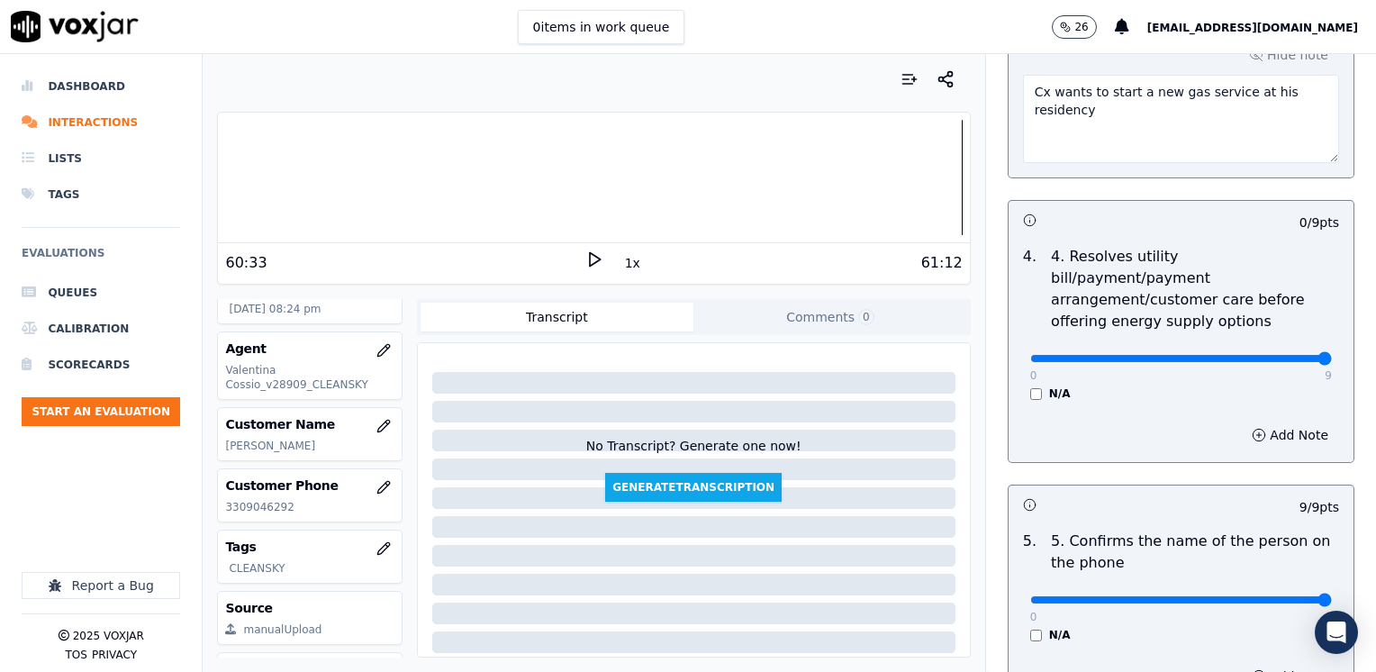
drag, startPoint x: 1011, startPoint y: 332, endPoint x: 1375, endPoint y: 356, distance: 364.6
type input "9"
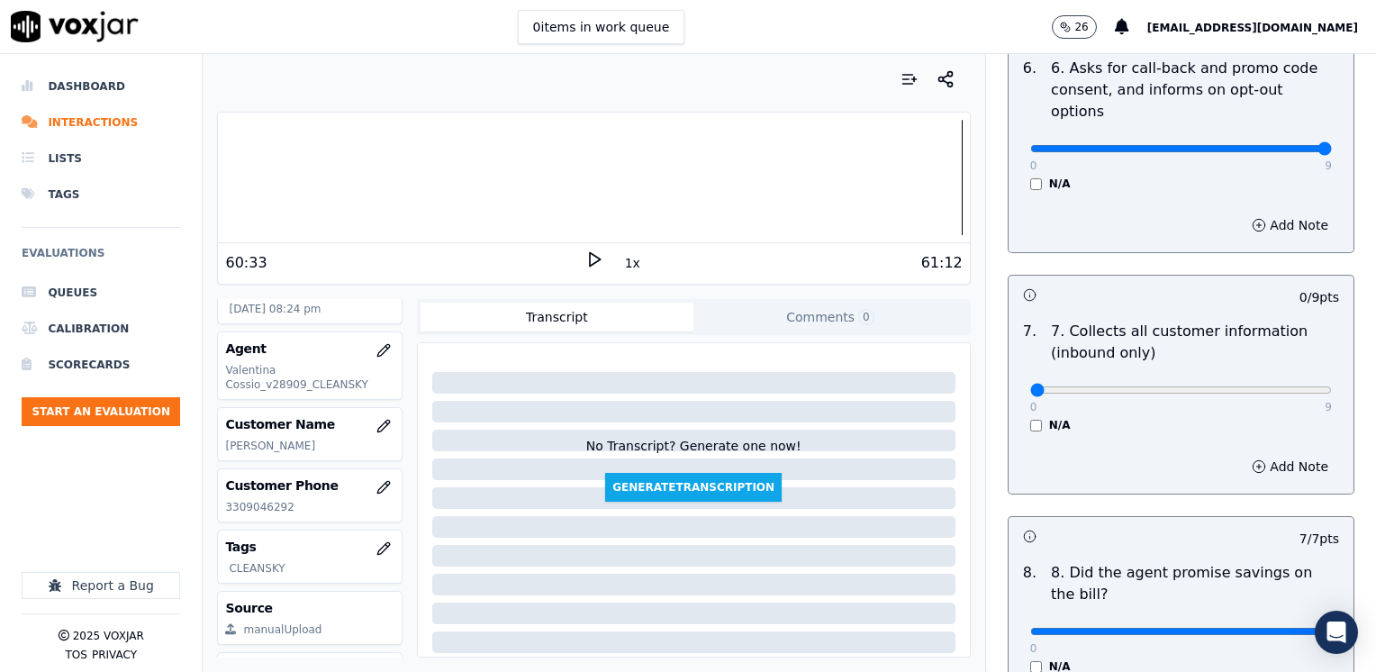
scroll to position [1711, 0]
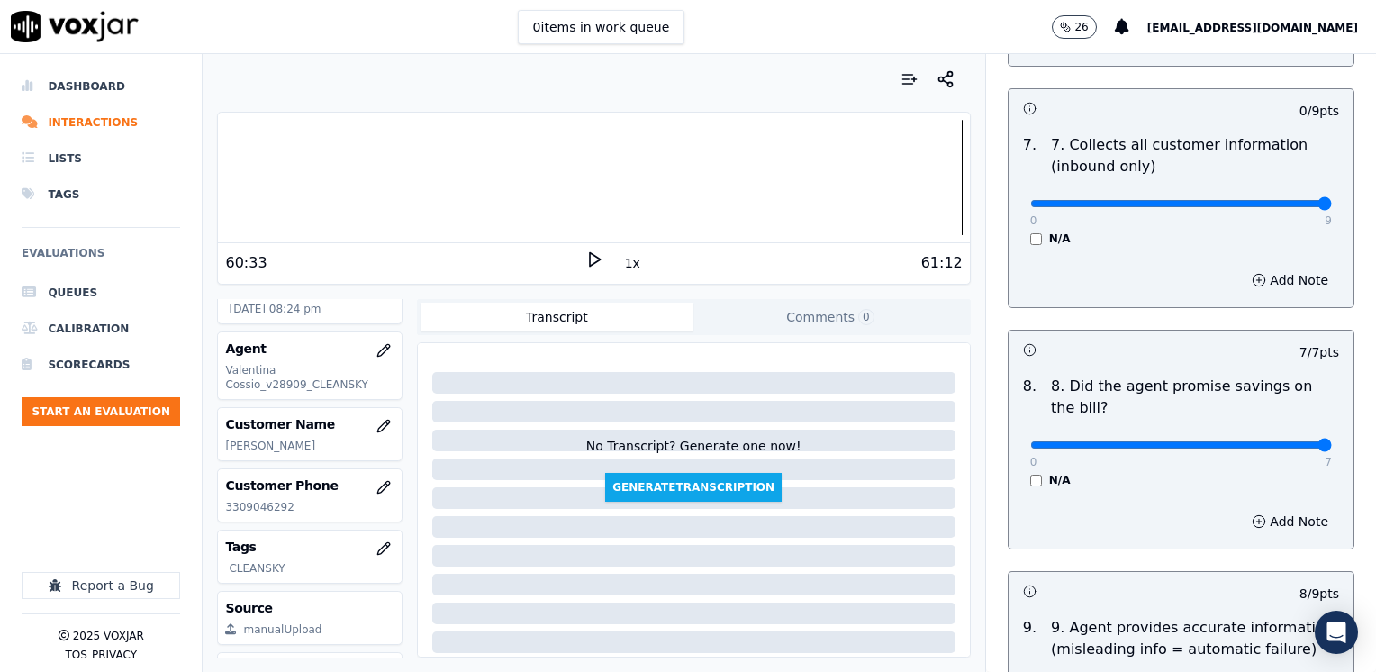
drag, startPoint x: 1019, startPoint y: 157, endPoint x: 1379, endPoint y: 189, distance: 360.8
type input "9"
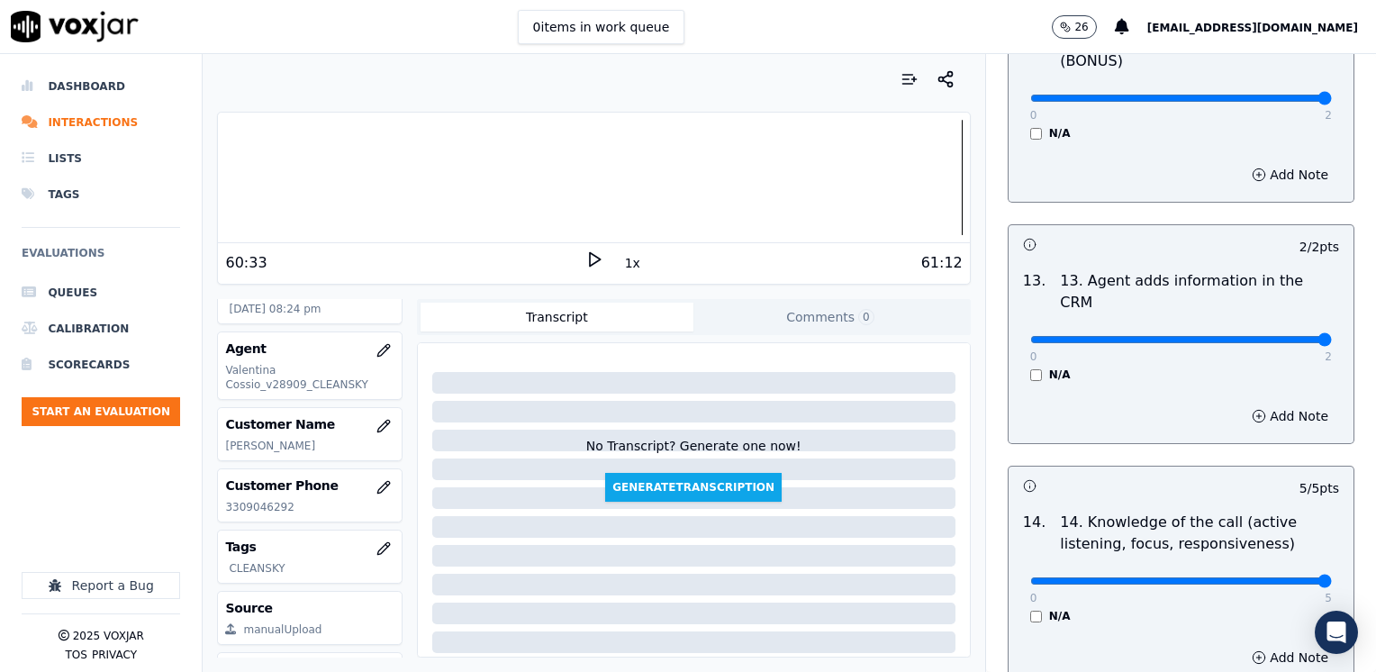
scroll to position [3209, 0]
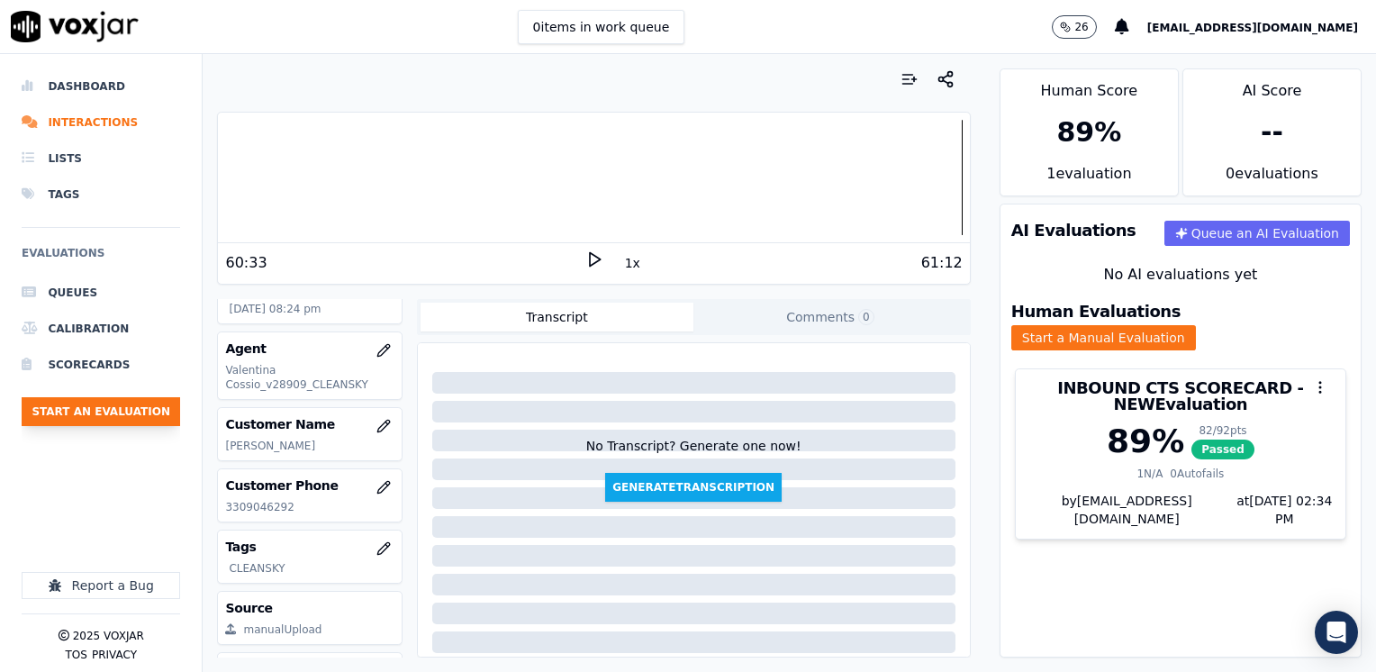
click at [149, 406] on button "Start an Evaluation" at bounding box center [101, 411] width 158 height 29
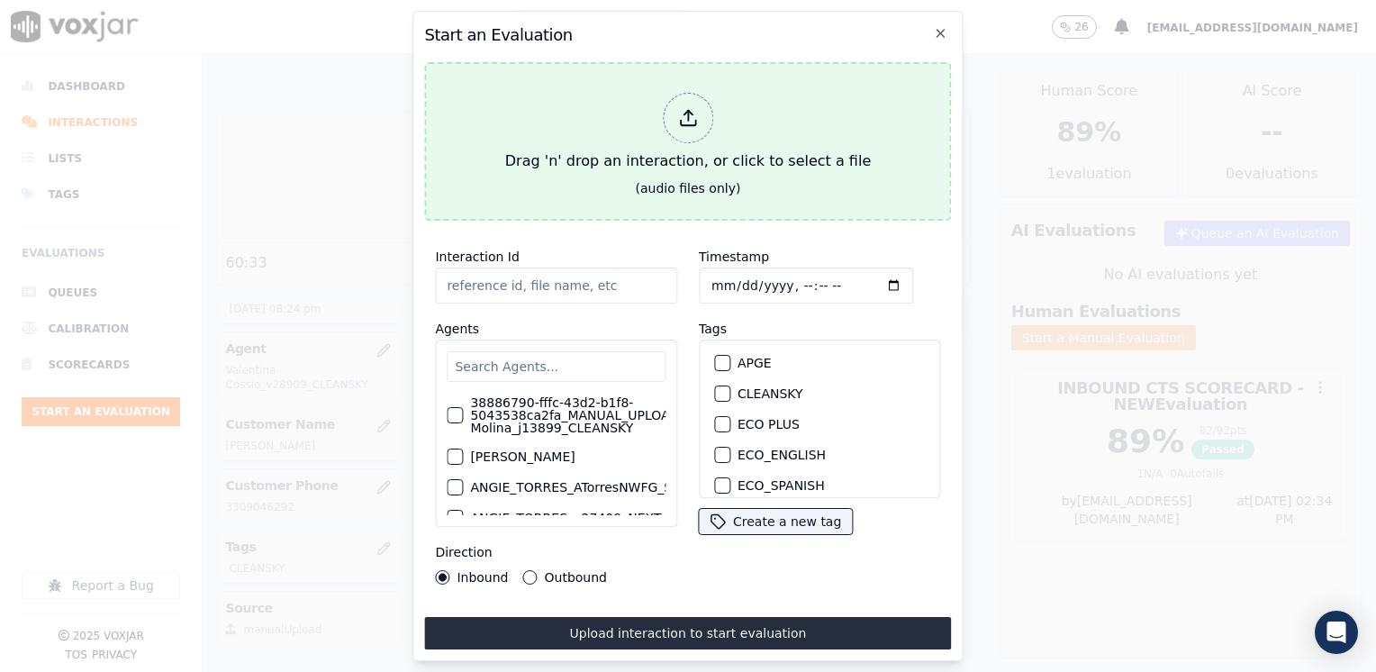
click at [683, 108] on icon at bounding box center [688, 118] width 20 height 20
type input "20250815-115442_2027460809-JUAN SOTO 1 all.mp3"
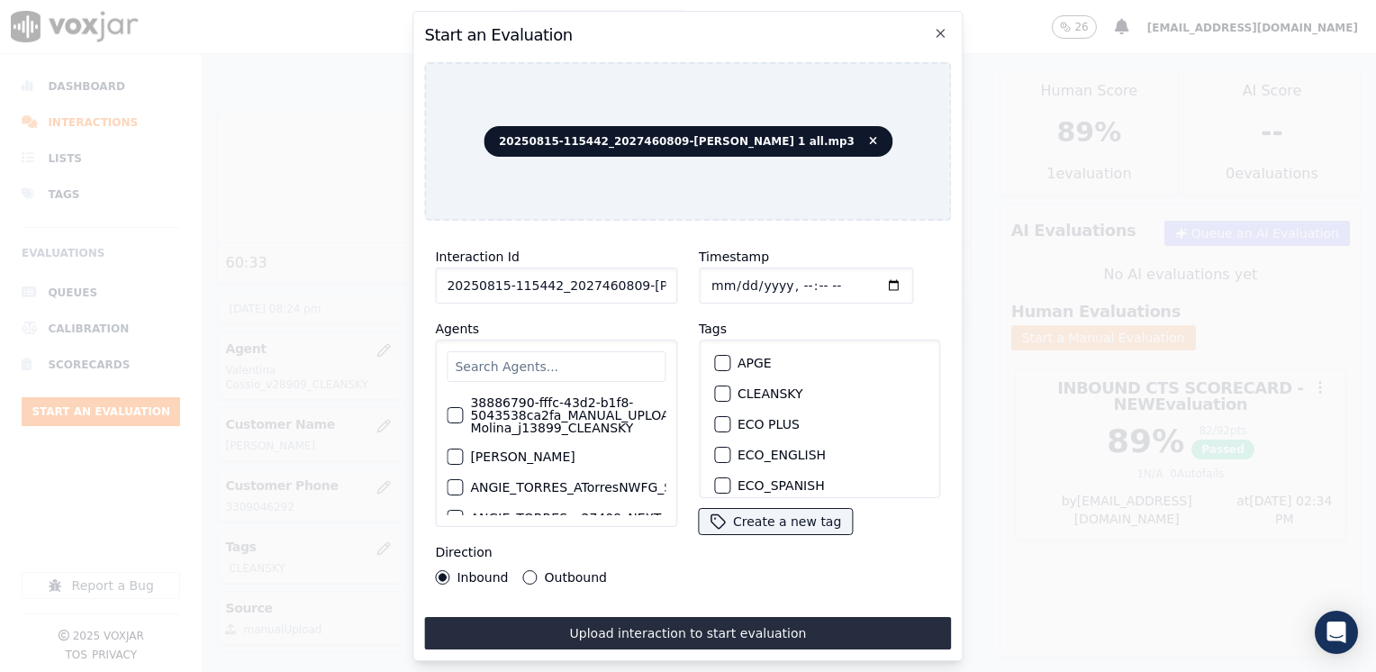
click at [548, 367] on input "text" at bounding box center [556, 366] width 219 height 31
paste input "2027460809"
type input "2027460809"
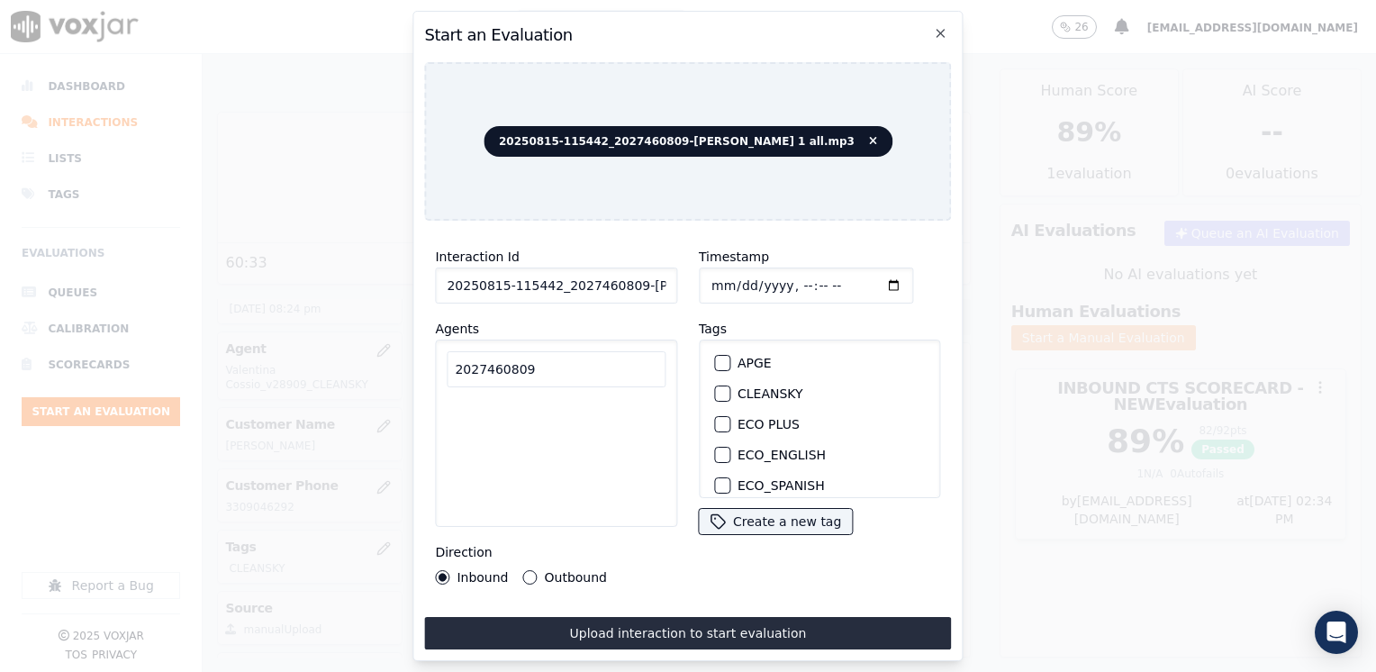
drag, startPoint x: 584, startPoint y: 366, endPoint x: 210, endPoint y: 333, distance: 375.1
click at [210, 671] on div "Start an Evaluation 20250815-115442_2027460809-JUAN SOTO 1 all.mp3 Interaction …" at bounding box center [688, 672] width 1376 height 0
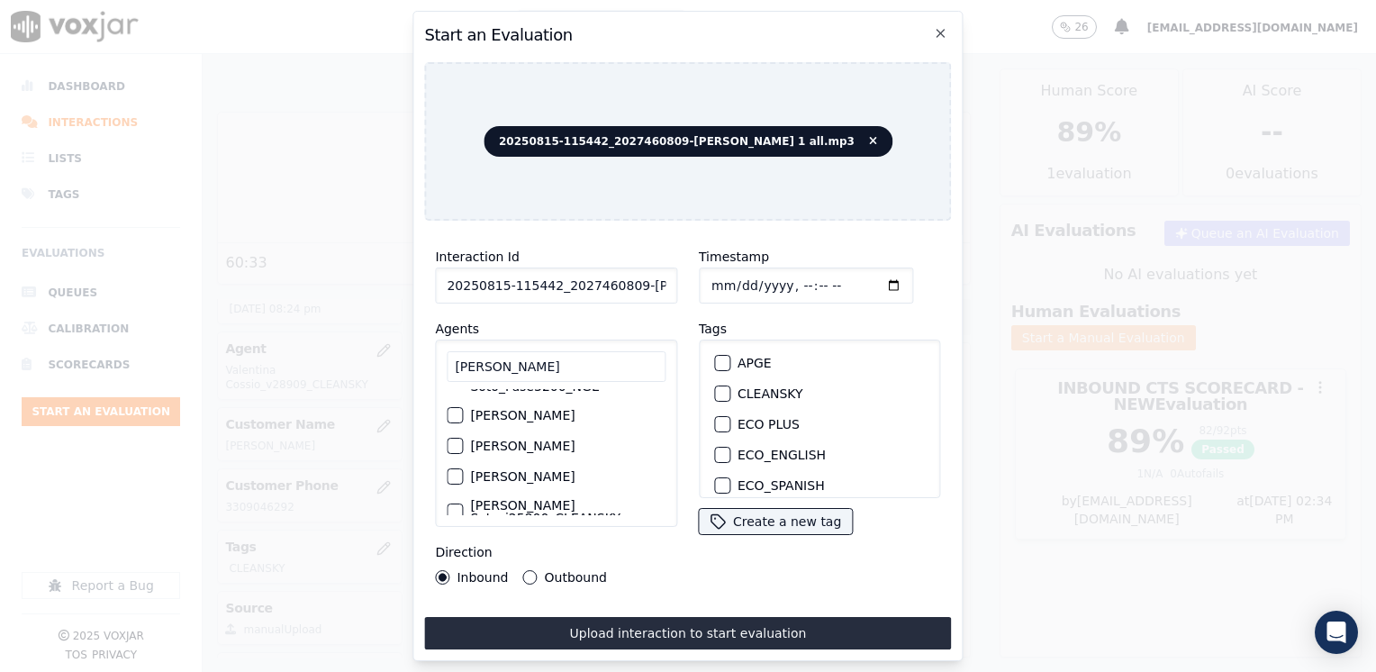
scroll to position [57, 0]
type input "JUAN SOTO"
click at [454, 477] on div "button" at bounding box center [454, 483] width 13 height 13
click at [717, 387] on div "button" at bounding box center [721, 393] width 13 height 13
click at [864, 279] on input "Timestamp" at bounding box center [806, 285] width 214 height 36
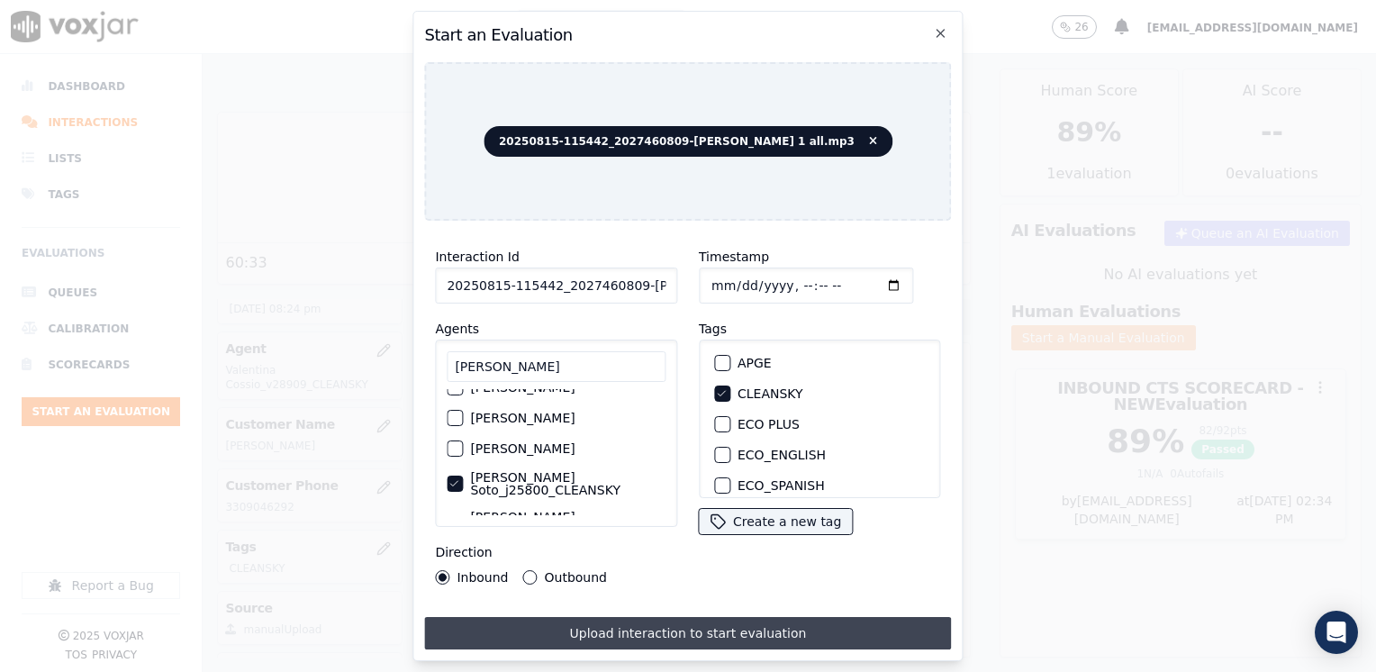
type input "2025-08-15T20:34"
click at [656, 627] on button "Upload interaction to start evaluation" at bounding box center [687, 633] width 527 height 32
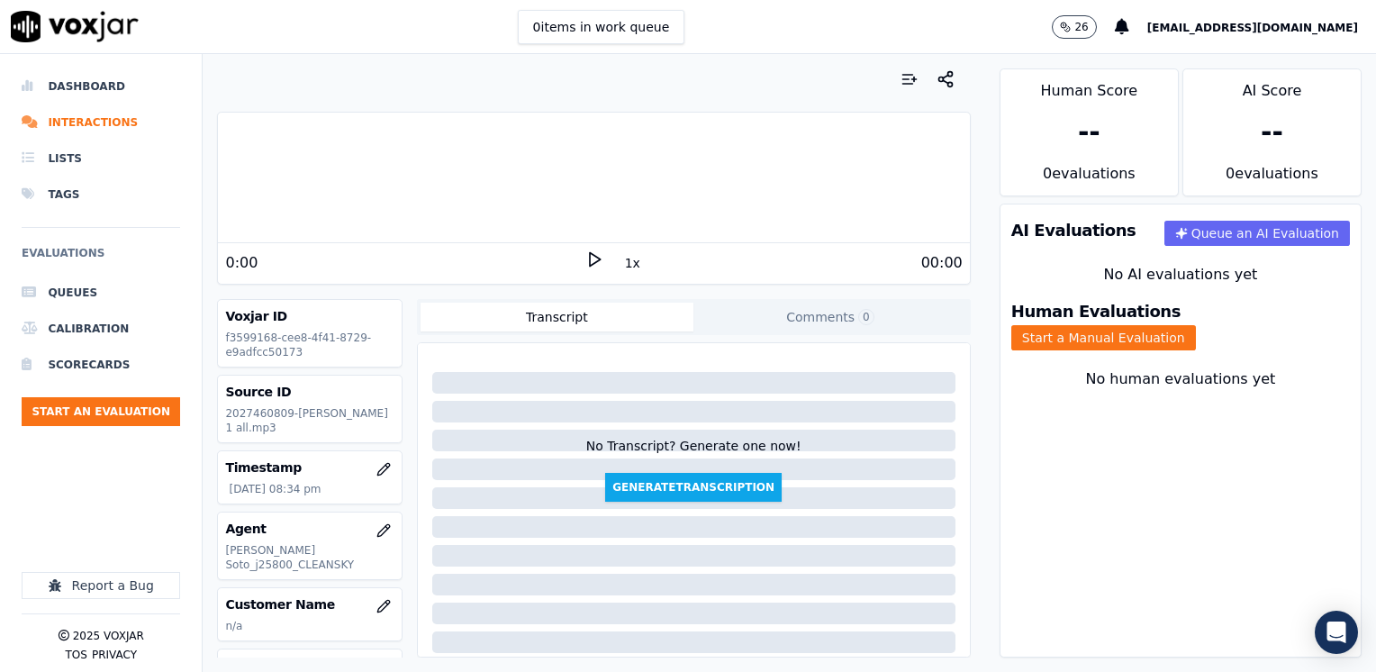
click at [585, 258] on icon at bounding box center [594, 259] width 18 height 18
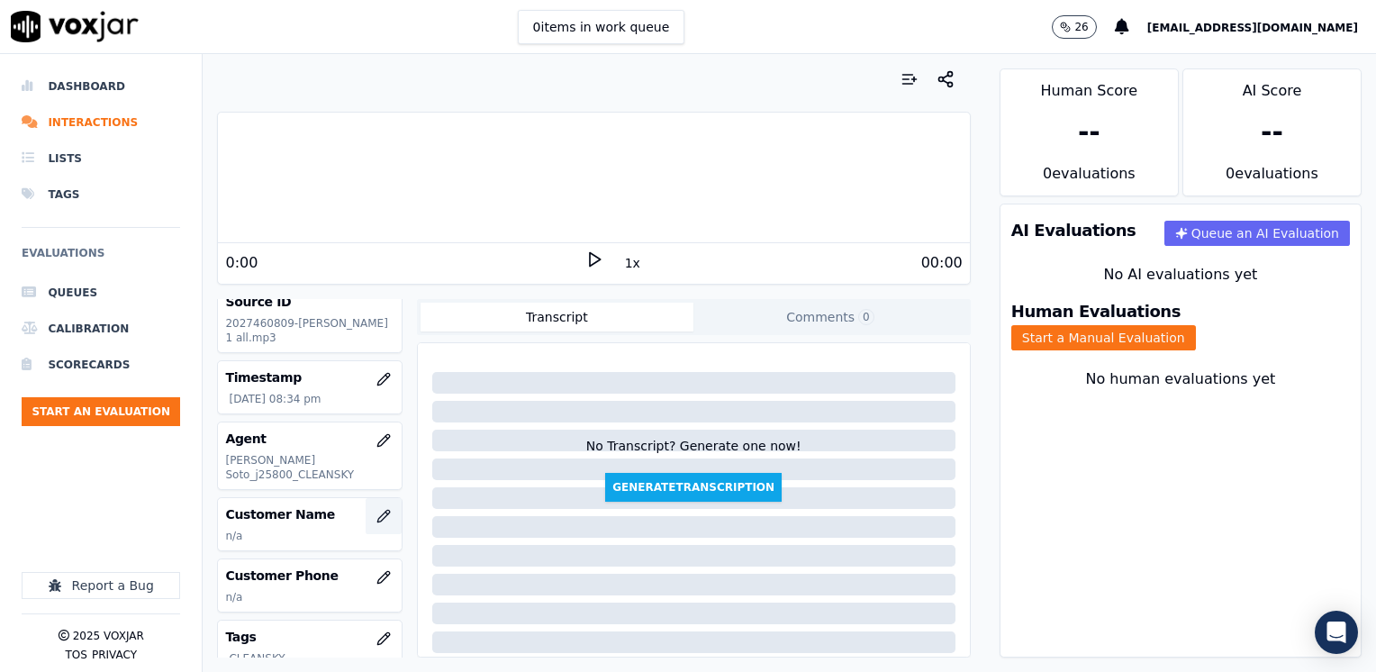
click at [377, 510] on icon "button" at bounding box center [383, 516] width 12 height 12
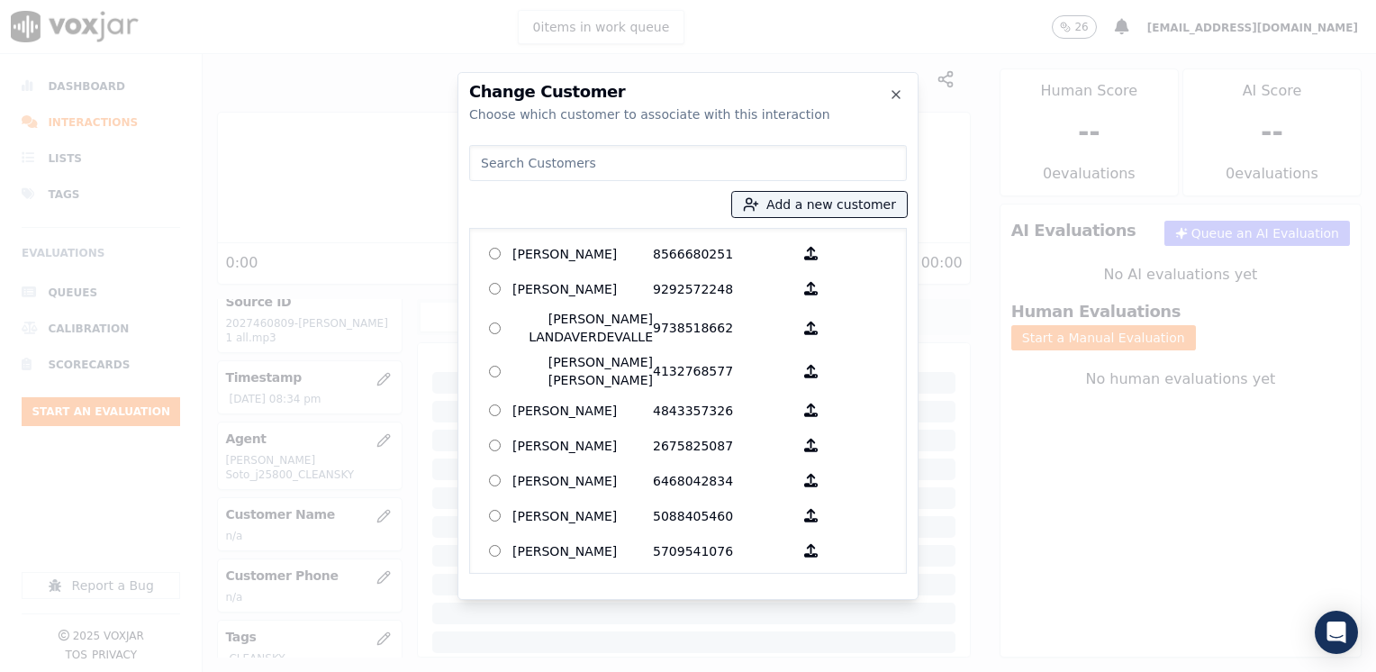
click at [663, 147] on input at bounding box center [688, 163] width 438 height 36
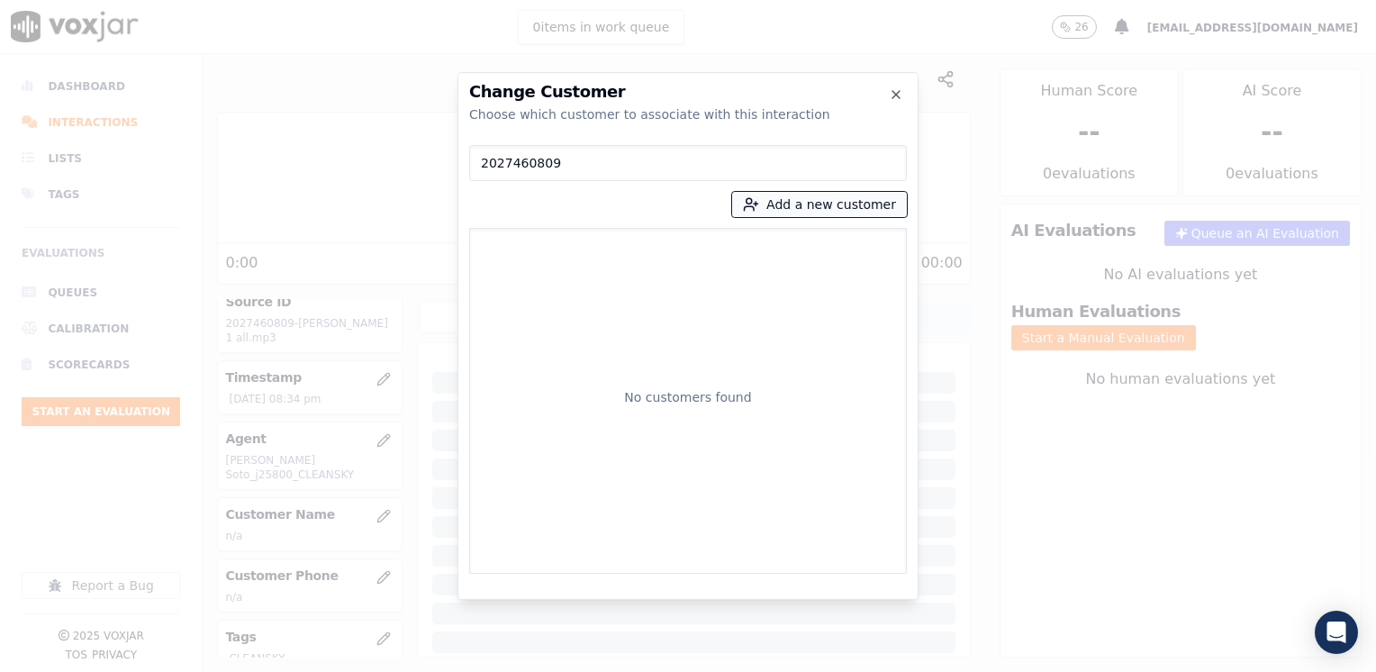
type input "2027460809"
click at [843, 204] on button "Add a new customer" at bounding box center [819, 204] width 175 height 25
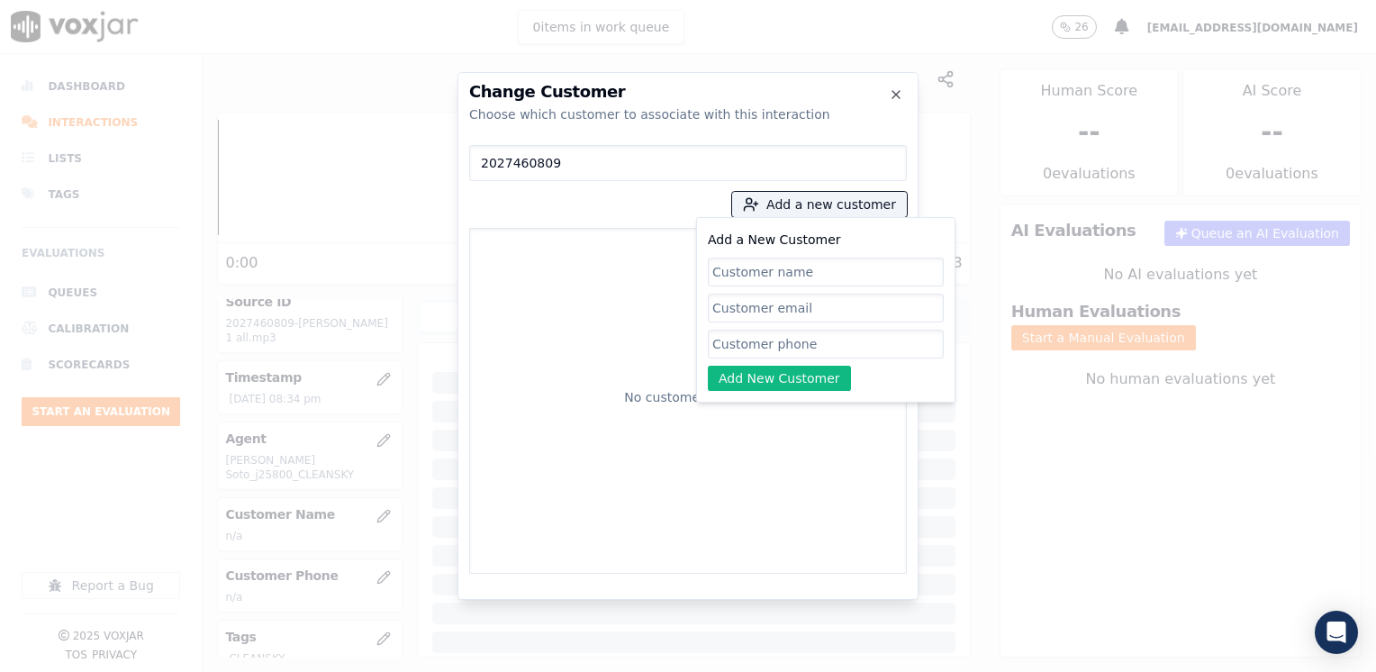
click at [796, 337] on input "Add a New Customer" at bounding box center [826, 344] width 236 height 29
paste input "2027460809"
type input "2027460809"
click at [789, 268] on input "Add a New Customer" at bounding box center [826, 272] width 236 height 29
paste input "Dena Springs"
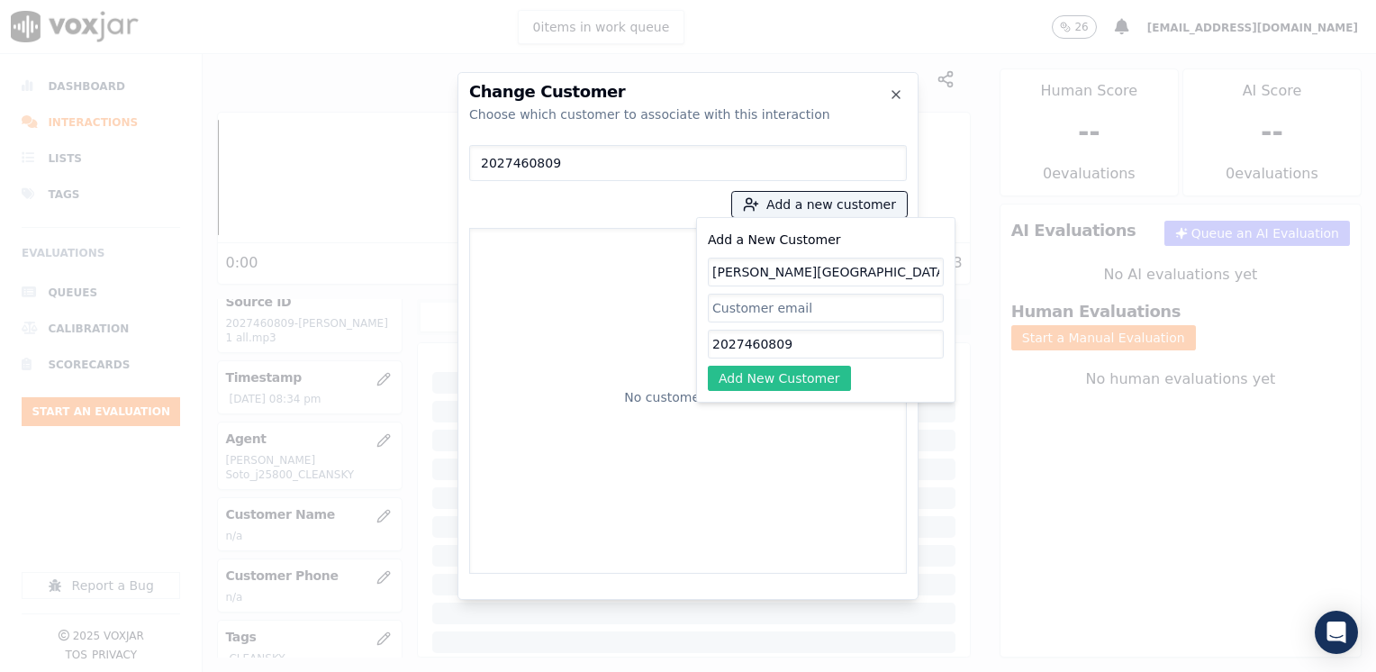
type input "Dena Springs"
click at [789, 379] on button "Add New Customer" at bounding box center [779, 378] width 143 height 25
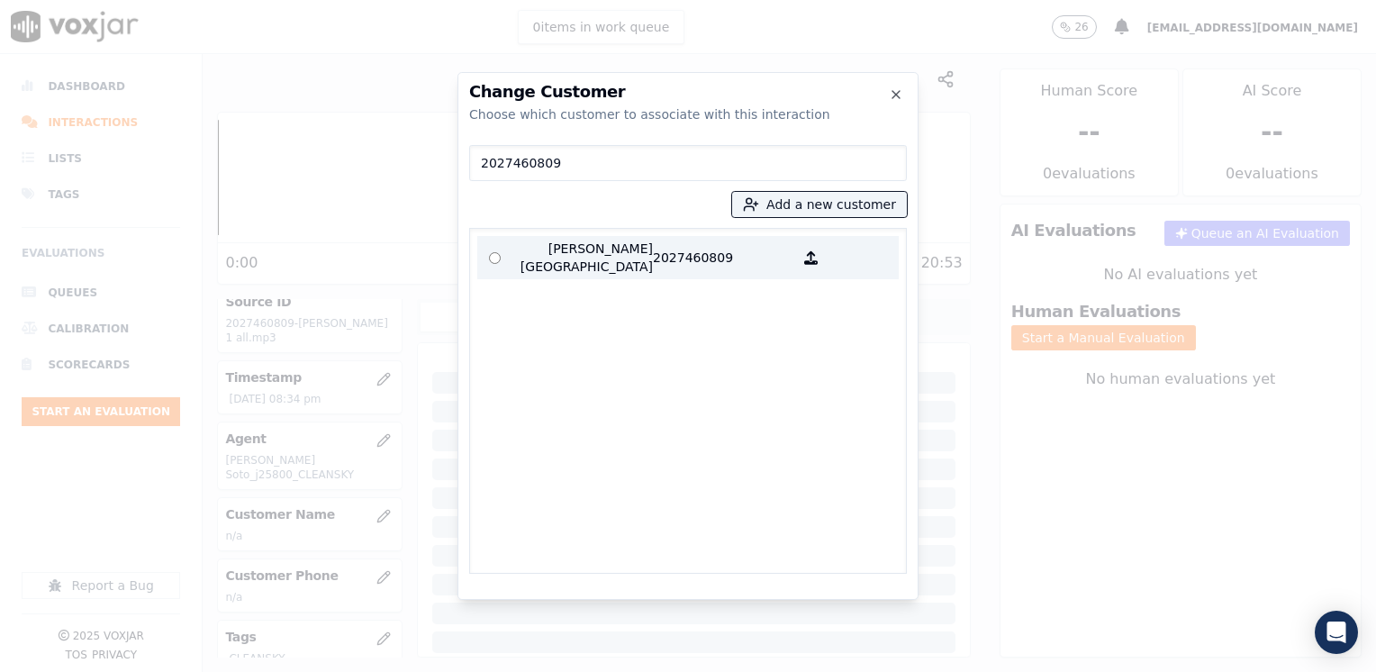
click at [561, 249] on p "Dena Springs" at bounding box center [582, 258] width 140 height 36
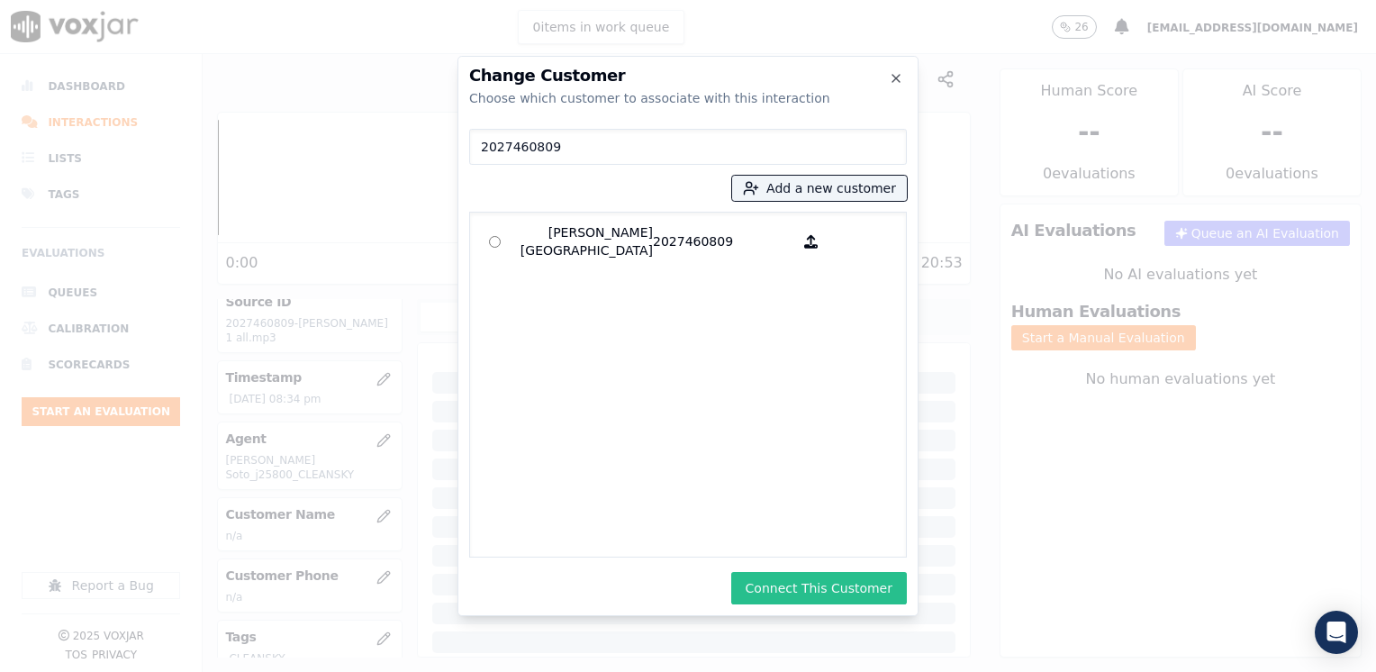
click at [854, 597] on button "Connect This Customer" at bounding box center [819, 588] width 176 height 32
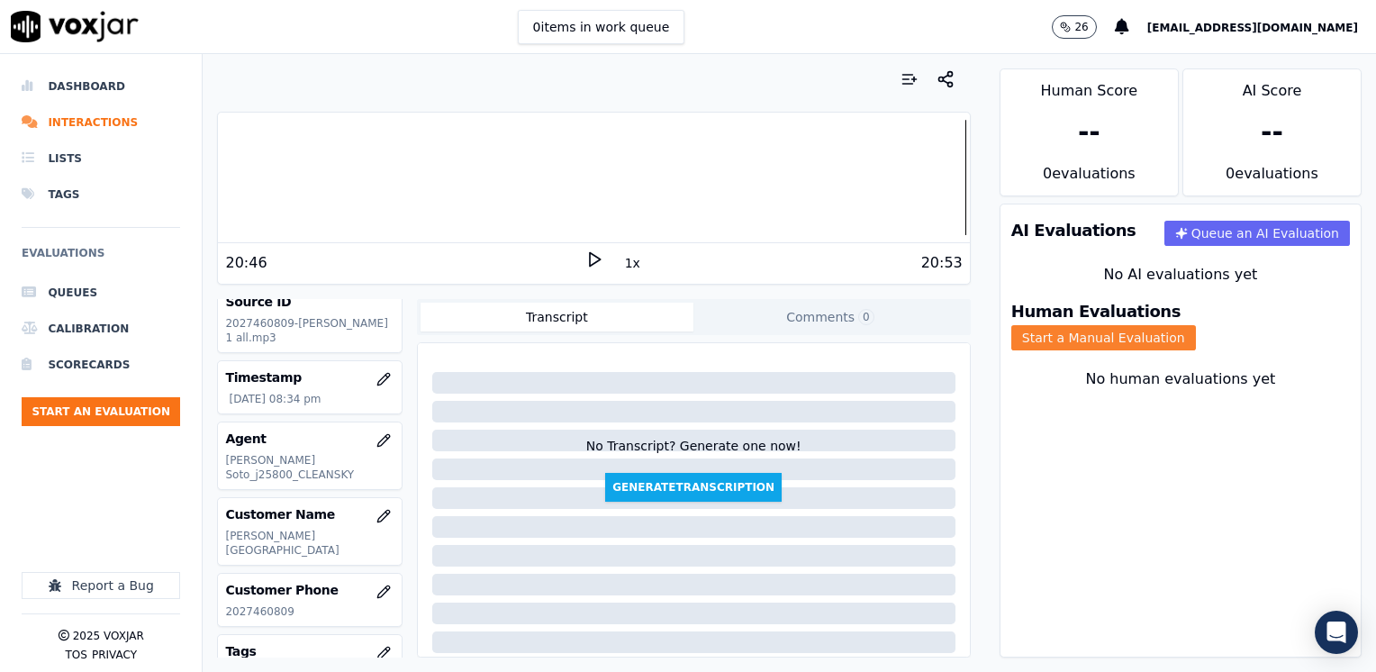
click at [1192, 325] on button "Start a Manual Evaluation" at bounding box center [1103, 337] width 185 height 25
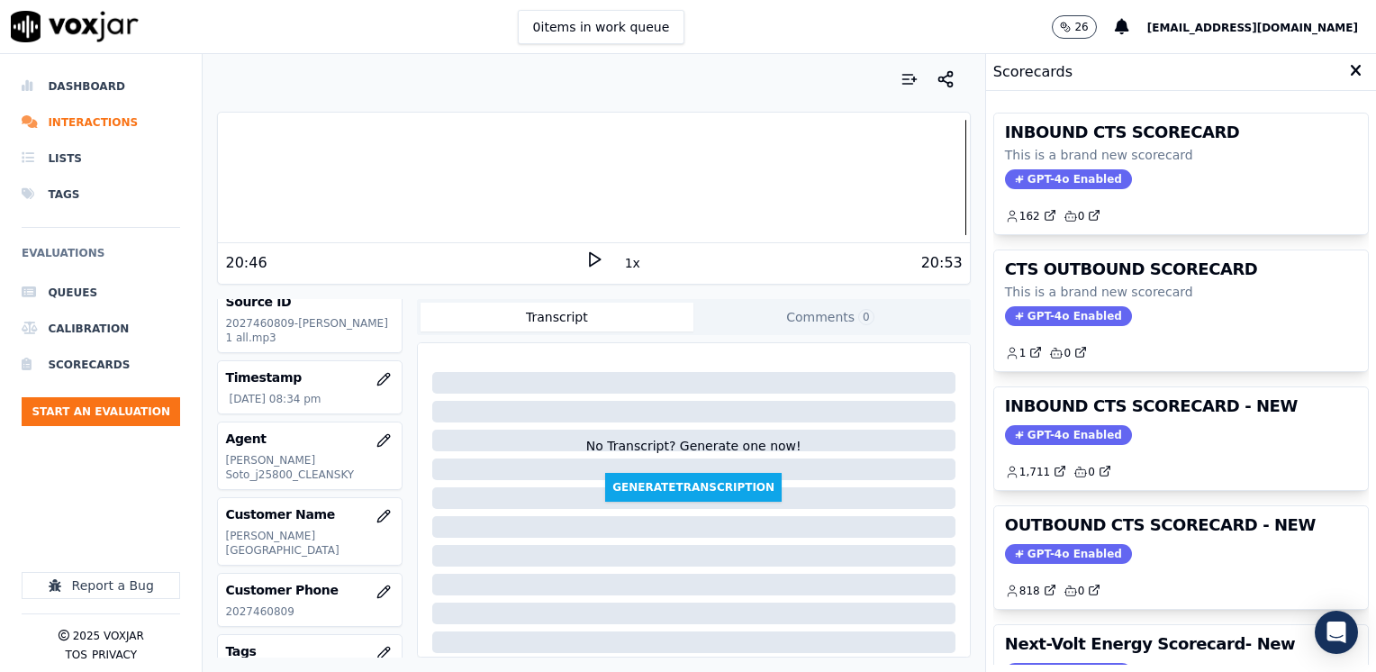
drag, startPoint x: 1054, startPoint y: 433, endPoint x: 1063, endPoint y: 429, distance: 10.1
click at [1054, 433] on span "GPT-4o Enabled" at bounding box center [1068, 435] width 127 height 20
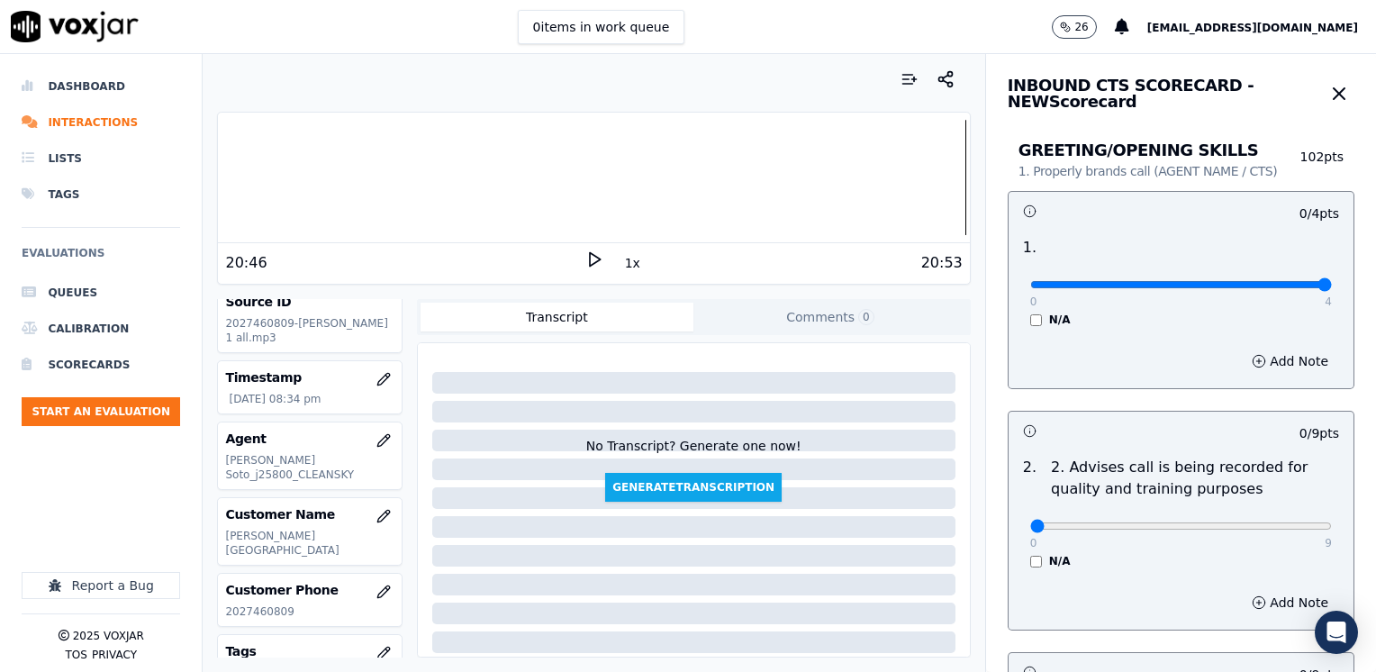
drag, startPoint x: 1020, startPoint y: 282, endPoint x: 1379, endPoint y: 303, distance: 359.1
type input "4"
click at [1332, 288] on input "range" at bounding box center [1181, 284] width 302 height 7
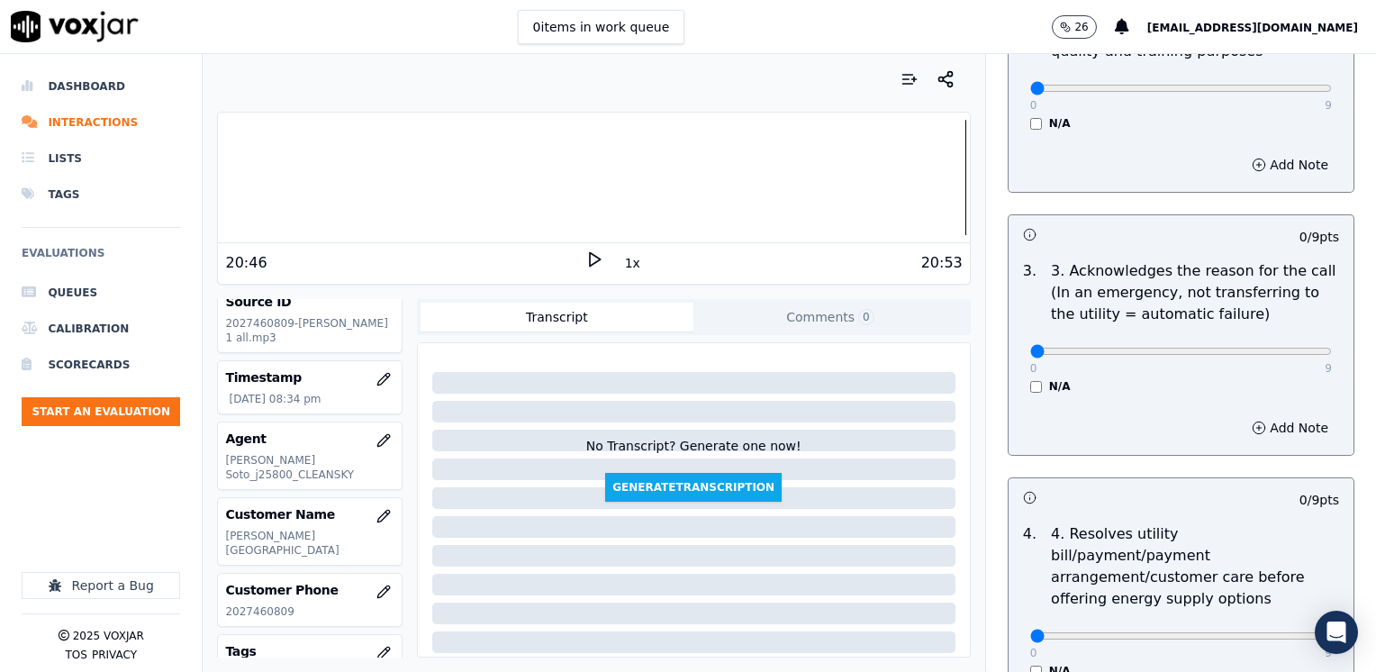
scroll to position [450, 0]
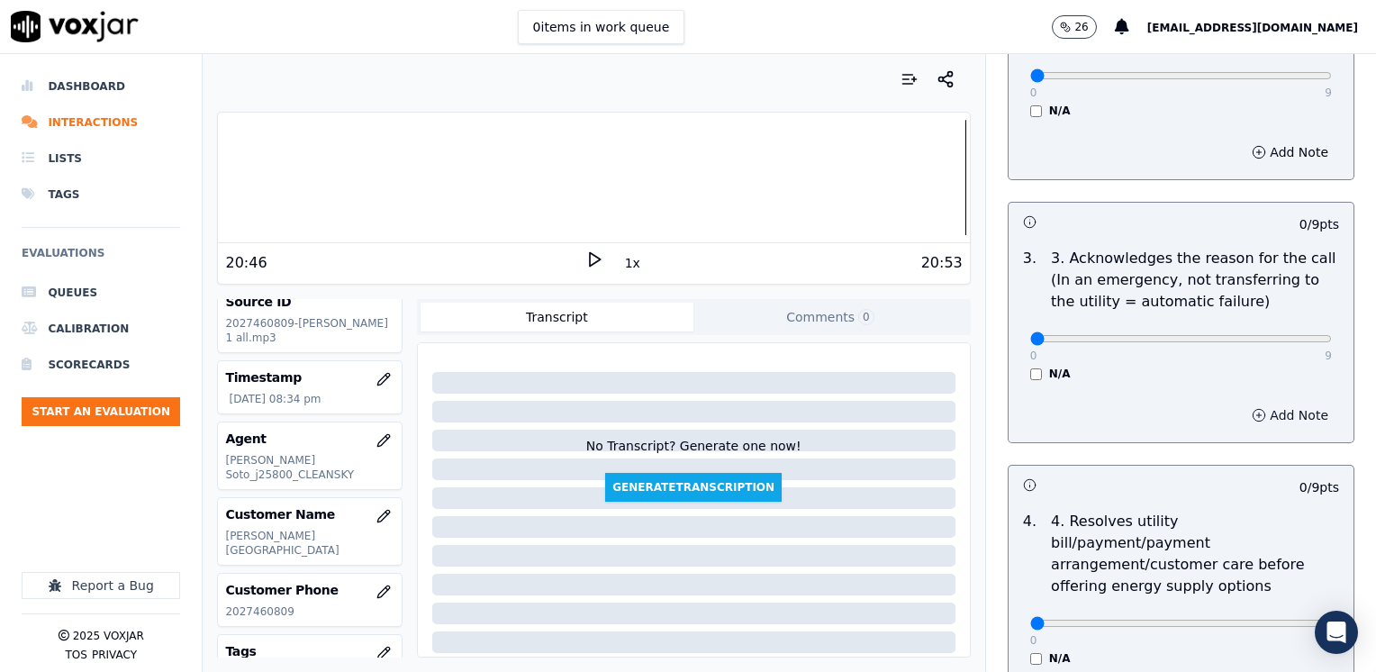
click at [1254, 411] on button "Add Note" at bounding box center [1290, 415] width 98 height 25
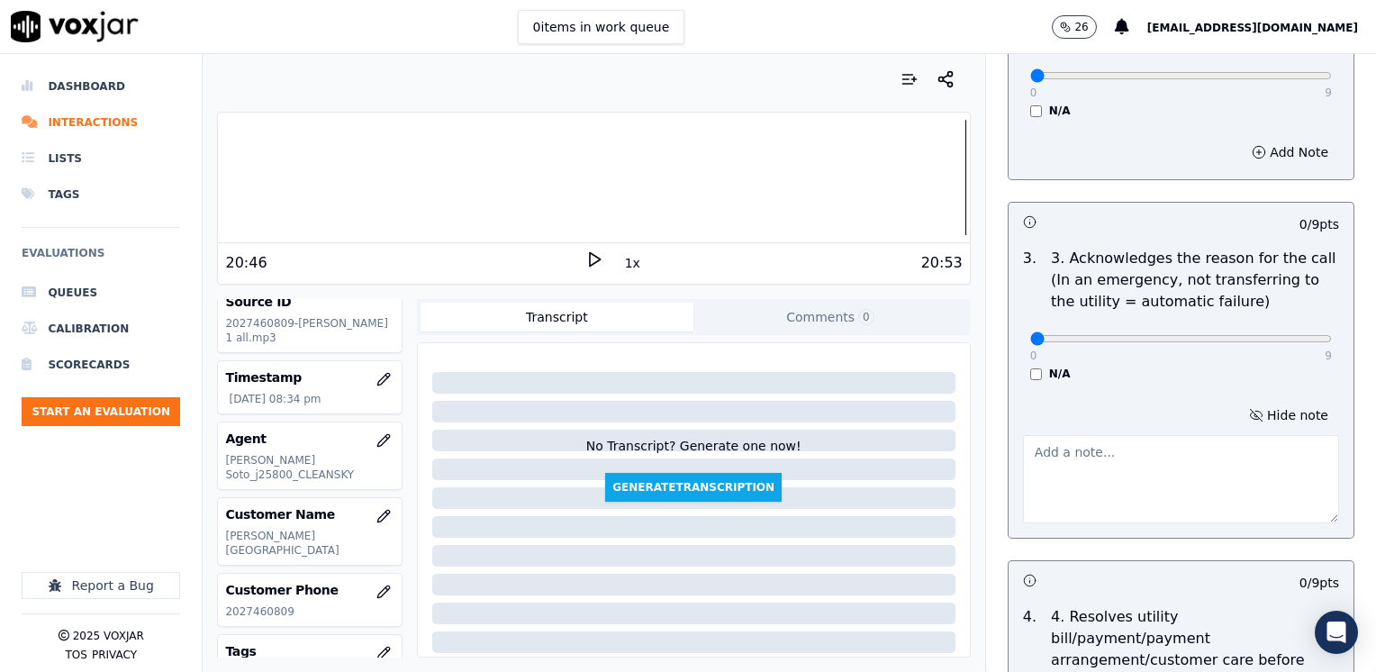
click at [1162, 467] on textarea at bounding box center [1181, 479] width 316 height 88
type textarea "c"
type textarea "Cx called because her electric service was cut off three days ago and wants to …"
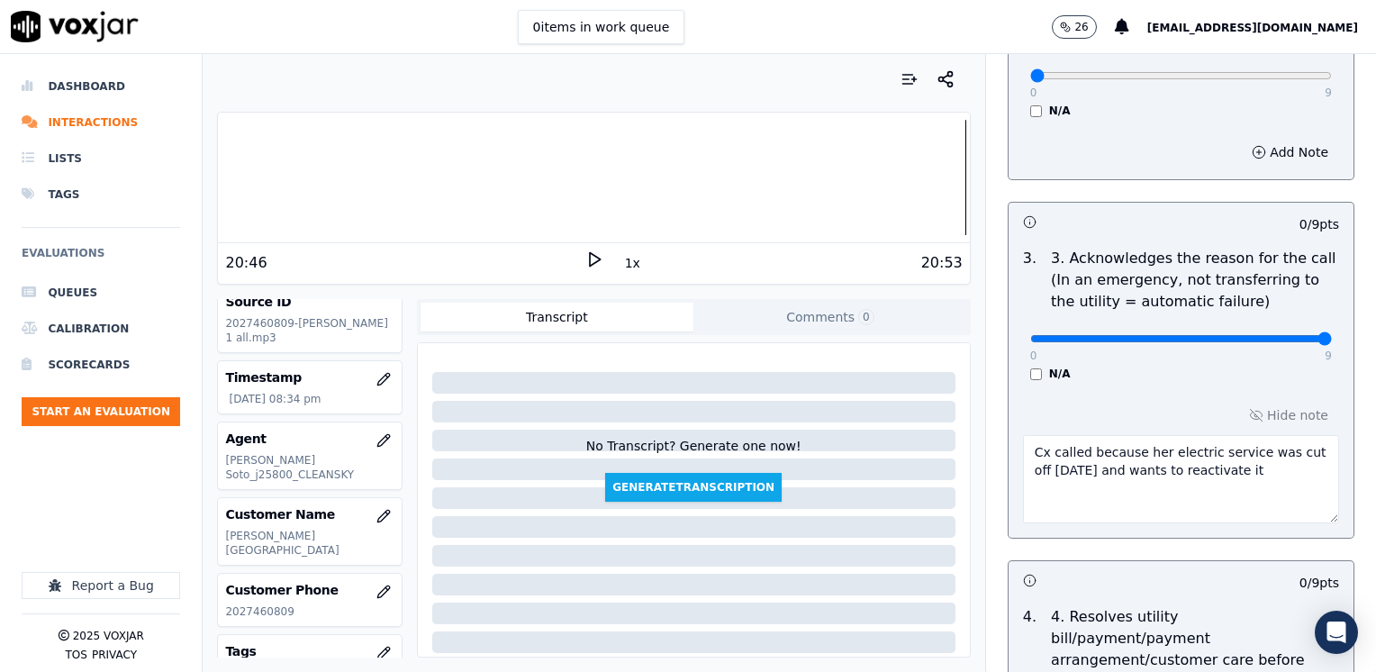
drag, startPoint x: 1018, startPoint y: 335, endPoint x: 1379, endPoint y: 370, distance: 361.9
type input "9"
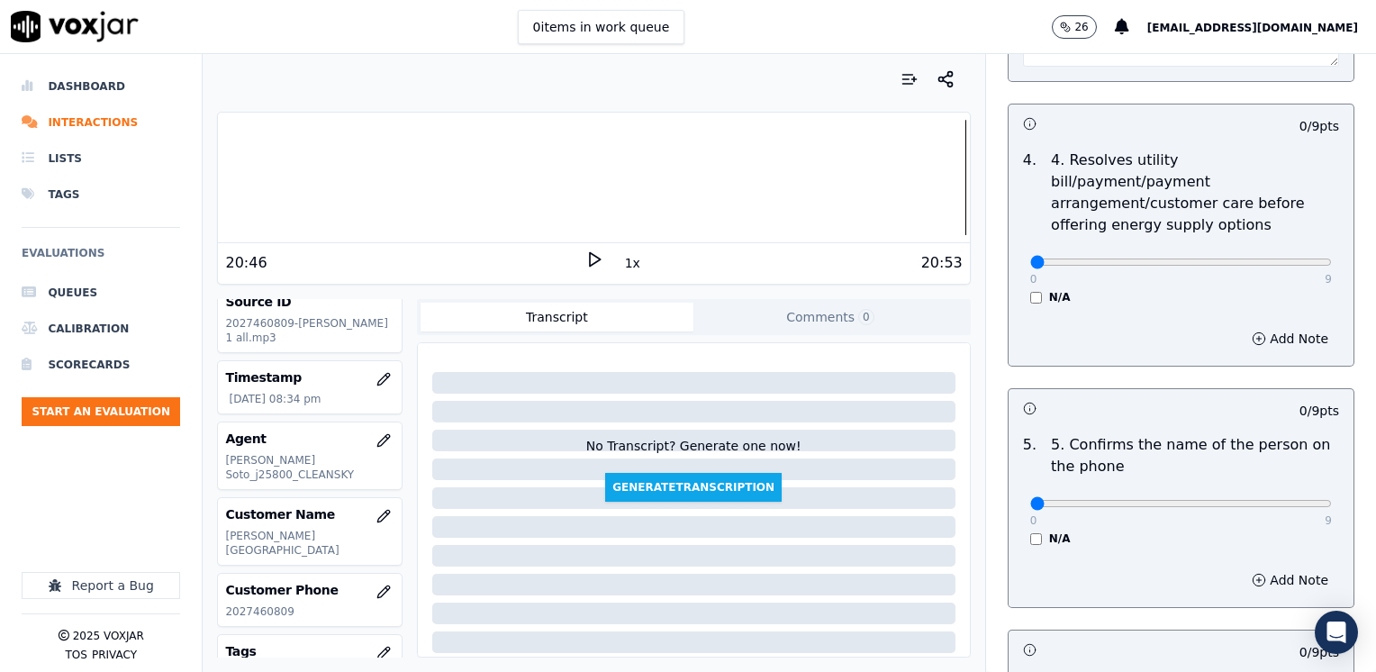
scroll to position [991, 0]
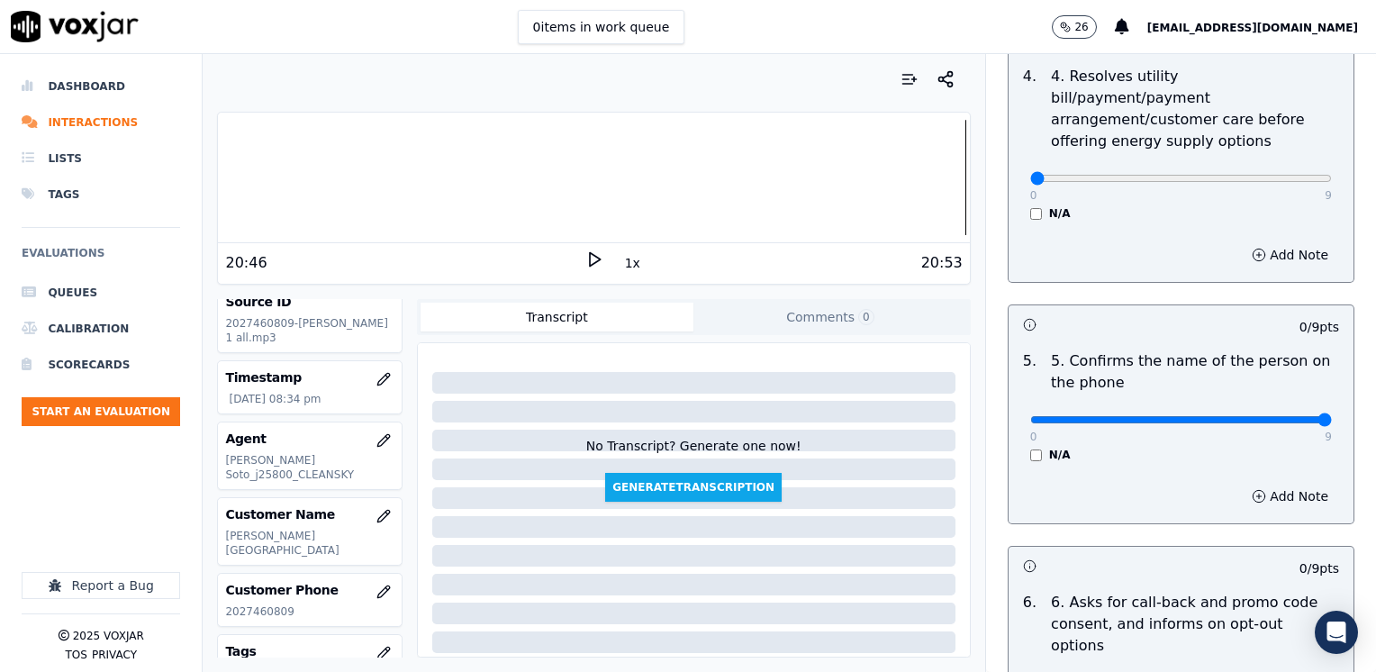
drag, startPoint x: 1023, startPoint y: 391, endPoint x: 1379, endPoint y: 402, distance: 355.9
type input "9"
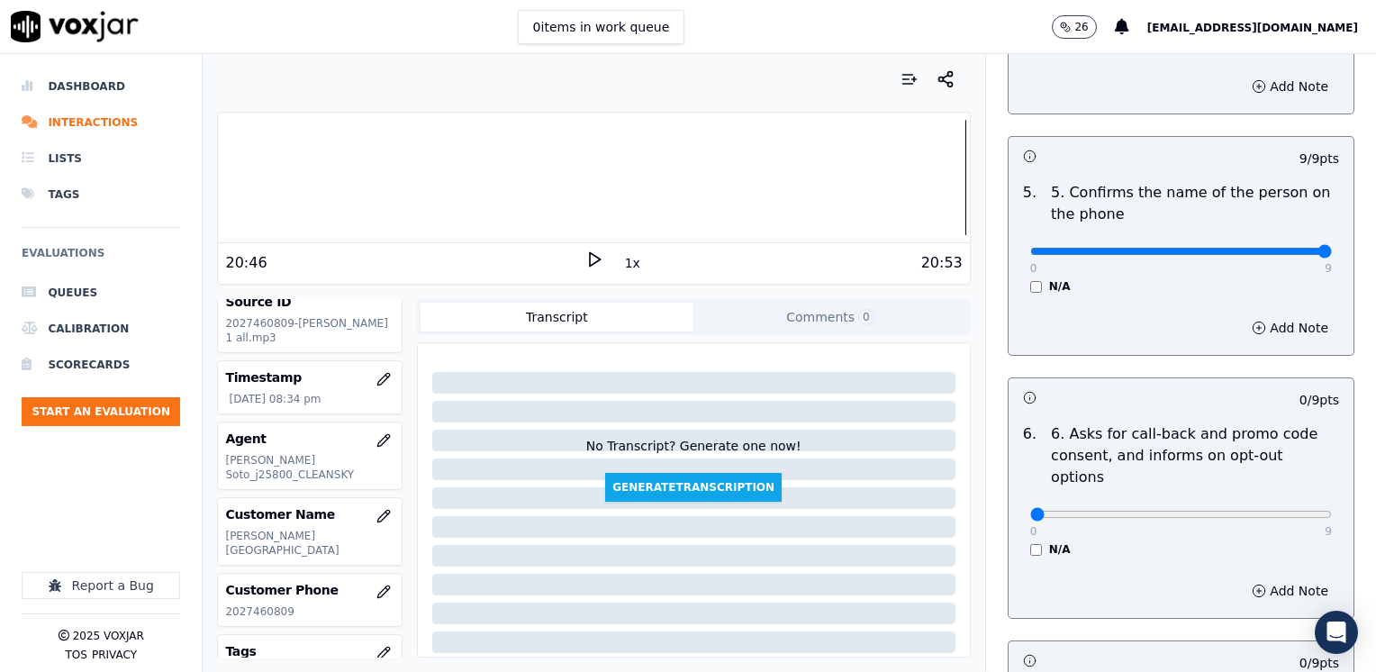
scroll to position [1171, 0]
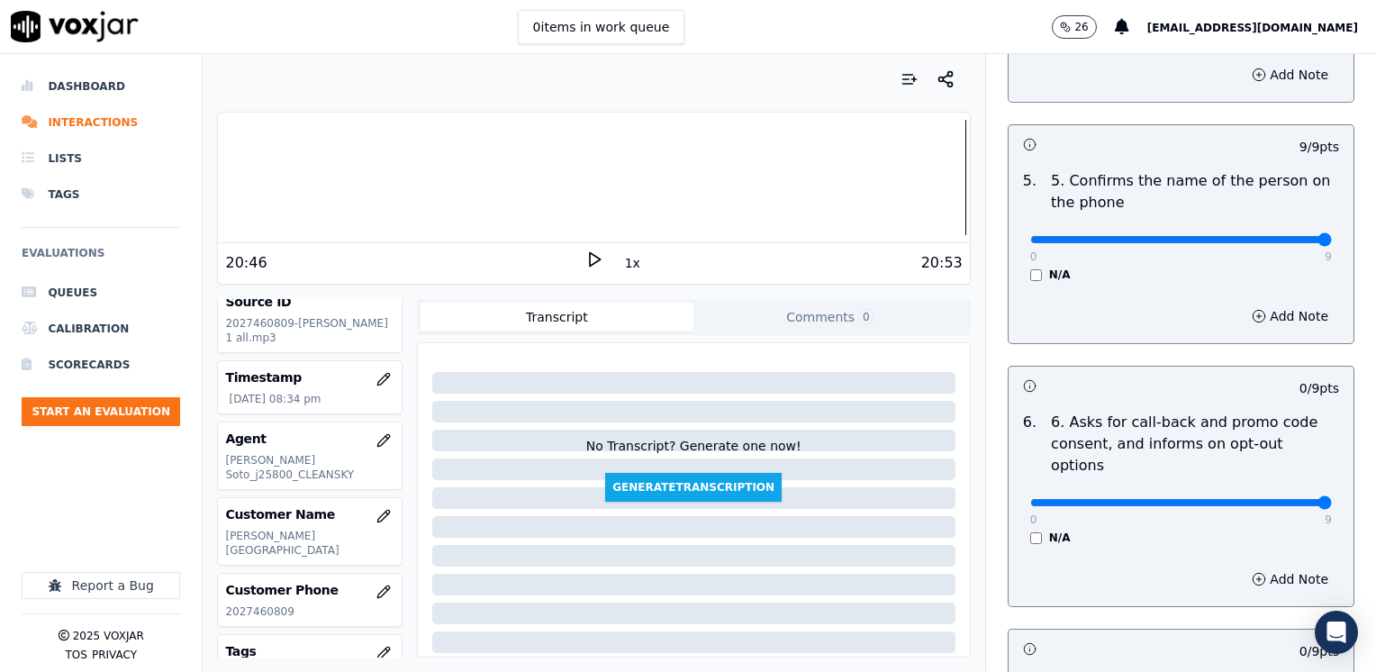
drag, startPoint x: 1013, startPoint y: 457, endPoint x: 1375, endPoint y: 441, distance: 362.4
type input "9"
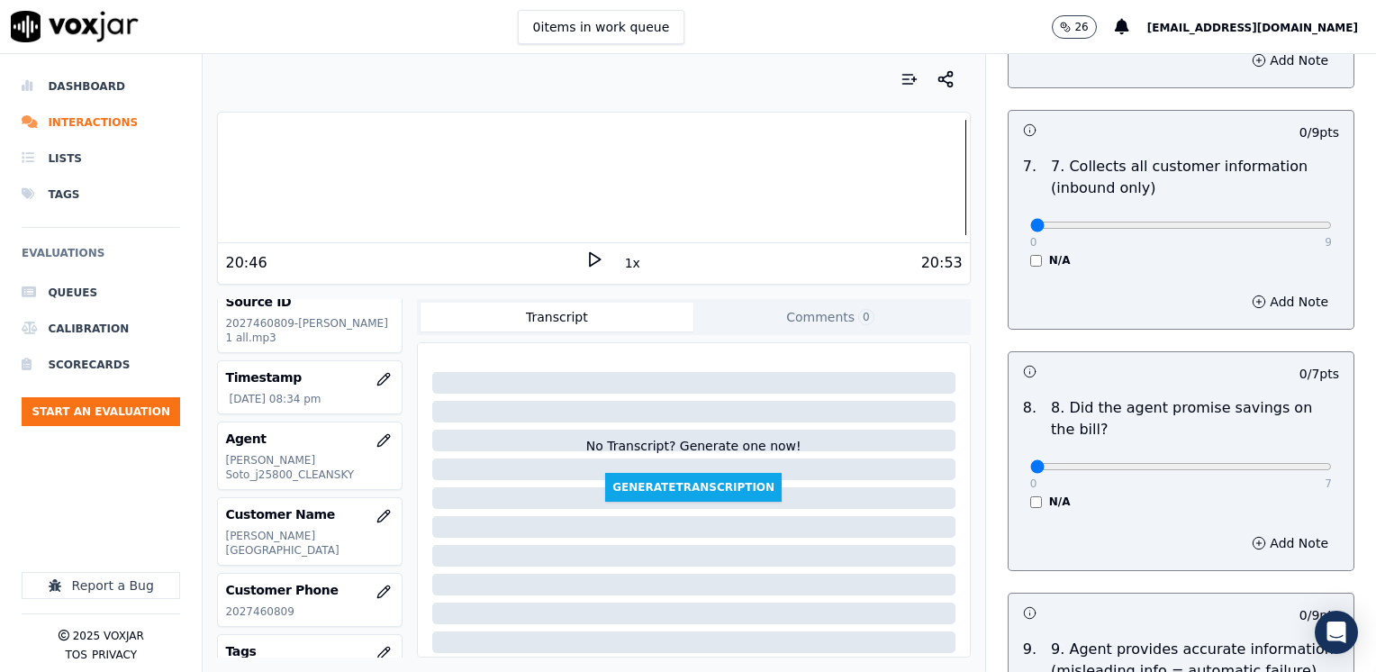
scroll to position [1711, 0]
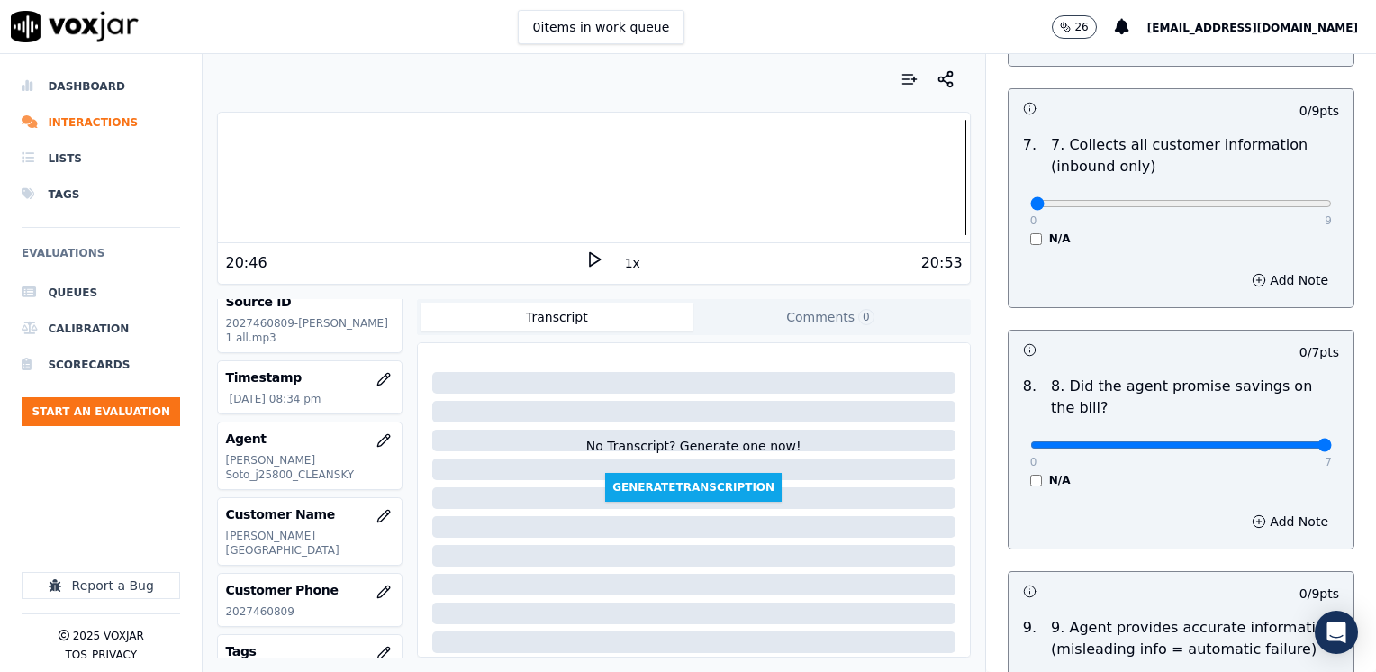
drag, startPoint x: 1014, startPoint y: 401, endPoint x: 1375, endPoint y: 358, distance: 363.6
type input "7"
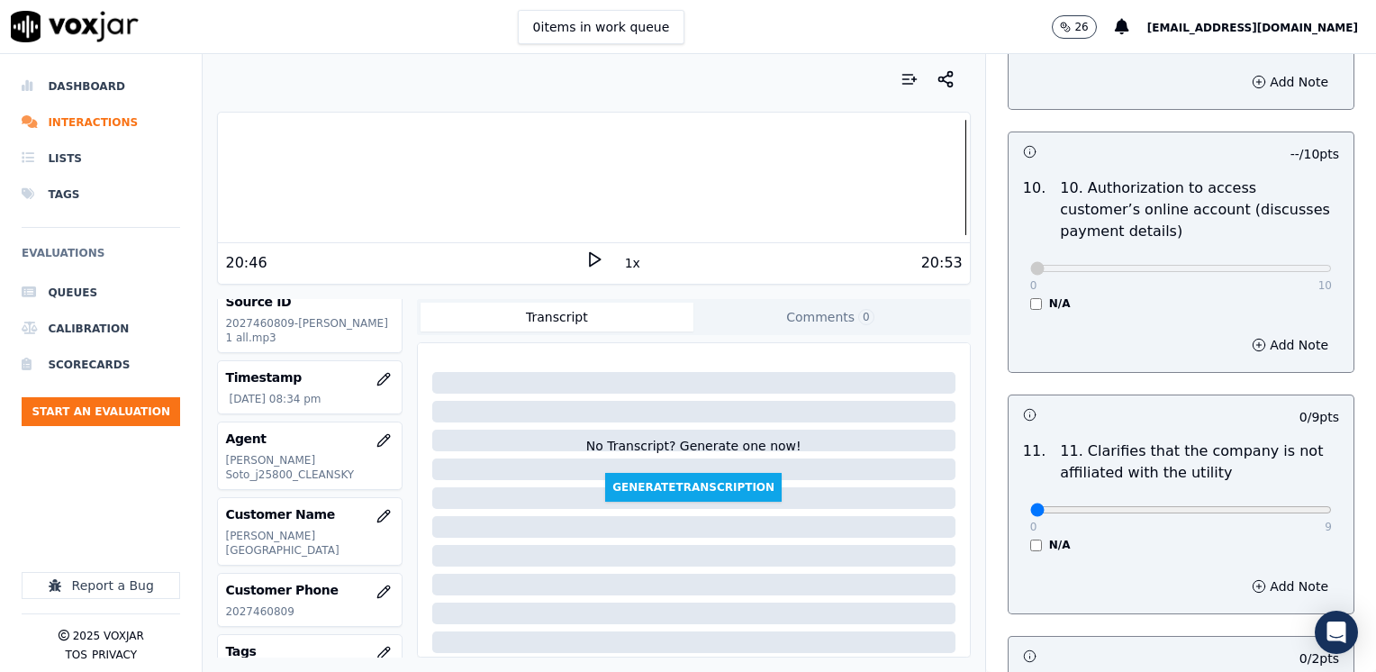
scroll to position [2431, 0]
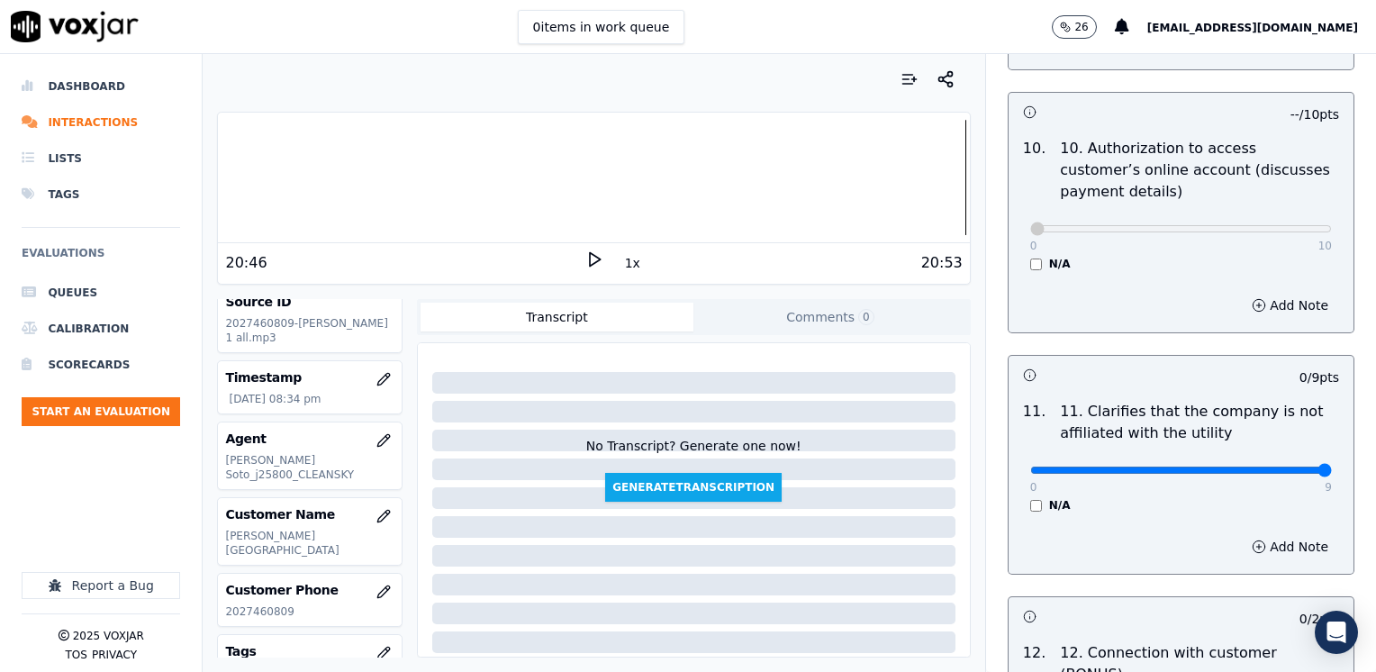
drag, startPoint x: 1018, startPoint y: 423, endPoint x: 1379, endPoint y: 438, distance: 360.5
type input "9"
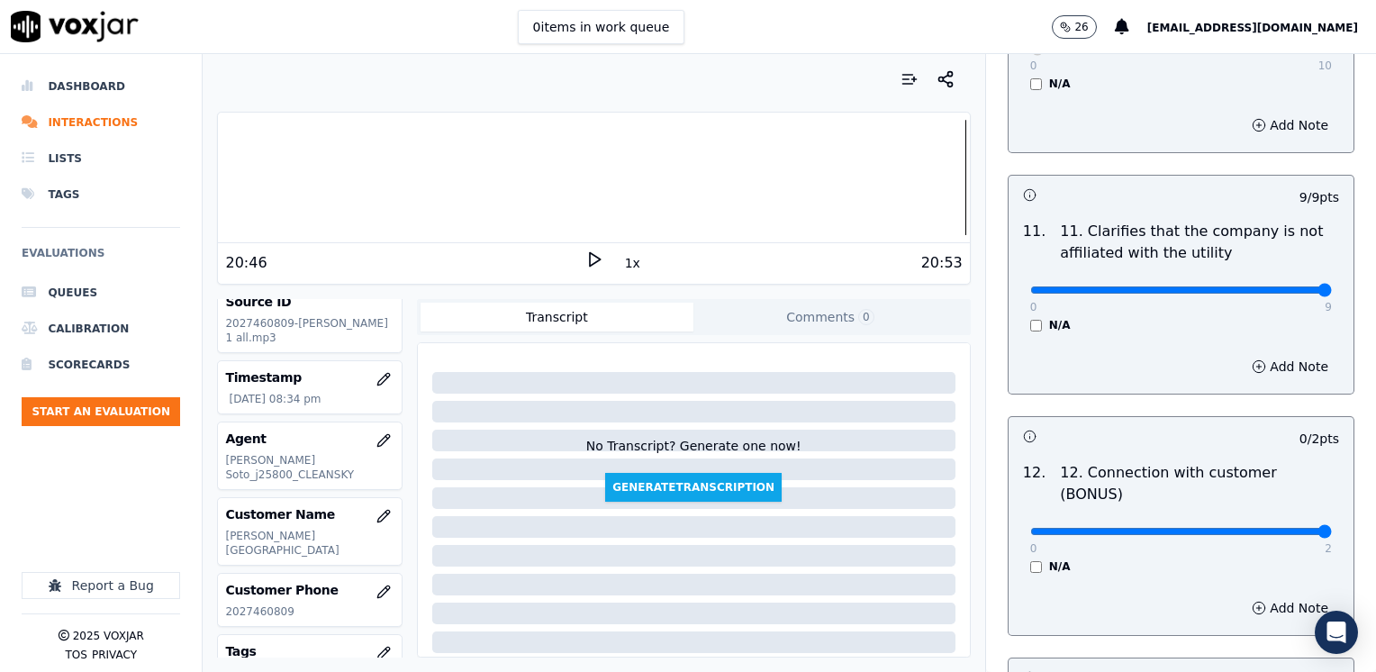
drag, startPoint x: 1018, startPoint y: 465, endPoint x: 1357, endPoint y: 494, distance: 340.8
type input "2"
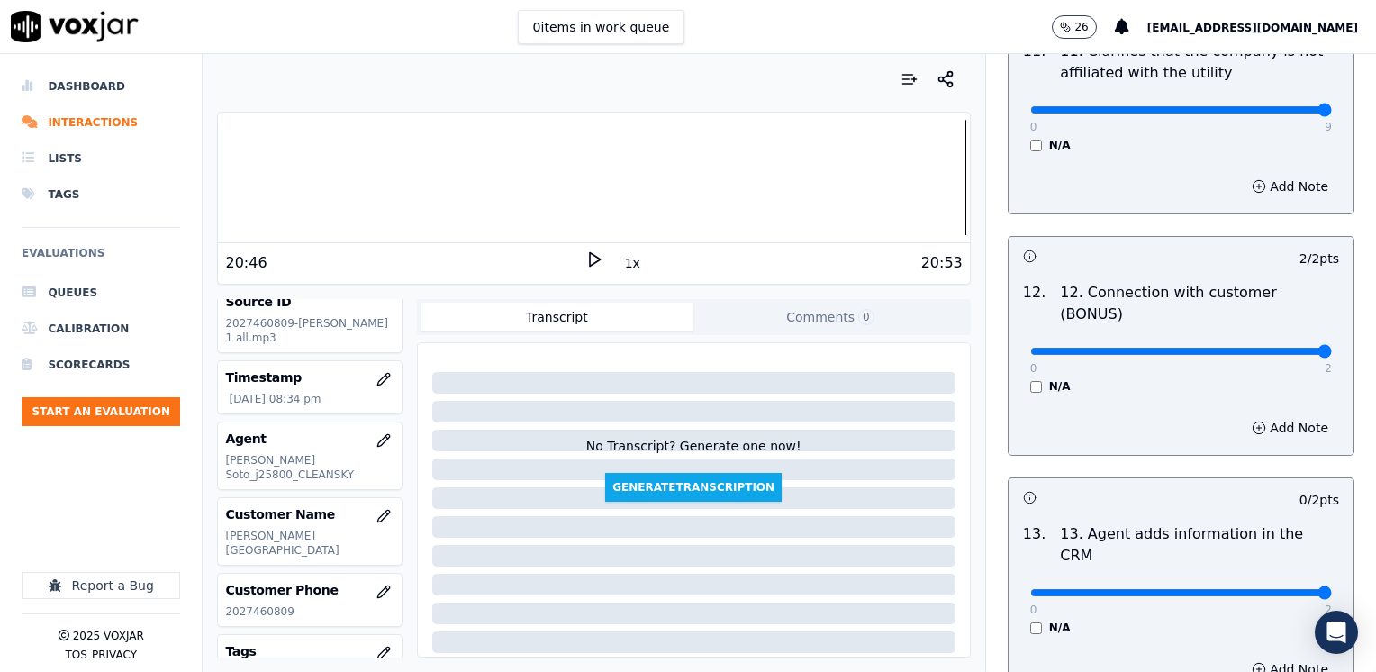
drag, startPoint x: 1014, startPoint y: 503, endPoint x: 1369, endPoint y: 499, distance: 354.8
type input "2"
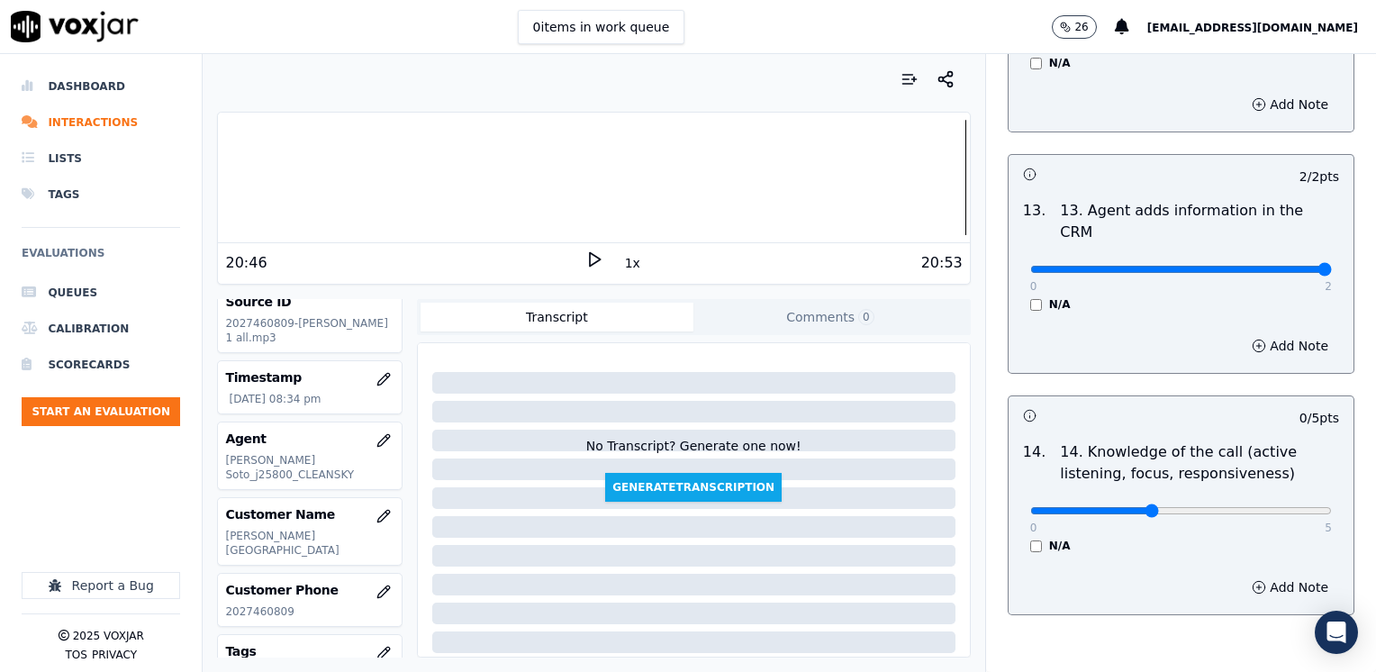
type input "3"
click at [1262, 575] on button "Add Note" at bounding box center [1290, 587] width 98 height 25
click at [1138, 607] on textarea at bounding box center [1181, 651] width 316 height 88
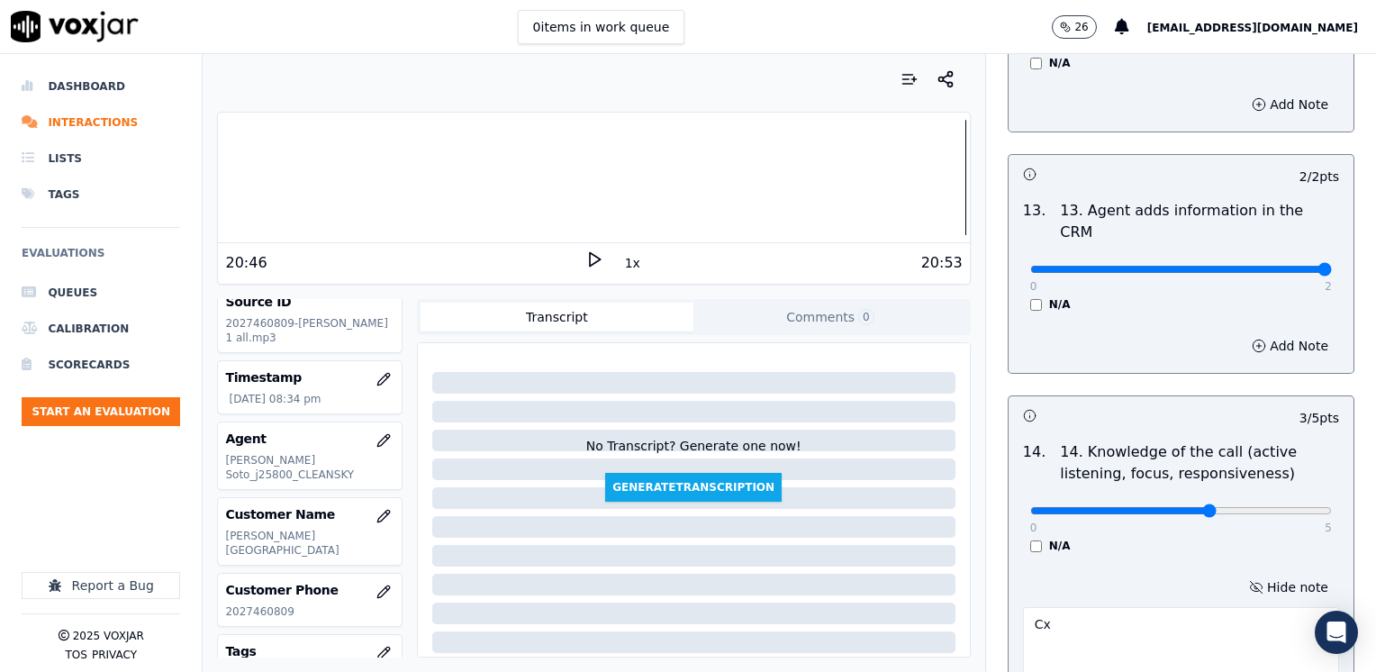
type textarea "C"
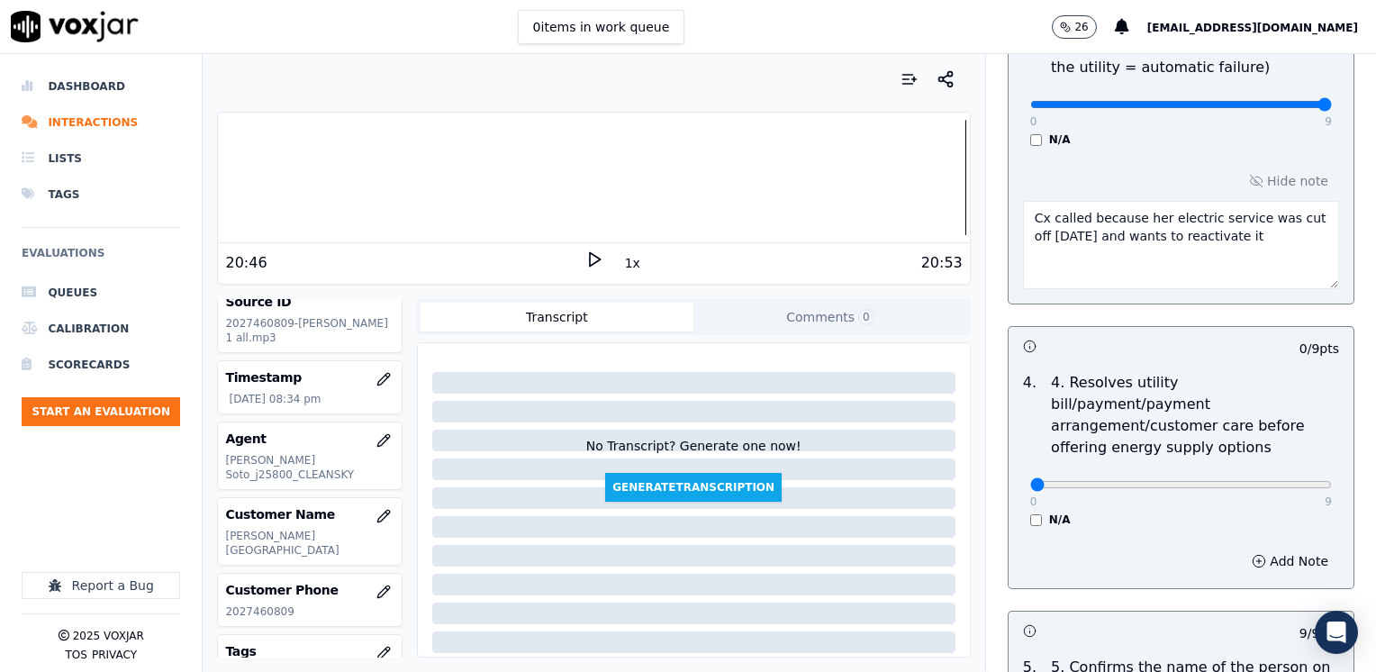
scroll to position [683, 0]
type textarea "Agent did not acknowledge the initial cx concern"
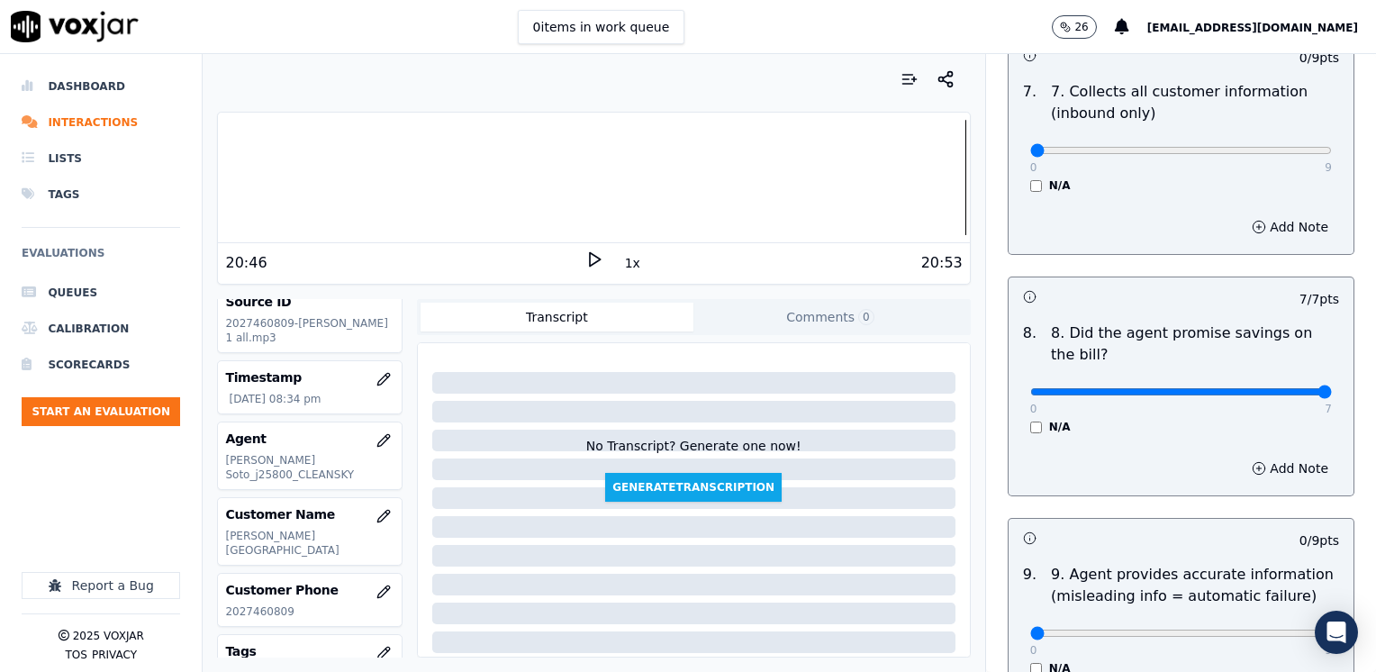
scroll to position [2304, 0]
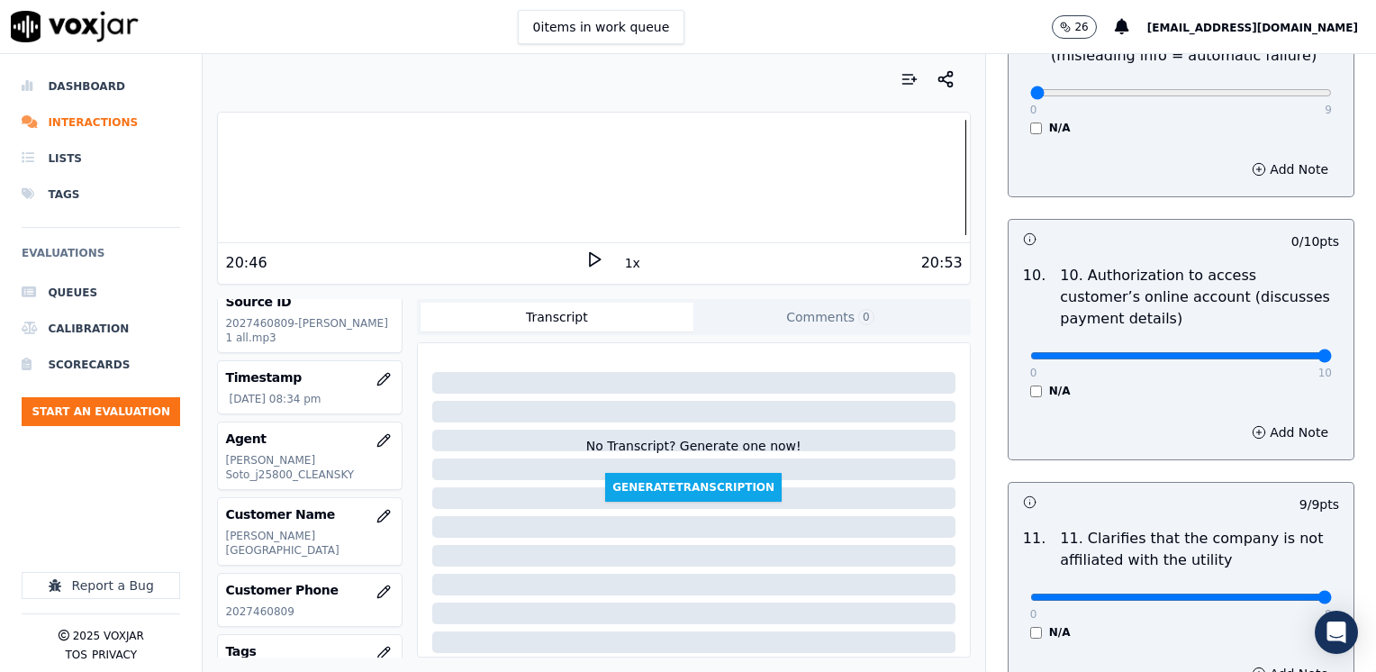
drag, startPoint x: 1019, startPoint y: 303, endPoint x: 1379, endPoint y: 321, distance: 359.8
type input "10"
click at [1127, 351] on div "10 . 10. Authorization to access customer’s online account (discusses payment d…" at bounding box center [1181, 332] width 345 height 148
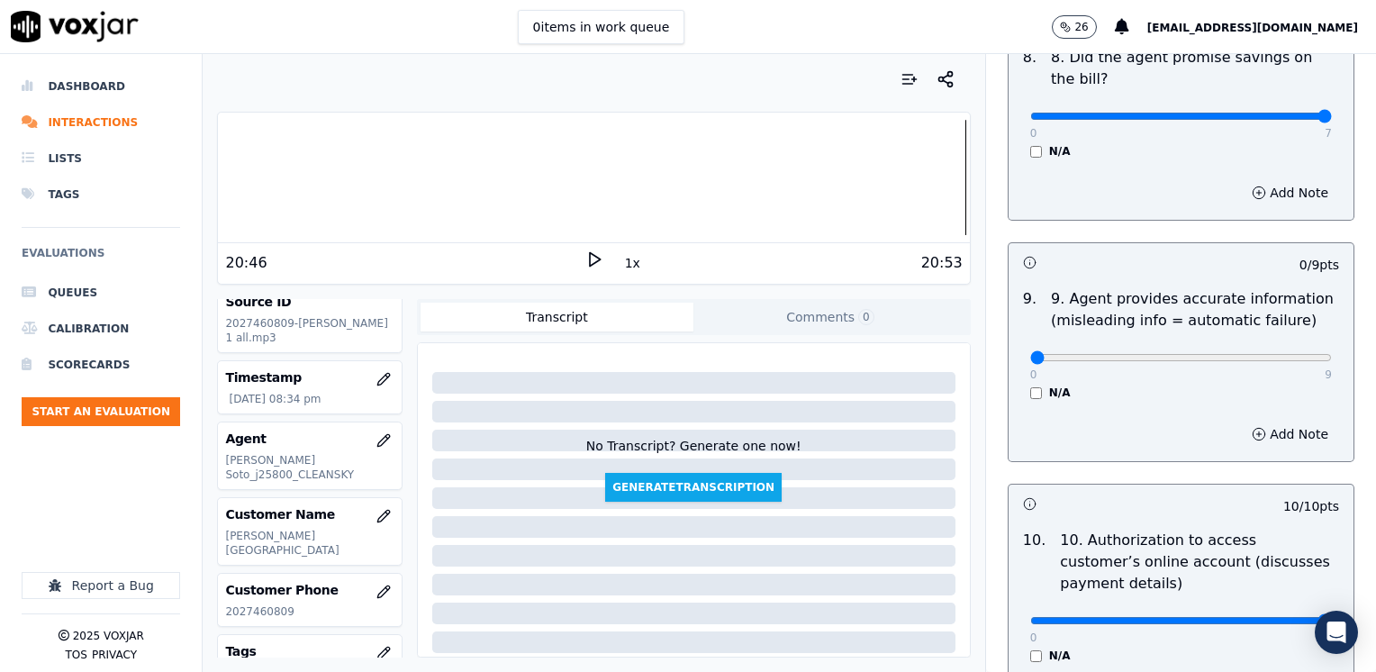
scroll to position [2034, 0]
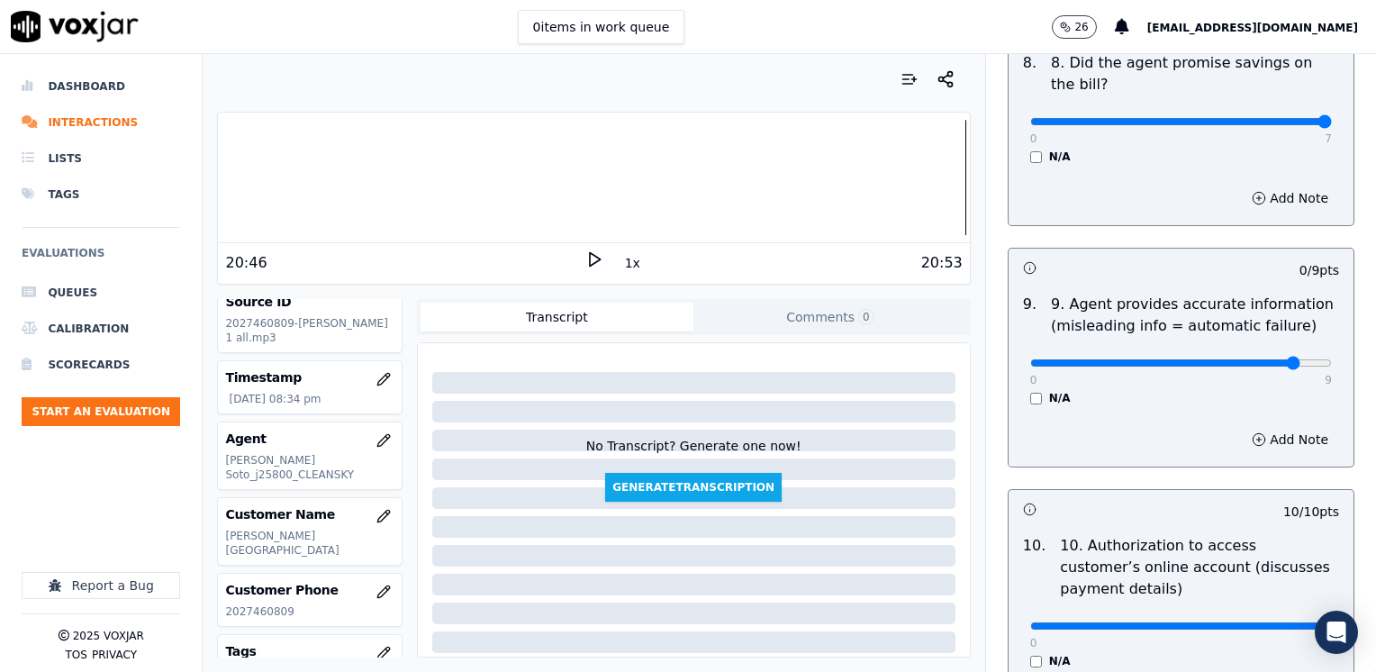
type input "8"
click at [1267, 427] on button "Add Note" at bounding box center [1290, 439] width 98 height 25
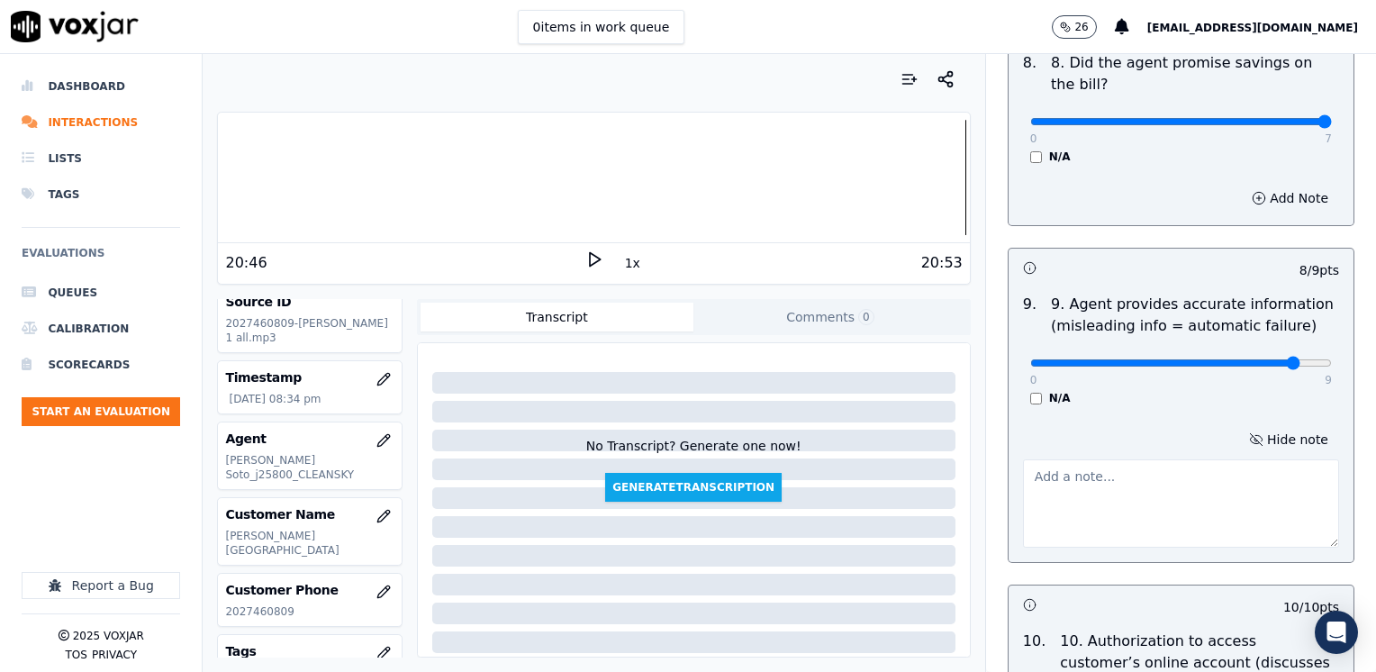
click at [1128, 459] on textarea at bounding box center [1181, 503] width 316 height 88
drag, startPoint x: 1007, startPoint y: 428, endPoint x: 1047, endPoint y: 432, distance: 40.8
click at [1023, 459] on textarea "You don't have to pay that" at bounding box center [1181, 503] width 316 height 88
click at [1053, 459] on textarea "Avoid saying phrases like : You don't have to pay that" at bounding box center [1181, 503] width 316 height 88
drag, startPoint x: 1160, startPoint y: 423, endPoint x: 1275, endPoint y: 473, distance: 125.5
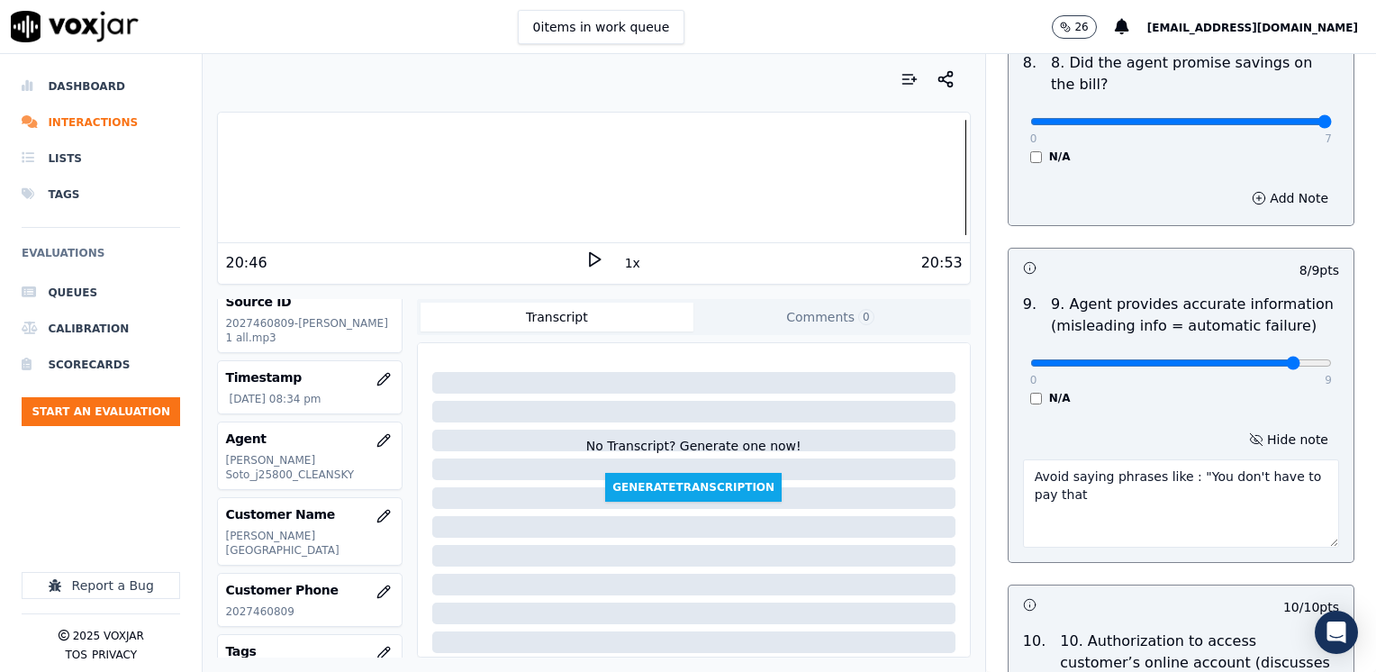
click at [1111, 463] on textarea "Avoid saying phrases like : "You don't have to pay that" at bounding box center [1181, 503] width 316 height 88
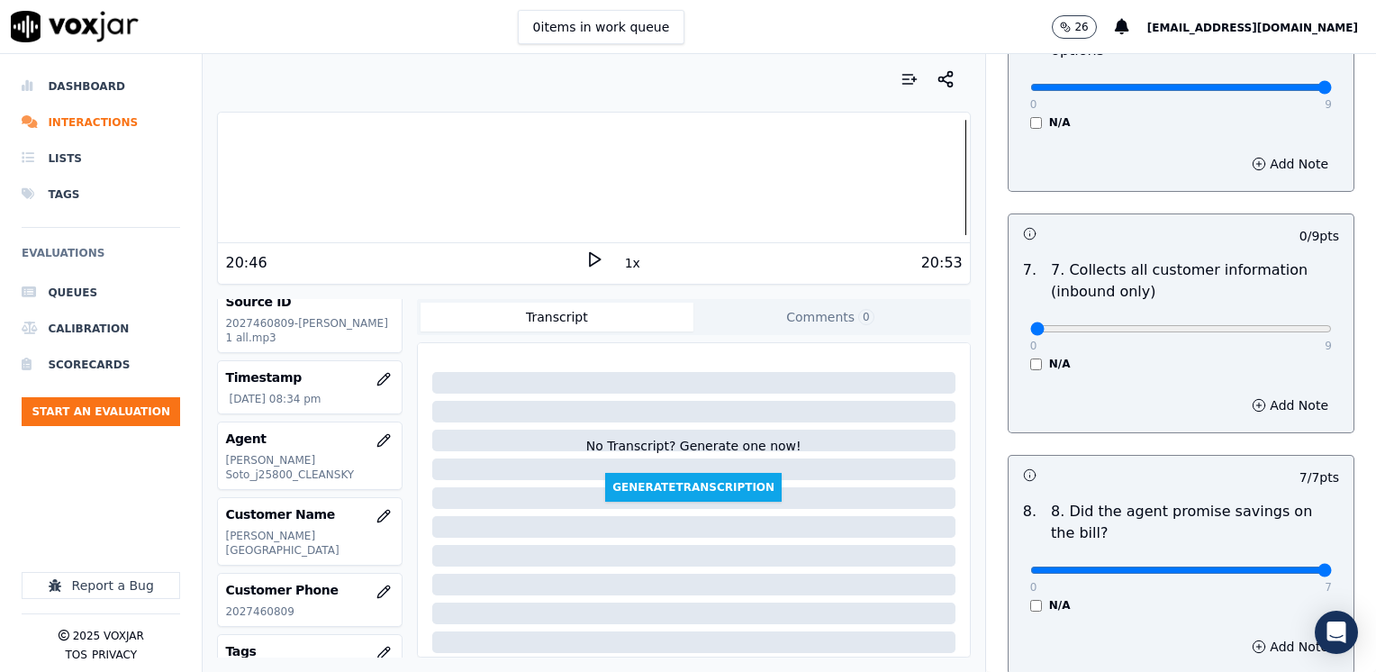
scroll to position [1584, 0]
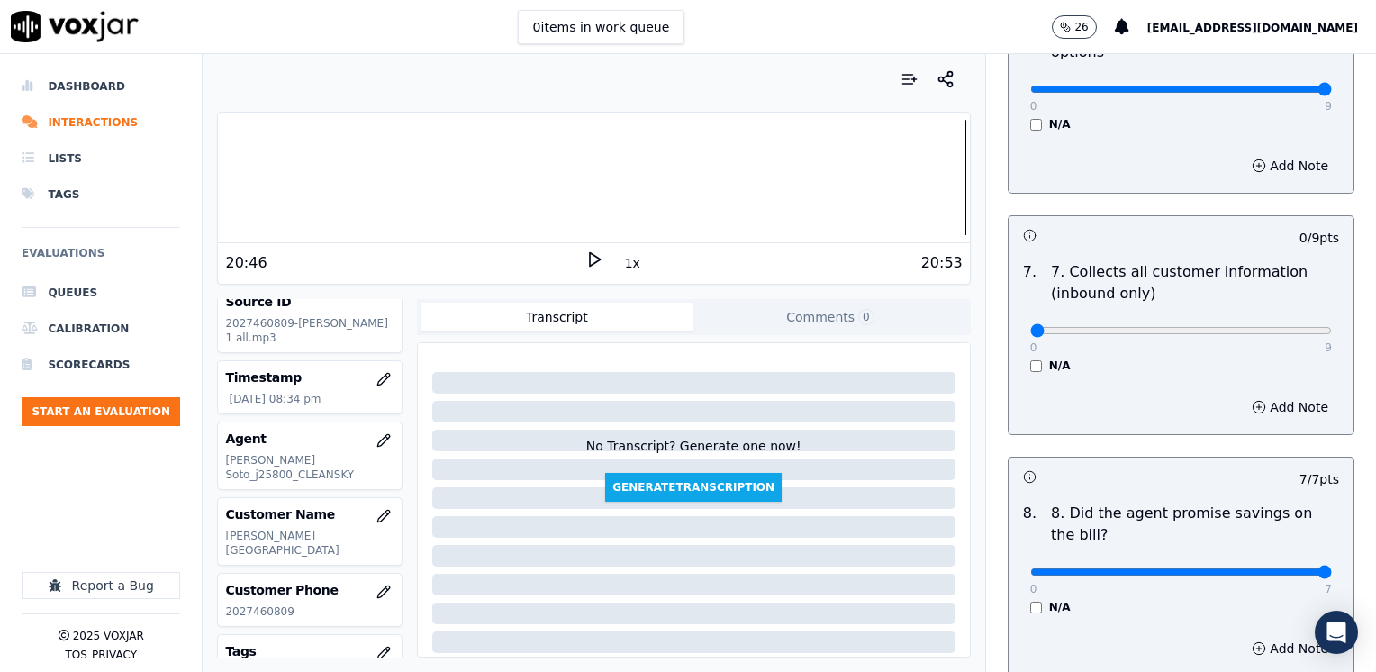
type textarea "Avoid saying phrases like : "You don't have to pay that""
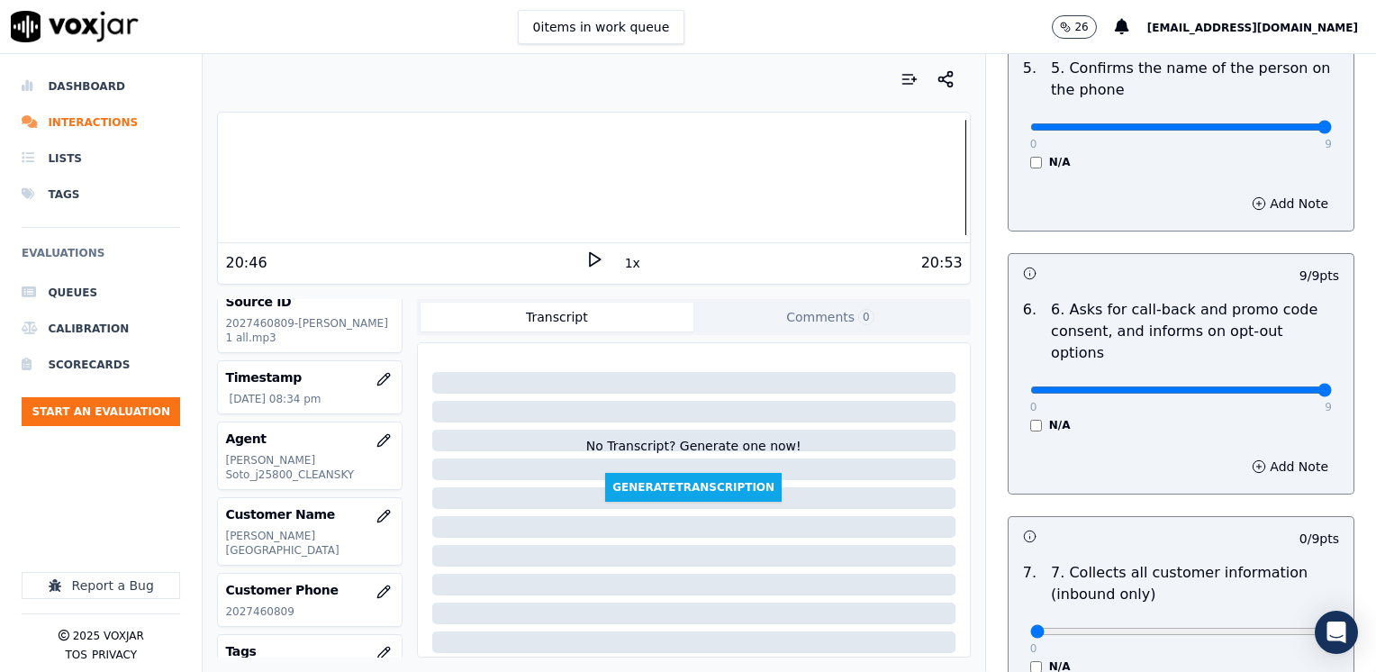
scroll to position [1494, 0]
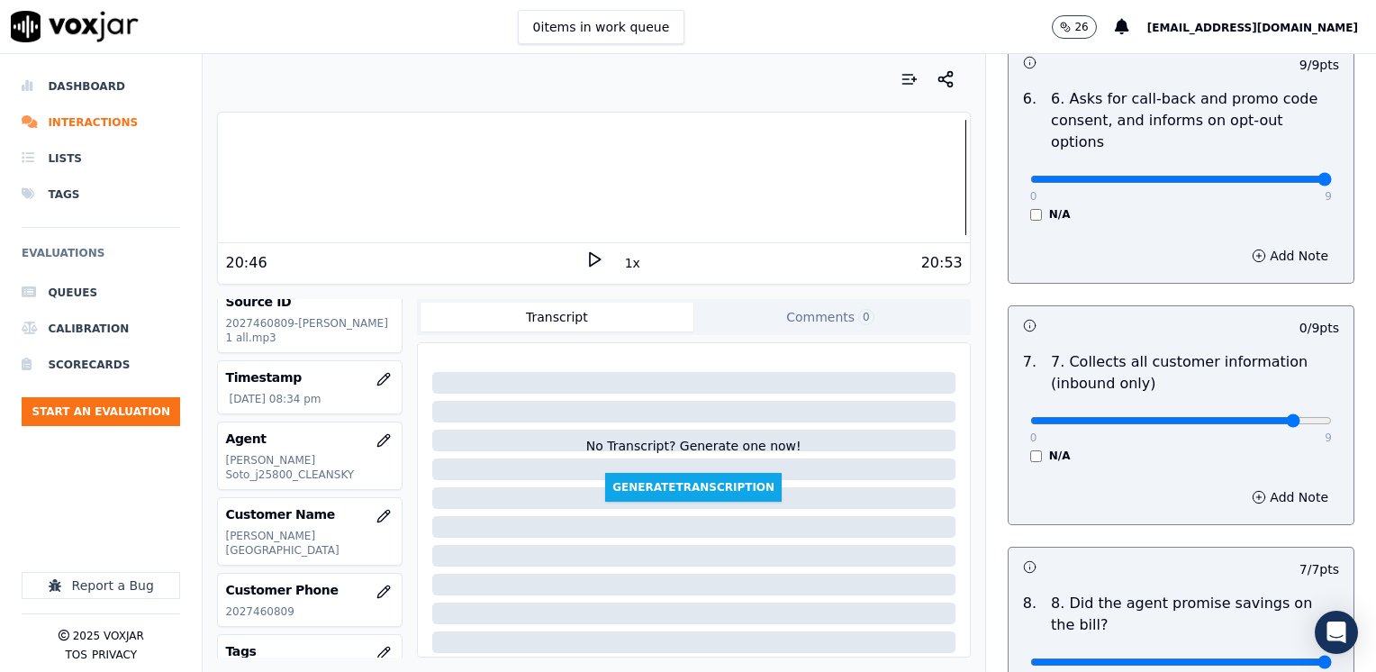
type input "8"
click at [1268, 484] on button "Add Note" at bounding box center [1290, 496] width 98 height 25
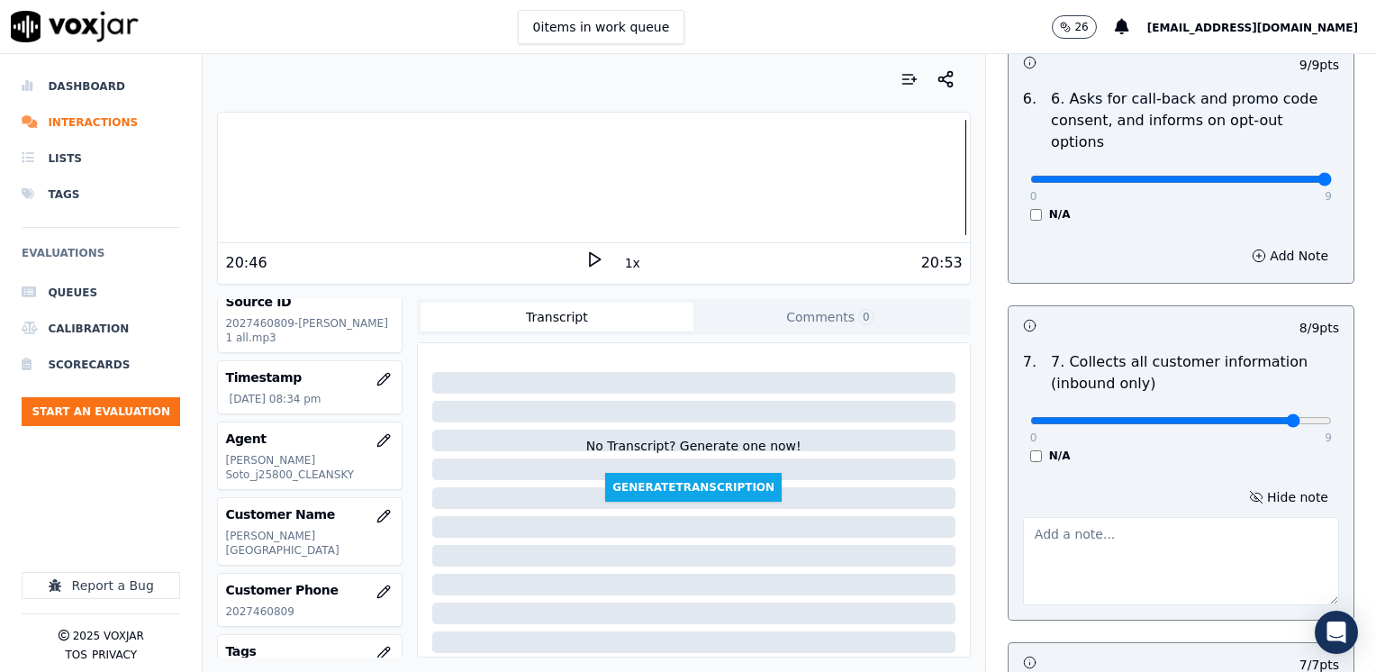
click at [1140, 517] on textarea at bounding box center [1181, 561] width 316 height 88
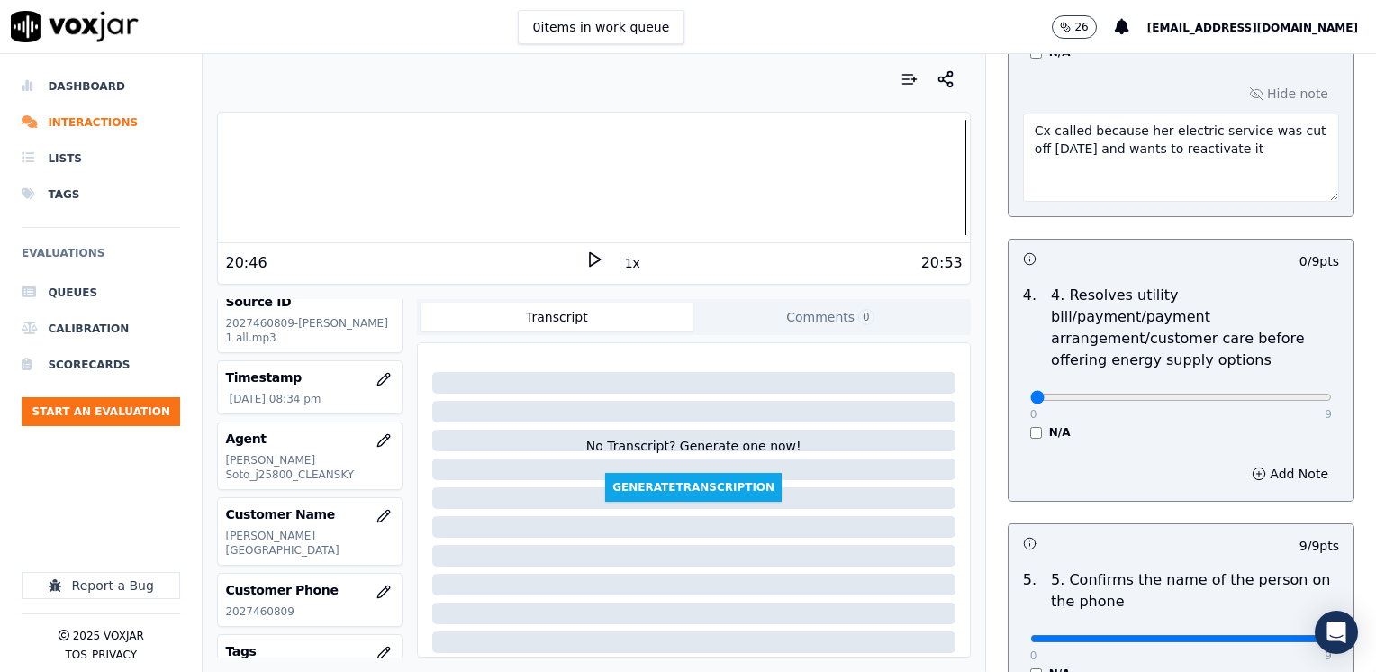
scroll to position [683, 0]
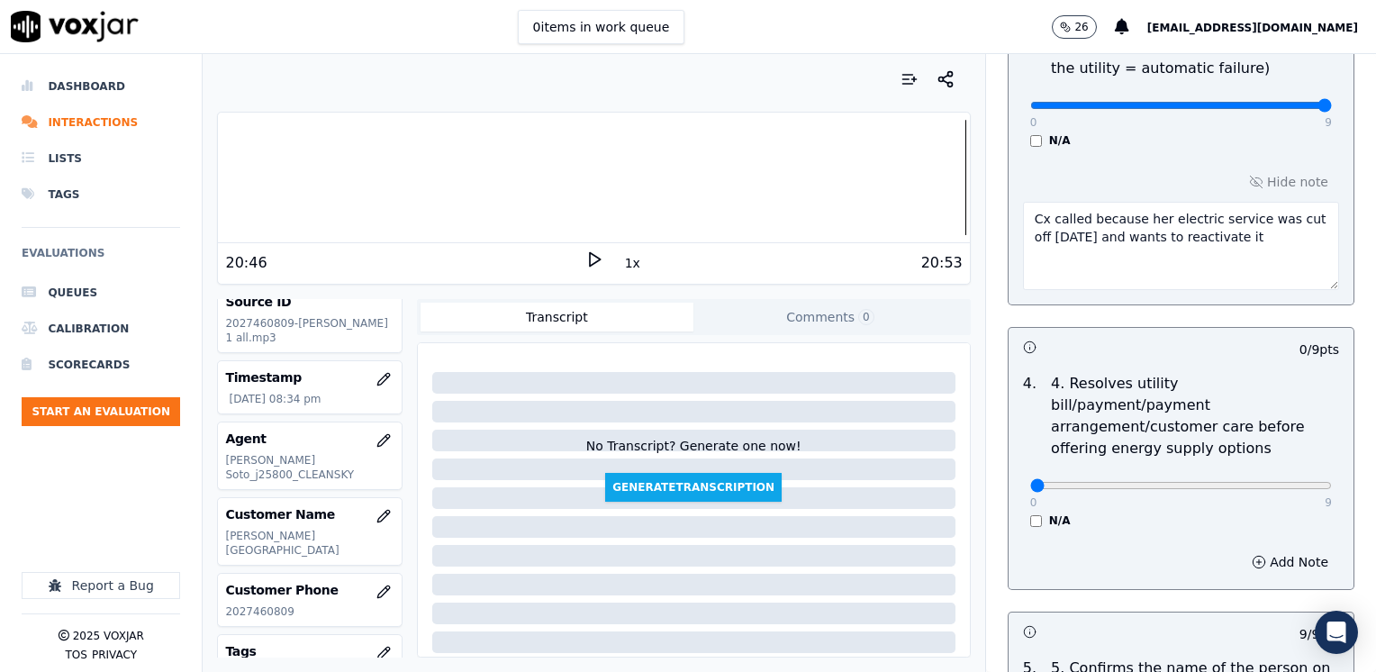
type textarea "Make sure to confirm full service address and name on the bill before reading t…"
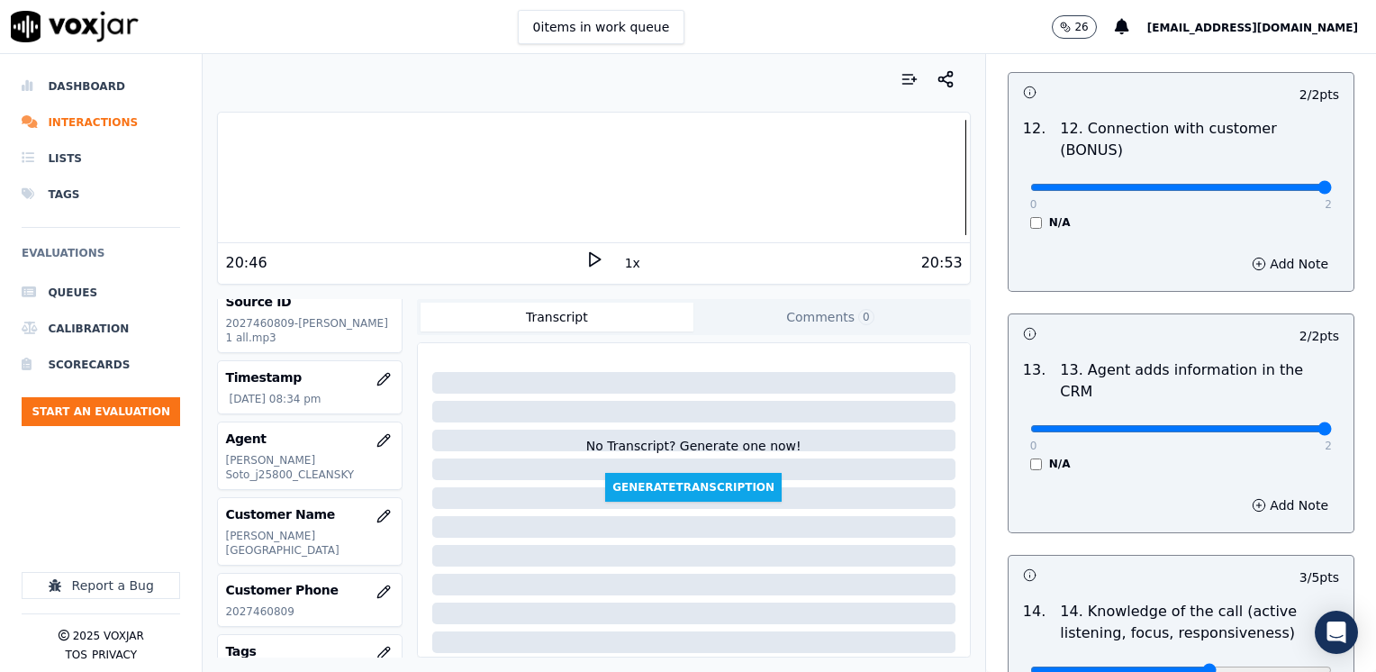
scroll to position [3400, 0]
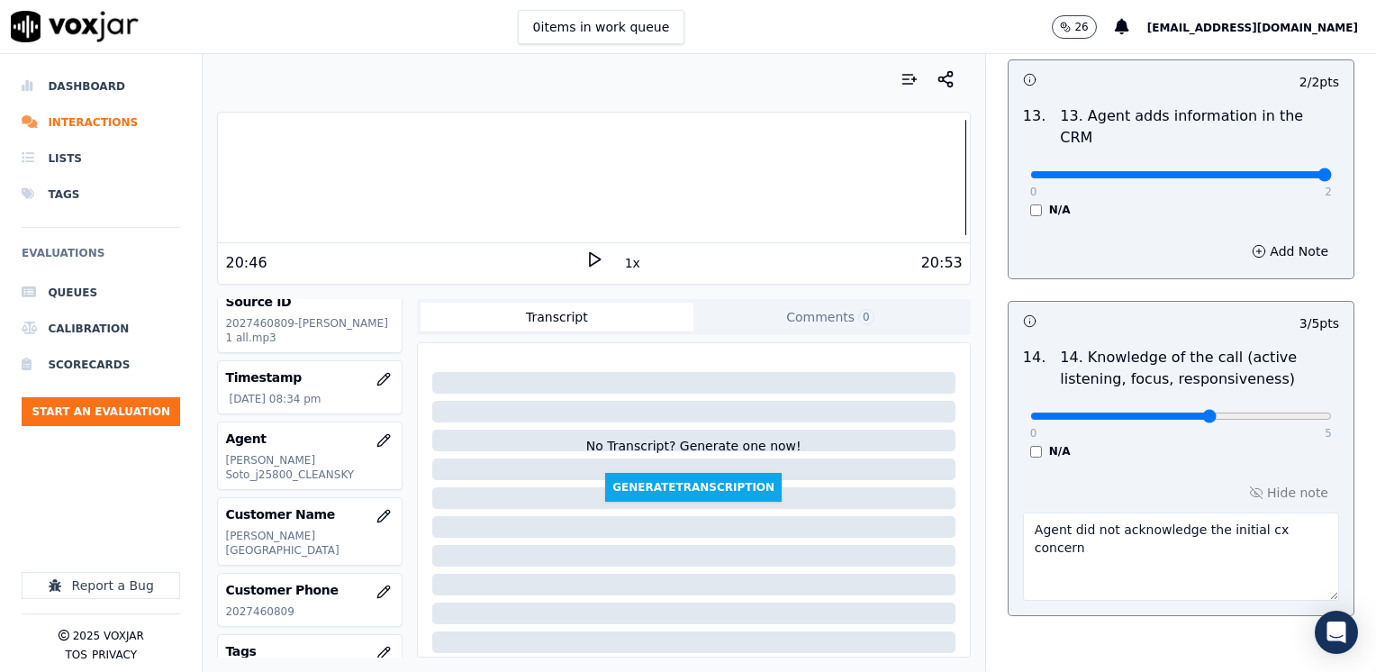
drag, startPoint x: 1109, startPoint y: 473, endPoint x: 994, endPoint y: 437, distance: 120.8
click at [1009, 466] on div "Hide note Agent did not acknowledge the initial cx concern" at bounding box center [1181, 540] width 345 height 149
type textarea "Agent did not acknowledge the initial cx concern"
type input "4"
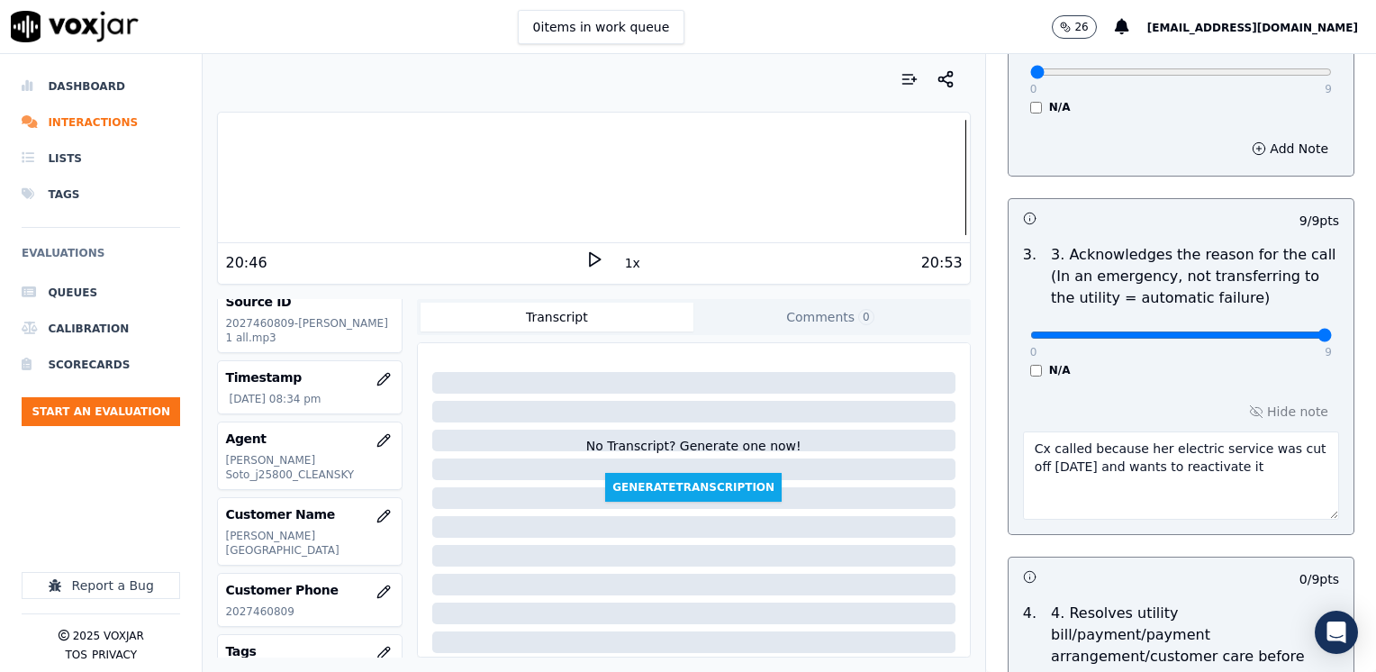
scroll to position [609, 0]
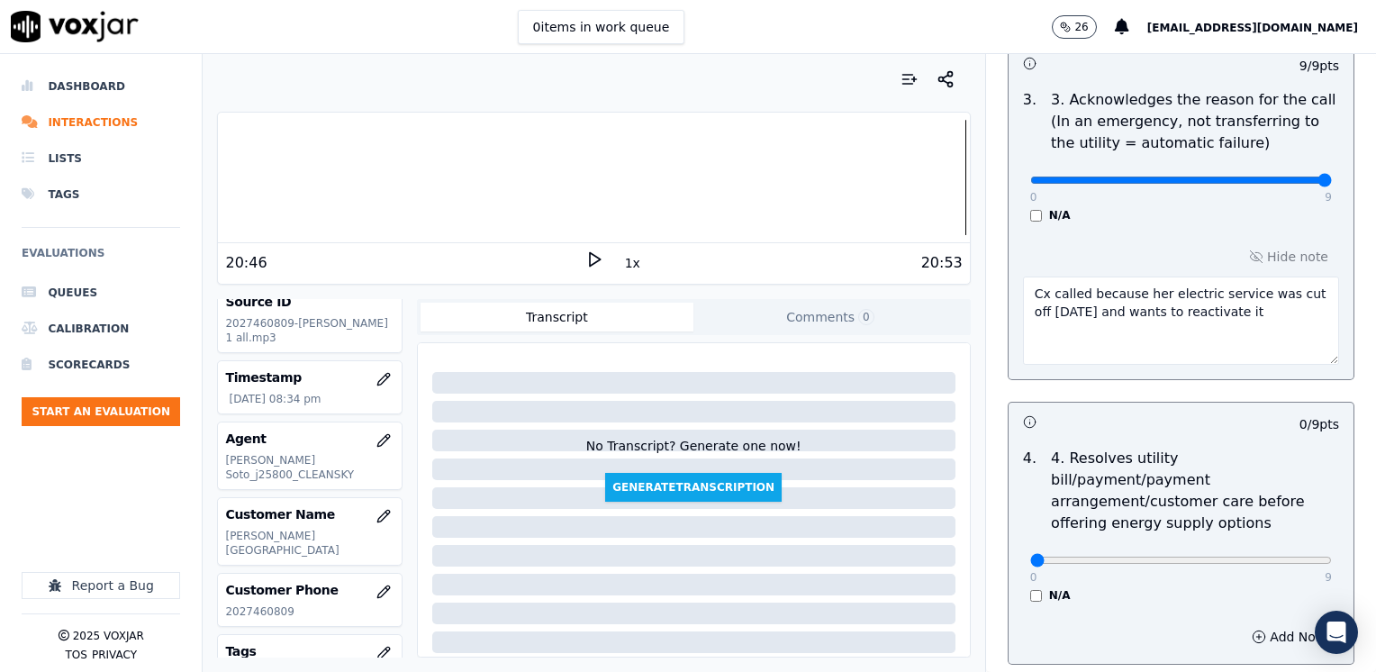
click at [1275, 312] on textarea "Cx called because her electric service was cut off three days ago and wants to …" at bounding box center [1181, 320] width 316 height 88
paste textarea "Agent did not acknowledge the initial cx concern"
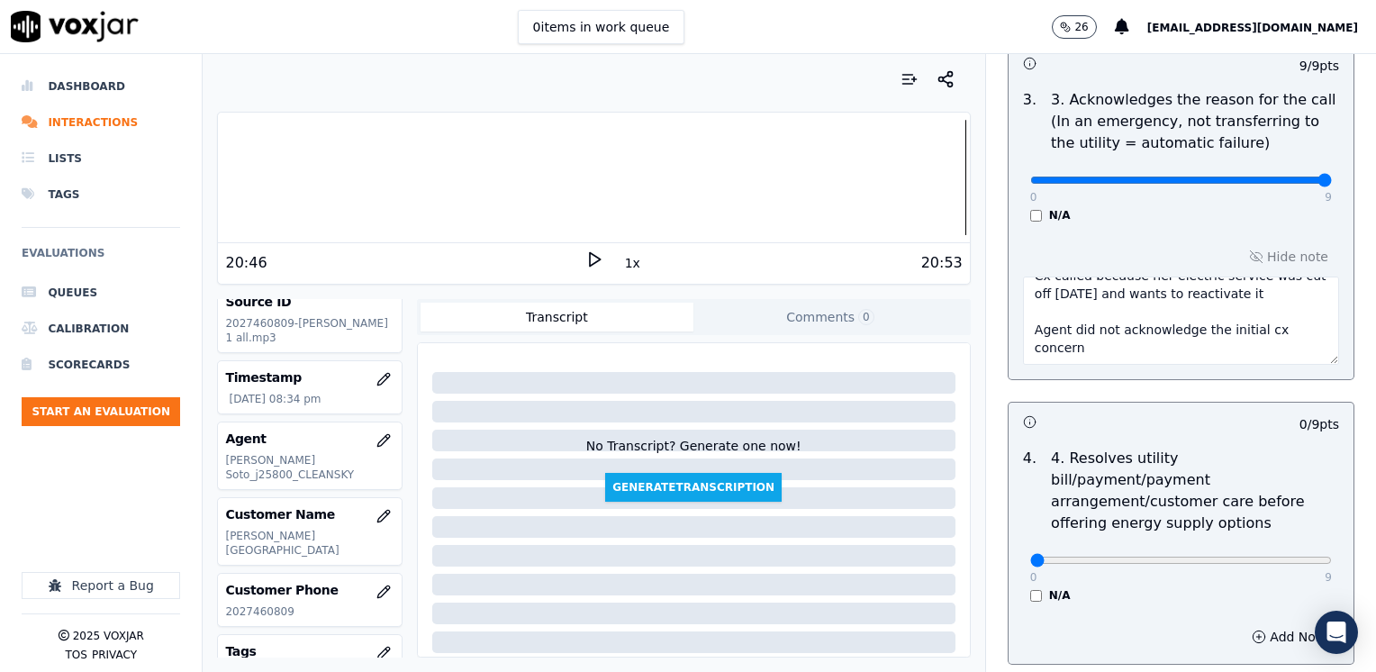
click at [1166, 353] on textarea "Cx called because her electric service was cut off three days ago and wants to …" at bounding box center [1181, 320] width 316 height 88
click at [1149, 353] on textarea "Cx called because her electric service was cut off three days ago and wants to …" at bounding box center [1181, 320] width 316 height 88
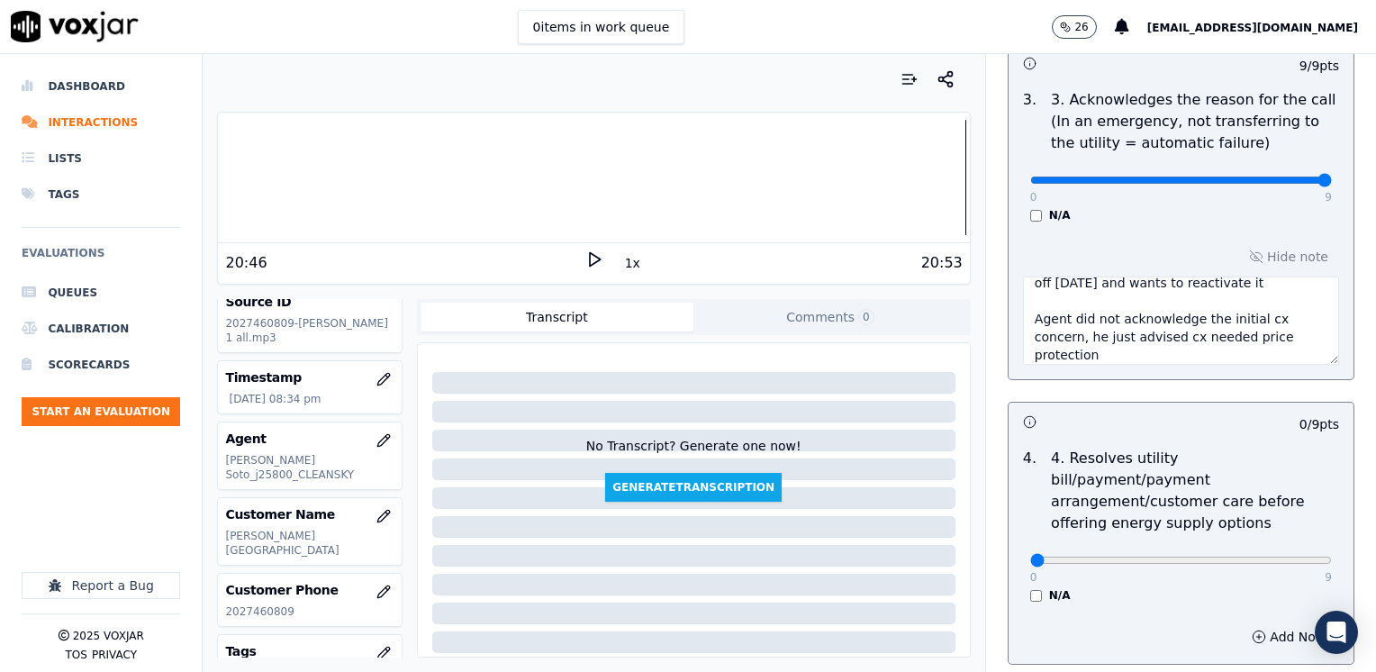
type textarea "Cx called because her electric service was cut off three days ago and wants to …"
click at [1263, 624] on button "Add Note" at bounding box center [1290, 636] width 98 height 25
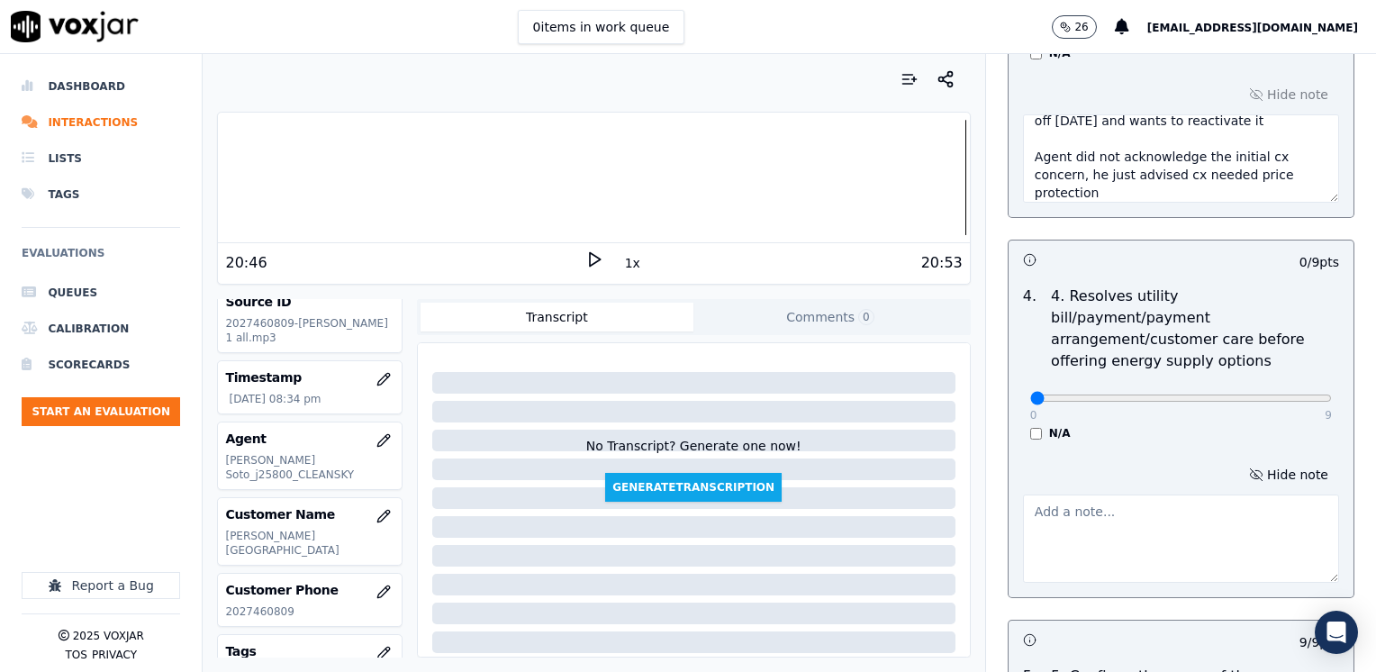
scroll to position [789, 0]
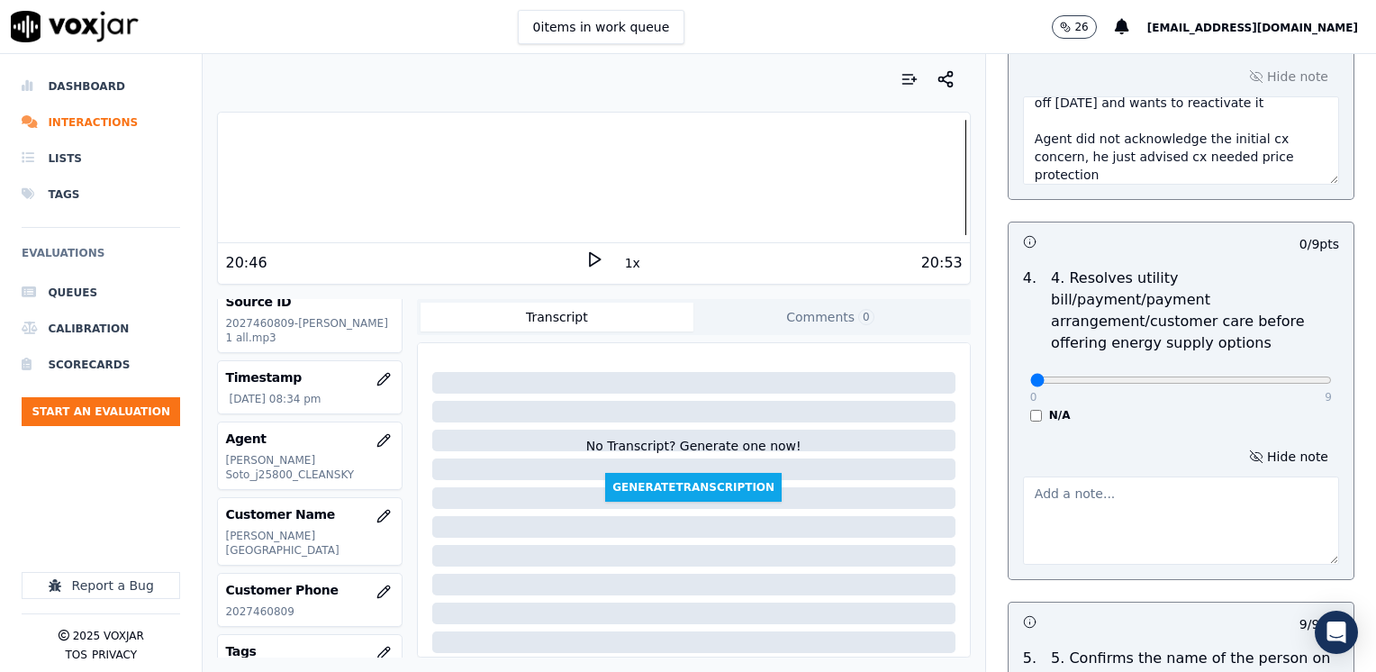
click at [1160, 476] on textarea at bounding box center [1181, 520] width 316 height 88
type textarea "I"
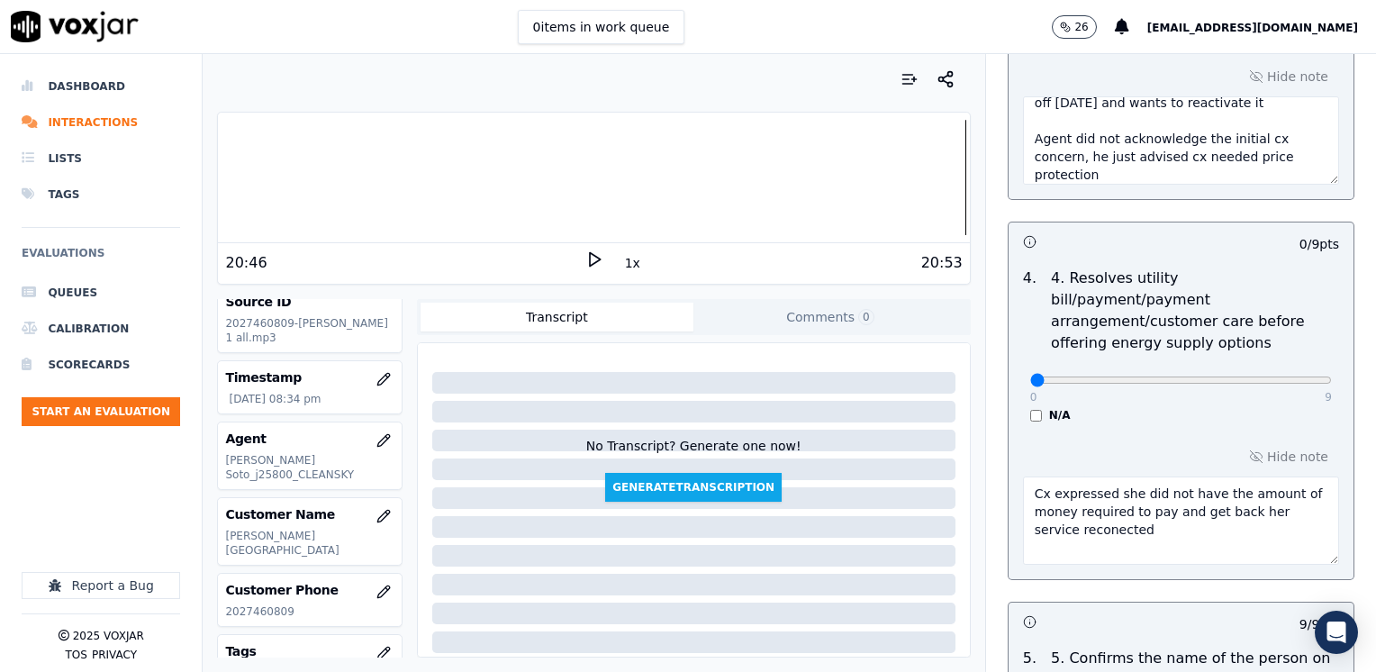
click at [1145, 491] on textarea "Cx expressed she did not have the amount of money required to pay and get back …" at bounding box center [1181, 520] width 316 height 88
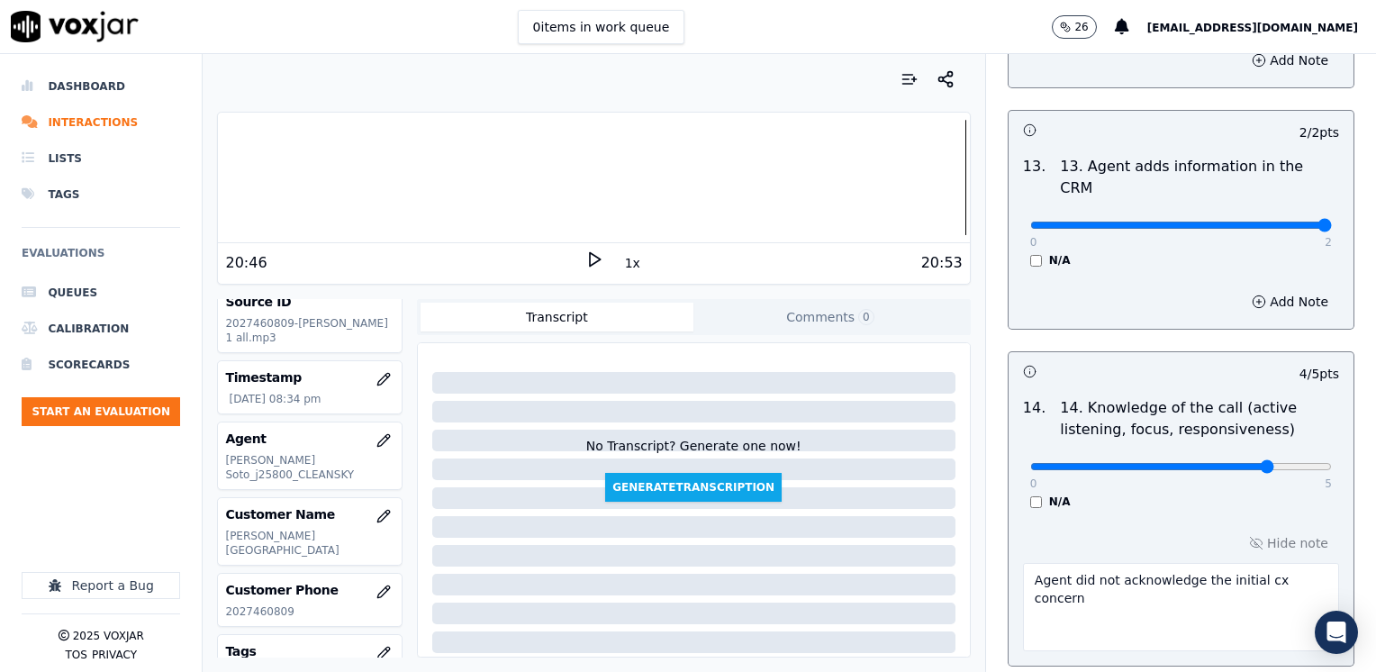
scroll to position [3495, 0]
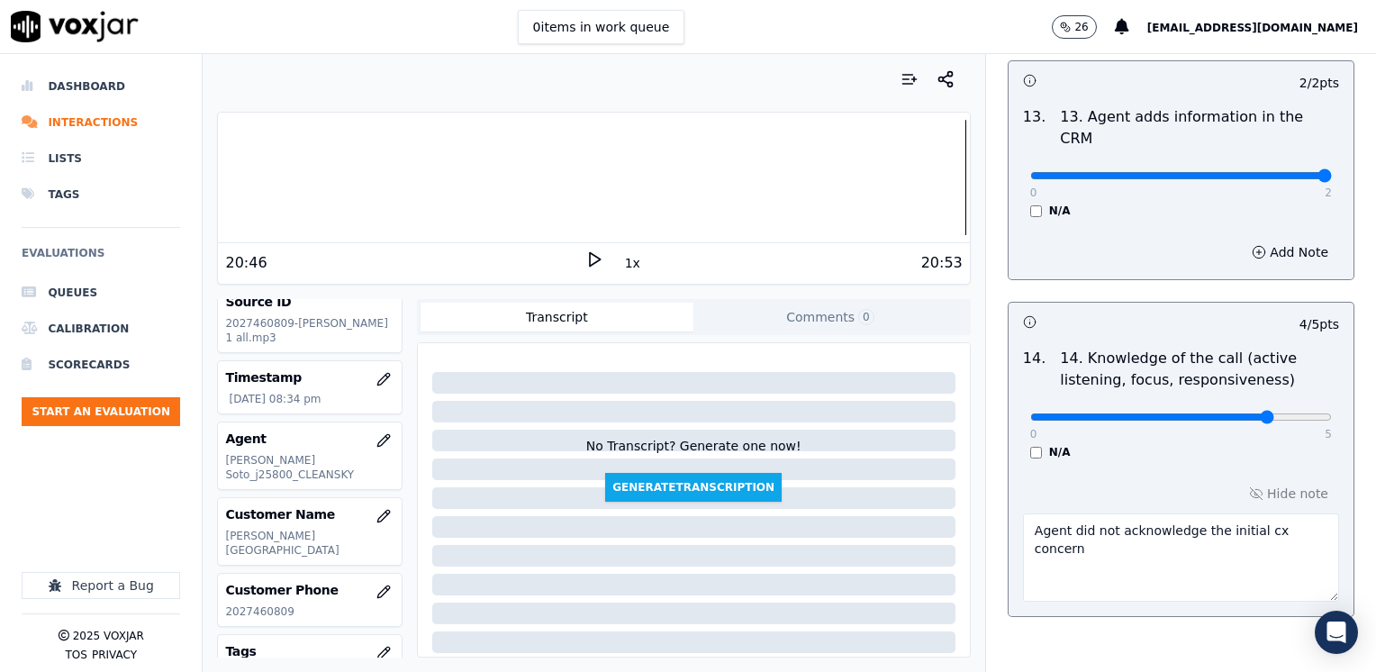
type textarea "Cx expressed she did not have the amount of money required to pay and get back …"
